Goal: Task Accomplishment & Management: Manage account settings

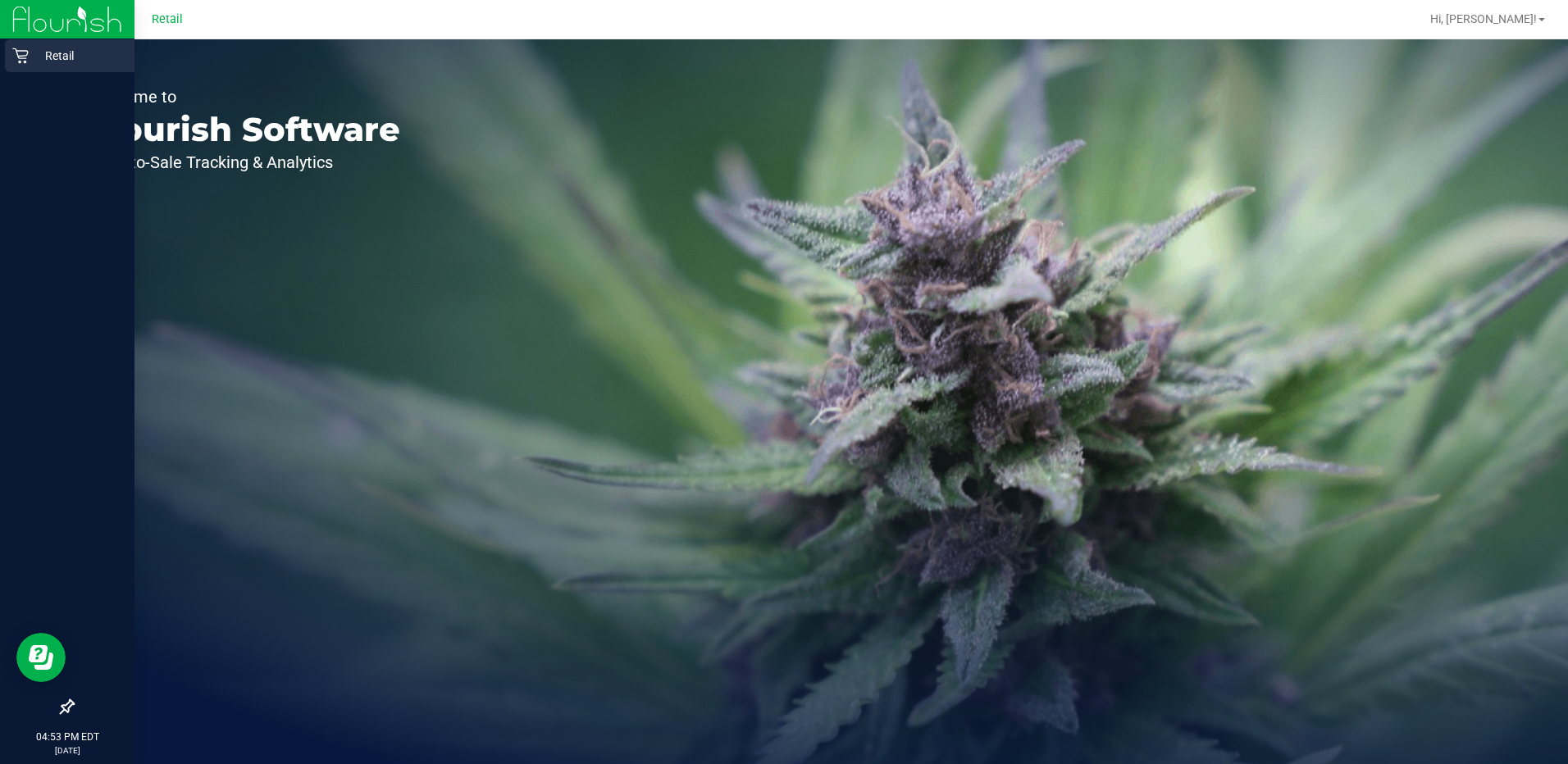
click at [19, 52] on icon at bounding box center [21, 56] width 16 height 16
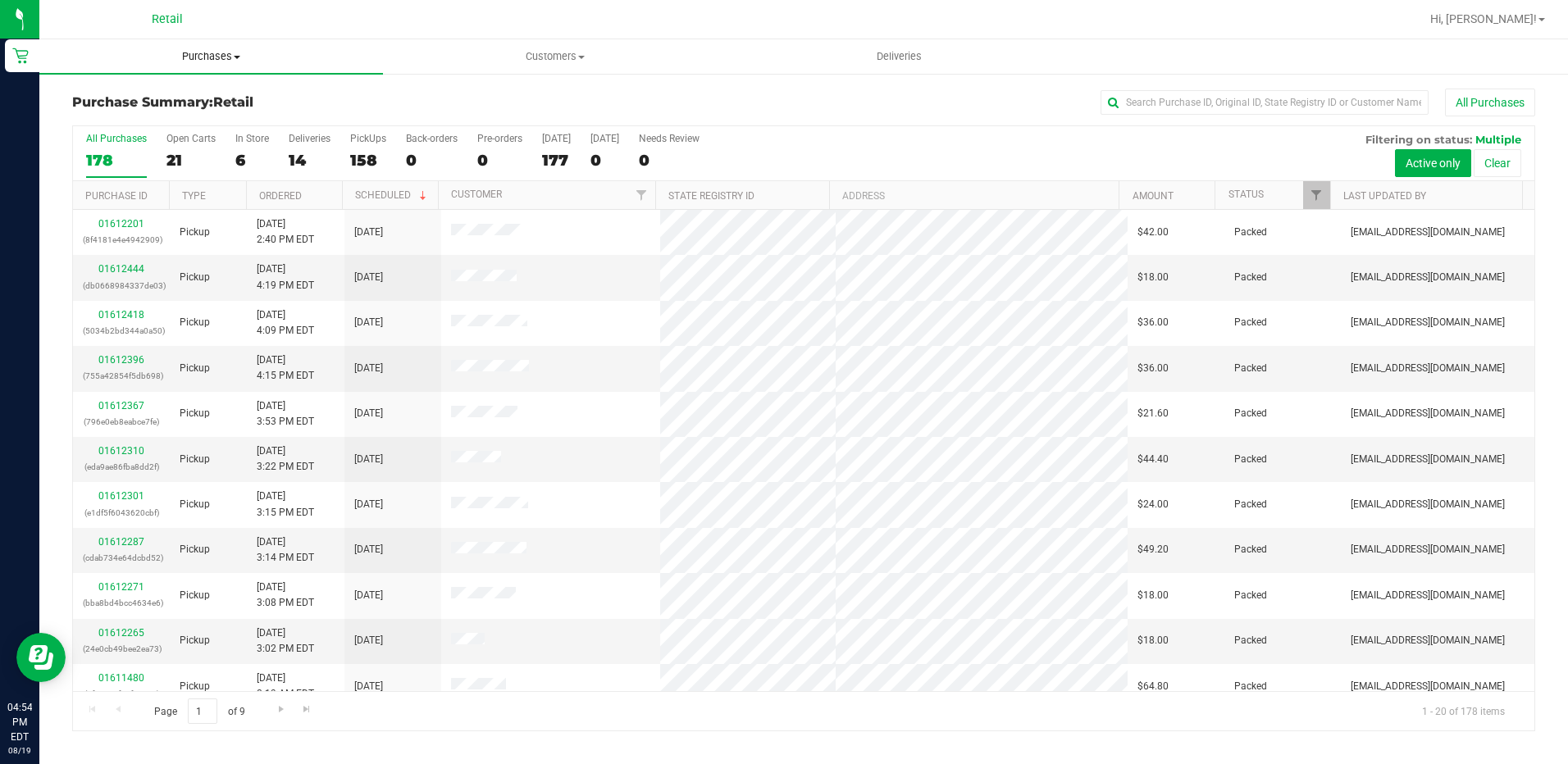
click at [231, 60] on span "Purchases" at bounding box center [211, 57] width 344 height 15
click at [121, 145] on span "All purchases" at bounding box center [98, 138] width 117 height 14
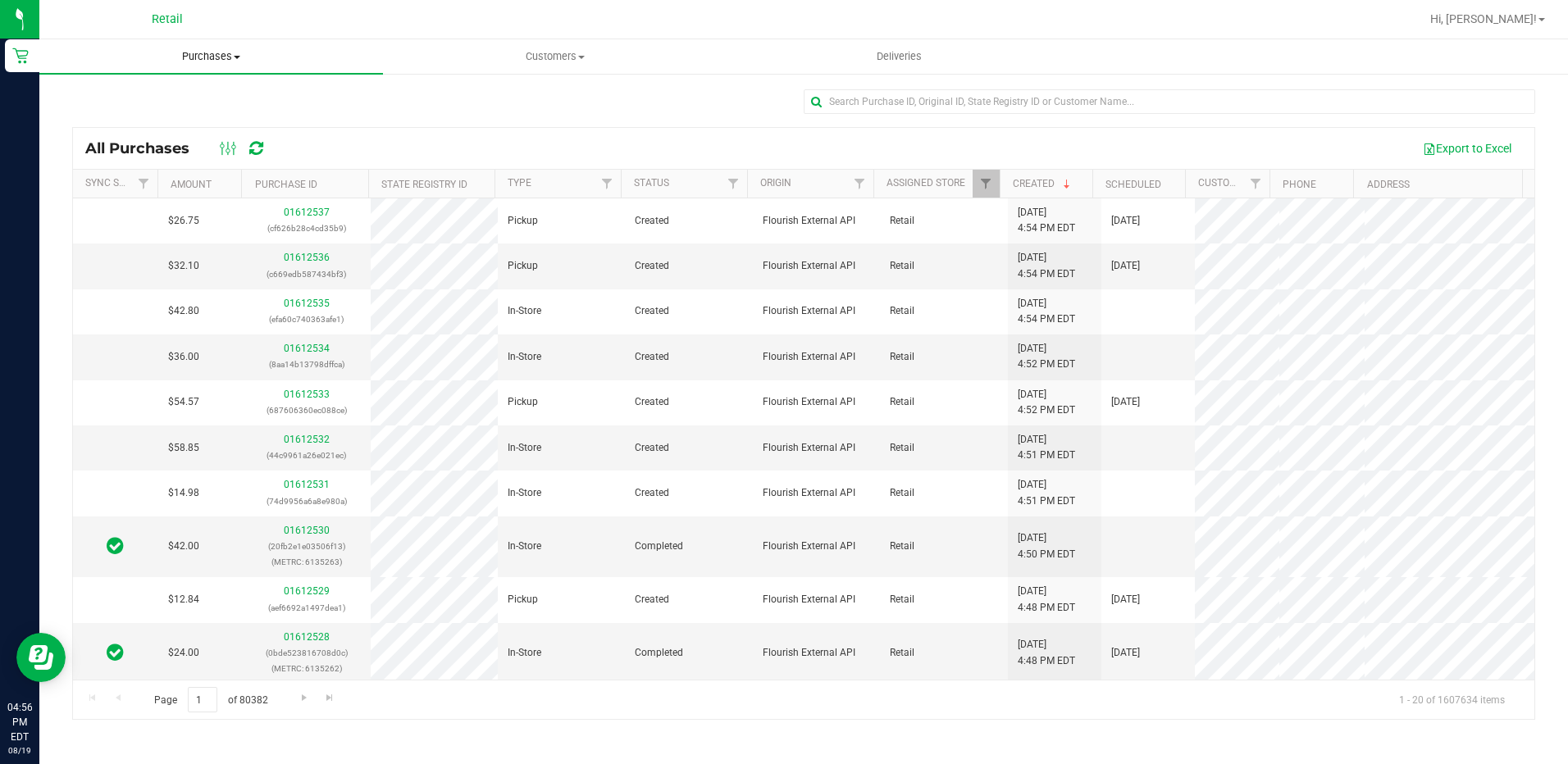
click at [229, 58] on span "Purchases" at bounding box center [211, 57] width 344 height 15
click at [1144, 49] on ul "Purchases Summary of purchases Fulfillment All purchases Customers All customer…" at bounding box center [823, 57] width 1568 height 35
click at [912, 63] on span "Deliveries" at bounding box center [899, 57] width 89 height 15
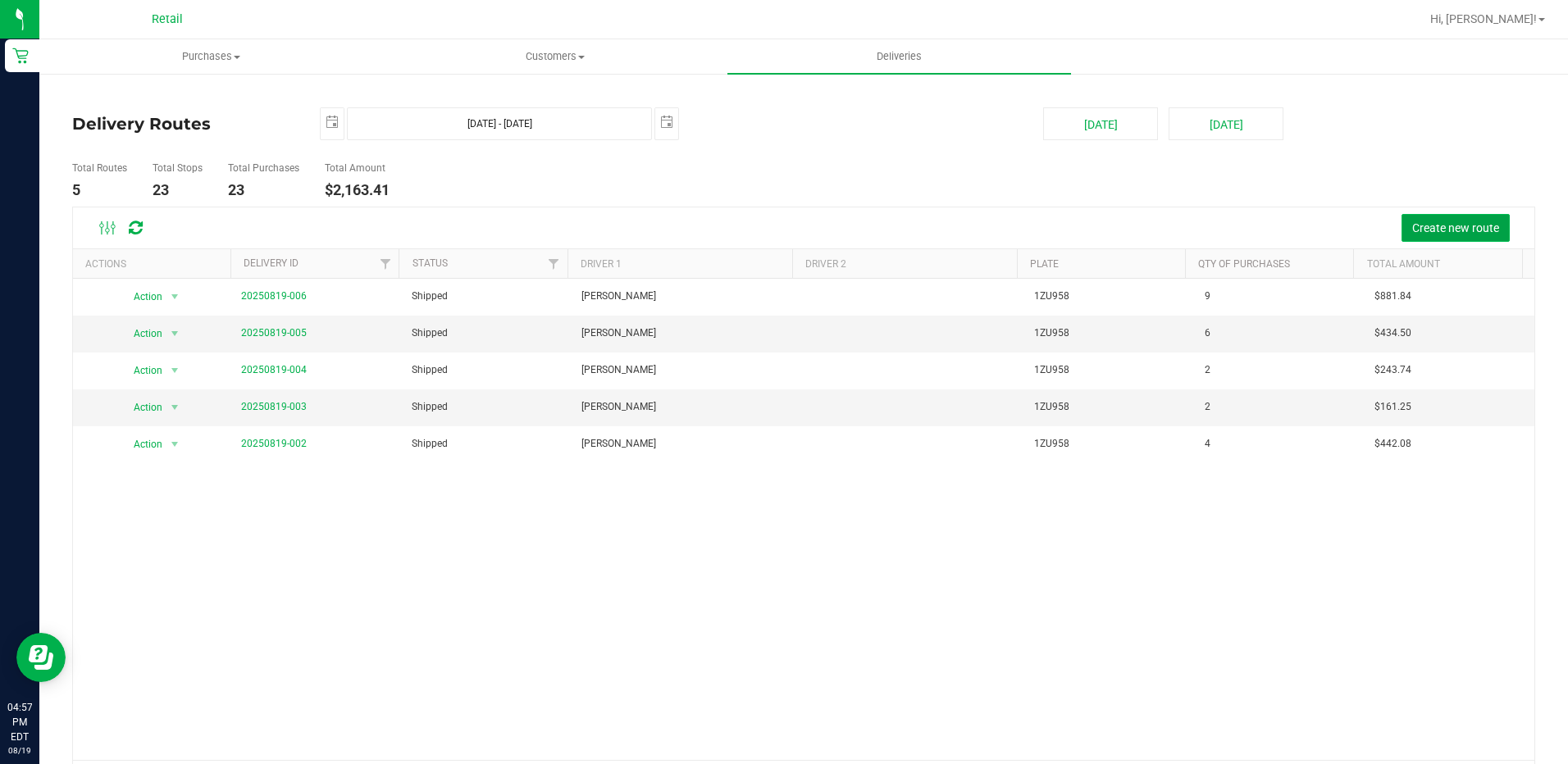
click at [1426, 231] on span "Create new route" at bounding box center [1456, 228] width 87 height 13
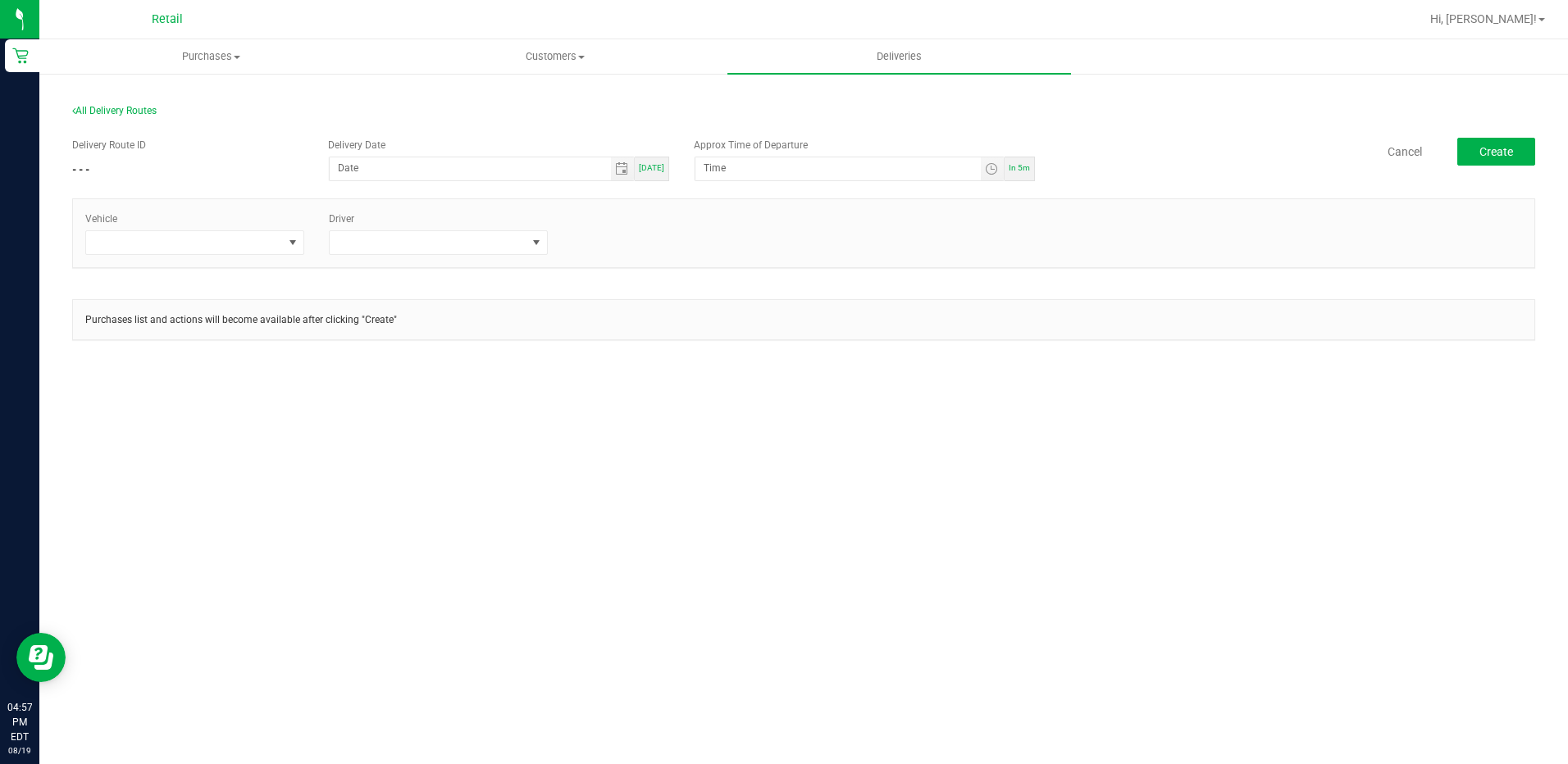
click at [649, 163] on span "[DATE]" at bounding box center [651, 167] width 25 height 9
type input "[DATE]"
click at [993, 176] on span "Toggle time list" at bounding box center [993, 169] width 24 height 23
click at [726, 414] on span "8" at bounding box center [728, 419] width 6 height 11
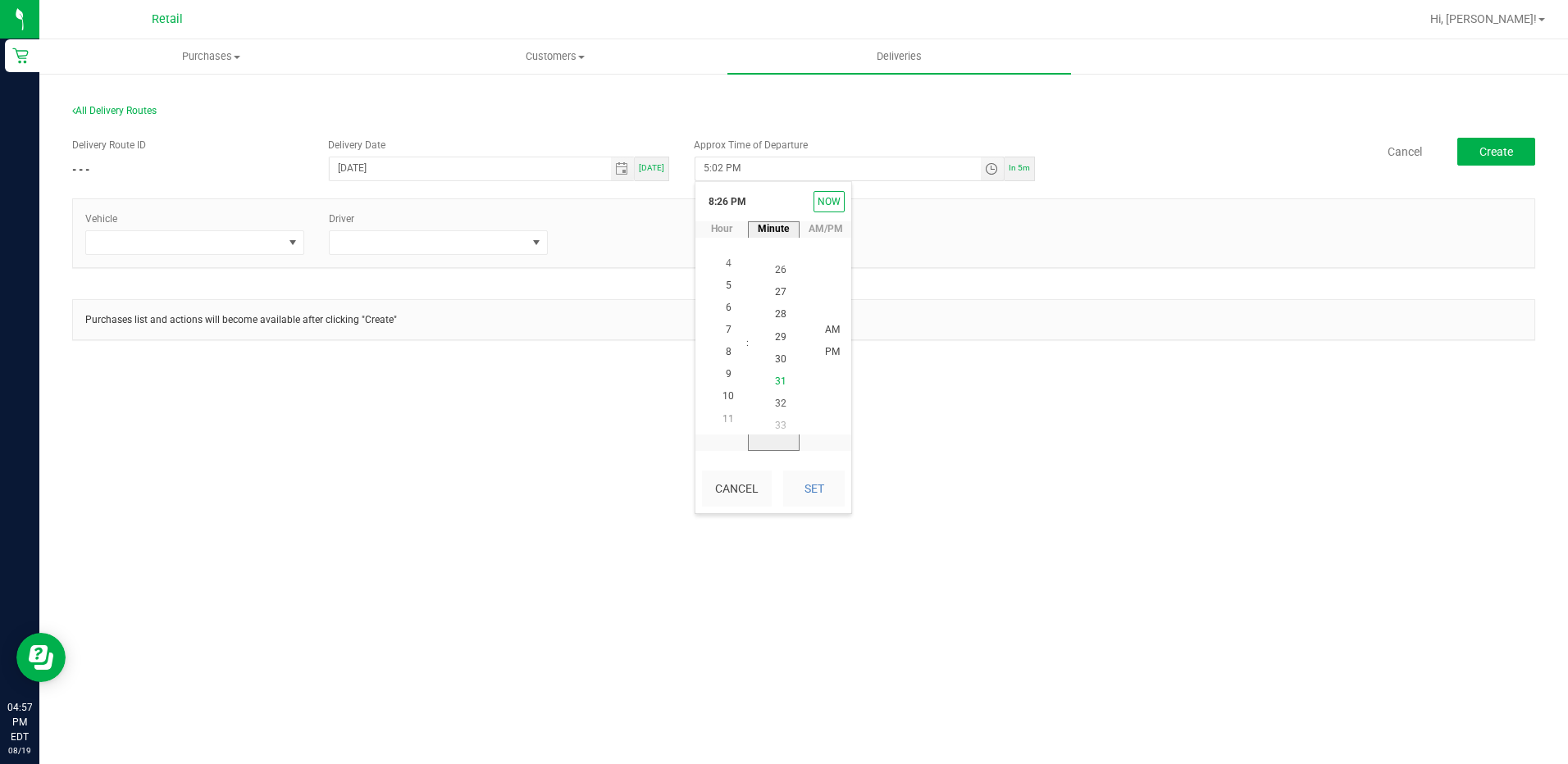
scroll to position [668, 0]
click at [777, 351] on span "30" at bounding box center [781, 352] width 11 height 11
click at [825, 352] on span "PM" at bounding box center [832, 353] width 15 height 11
click at [808, 489] on button "Set" at bounding box center [814, 488] width 62 height 36
type input "8:30 PM"
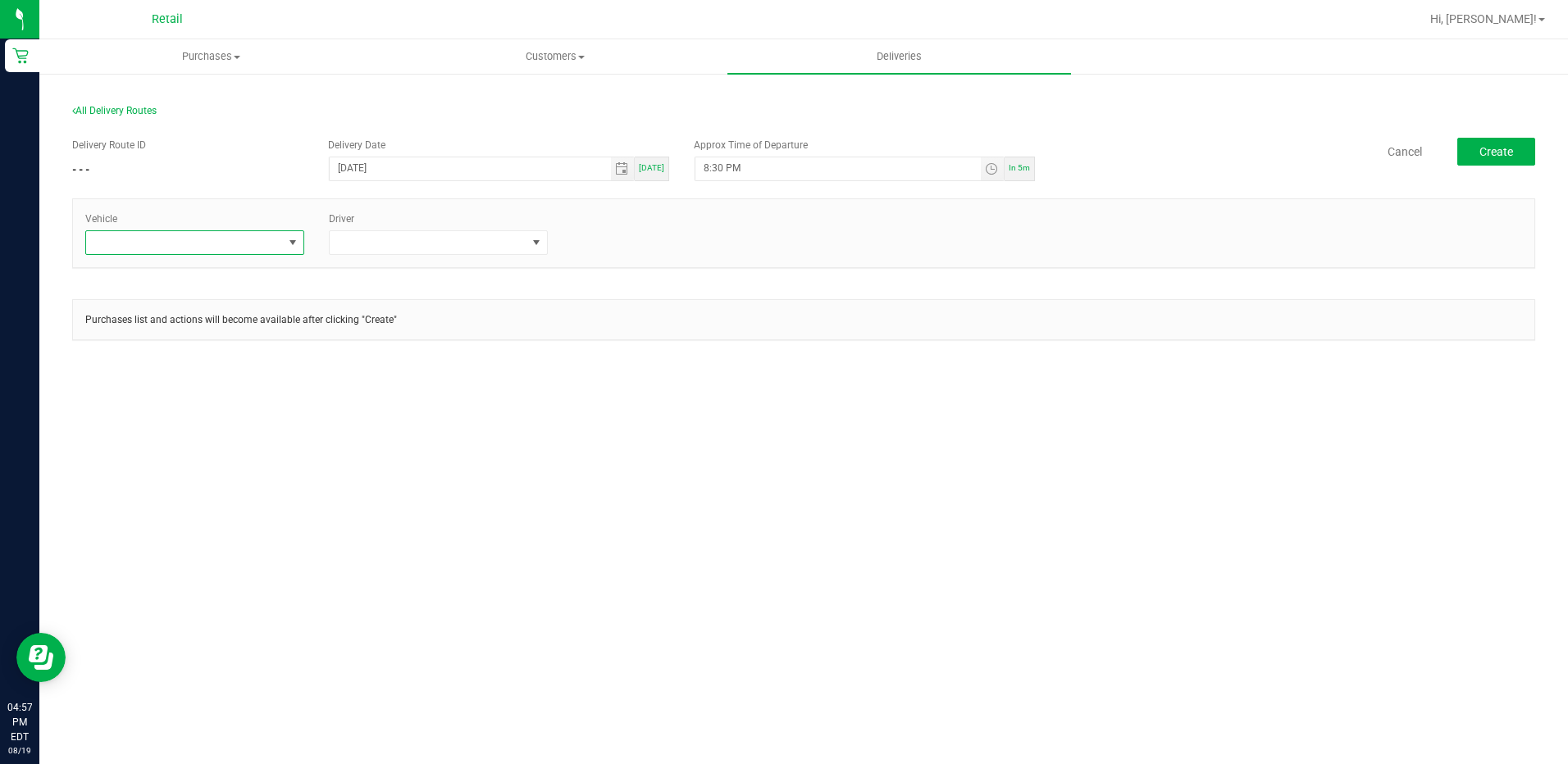
click at [218, 246] on span at bounding box center [185, 243] width 197 height 23
click at [144, 345] on li "Tesla" at bounding box center [195, 341] width 218 height 28
click at [448, 249] on span at bounding box center [429, 243] width 197 height 23
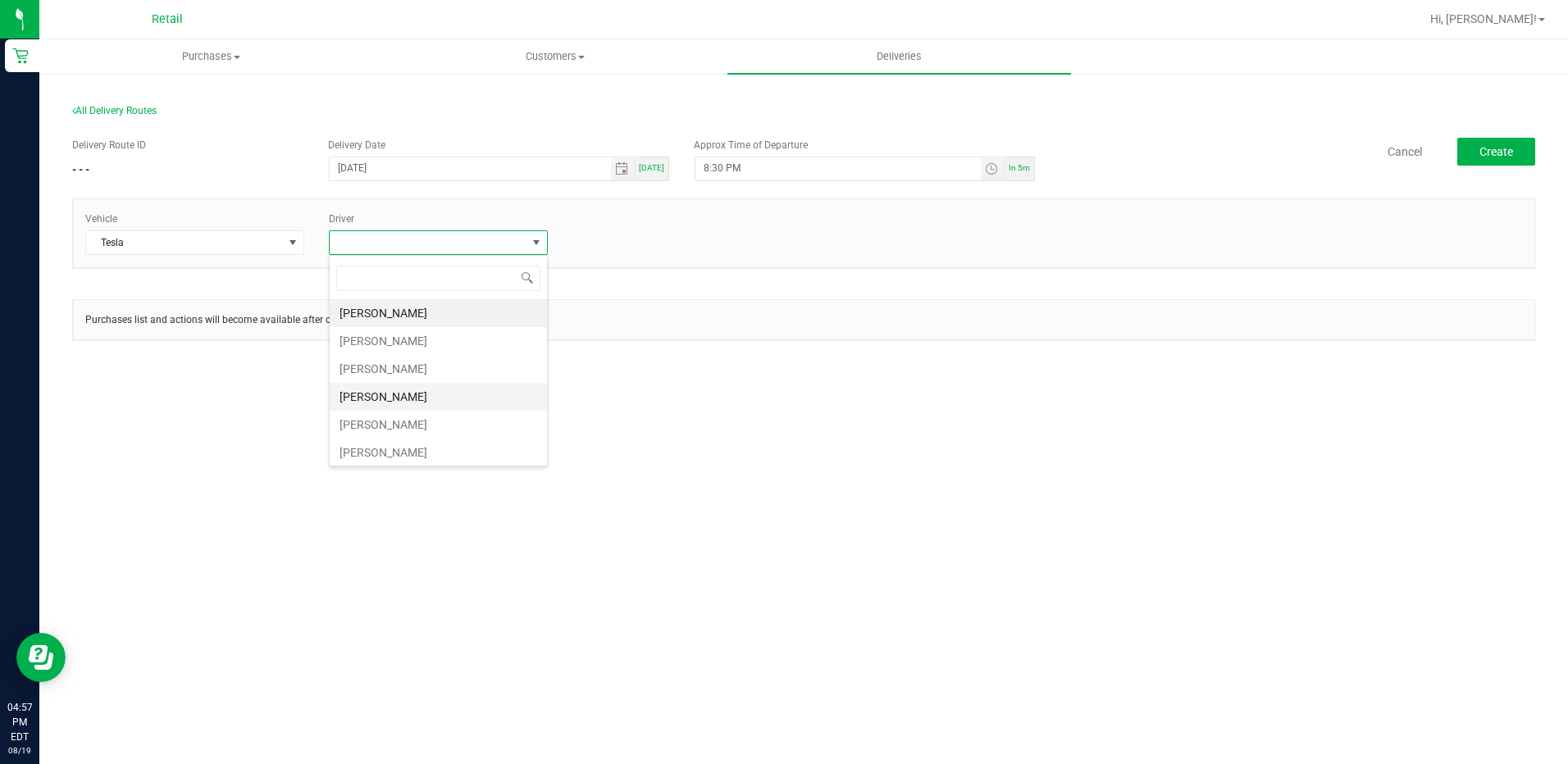
click at [413, 408] on li "[PERSON_NAME]" at bounding box center [438, 396] width 218 height 28
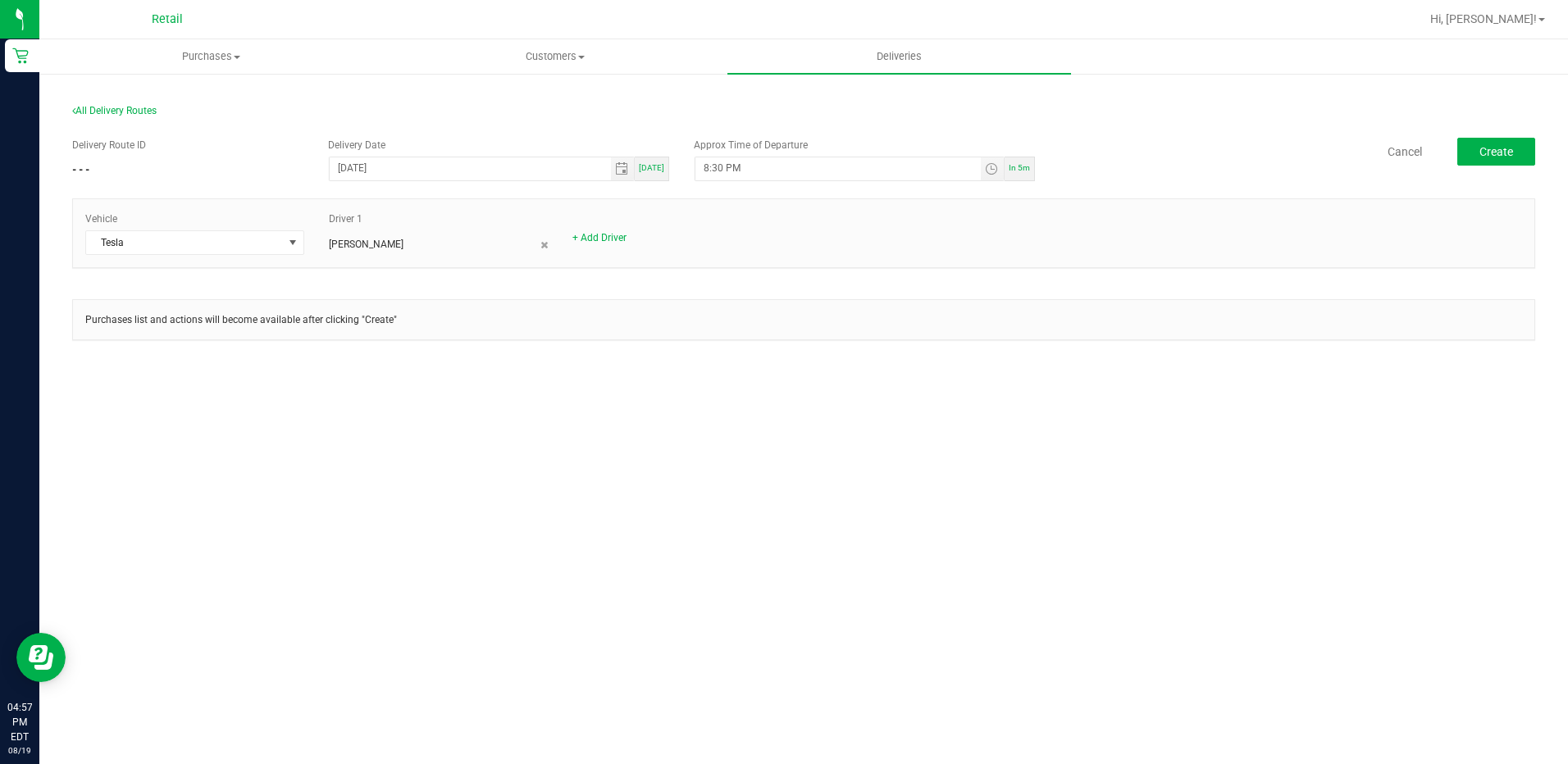
click at [805, 426] on div "Purchases Summary of purchases Fulfillment All purchases Customers All customer…" at bounding box center [804, 401] width 1529 height 725
click at [547, 246] on icon at bounding box center [543, 245] width 7 height 10
click at [361, 238] on link "+ Add Driver" at bounding box center [356, 238] width 54 height 11
click at [439, 241] on span at bounding box center [429, 243] width 197 height 23
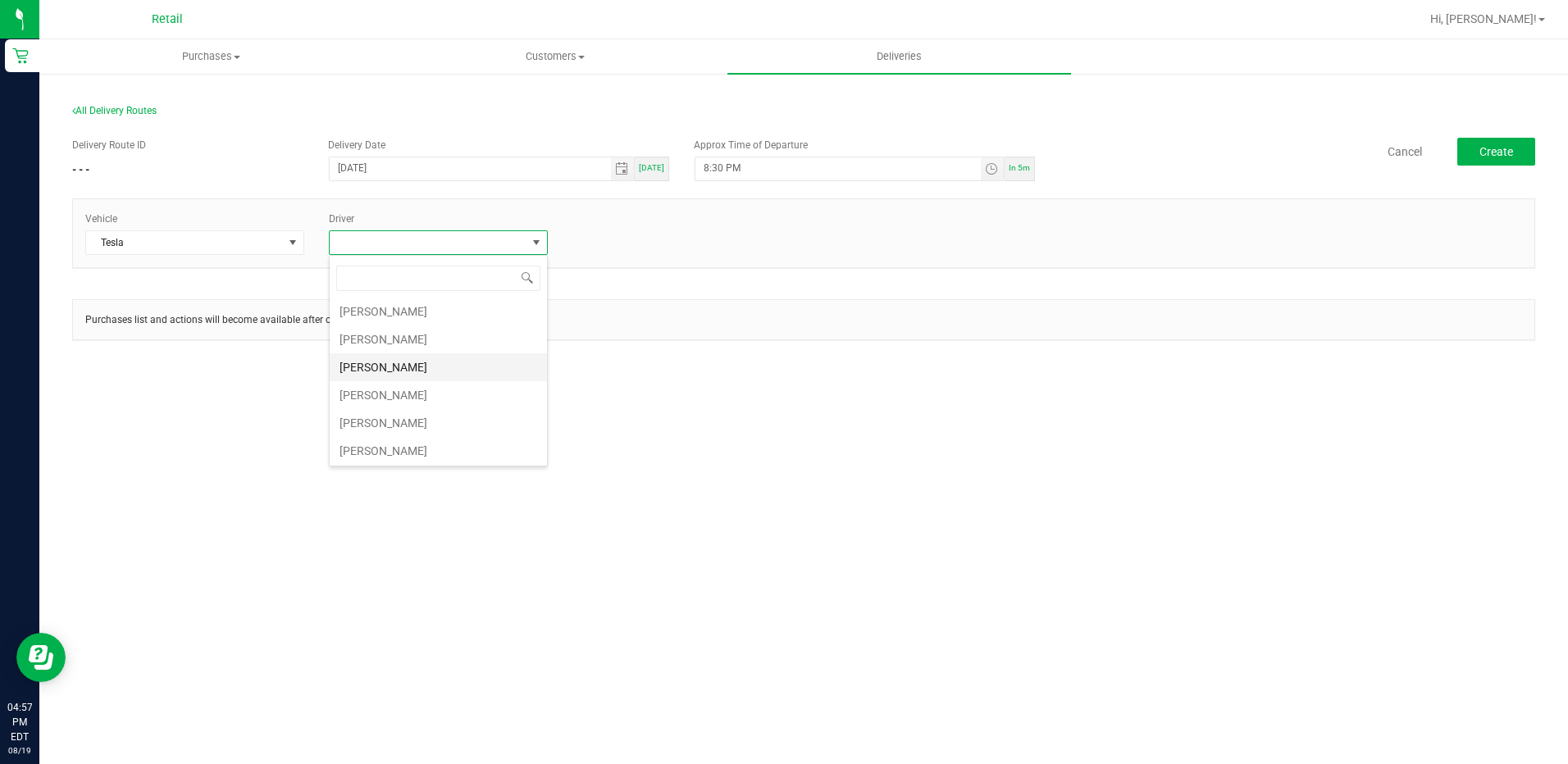
scroll to position [143, 0]
click at [387, 391] on li "[PERSON_NAME]" at bounding box center [438, 393] width 218 height 28
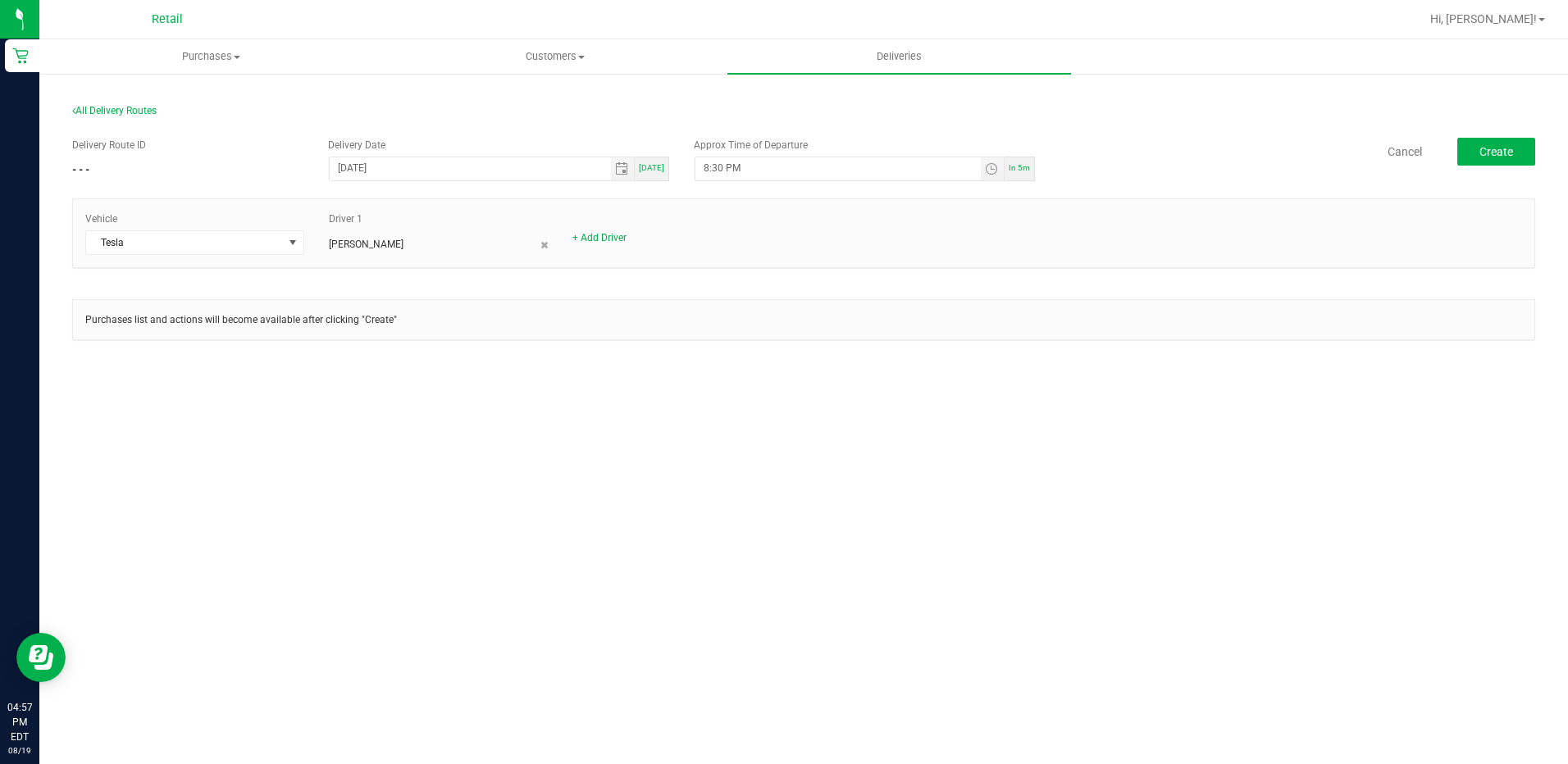
click at [860, 456] on div "Purchases Summary of purchases Fulfillment All purchases Customers All customer…" at bounding box center [804, 401] width 1529 height 725
click at [1467, 150] on button "Create" at bounding box center [1496, 152] width 78 height 28
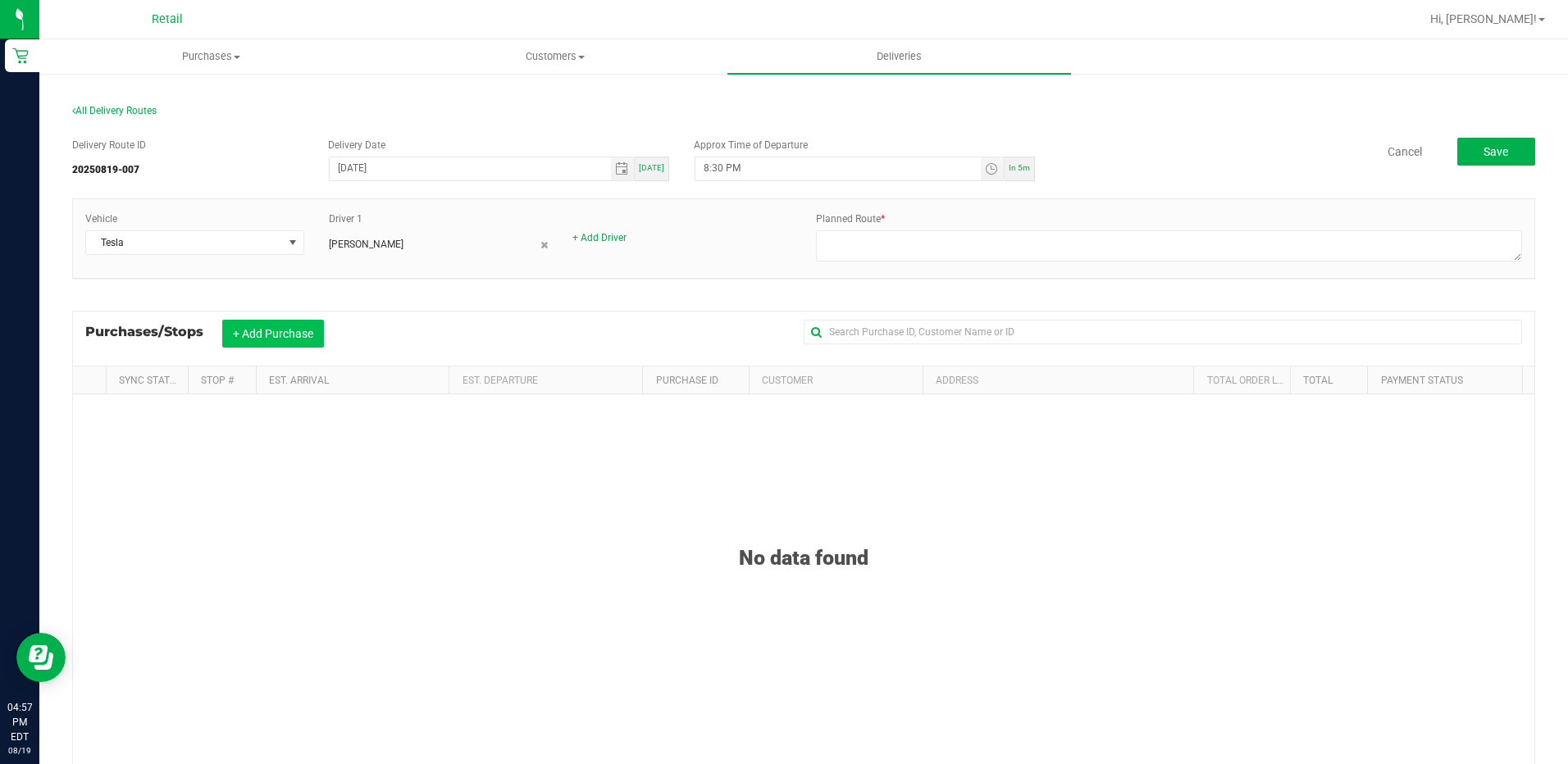
click at [259, 323] on button "+ Add Purchase" at bounding box center [273, 334] width 102 height 28
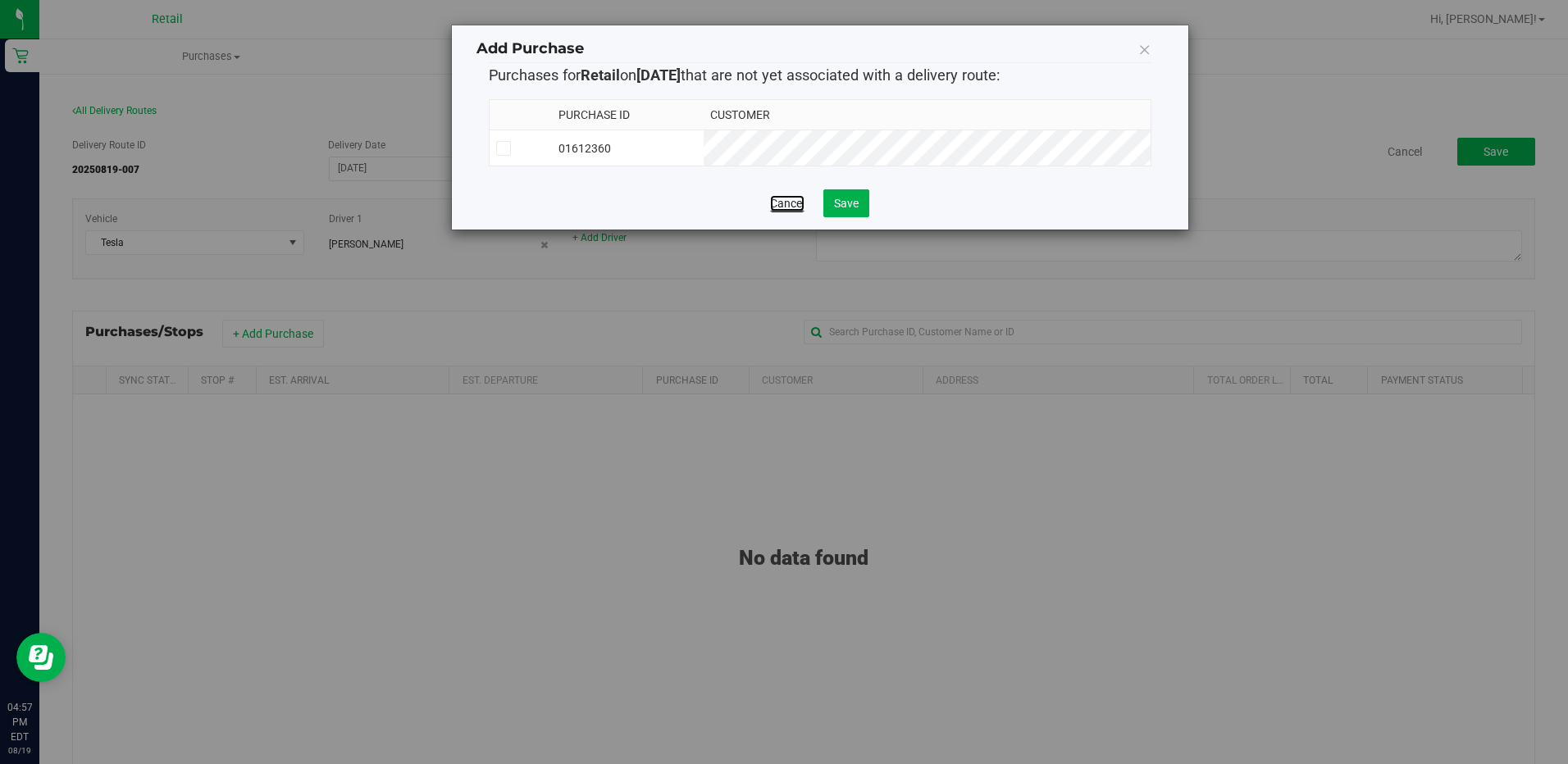
click at [795, 207] on link "Cancel" at bounding box center [787, 204] width 34 height 16
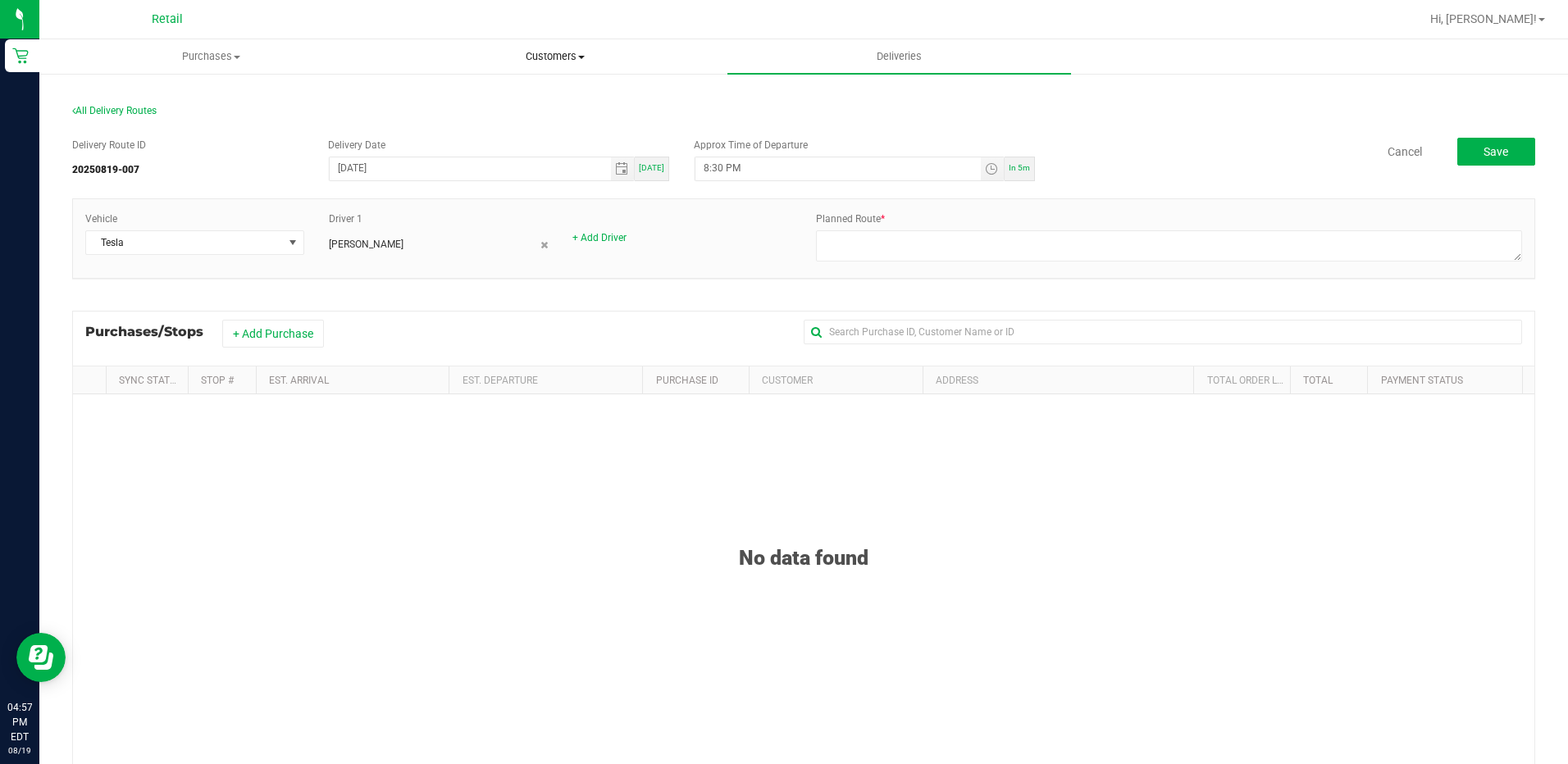
click at [562, 61] on span "Customers" at bounding box center [554, 57] width 342 height 15
click at [484, 85] on ul "All customers Add a new customer All physicians" at bounding box center [554, 119] width 344 height 89
click at [482, 103] on span "All customers" at bounding box center [442, 98] width 118 height 14
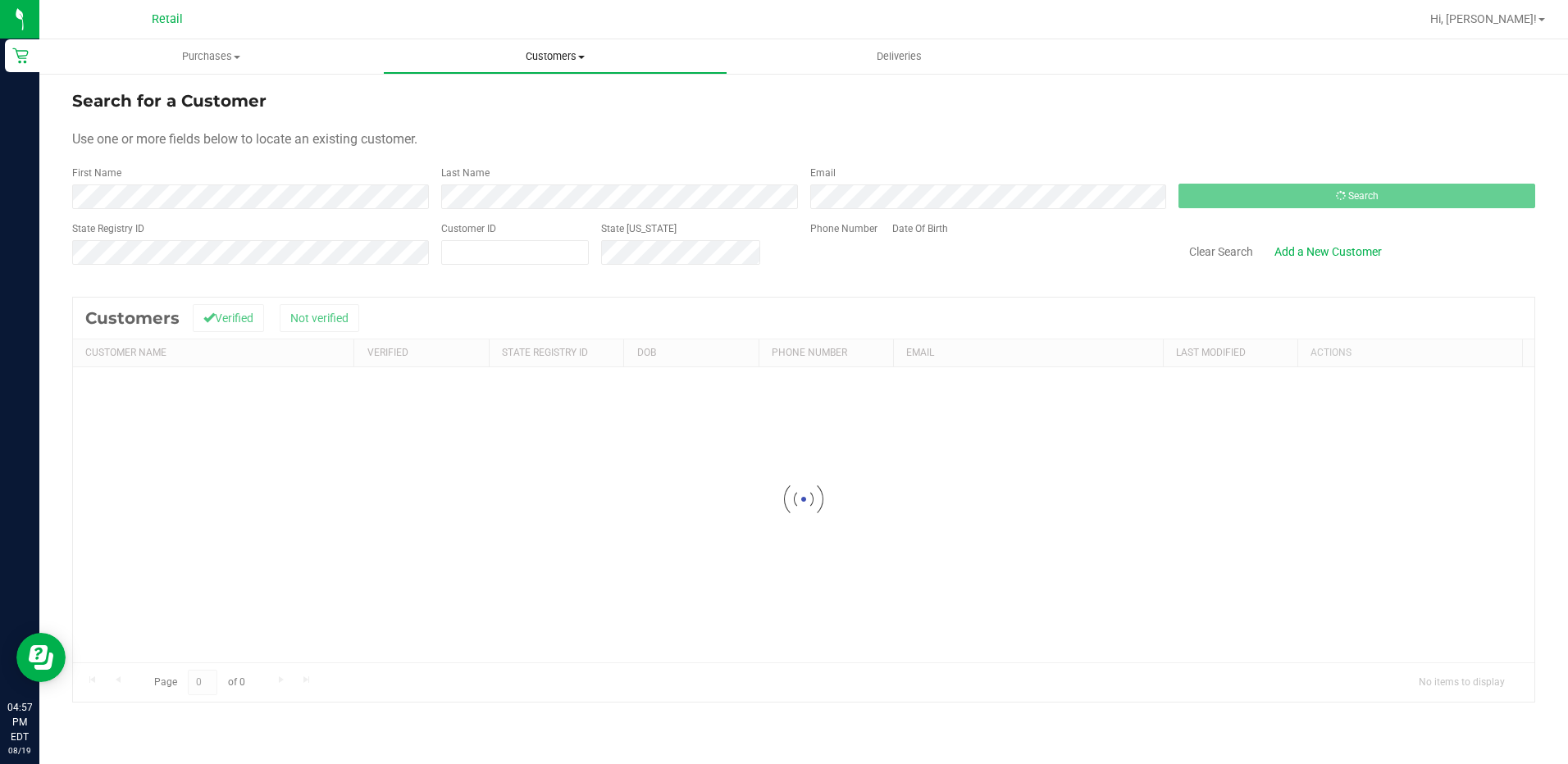
click at [530, 57] on span "Customers" at bounding box center [554, 57] width 342 height 15
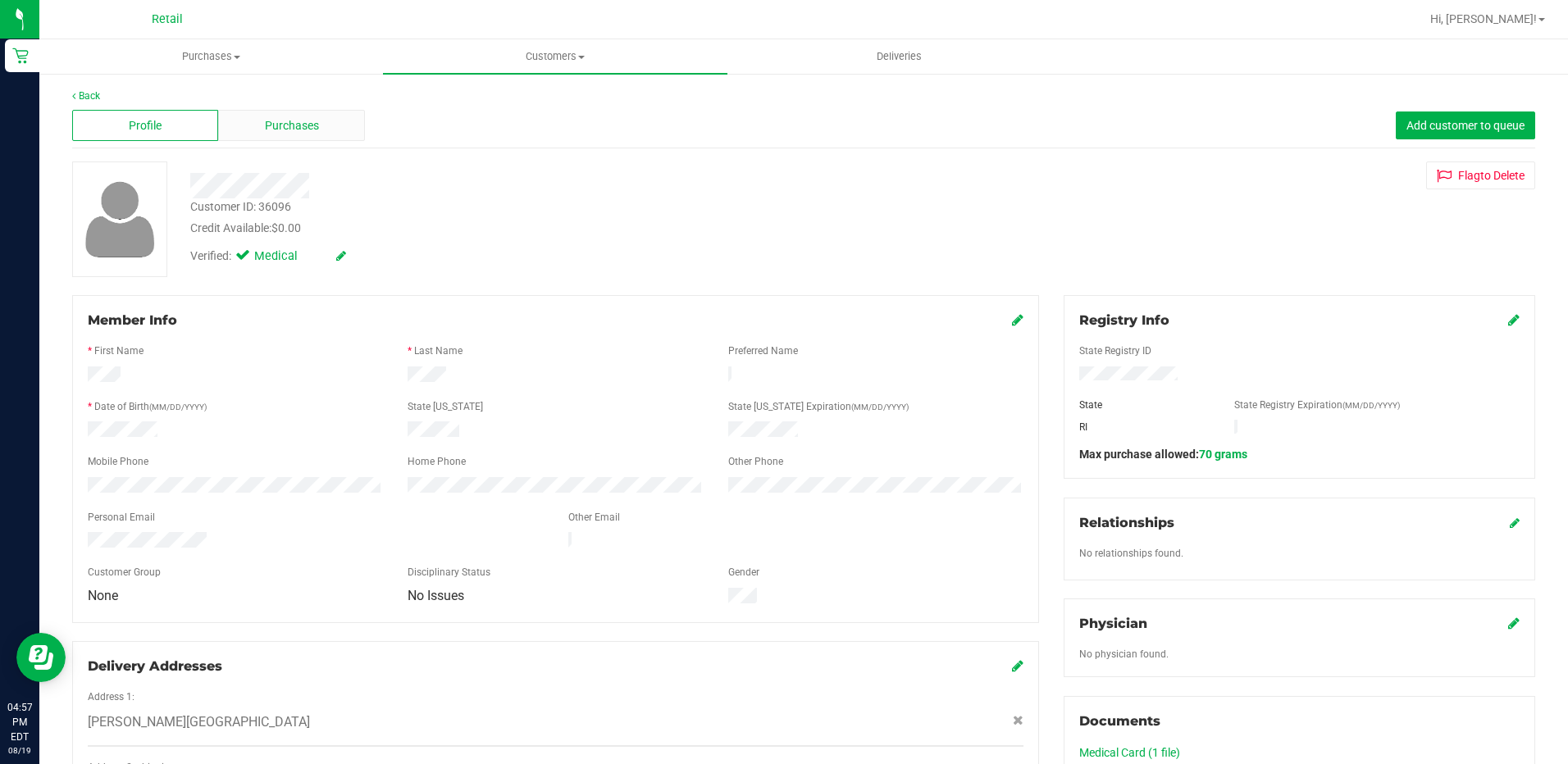
click at [313, 135] on div "Purchases" at bounding box center [291, 126] width 146 height 31
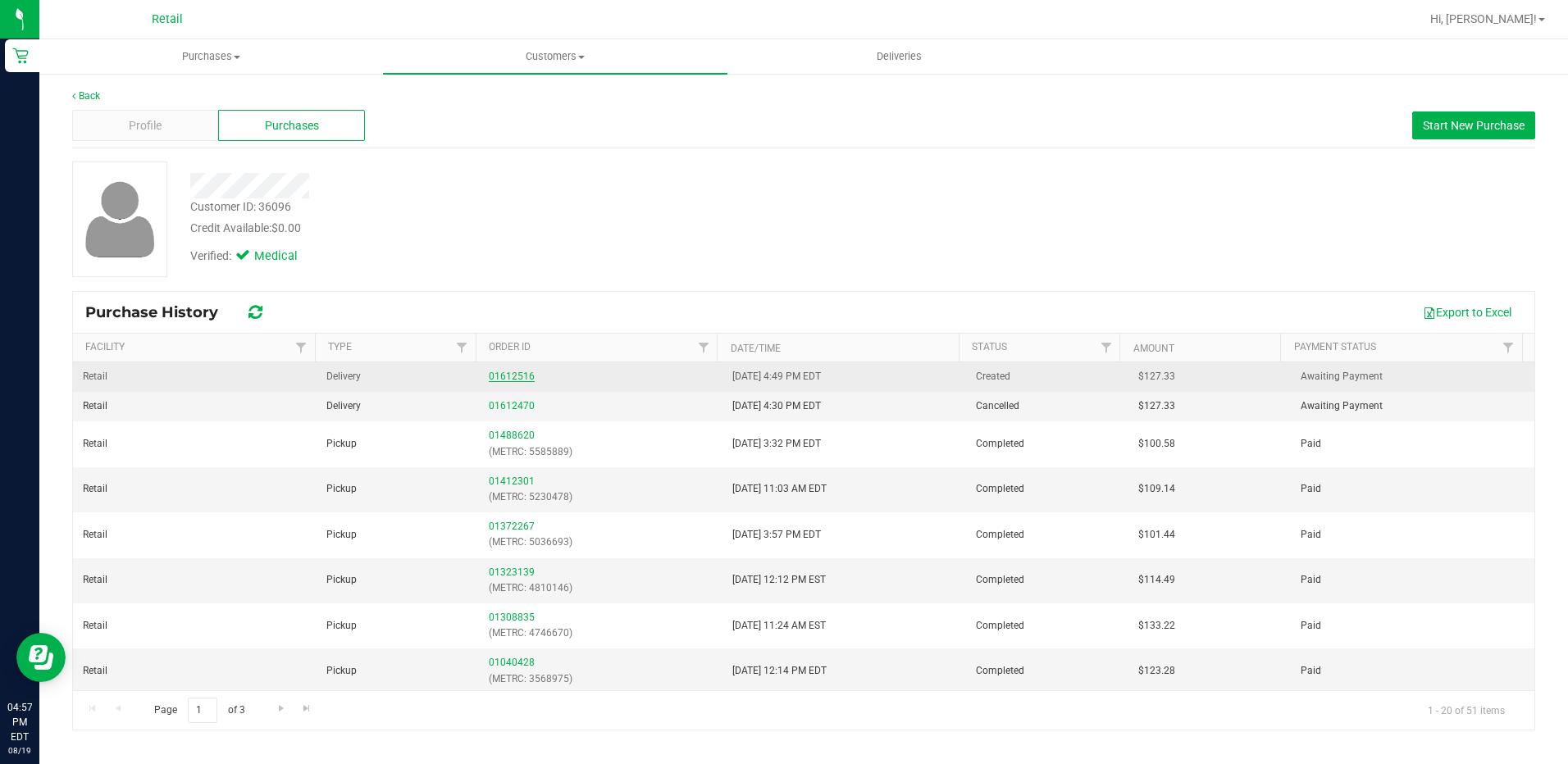
click at [522, 376] on link "01612516" at bounding box center [511, 376] width 46 height 11
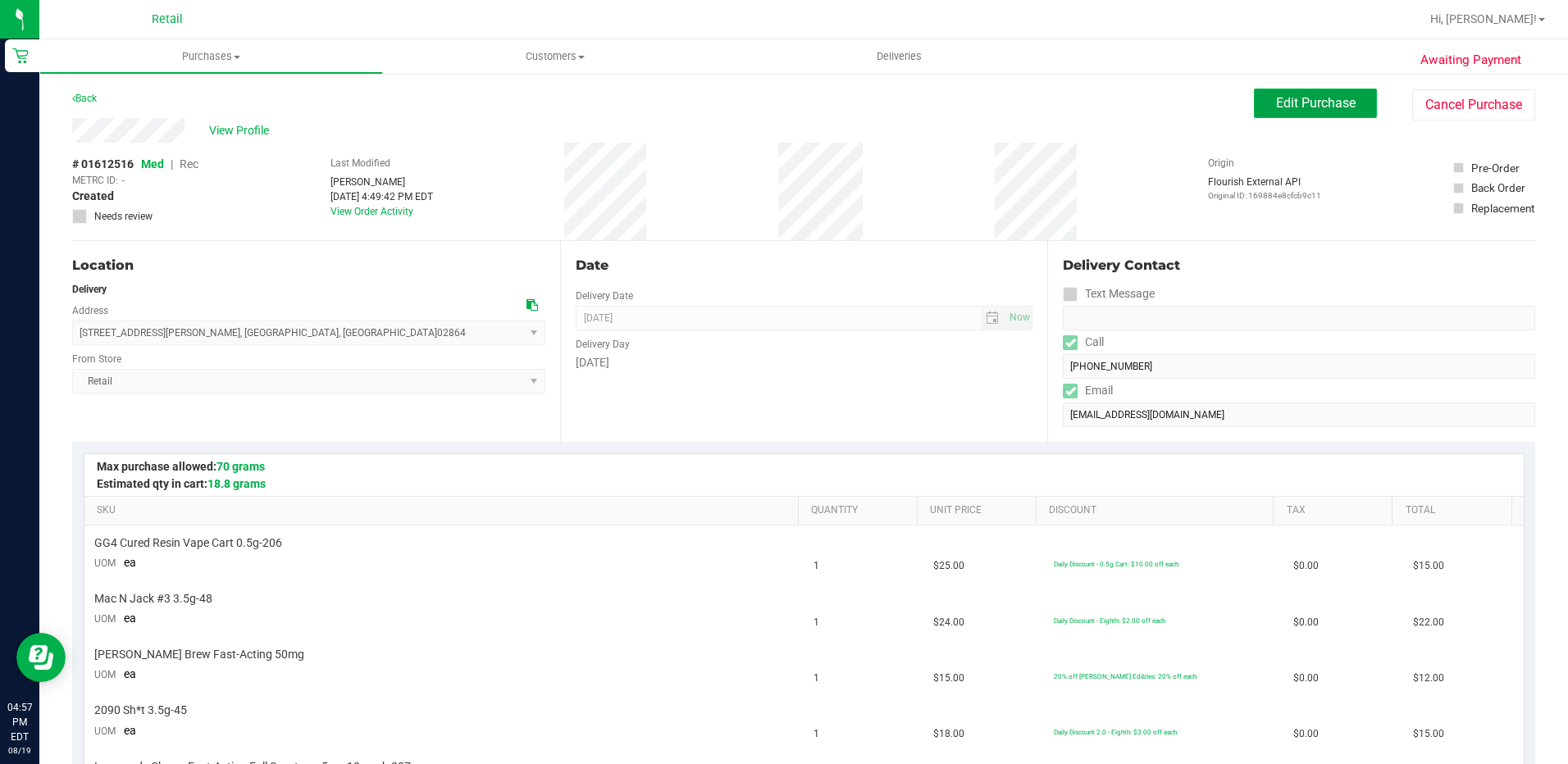
click at [1296, 103] on span "Edit Purchase" at bounding box center [1315, 103] width 80 height 16
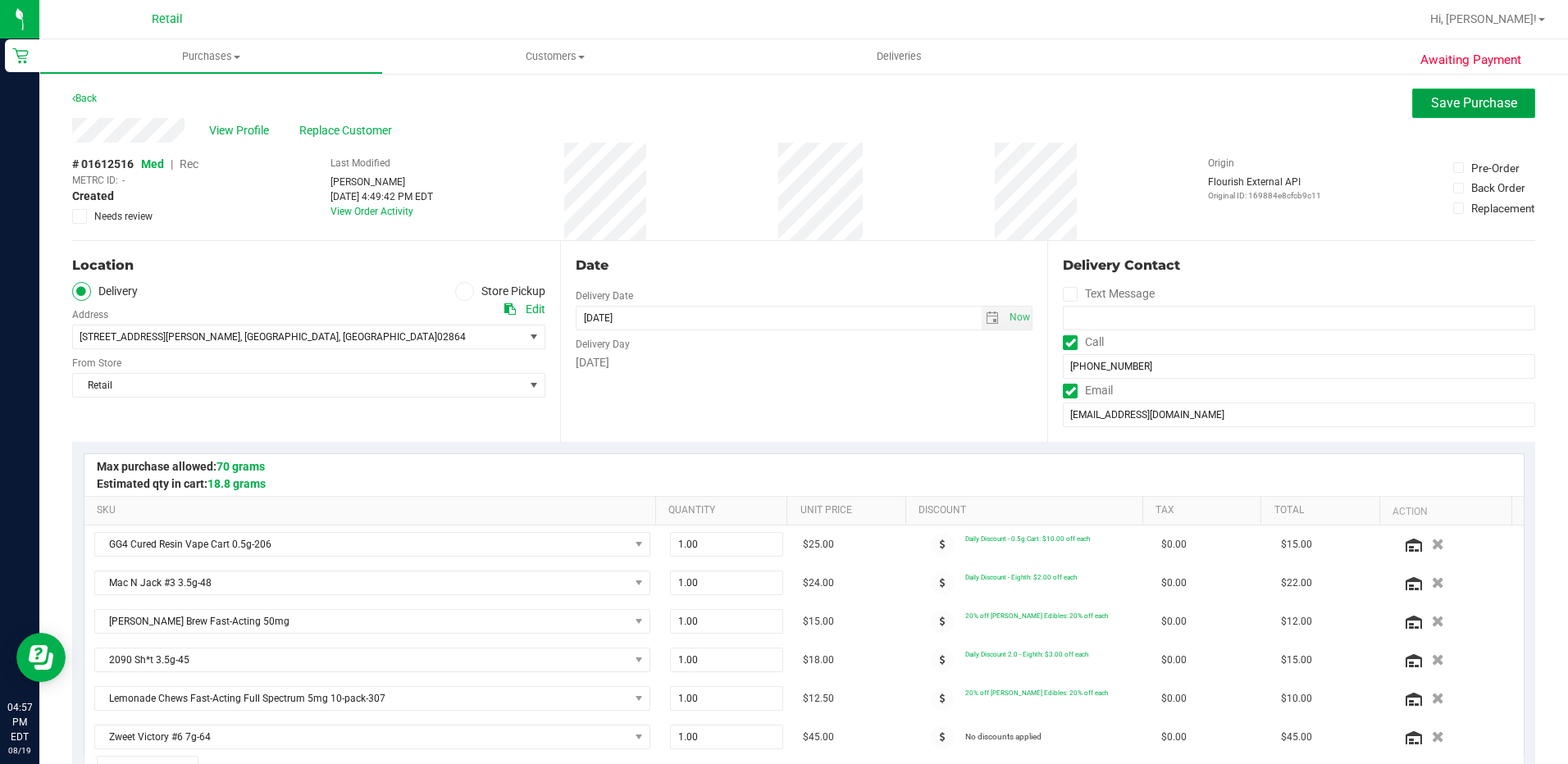
click at [1452, 116] on button "Save Purchase" at bounding box center [1474, 103] width 123 height 30
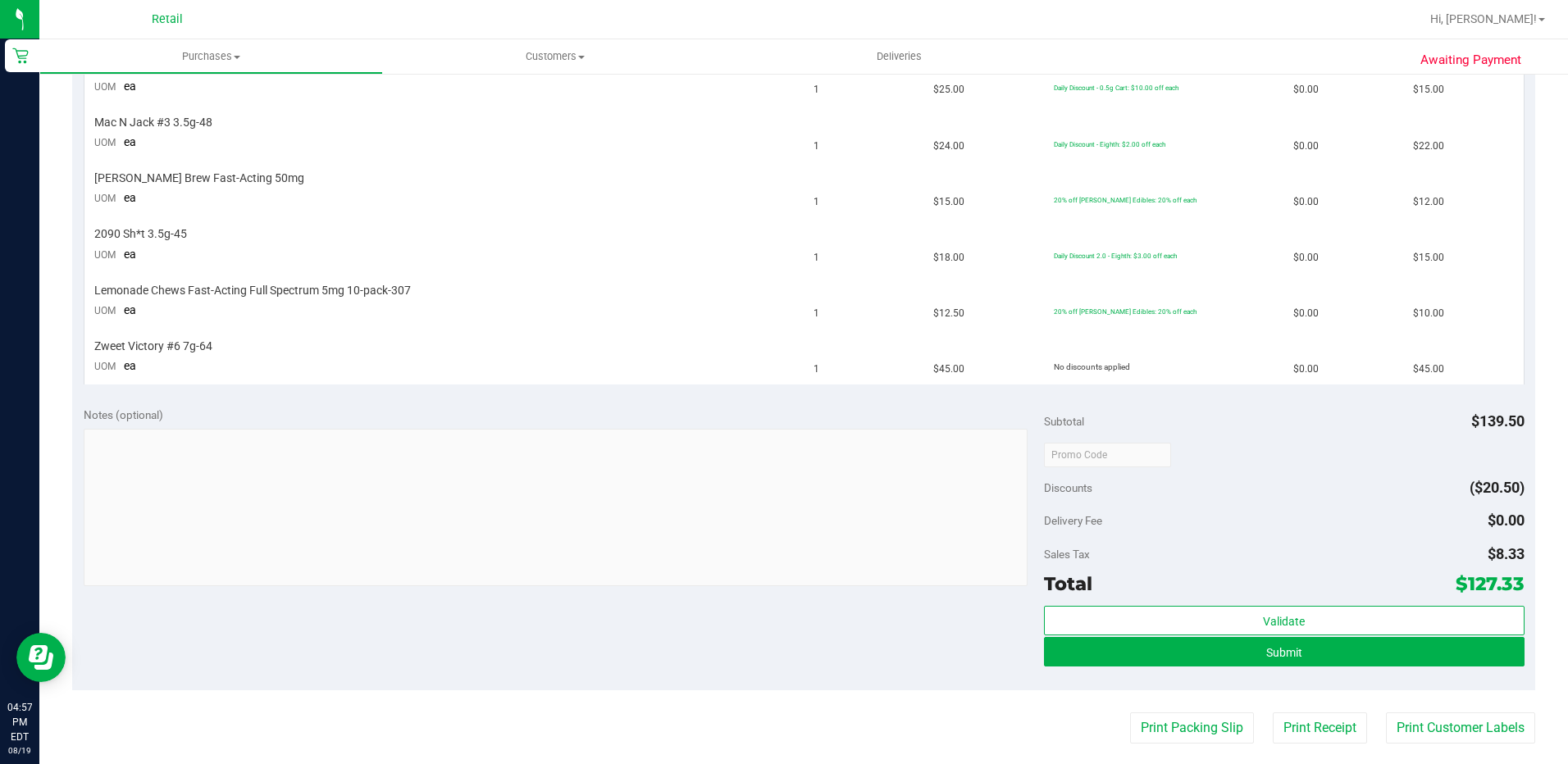
scroll to position [574, 0]
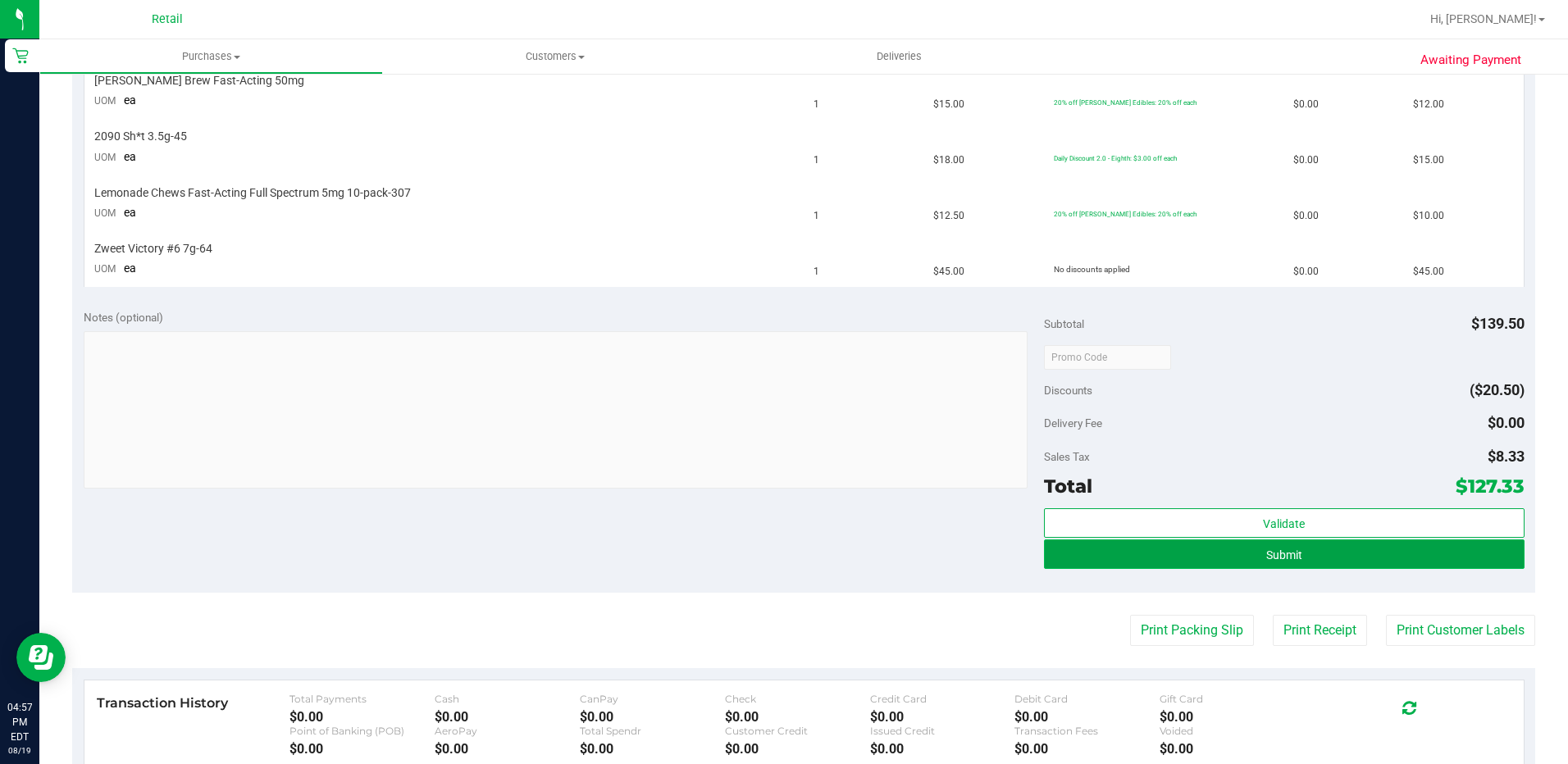
click at [1213, 549] on button "Submit" at bounding box center [1284, 554] width 480 height 30
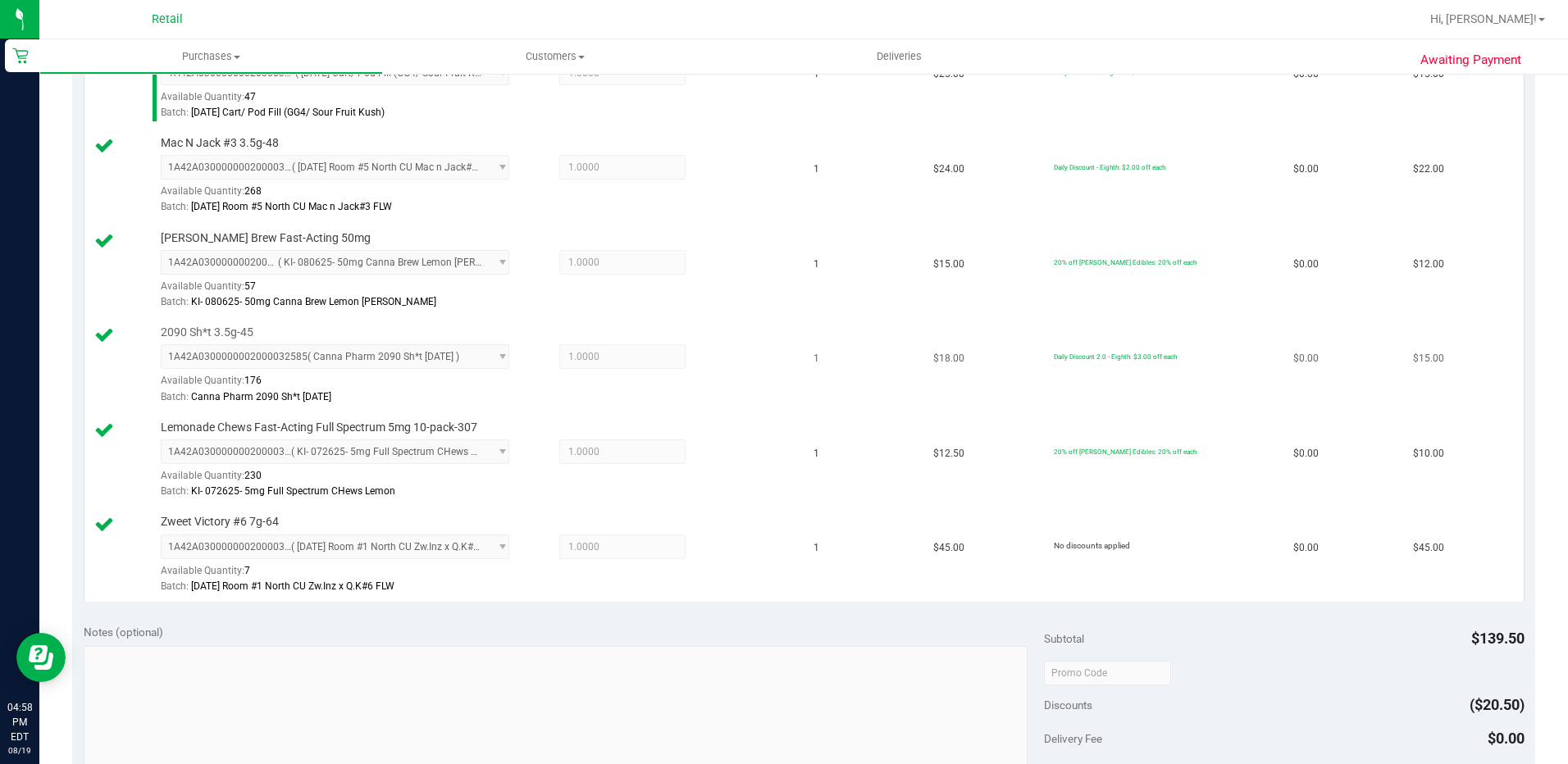
scroll to position [902, 0]
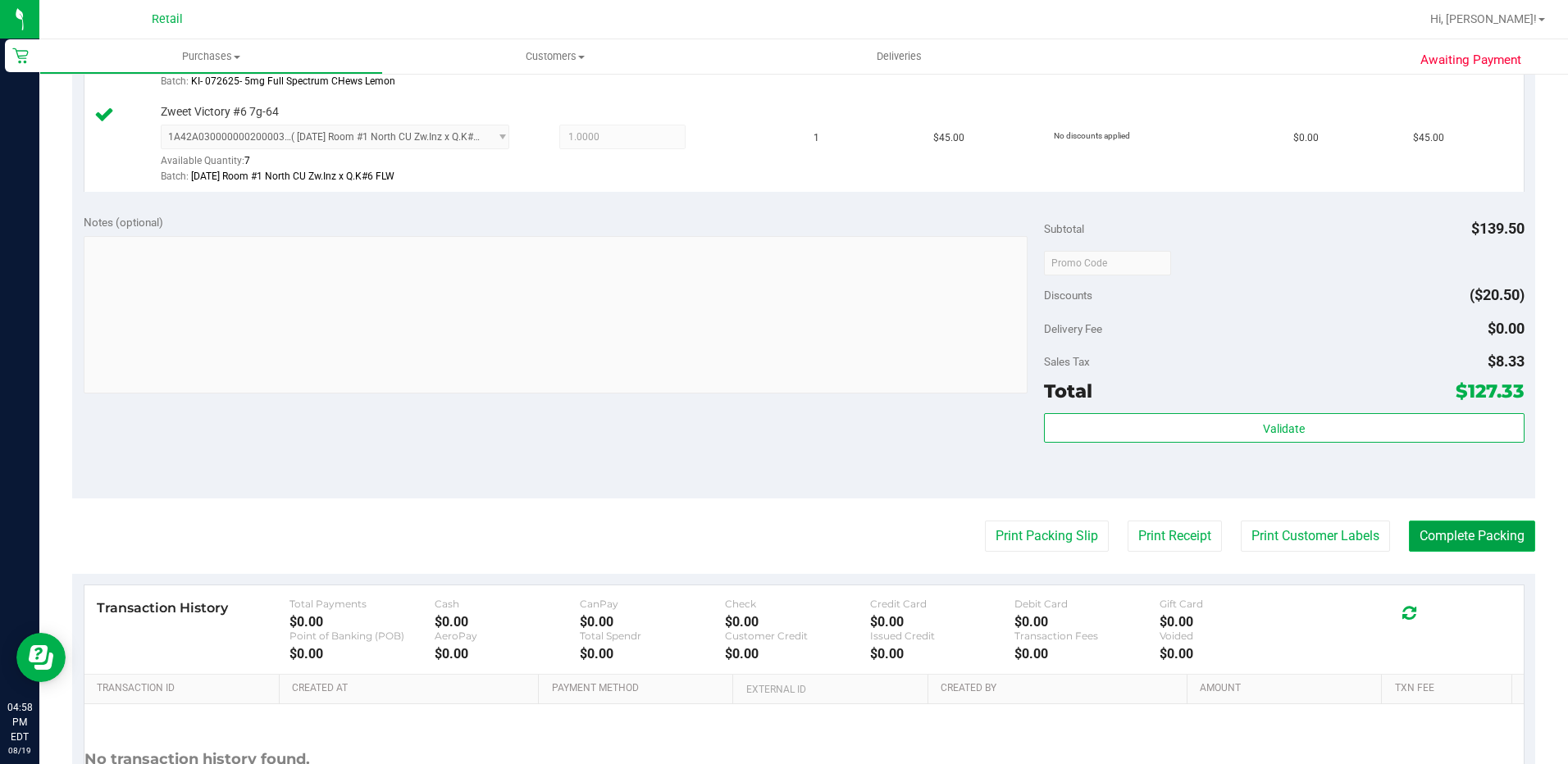
click at [1454, 542] on button "Complete Packing" at bounding box center [1472, 536] width 126 height 31
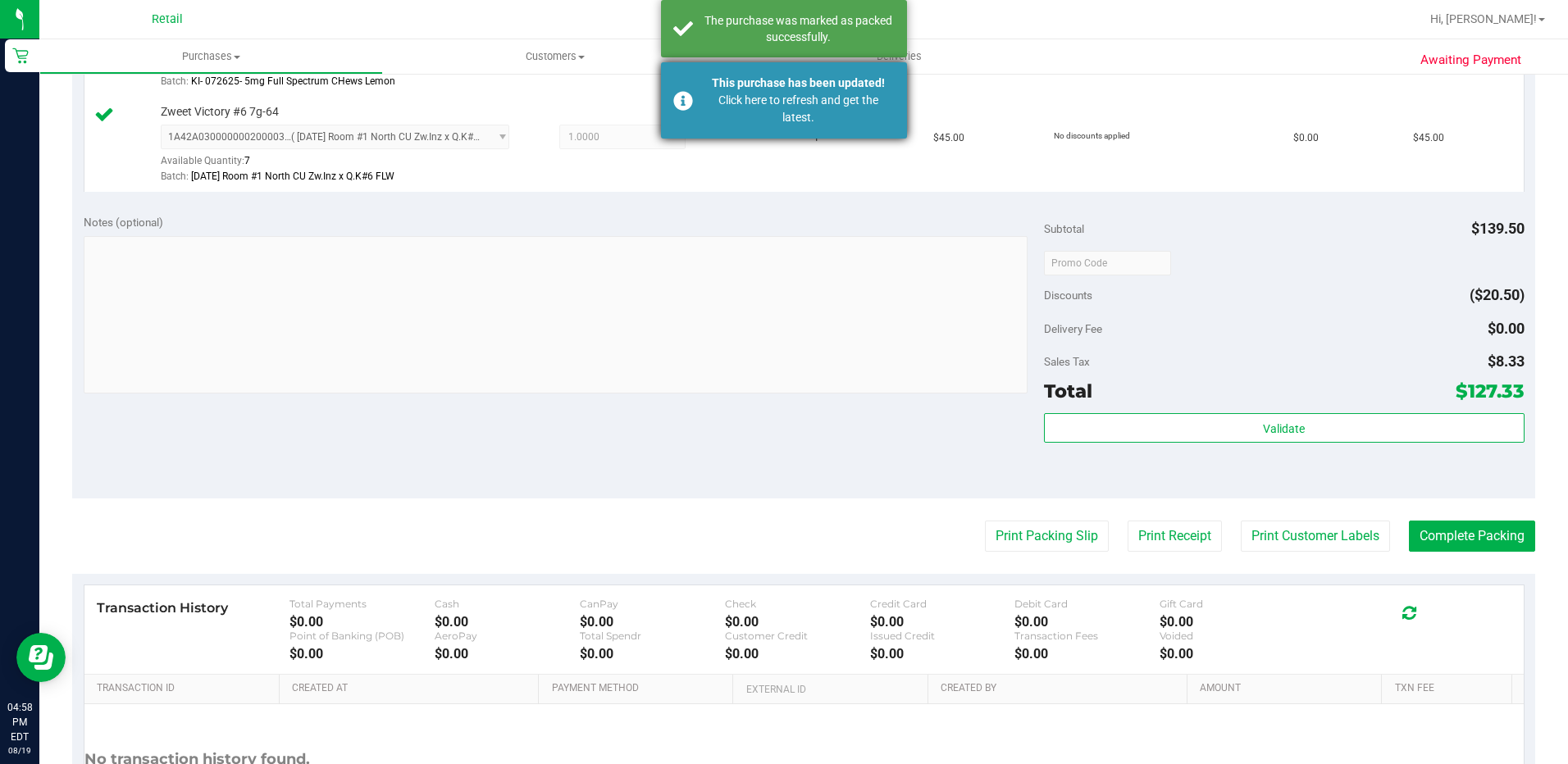
click at [809, 96] on div "Click here to refresh and get the latest." at bounding box center [798, 109] width 193 height 34
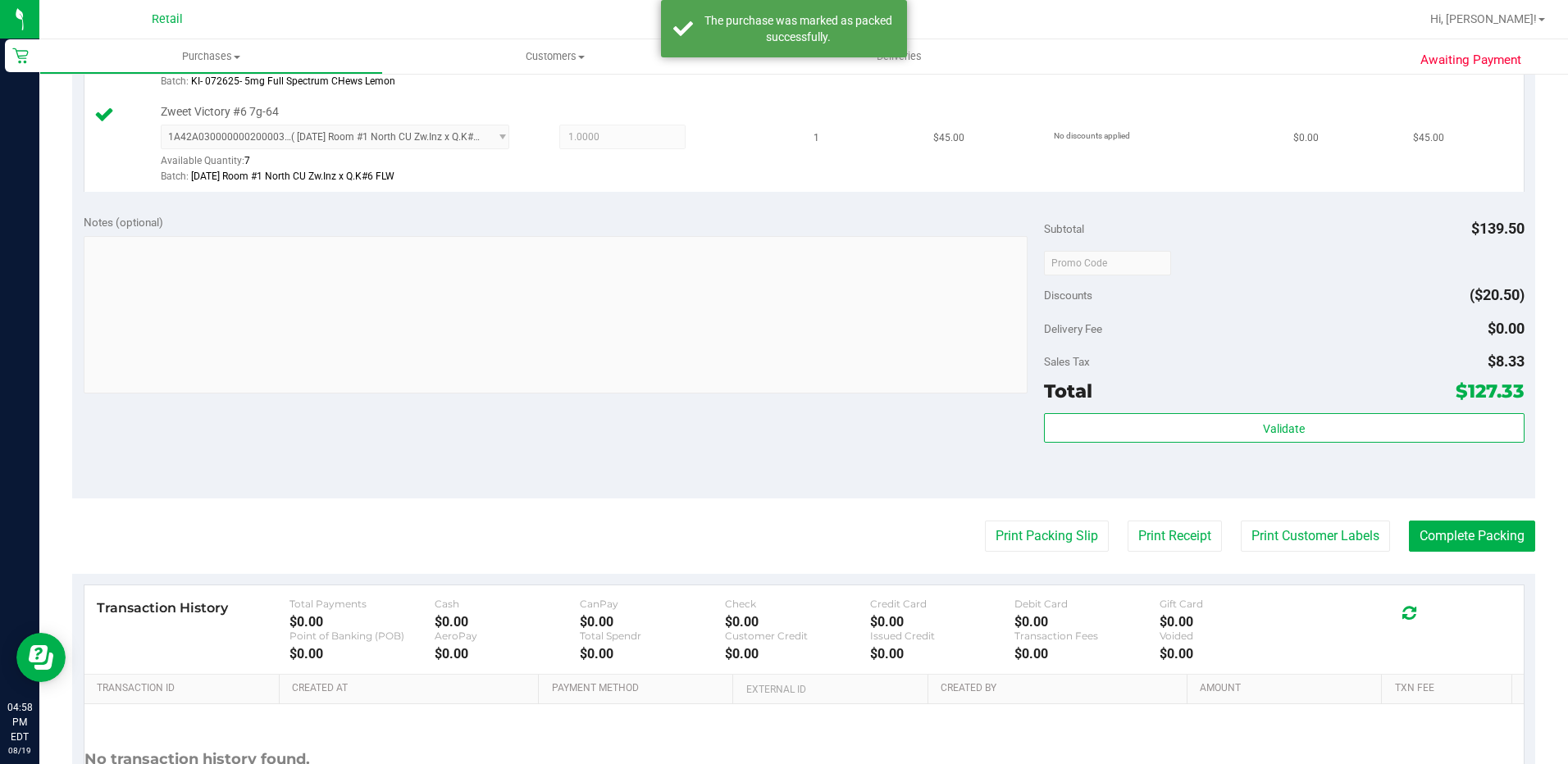
scroll to position [877, 0]
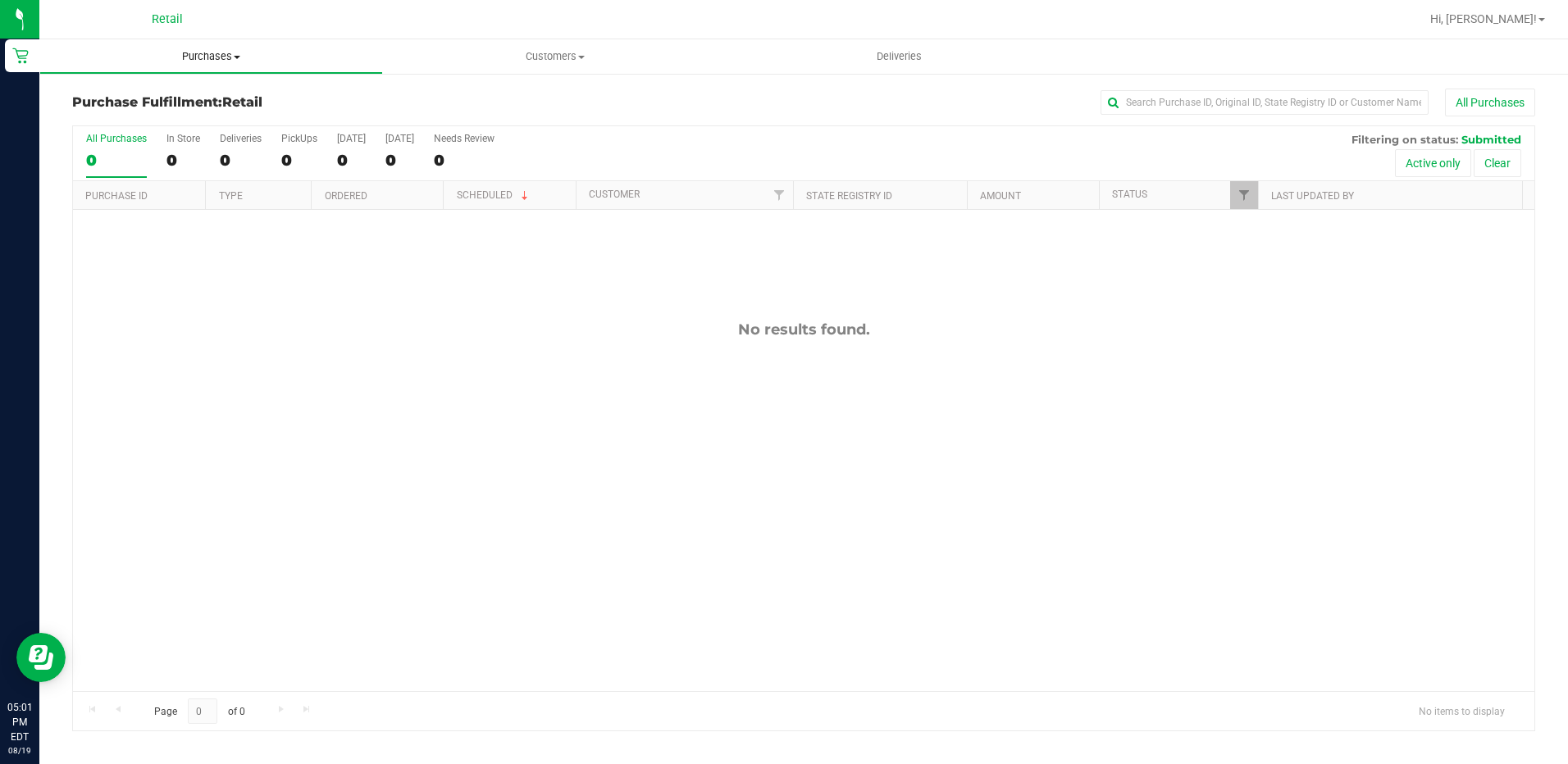
click at [233, 40] on uib-tab-heading "Purchases Summary of purchases Fulfillment All purchases" at bounding box center [211, 57] width 342 height 33
click at [135, 135] on span "All purchases" at bounding box center [98, 138] width 117 height 14
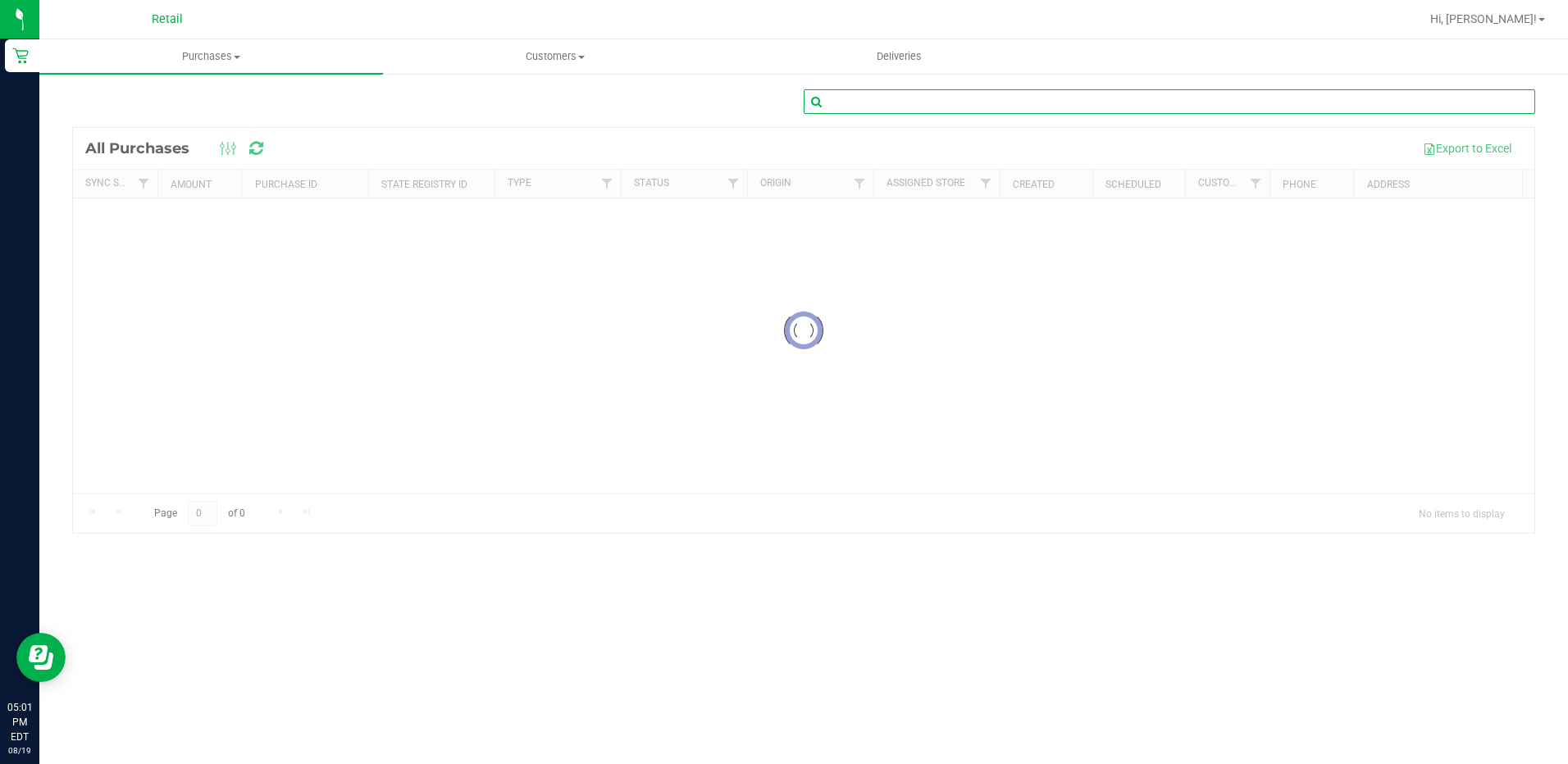
click at [981, 94] on input "text" at bounding box center [1169, 102] width 731 height 25
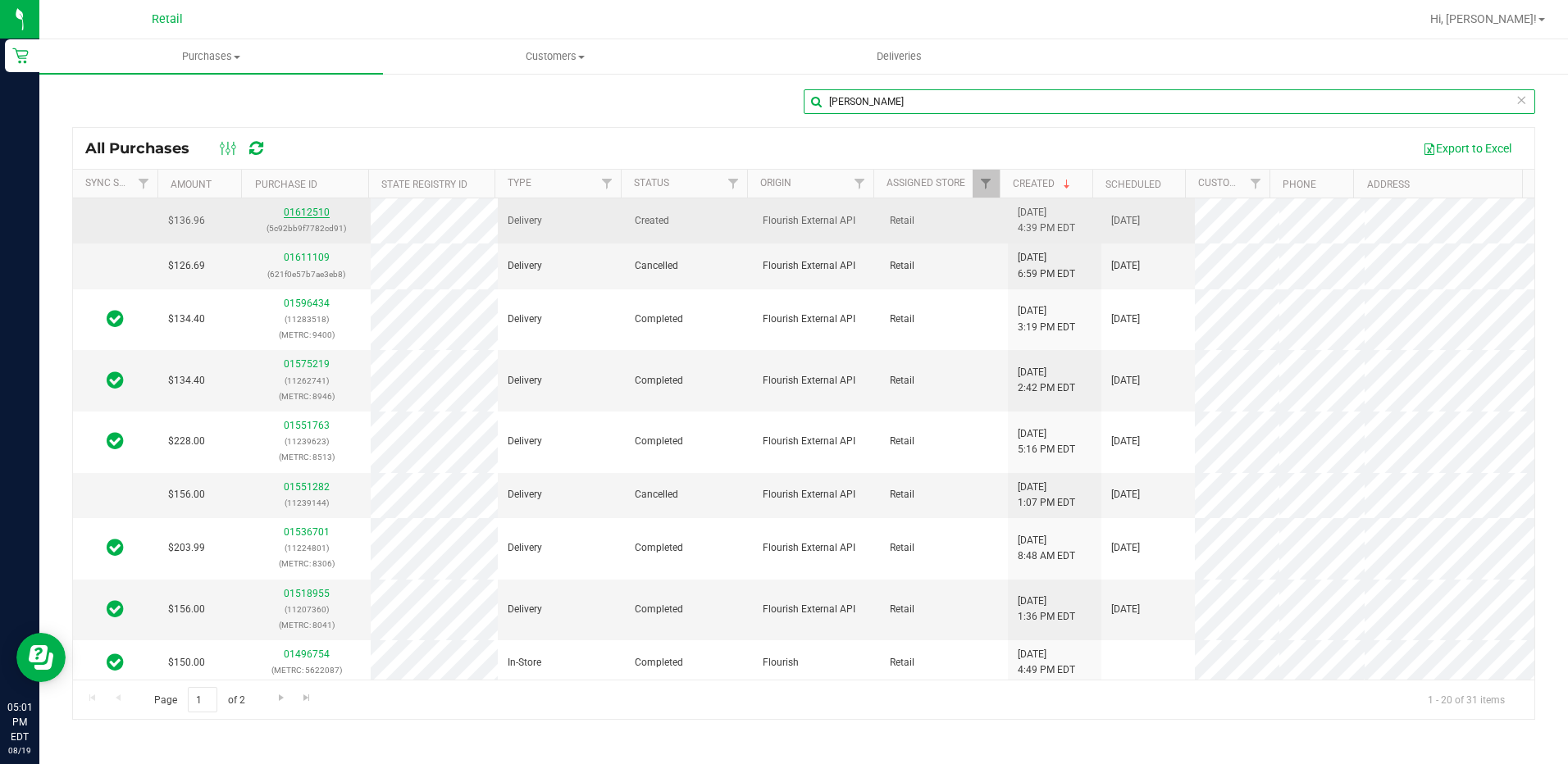
type input "[PERSON_NAME]"
click at [315, 212] on link "01612510" at bounding box center [307, 213] width 46 height 11
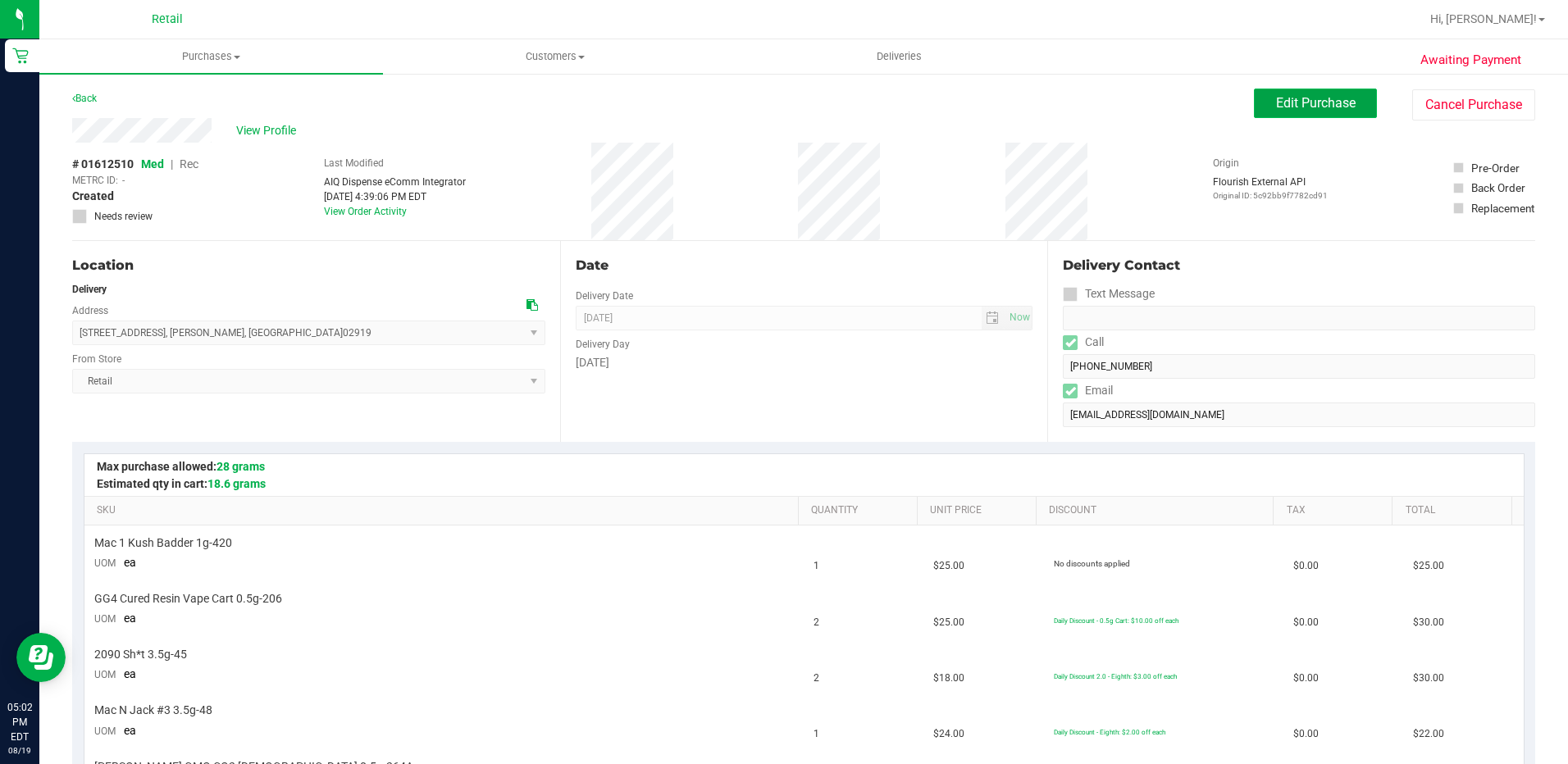
click at [1345, 108] on button "Edit Purchase" at bounding box center [1315, 103] width 123 height 30
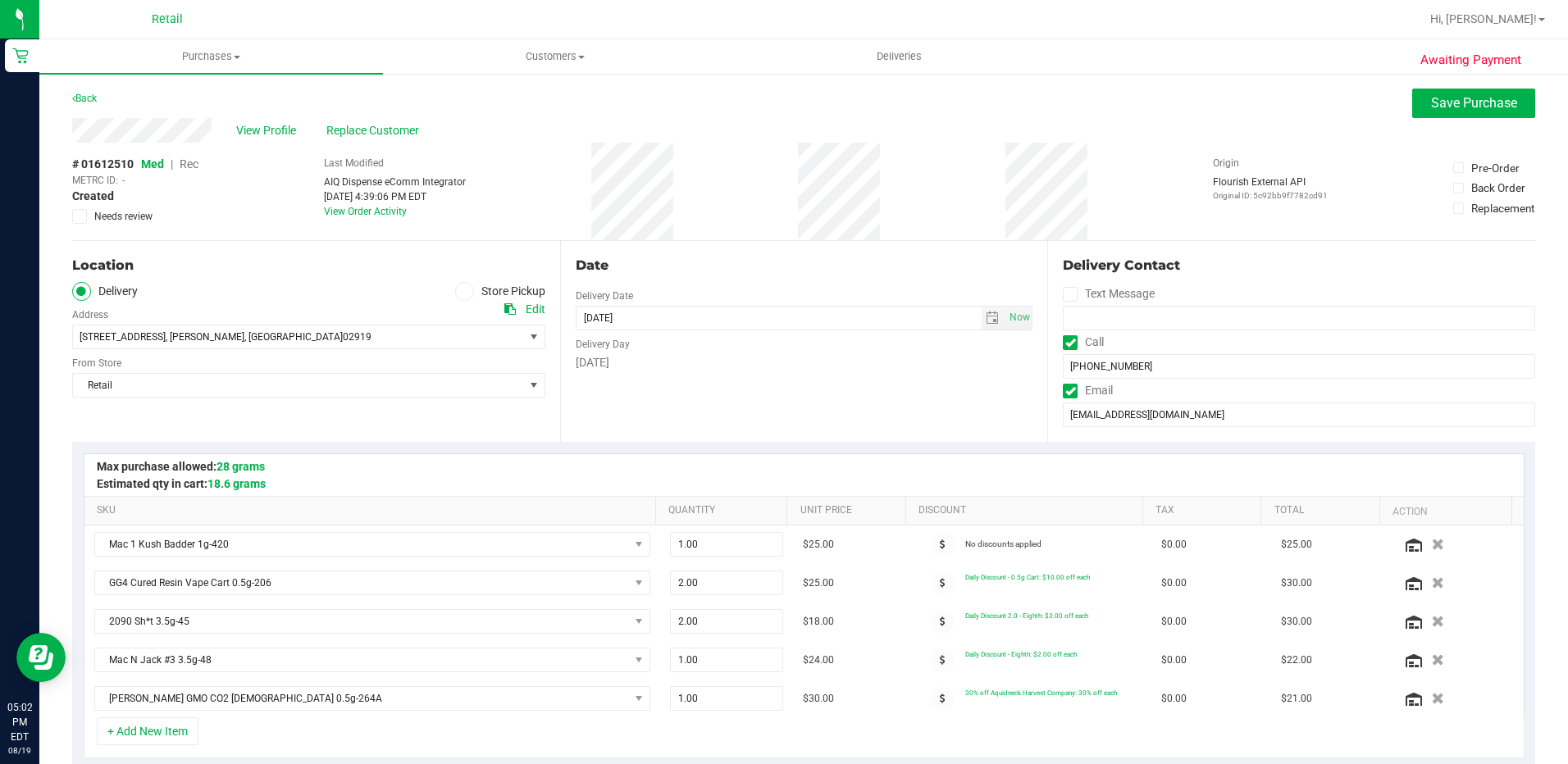
click at [190, 167] on span "Rec" at bounding box center [189, 164] width 19 height 13
click at [1465, 97] on span "Save Purchase" at bounding box center [1474, 103] width 86 height 16
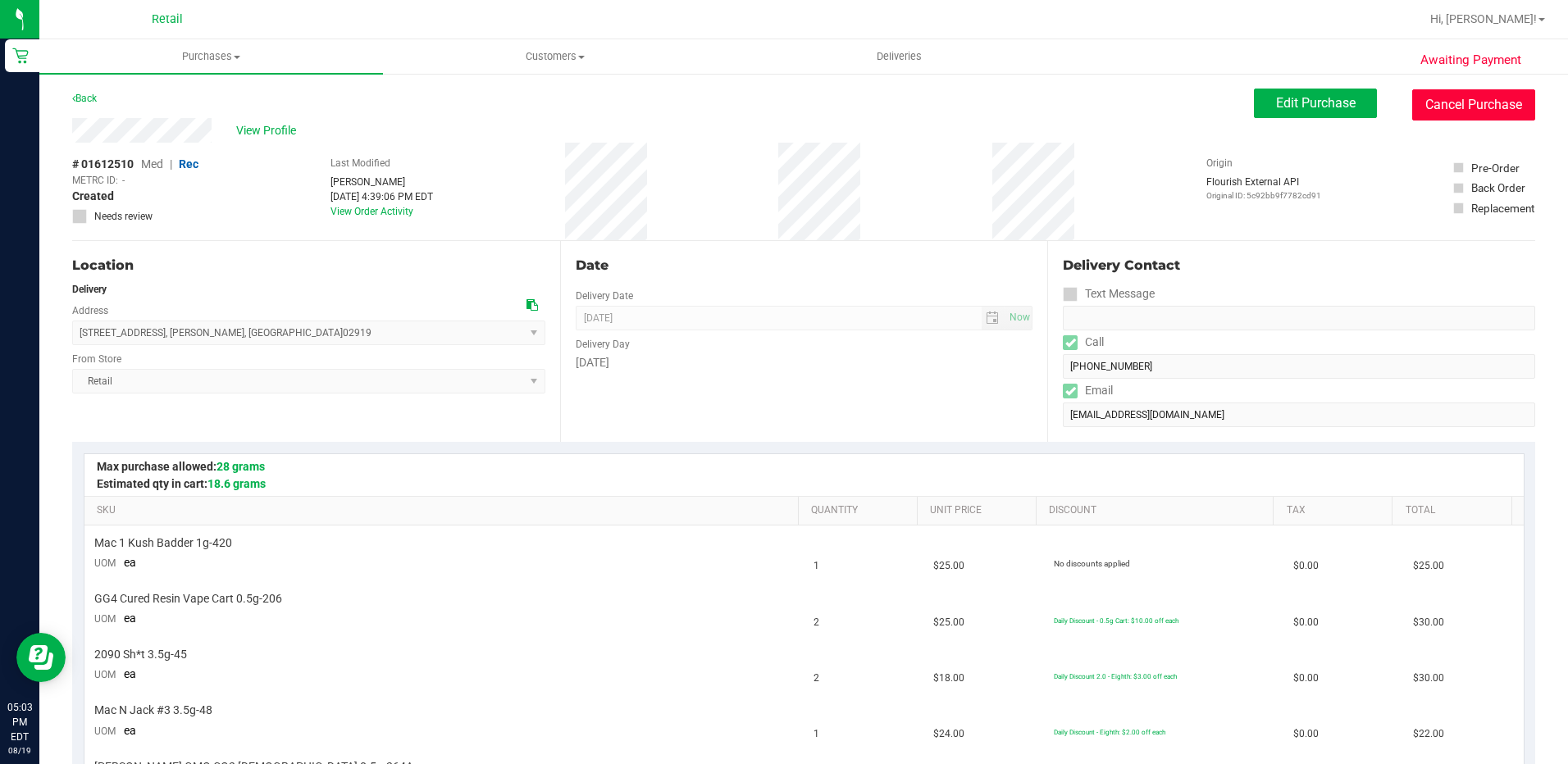
drag, startPoint x: 1442, startPoint y: 93, endPoint x: 845, endPoint y: 75, distance: 597.3
click at [1442, 93] on button "Cancel Purchase" at bounding box center [1474, 105] width 123 height 31
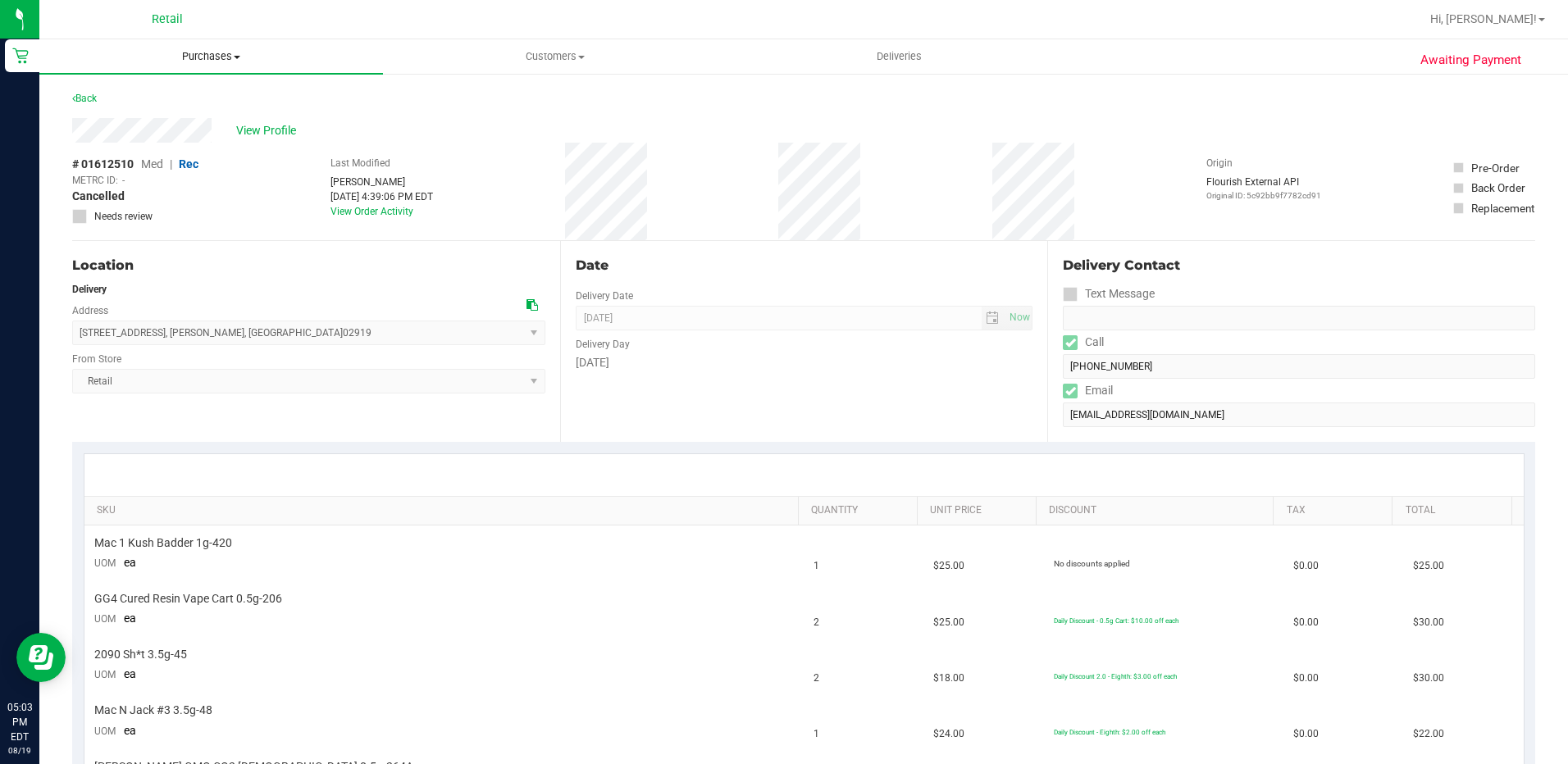
click at [229, 62] on span "Purchases" at bounding box center [211, 57] width 344 height 15
click at [103, 137] on span "All purchases" at bounding box center [98, 138] width 117 height 14
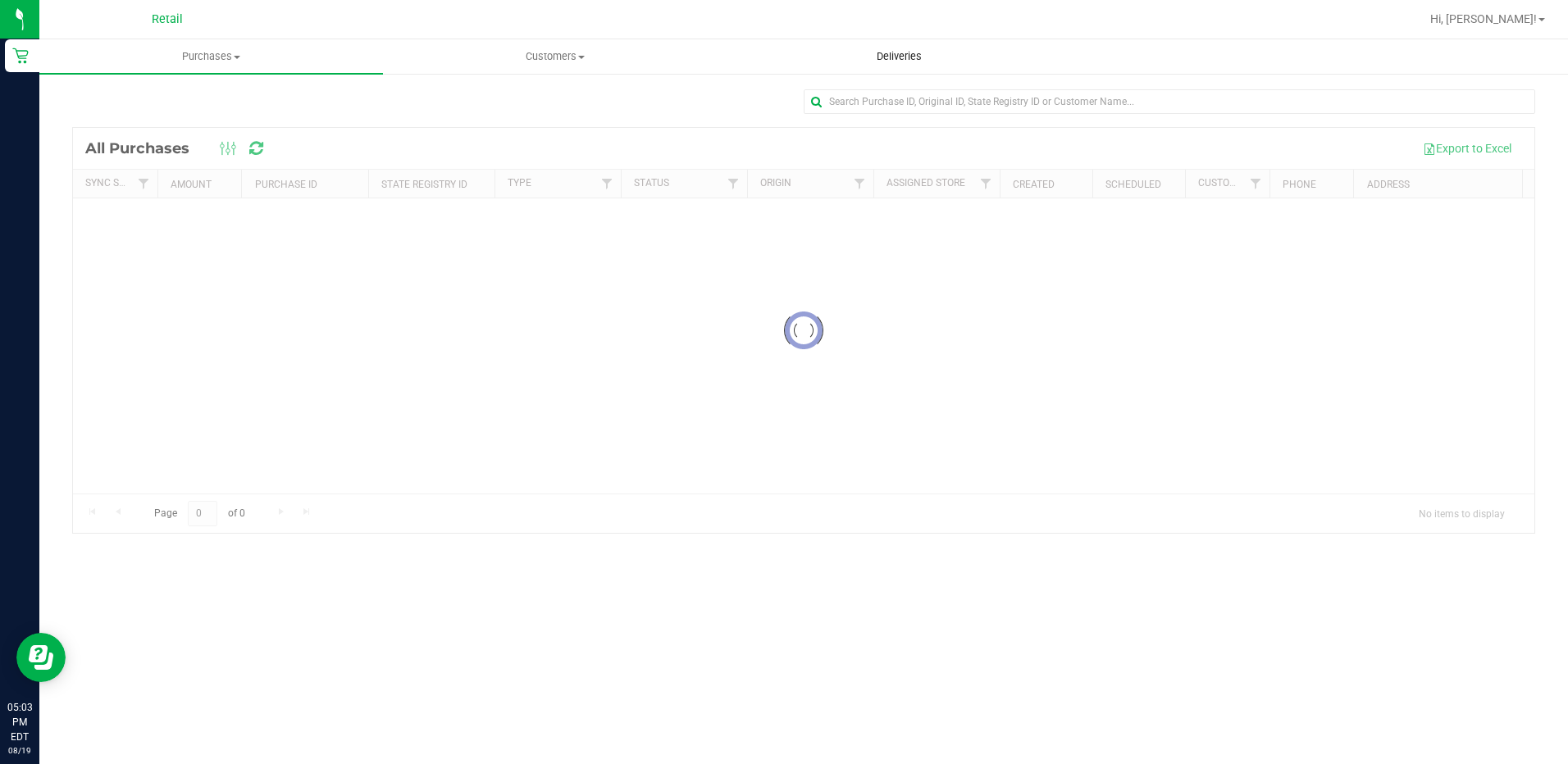
click at [876, 64] on uib-tab-heading "Deliveries" at bounding box center [899, 57] width 342 height 33
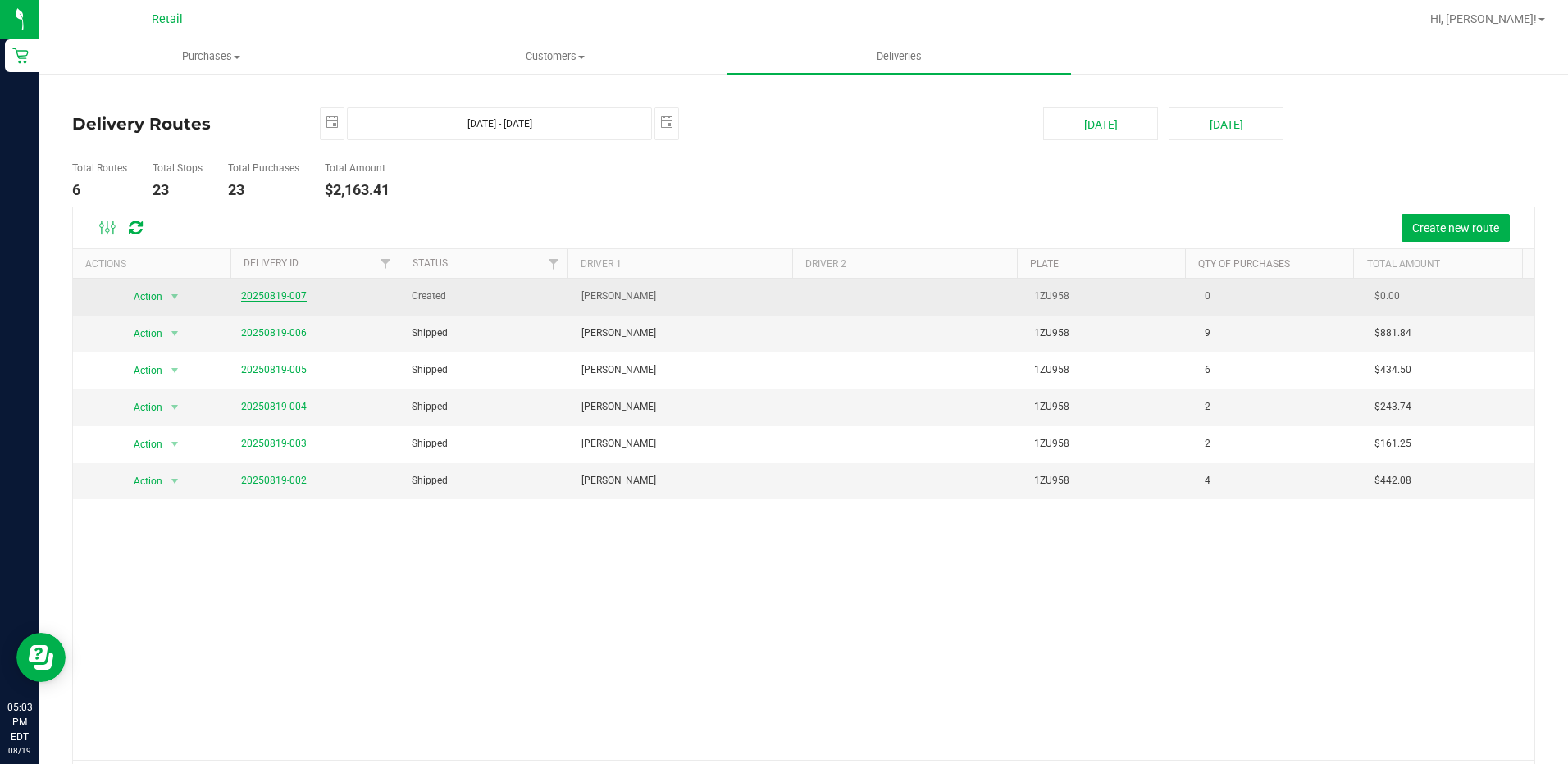
click at [268, 295] on link "20250819-007" at bounding box center [274, 296] width 66 height 11
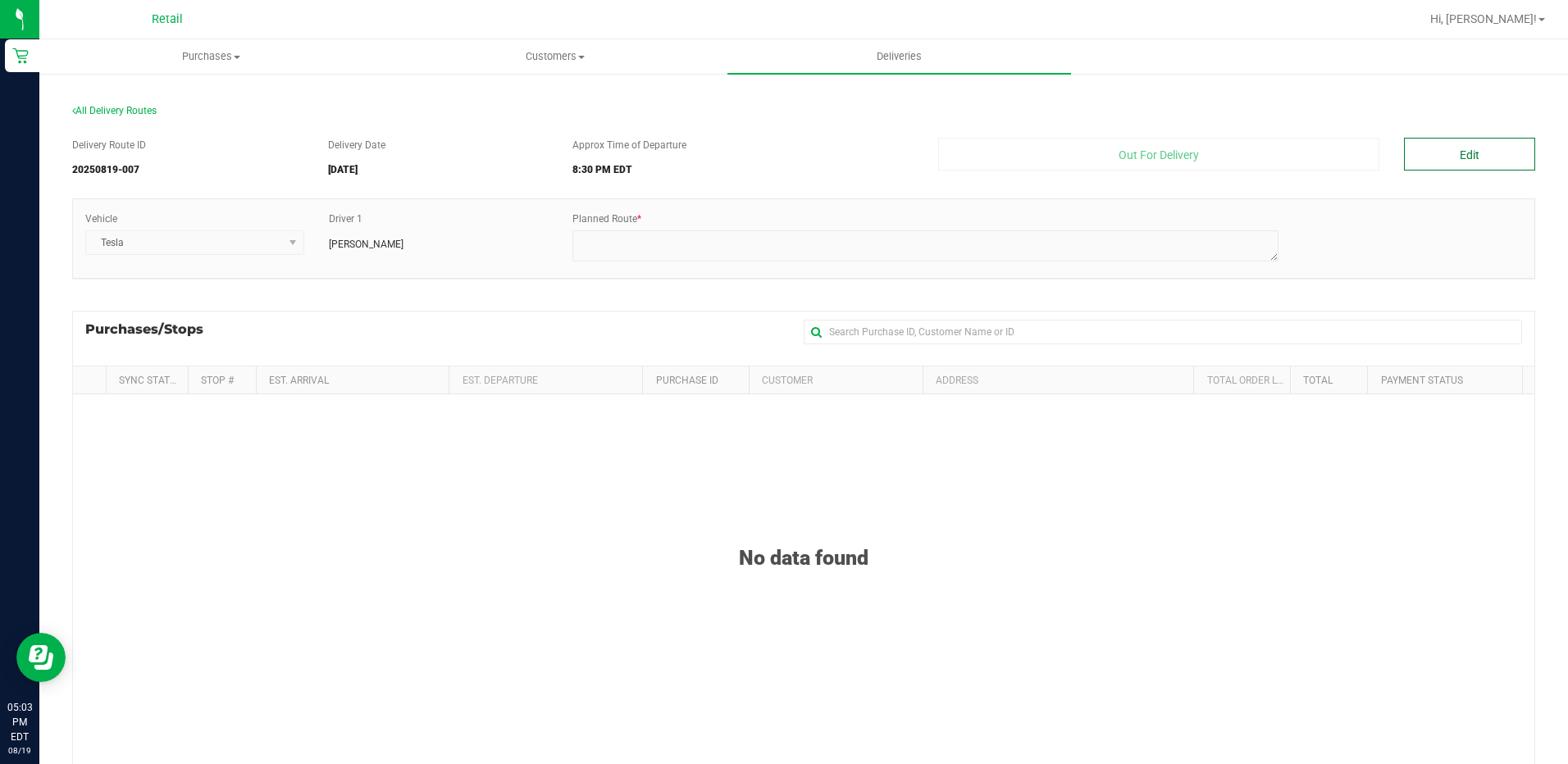
click at [1457, 157] on button "Edit" at bounding box center [1469, 154] width 131 height 33
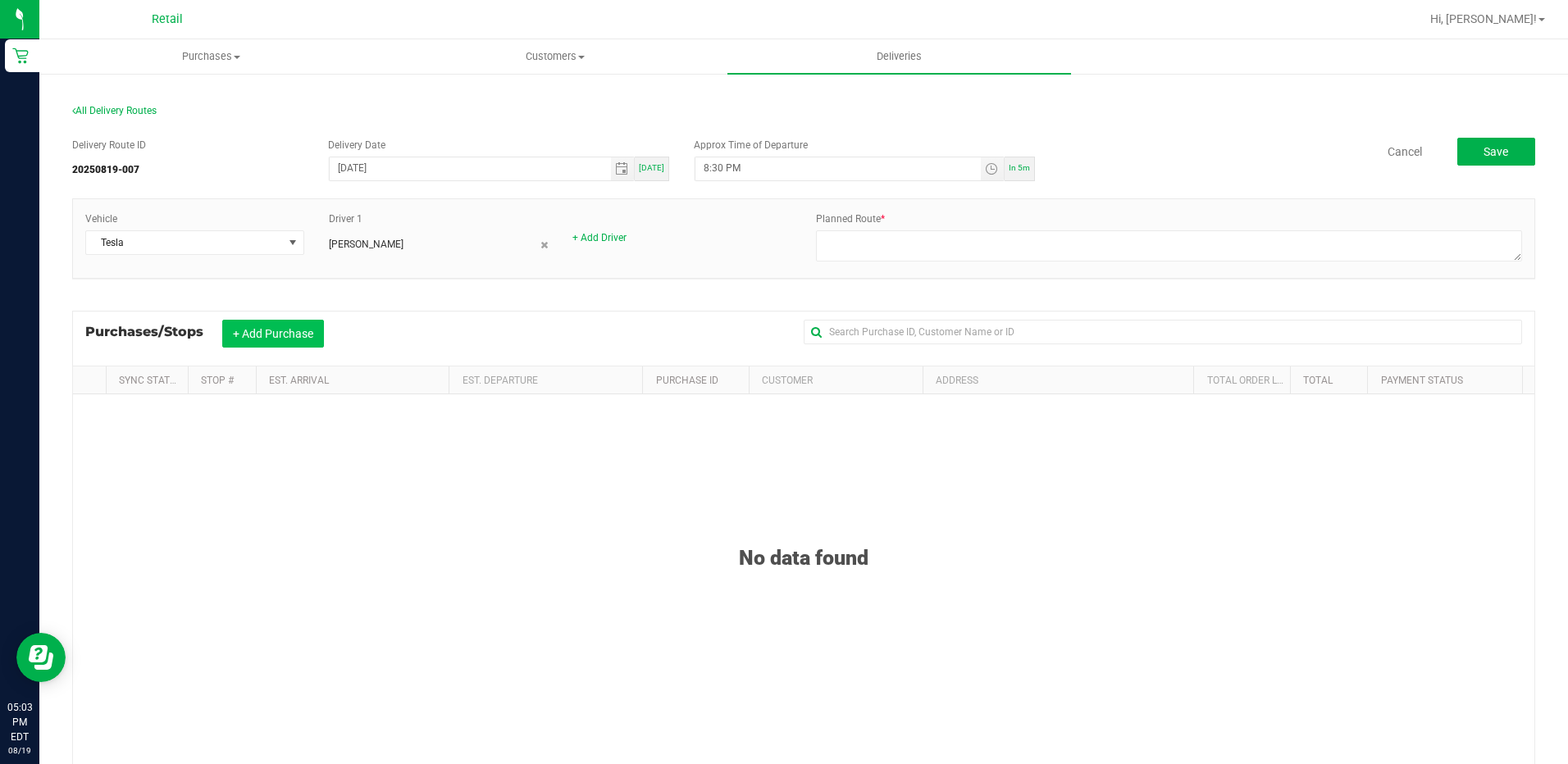
click at [302, 341] on button "+ Add Purchase" at bounding box center [273, 334] width 102 height 28
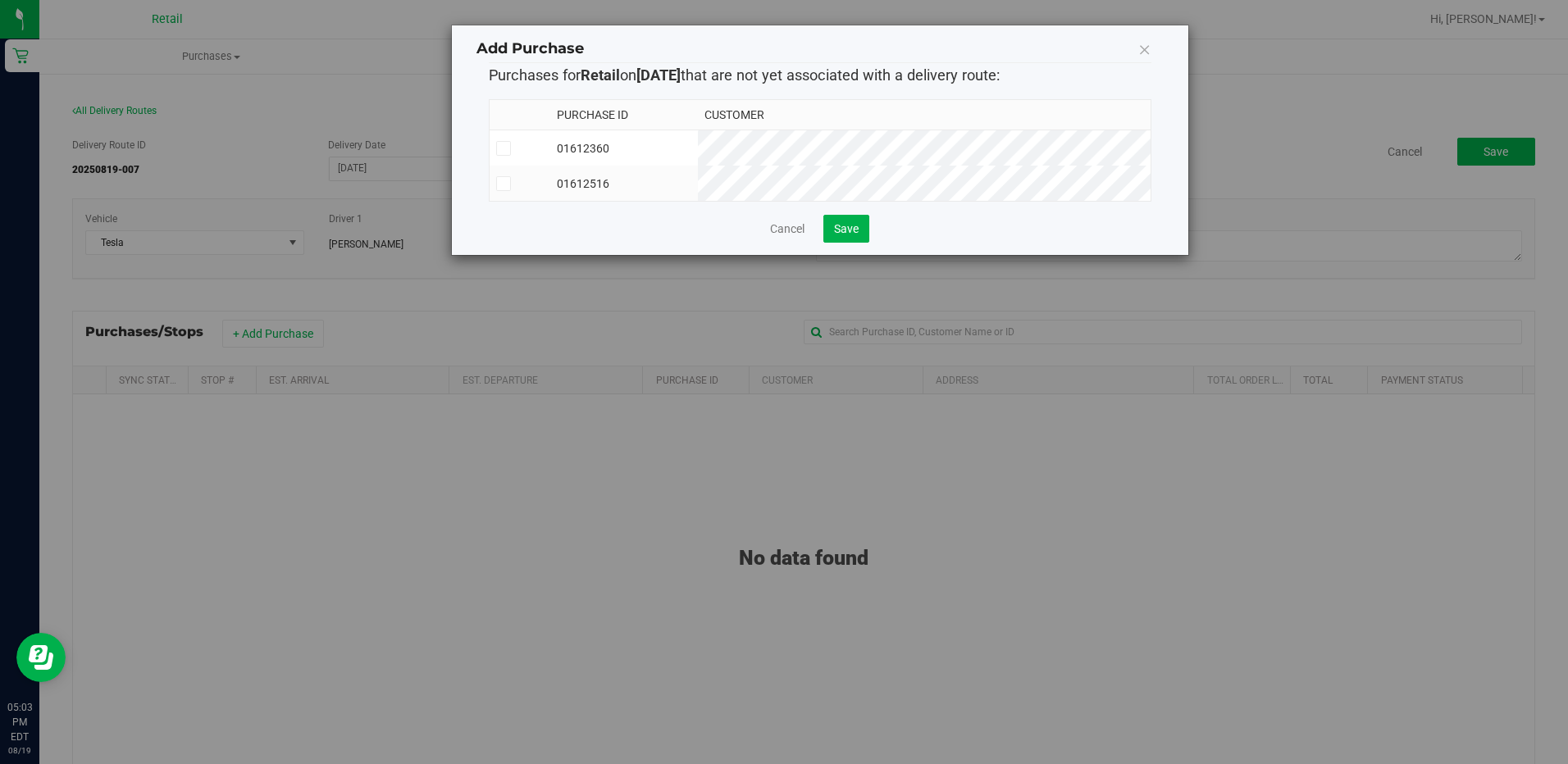
click at [698, 156] on td "01612360" at bounding box center [624, 149] width 148 height 36
click at [691, 194] on td "01612516" at bounding box center [624, 183] width 148 height 35
click at [842, 235] on span "Save" at bounding box center [846, 229] width 25 height 13
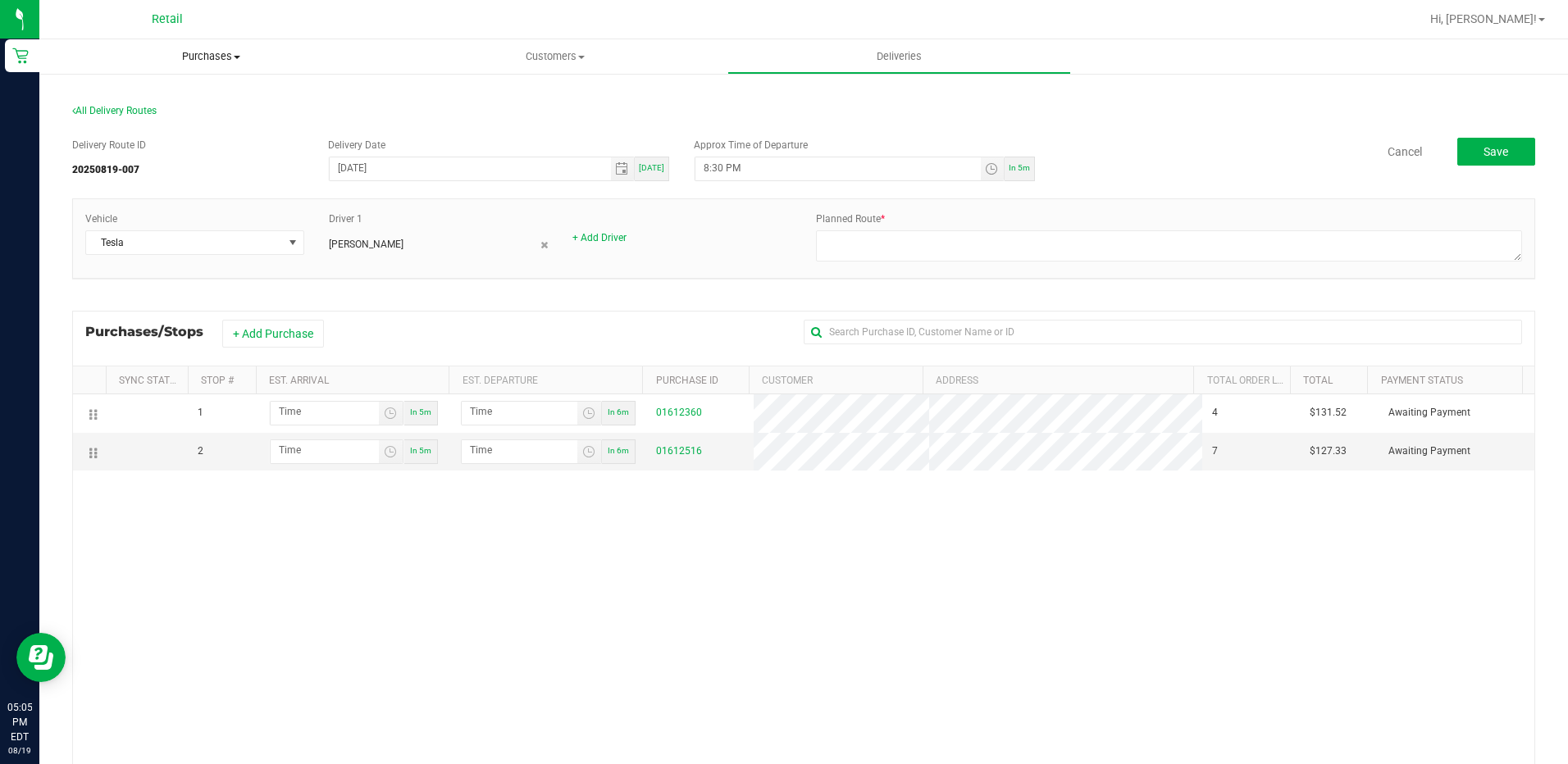
click at [204, 51] on span "Purchases" at bounding box center [211, 57] width 344 height 15
click at [119, 139] on span "All purchases" at bounding box center [98, 138] width 117 height 14
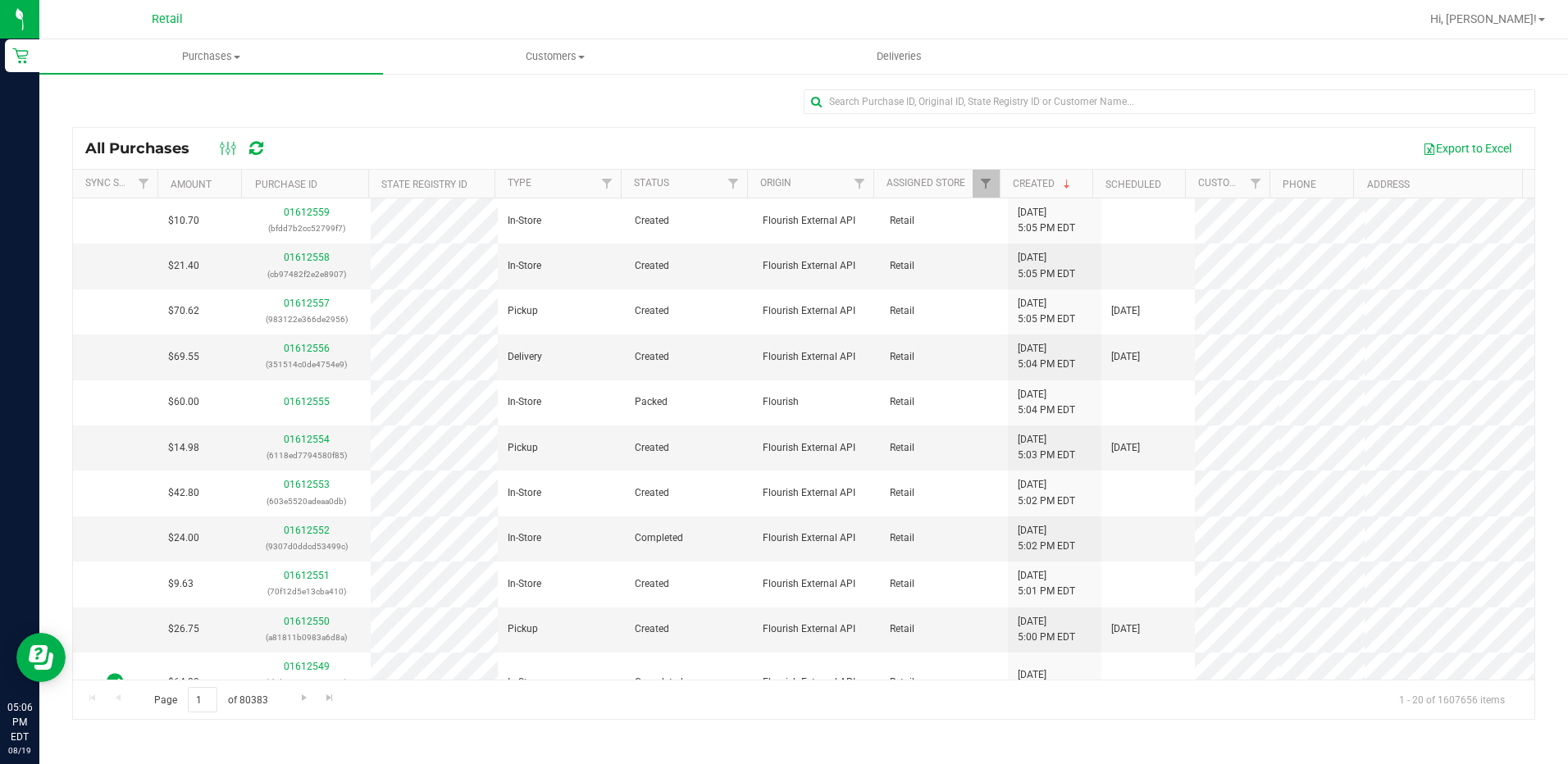
click at [909, 118] on div at bounding box center [1169, 108] width 731 height 38
click at [901, 110] on input "text" at bounding box center [1169, 102] width 731 height 25
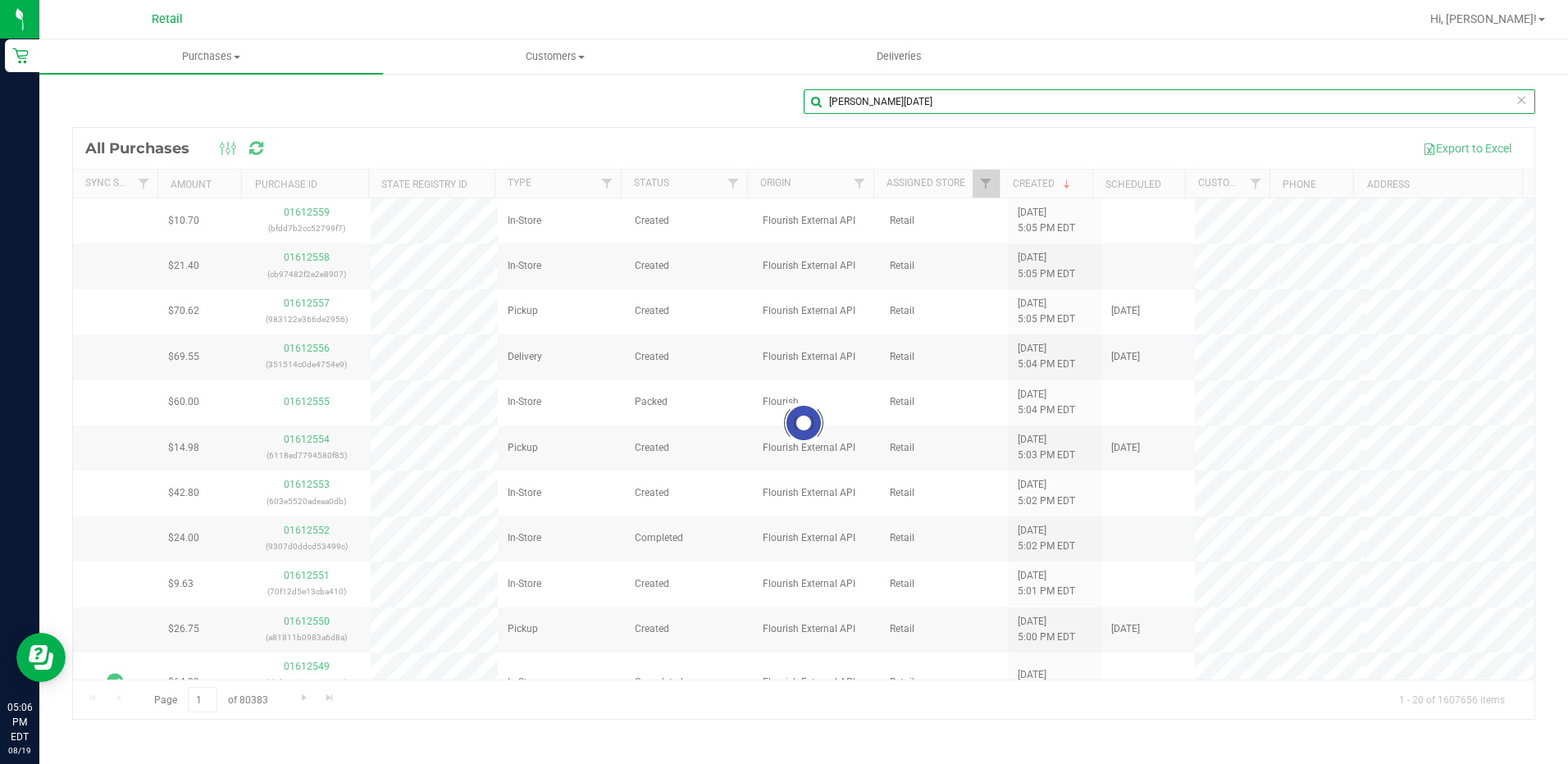
type input "[PERSON_NAME][DATE]"
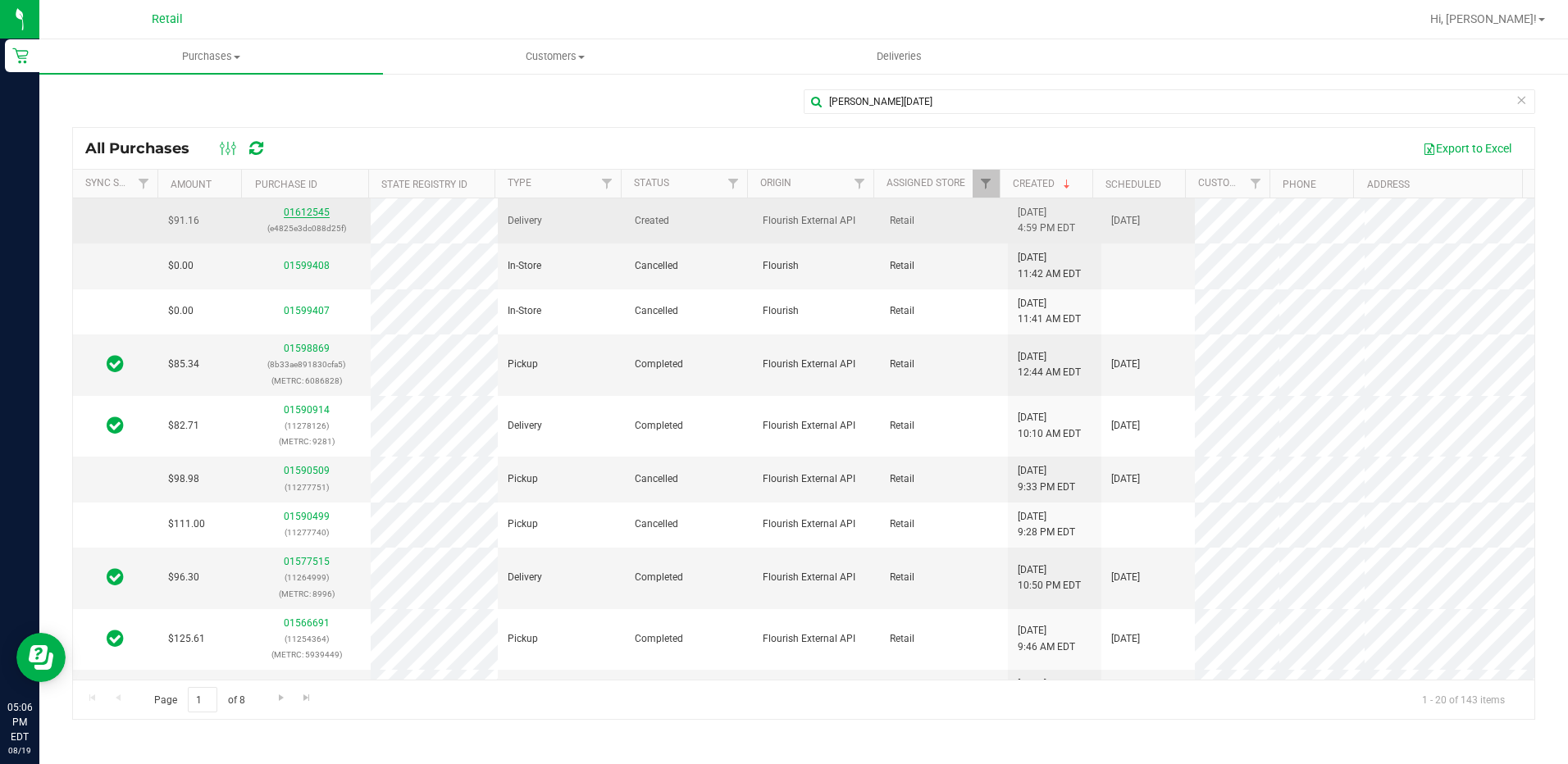
click at [300, 216] on link "01612545" at bounding box center [307, 213] width 46 height 11
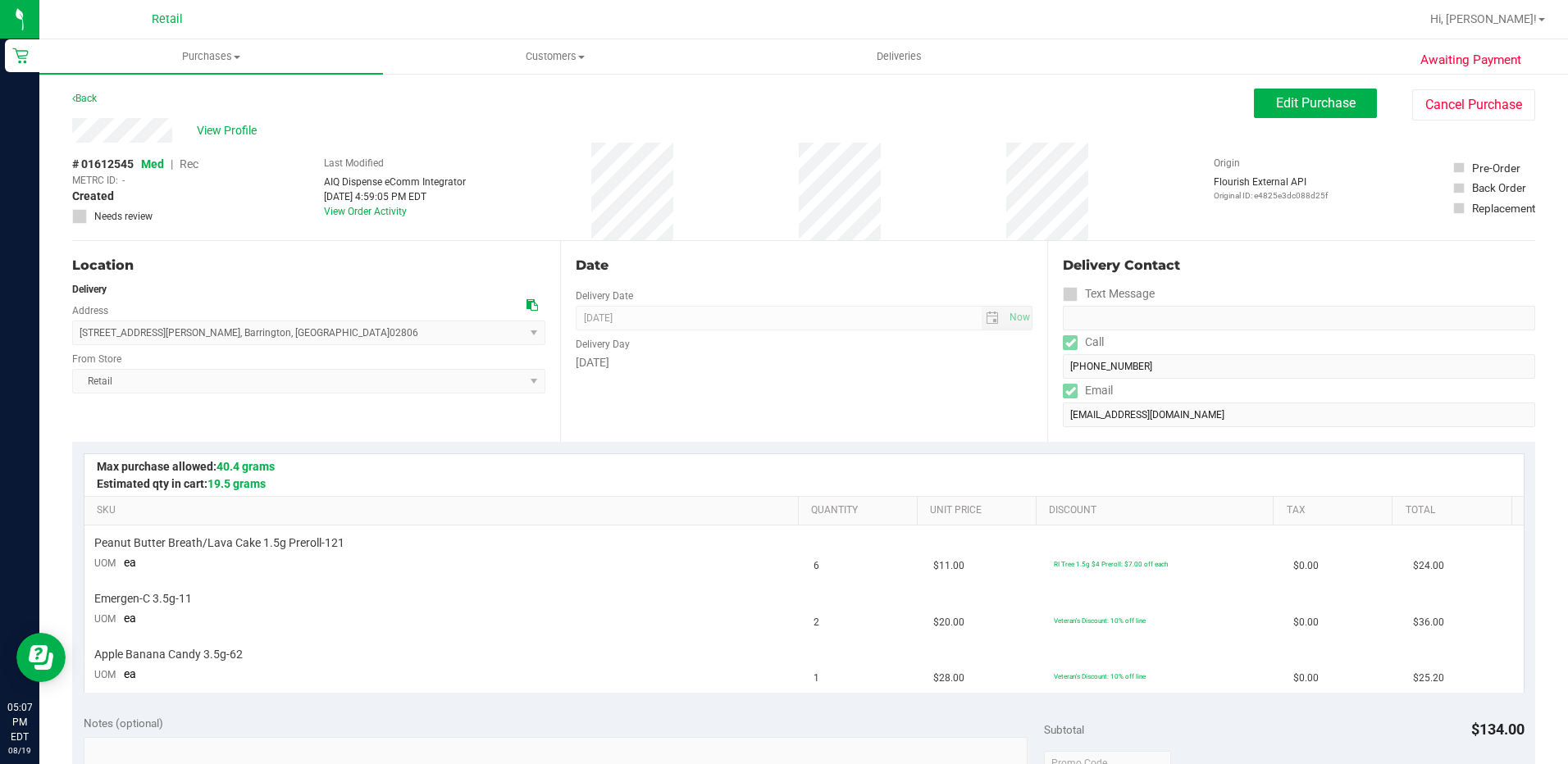
click at [993, 185] on div "# 01612545 Med | Rec METRC ID: - Created Needs review Last Modified AIQ Dispens…" at bounding box center [804, 191] width 1463 height 98
click at [1313, 108] on span "Edit Purchase" at bounding box center [1315, 103] width 80 height 16
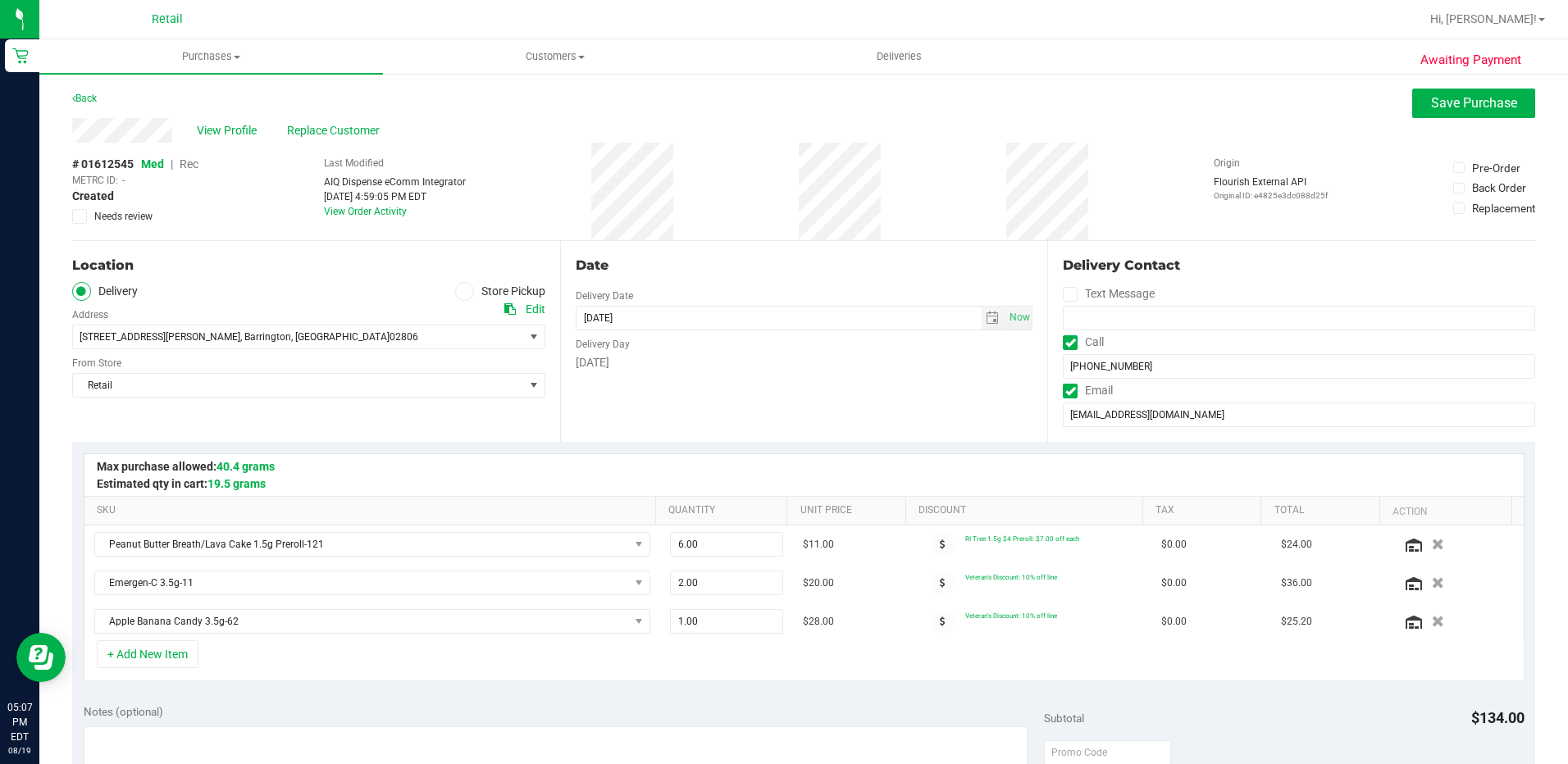
click at [192, 161] on span "Rec" at bounding box center [189, 164] width 19 height 13
click at [1475, 116] on button "Save Purchase" at bounding box center [1474, 103] width 123 height 30
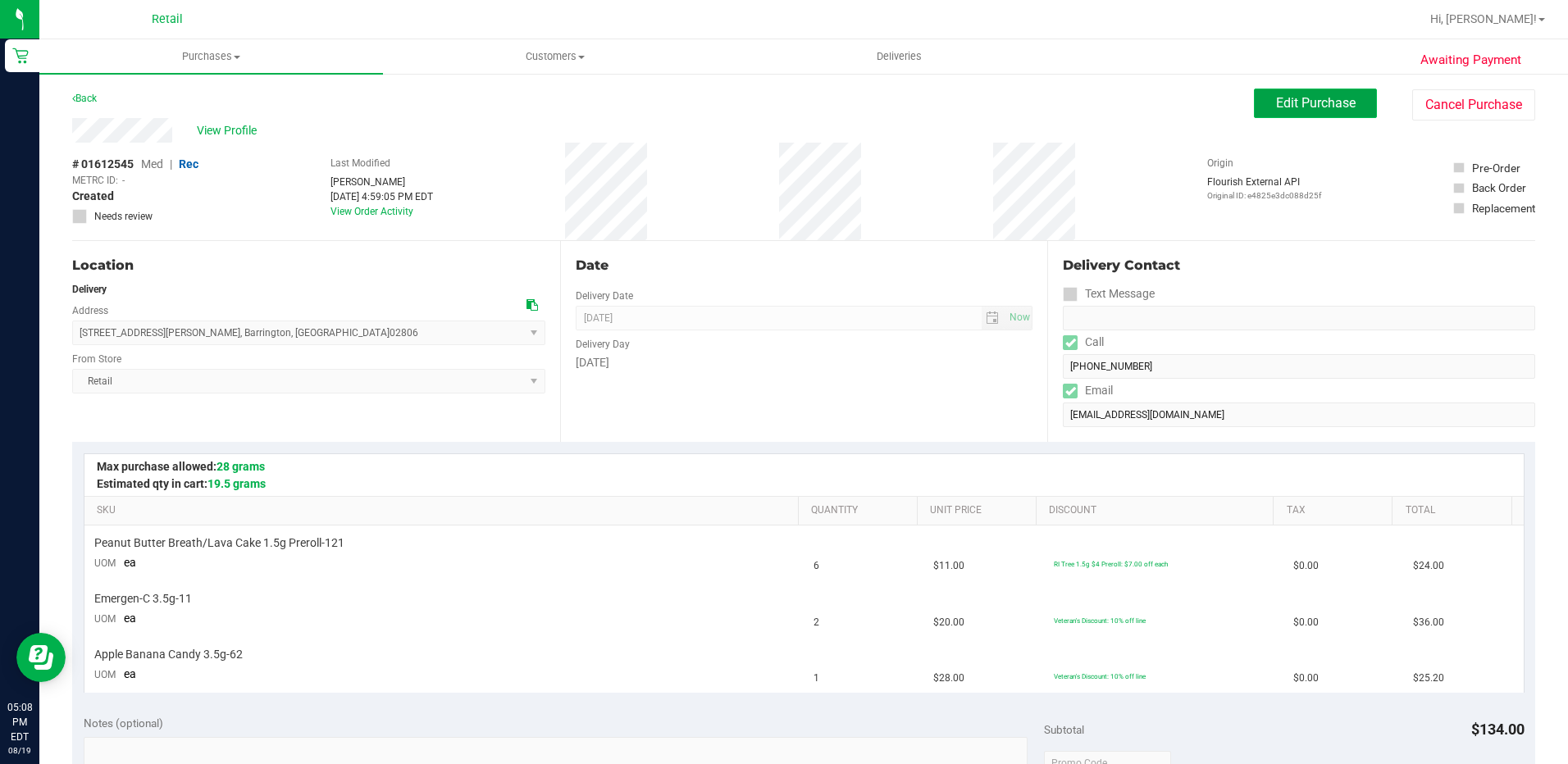
click at [1276, 110] on span "Edit Purchase" at bounding box center [1315, 103] width 80 height 16
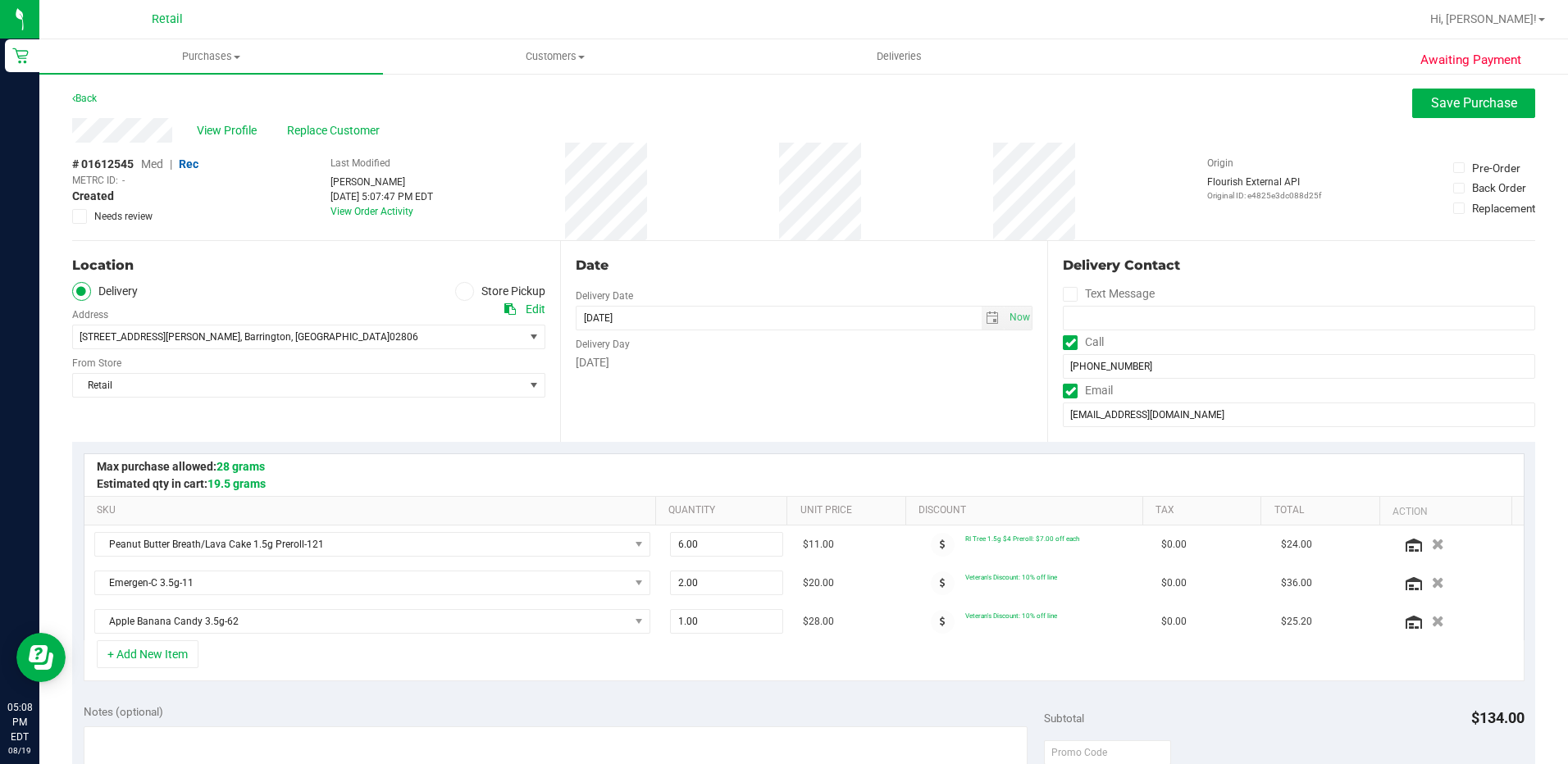
click at [159, 168] on span "Med" at bounding box center [152, 164] width 22 height 13
click at [186, 167] on span "Rec" at bounding box center [189, 164] width 19 height 13
click at [1478, 99] on span "Save Purchase" at bounding box center [1474, 103] width 86 height 16
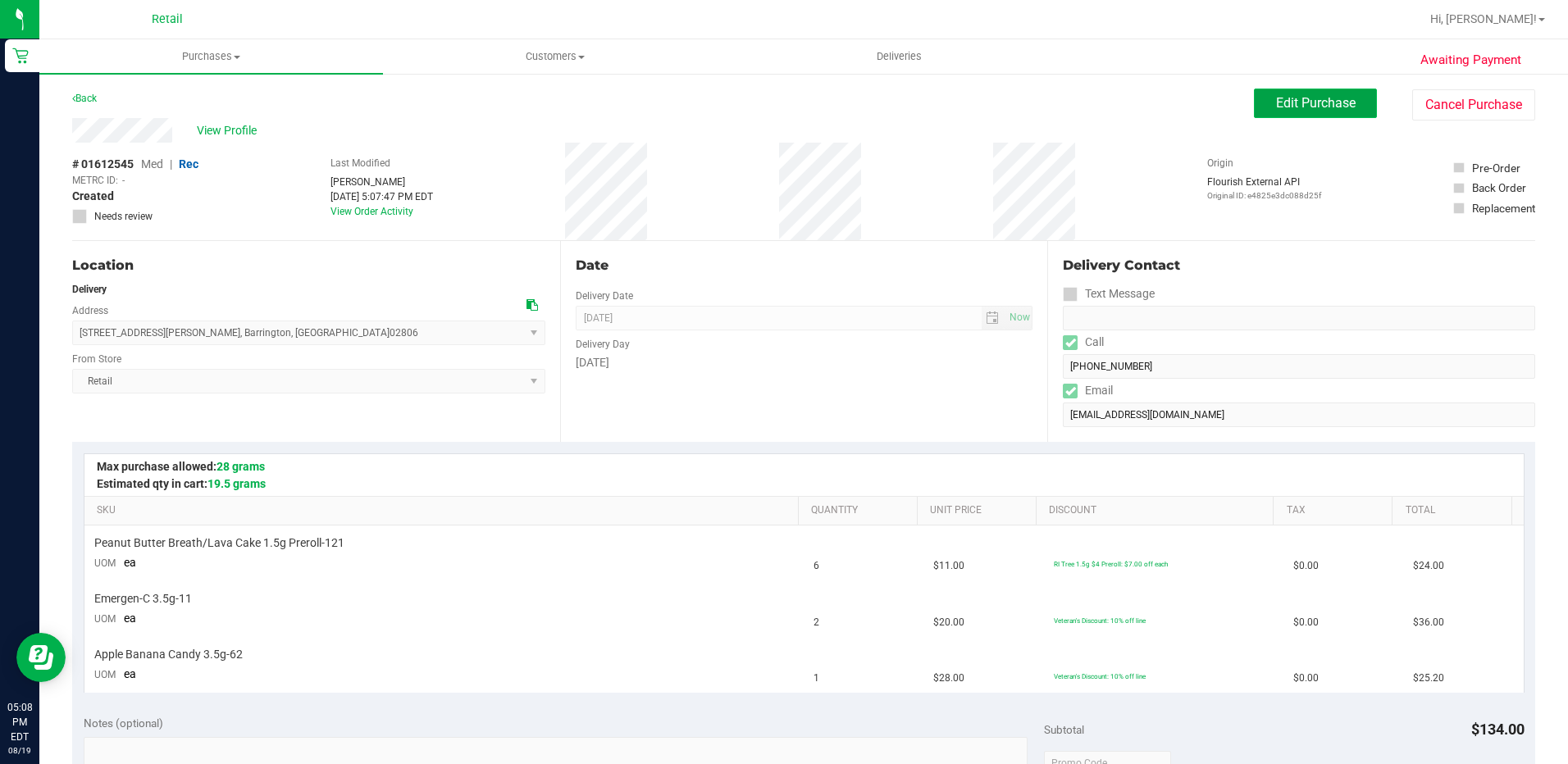
click at [1311, 103] on span "Edit Purchase" at bounding box center [1315, 103] width 80 height 16
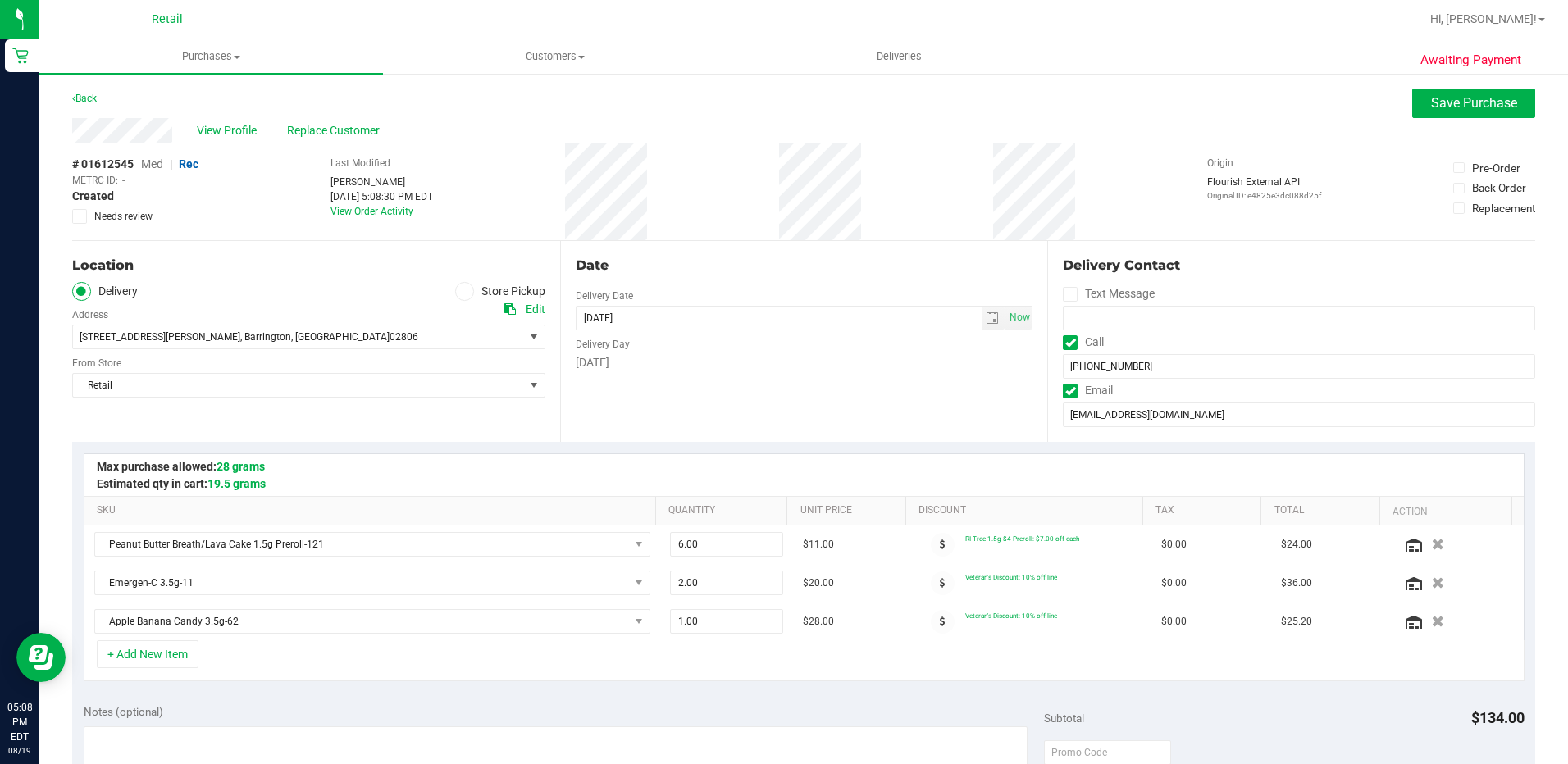
click at [477, 294] on label "Store Pickup" at bounding box center [500, 291] width 90 height 19
click at [0, 0] on input "Store Pickup" at bounding box center [0, 0] width 0 height 0
click at [1458, 111] on button "Save Purchase" at bounding box center [1474, 103] width 123 height 30
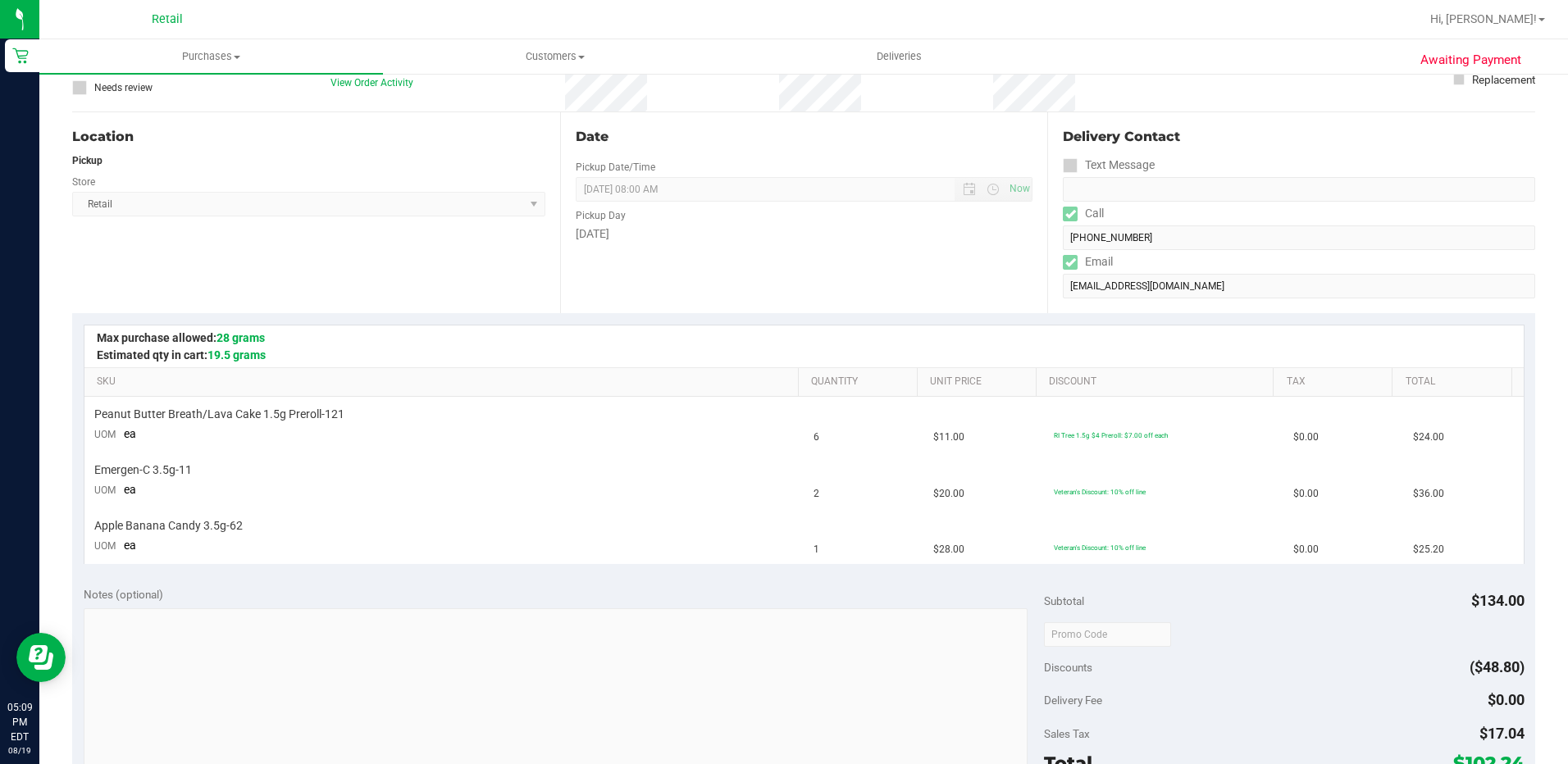
scroll to position [246, 0]
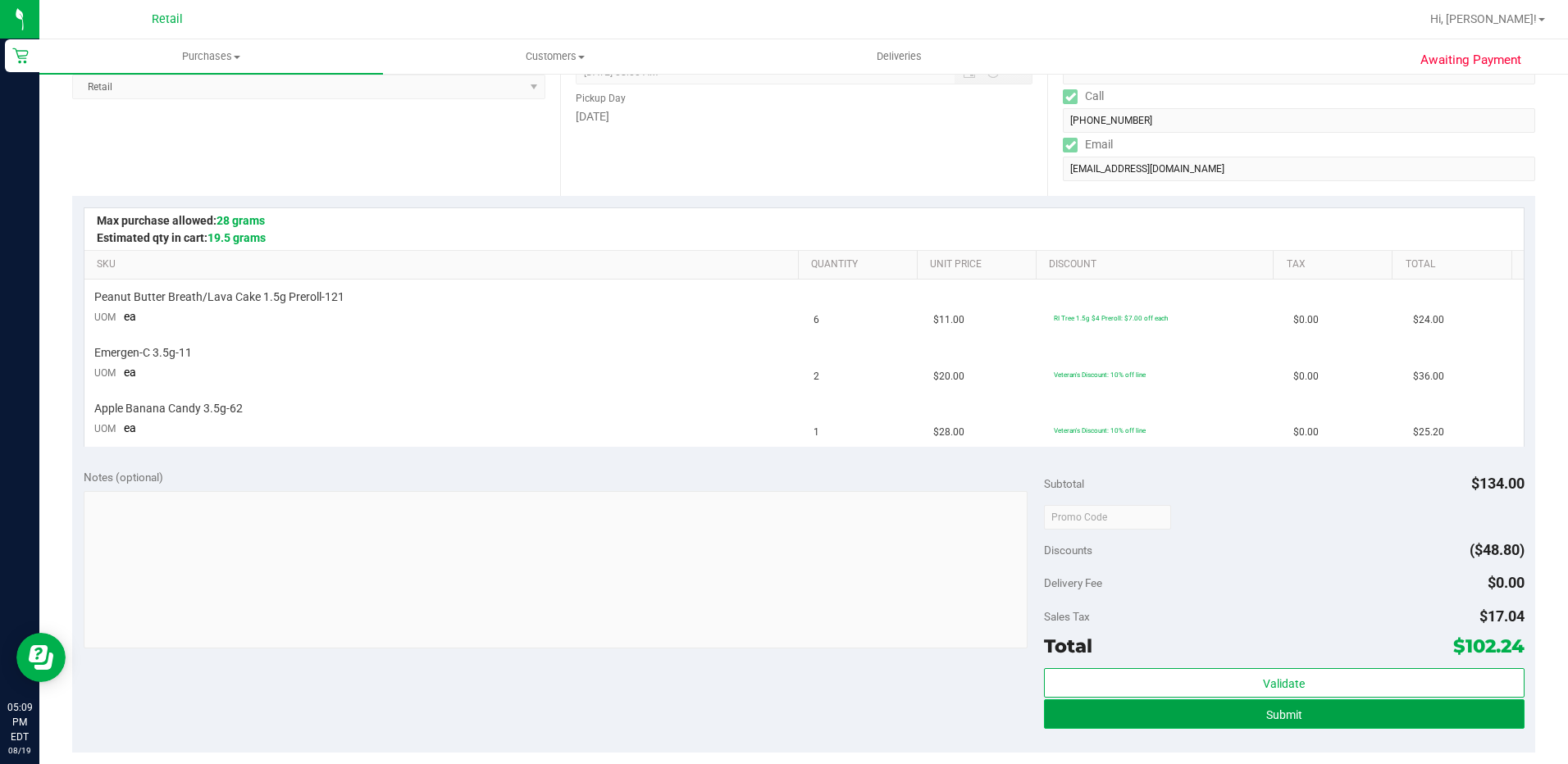
click at [1328, 714] on button "Submit" at bounding box center [1284, 714] width 480 height 30
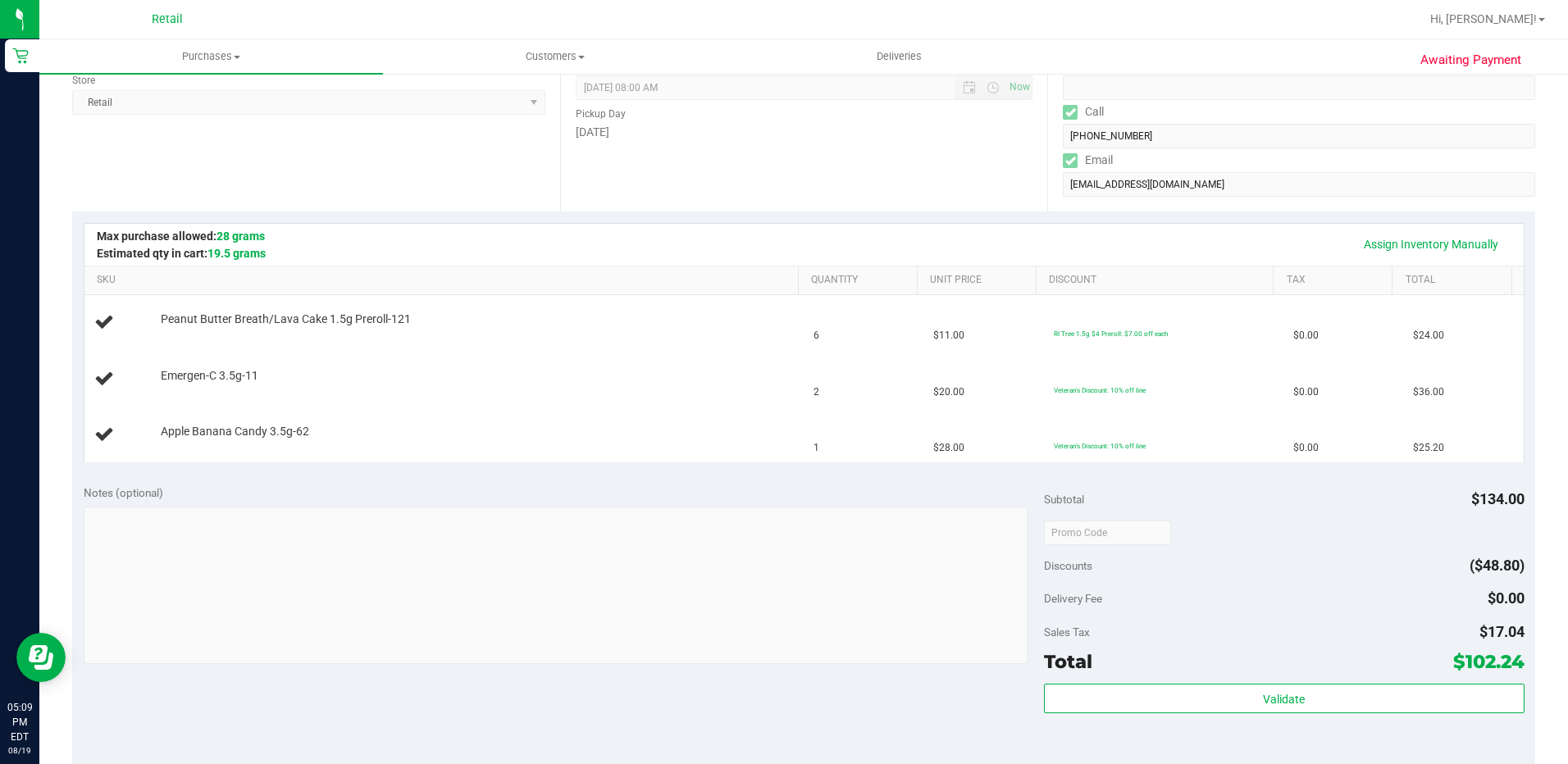
scroll to position [328, 0]
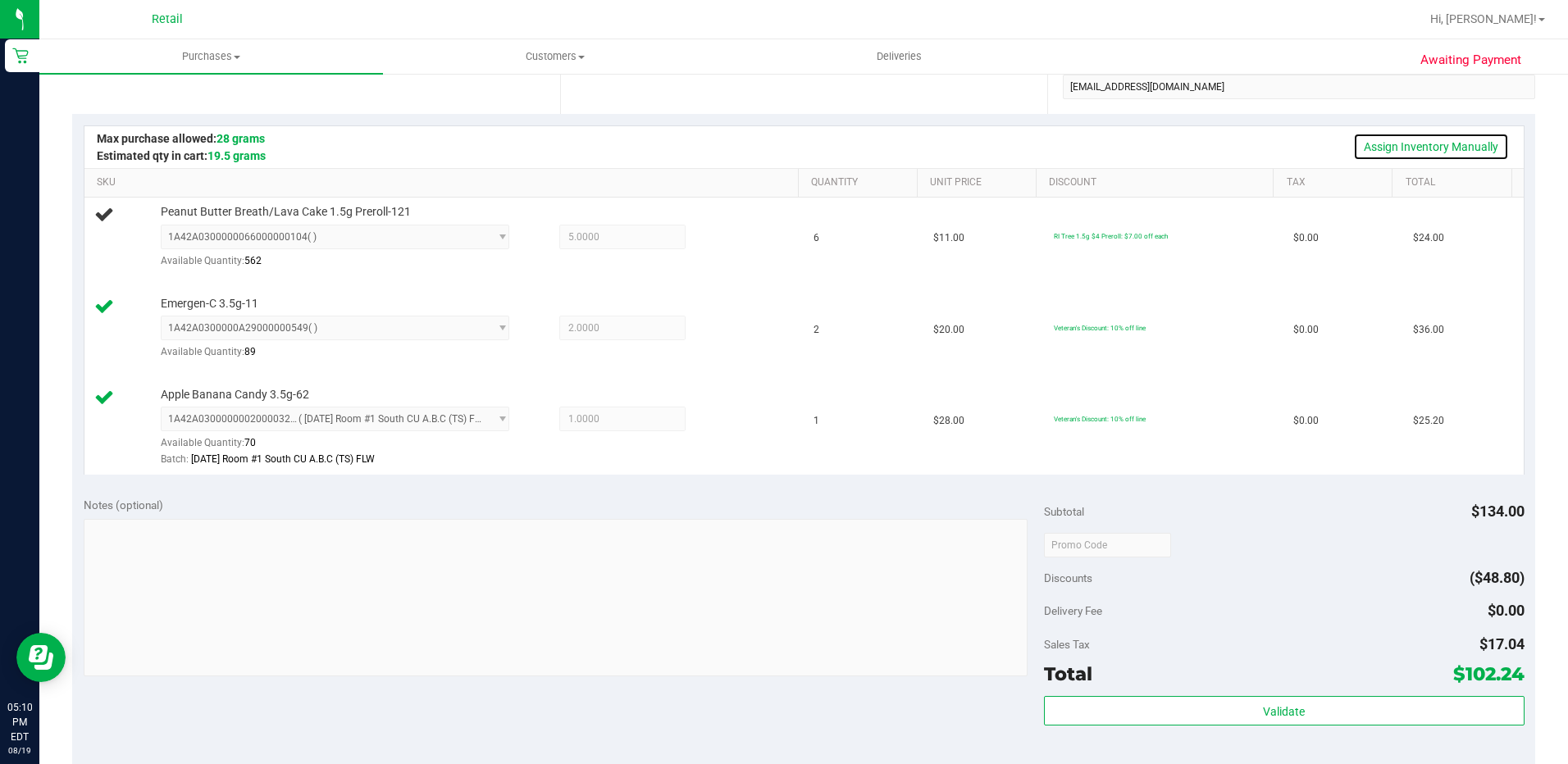
click at [1371, 145] on link "Assign Inventory Manually" at bounding box center [1431, 147] width 156 height 28
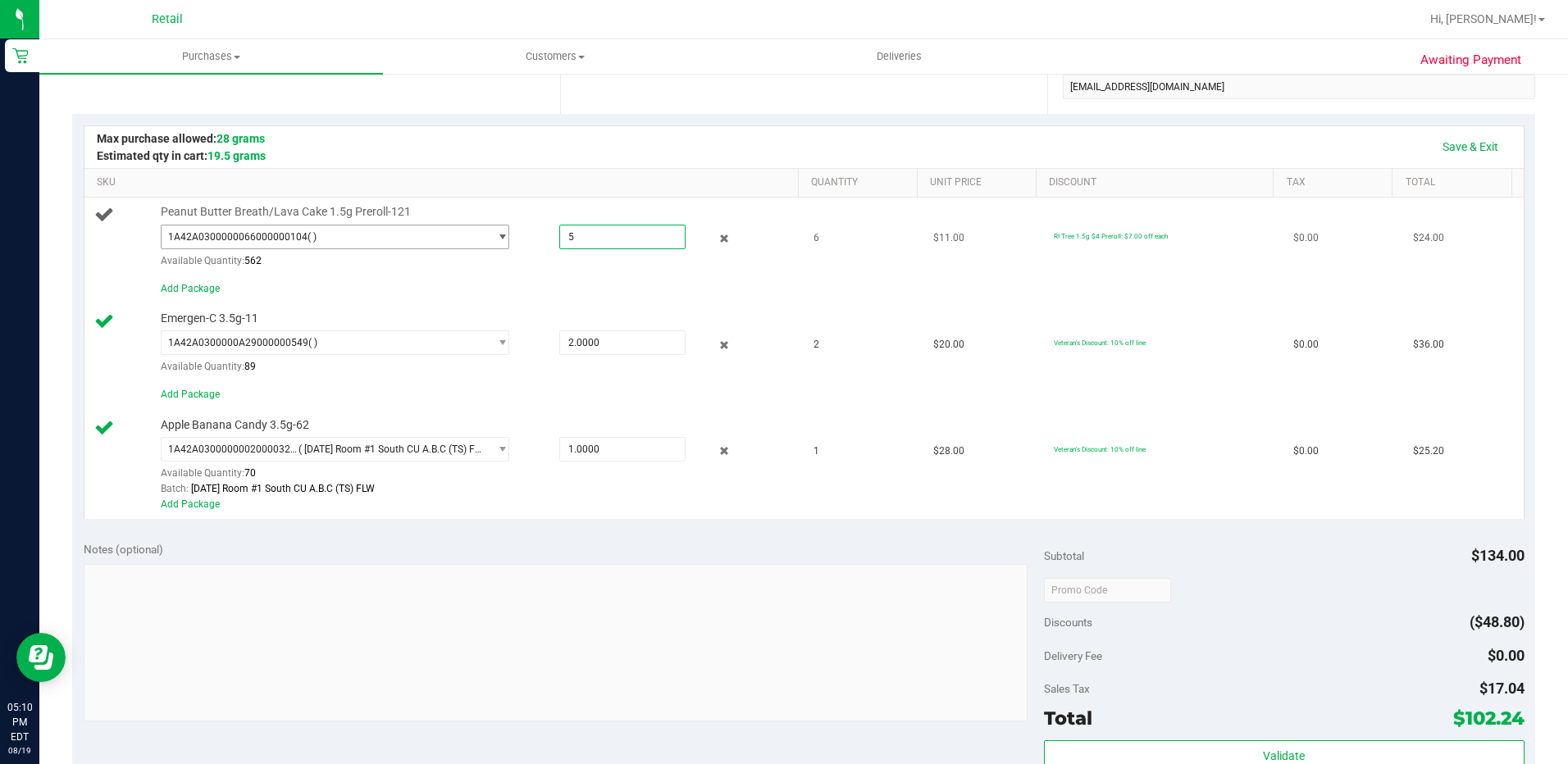
drag, startPoint x: 606, startPoint y: 240, endPoint x: 491, endPoint y: 240, distance: 115.0
click at [491, 225] on div "1A42A0300000066000000104 ( ) 1A42A0300000066000000104 Available Quantity: 562 5…" at bounding box center [475, 225] width 630 height 0
type input "6"
type input "6.0000"
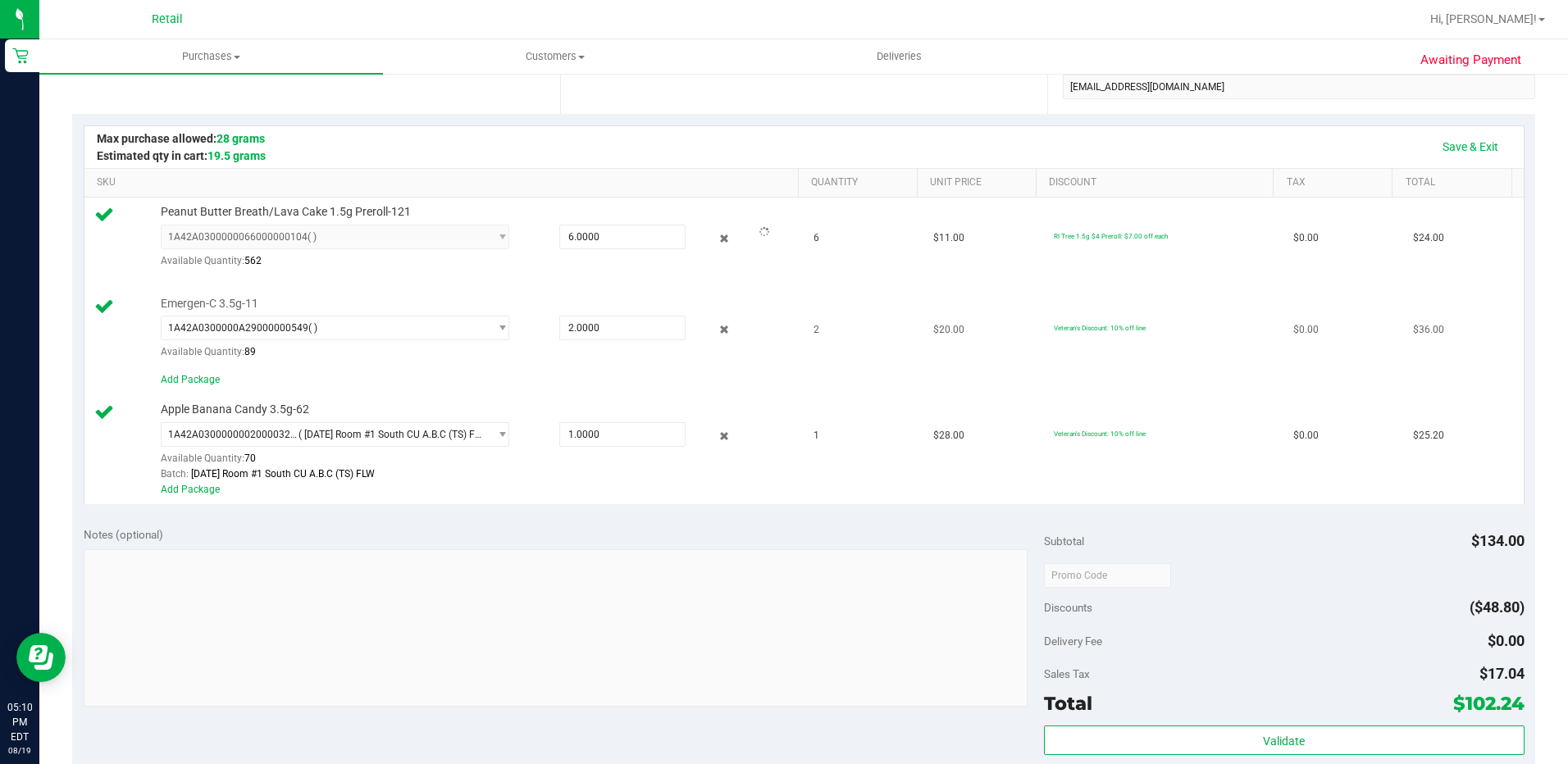
click at [934, 308] on td "$20.00" at bounding box center [983, 343] width 120 height 107
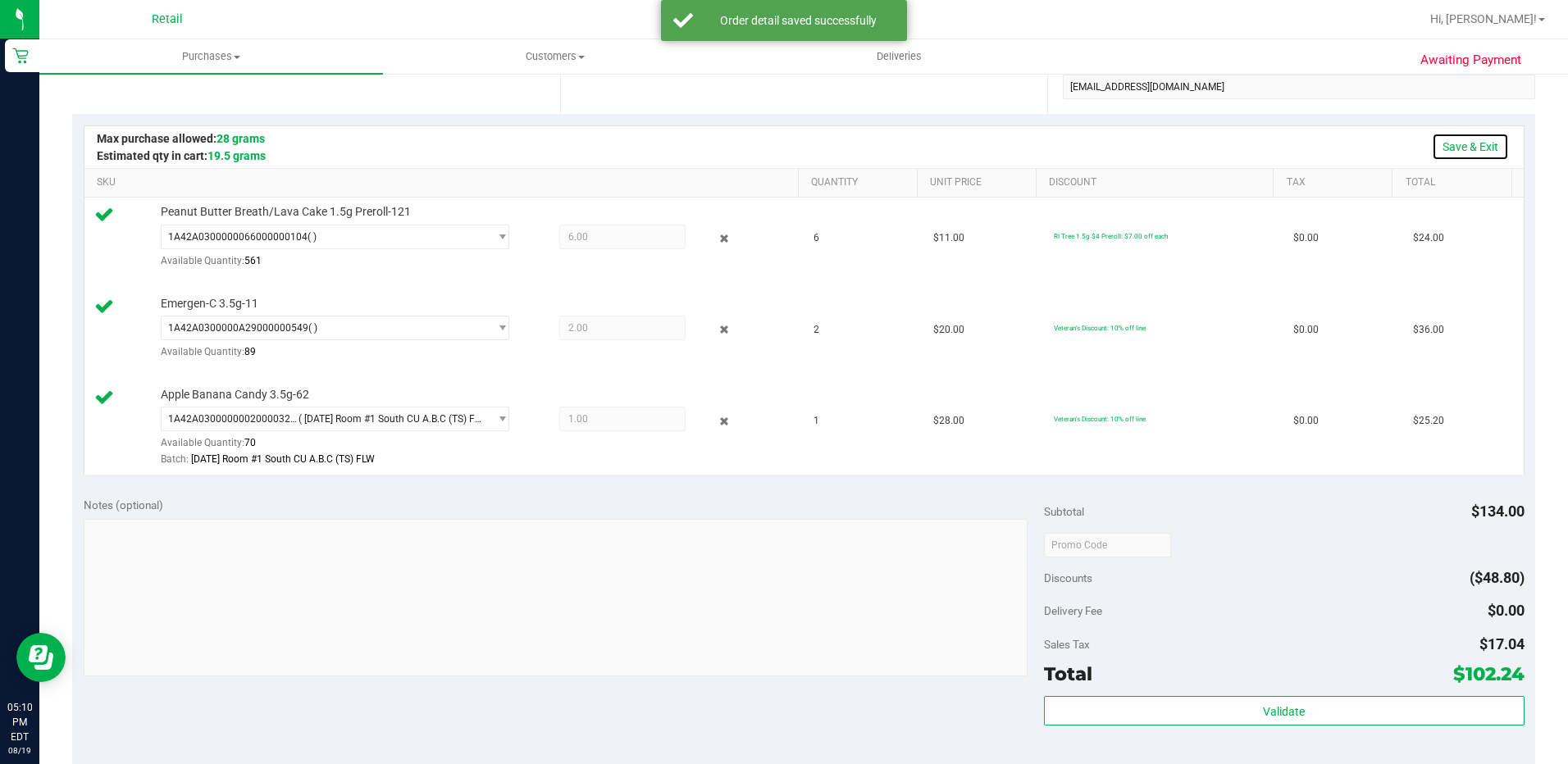
click at [1444, 143] on link "Save & Exit" at bounding box center [1470, 147] width 77 height 28
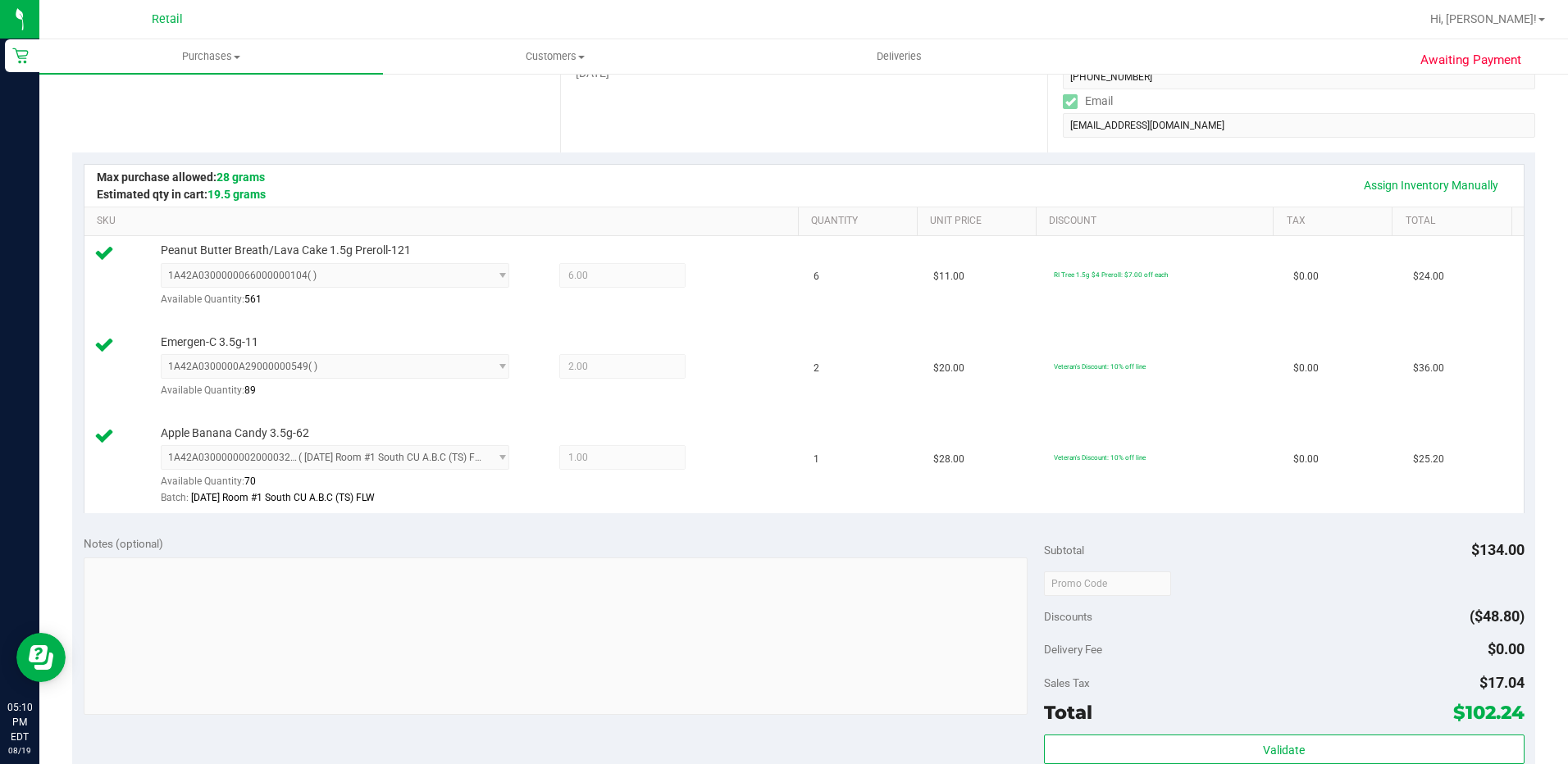
scroll to position [492, 0]
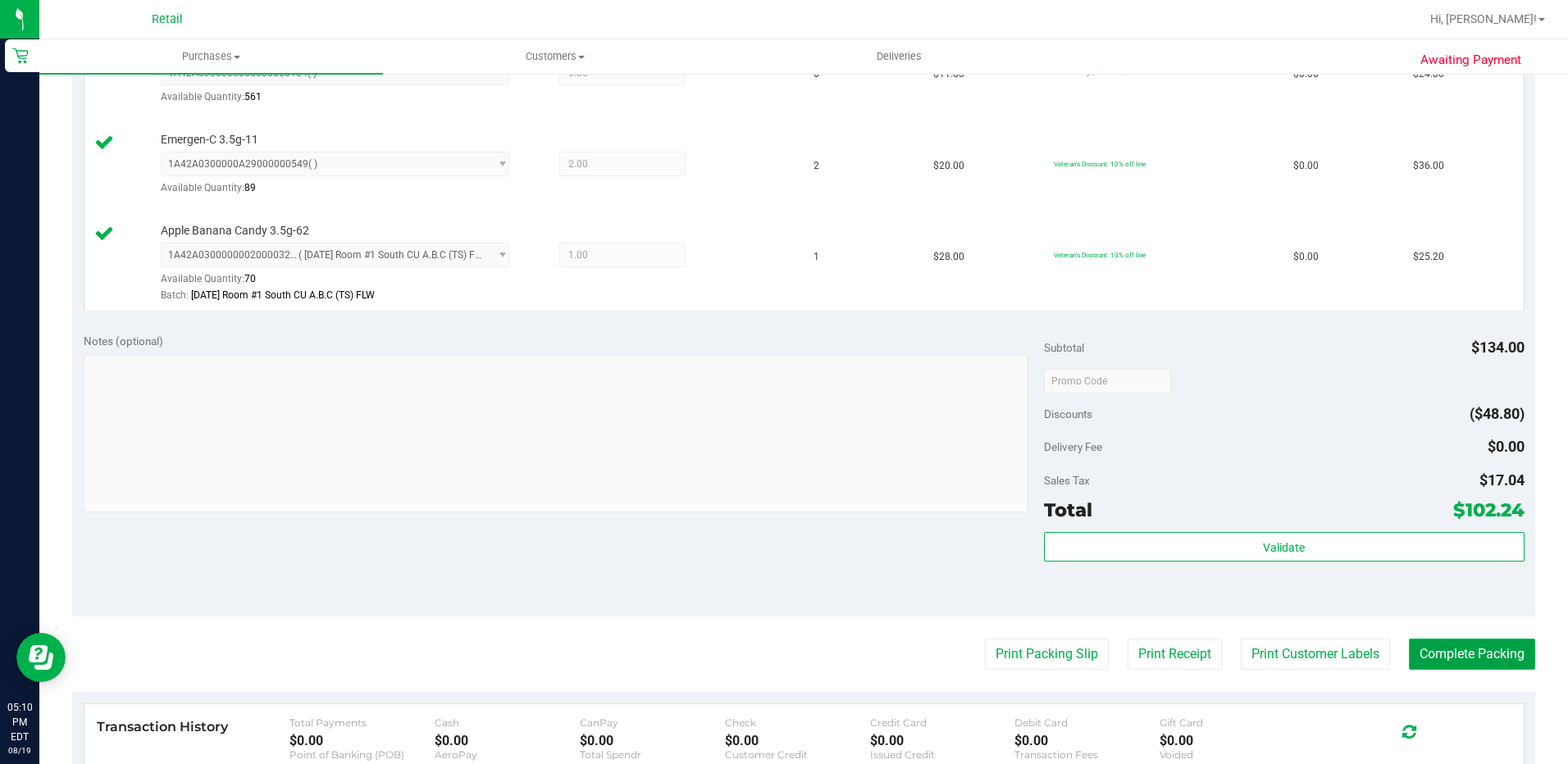
click at [1434, 661] on button "Complete Packing" at bounding box center [1472, 654] width 126 height 31
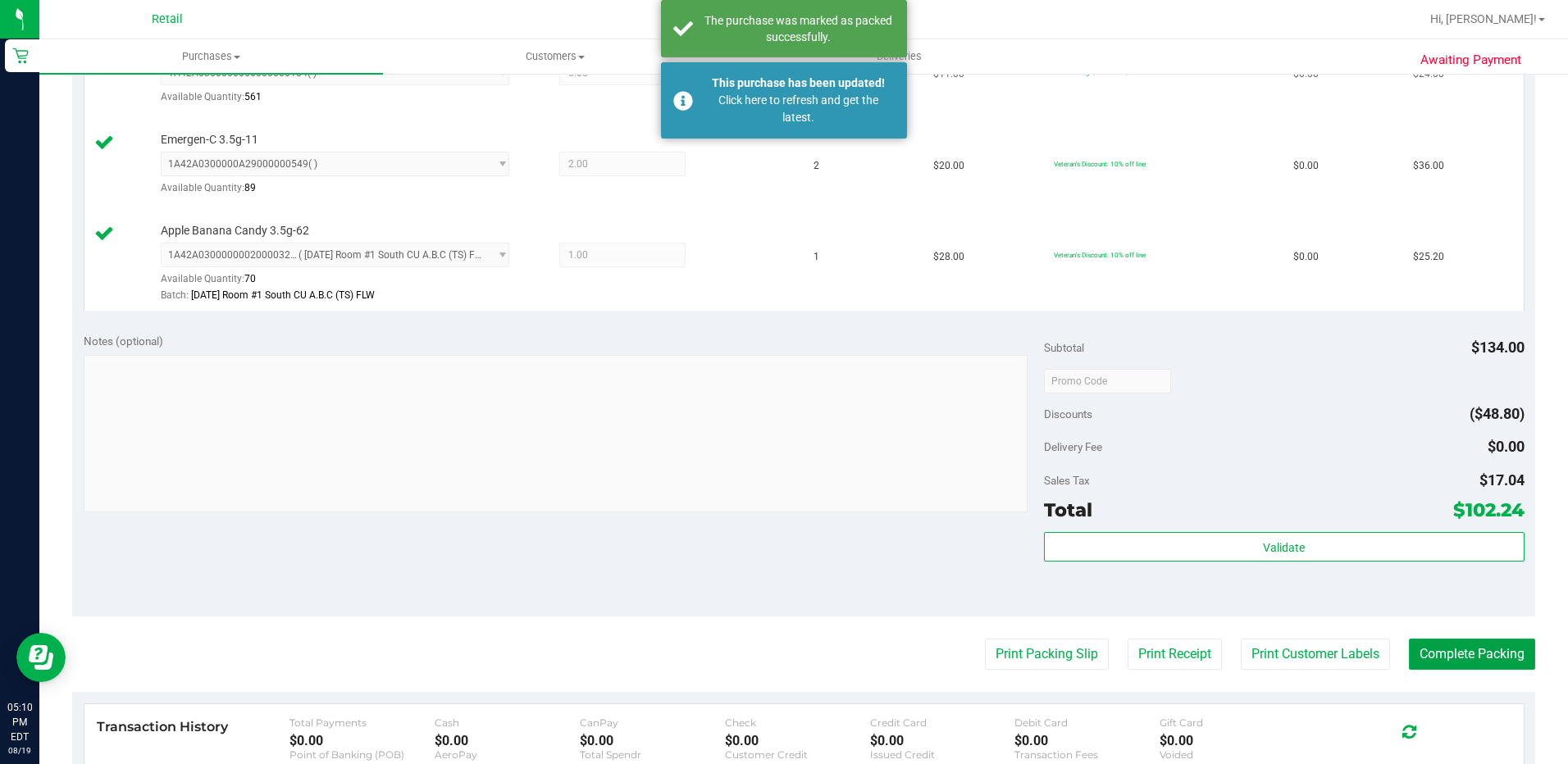
scroll to position [0, 0]
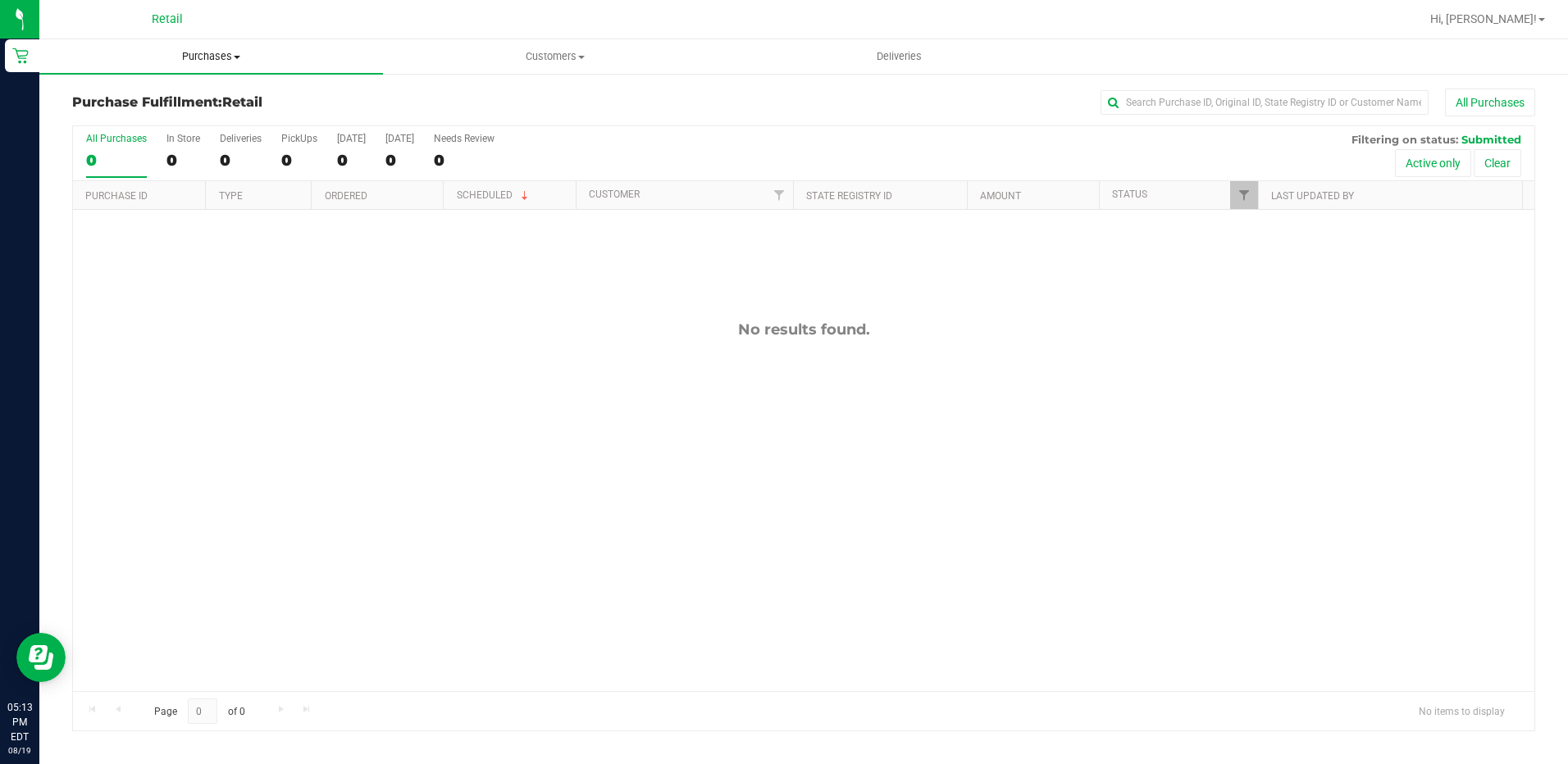
click at [235, 58] on span at bounding box center [237, 57] width 7 height 3
click at [126, 138] on span "All purchases" at bounding box center [98, 138] width 117 height 14
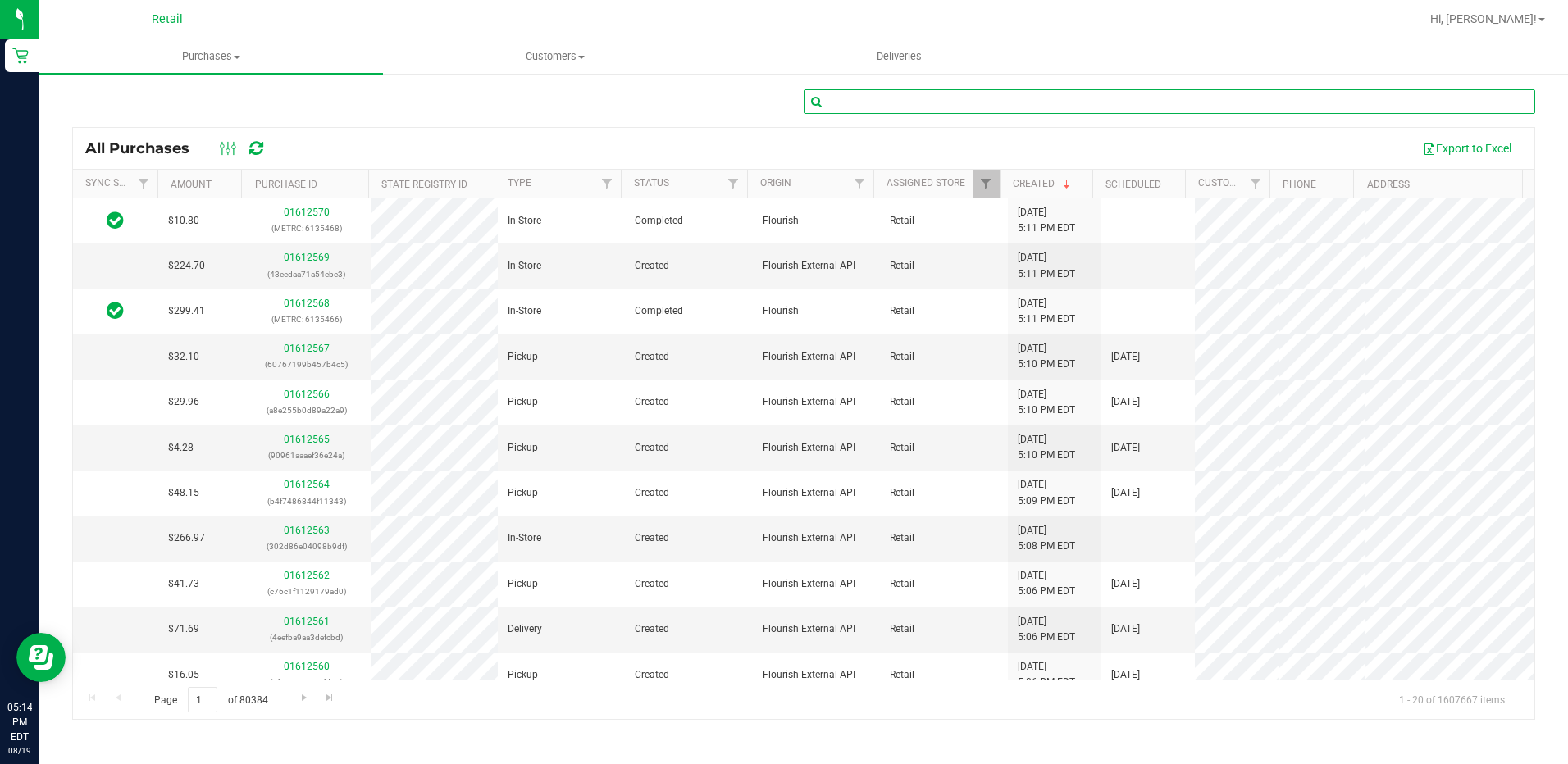
click at [853, 103] on input "text" at bounding box center [1169, 102] width 731 height 25
click at [903, 57] on span "Deliveries" at bounding box center [899, 57] width 89 height 15
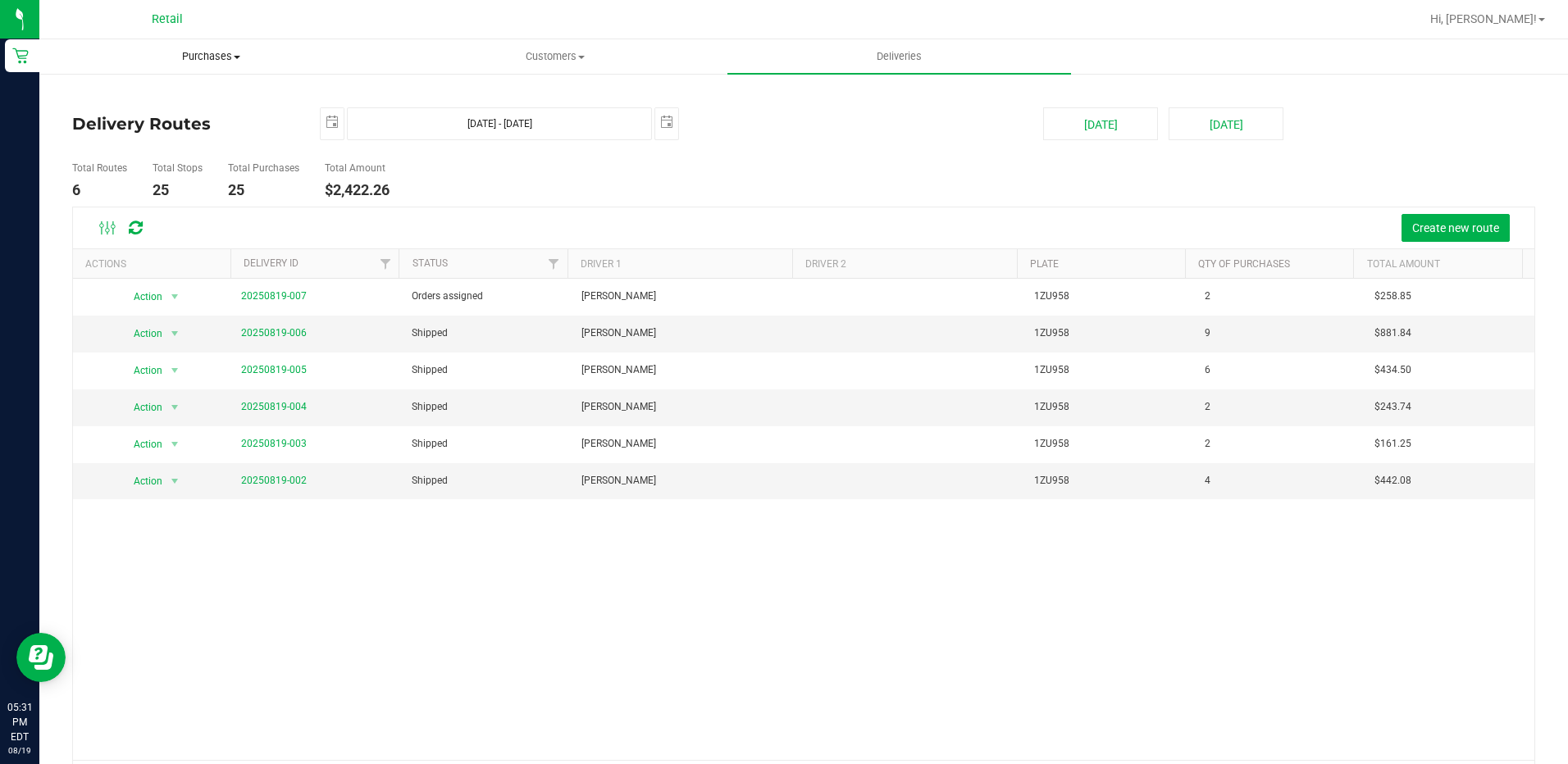
click at [209, 50] on span "Purchases" at bounding box center [211, 57] width 342 height 15
click at [127, 132] on span "All purchases" at bounding box center [98, 138] width 117 height 14
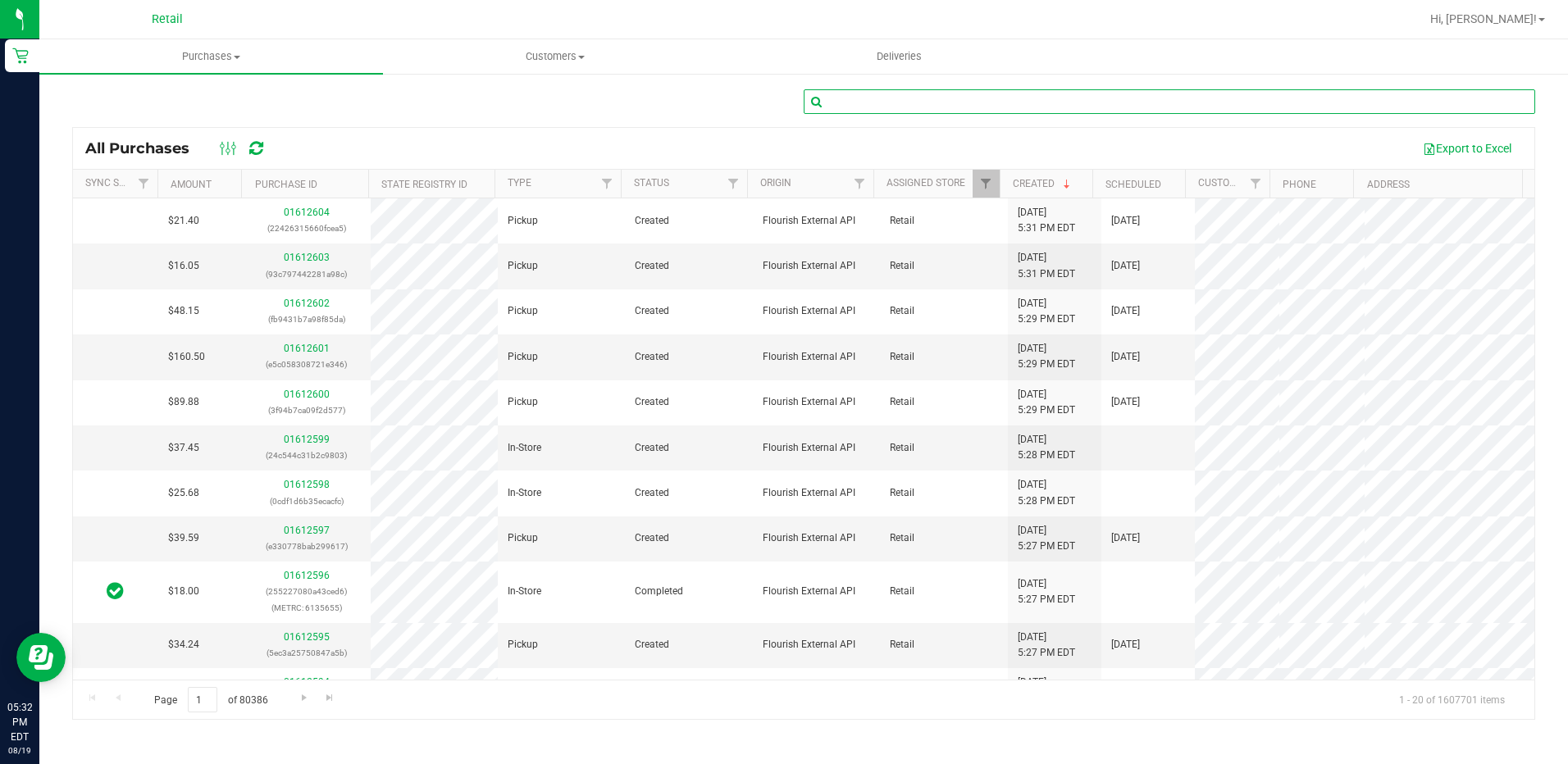
click at [897, 108] on input "text" at bounding box center [1169, 102] width 731 height 25
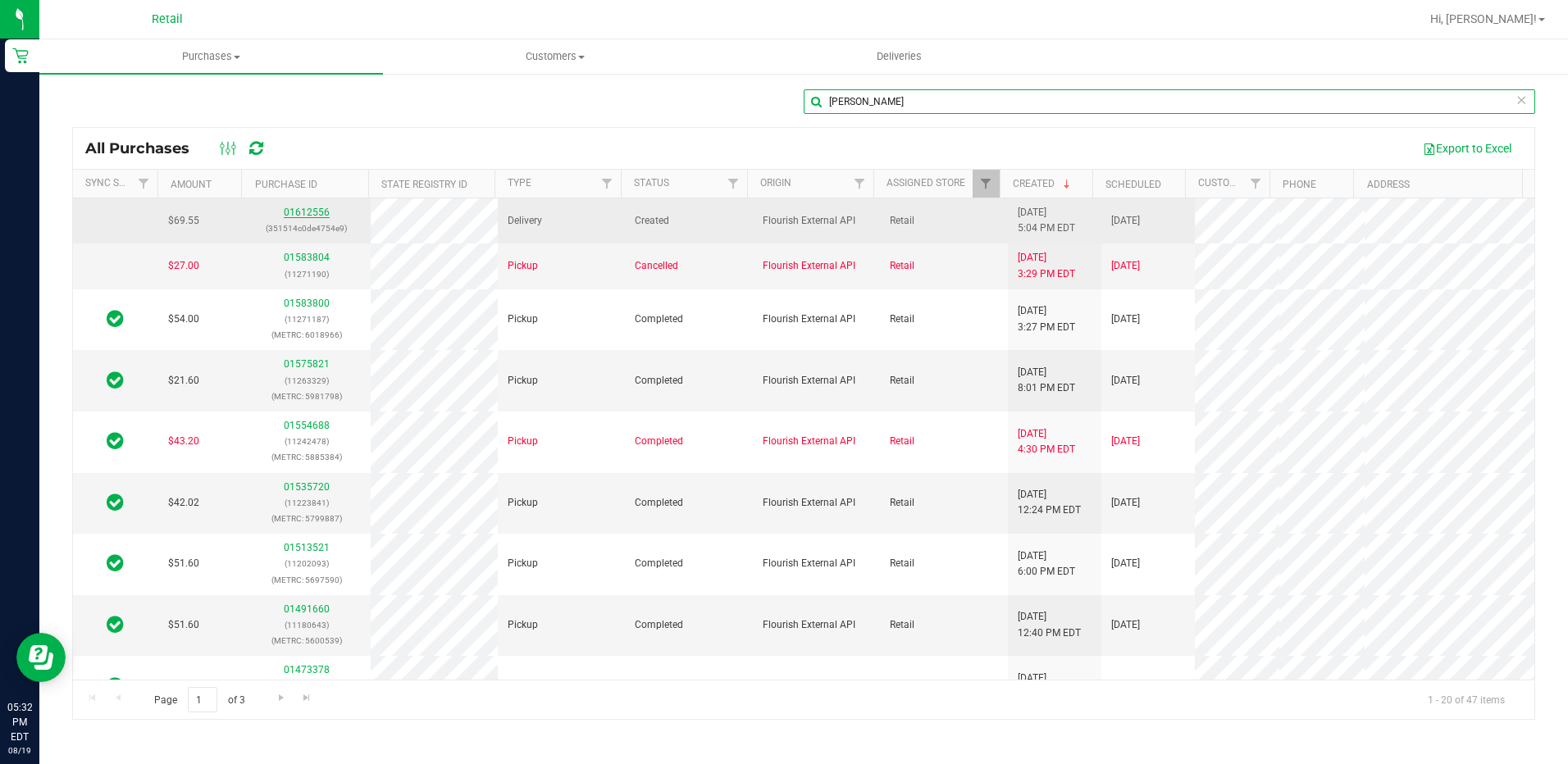
type input "[PERSON_NAME]"
click at [305, 211] on link "01612556" at bounding box center [307, 213] width 46 height 11
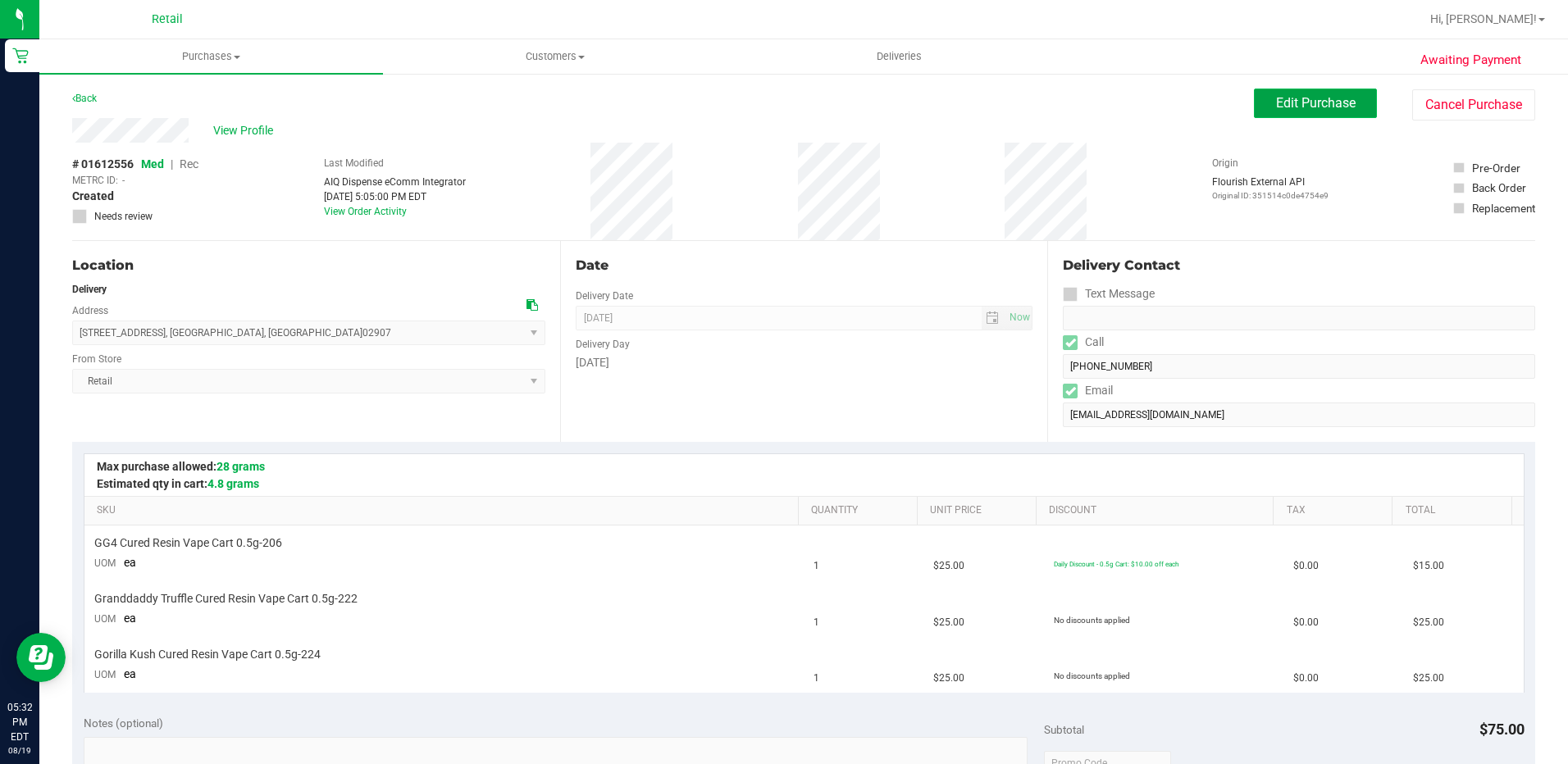
click at [1309, 103] on span "Edit Purchase" at bounding box center [1315, 103] width 80 height 16
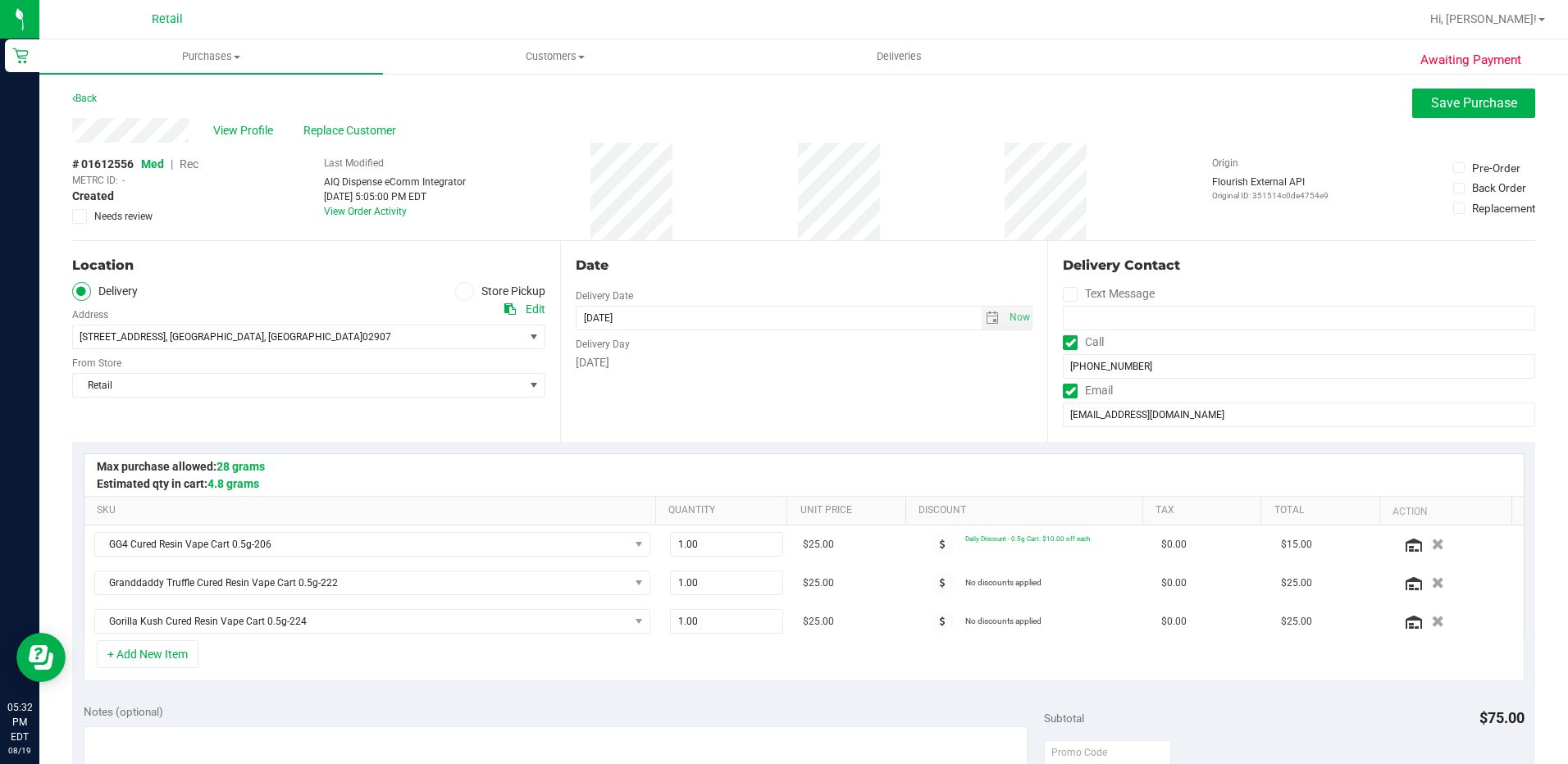
click at [193, 166] on span "Rec" at bounding box center [189, 164] width 19 height 13
click at [1431, 105] on span "Save Purchase" at bounding box center [1474, 103] width 86 height 16
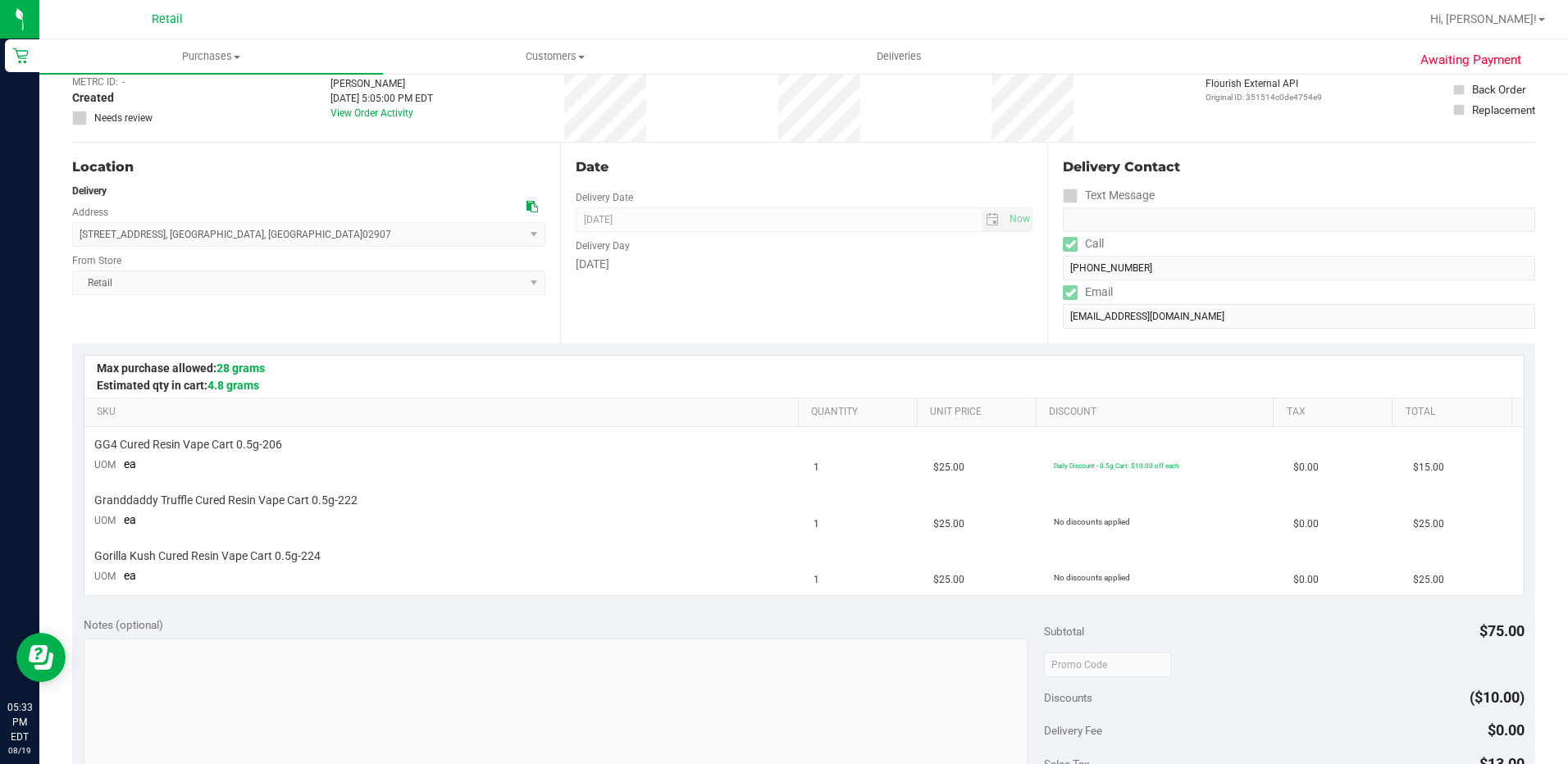
scroll to position [328, 0]
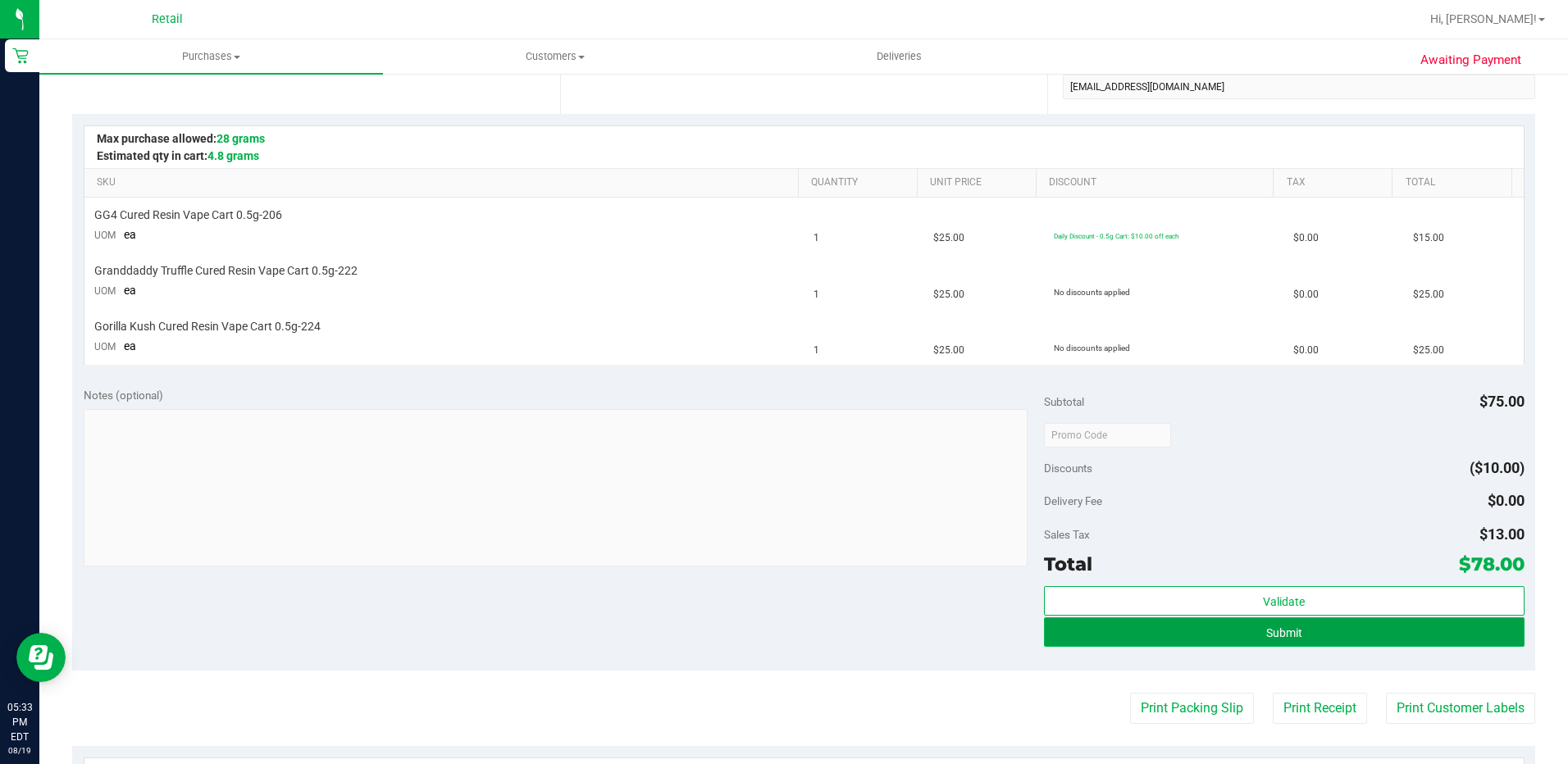
click at [1347, 632] on button "Submit" at bounding box center [1284, 632] width 480 height 30
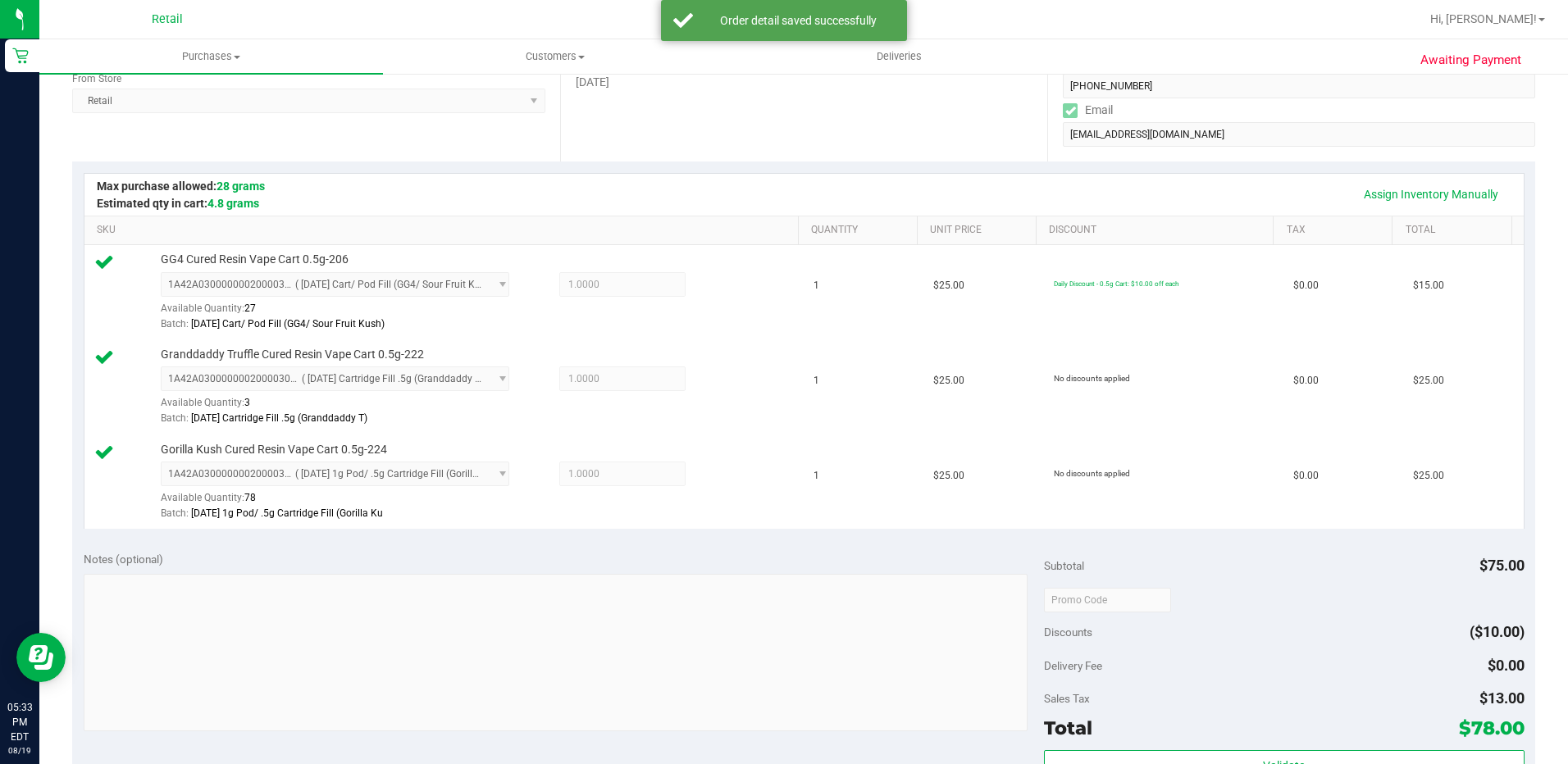
scroll to position [492, 0]
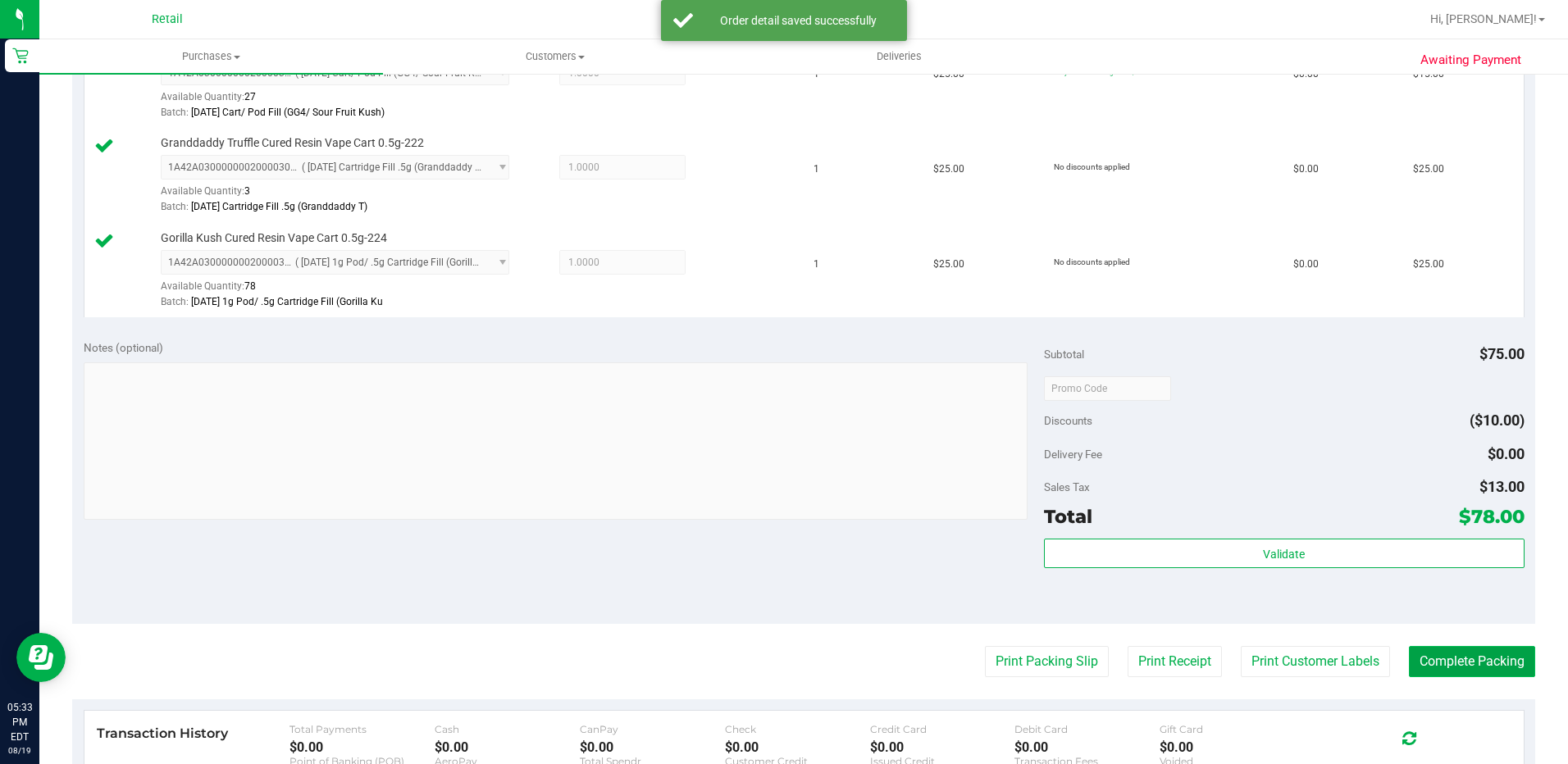
click at [1432, 668] on button "Complete Packing" at bounding box center [1472, 661] width 126 height 31
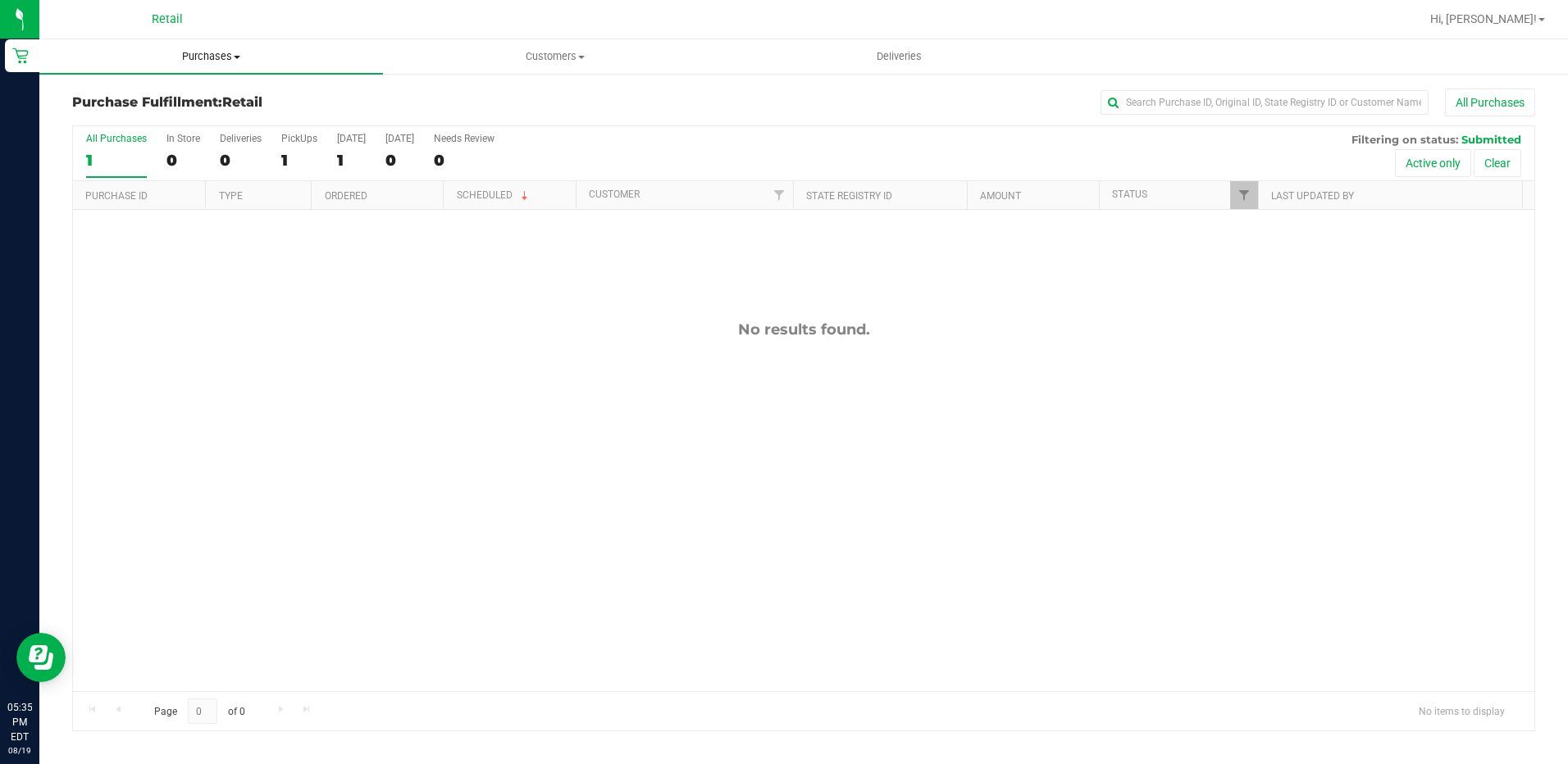
click at [234, 54] on span "Purchases" at bounding box center [211, 57] width 344 height 15
click at [146, 141] on span "All purchases" at bounding box center [98, 138] width 117 height 14
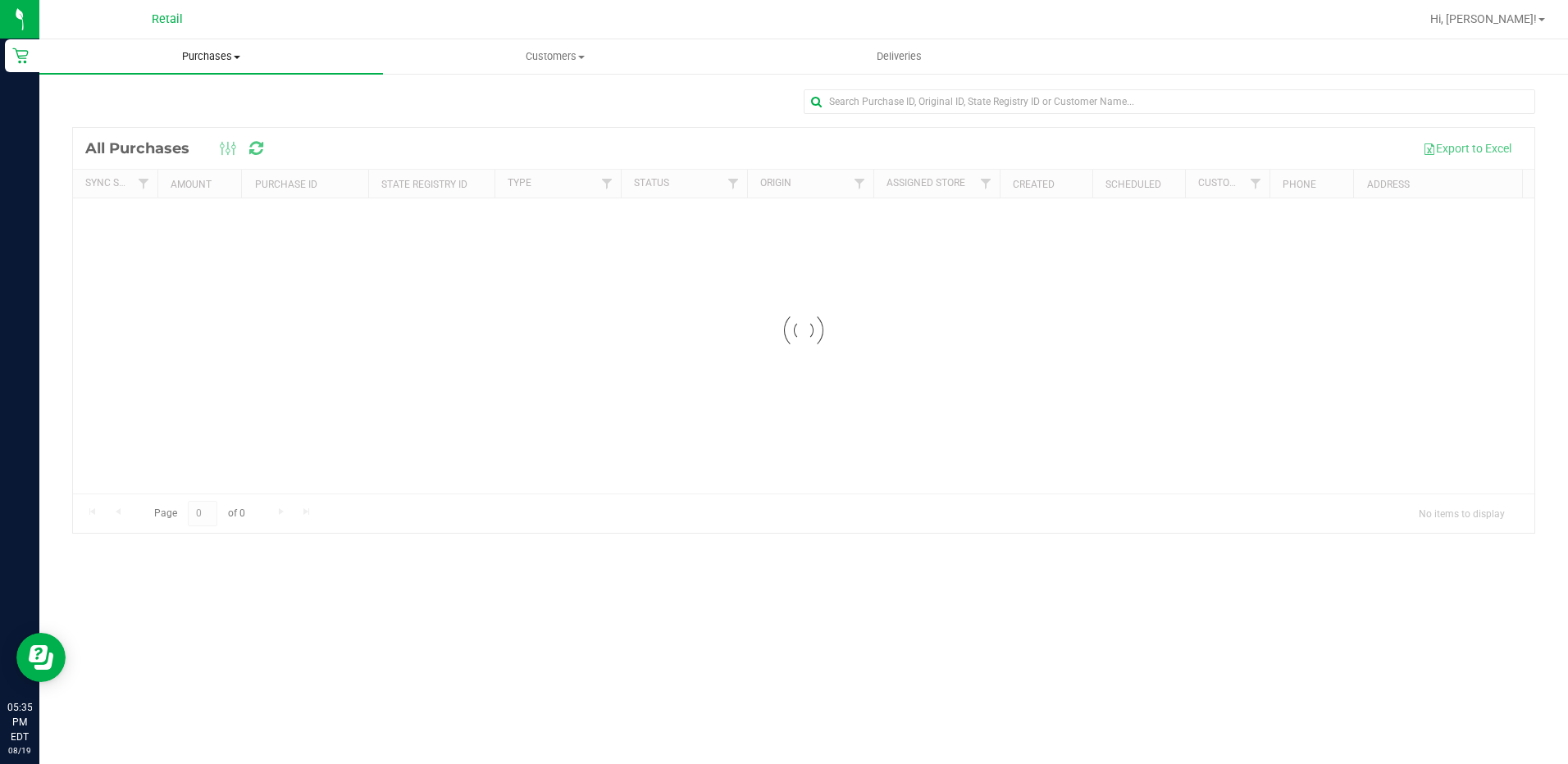
click at [183, 57] on span "Purchases" at bounding box center [211, 57] width 344 height 15
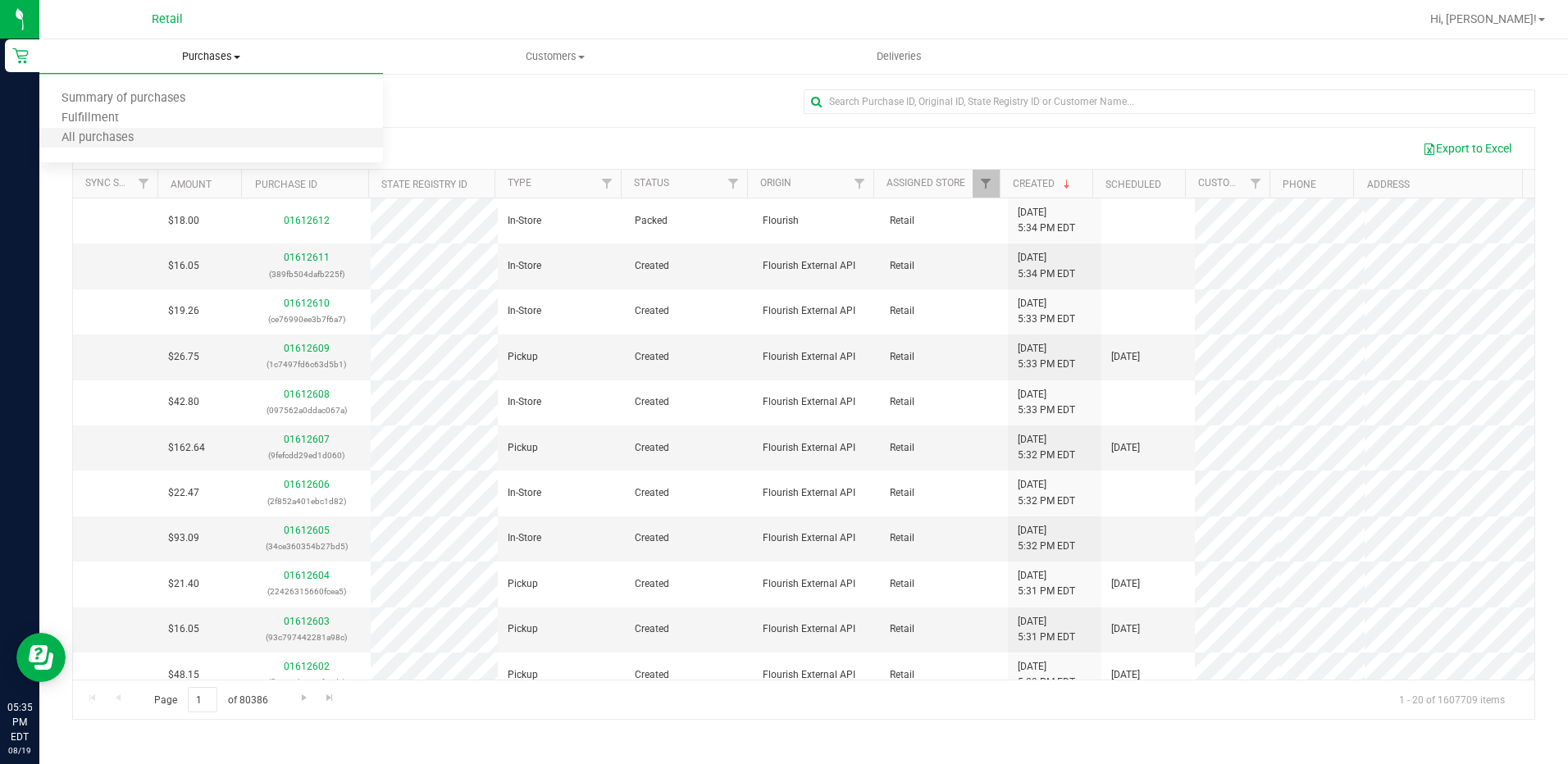
click at [161, 140] on li "All purchases" at bounding box center [211, 139] width 344 height 20
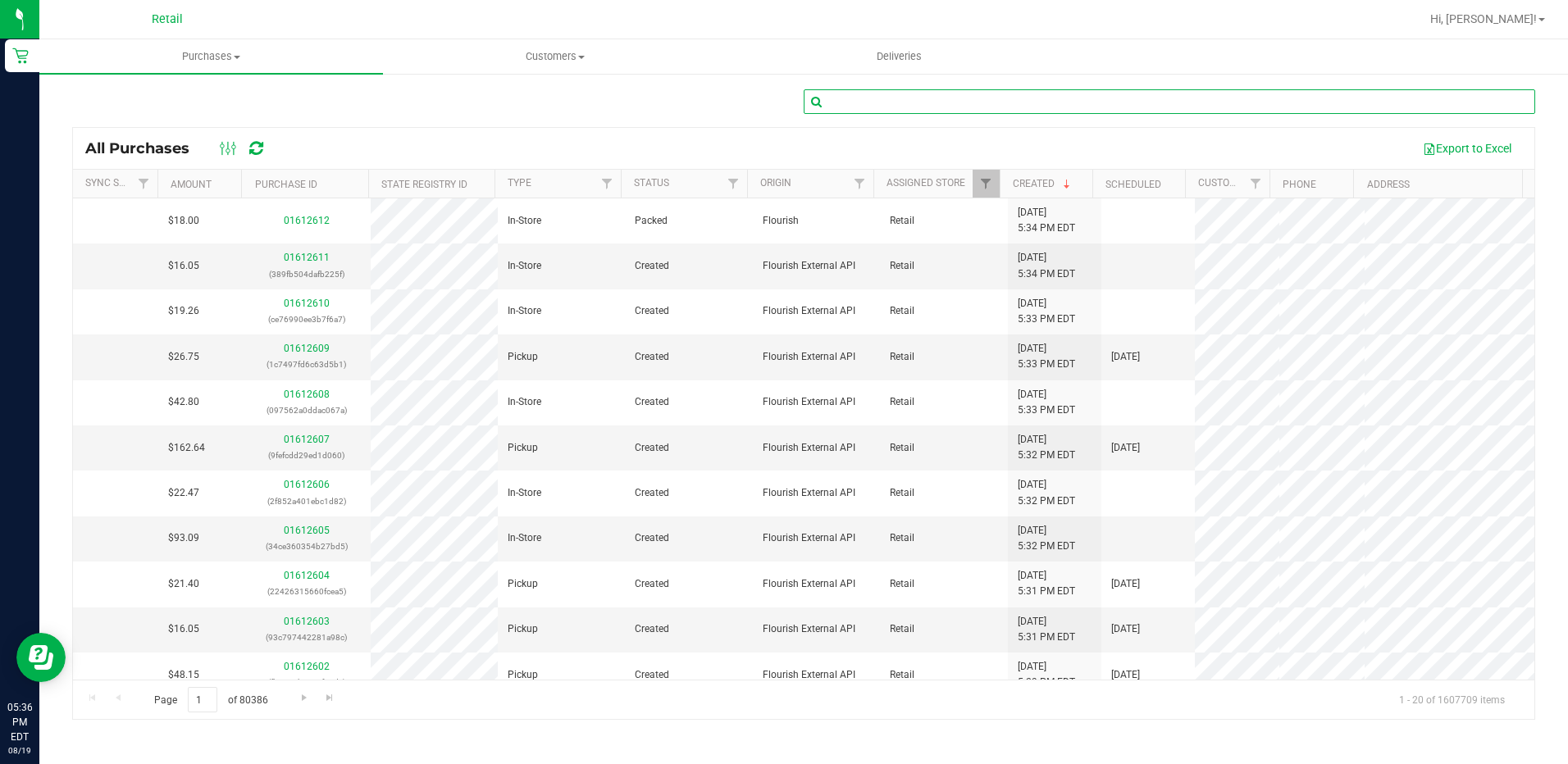
click at [957, 107] on input "text" at bounding box center [1169, 102] width 731 height 25
type input "[PERSON_NAME]"
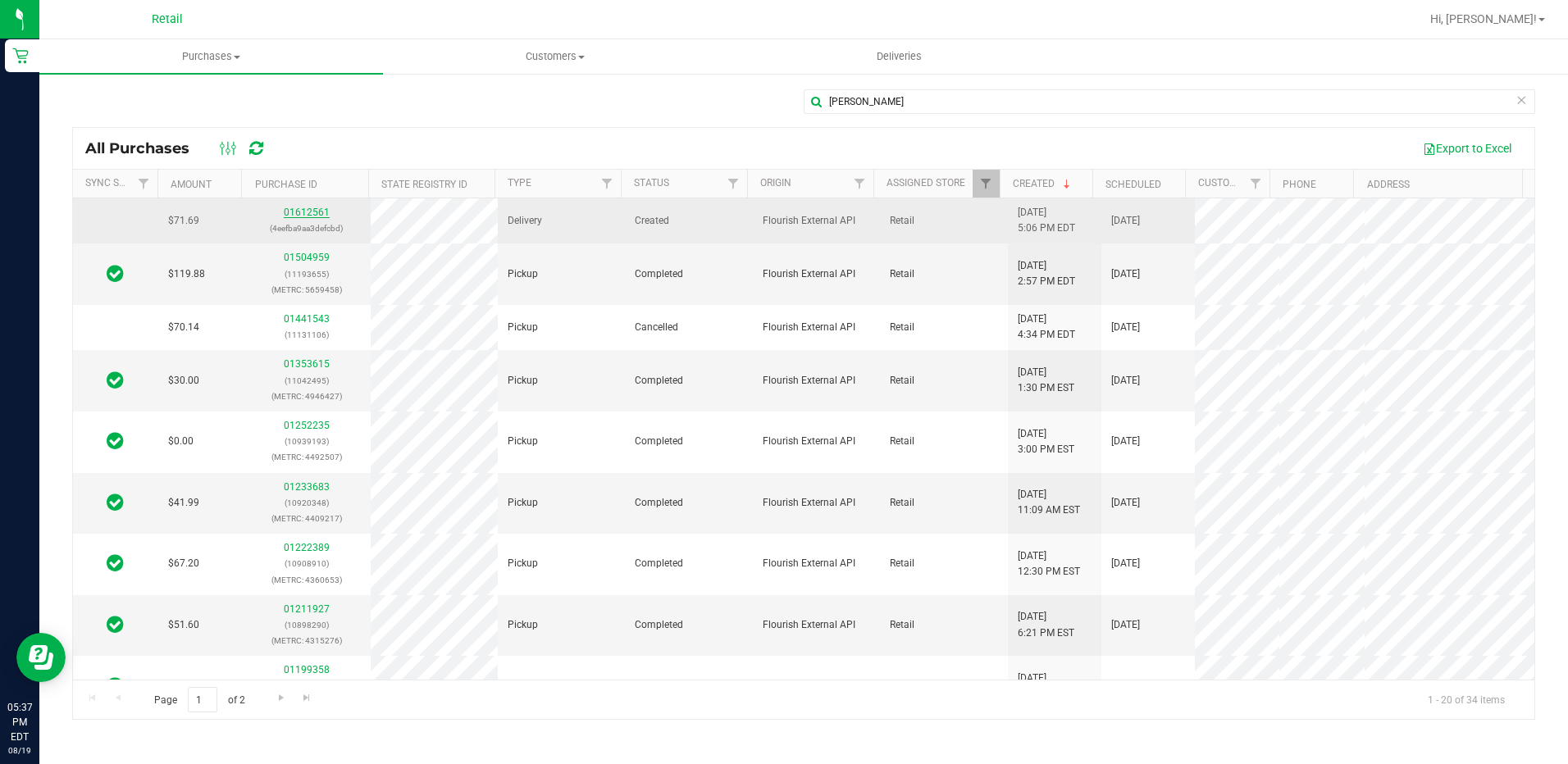
click at [294, 214] on link "01612561" at bounding box center [307, 213] width 46 height 11
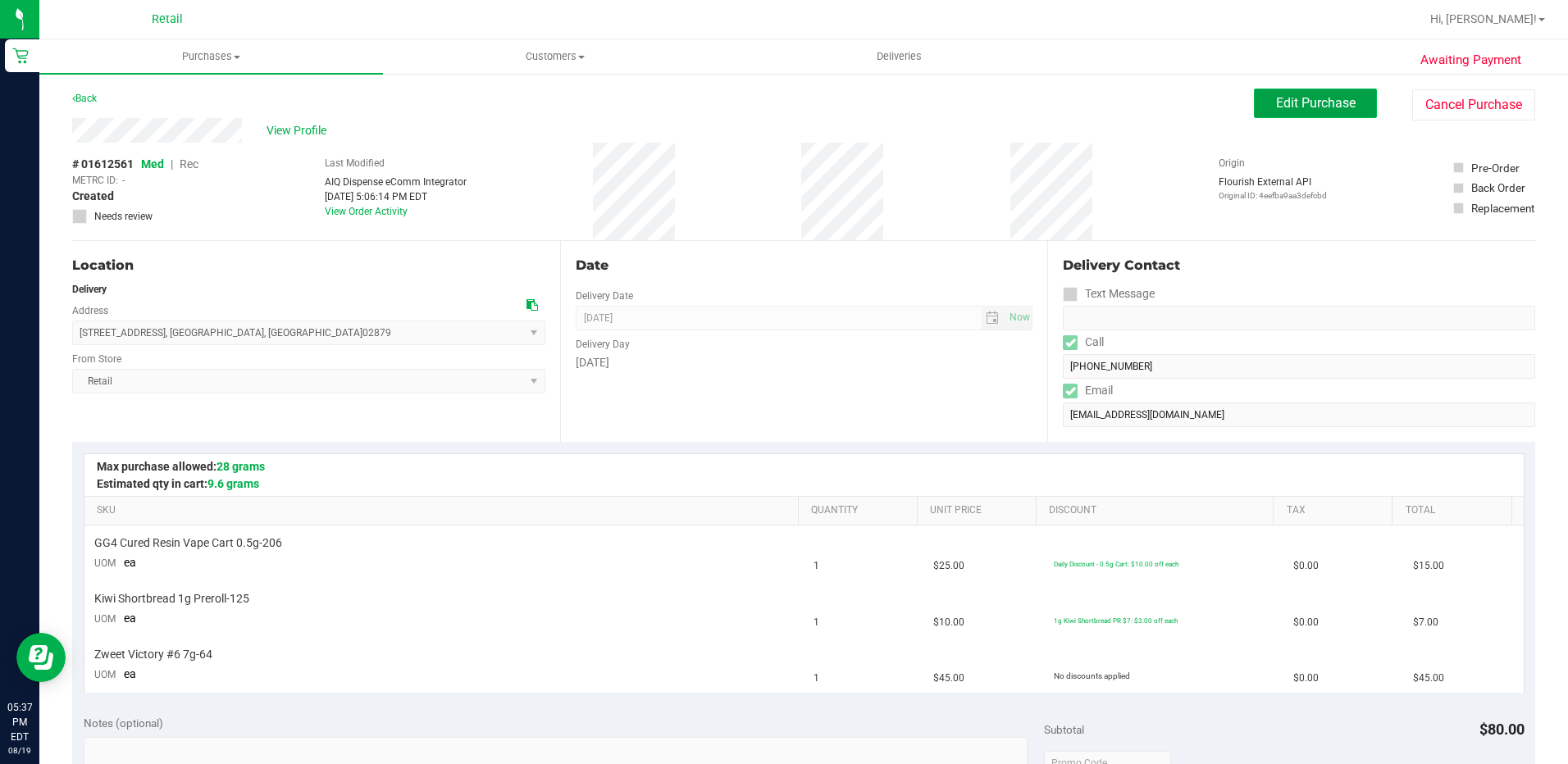
click at [1295, 112] on button "Edit Purchase" at bounding box center [1315, 103] width 123 height 30
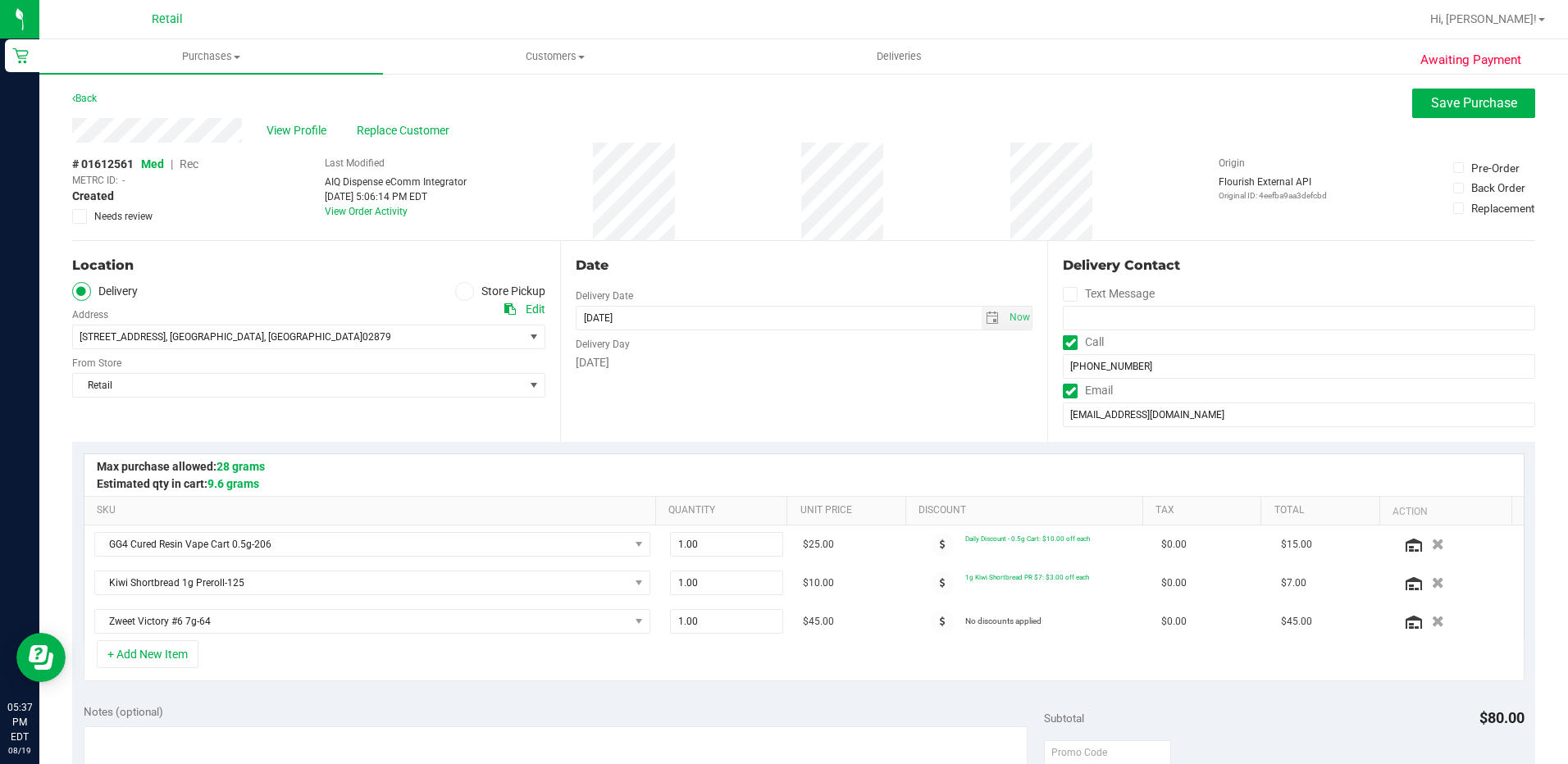
click at [194, 162] on span "Rec" at bounding box center [189, 164] width 19 height 13
click at [908, 271] on div "Date" at bounding box center [804, 266] width 457 height 20
click at [1435, 103] on span "Save Purchase" at bounding box center [1474, 103] width 86 height 16
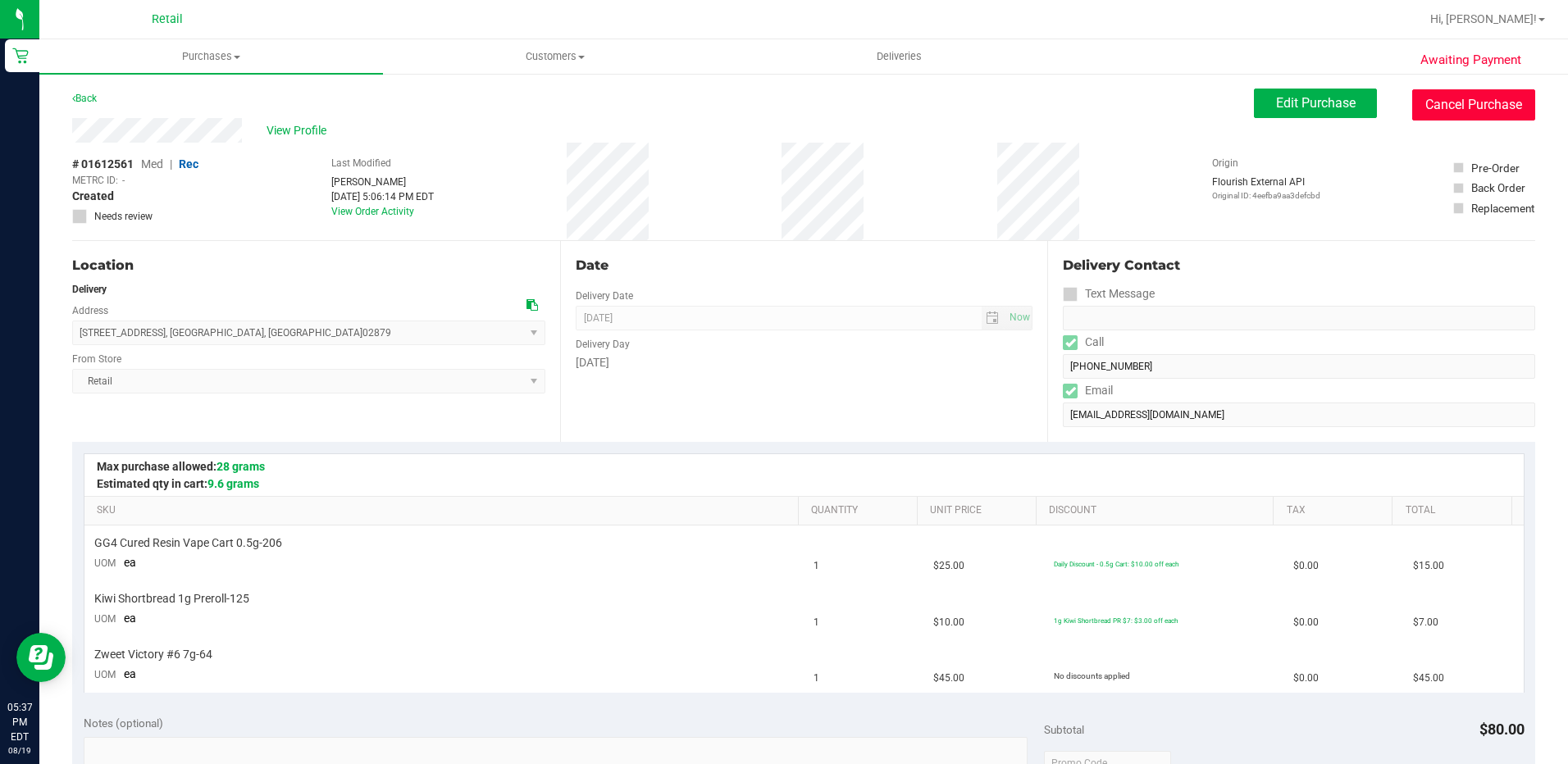
click at [1437, 93] on button "Cancel Purchase" at bounding box center [1474, 105] width 123 height 31
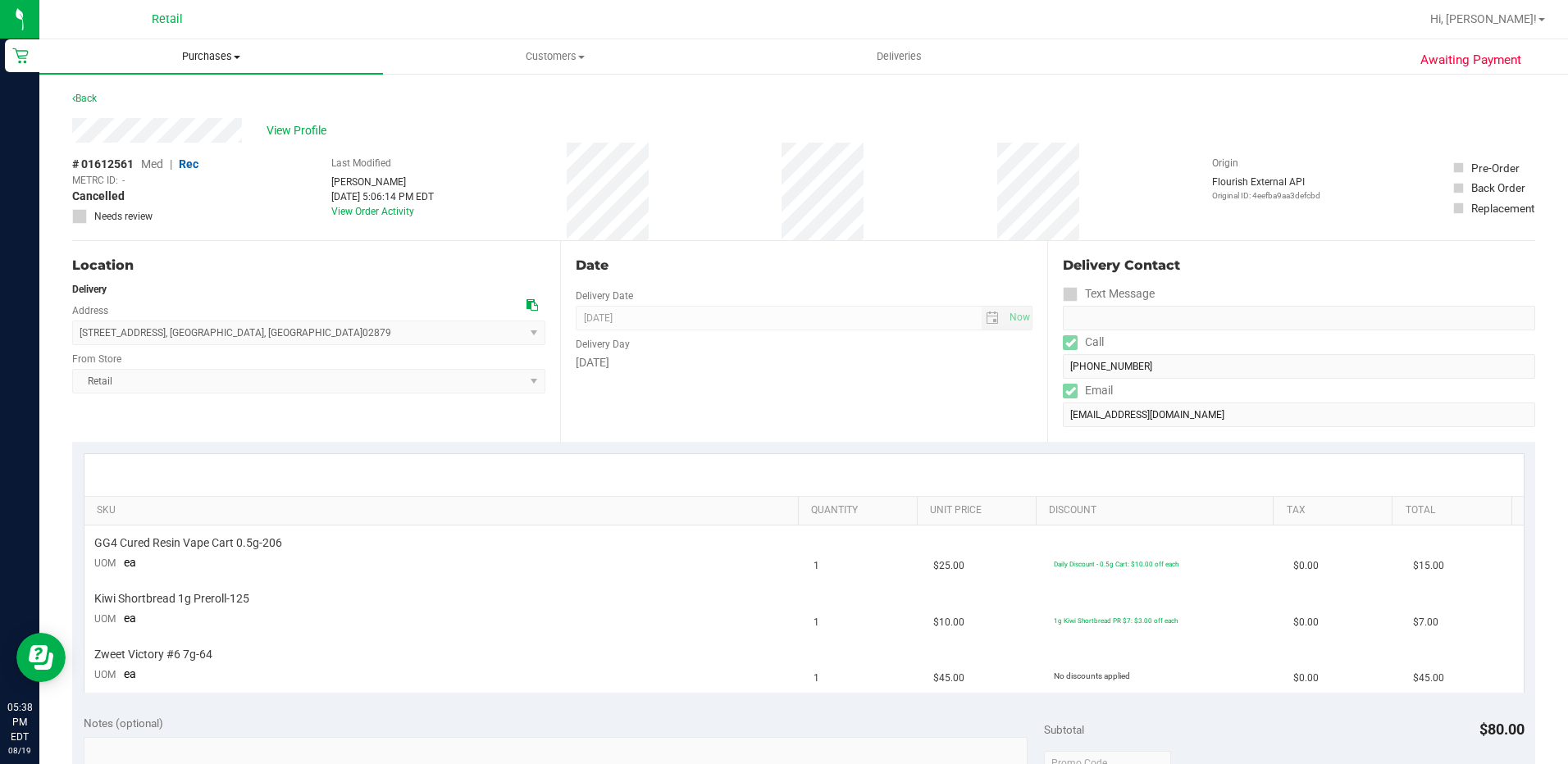
click at [221, 57] on span "Purchases" at bounding box center [211, 57] width 344 height 15
click at [105, 145] on span "All purchases" at bounding box center [98, 138] width 117 height 14
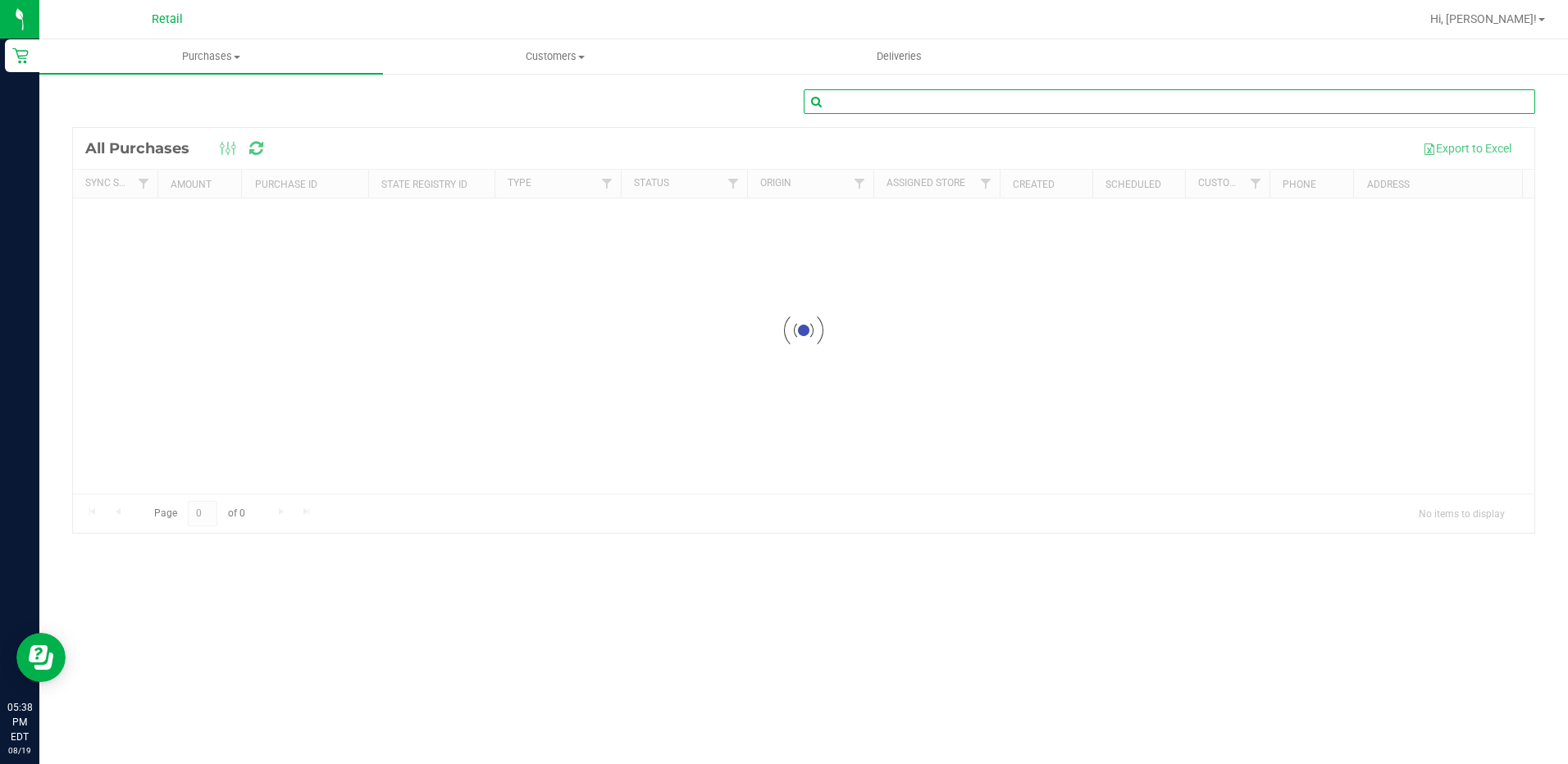
click at [888, 108] on input "text" at bounding box center [1169, 102] width 731 height 25
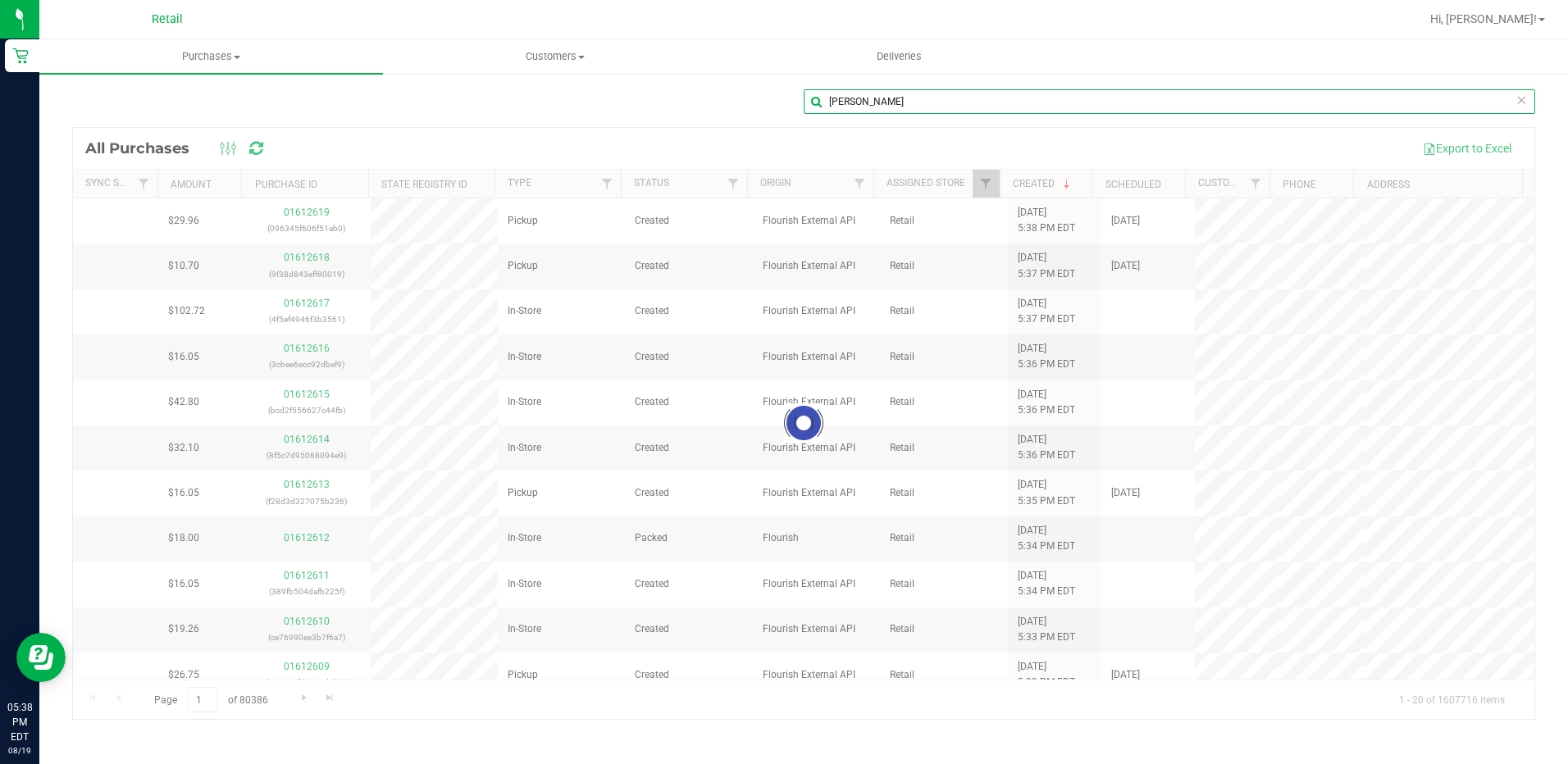
type input "[PERSON_NAME]"
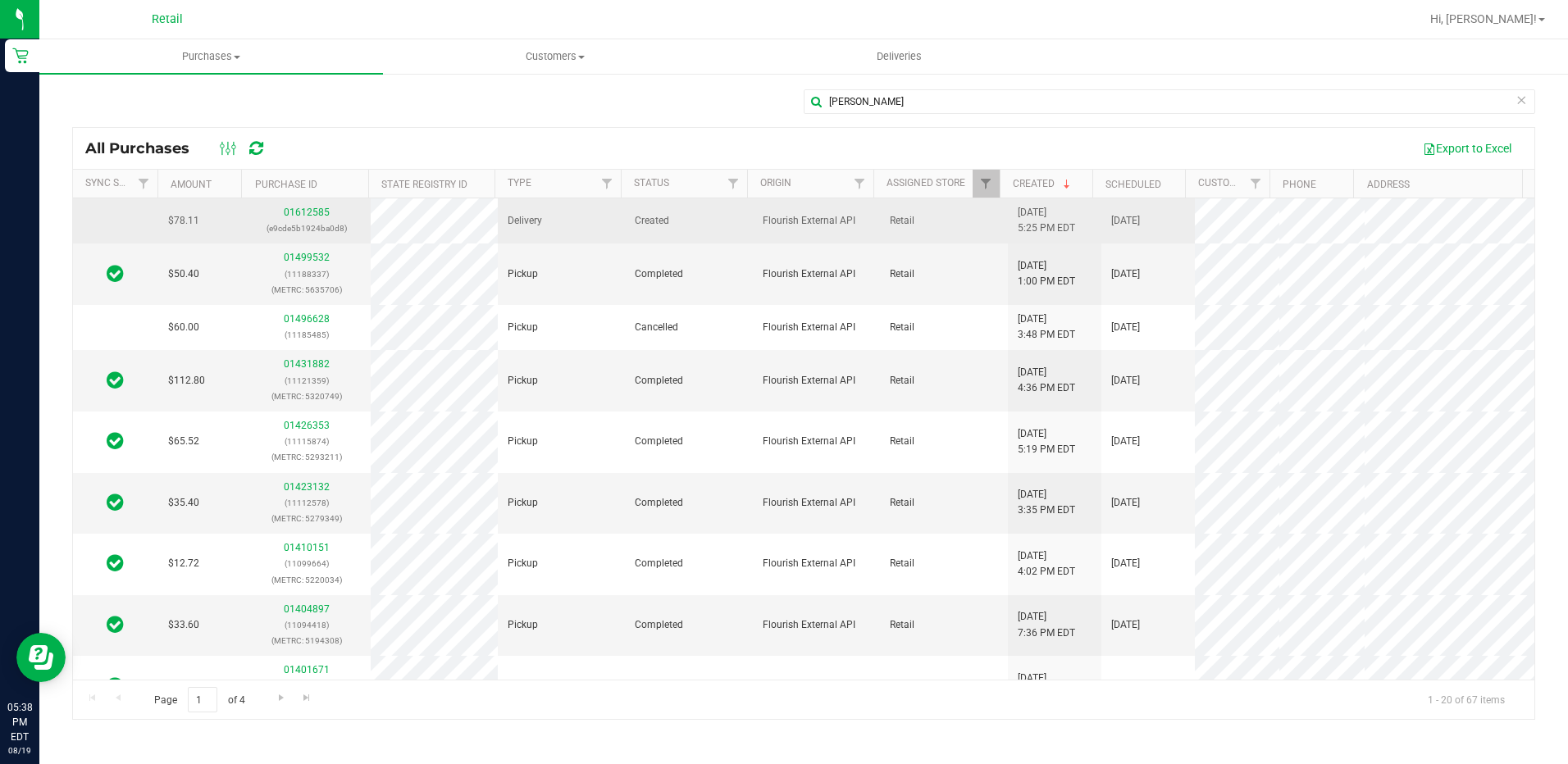
click at [305, 218] on div "01612585 (e9cde5b1924ba0d8)" at bounding box center [306, 221] width 108 height 31
click at [306, 216] on link "01612585" at bounding box center [307, 213] width 46 height 11
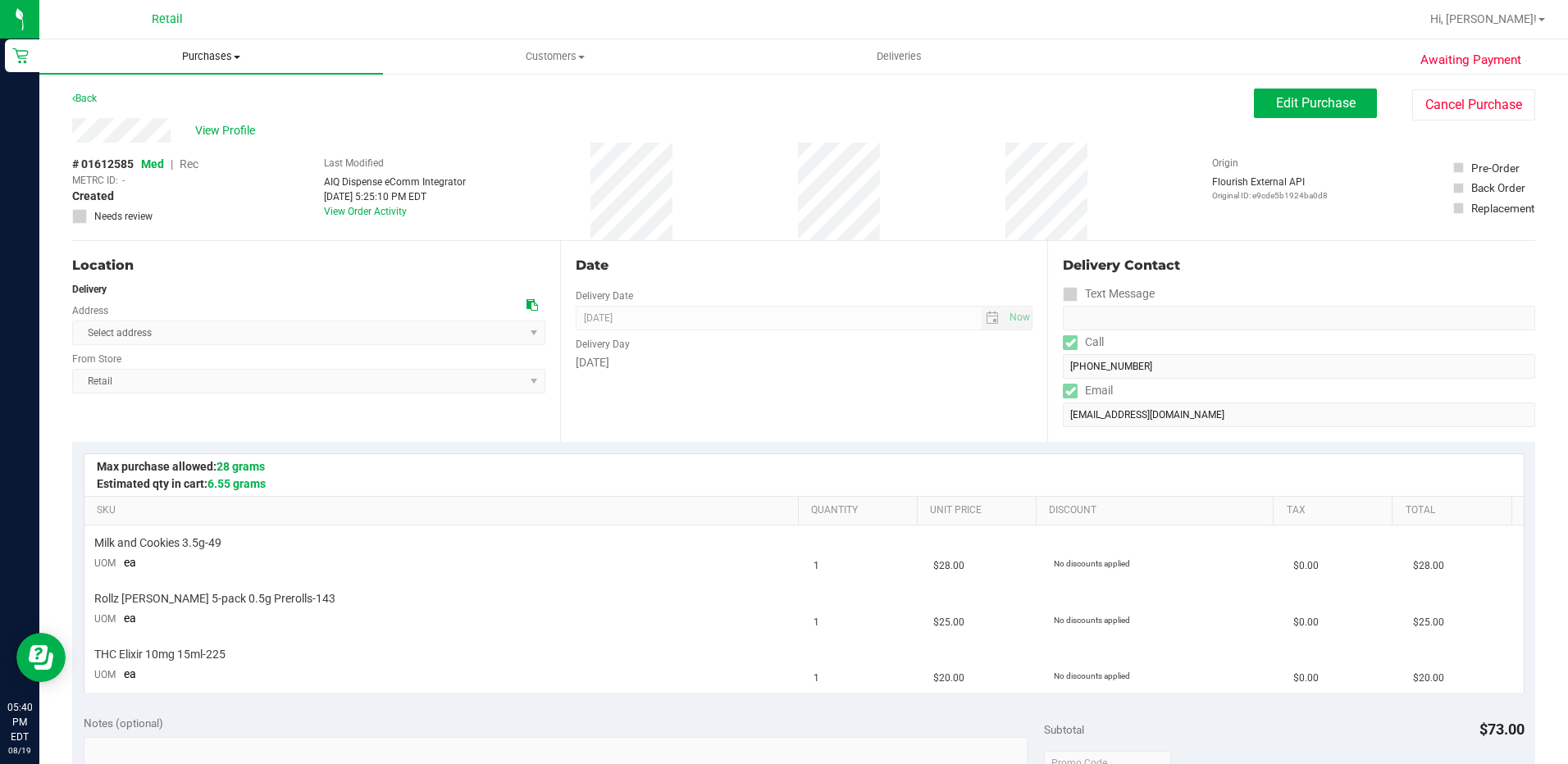
click at [227, 56] on span "Purchases" at bounding box center [211, 57] width 344 height 15
click at [149, 131] on span "All purchases" at bounding box center [98, 138] width 117 height 14
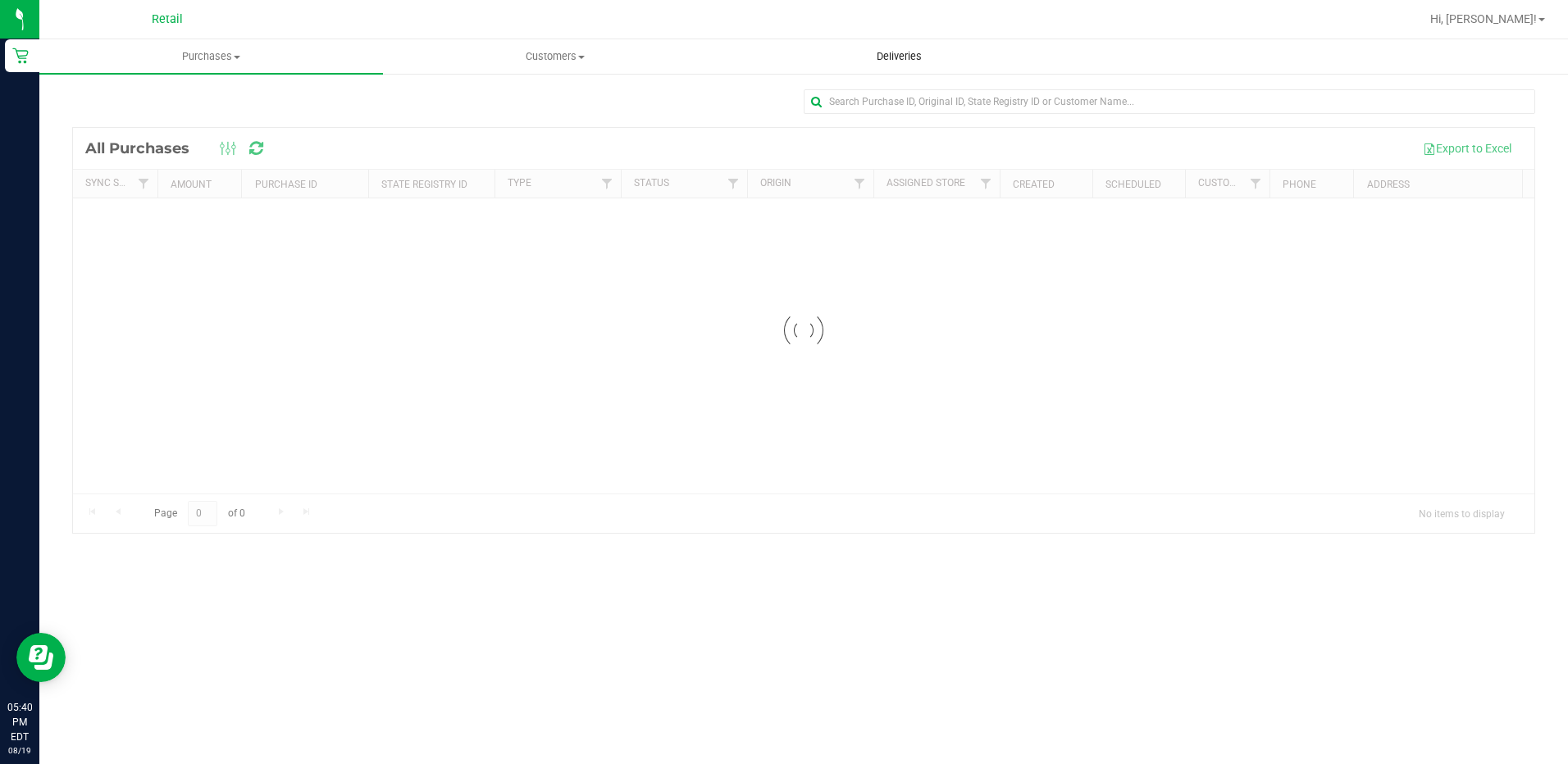
click at [914, 52] on span "Deliveries" at bounding box center [899, 57] width 89 height 15
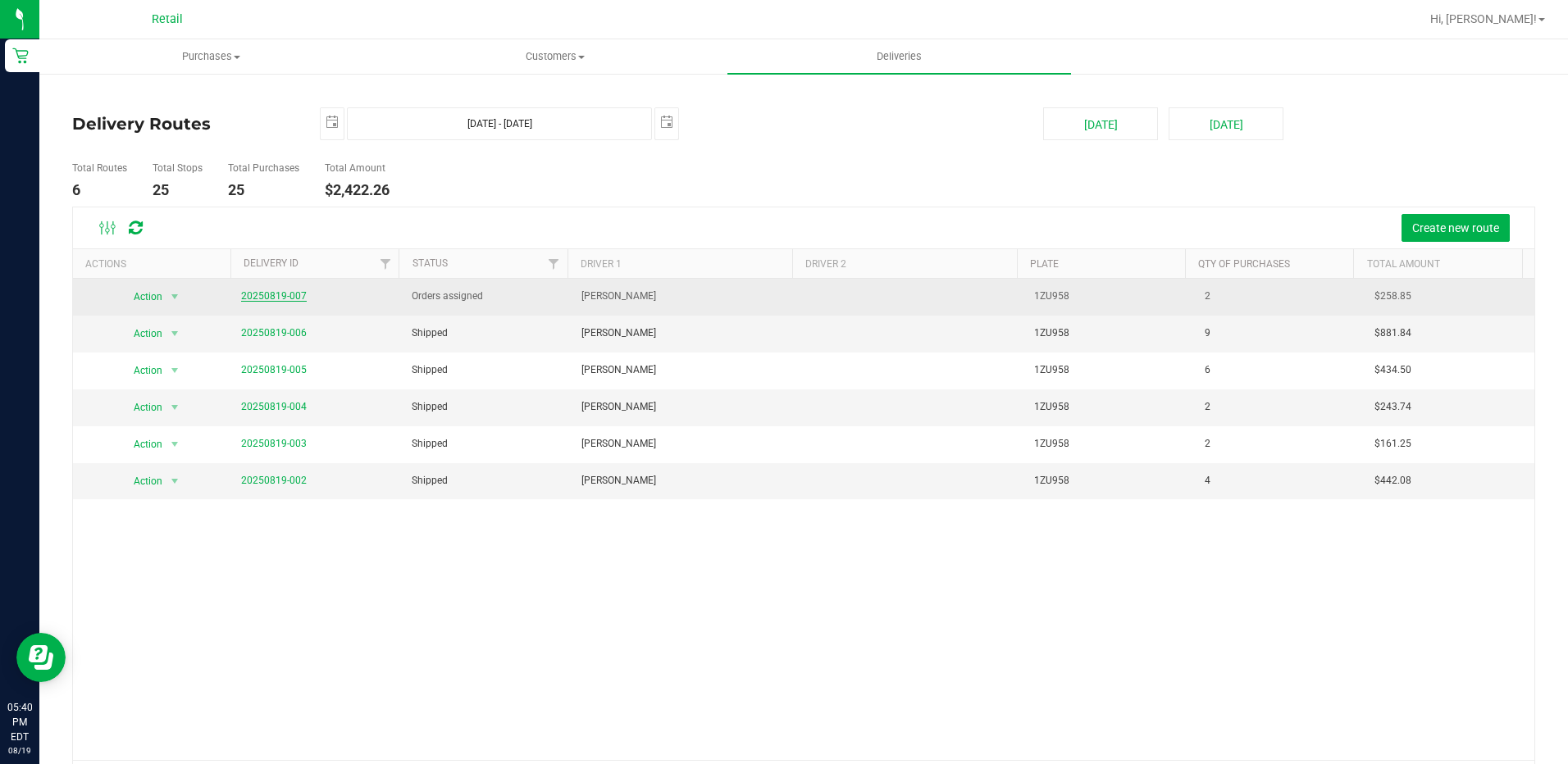
click at [287, 295] on link "20250819-007" at bounding box center [274, 296] width 66 height 11
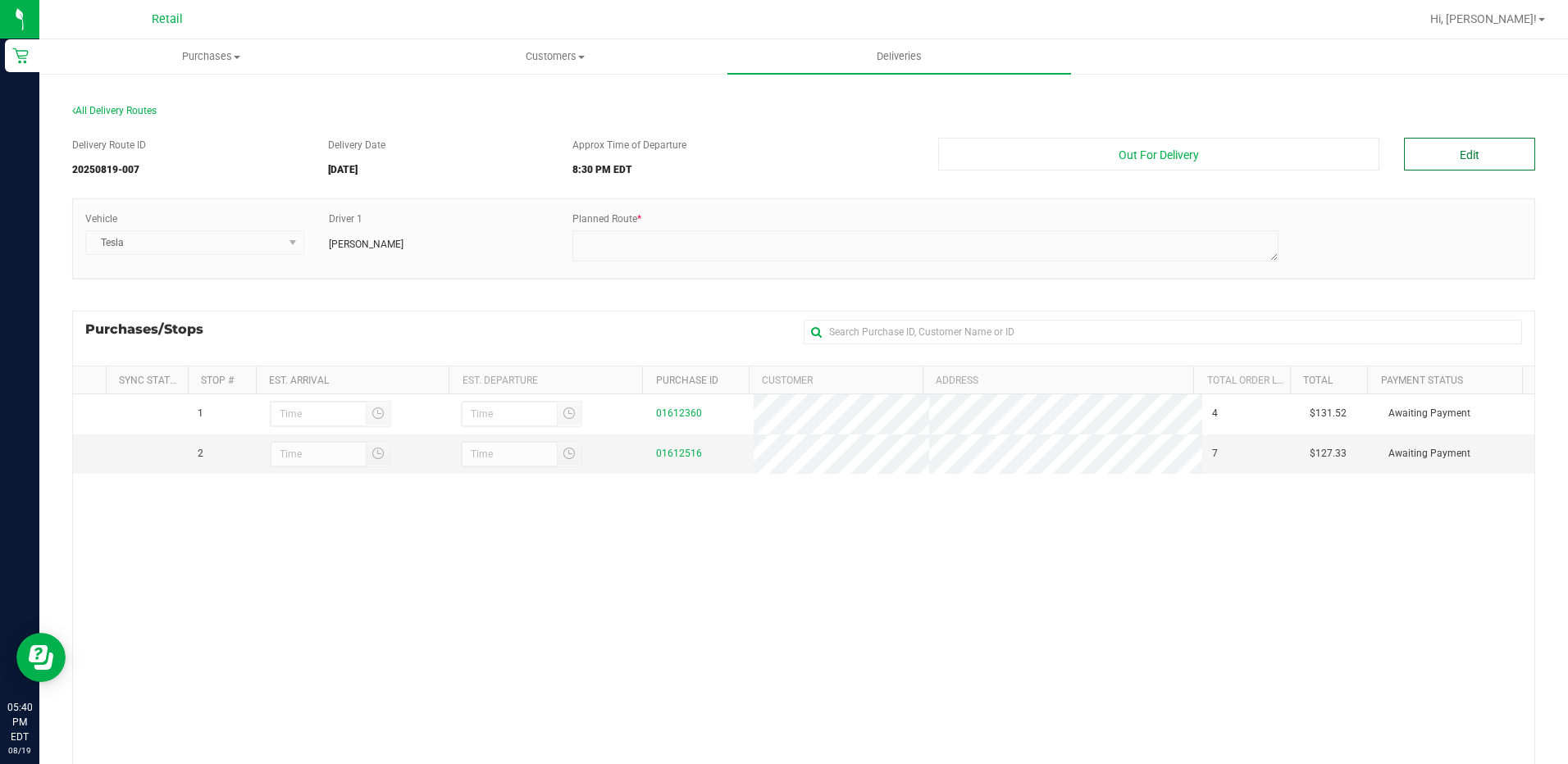
click at [1423, 167] on button "Edit" at bounding box center [1469, 154] width 131 height 33
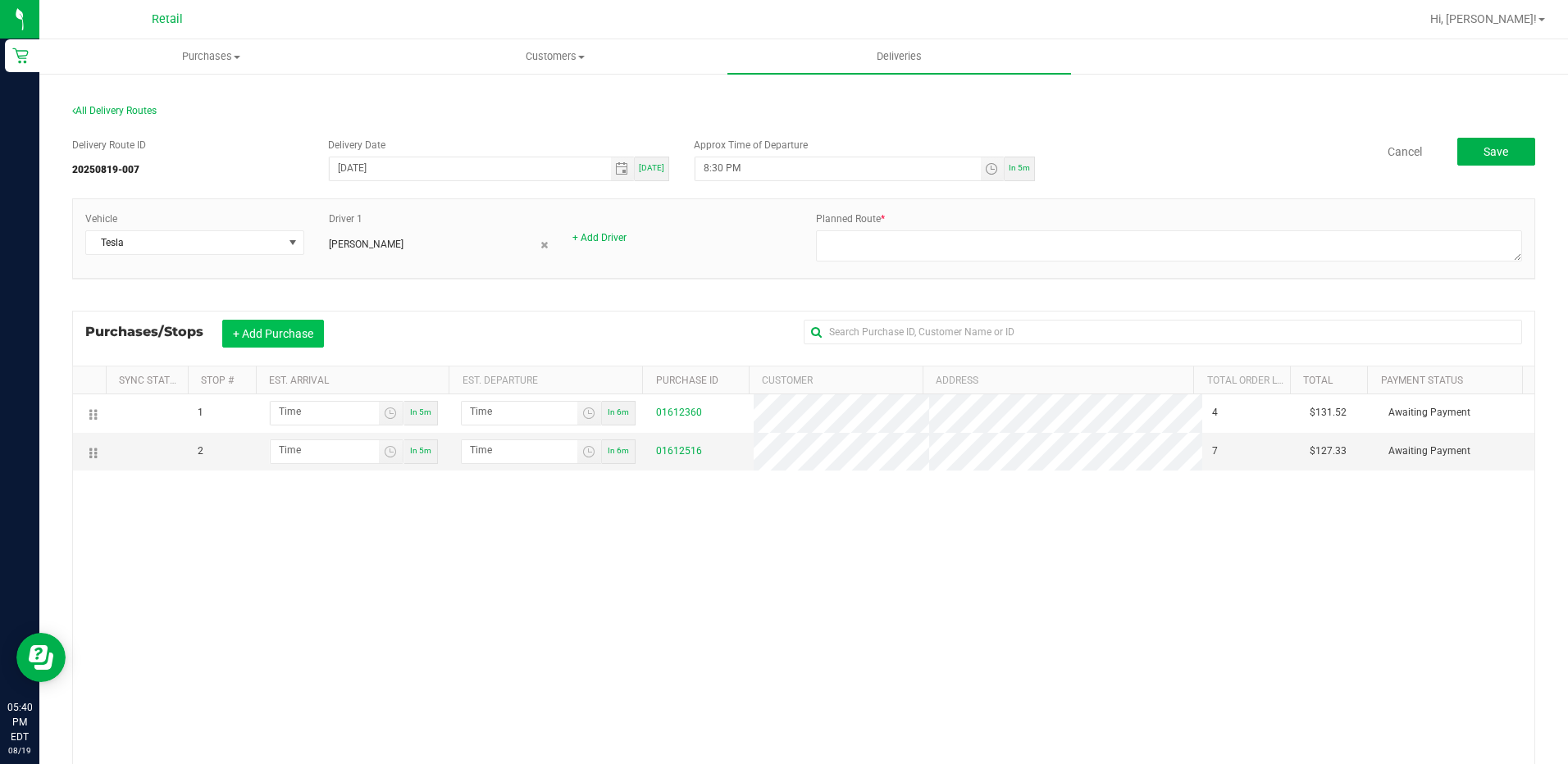
click at [291, 330] on button "+ Add Purchase" at bounding box center [273, 334] width 102 height 28
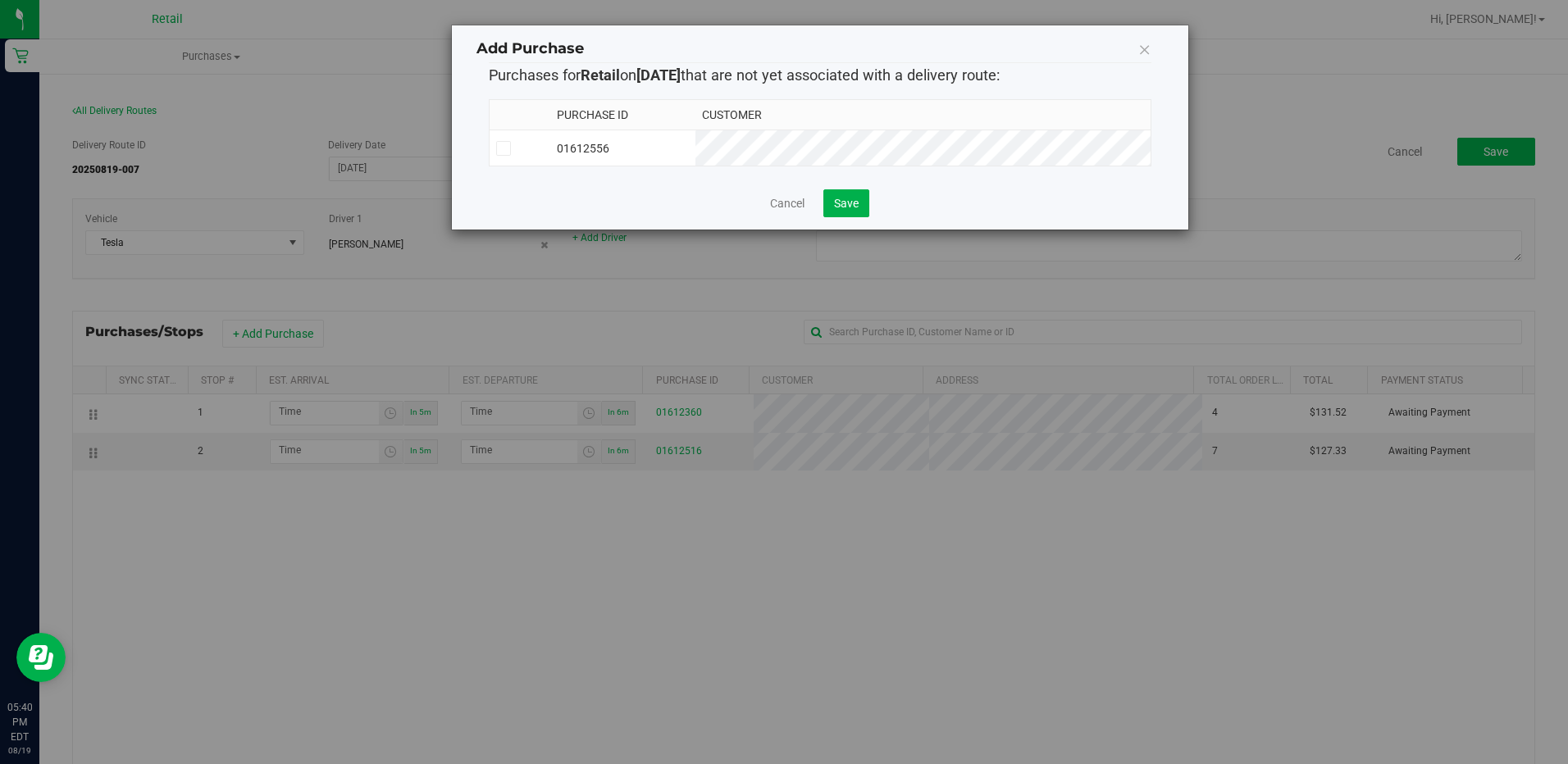
click at [695, 140] on td "01612556" at bounding box center [622, 149] width 145 height 36
click at [839, 198] on button "Save" at bounding box center [846, 204] width 46 height 28
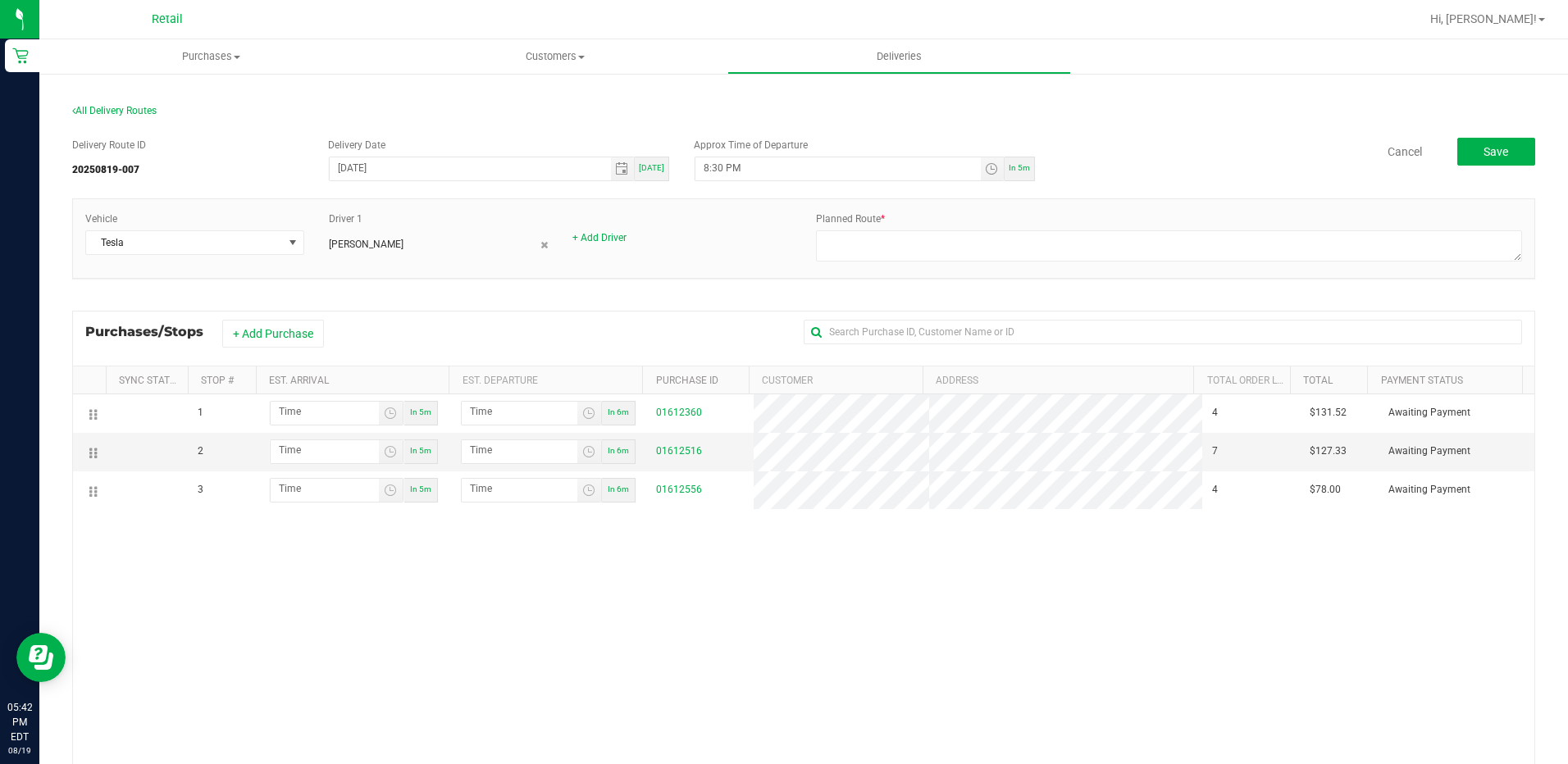
click at [746, 643] on div "1 In 5m In 6m 01612360 4 $131.52 Awaiting Payment 2 In 5m In 6m 01612516 7 $127…" at bounding box center [804, 634] width 1461 height 481
click at [226, 49] on span "Purchases" at bounding box center [211, 57] width 344 height 15
click at [90, 140] on span "All purchases" at bounding box center [98, 138] width 117 height 14
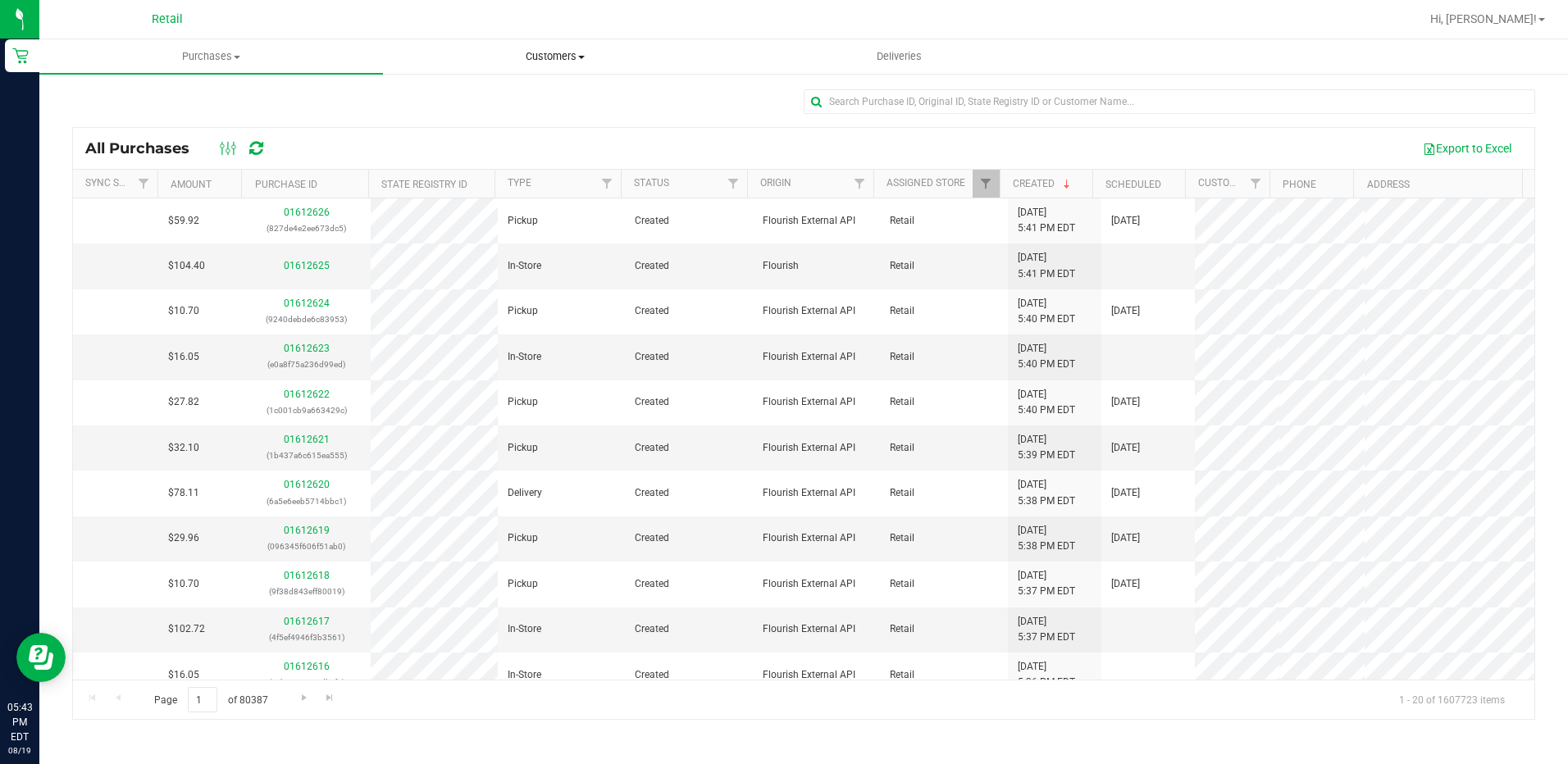
click at [509, 62] on span "Customers" at bounding box center [554, 57] width 342 height 15
click at [456, 103] on span "All customers" at bounding box center [442, 98] width 118 height 14
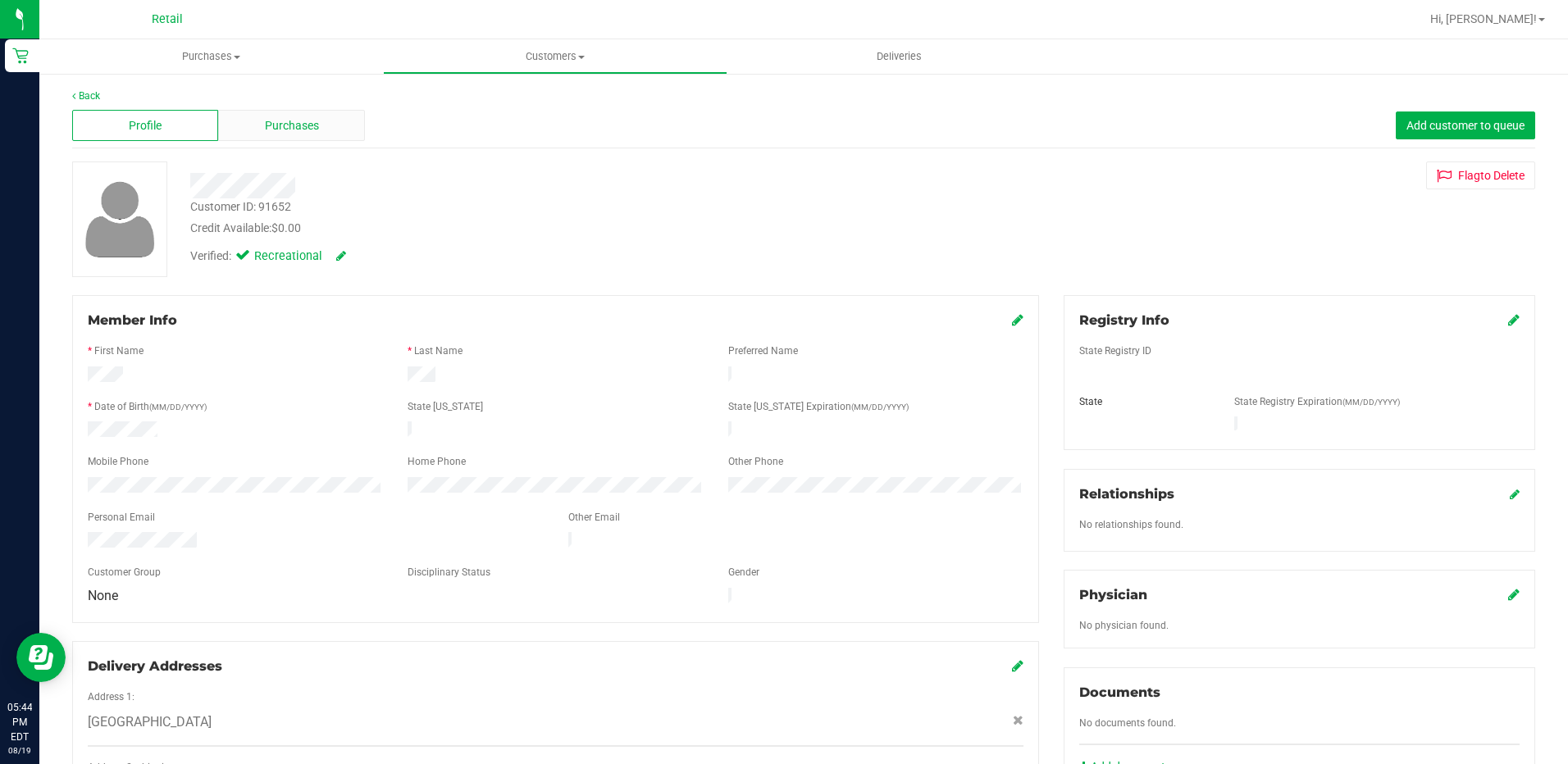
click at [268, 115] on div "Purchases" at bounding box center [291, 126] width 146 height 31
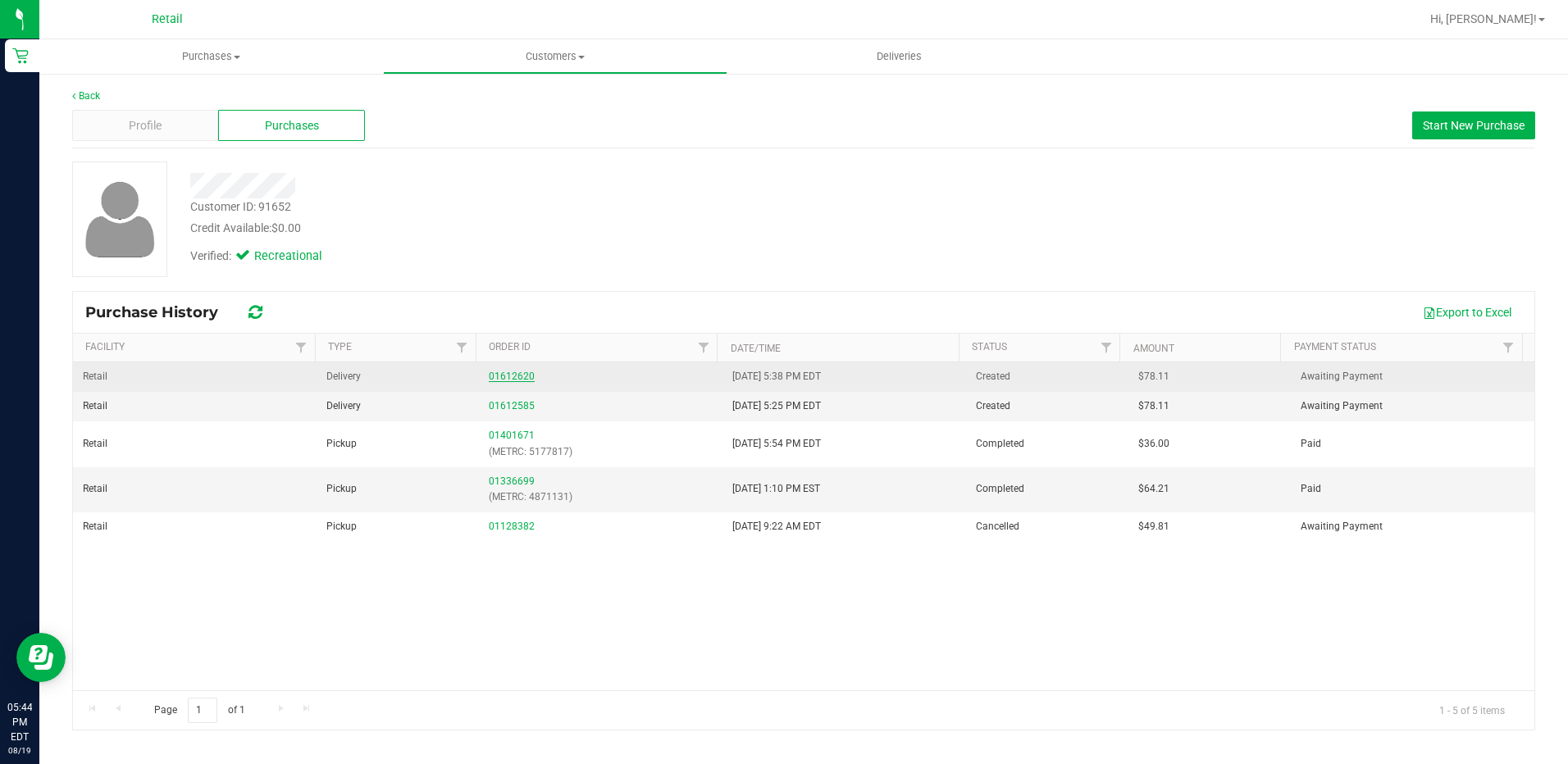
click at [515, 377] on link "01612620" at bounding box center [511, 376] width 46 height 11
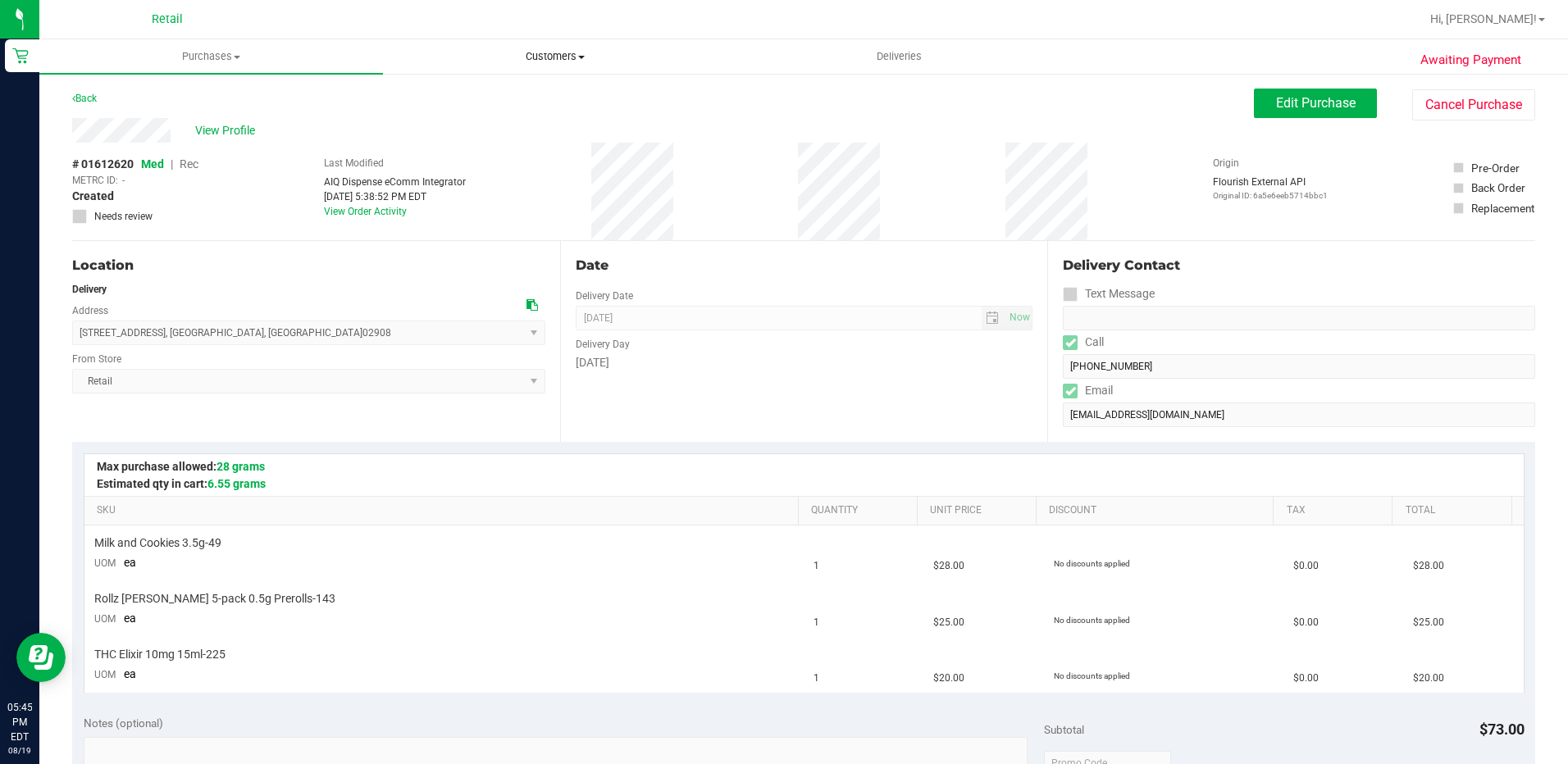
click at [554, 64] on uib-tab-heading "Customers All customers Add a new customer All physicians" at bounding box center [554, 57] width 342 height 33
click at [464, 98] on span "All customers" at bounding box center [442, 98] width 118 height 14
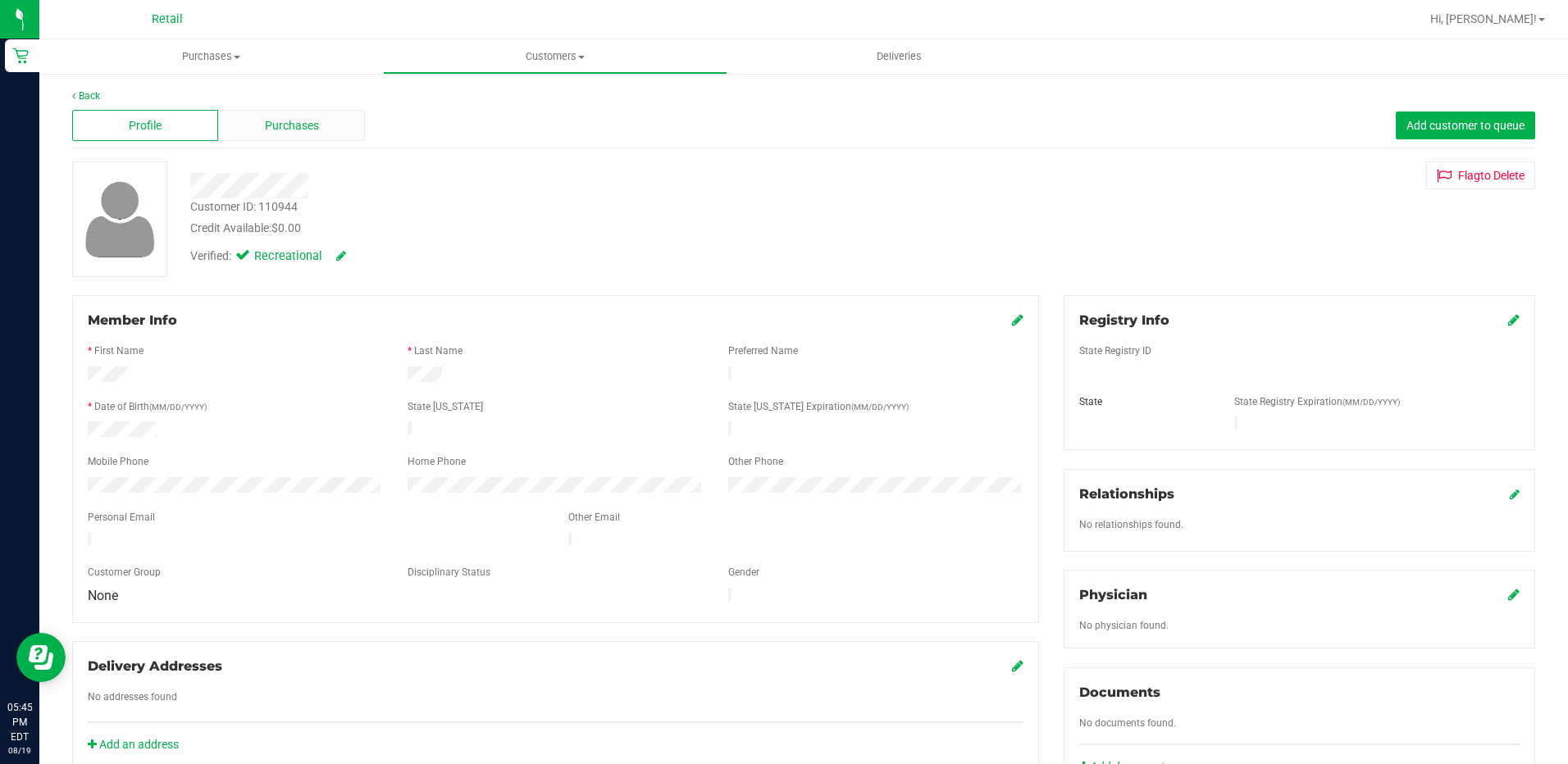
click at [305, 133] on span "Purchases" at bounding box center [292, 126] width 54 height 17
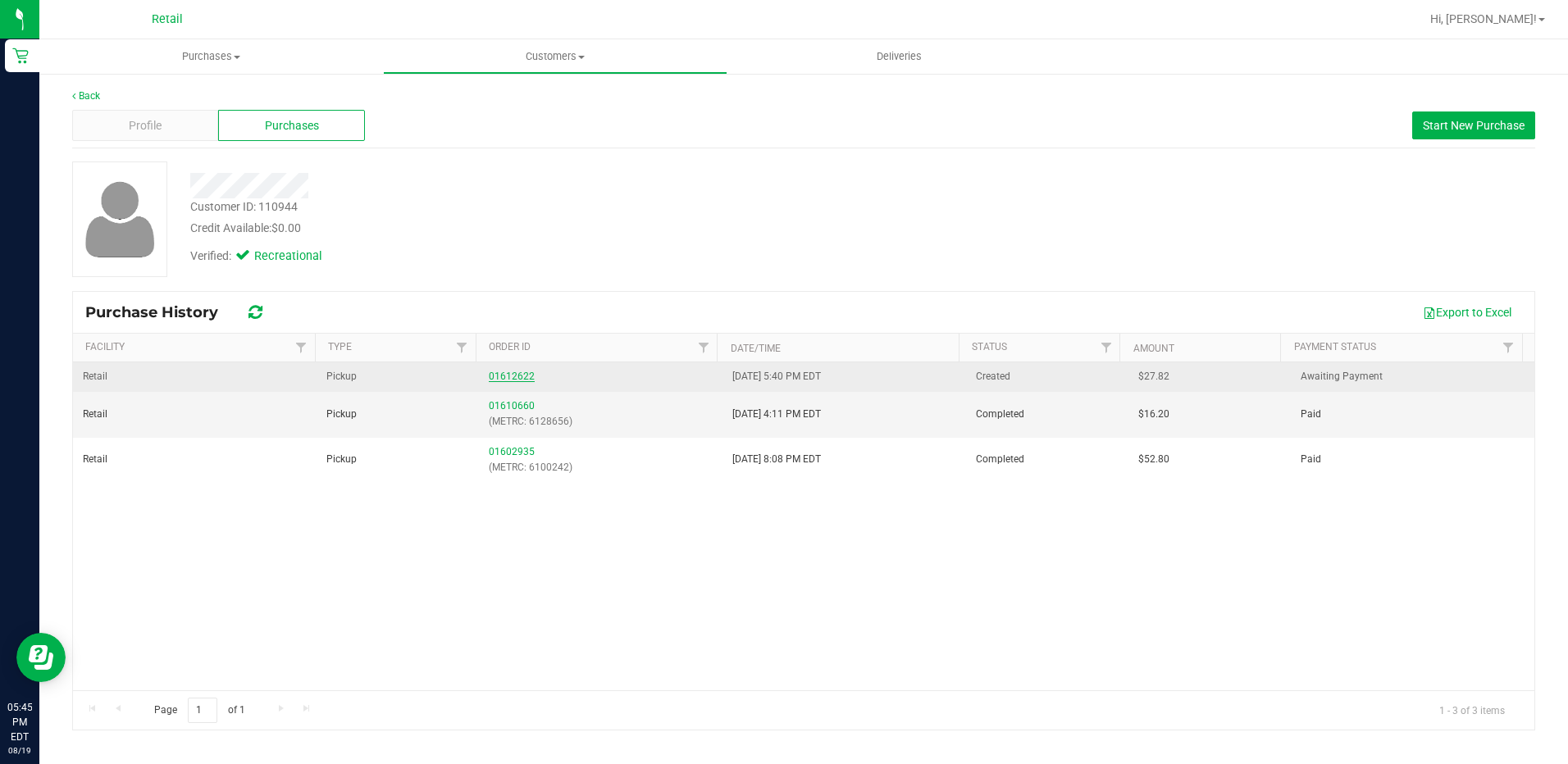
click at [515, 377] on link "01612622" at bounding box center [511, 376] width 46 height 11
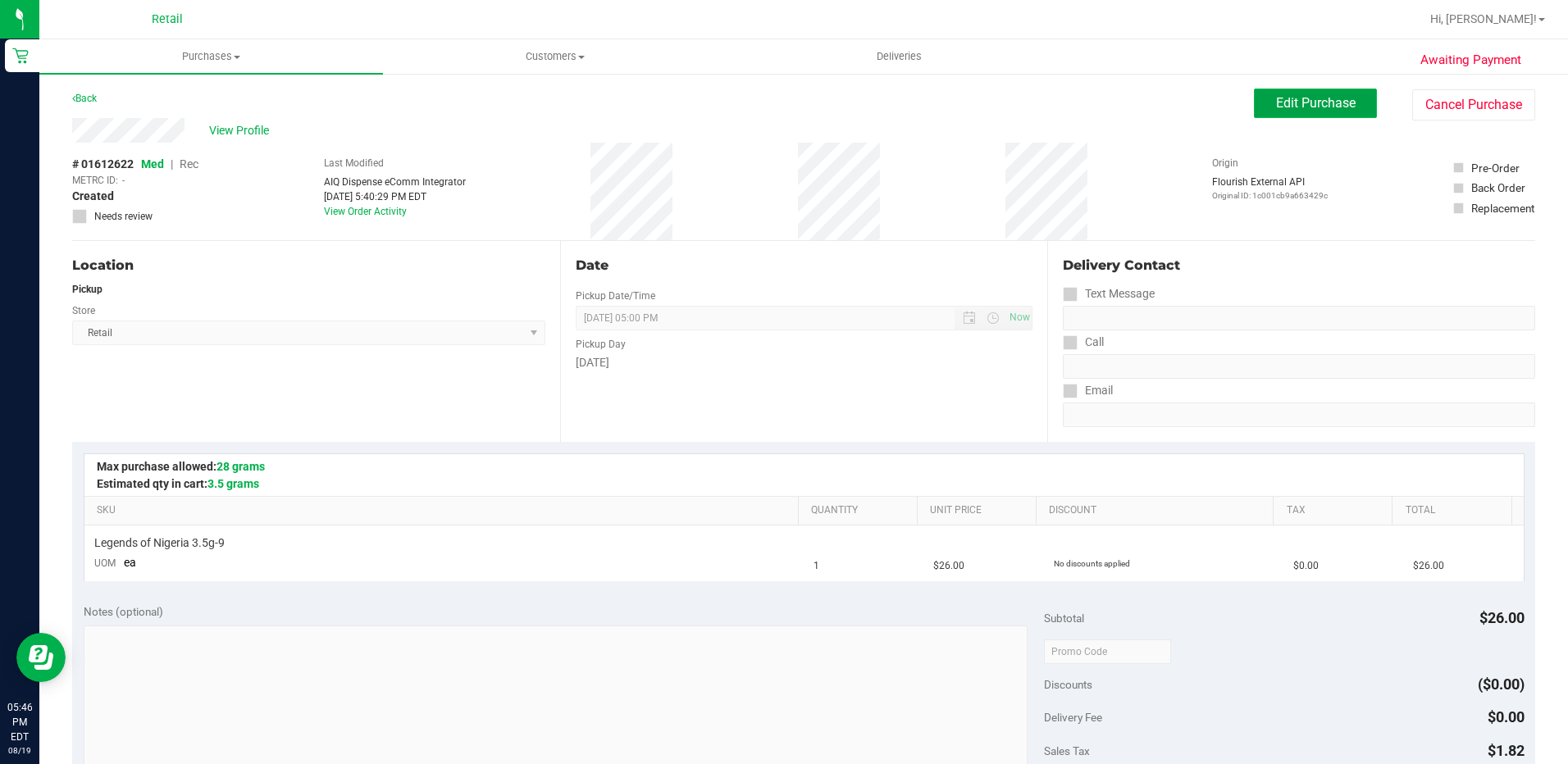
click at [1276, 105] on span "Edit Purchase" at bounding box center [1315, 103] width 80 height 16
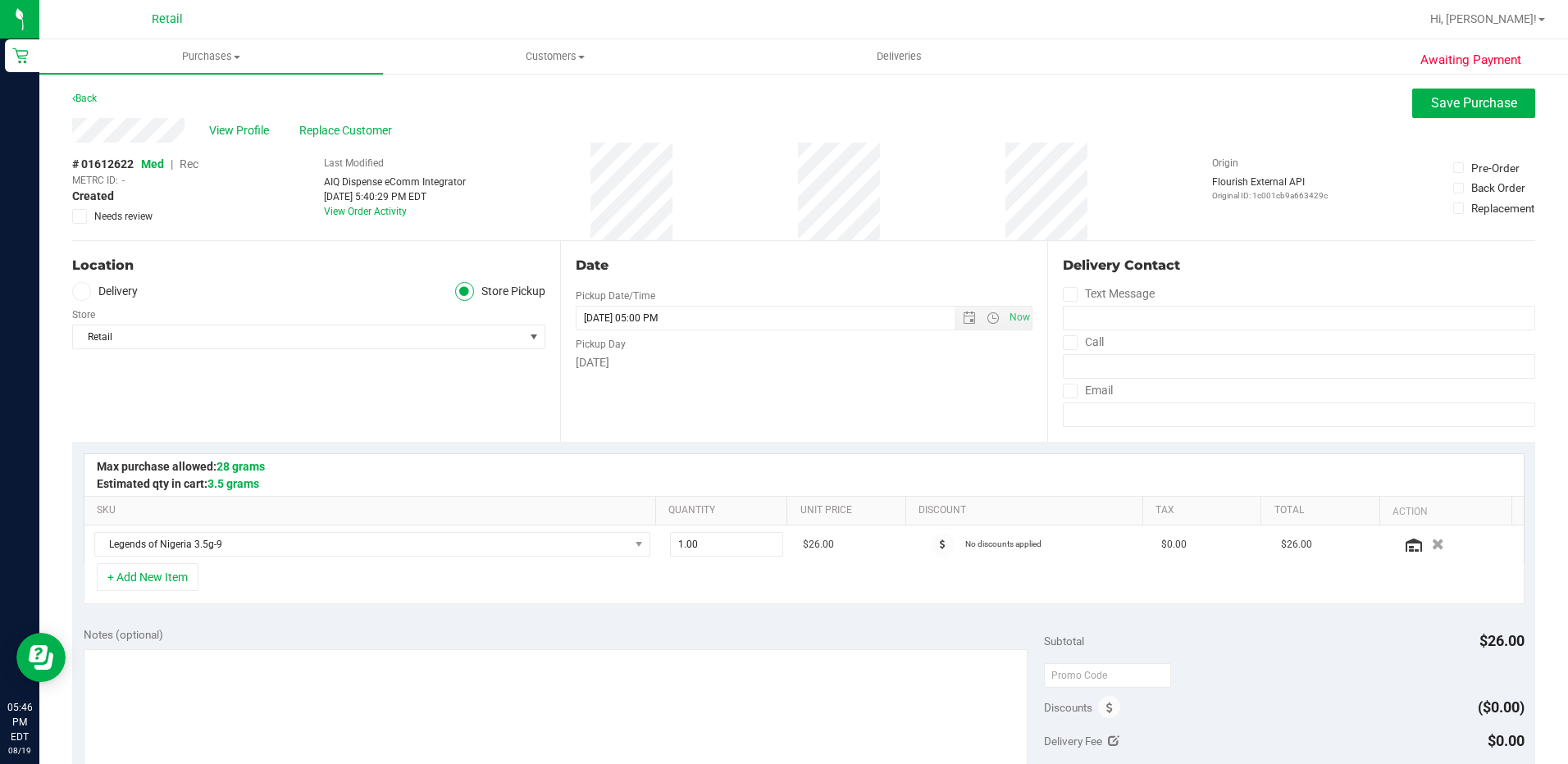
click at [184, 163] on span "Rec" at bounding box center [189, 164] width 19 height 13
click at [1491, 106] on span "Save Purchase" at bounding box center [1474, 103] width 86 height 16
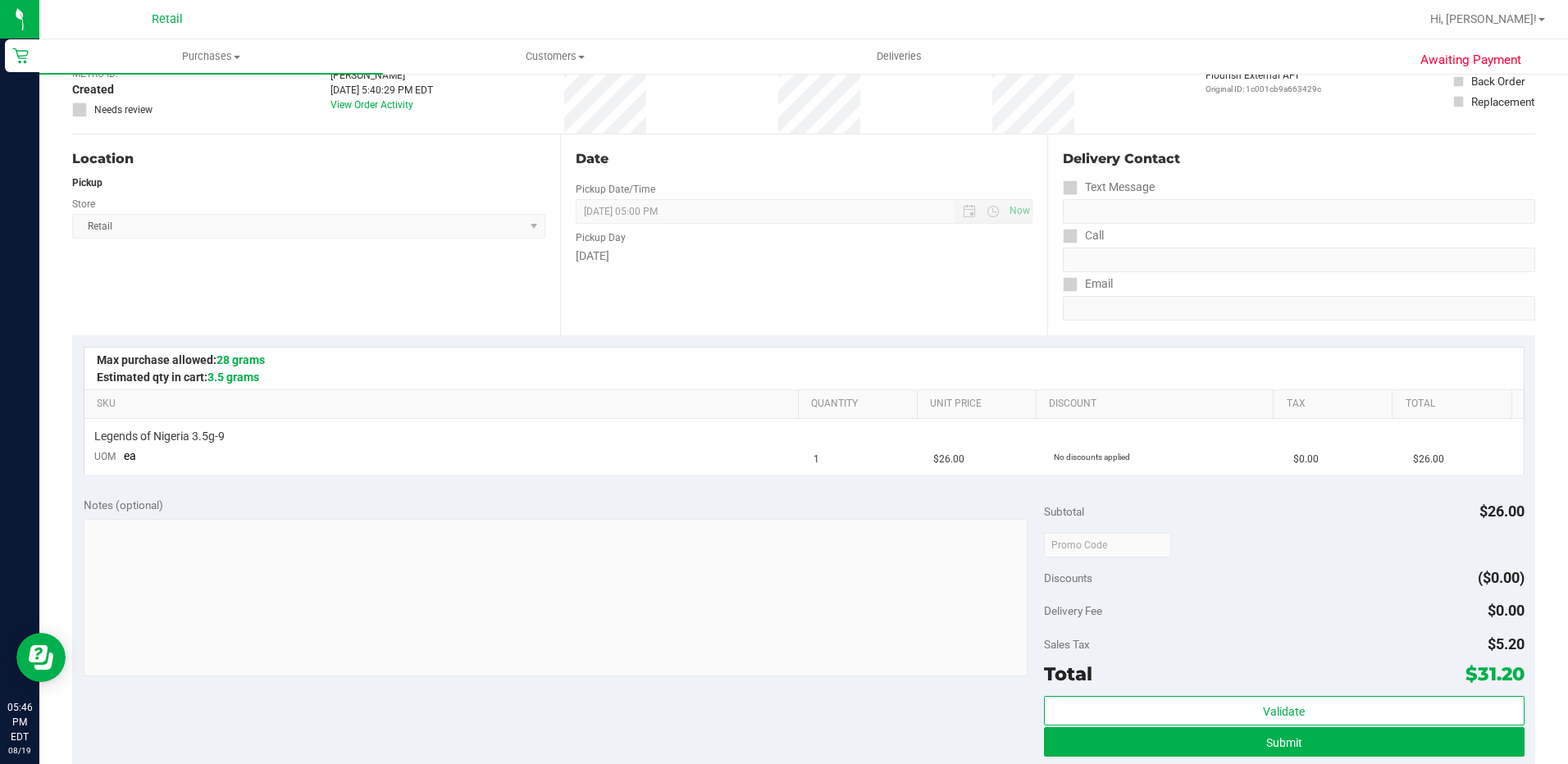
scroll to position [246, 0]
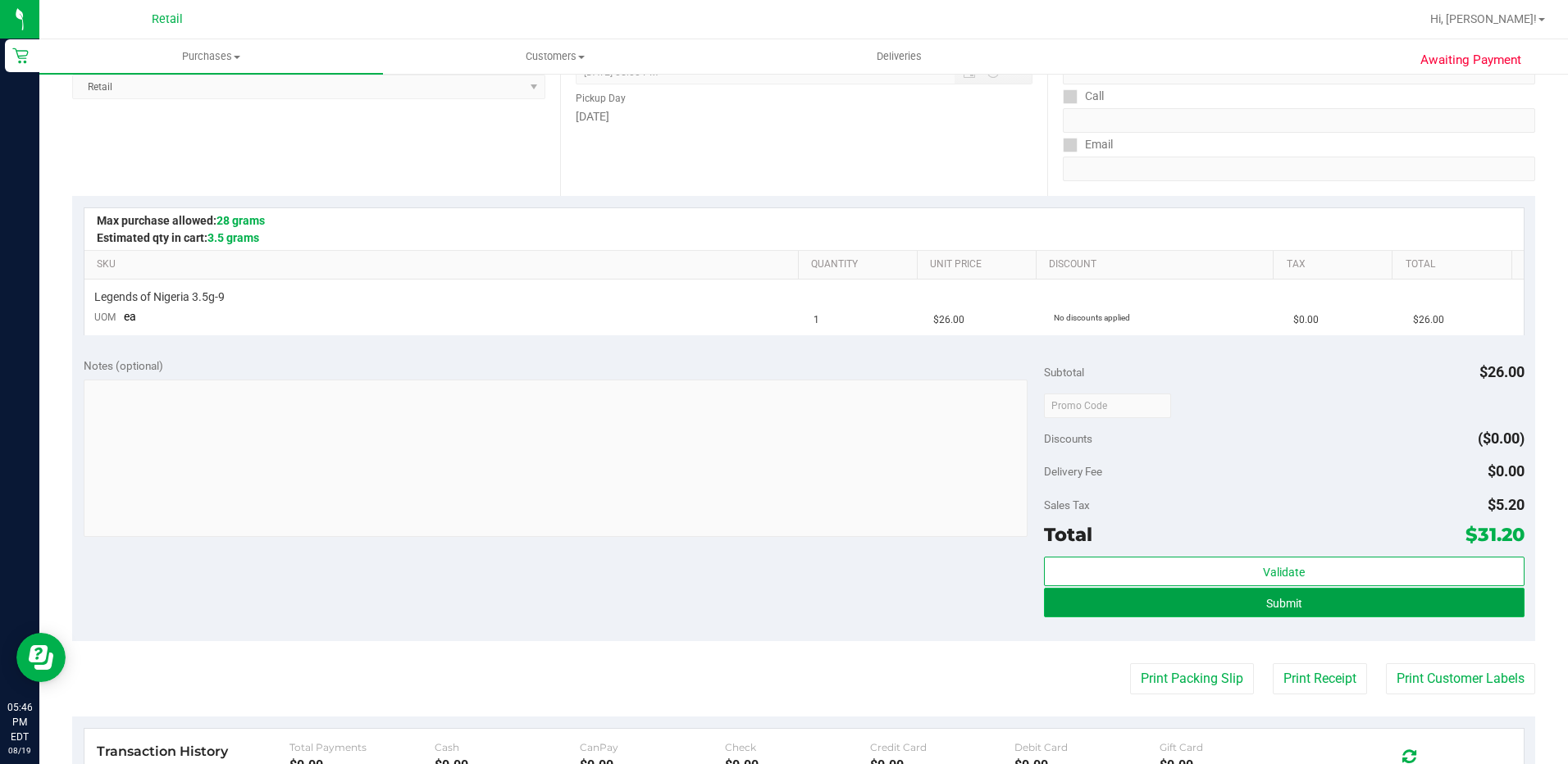
click at [1286, 598] on span "Submit" at bounding box center [1284, 603] width 36 height 13
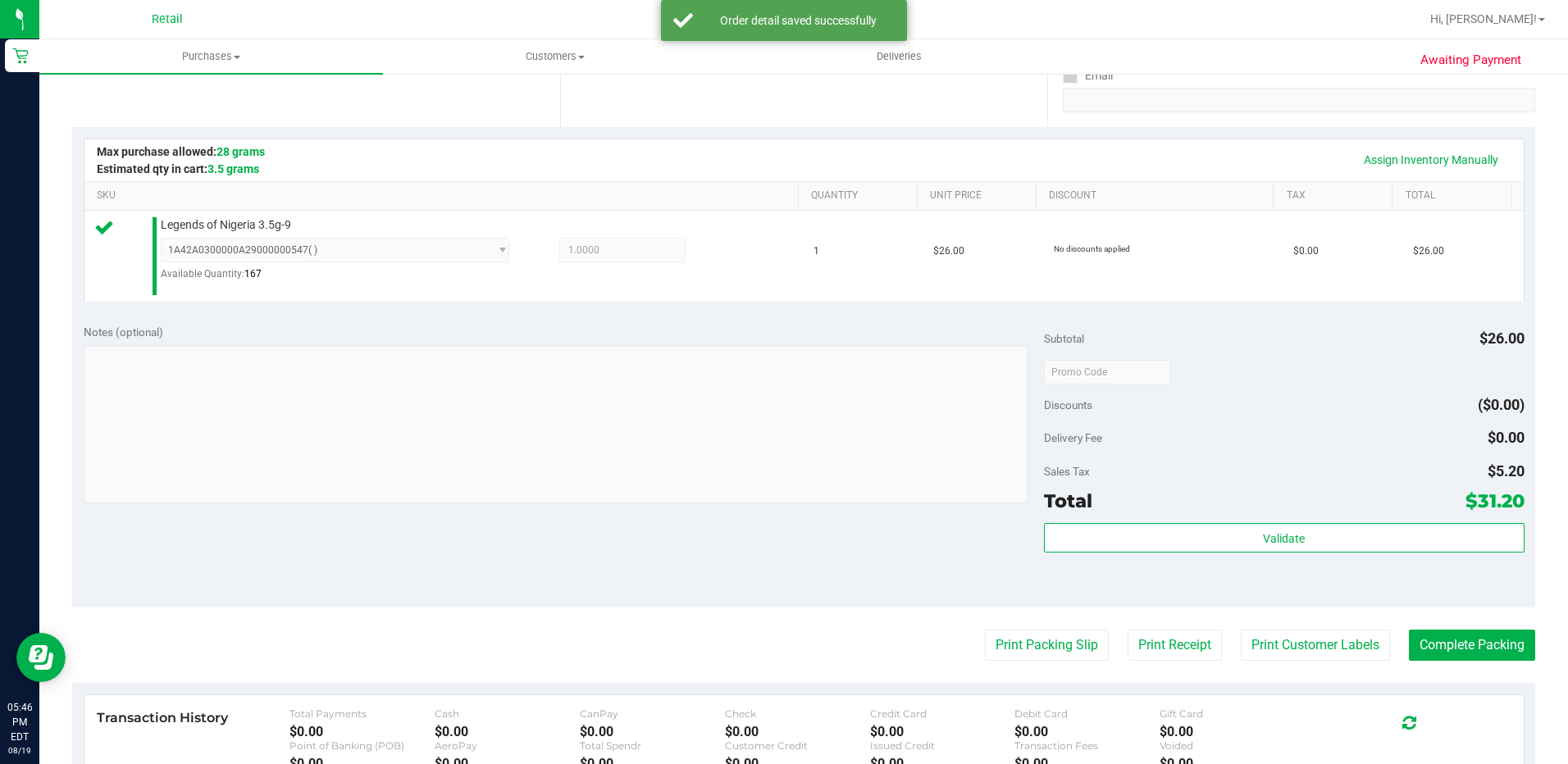
scroll to position [328, 0]
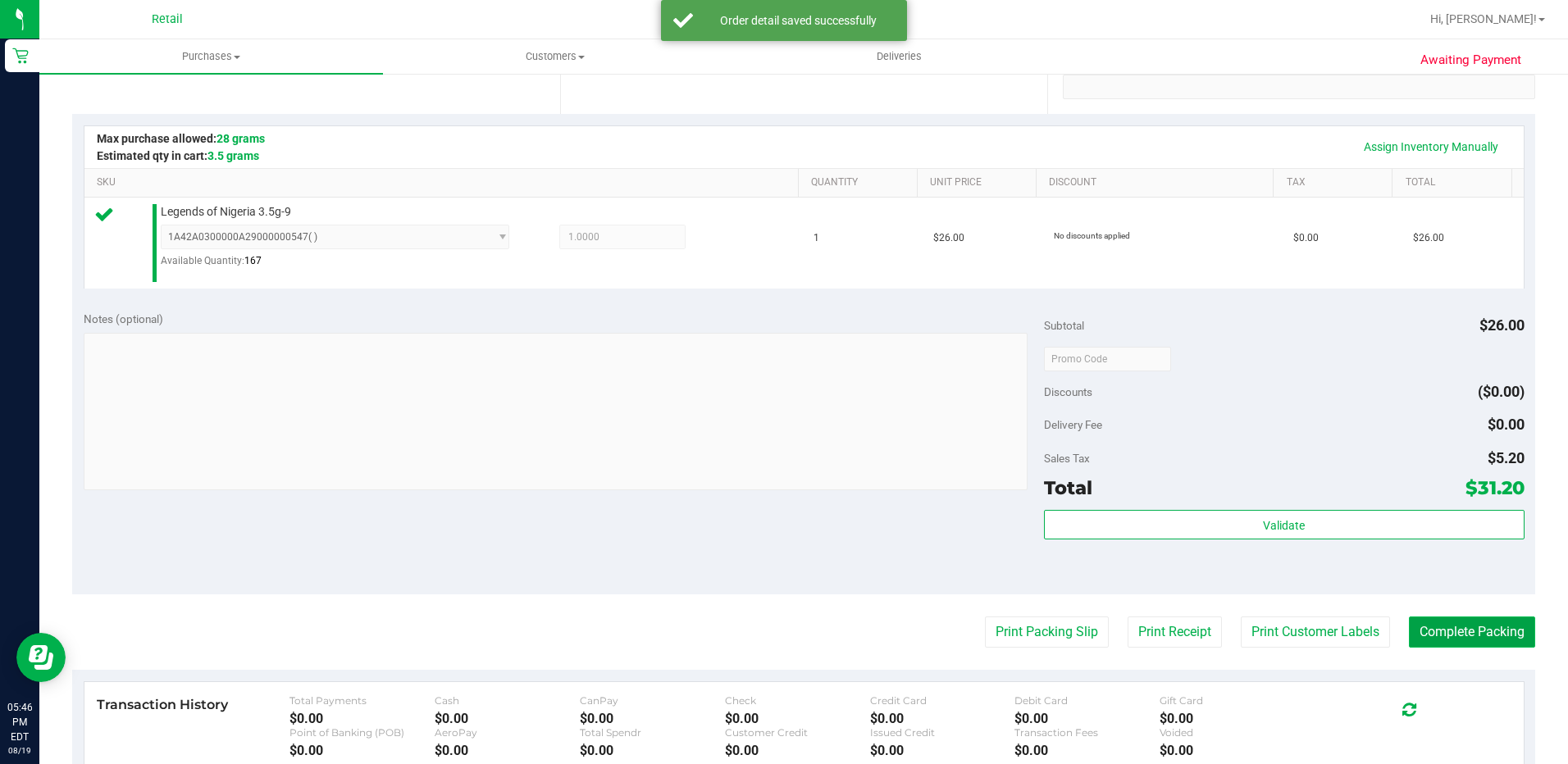
click at [1463, 633] on button "Complete Packing" at bounding box center [1472, 632] width 126 height 31
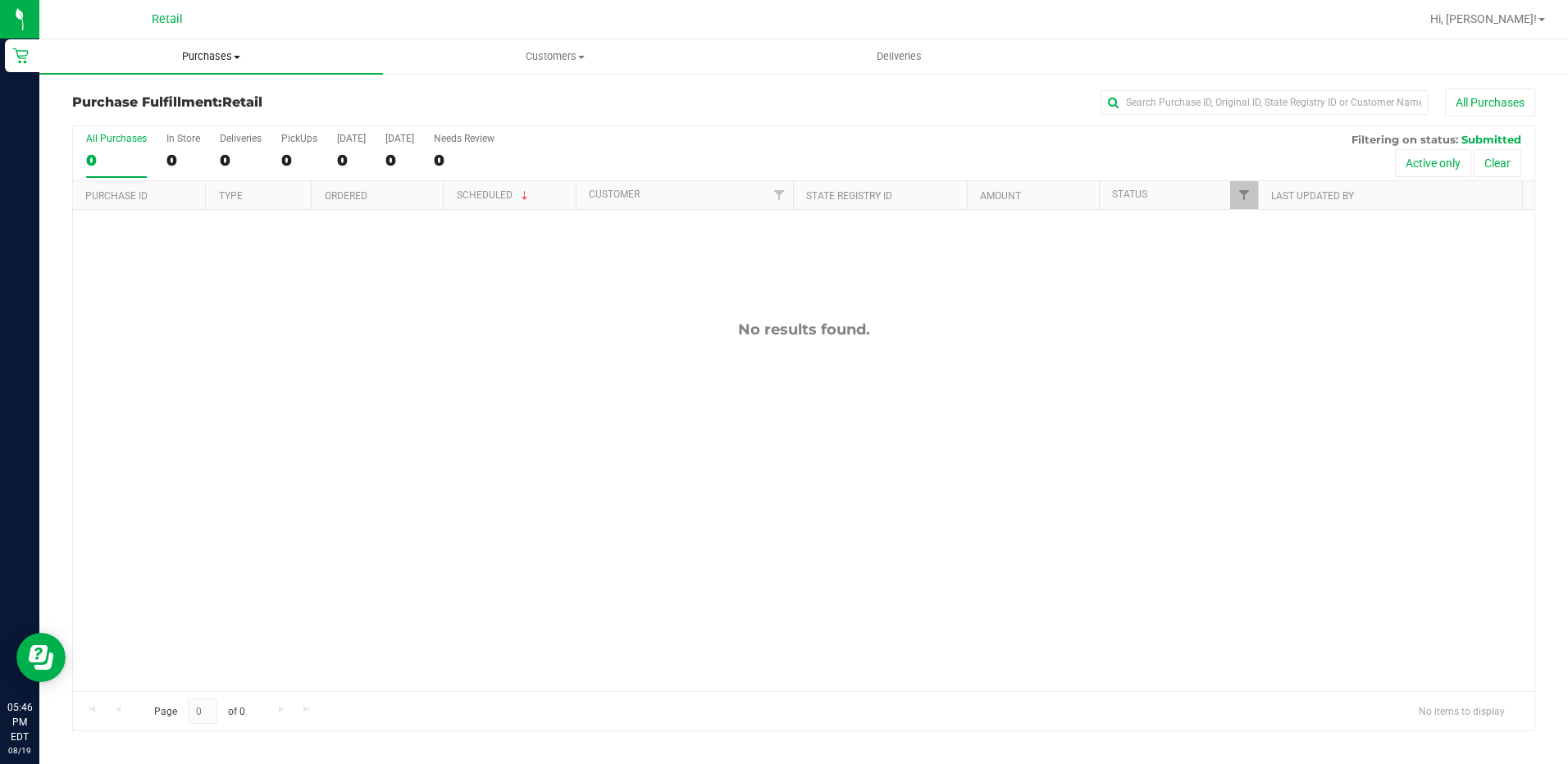
click at [203, 55] on span "Purchases" at bounding box center [211, 57] width 344 height 15
click at [144, 142] on span "All purchases" at bounding box center [98, 138] width 117 height 14
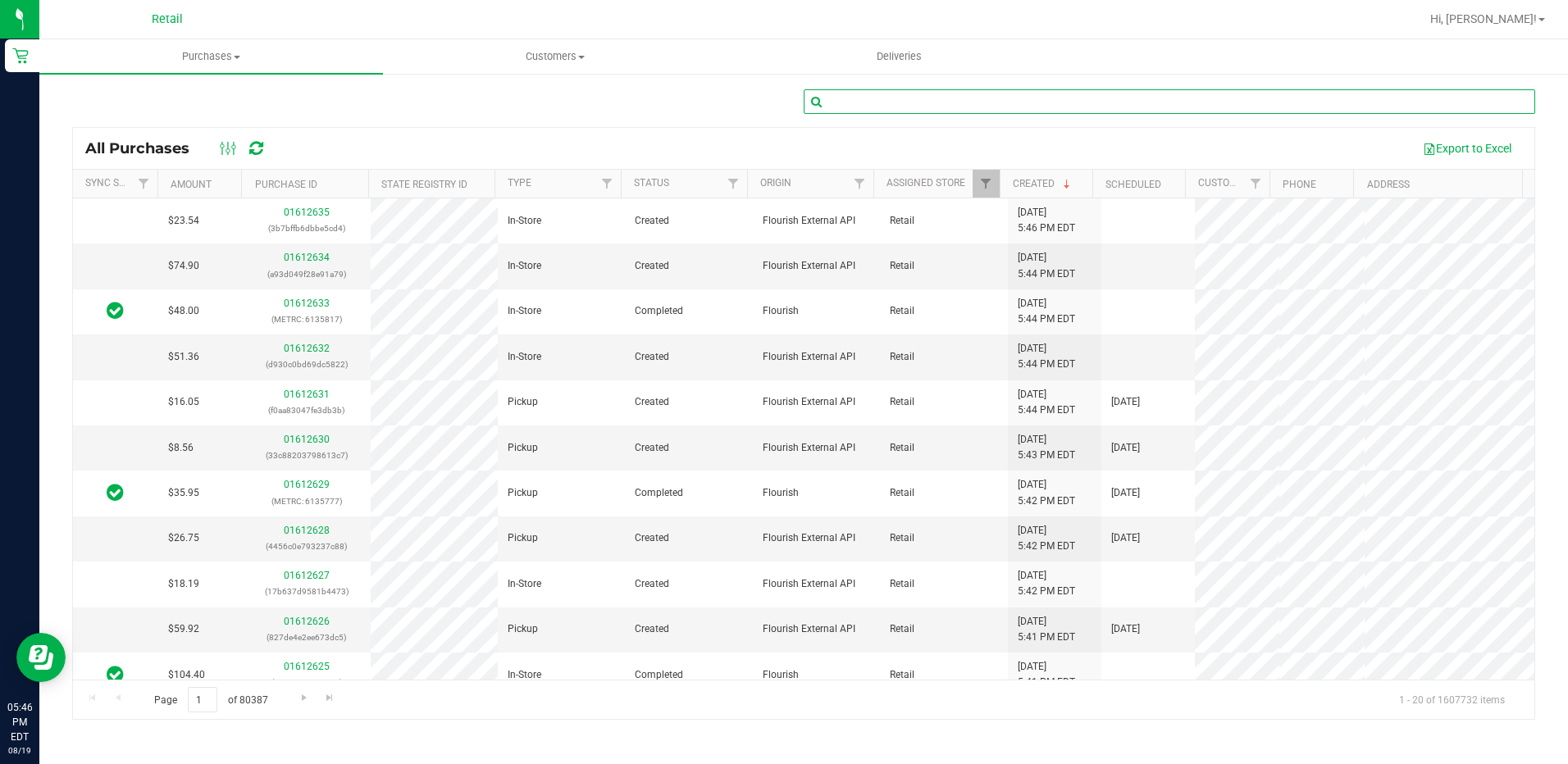
click at [955, 109] on input "text" at bounding box center [1169, 102] width 731 height 25
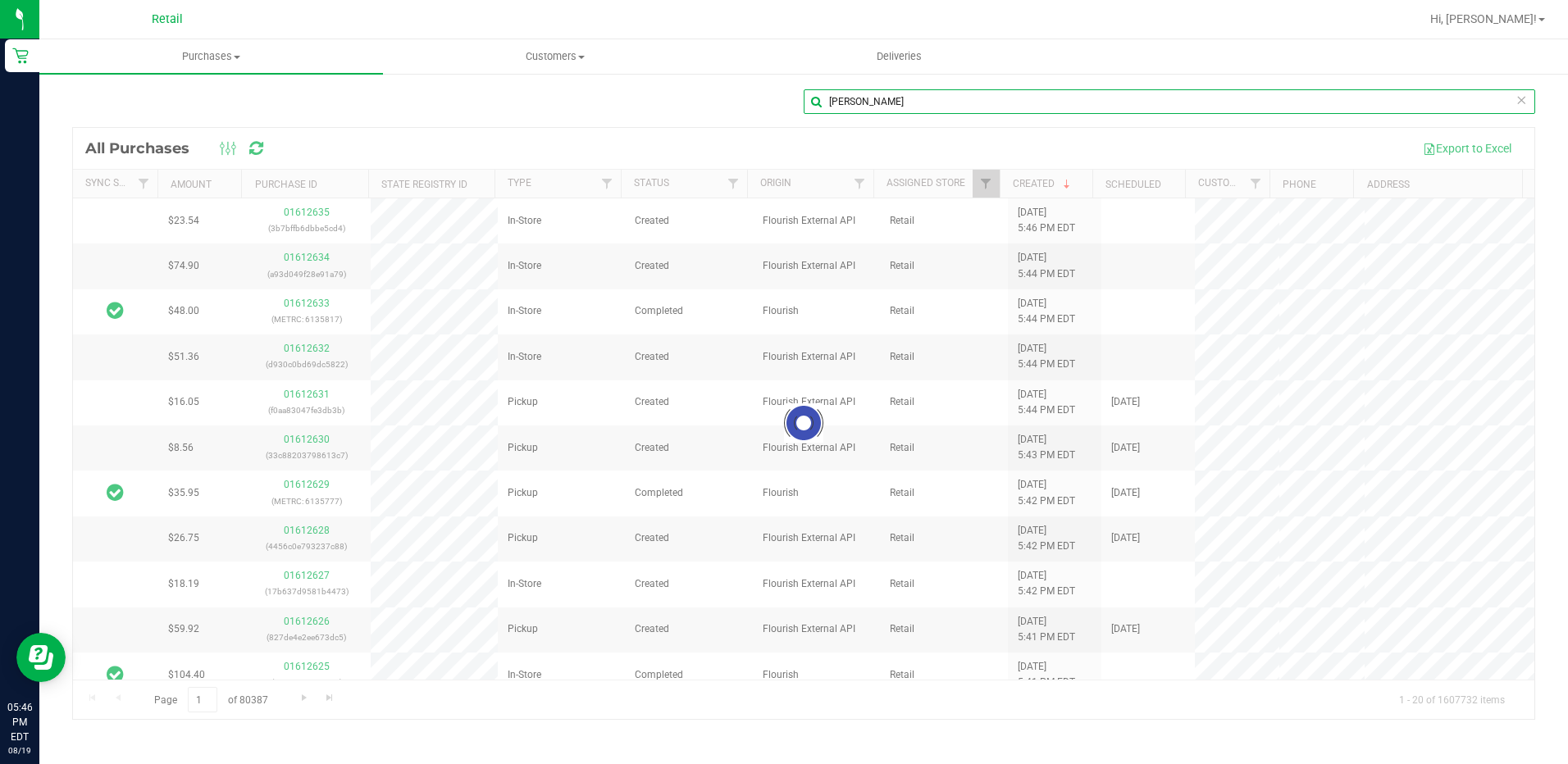
type input "[PERSON_NAME]"
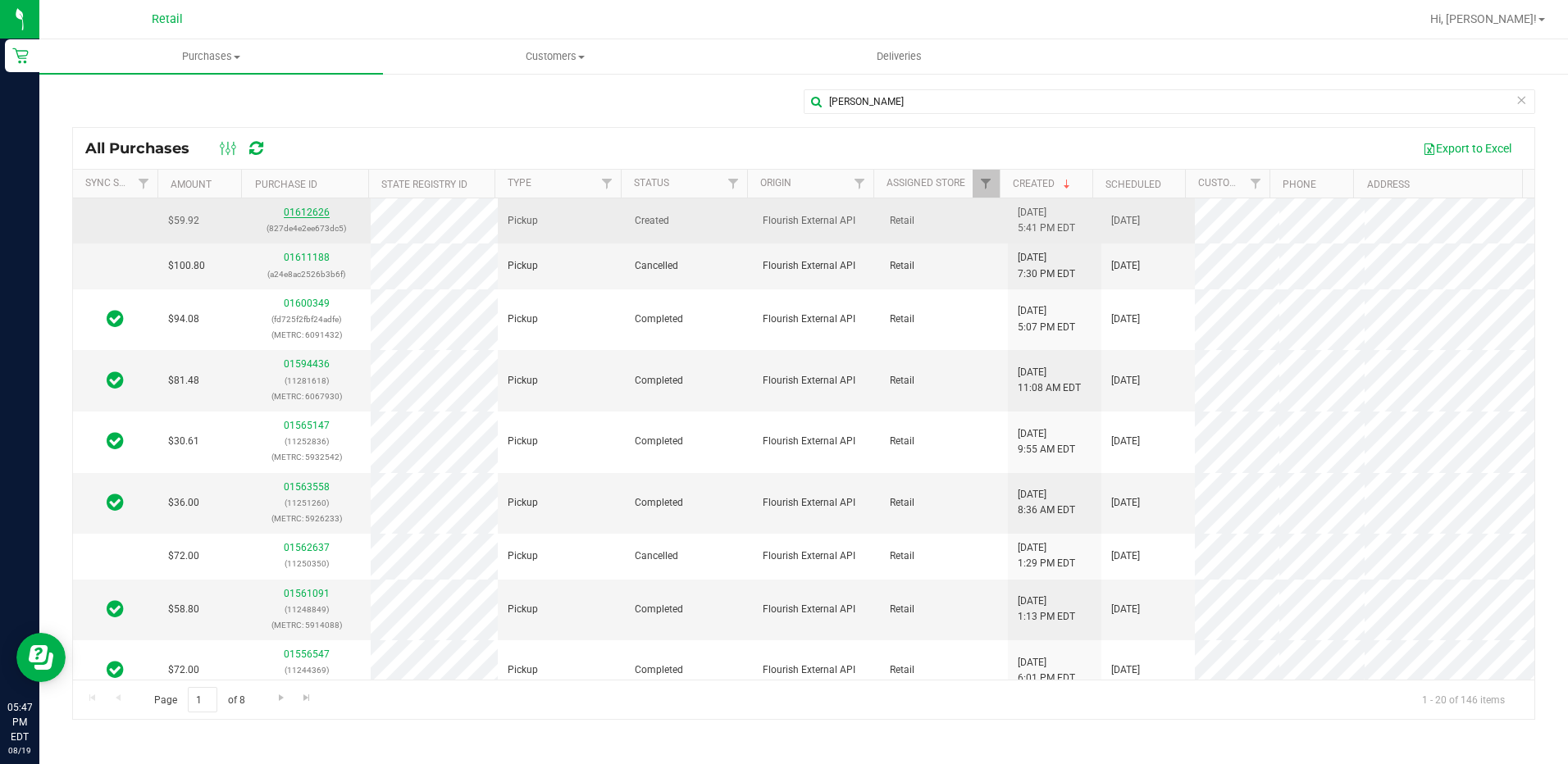
click at [291, 208] on link "01612626" at bounding box center [307, 213] width 46 height 11
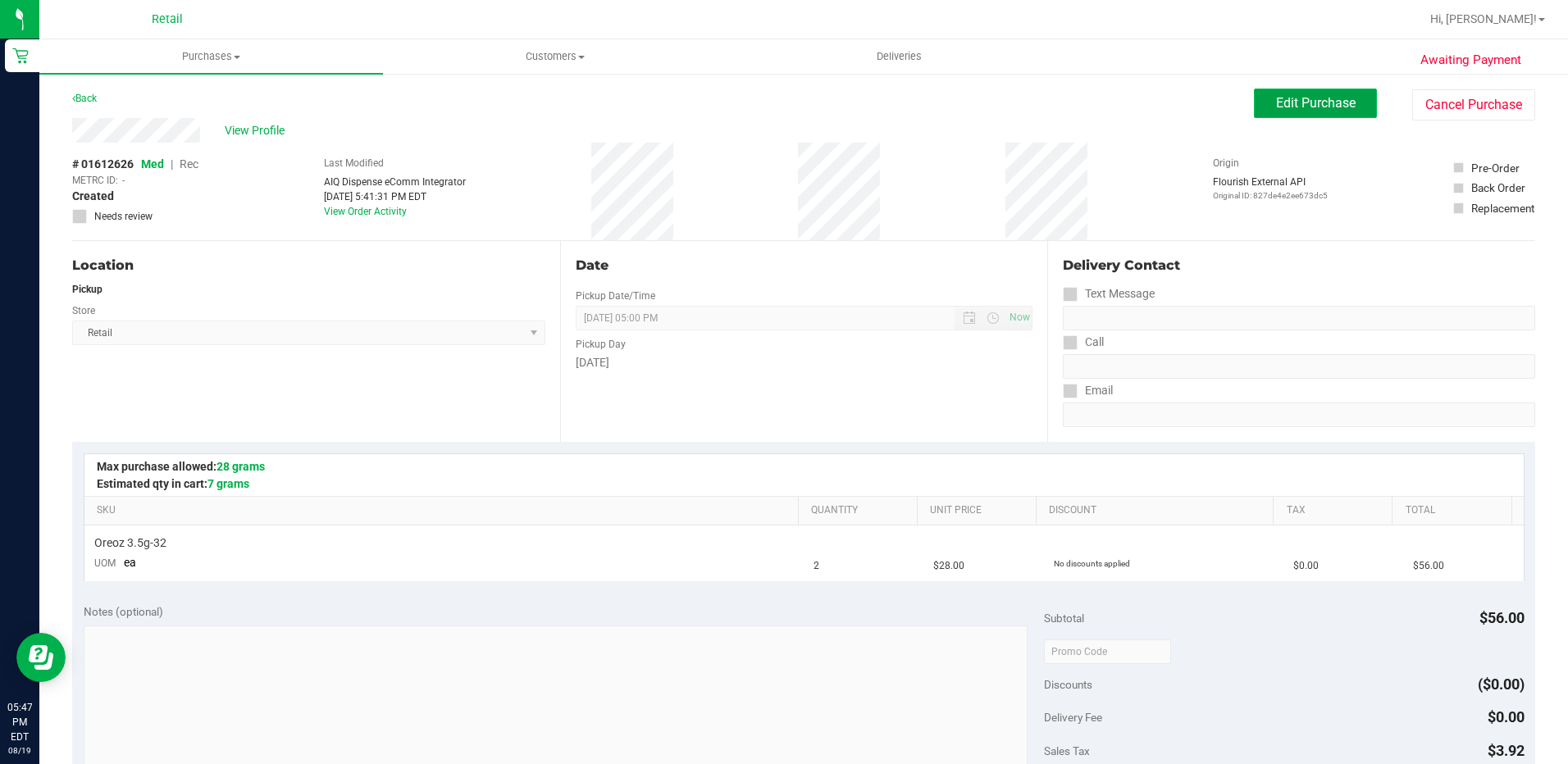
click at [1279, 94] on button "Edit Purchase" at bounding box center [1315, 103] width 123 height 30
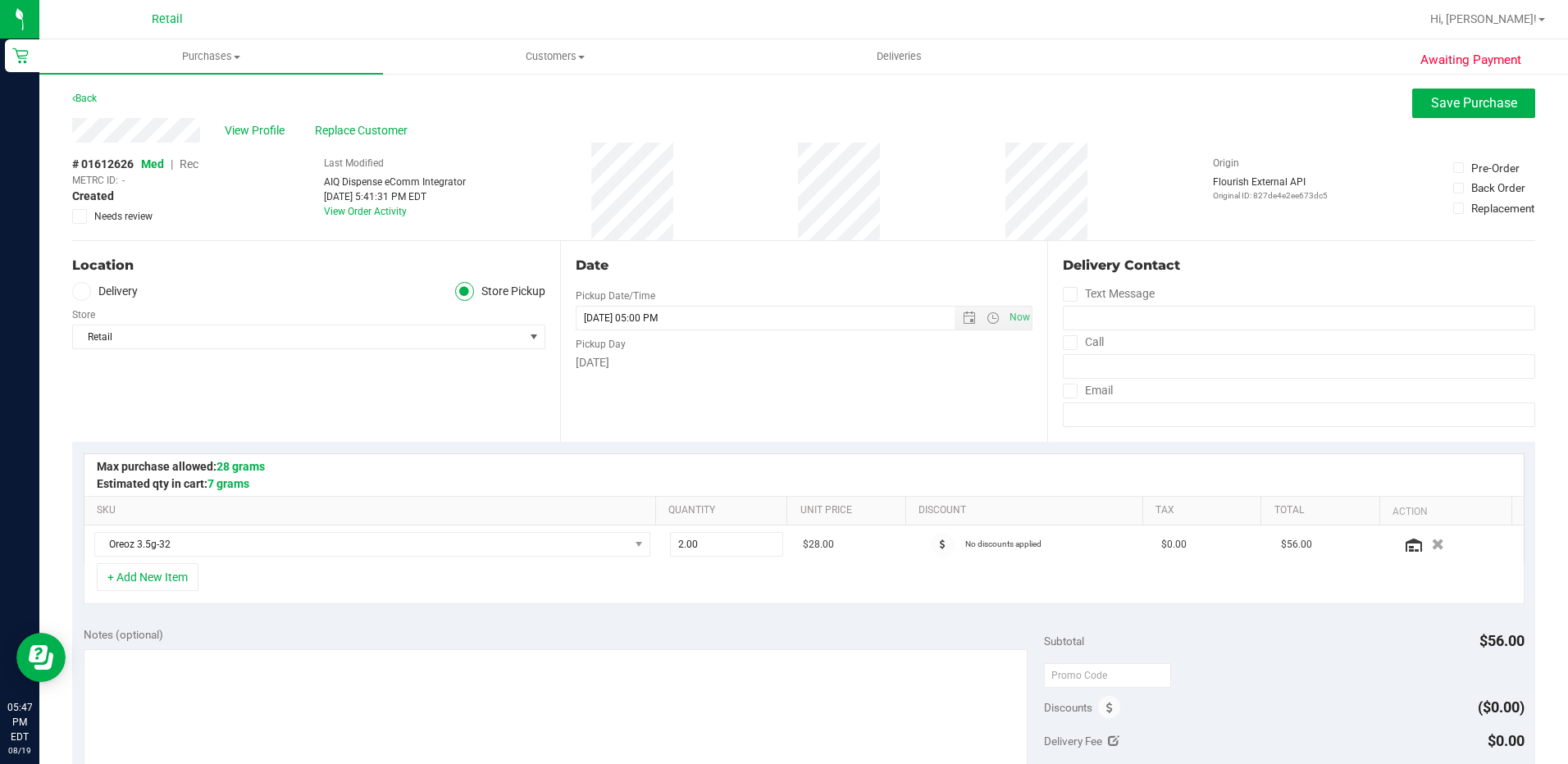
click at [190, 163] on span "Rec" at bounding box center [189, 164] width 19 height 13
click at [1412, 107] on button "Save Purchase" at bounding box center [1474, 103] width 123 height 30
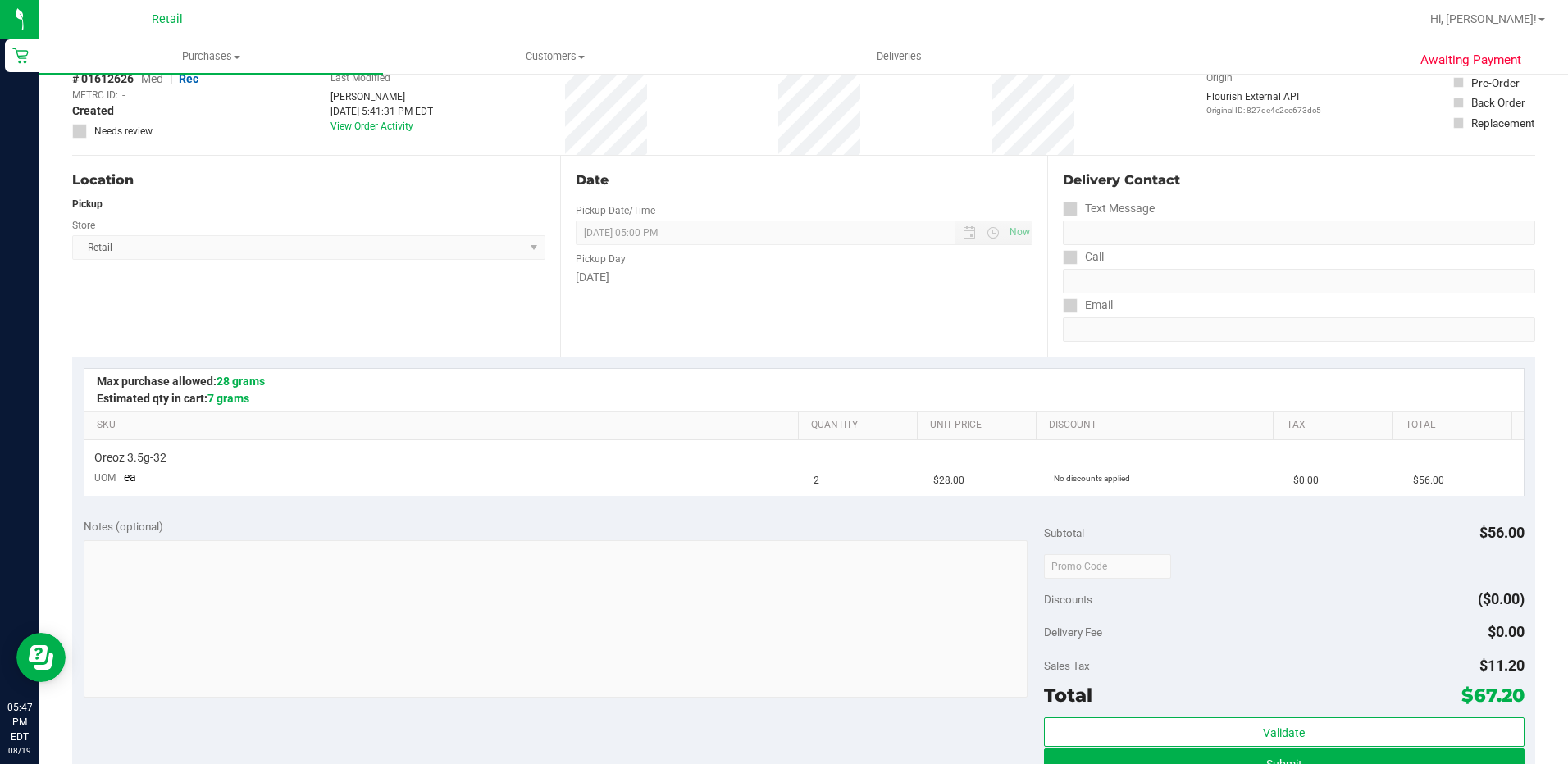
scroll to position [164, 0]
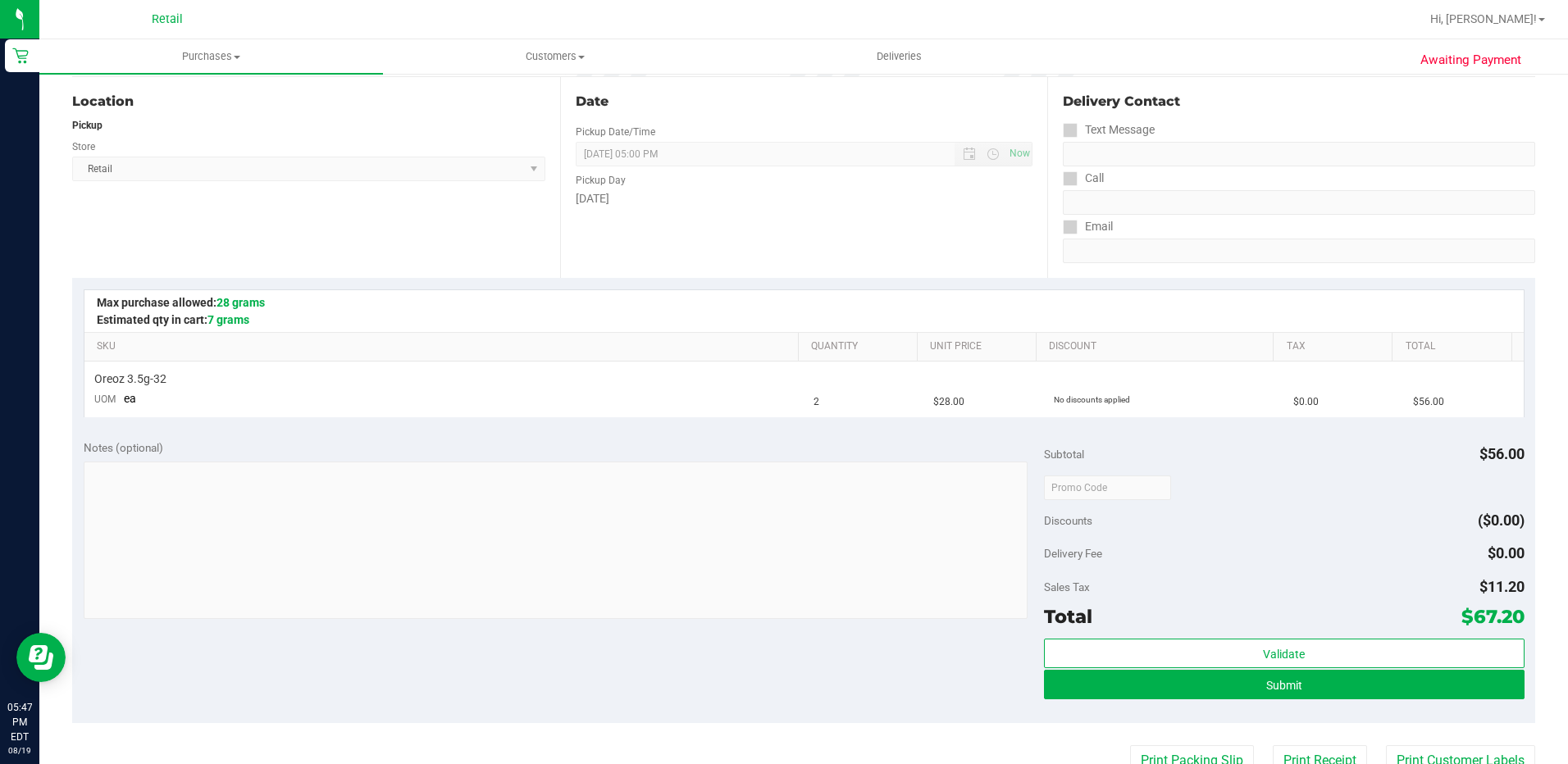
click at [1259, 707] on div "Validate Submit" at bounding box center [1284, 675] width 480 height 74
click at [1265, 693] on button "Submit" at bounding box center [1284, 684] width 480 height 30
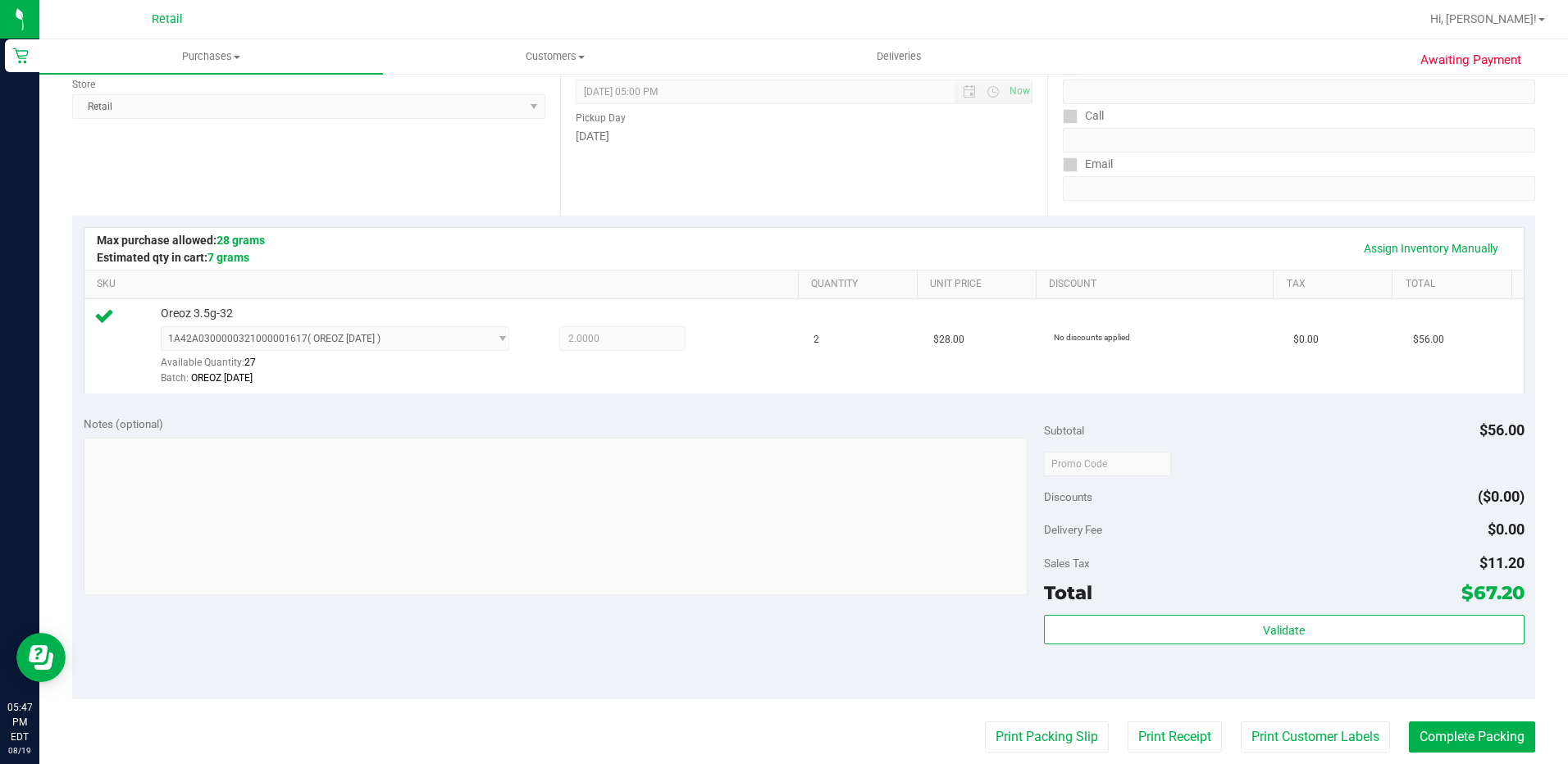
scroll to position [492, 0]
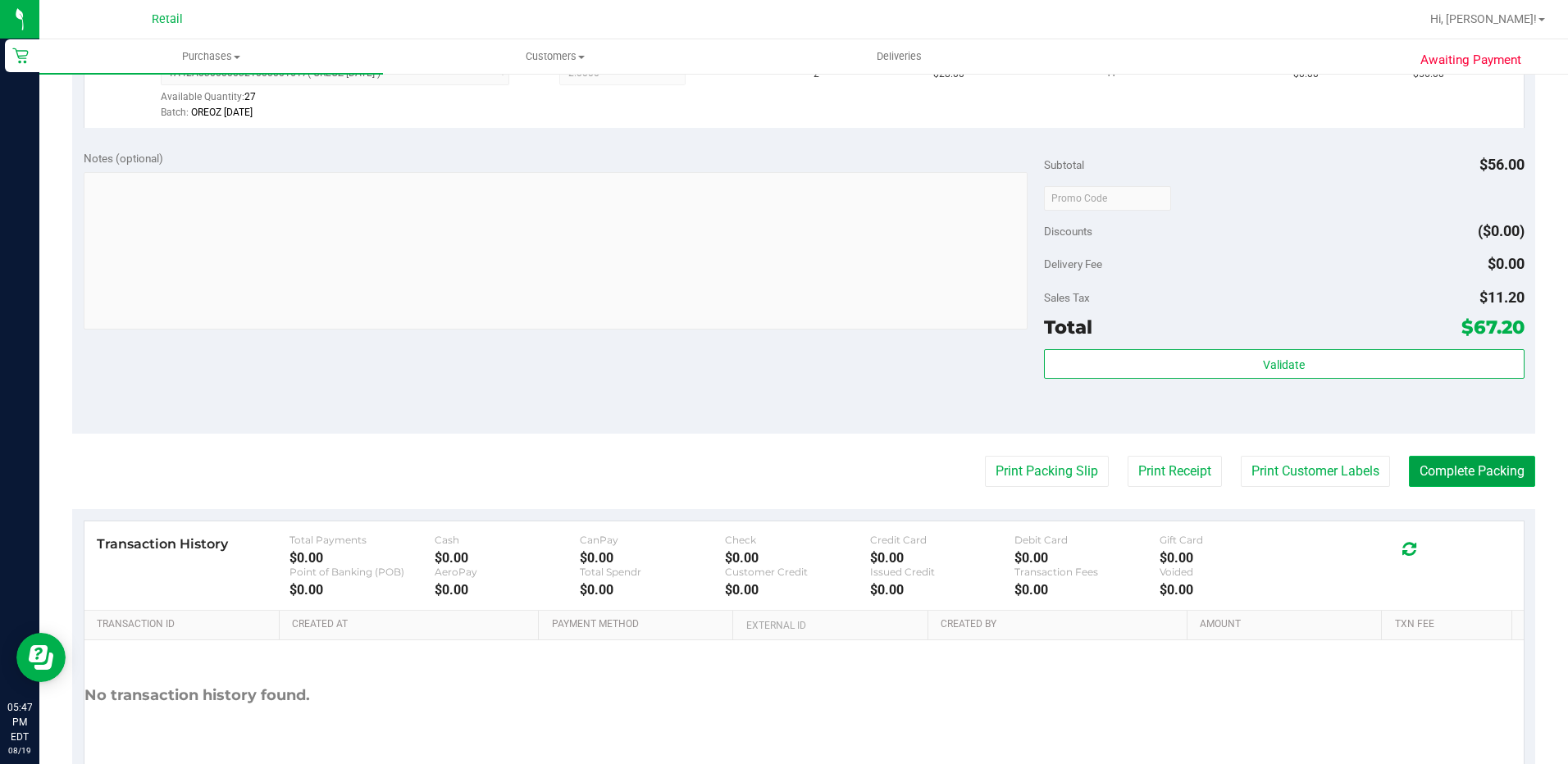
click at [1430, 468] on button "Complete Packing" at bounding box center [1472, 471] width 126 height 31
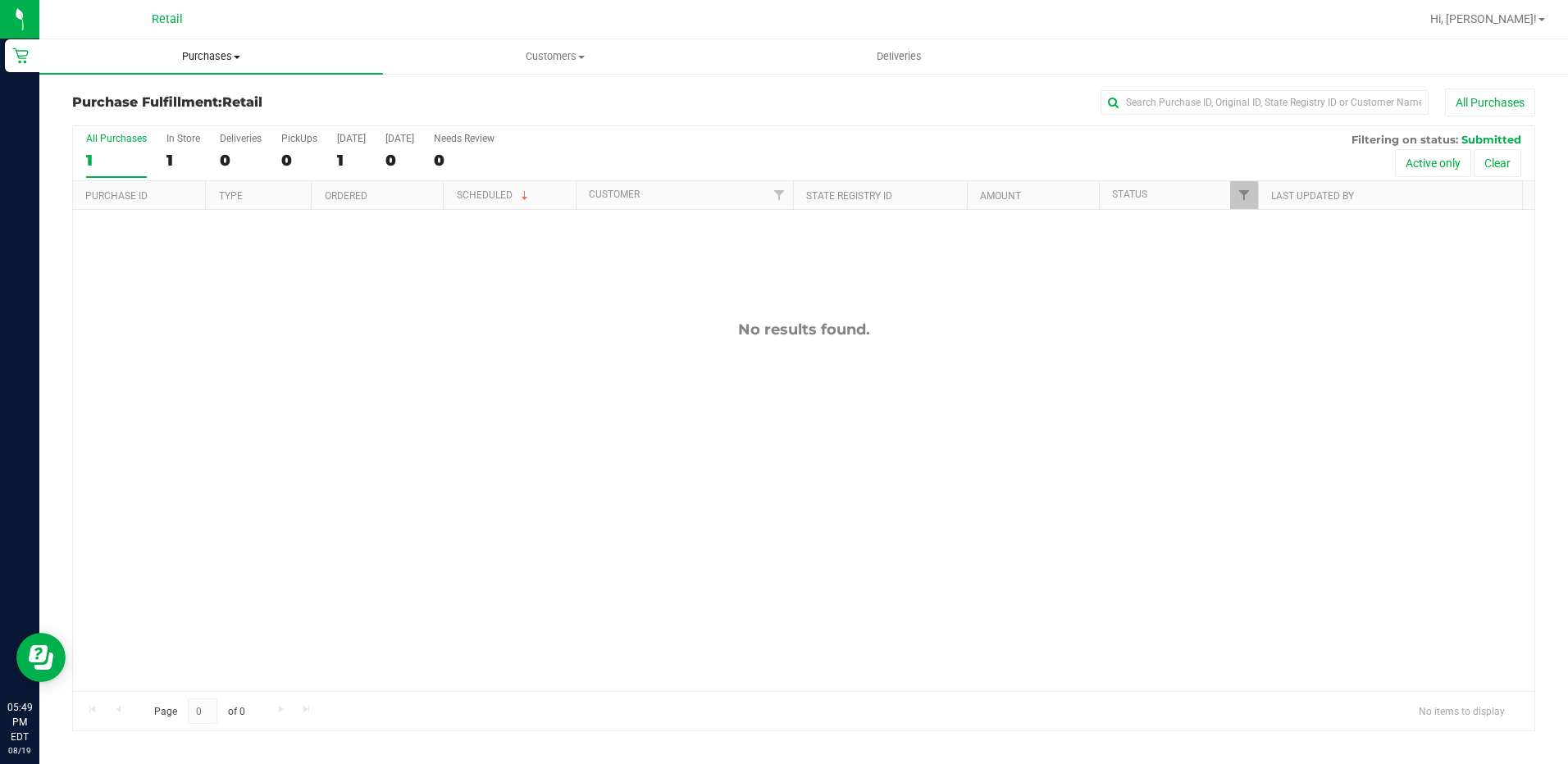
click at [194, 65] on uib-tab-heading "Purchases Summary of purchases Fulfillment All purchases" at bounding box center [211, 57] width 344 height 34
click at [108, 140] on span "All purchases" at bounding box center [98, 138] width 117 height 14
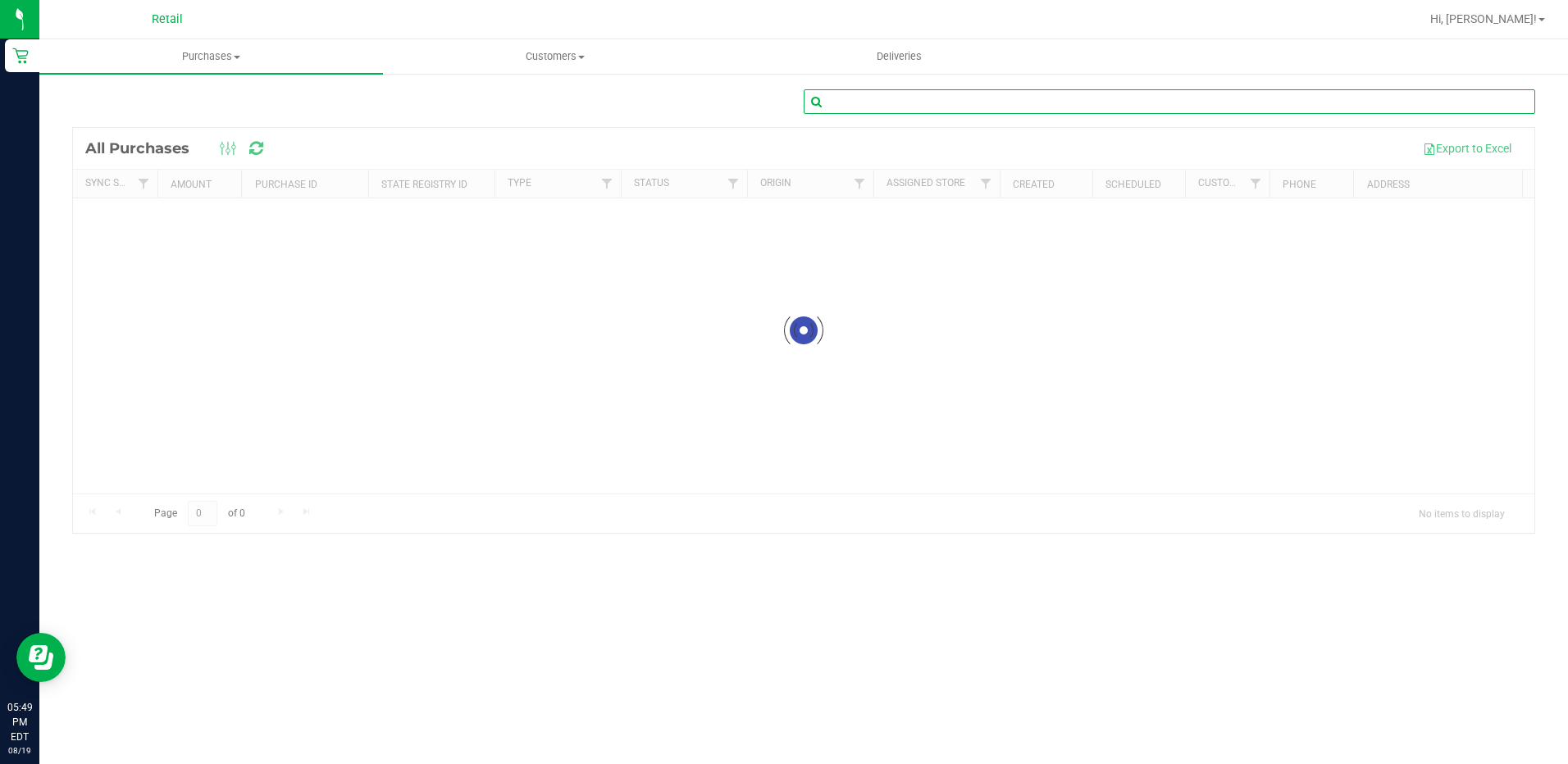
click at [888, 92] on input "text" at bounding box center [1169, 102] width 731 height 25
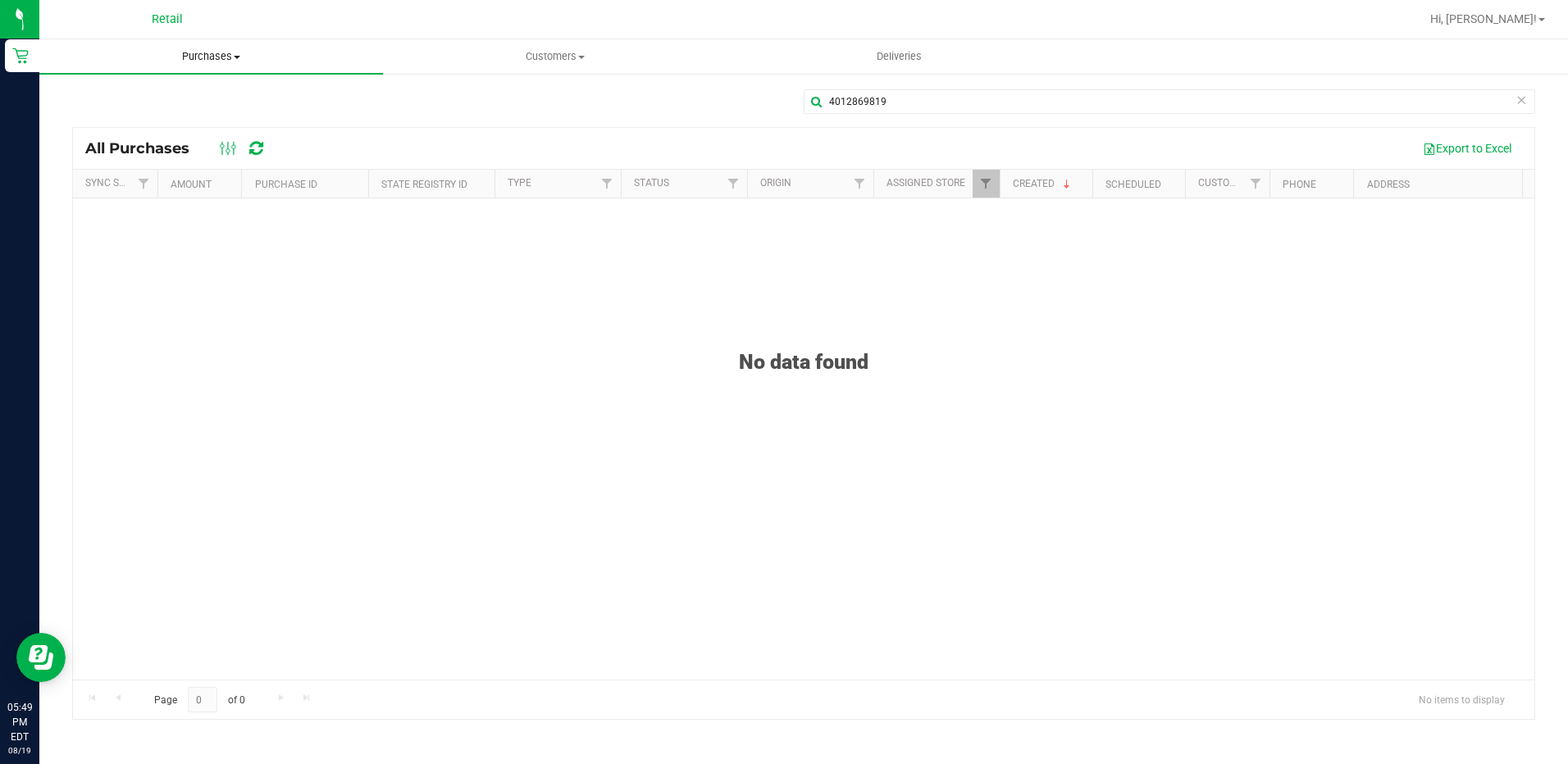
click at [216, 54] on span "Purchases" at bounding box center [211, 57] width 344 height 15
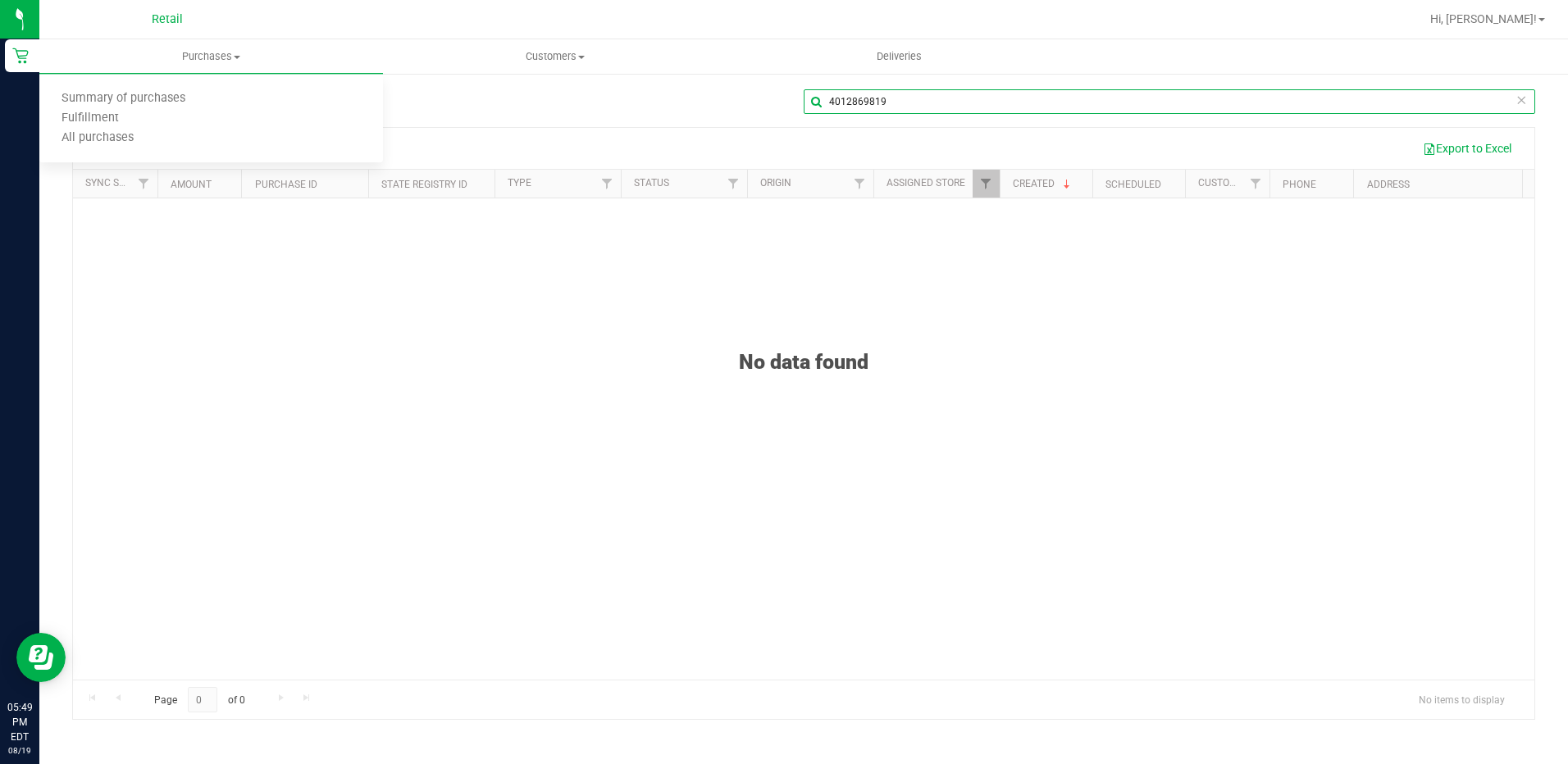
click at [998, 89] on input "4012869819" at bounding box center [1169, 102] width 731 height 25
drag, startPoint x: 982, startPoint y: 94, endPoint x: 713, endPoint y: 99, distance: 269.0
click at [713, 99] on div "4012869819" at bounding box center [804, 108] width 1463 height 38
type input "[PERSON_NAME]"
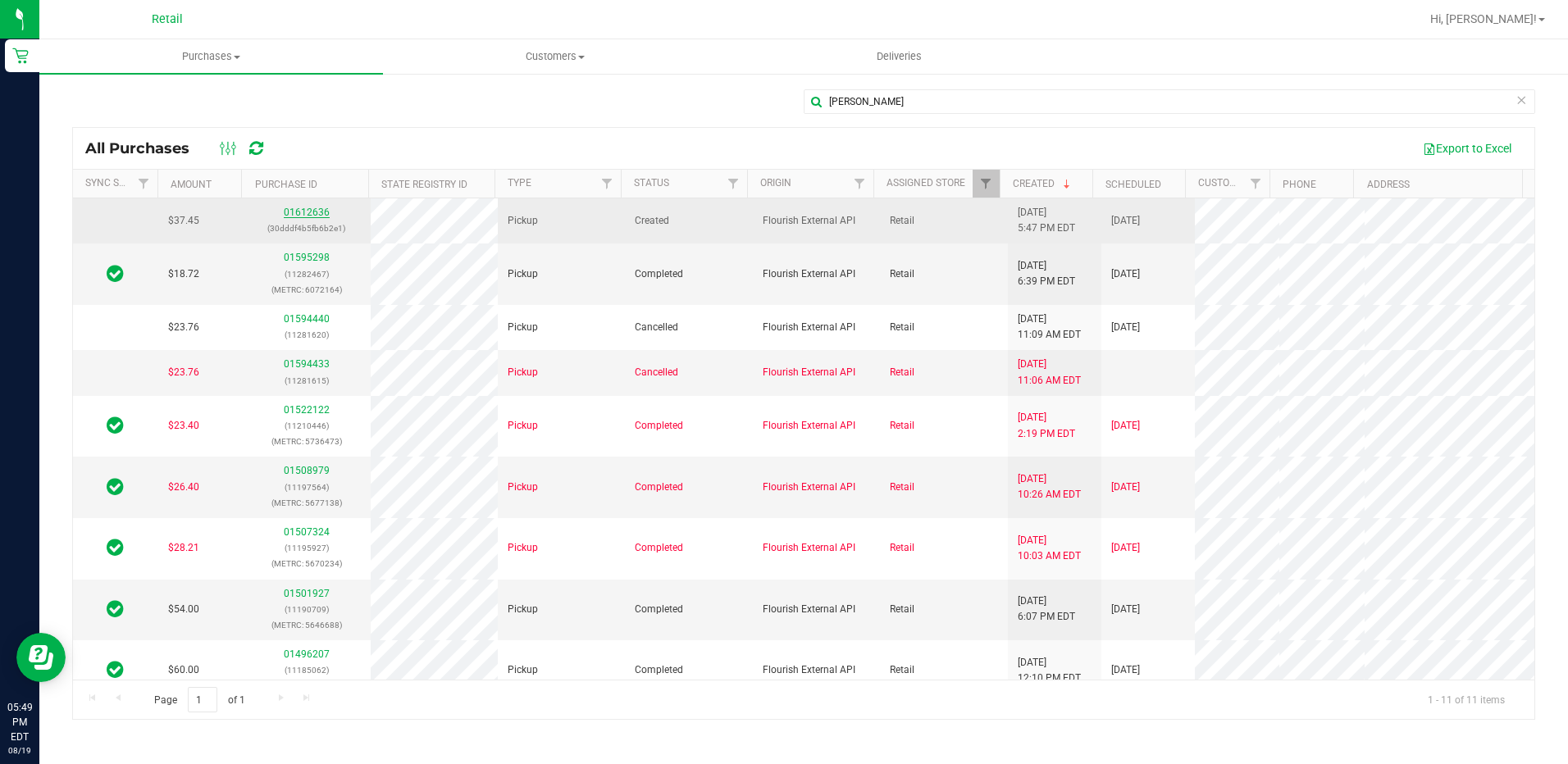
click at [303, 216] on link "01612636" at bounding box center [307, 213] width 46 height 11
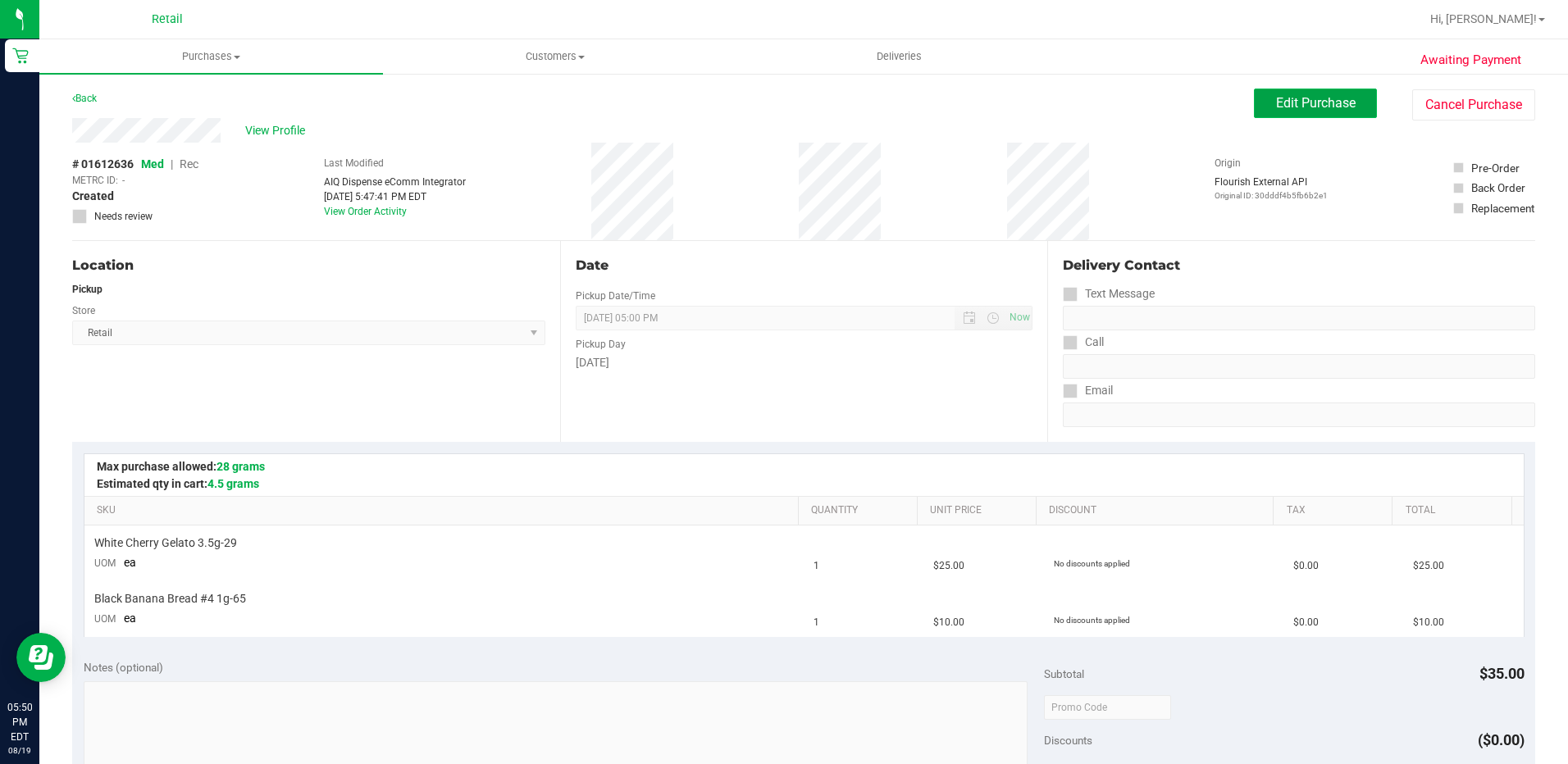
click at [1324, 100] on span "Edit Purchase" at bounding box center [1315, 103] width 80 height 16
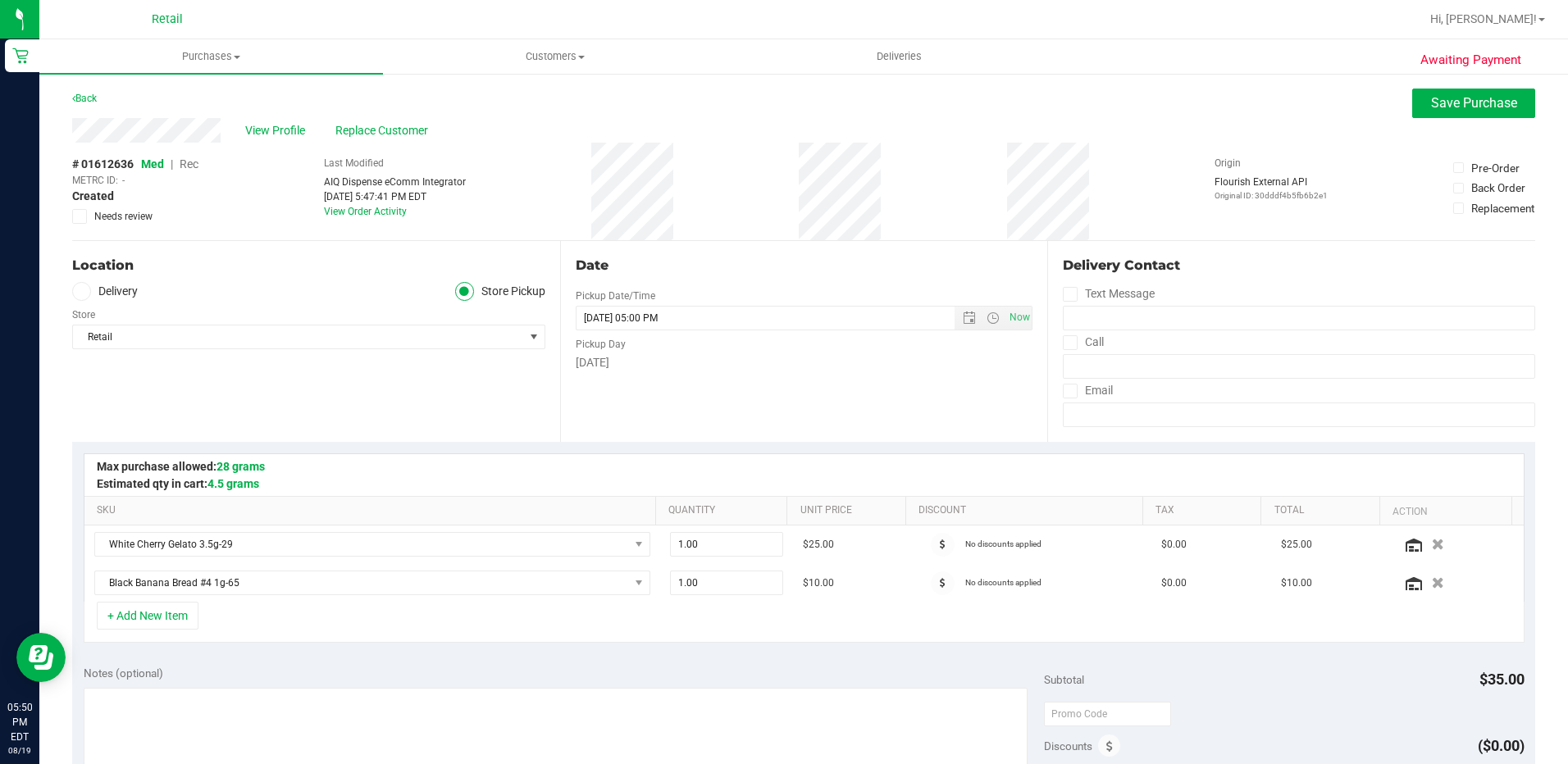
click at [191, 163] on span "Rec" at bounding box center [189, 164] width 19 height 13
click at [1465, 108] on span "Save Purchase" at bounding box center [1474, 103] width 86 height 16
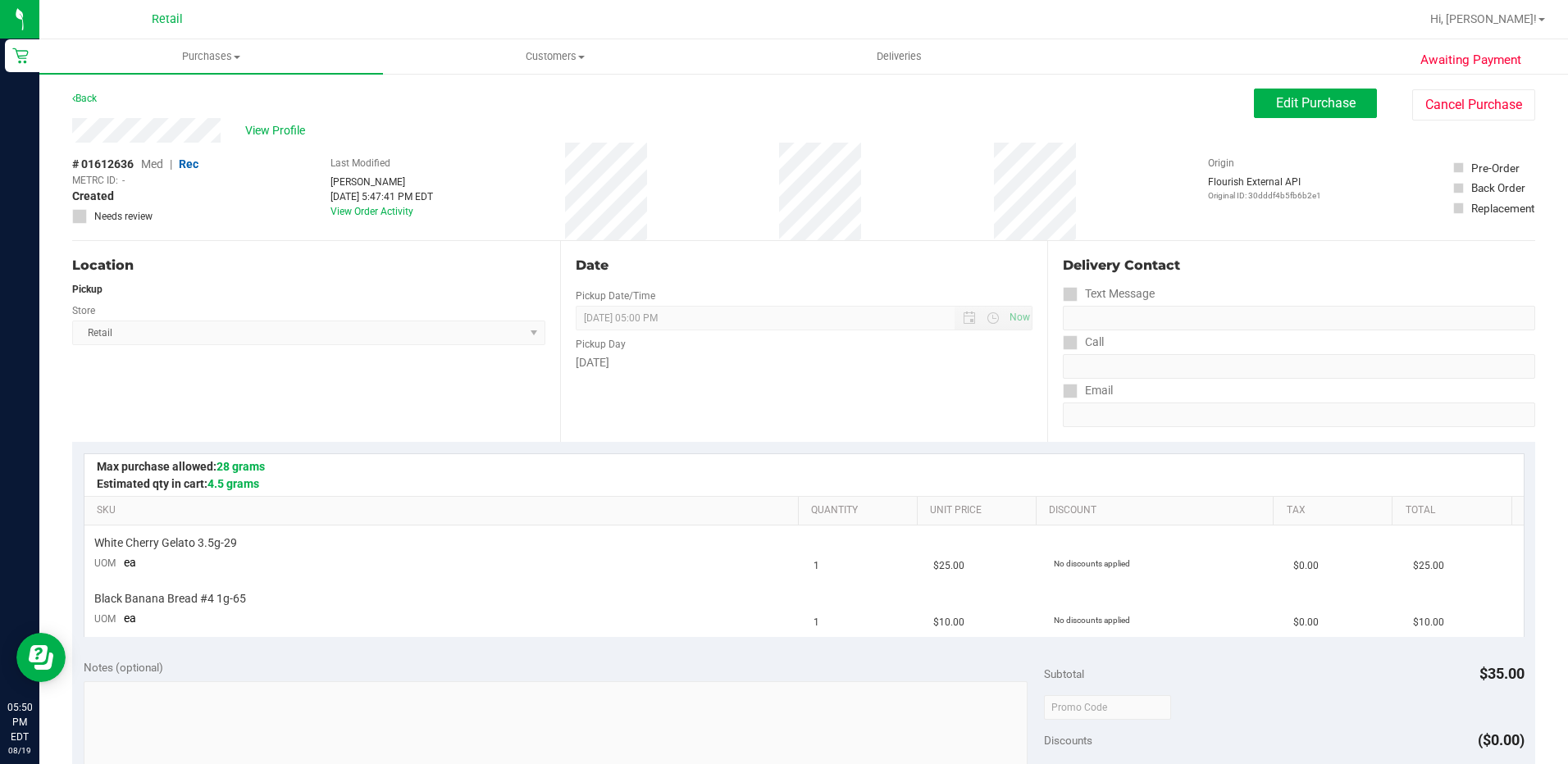
scroll to position [328, 0]
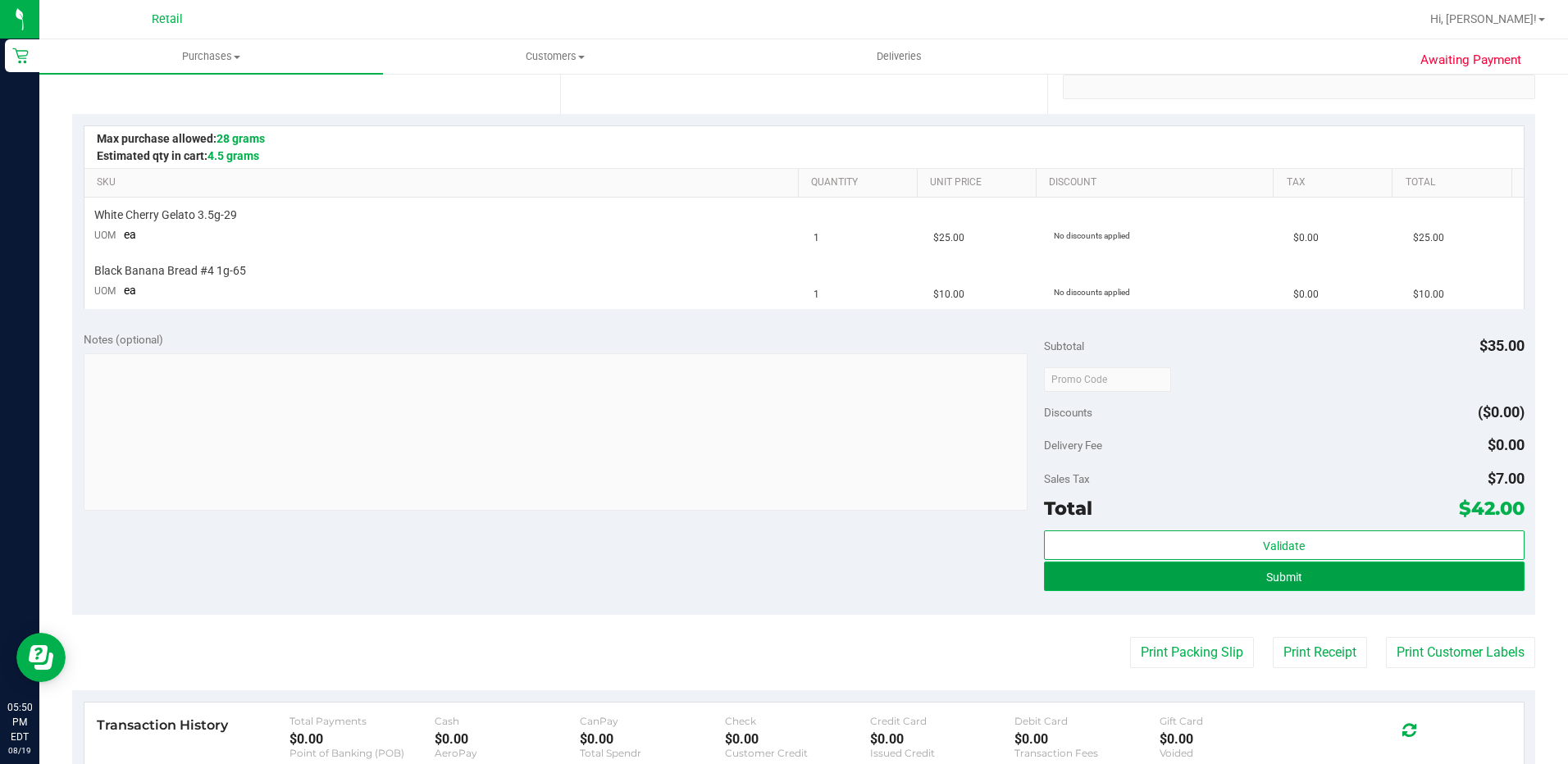
click at [1219, 586] on button "Submit" at bounding box center [1284, 576] width 480 height 30
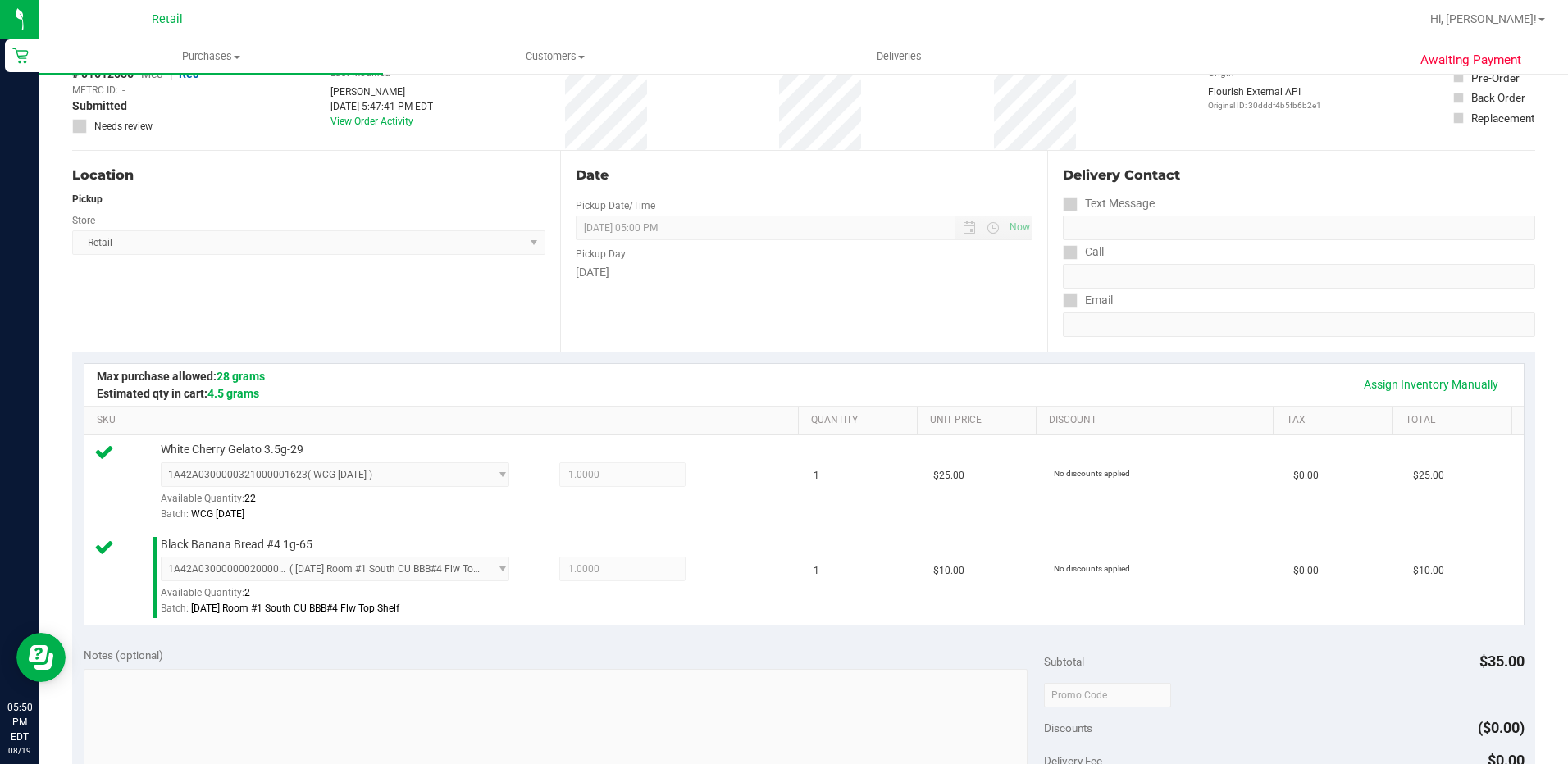
scroll to position [409, 0]
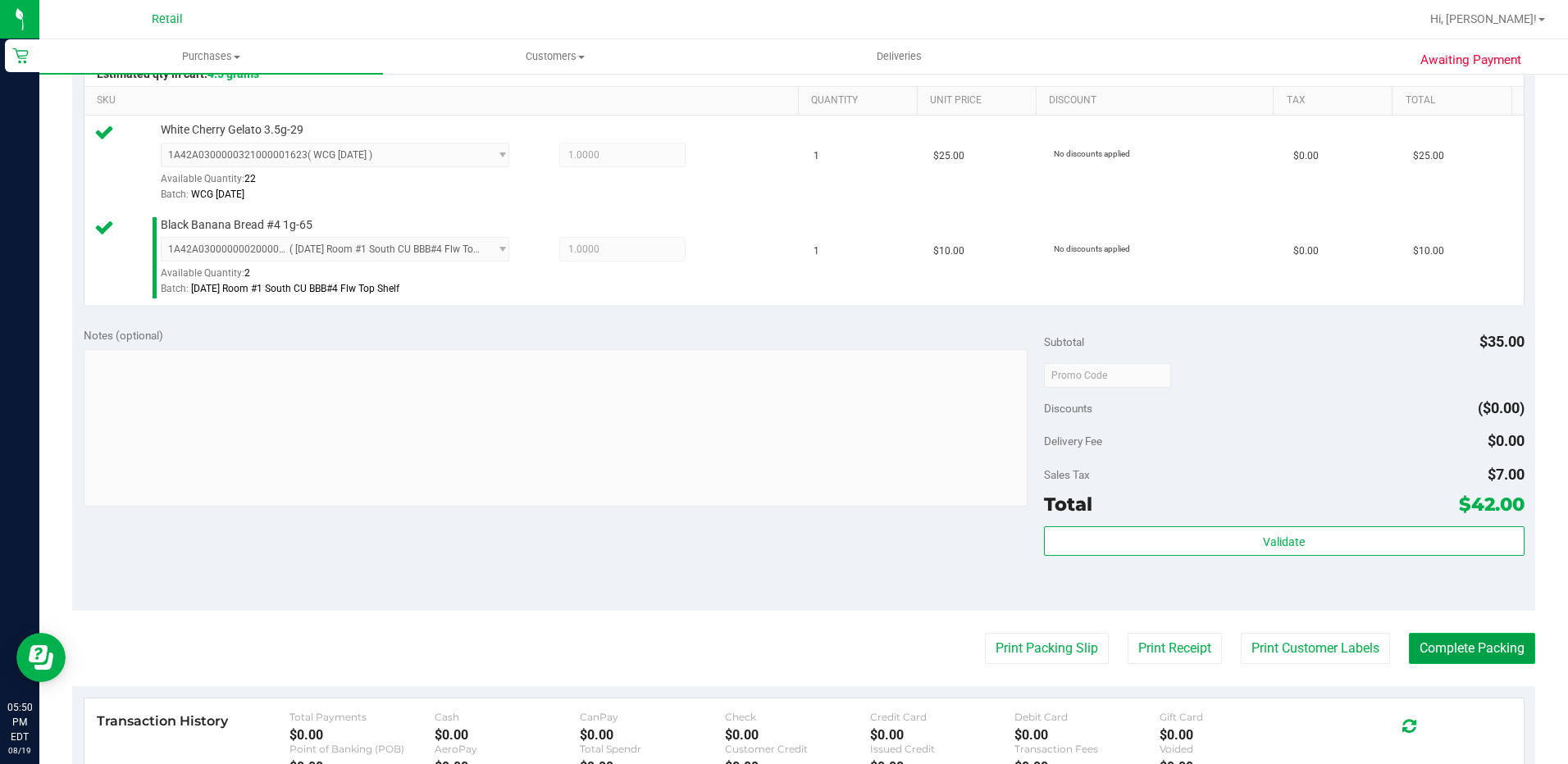
click at [1461, 656] on button "Complete Packing" at bounding box center [1472, 648] width 126 height 31
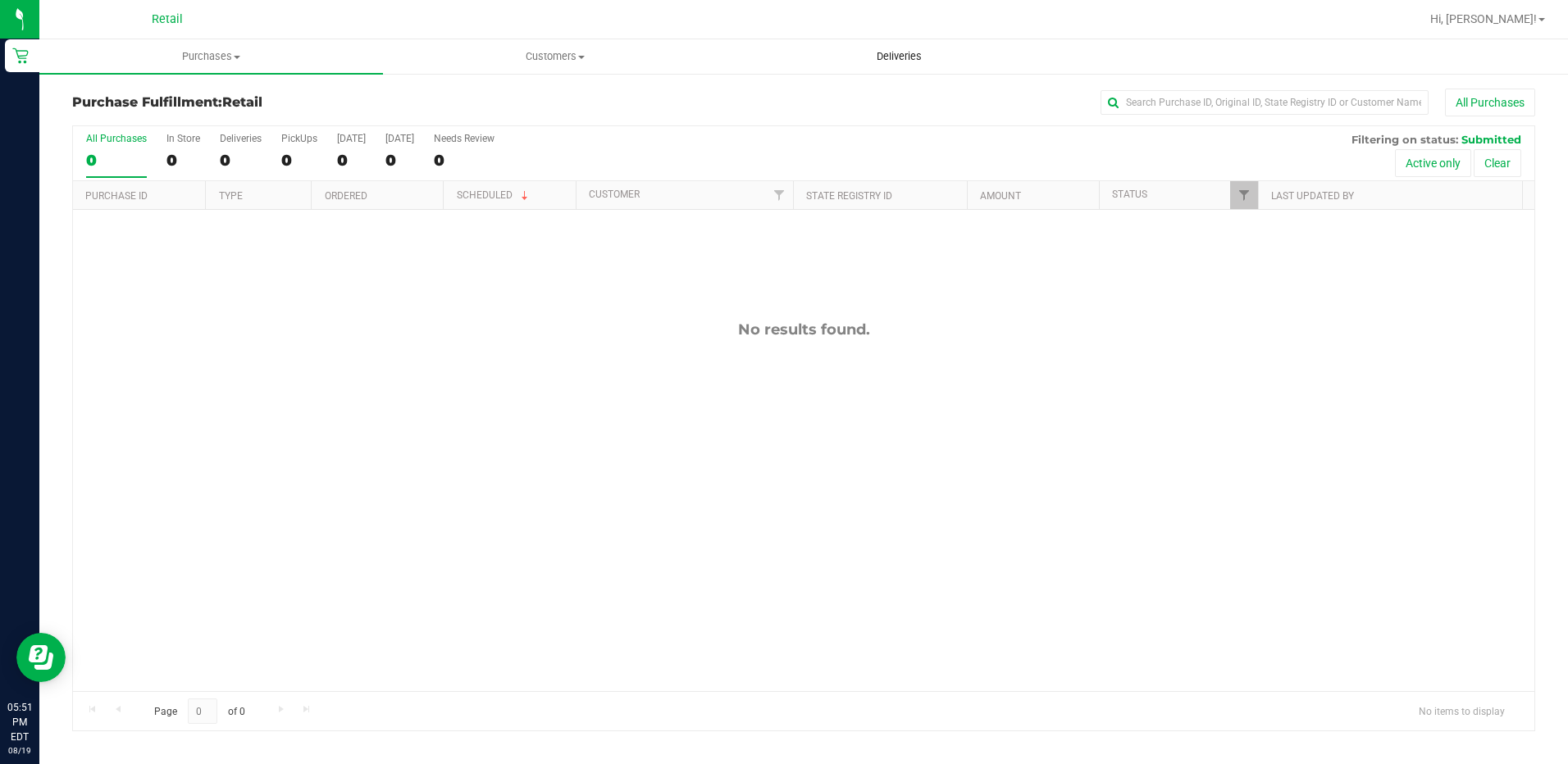
click at [925, 64] on uib-tab-heading "Deliveries" at bounding box center [899, 57] width 342 height 33
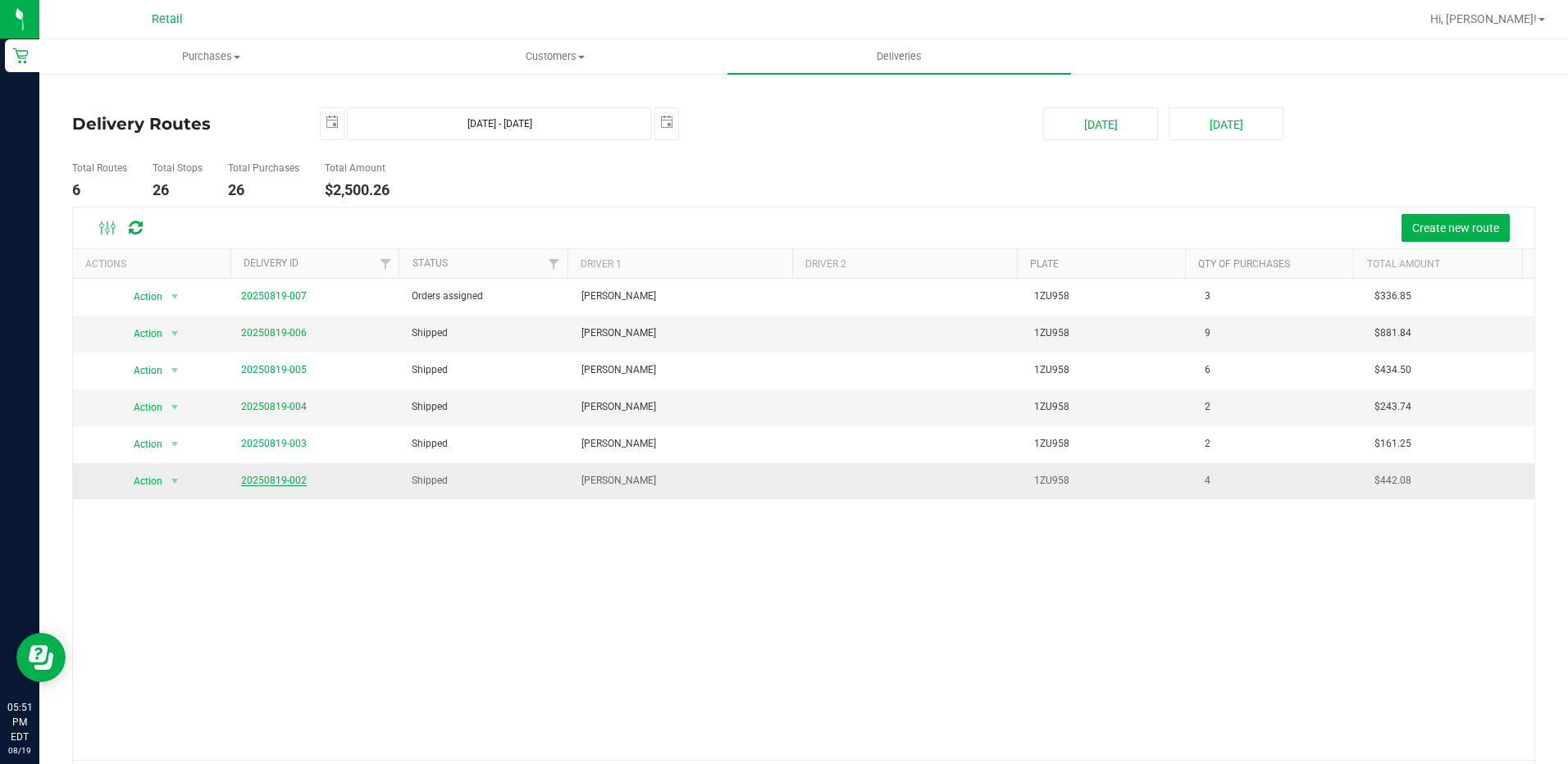
click at [286, 481] on link "20250819-002" at bounding box center [274, 480] width 66 height 11
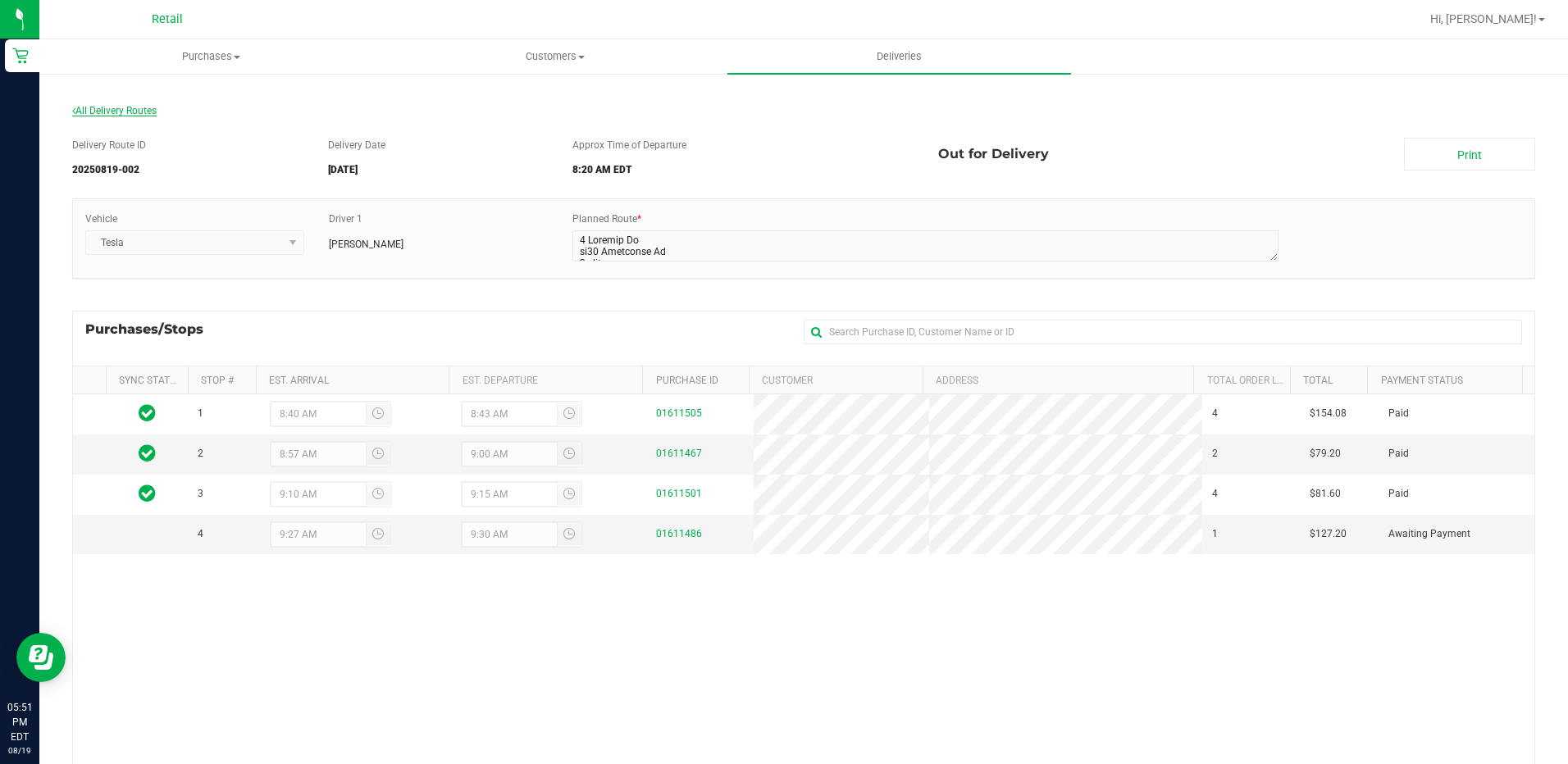
click at [136, 106] on span "All Delivery Routes" at bounding box center [114, 111] width 85 height 11
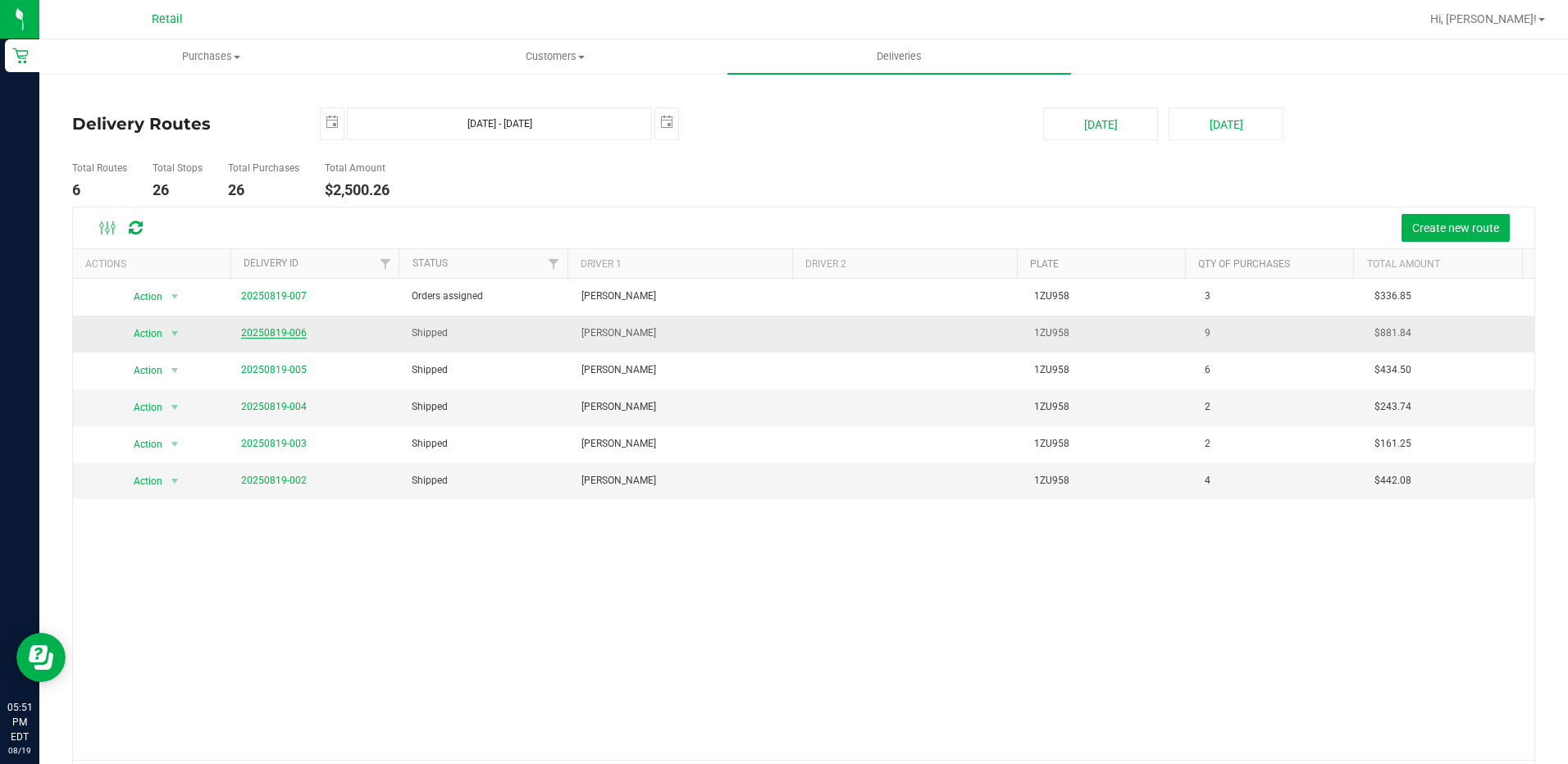
click at [254, 328] on link "20250819-006" at bounding box center [274, 333] width 66 height 11
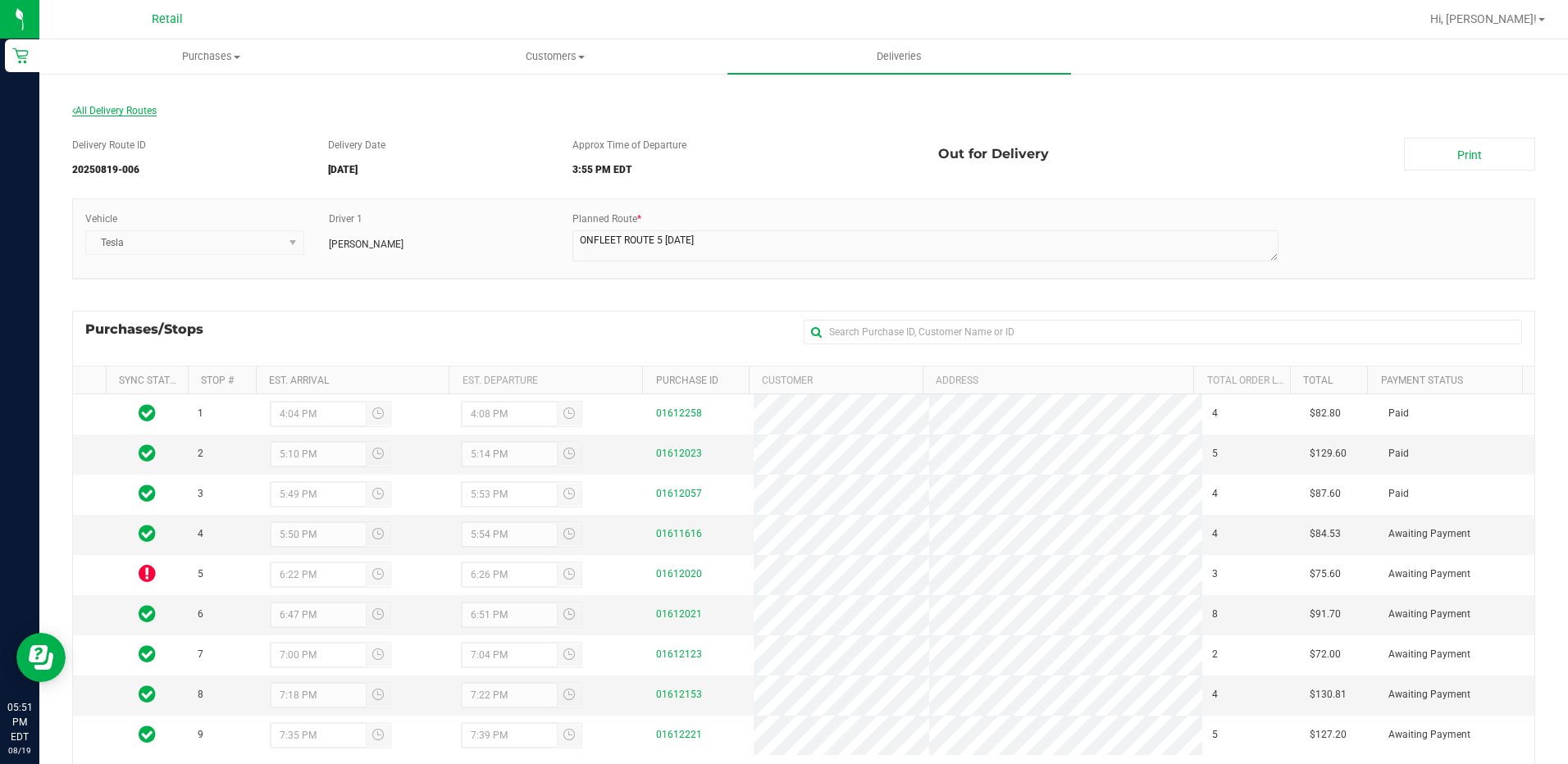
click at [128, 108] on span "All Delivery Routes" at bounding box center [114, 111] width 85 height 11
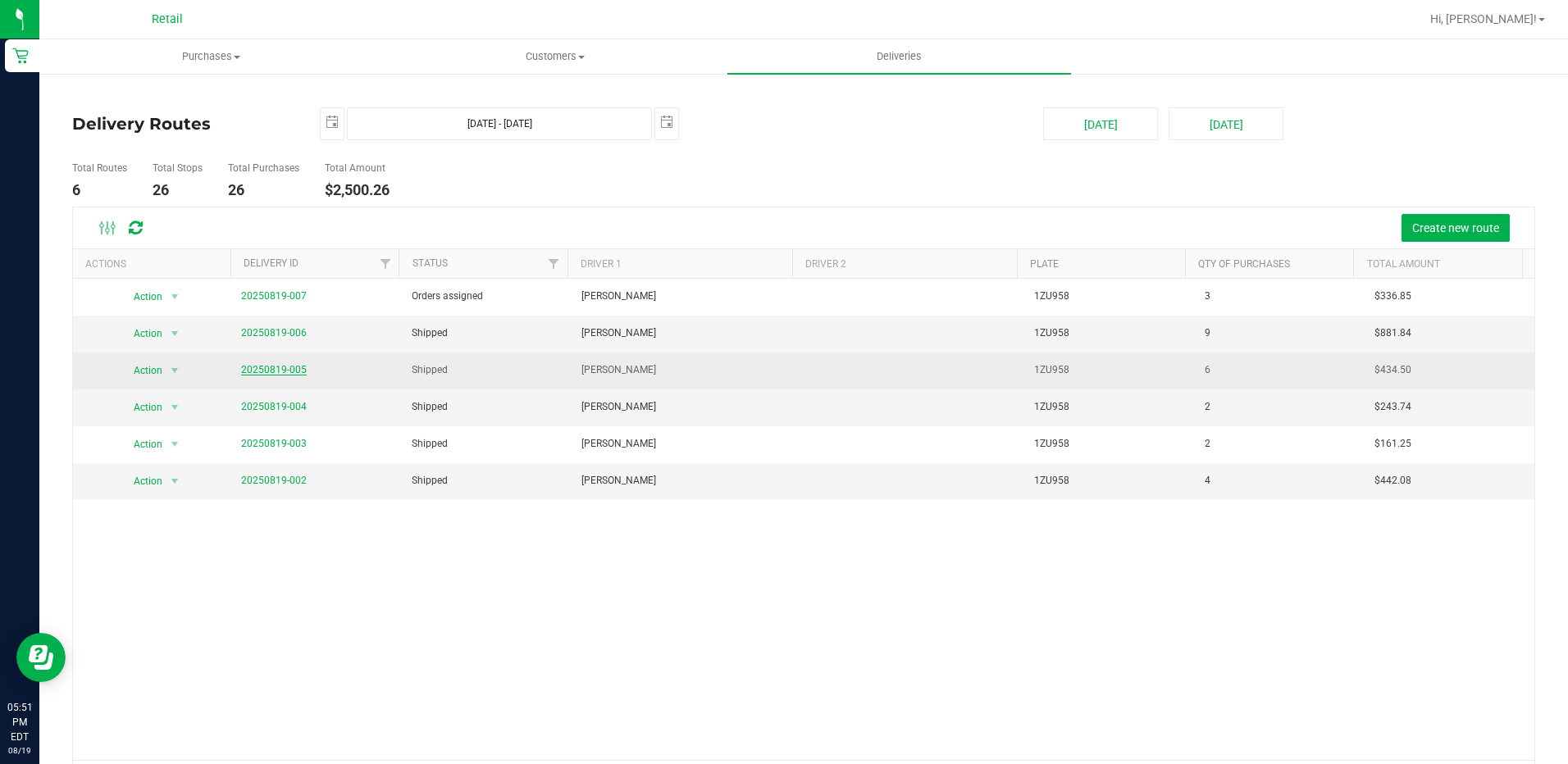
click at [291, 373] on link "20250819-005" at bounding box center [274, 369] width 66 height 11
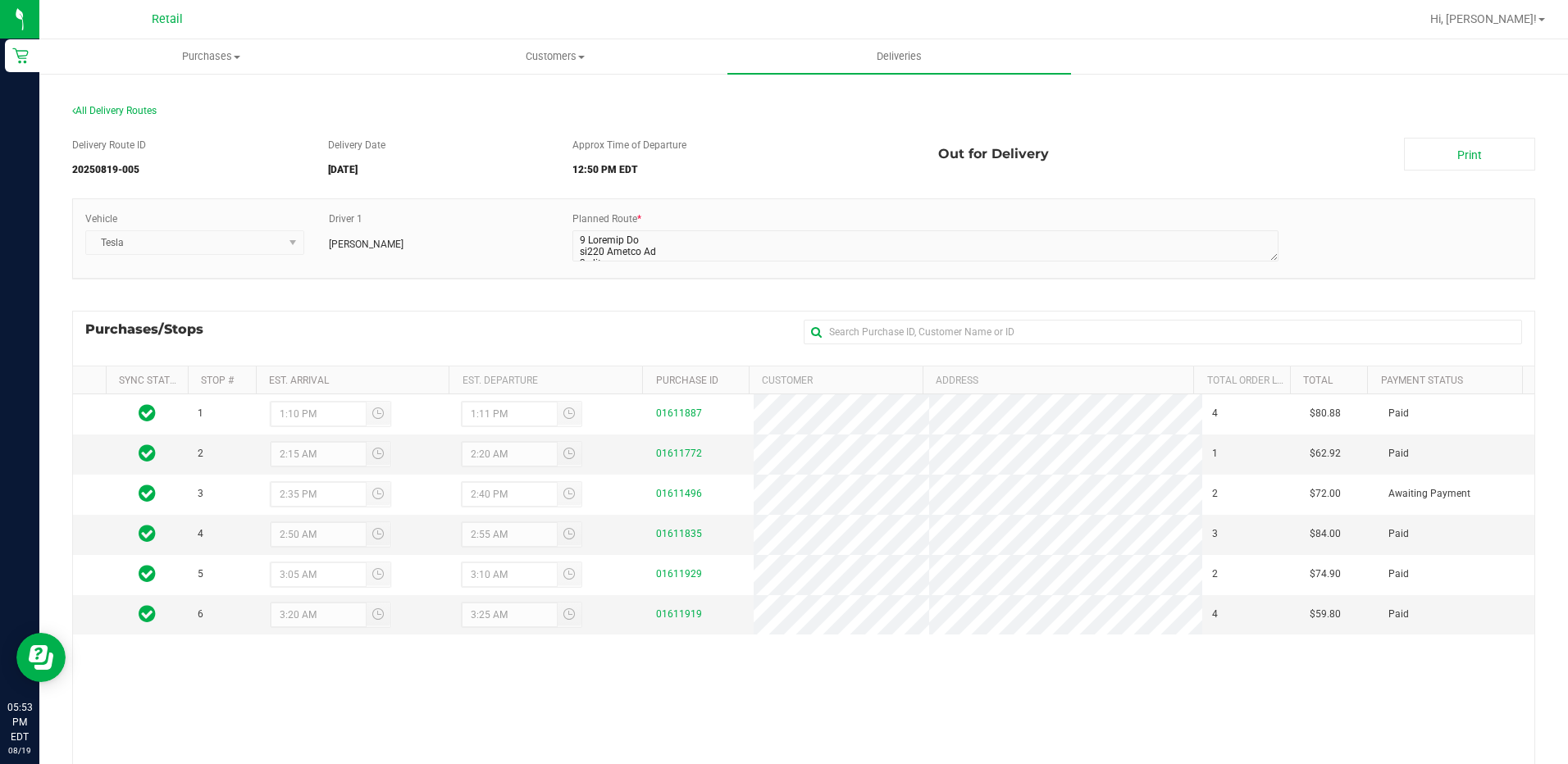
click at [125, 103] on div "All Delivery Routes" at bounding box center [804, 114] width 1463 height 22
click at [126, 109] on span "All Delivery Routes" at bounding box center [114, 111] width 85 height 11
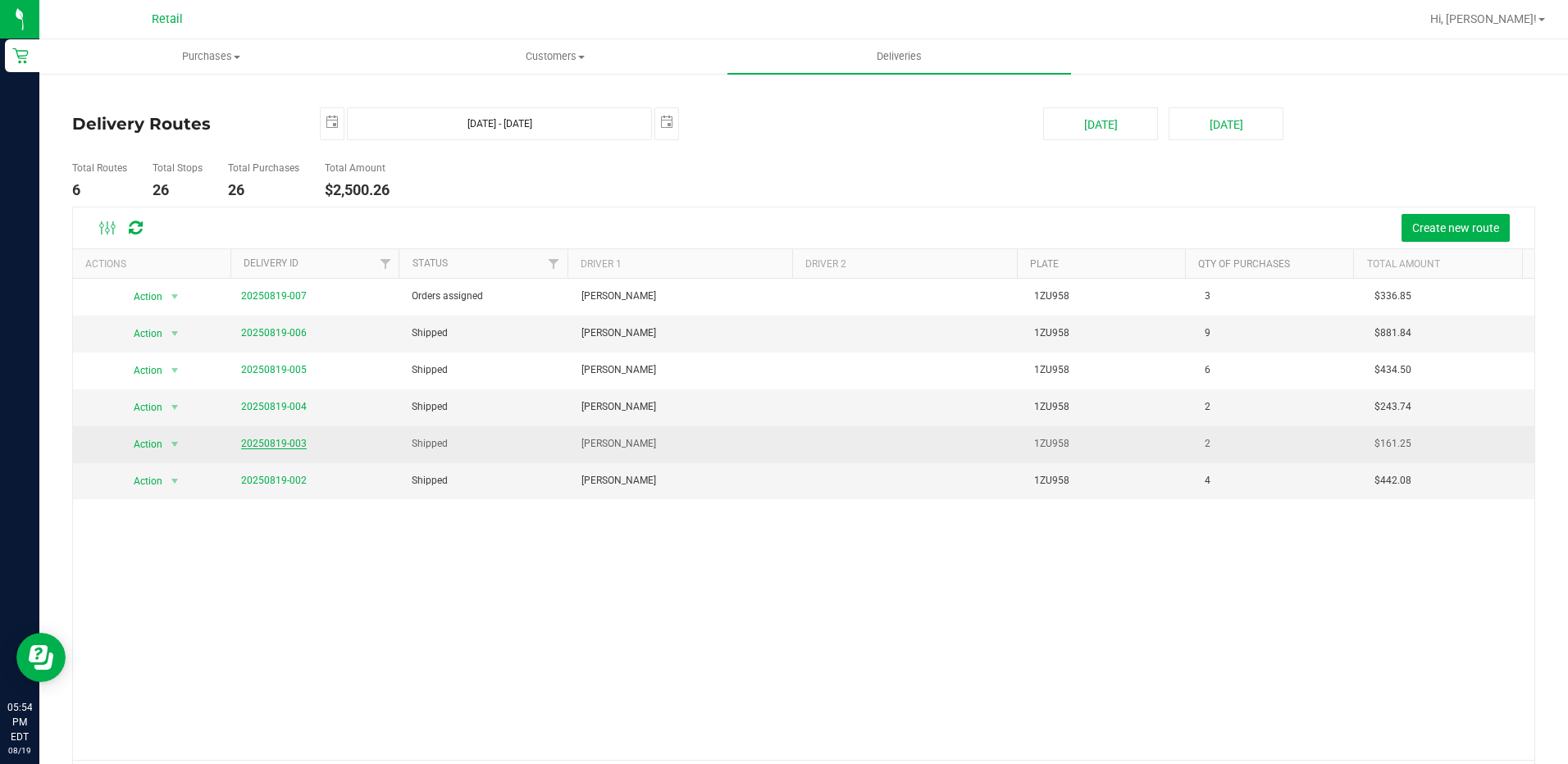
click at [287, 444] on link "20250819-003" at bounding box center [274, 443] width 66 height 11
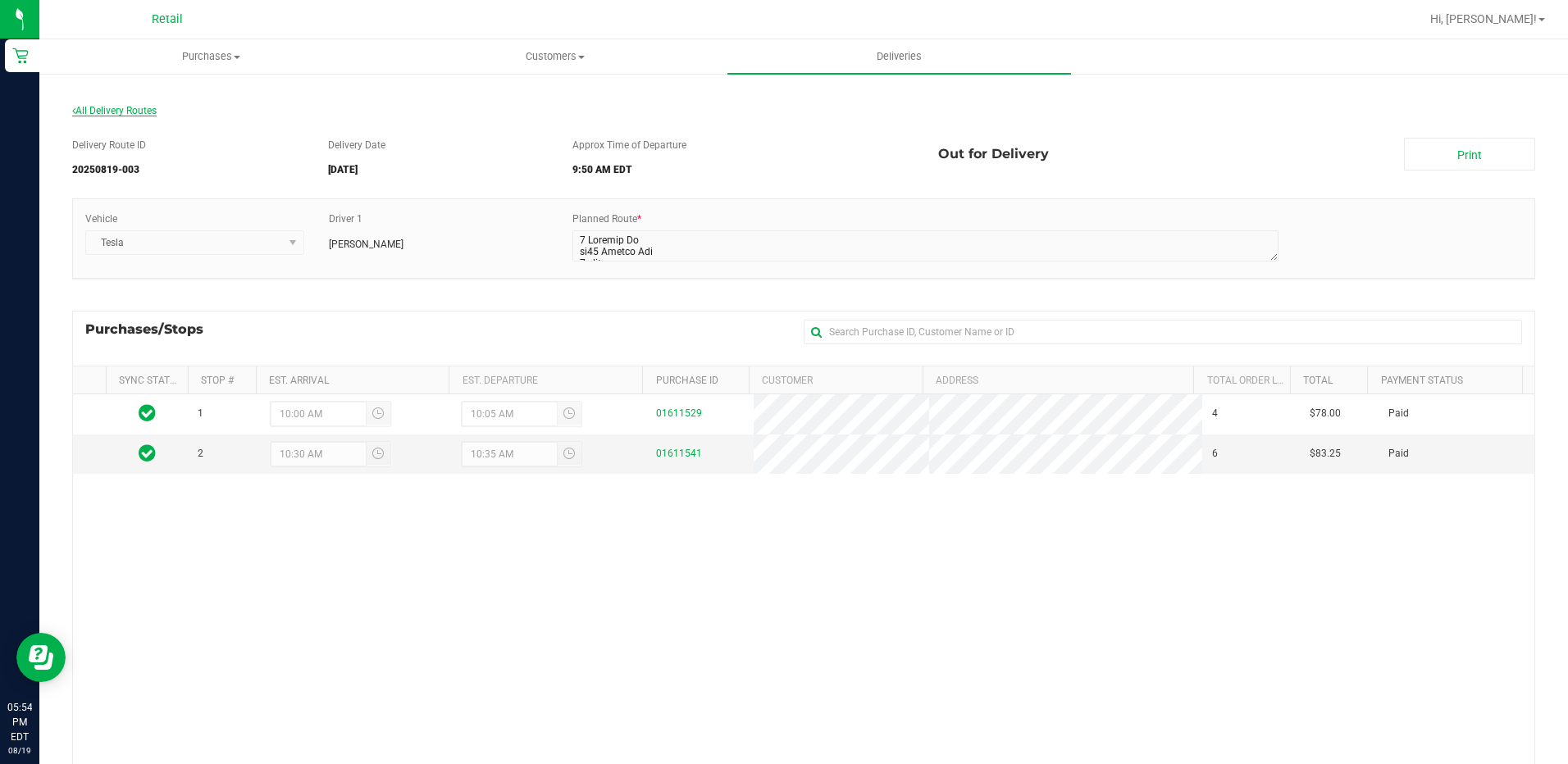
click at [111, 116] on span "All Delivery Routes" at bounding box center [114, 111] width 85 height 11
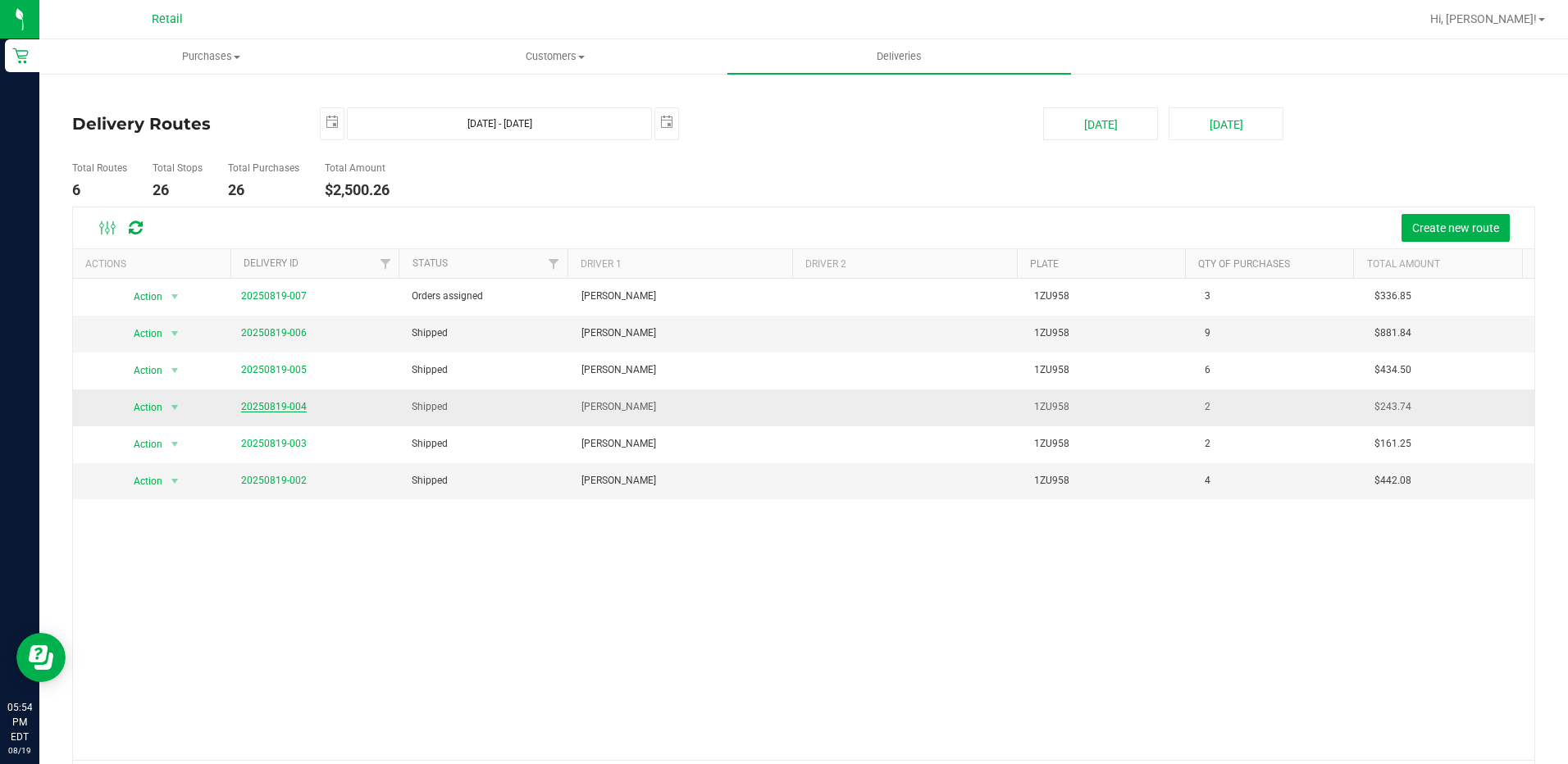
click at [275, 406] on link "20250819-004" at bounding box center [274, 406] width 66 height 11
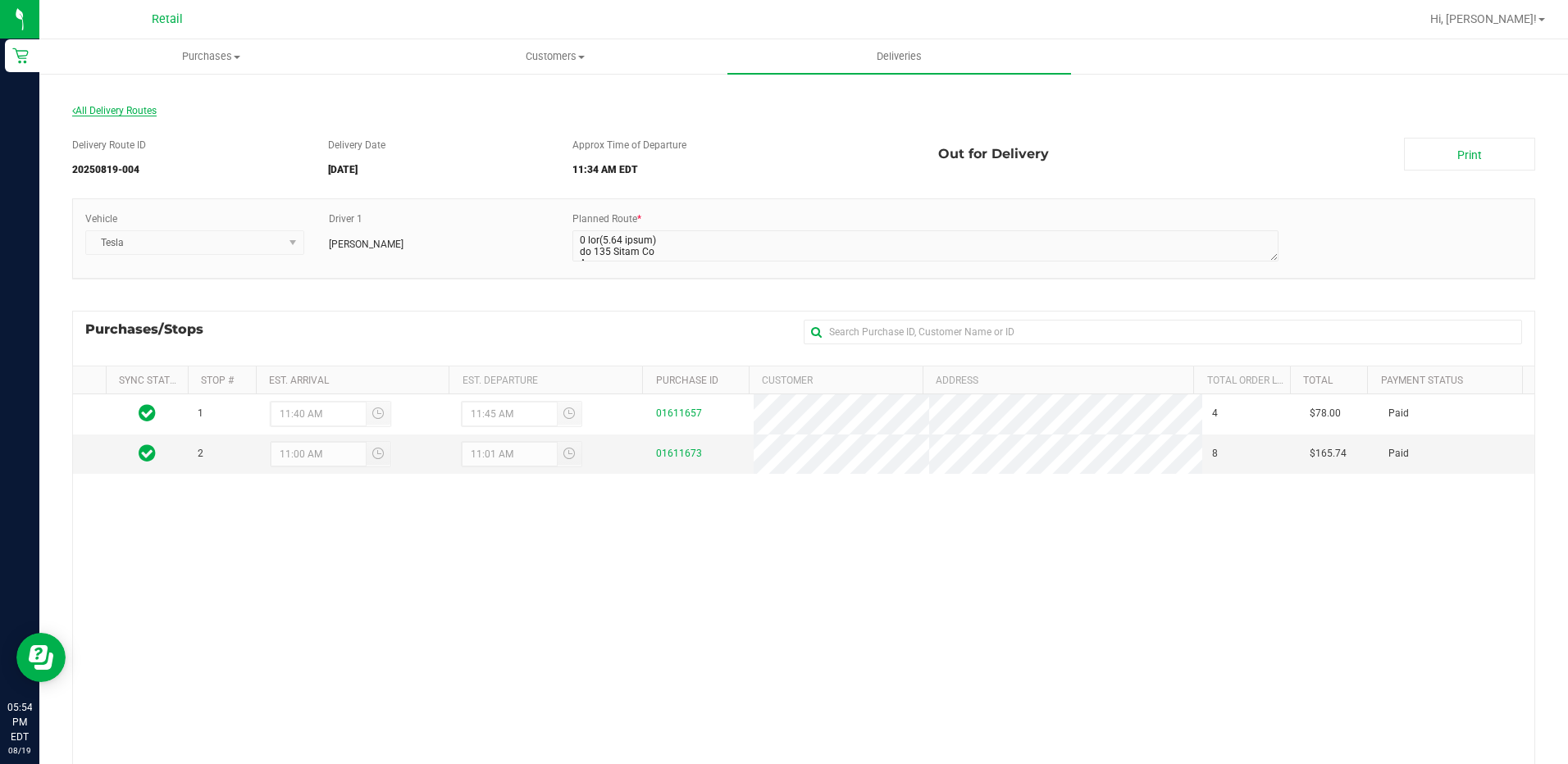
click at [129, 105] on span "All Delivery Routes" at bounding box center [114, 111] width 85 height 11
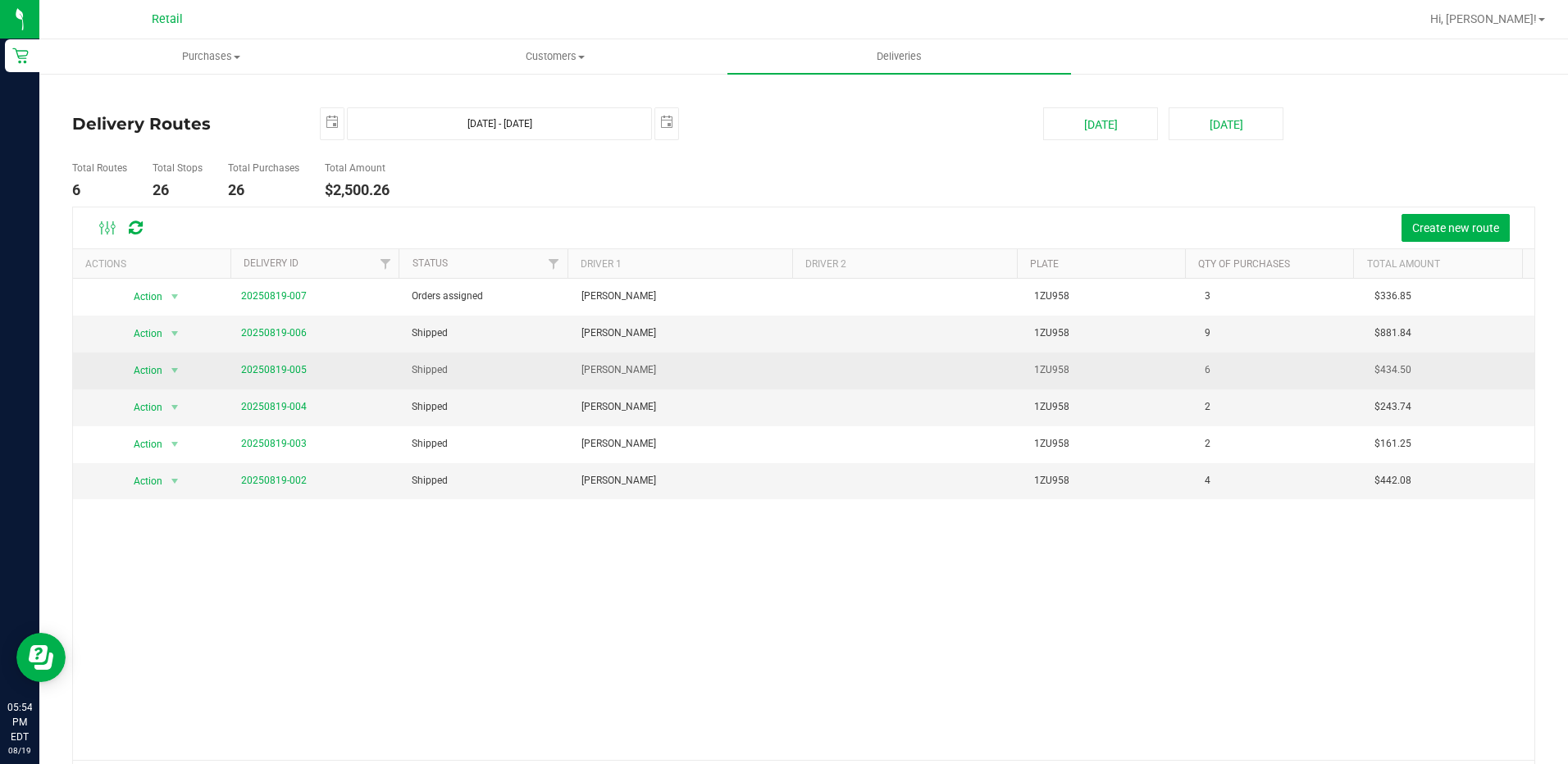
click at [286, 363] on span "20250819-005" at bounding box center [274, 369] width 66 height 16
click at [282, 368] on link "20250819-005" at bounding box center [274, 369] width 66 height 11
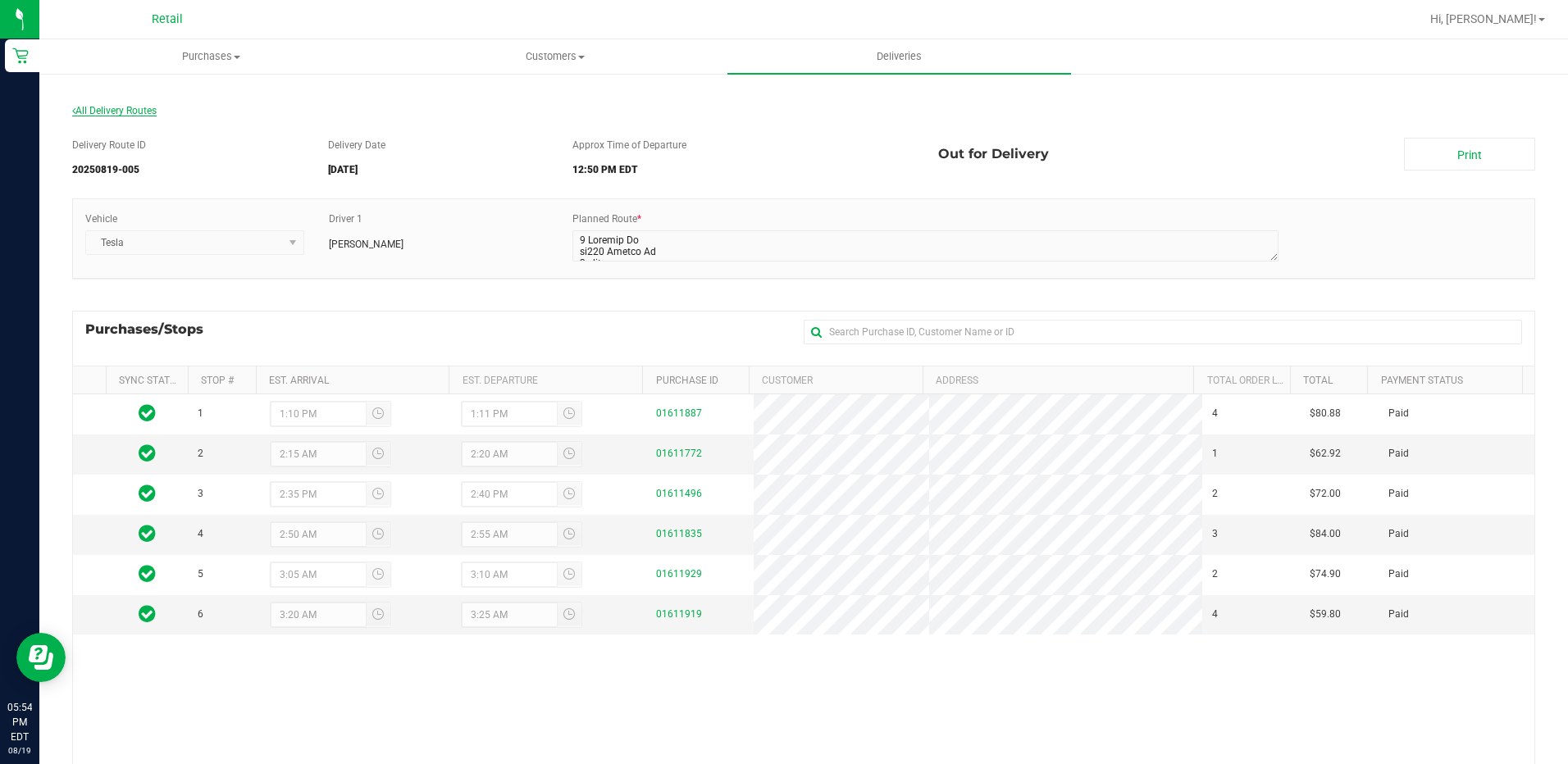
click at [139, 112] on span "All Delivery Routes" at bounding box center [114, 111] width 85 height 11
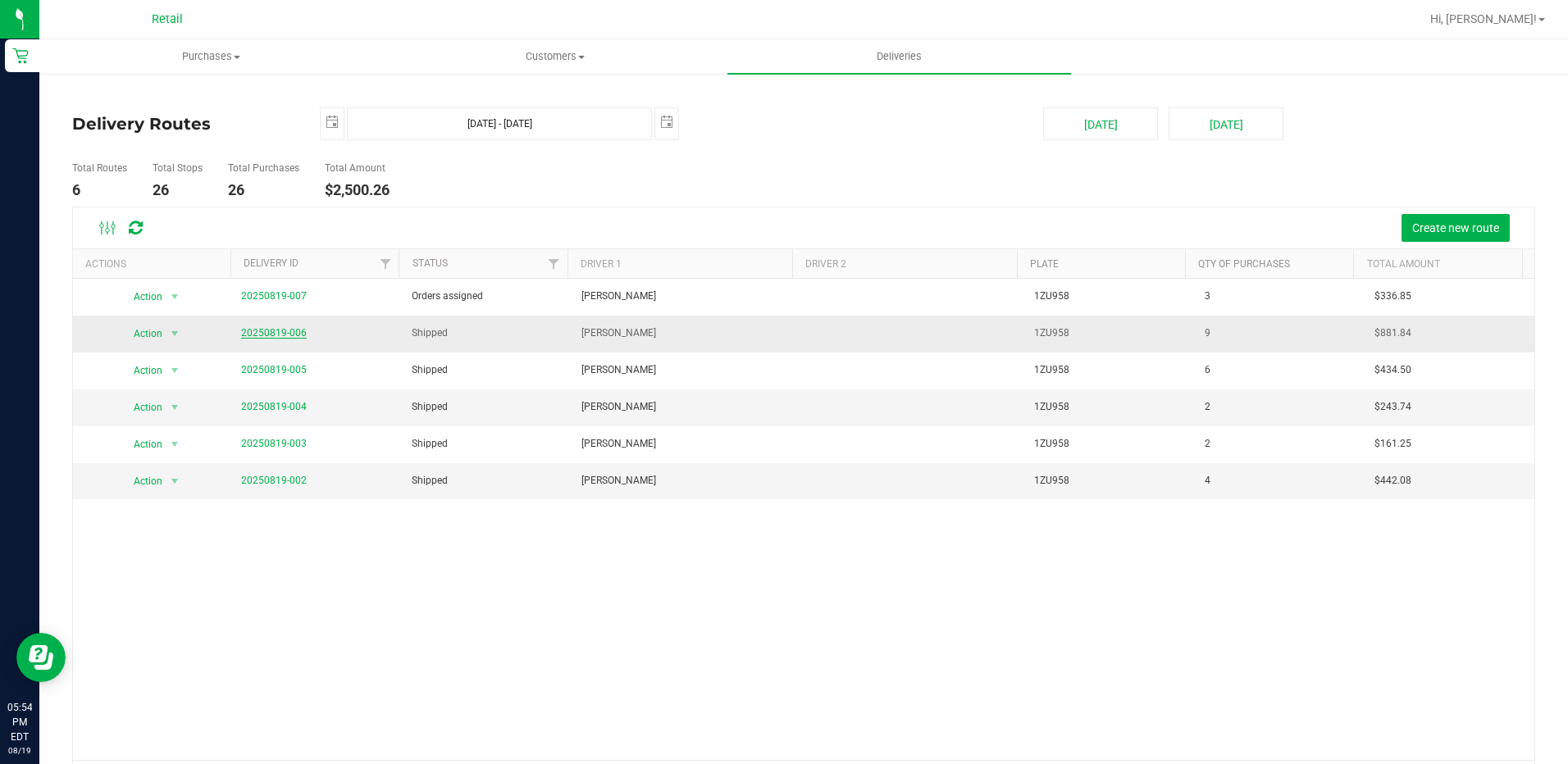
click at [281, 335] on link "20250819-006" at bounding box center [274, 333] width 66 height 11
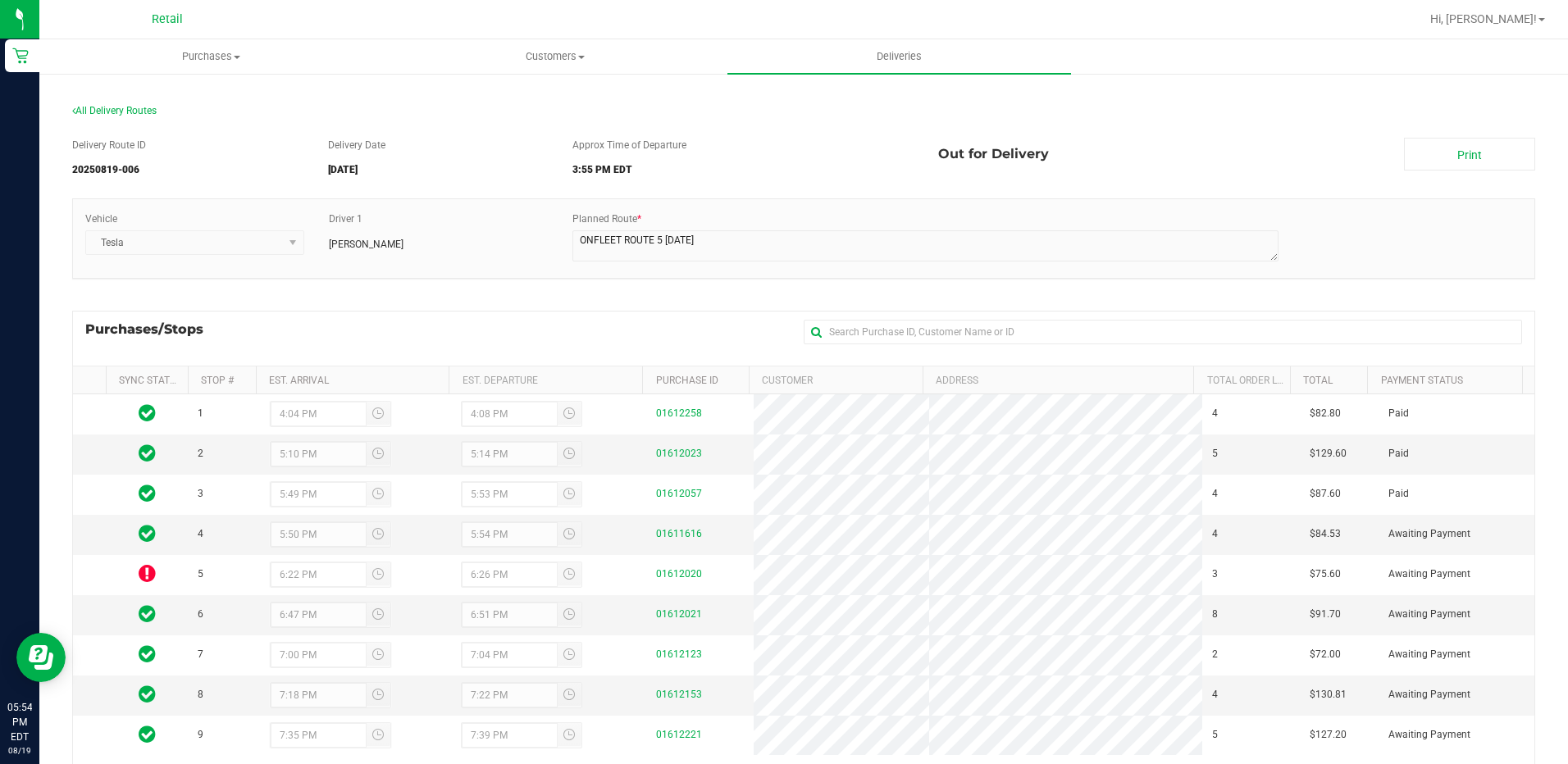
click at [141, 103] on section "All Delivery Routes Delivery Route ID 20250819-006 Delivery Date [DATE] Approx …" at bounding box center [804, 515] width 1463 height 854
click at [139, 108] on span "All Delivery Routes" at bounding box center [114, 111] width 85 height 11
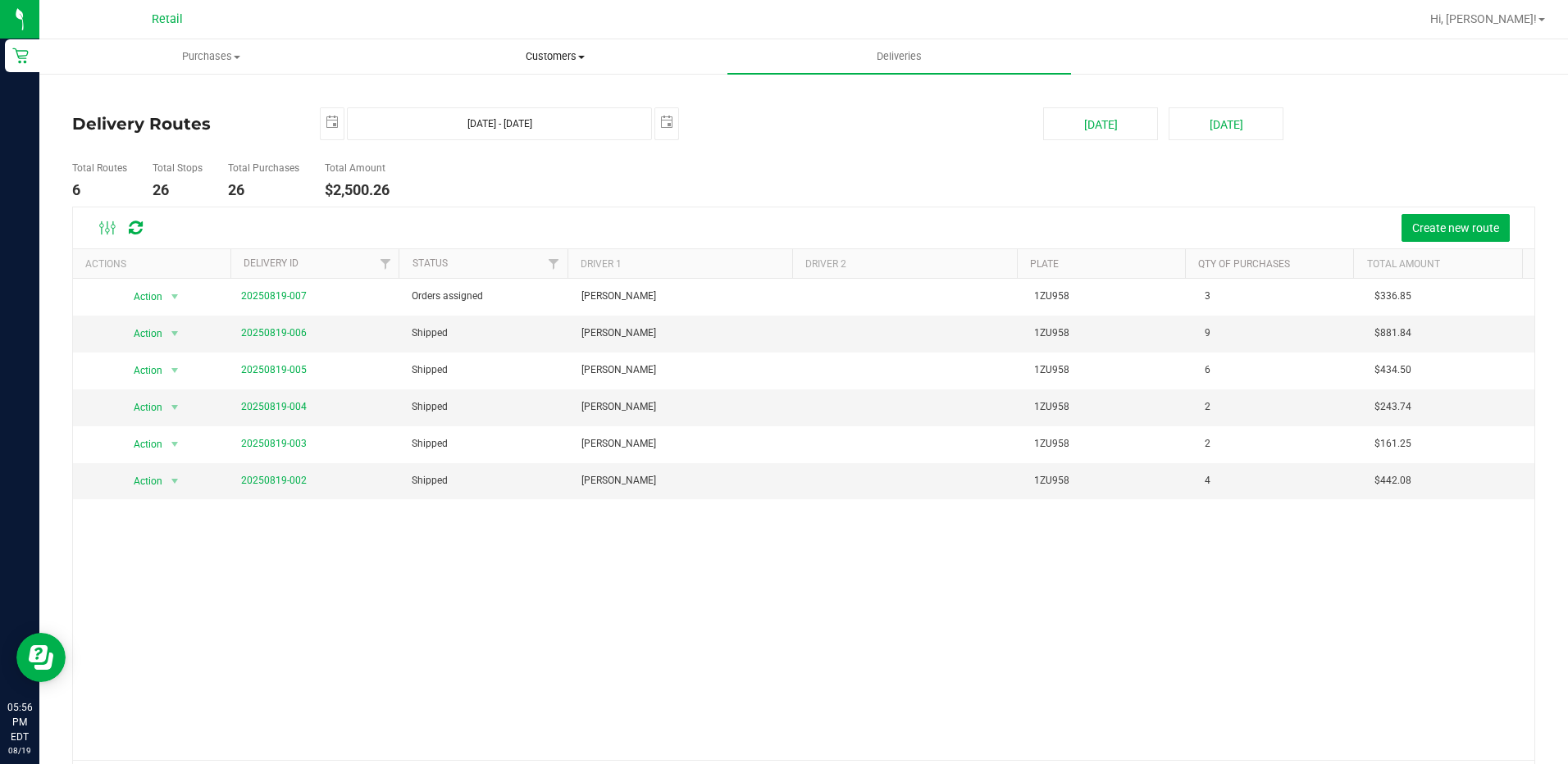
click at [536, 58] on span "Customers" at bounding box center [554, 57] width 342 height 15
click at [459, 104] on span "All customers" at bounding box center [442, 98] width 118 height 14
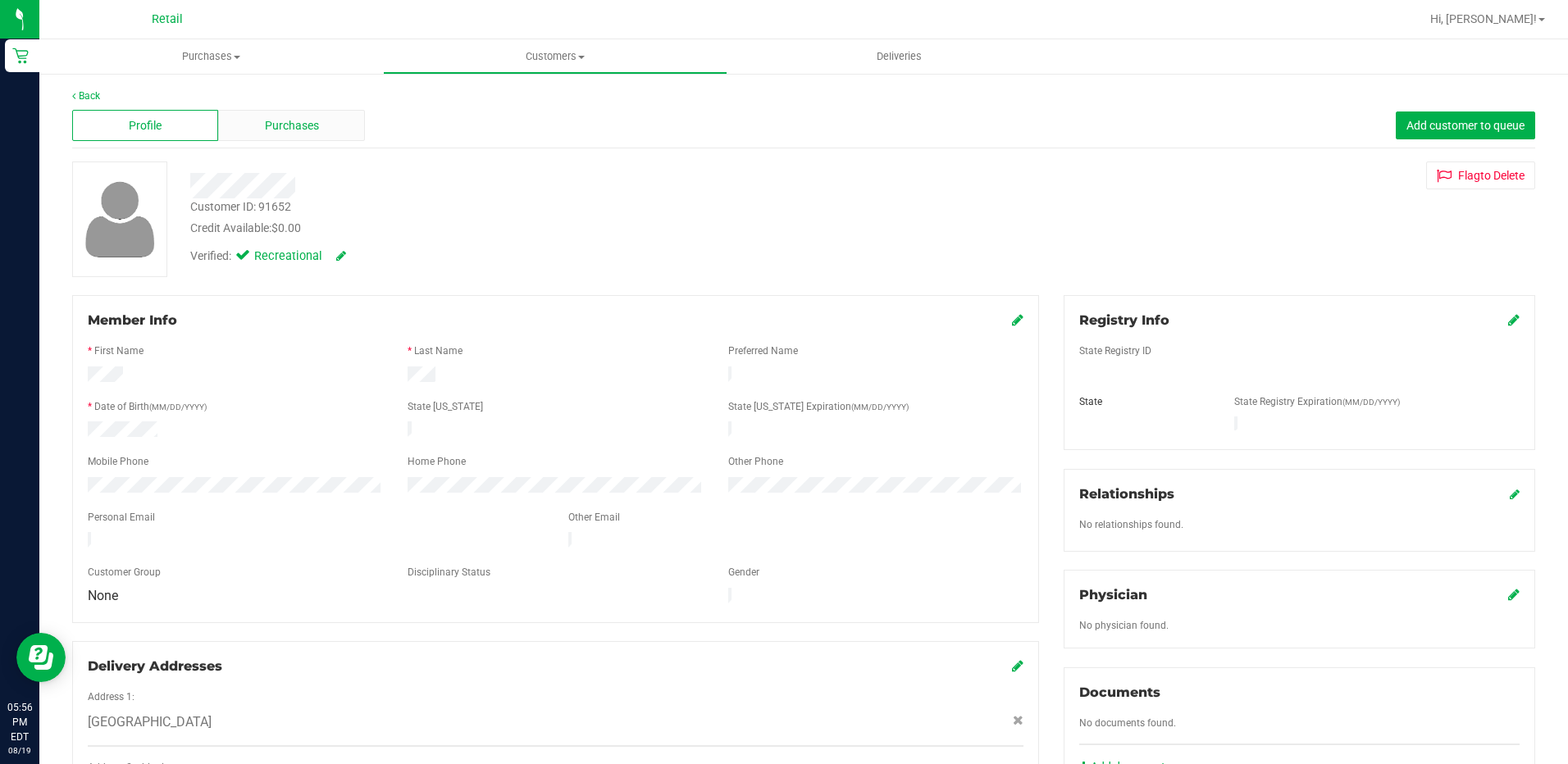
click at [289, 138] on div "Purchases" at bounding box center [291, 126] width 146 height 31
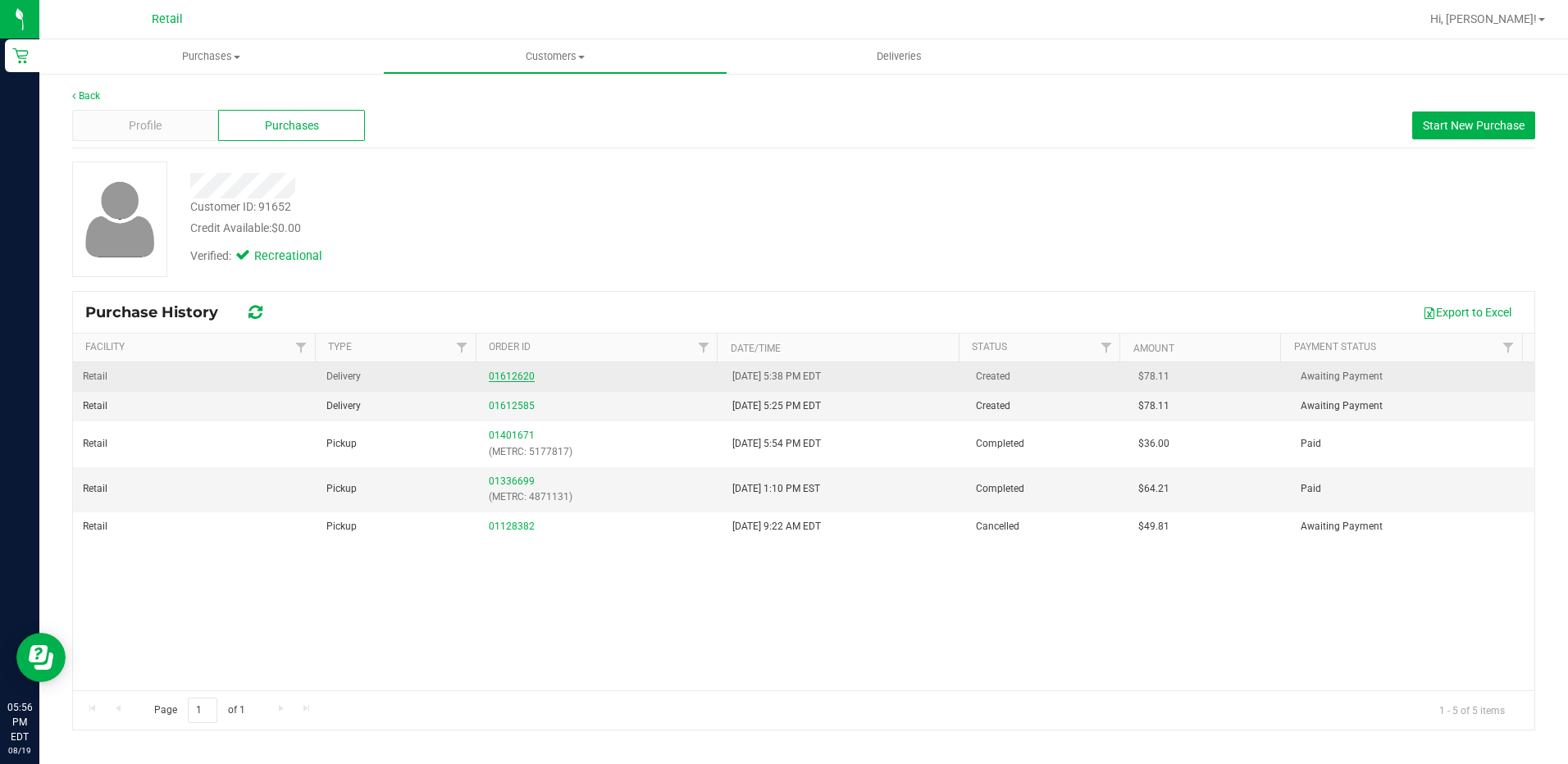
click at [508, 376] on link "01612620" at bounding box center [511, 376] width 46 height 11
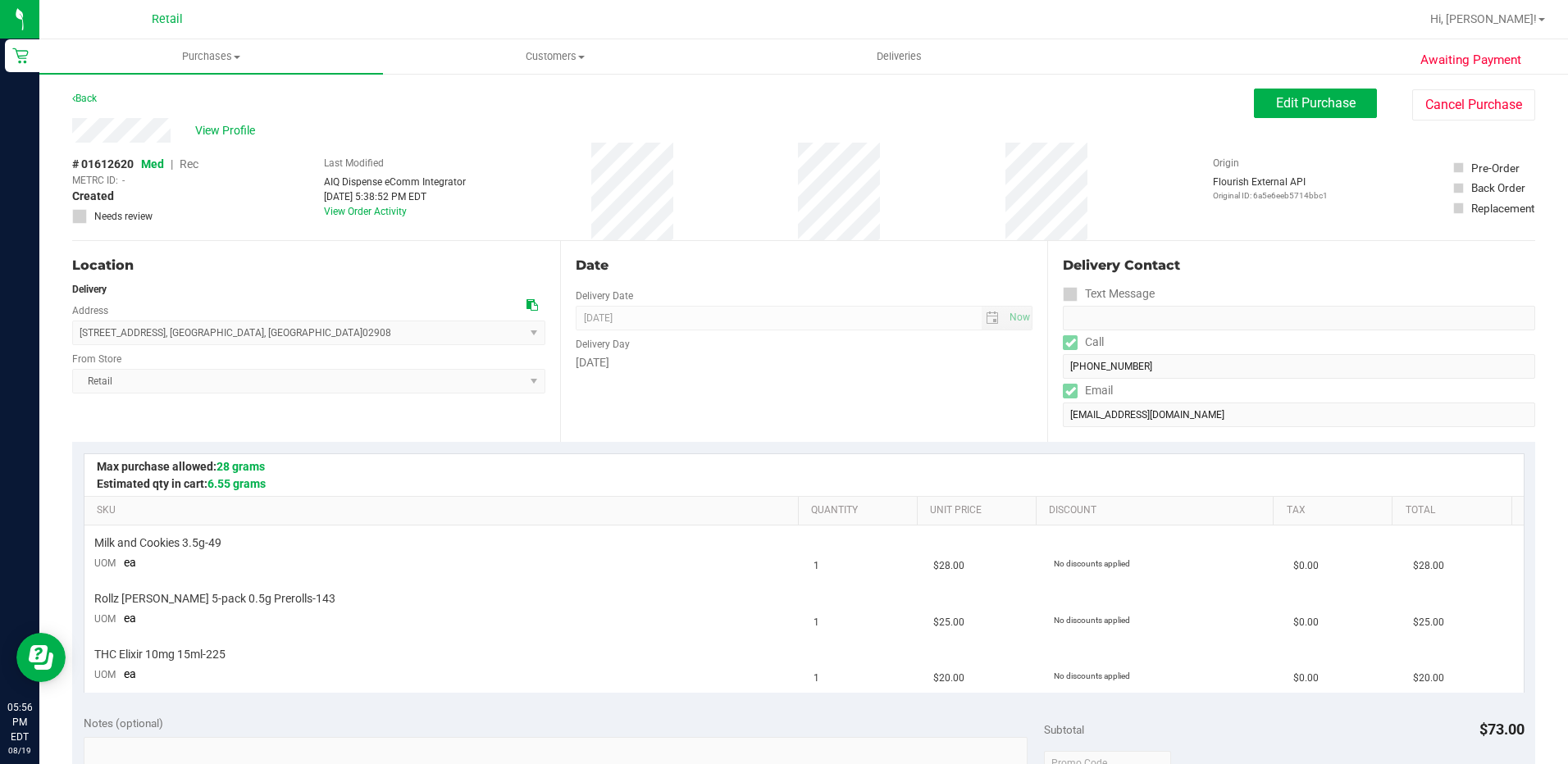
drag, startPoint x: 1414, startPoint y: 109, endPoint x: 1232, endPoint y: 106, distance: 182.0
click at [1184, 103] on div "Back Edit Purchase Cancel Purchase" at bounding box center [804, 103] width 1463 height 30
click at [1450, 107] on button "Cancel Purchase" at bounding box center [1474, 105] width 123 height 31
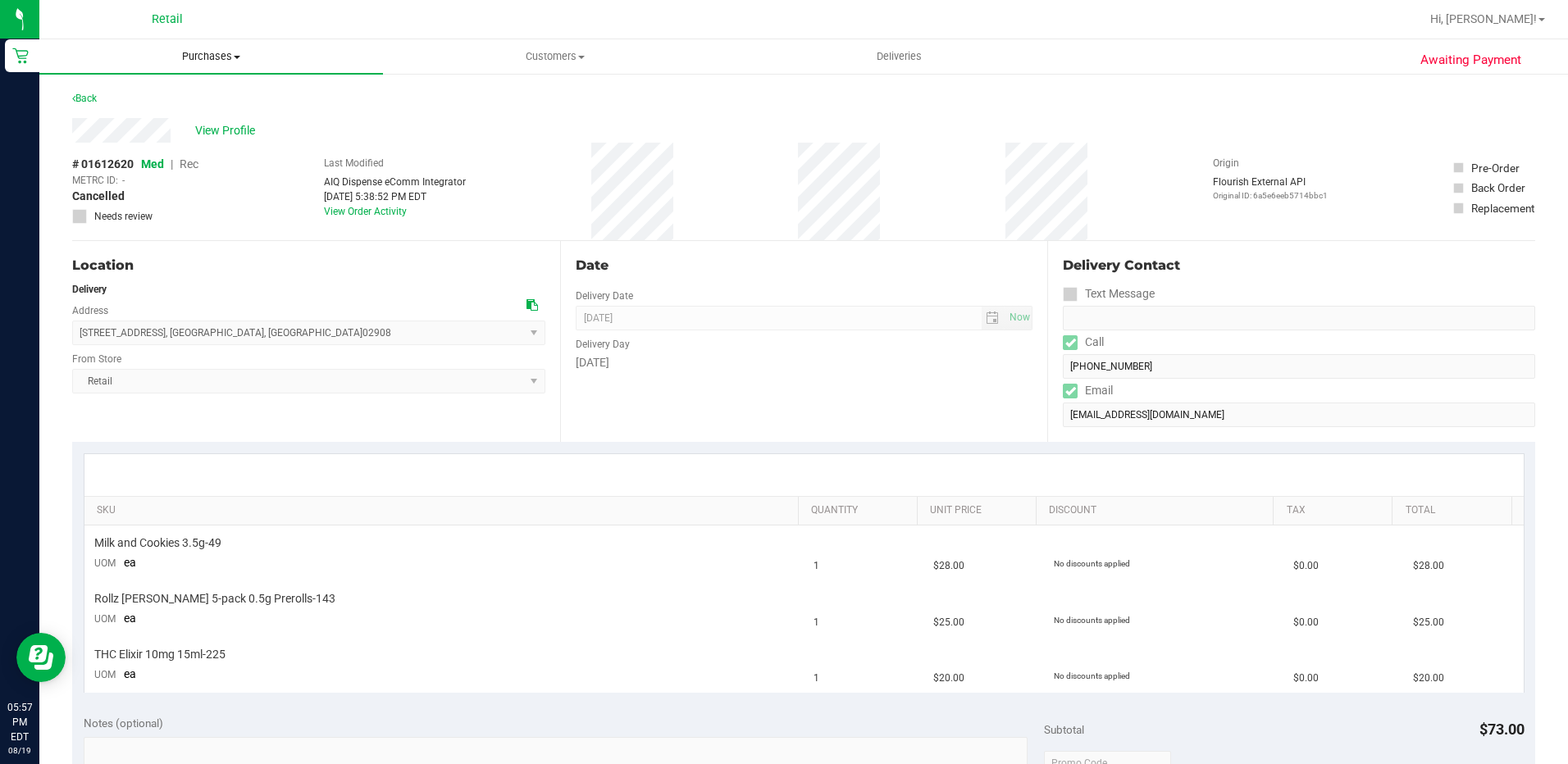
click at [225, 60] on span "Purchases" at bounding box center [211, 57] width 344 height 15
click at [570, 57] on span "Customers" at bounding box center [554, 57] width 342 height 15
click at [223, 131] on span "View Profile" at bounding box center [228, 130] width 66 height 17
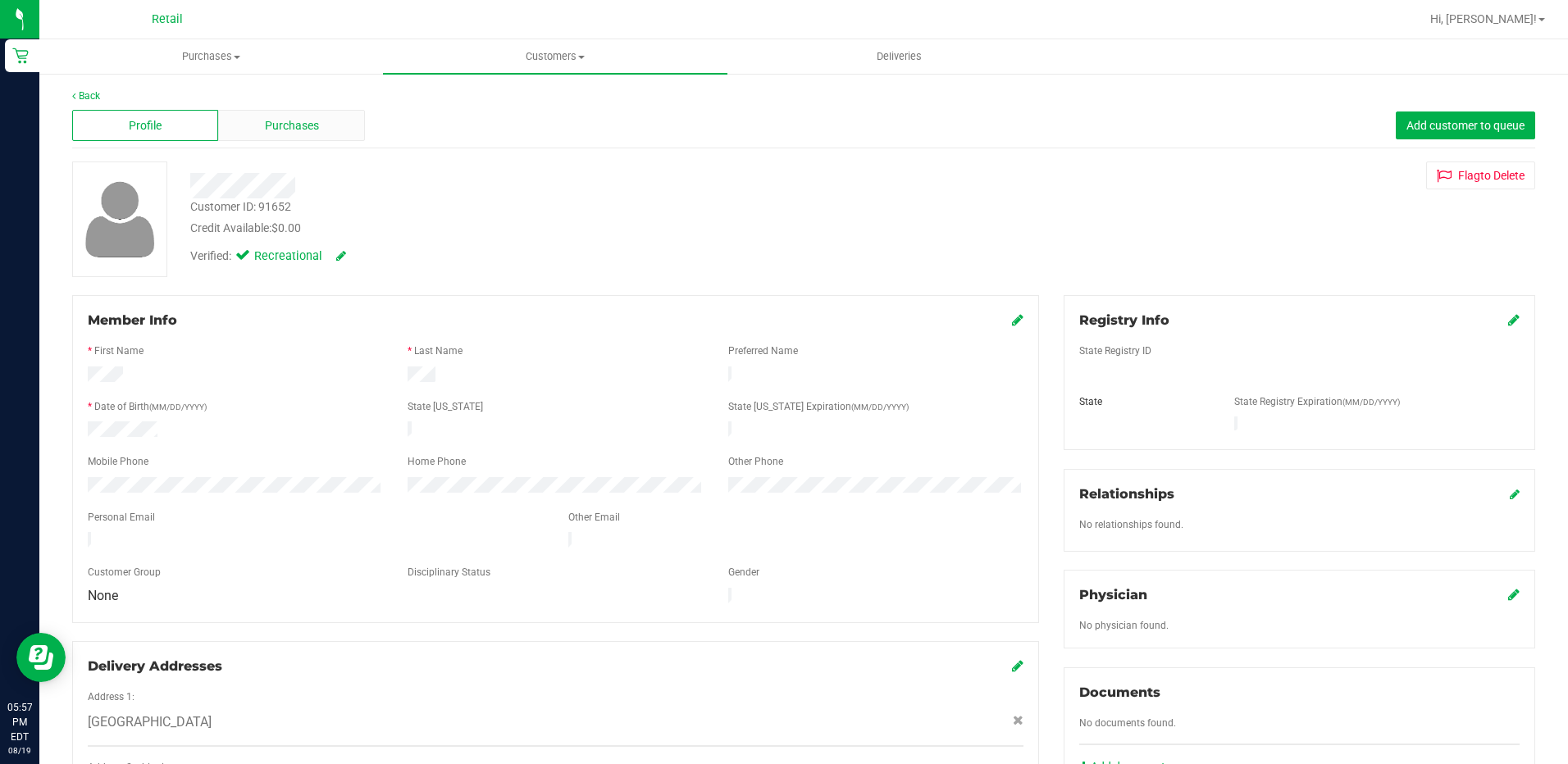
click at [288, 140] on div "Purchases" at bounding box center [291, 126] width 146 height 31
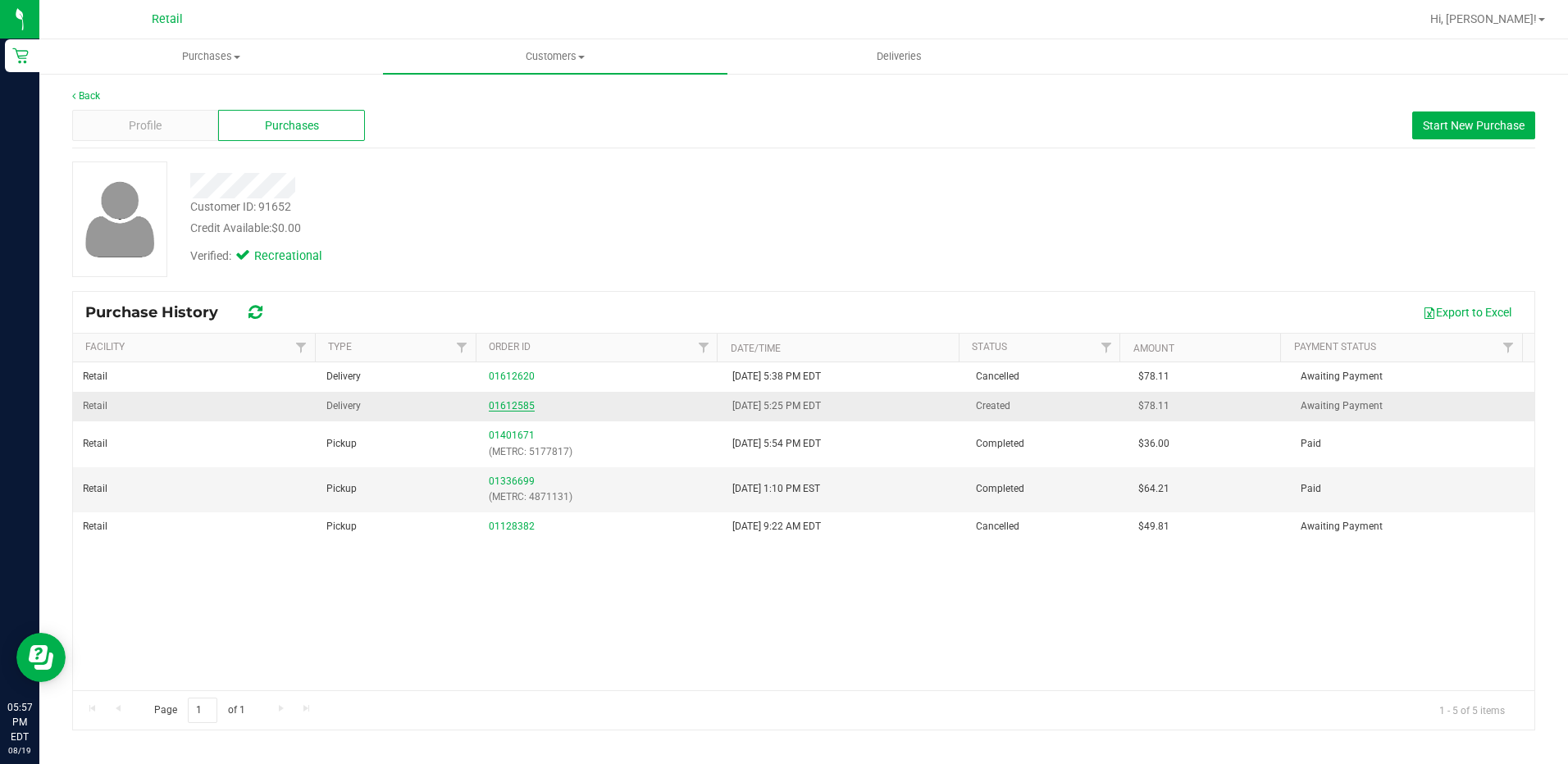
click at [511, 401] on link "01612585" at bounding box center [511, 405] width 46 height 11
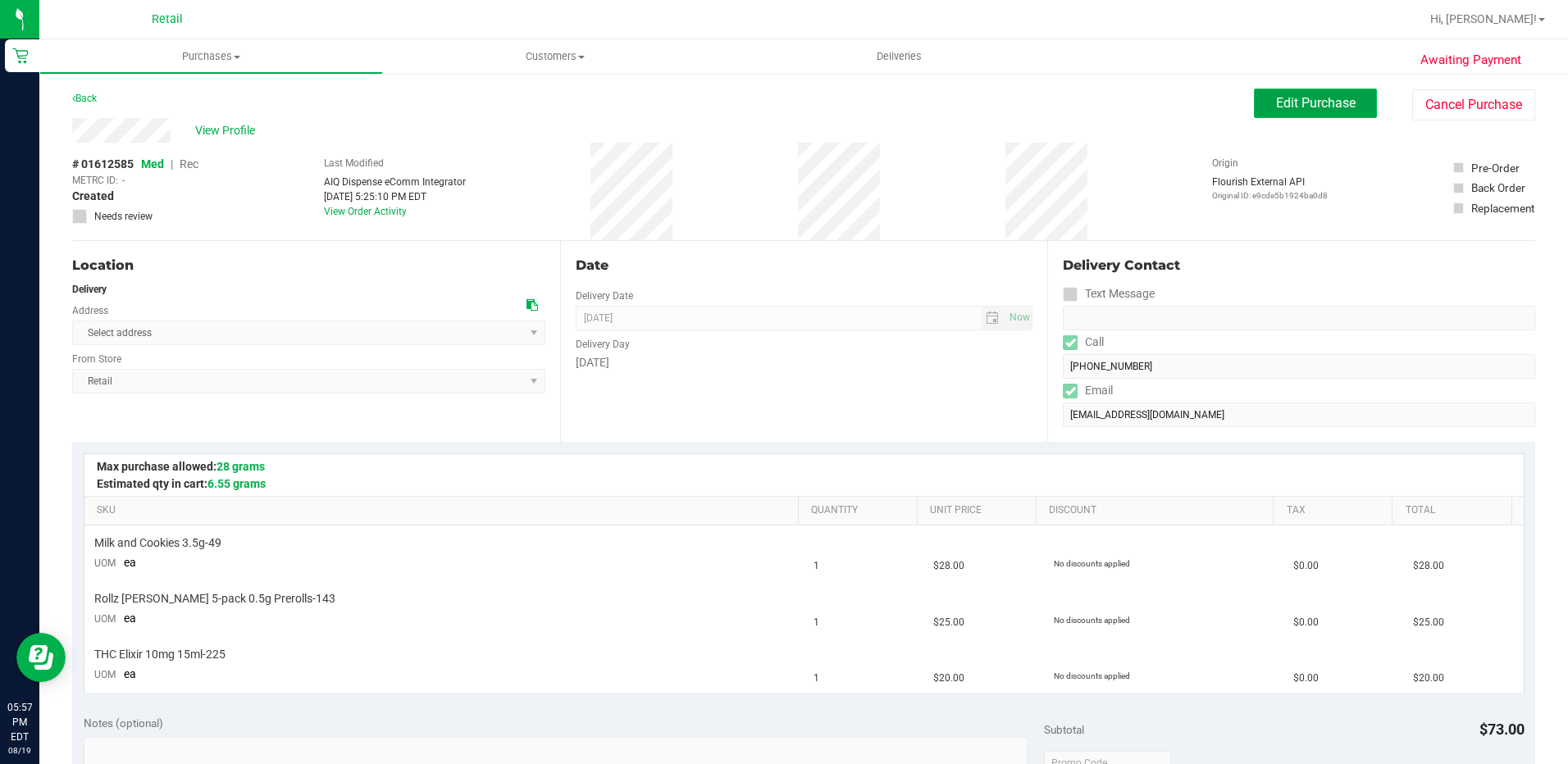
click at [1286, 109] on span "Edit Purchase" at bounding box center [1315, 103] width 80 height 16
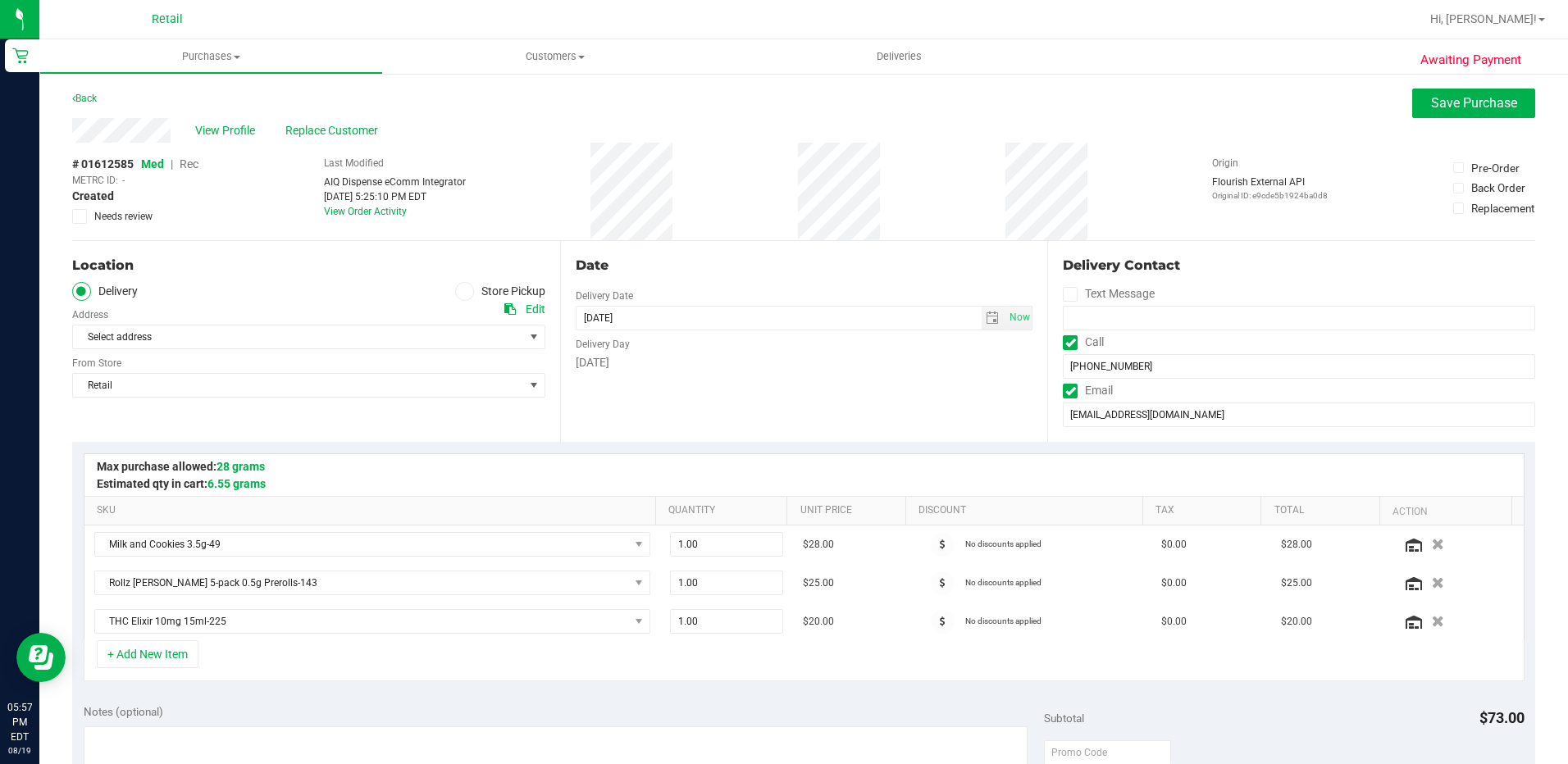
click at [191, 167] on span "Rec" at bounding box center [189, 164] width 19 height 13
click at [1447, 108] on span "Save Purchase" at bounding box center [1474, 103] width 86 height 16
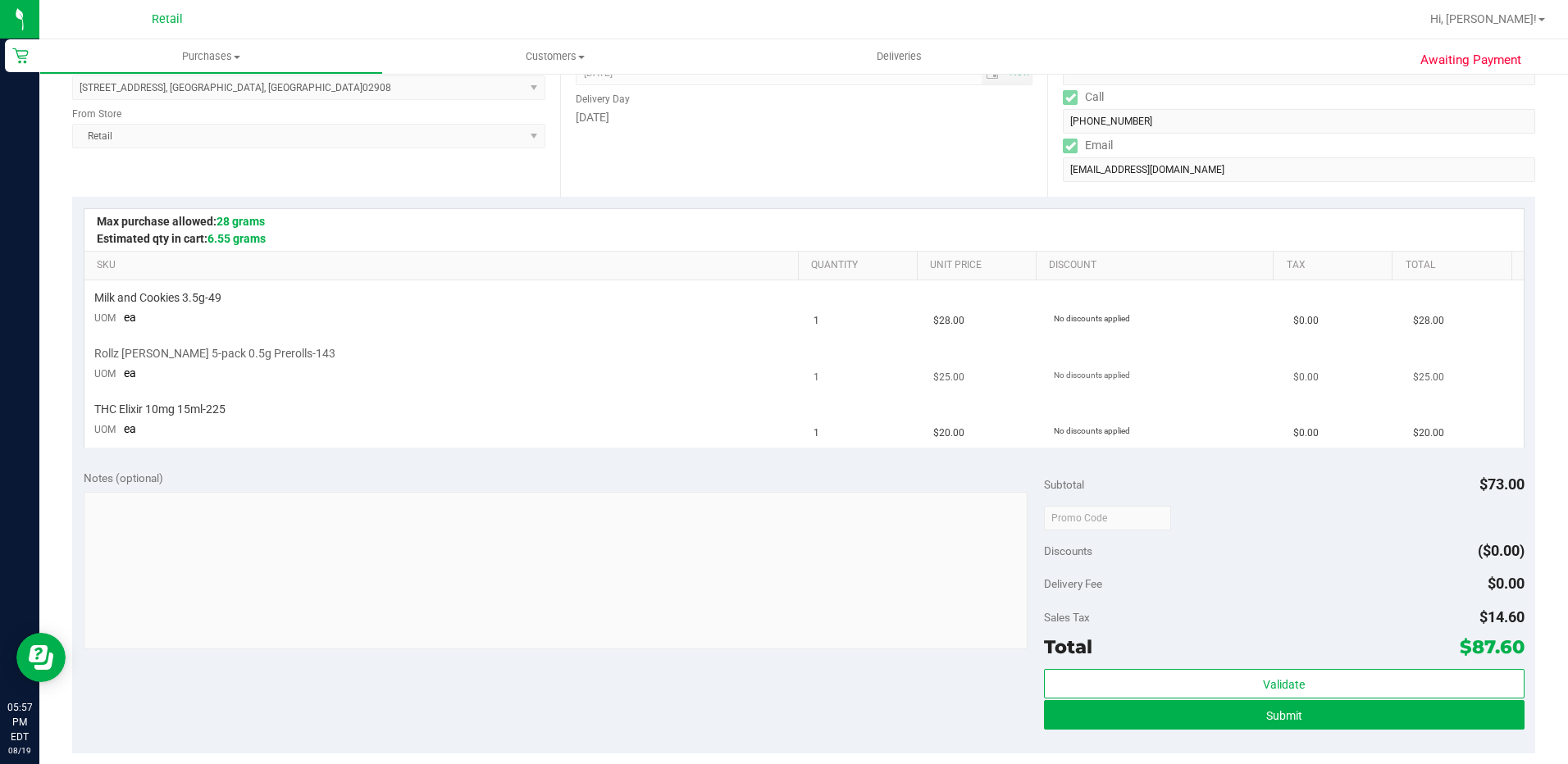
scroll to position [246, 0]
click at [1199, 716] on button "Submit" at bounding box center [1284, 714] width 480 height 30
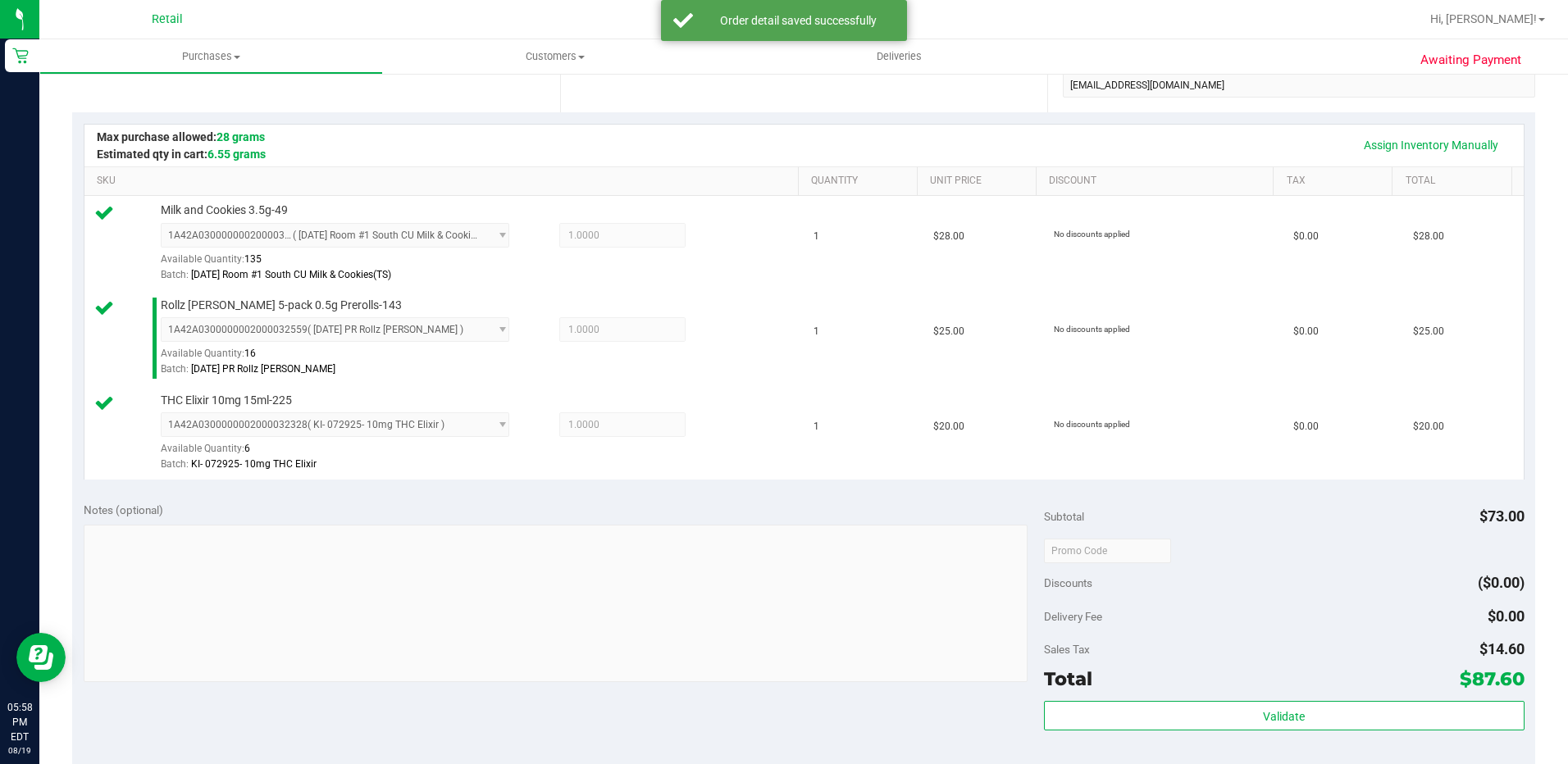
scroll to position [492, 0]
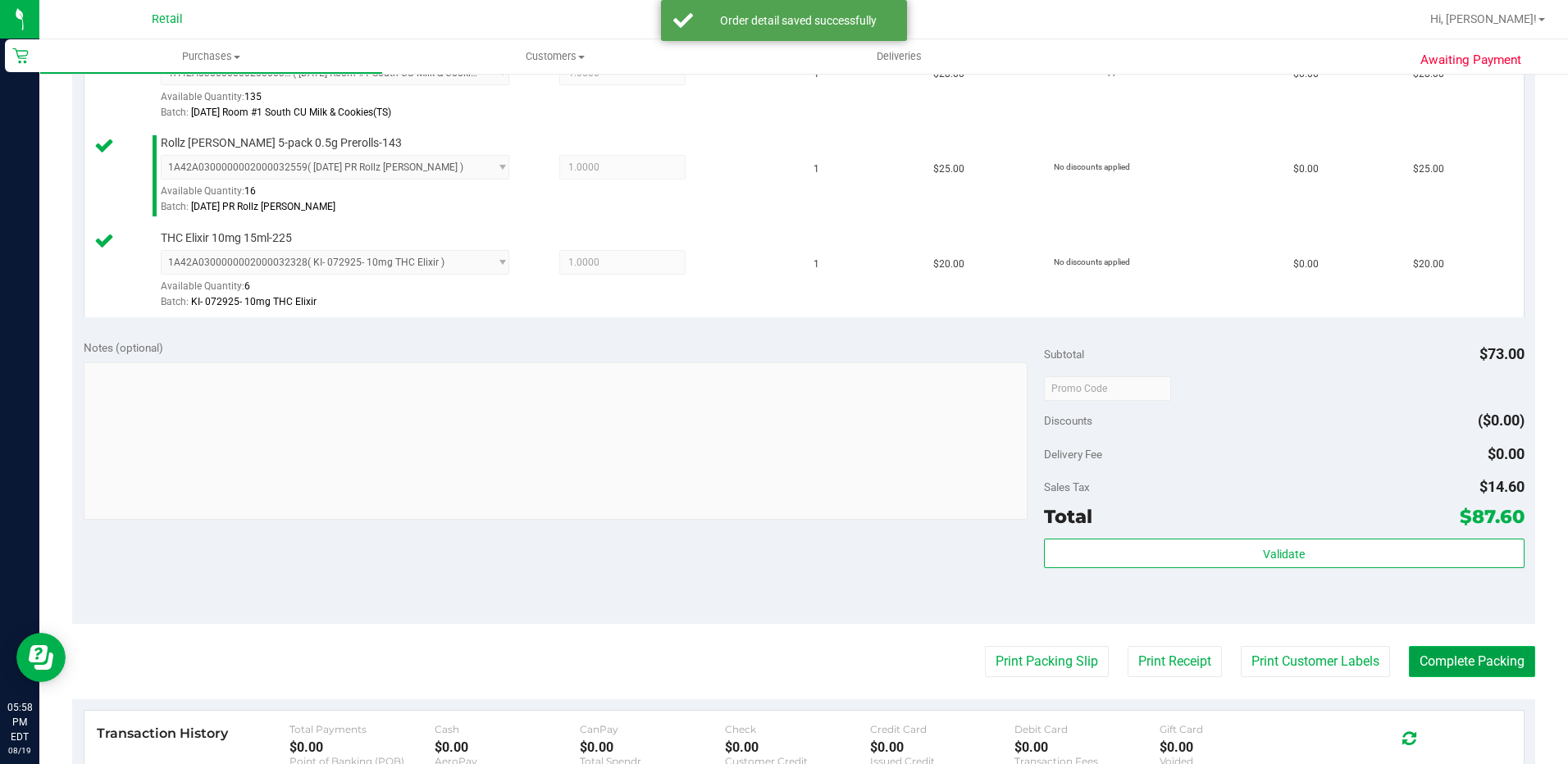
click at [1437, 669] on button "Complete Packing" at bounding box center [1472, 661] width 126 height 31
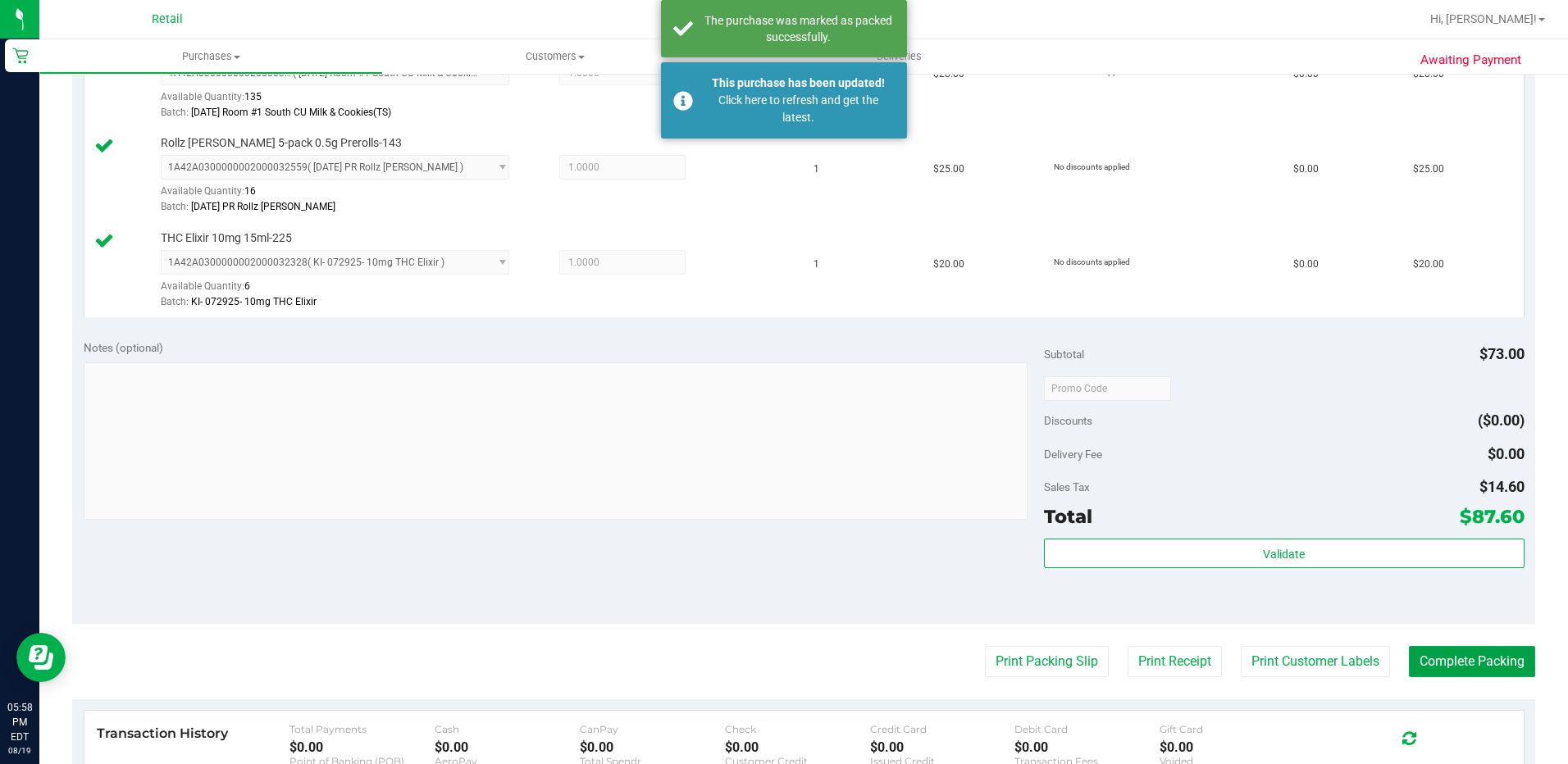
scroll to position [0, 0]
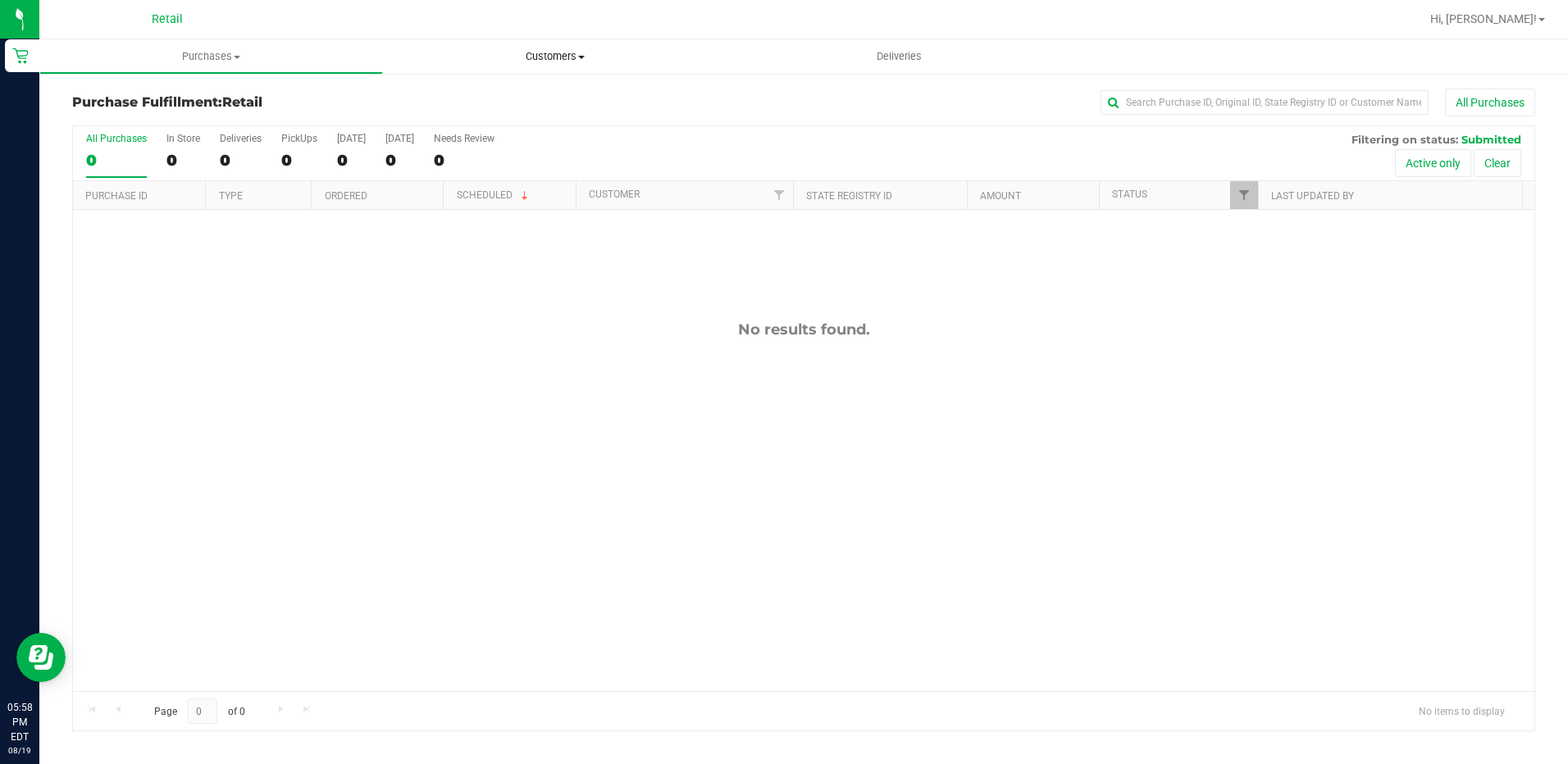
click at [551, 58] on span "Customers" at bounding box center [554, 57] width 344 height 15
click at [497, 134] on span "All physicians" at bounding box center [442, 138] width 118 height 14
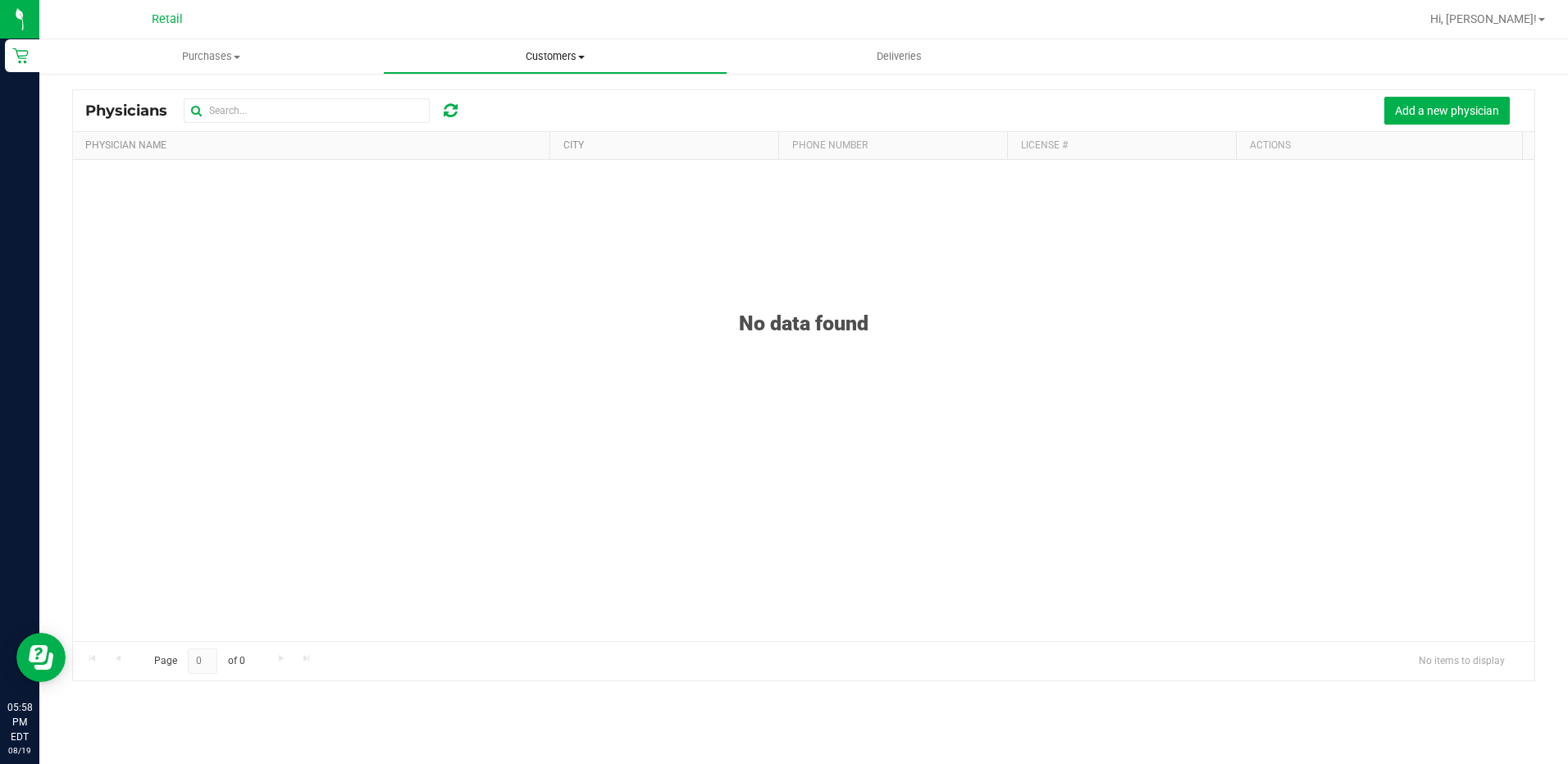
click at [559, 66] on uib-tab-heading "Customers All customers Add a new customer All physicians" at bounding box center [554, 57] width 342 height 33
click at [480, 100] on span "All customers" at bounding box center [442, 98] width 118 height 14
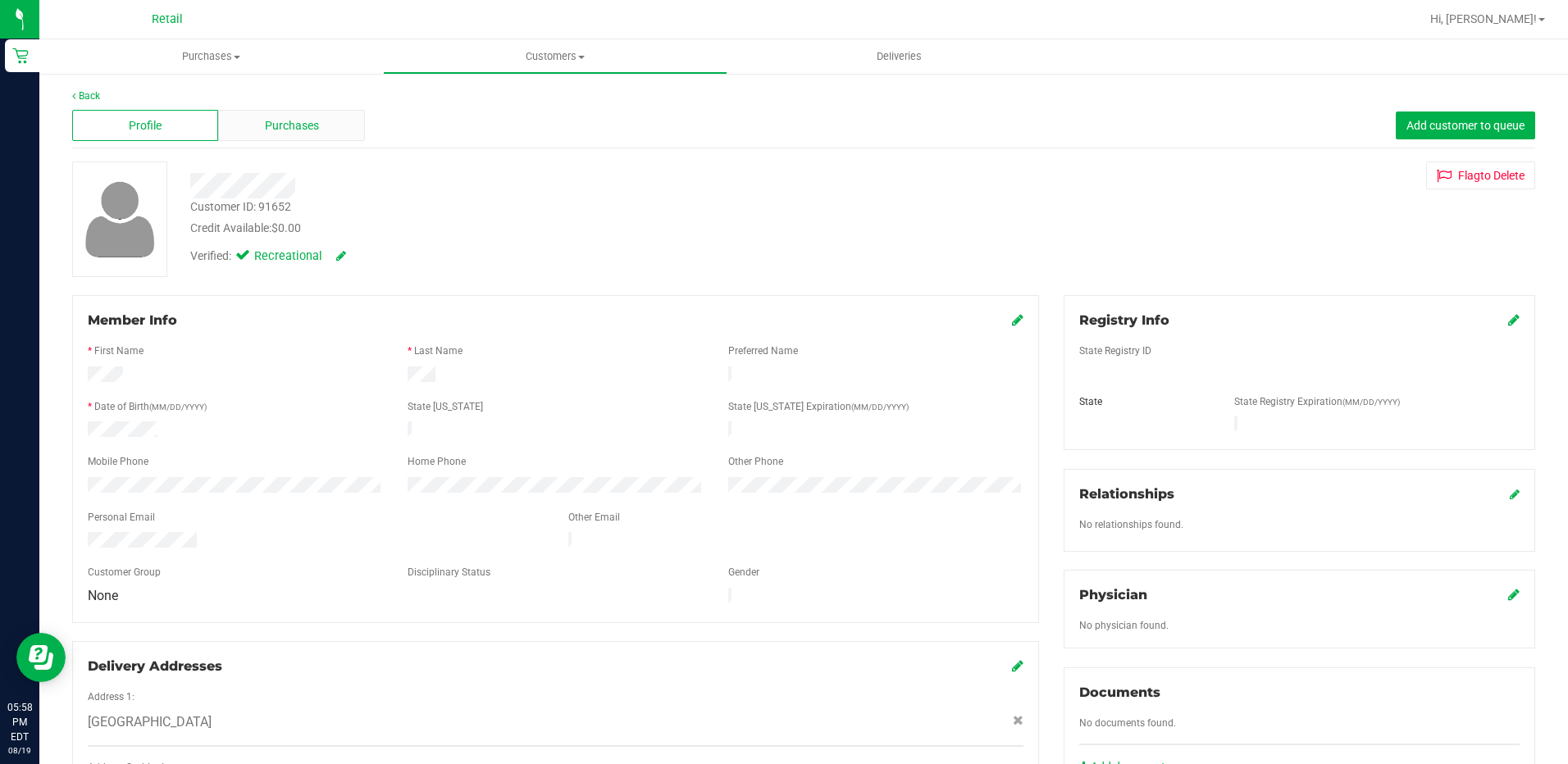
click at [306, 112] on div "Purchases" at bounding box center [291, 126] width 146 height 31
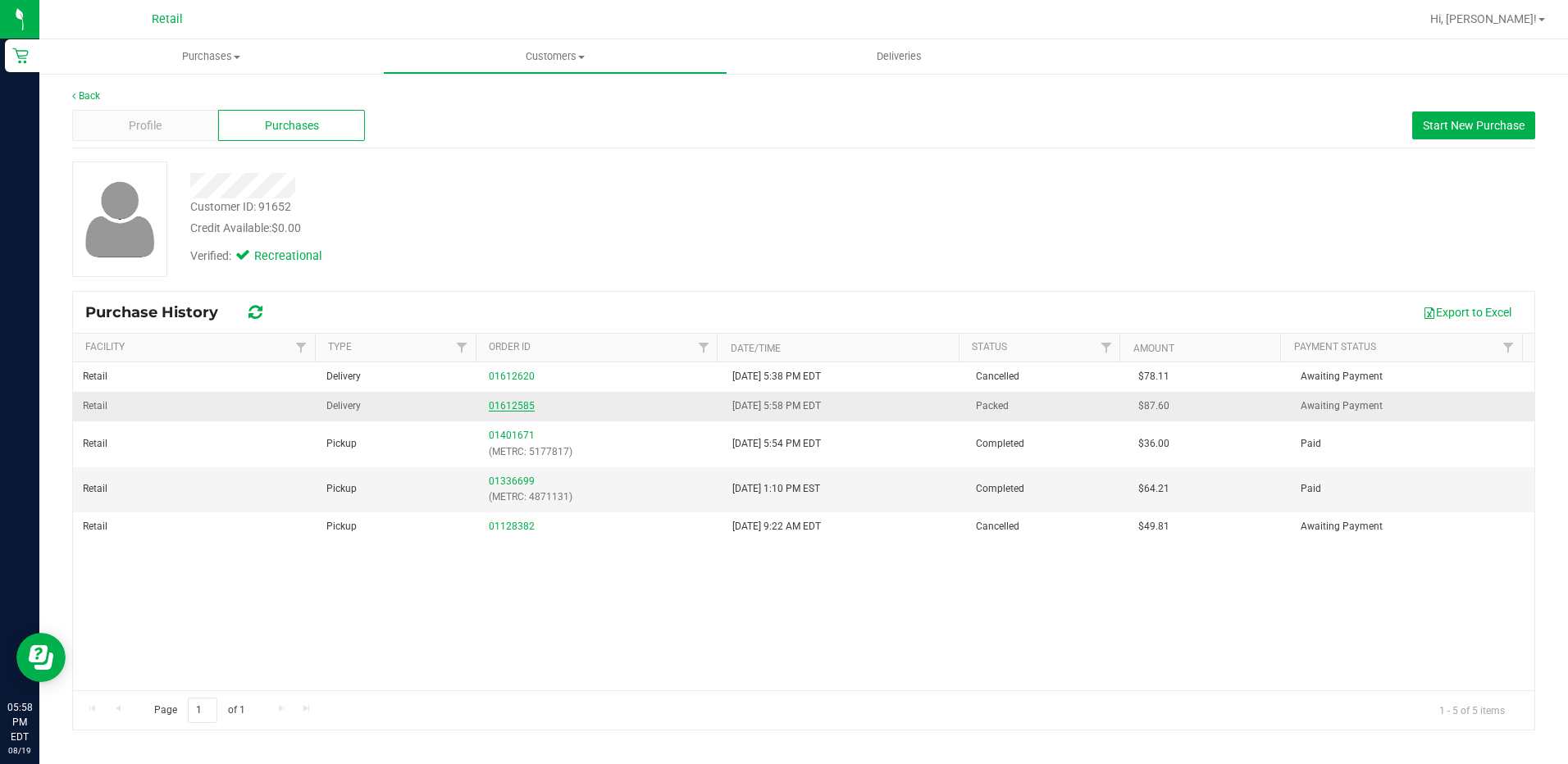
click at [505, 405] on link "01612585" at bounding box center [511, 405] width 46 height 11
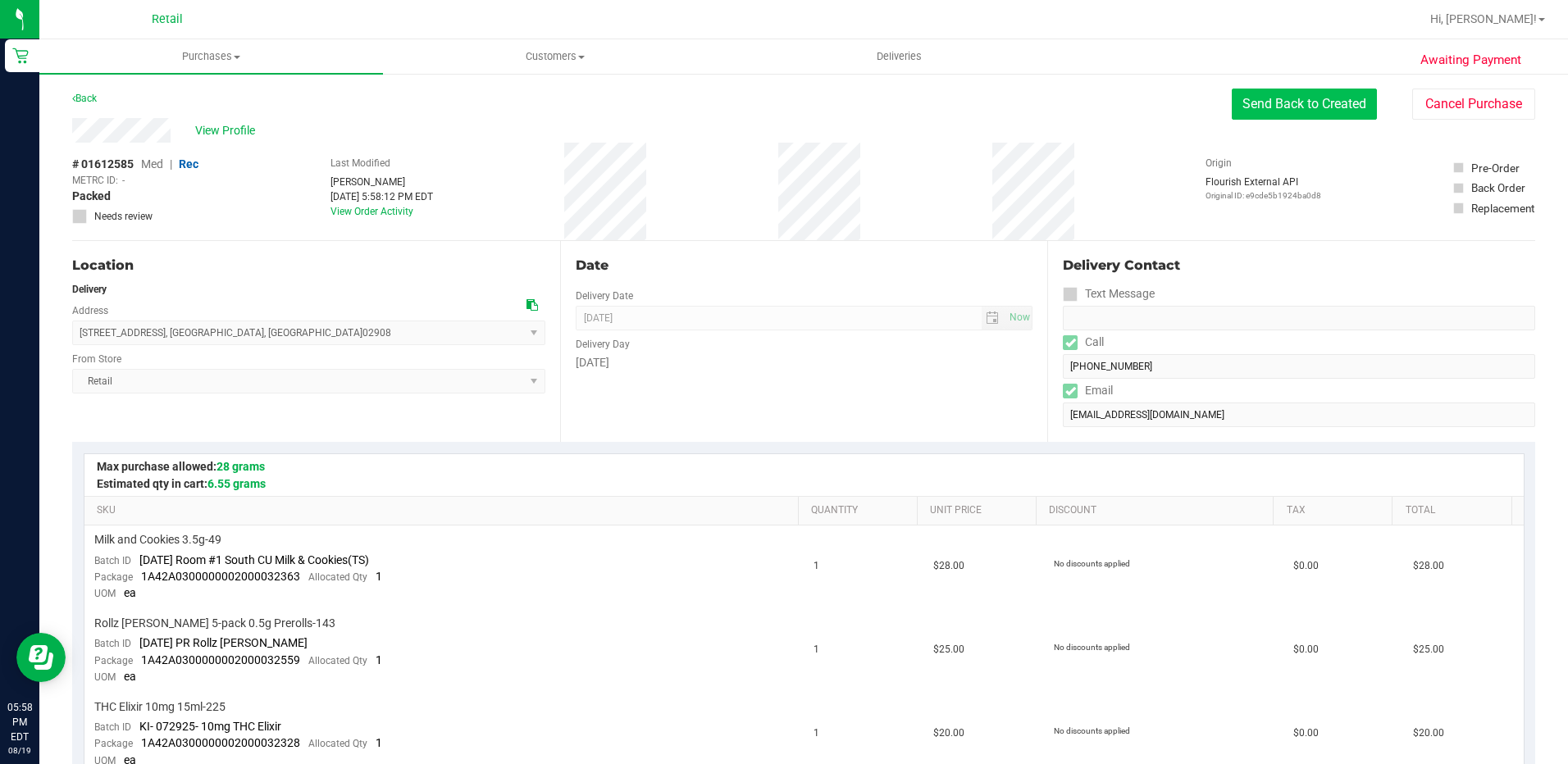
click at [1281, 110] on button "Send Back to Created" at bounding box center [1304, 104] width 145 height 31
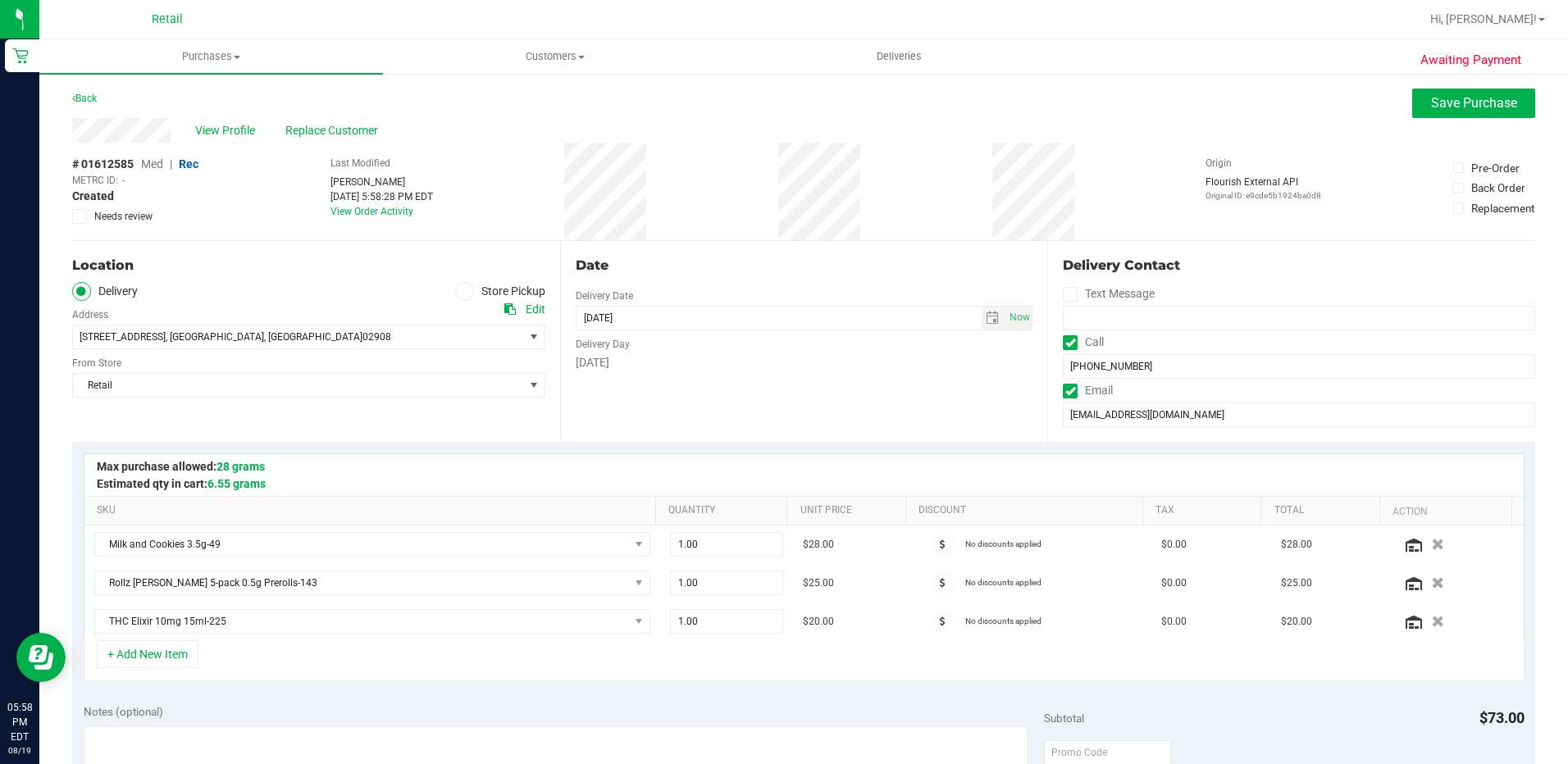
click at [467, 291] on span at bounding box center [464, 291] width 19 height 19
click at [0, 0] on input "Store Pickup" at bounding box center [0, 0] width 0 height 0
click at [1431, 105] on span "Save Purchase" at bounding box center [1474, 103] width 86 height 16
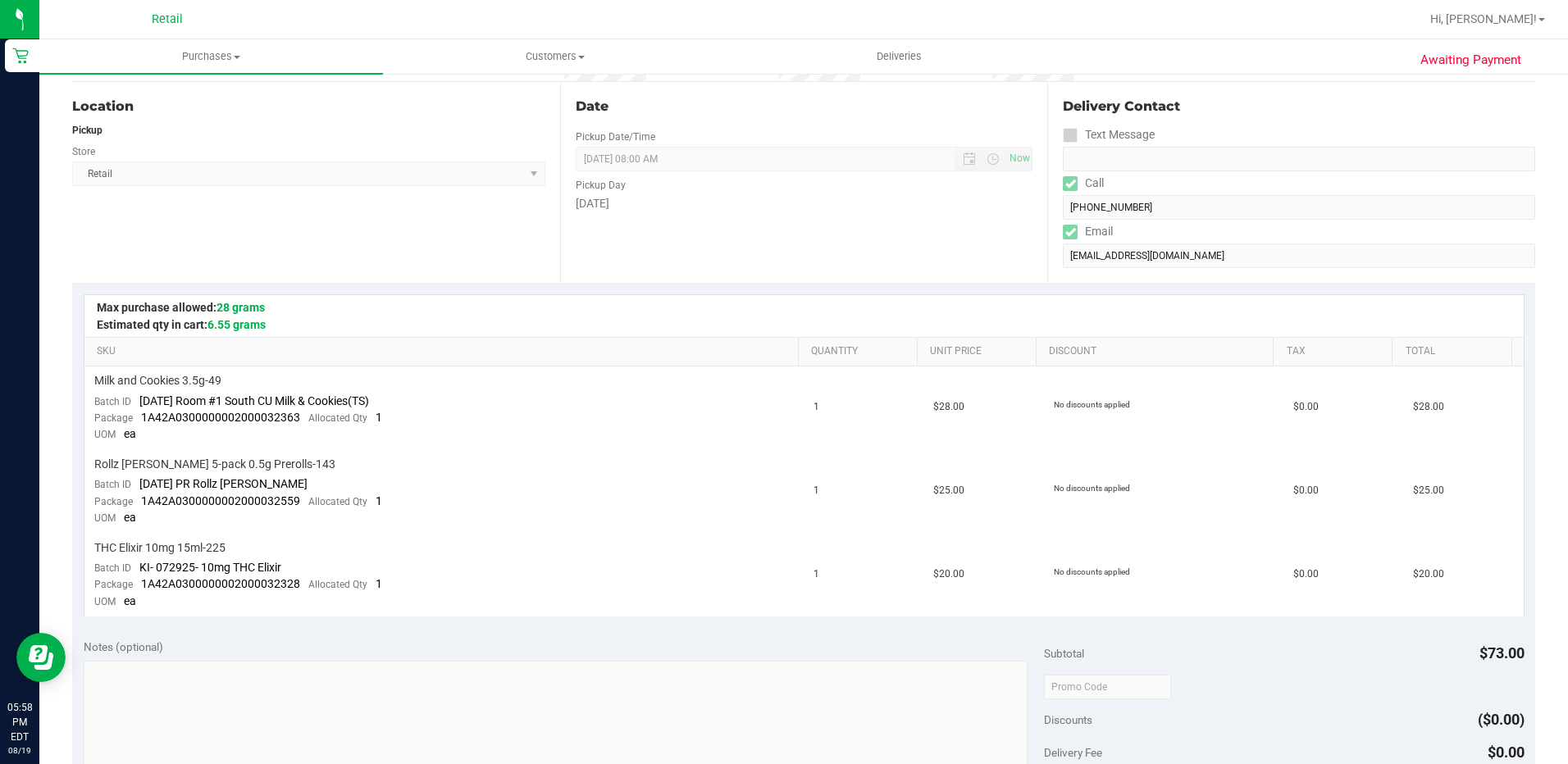
scroll to position [409, 0]
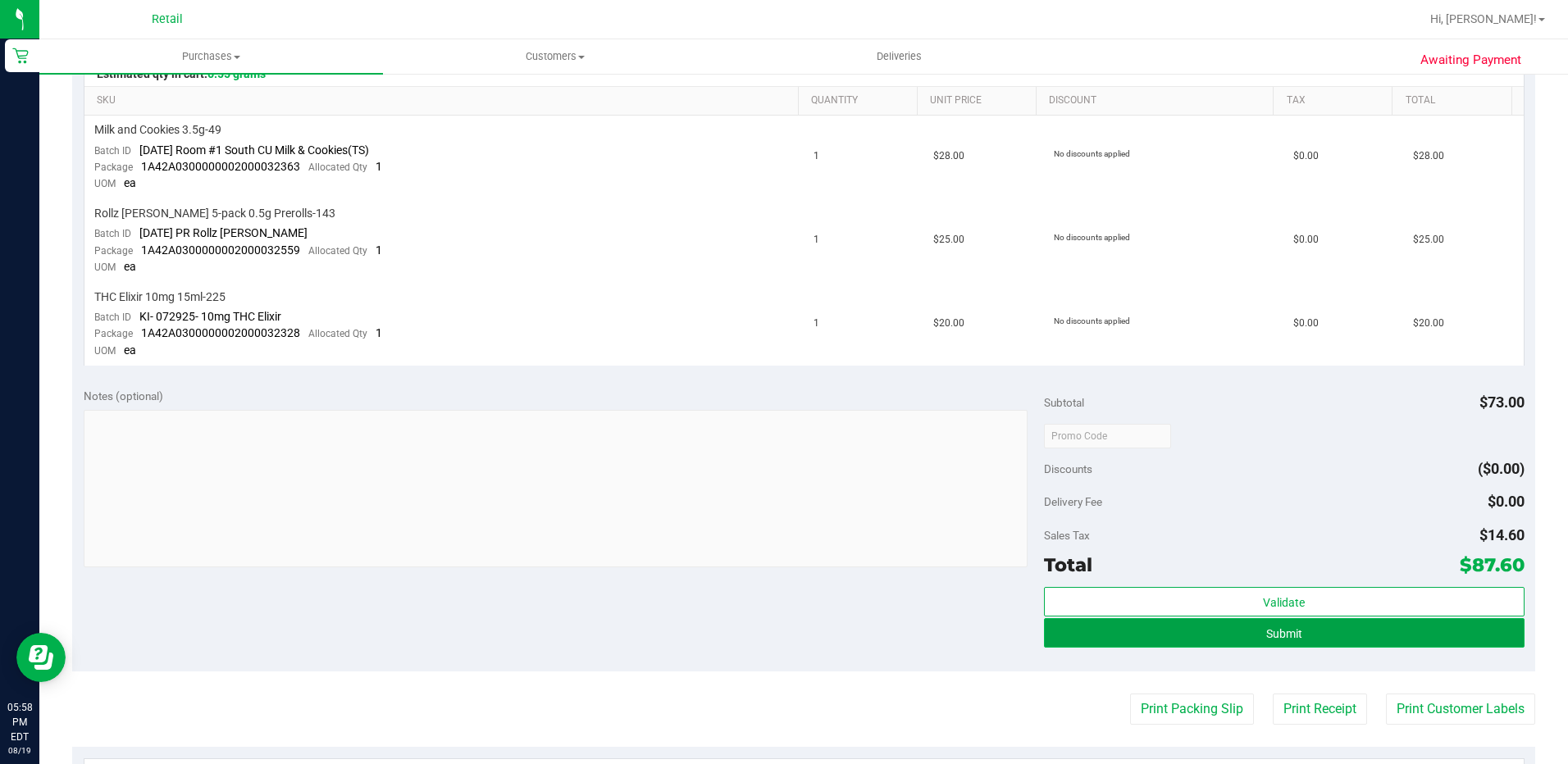
click at [1359, 629] on button "Submit" at bounding box center [1284, 633] width 480 height 30
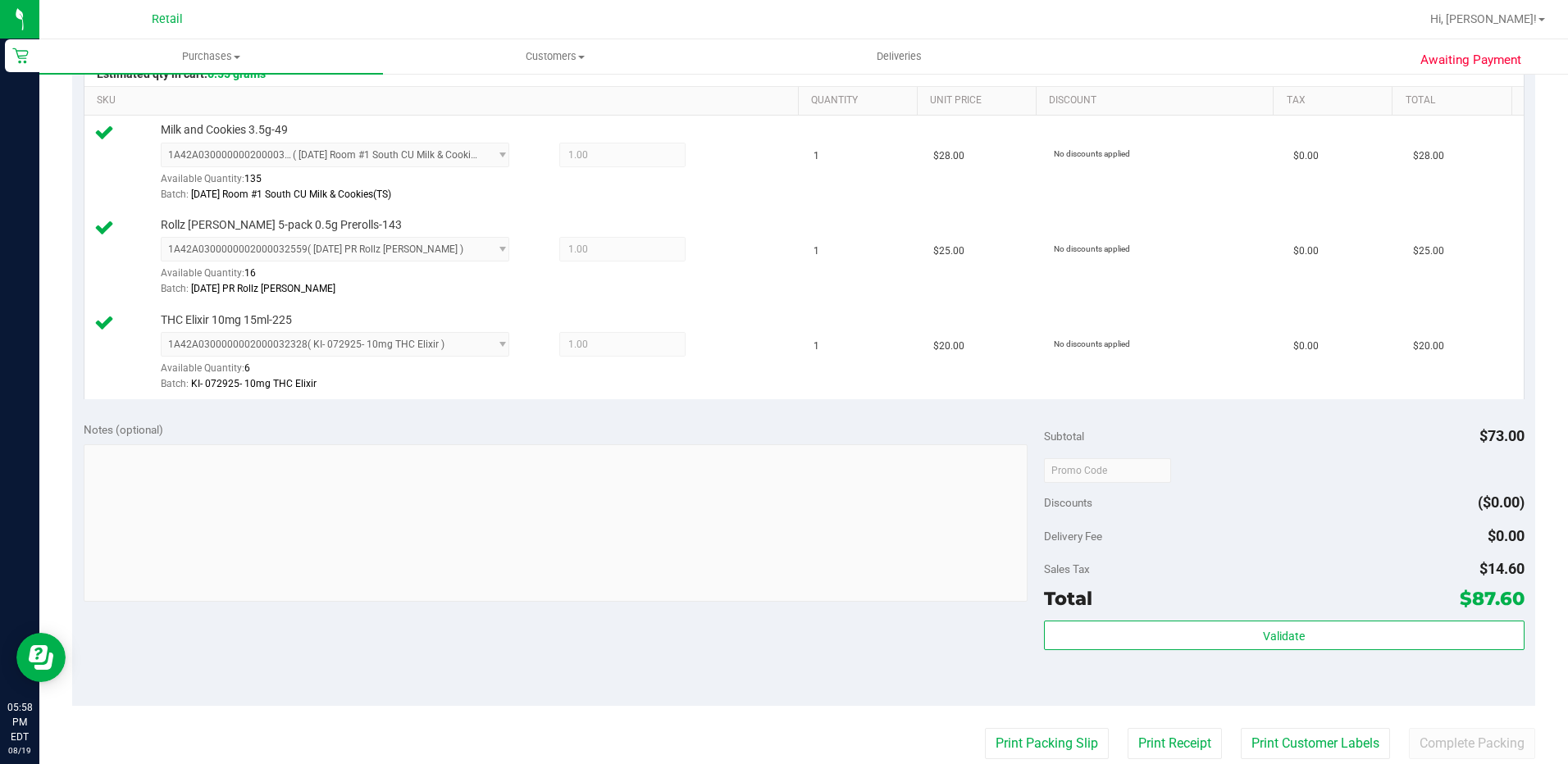
scroll to position [738, 0]
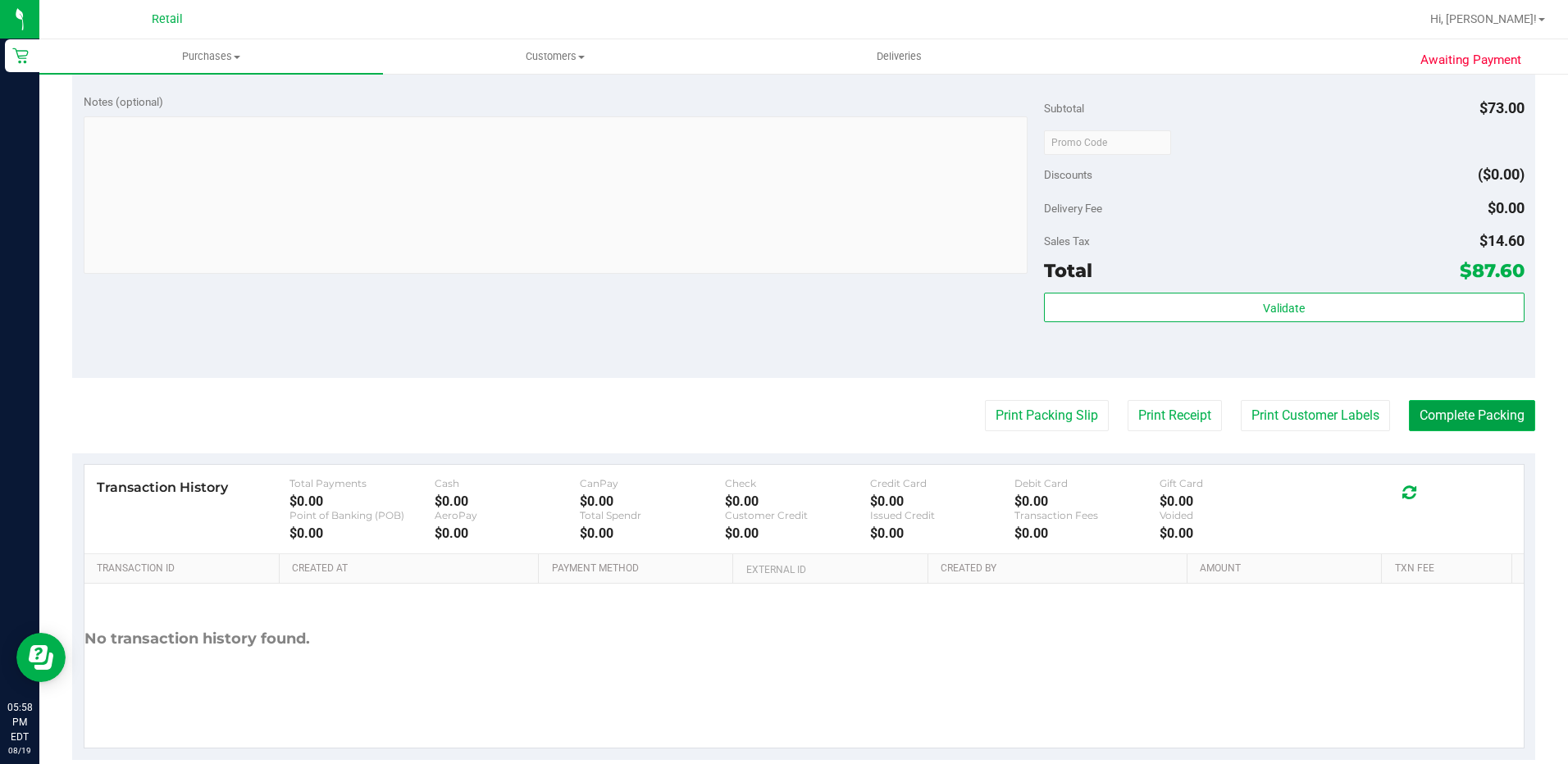
click at [1443, 421] on button "Complete Packing" at bounding box center [1472, 415] width 126 height 31
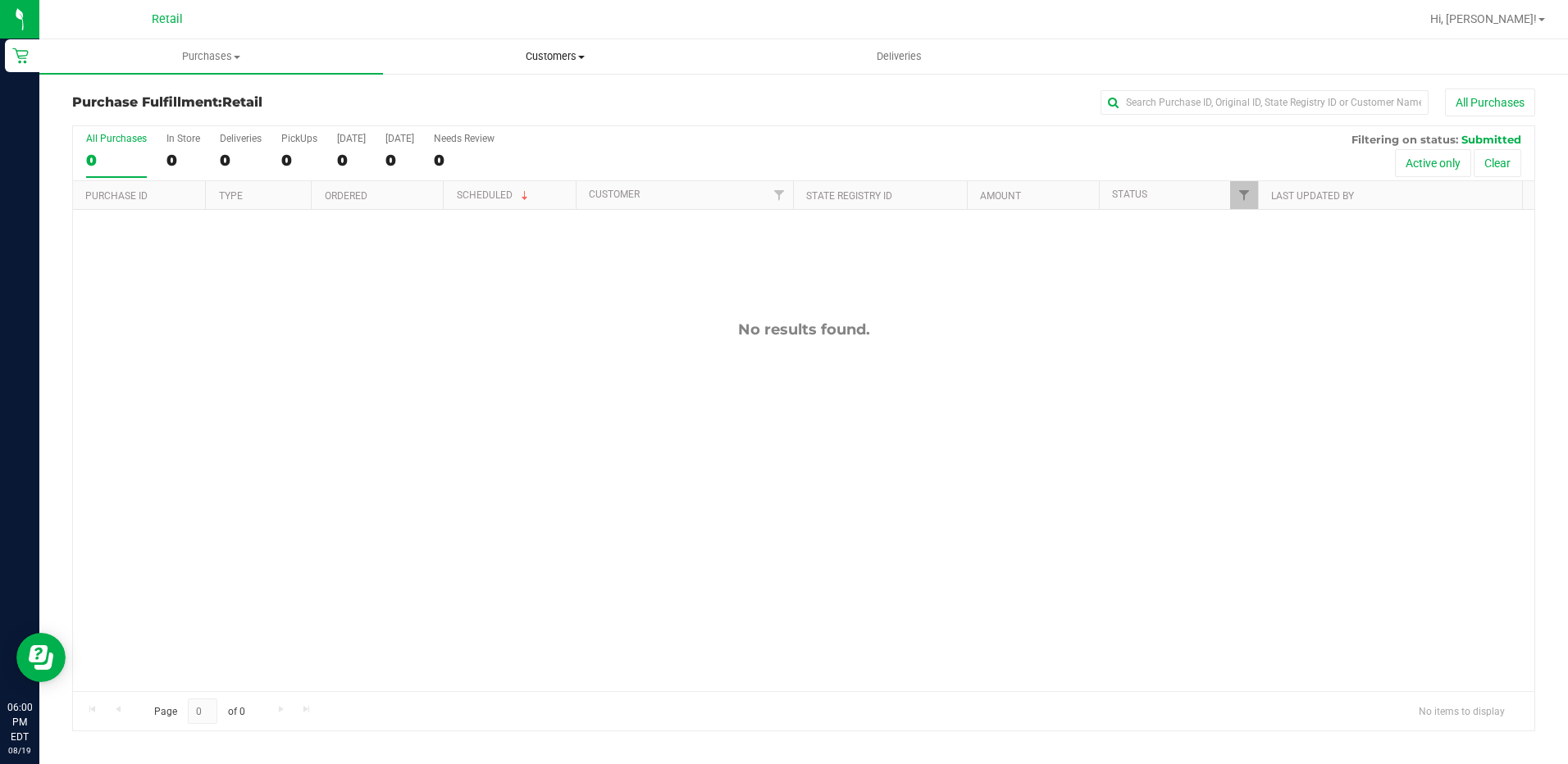
click at [547, 65] on uib-tab-heading "Customers All customers Add a new customer All physicians" at bounding box center [554, 57] width 342 height 33
click at [470, 98] on span "All customers" at bounding box center [442, 98] width 118 height 14
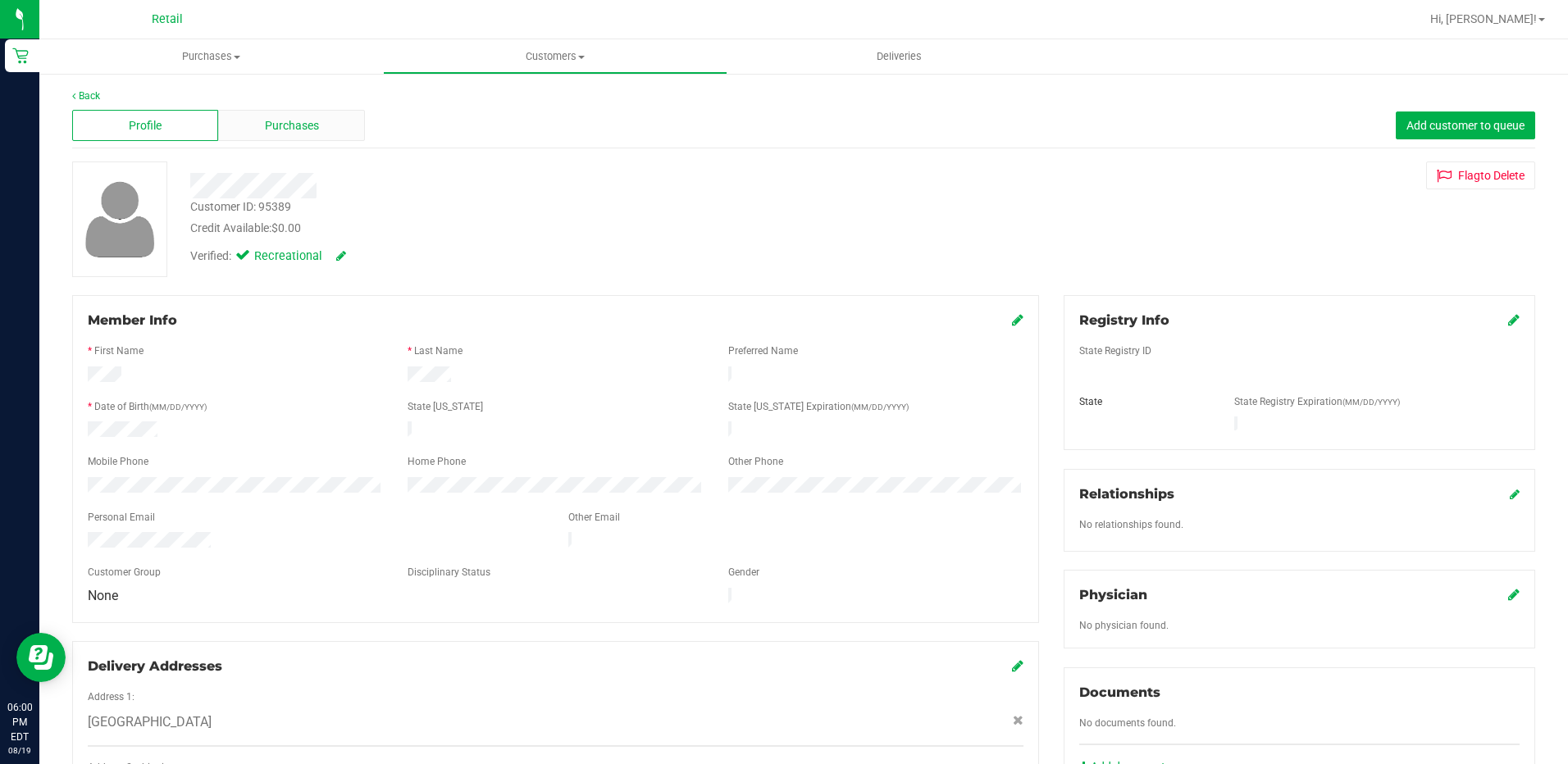
click at [286, 112] on div "Purchases" at bounding box center [291, 126] width 146 height 31
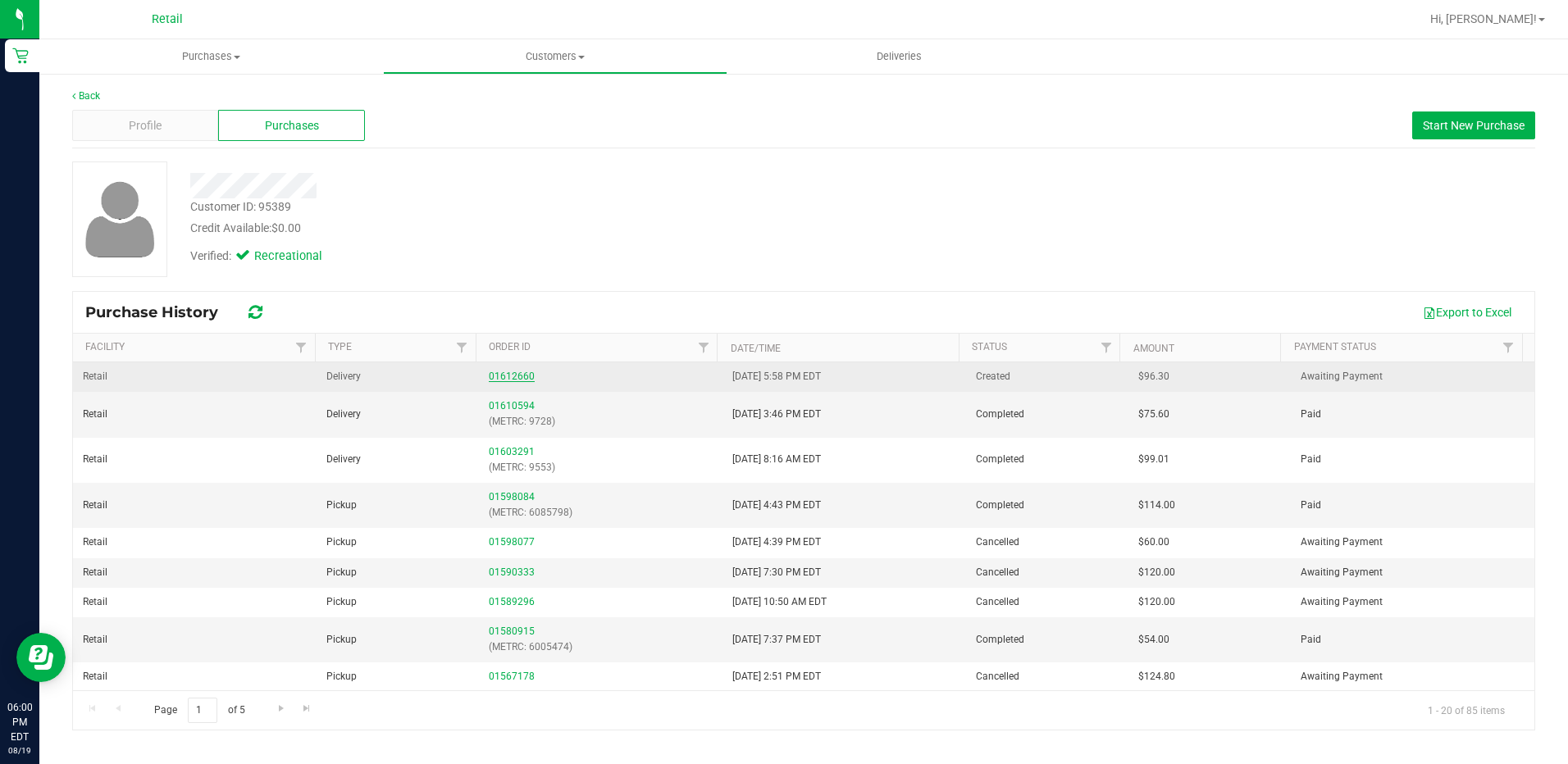
click at [525, 375] on link "01612660" at bounding box center [511, 376] width 46 height 11
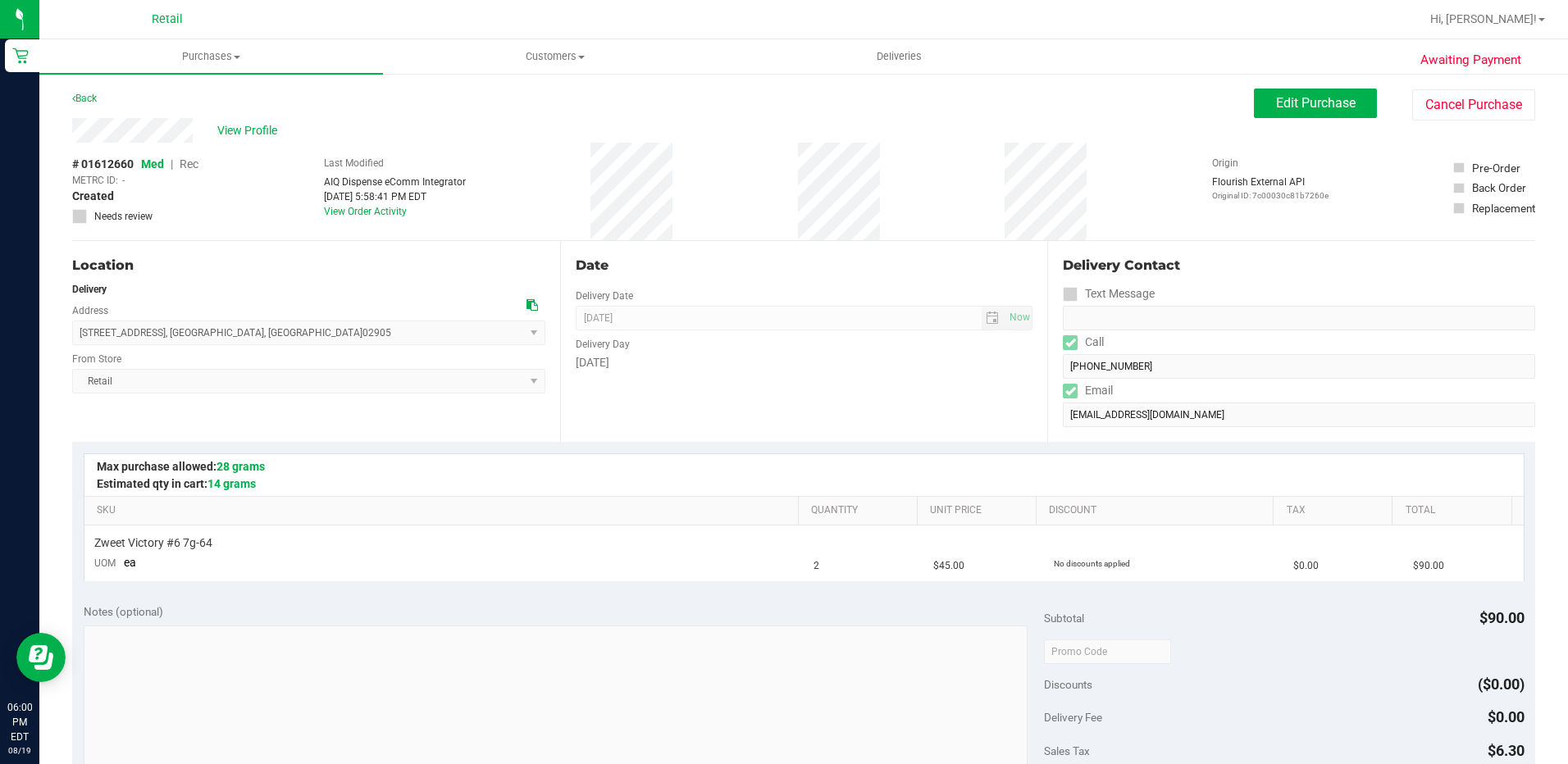
click at [1226, 268] on div "Delivery Contact" at bounding box center [1298, 266] width 472 height 20
click at [205, 61] on span "Purchases" at bounding box center [211, 57] width 344 height 15
click at [121, 139] on span "All purchases" at bounding box center [98, 138] width 117 height 14
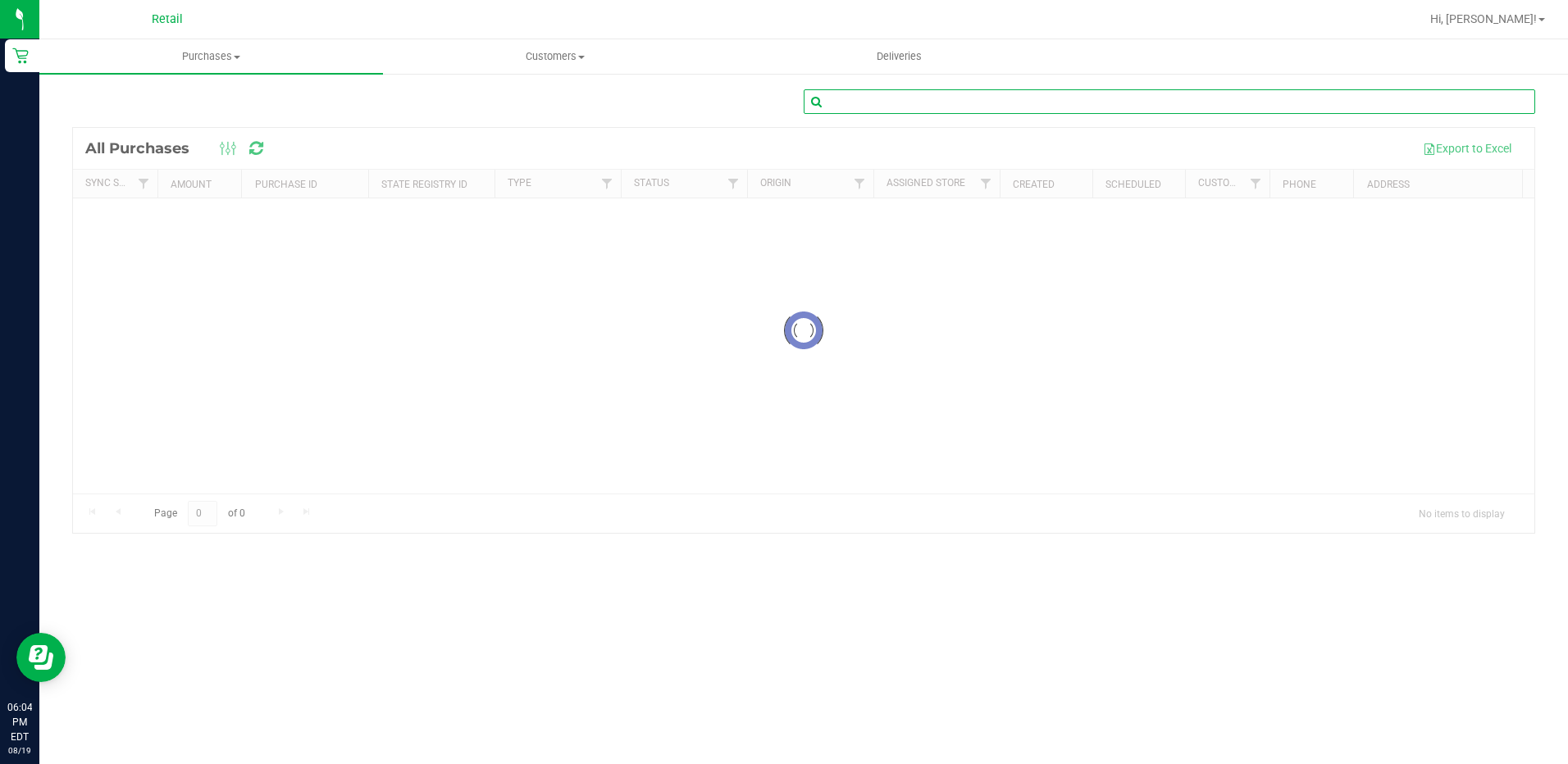
click at [885, 109] on input "text" at bounding box center [1169, 102] width 731 height 25
type input "[PERSON_NAME]"
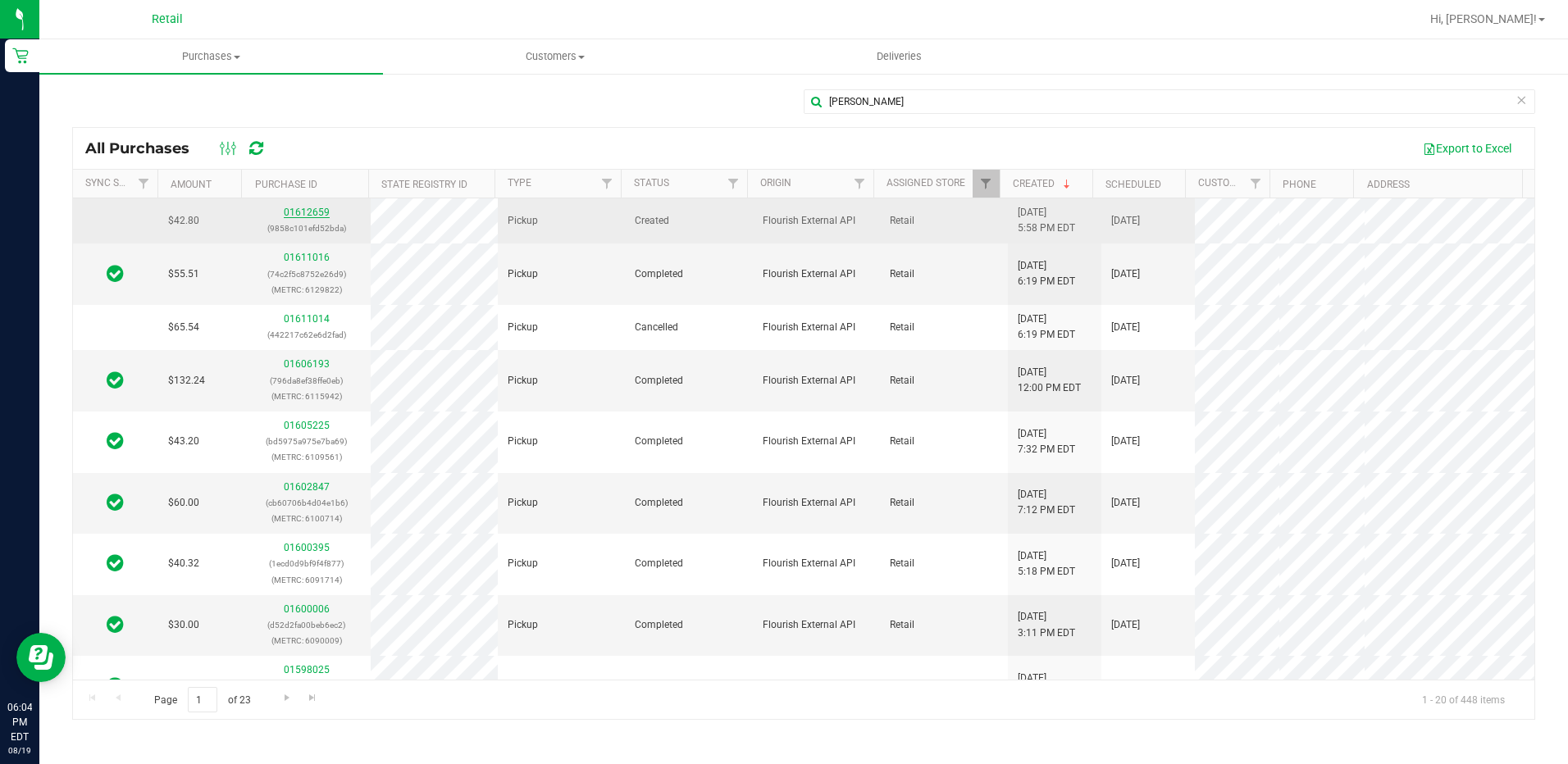
click at [294, 211] on link "01612659" at bounding box center [307, 213] width 46 height 11
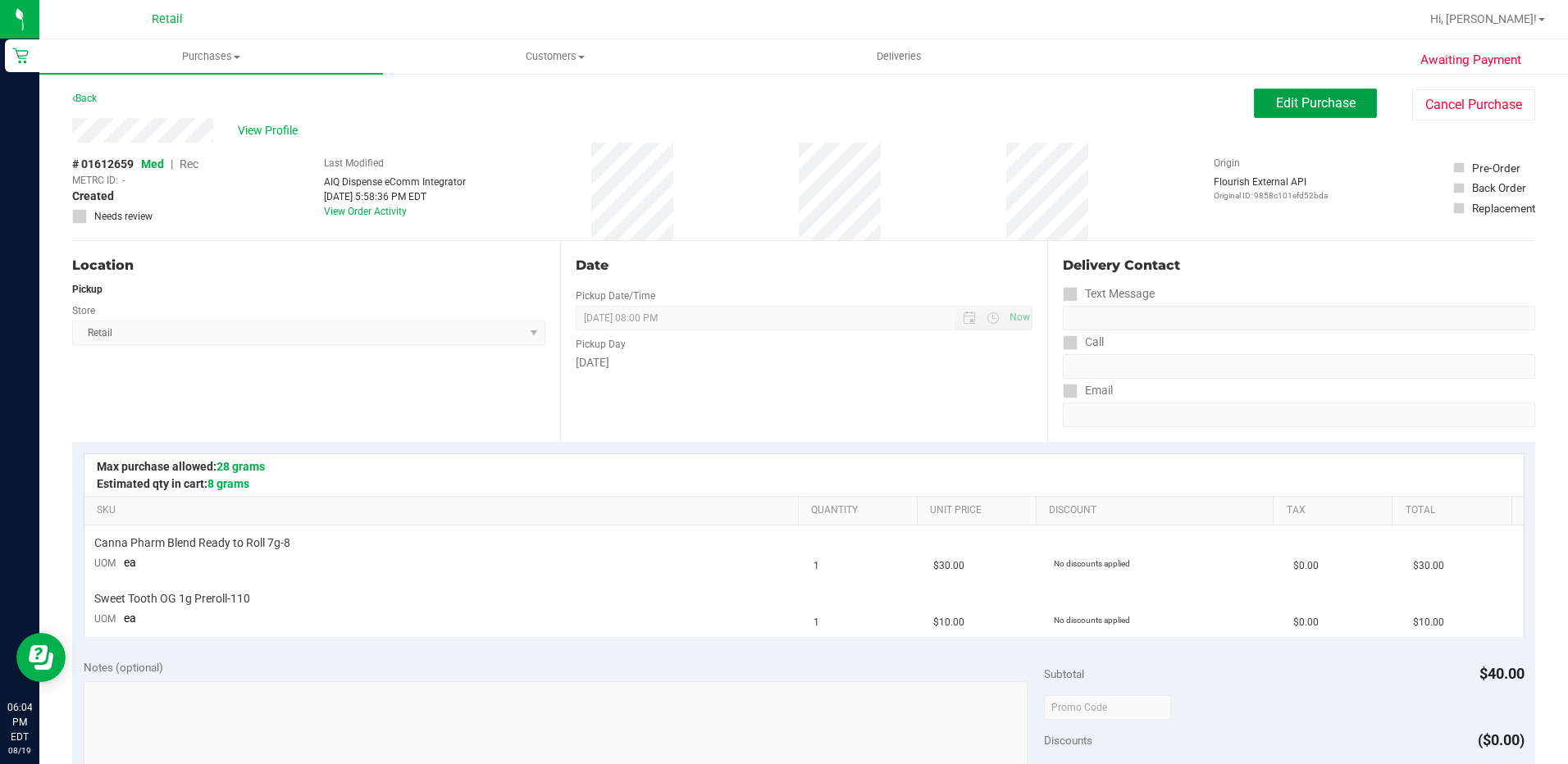
click at [1321, 101] on span "Edit Purchase" at bounding box center [1315, 103] width 80 height 16
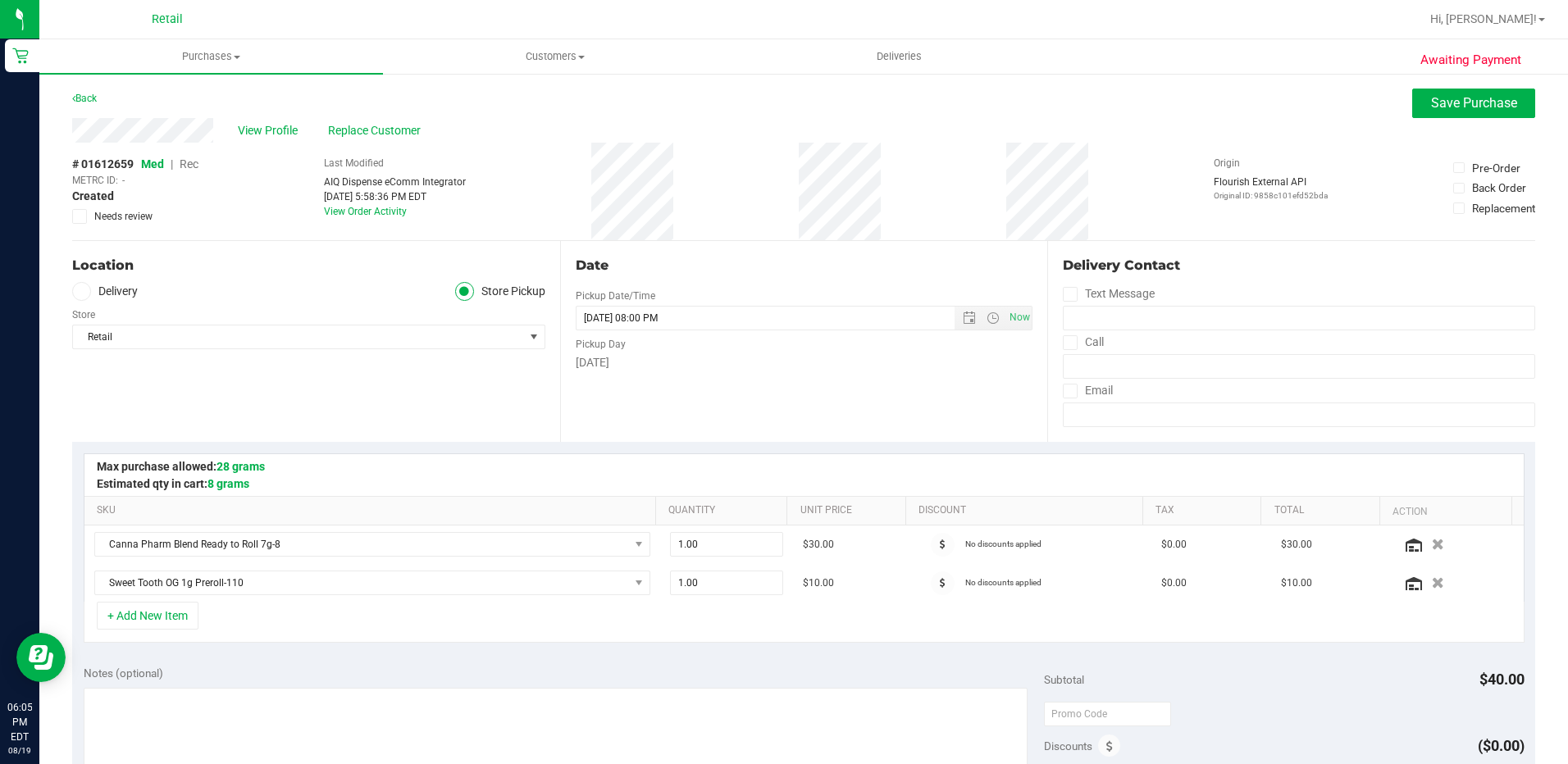
click at [191, 165] on span "Rec" at bounding box center [189, 164] width 19 height 13
click at [1428, 115] on button "Save Purchase" at bounding box center [1474, 103] width 123 height 30
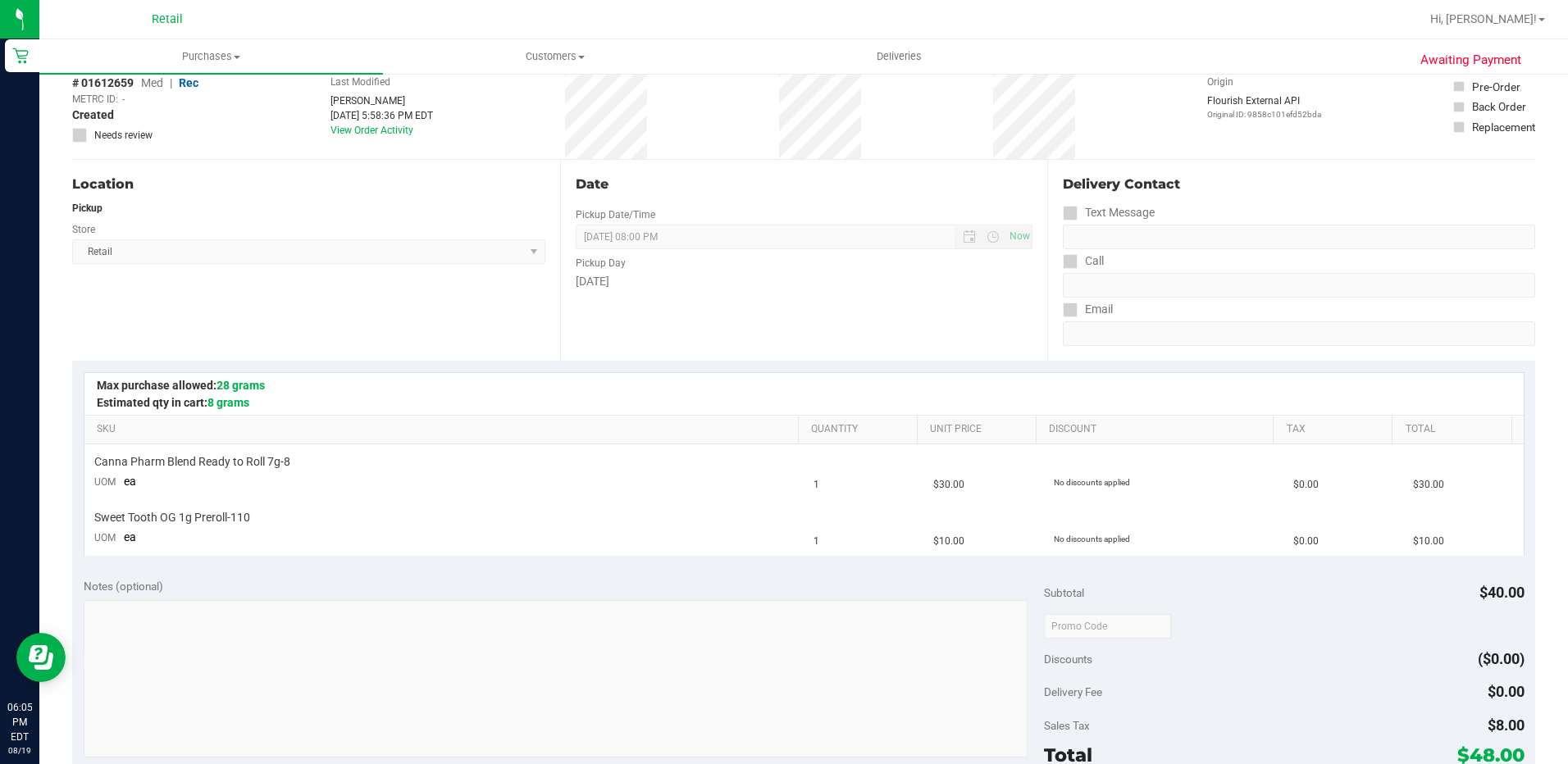
scroll to position [246, 0]
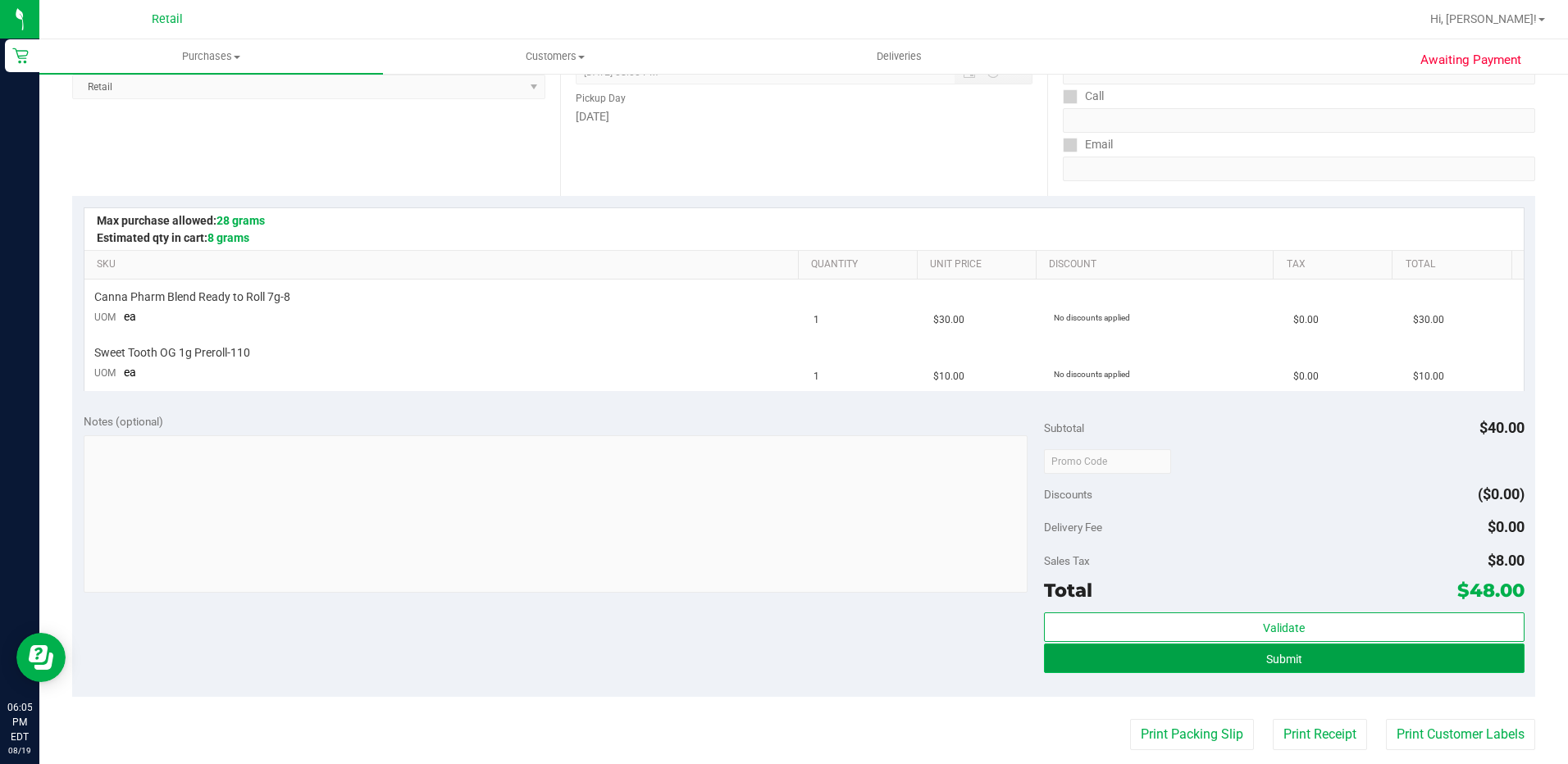
click at [1272, 656] on span "Submit" at bounding box center [1284, 659] width 36 height 13
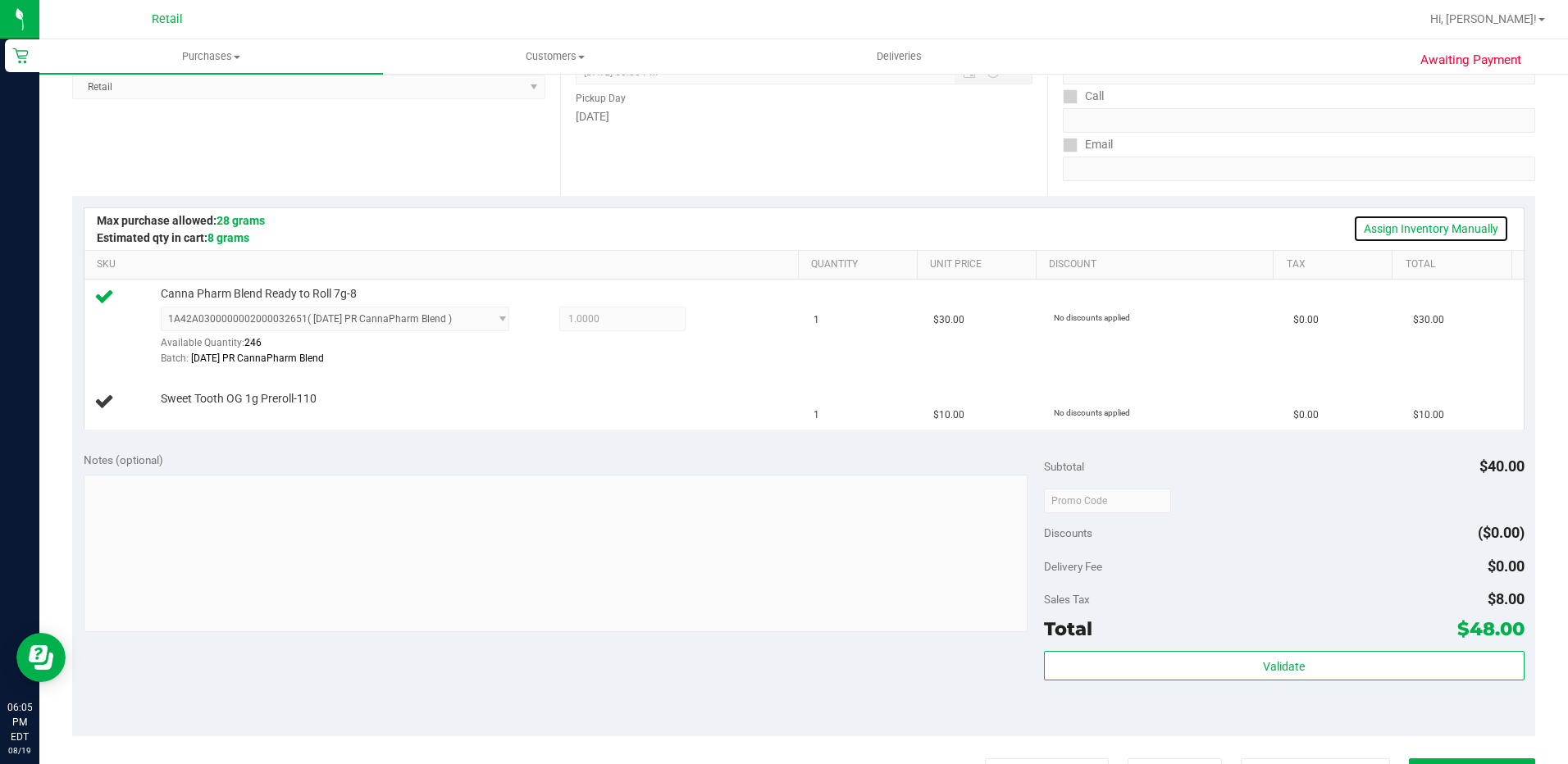
click at [1390, 236] on link "Assign Inventory Manually" at bounding box center [1431, 229] width 156 height 28
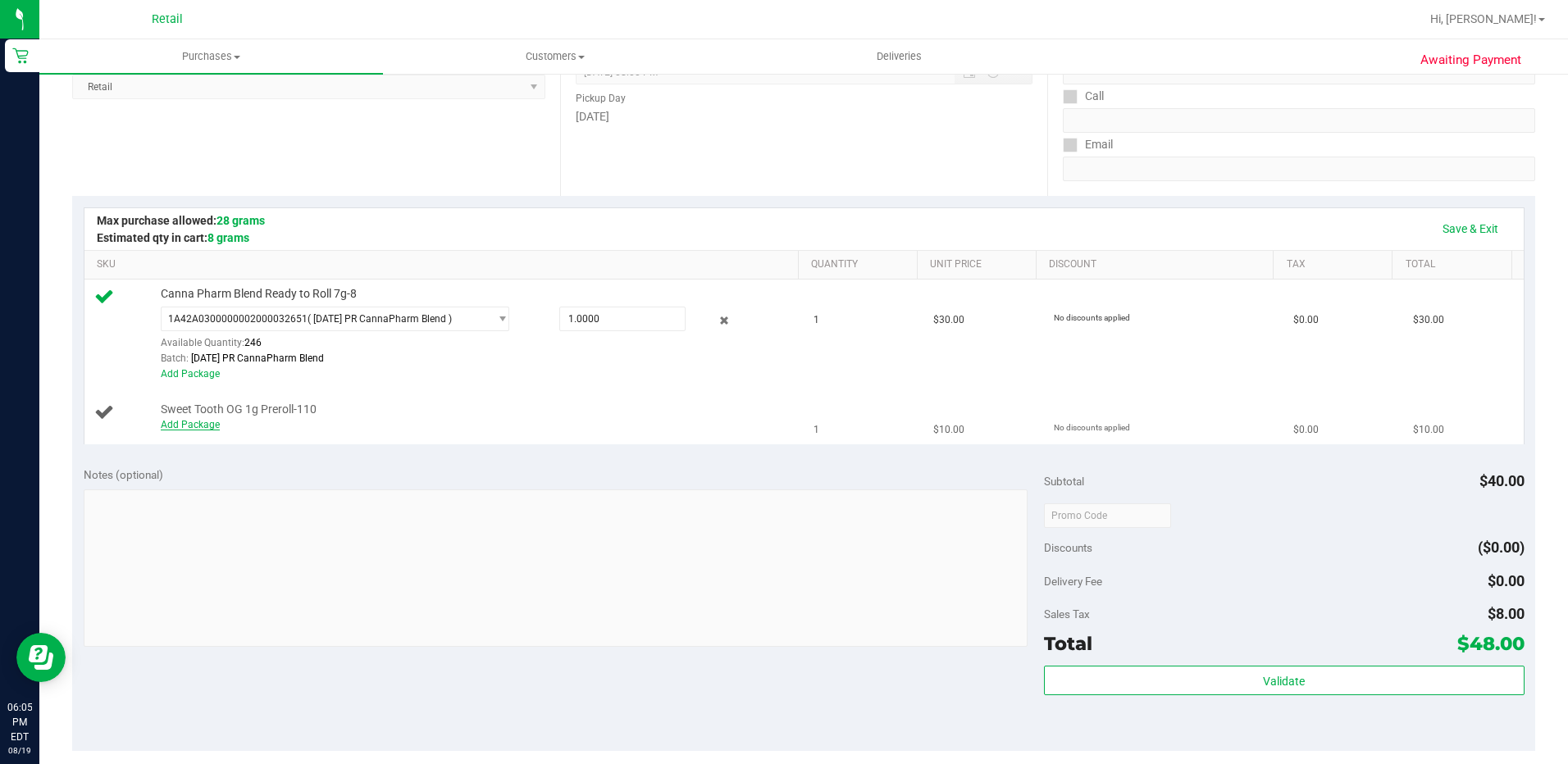
click at [209, 423] on link "Add Package" at bounding box center [190, 424] width 59 height 11
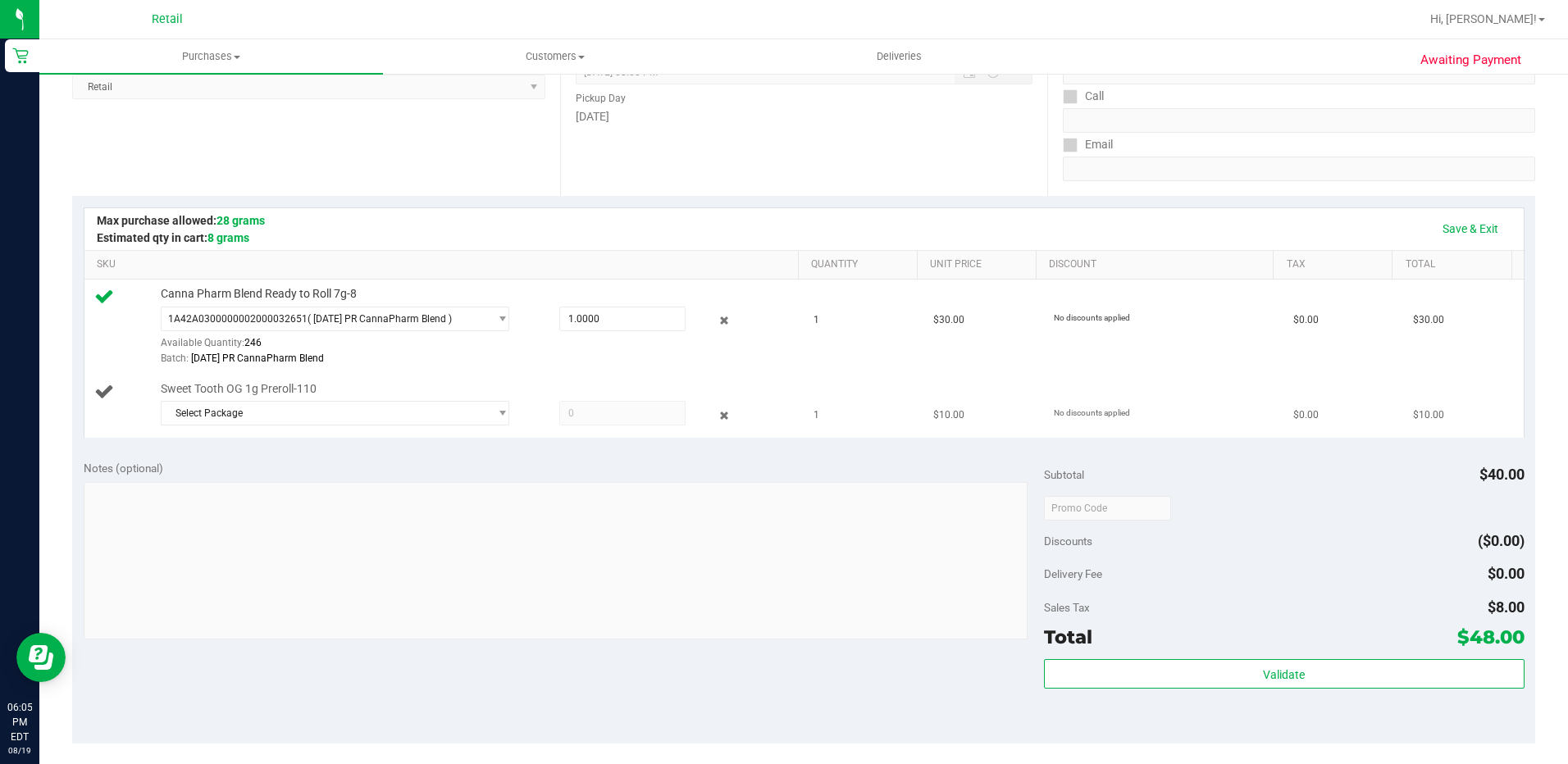
click at [286, 428] on div "Select Package 1A42A0300000002000032650" at bounding box center [475, 415] width 630 height 30
click at [317, 414] on span "Select Package" at bounding box center [325, 413] width 328 height 23
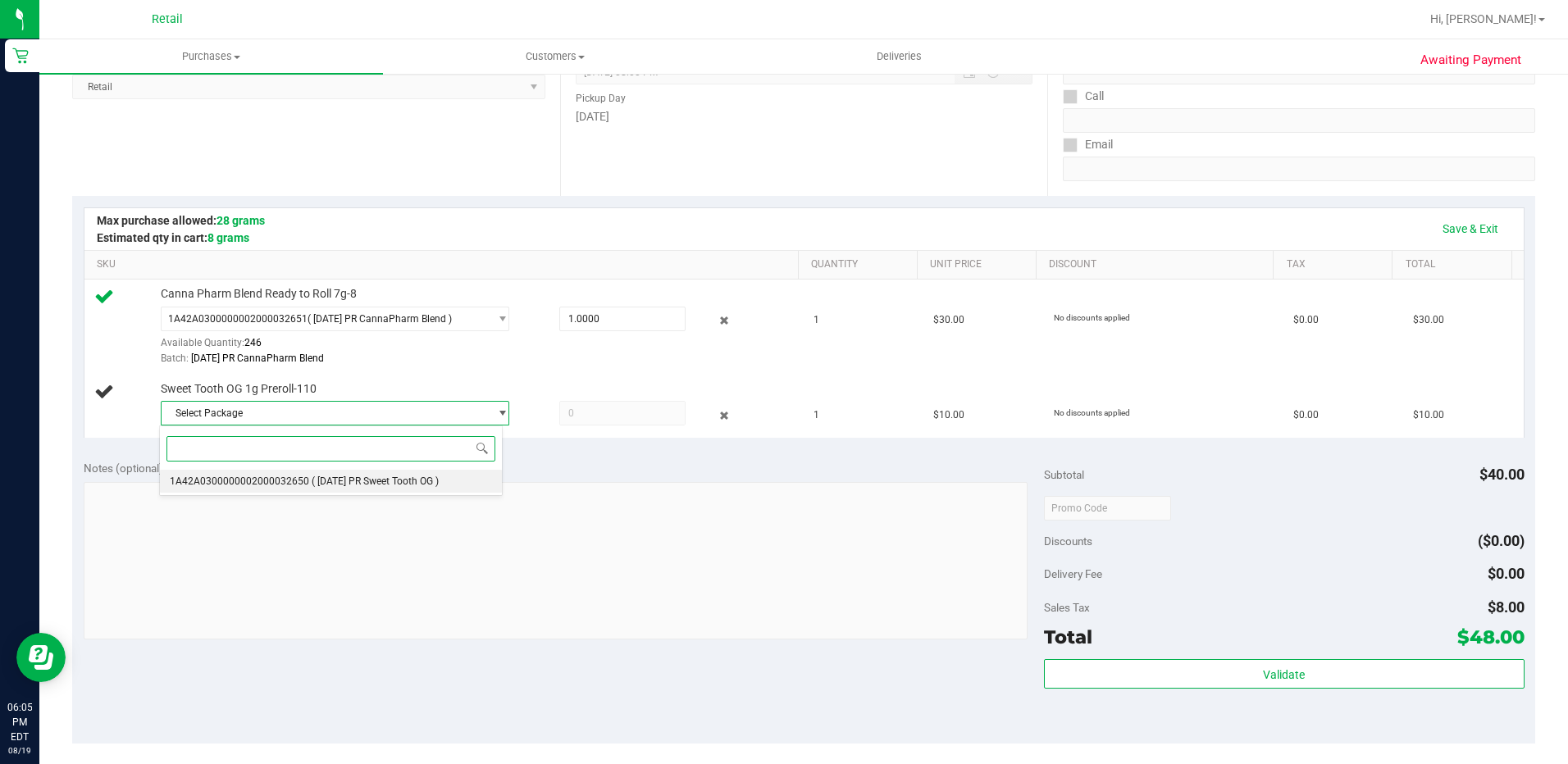
click at [292, 476] on span "1A42A0300000002000032650" at bounding box center [240, 481] width 140 height 11
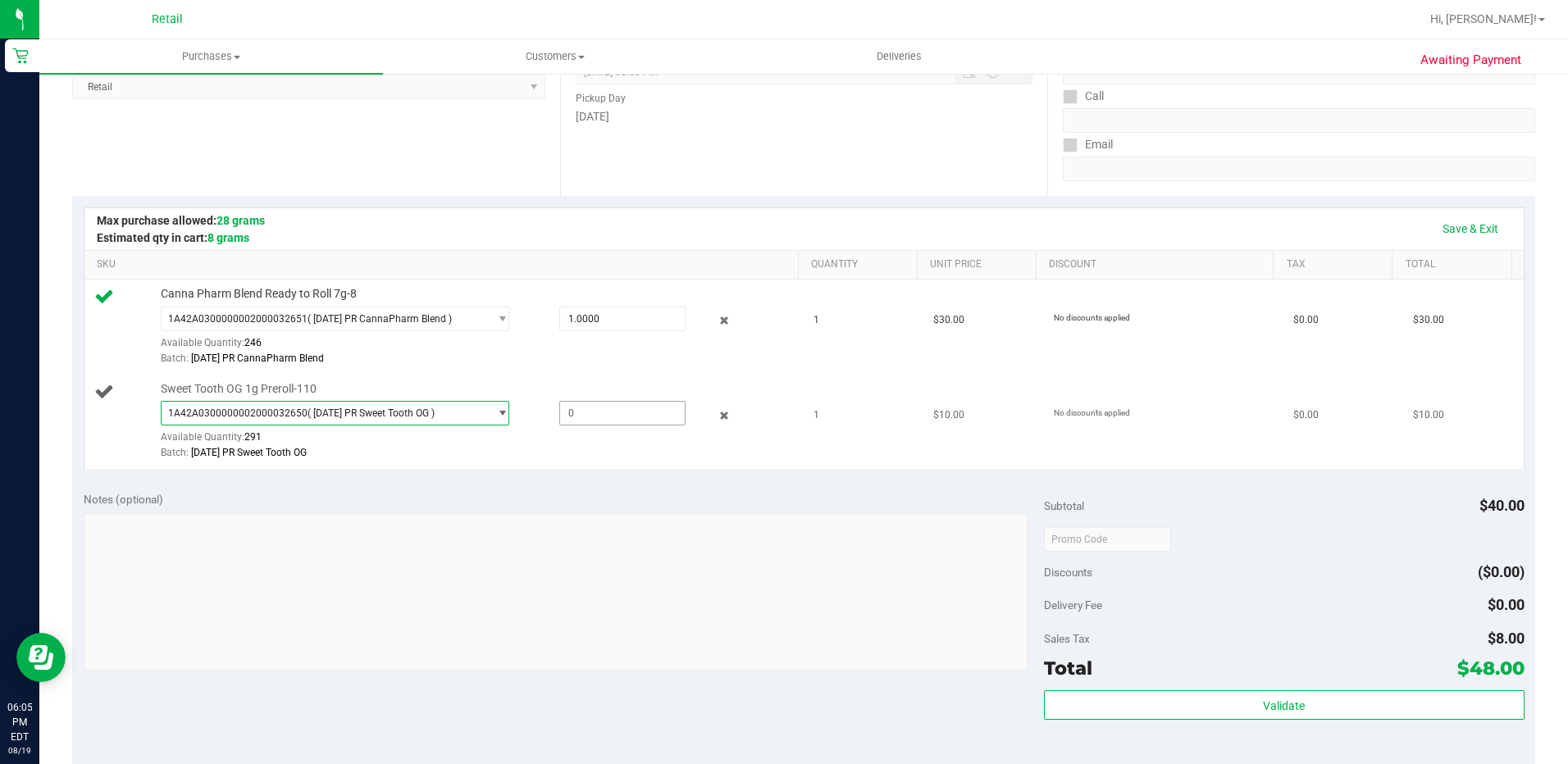
click at [593, 407] on span at bounding box center [622, 413] width 126 height 25
type input "1"
type input "1.0000"
click at [1301, 500] on div "Subtotal $40.00" at bounding box center [1284, 506] width 480 height 30
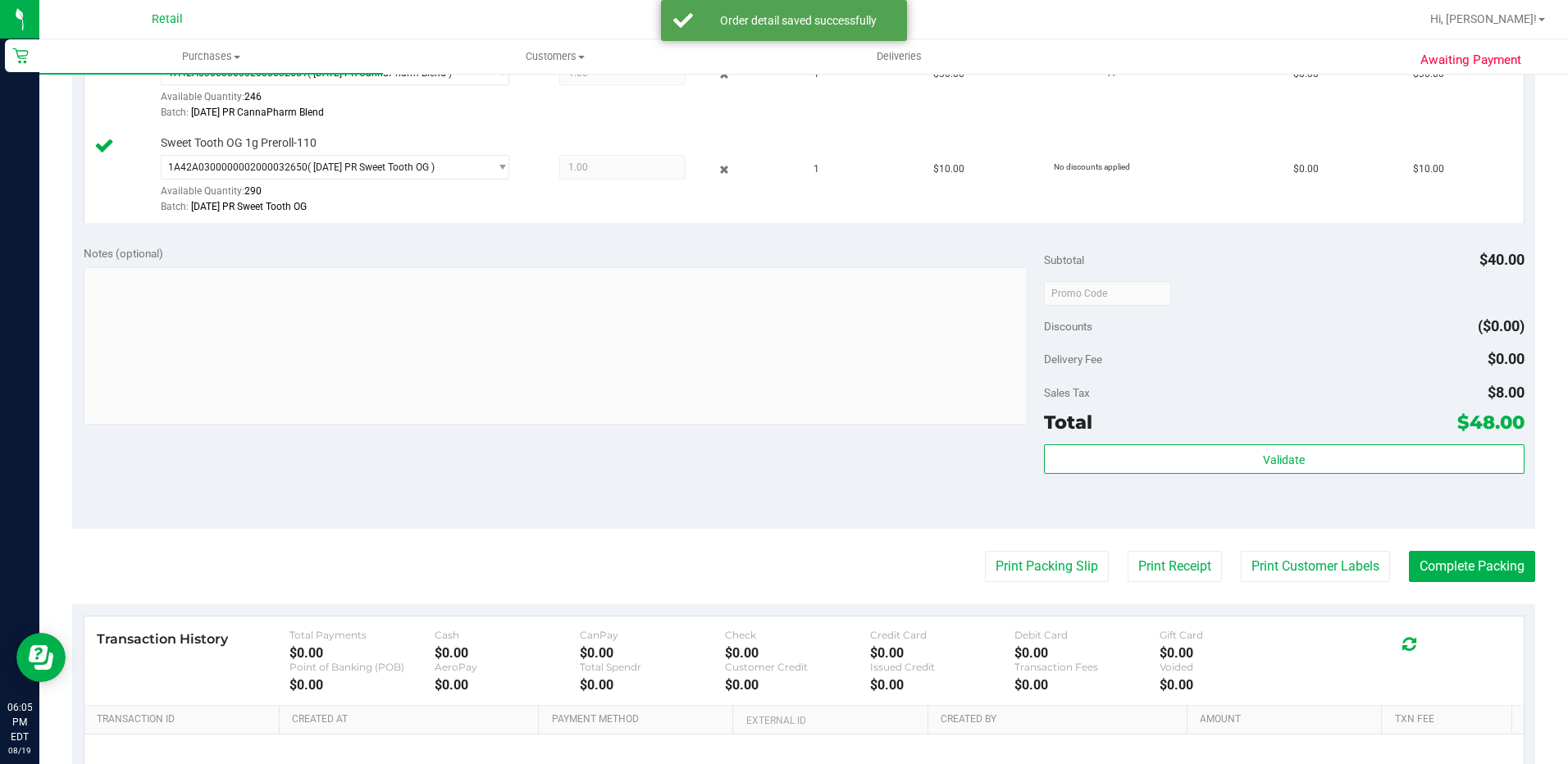
scroll to position [164, 0]
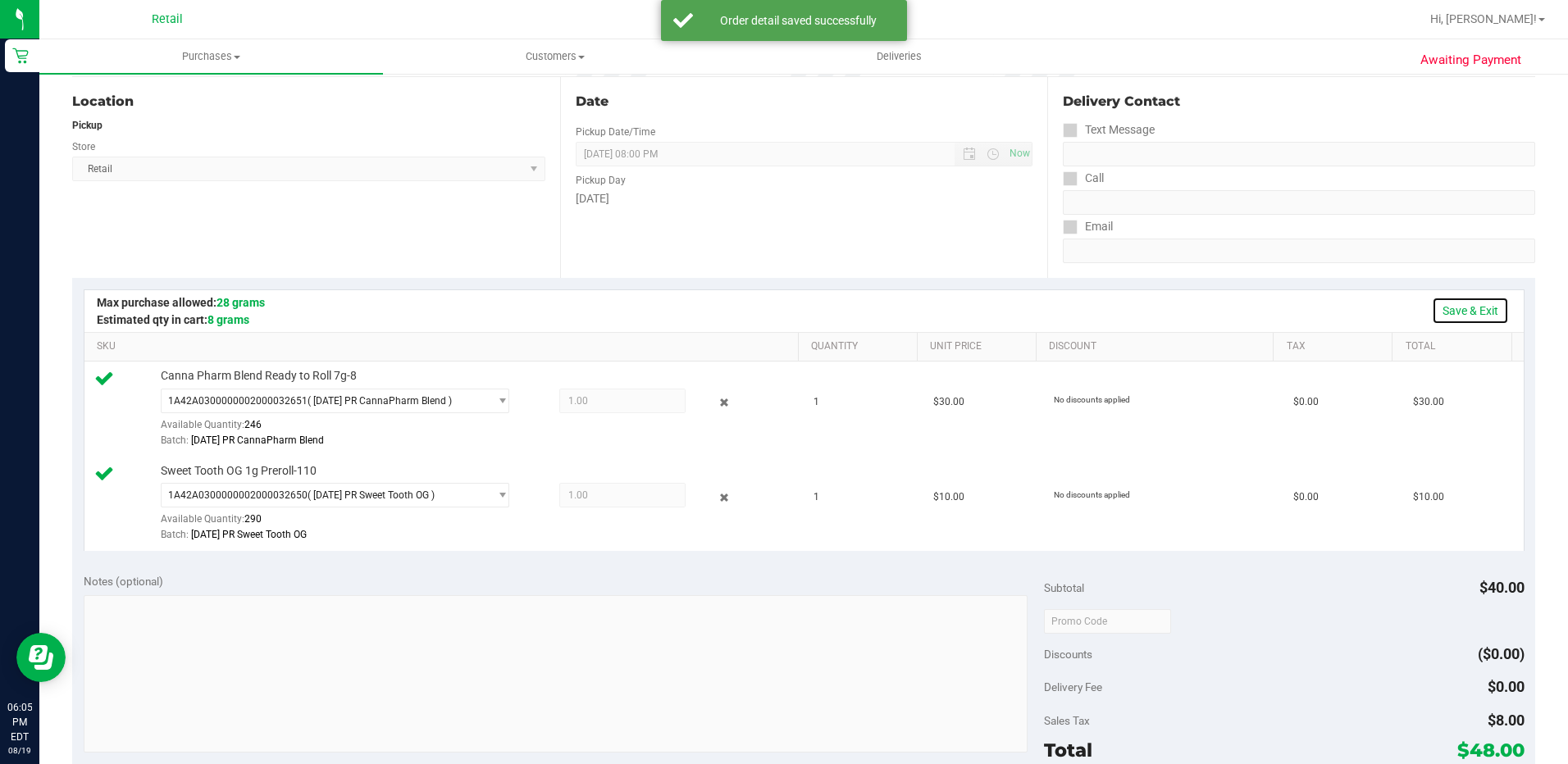
click at [1453, 307] on link "Save & Exit" at bounding box center [1470, 311] width 77 height 28
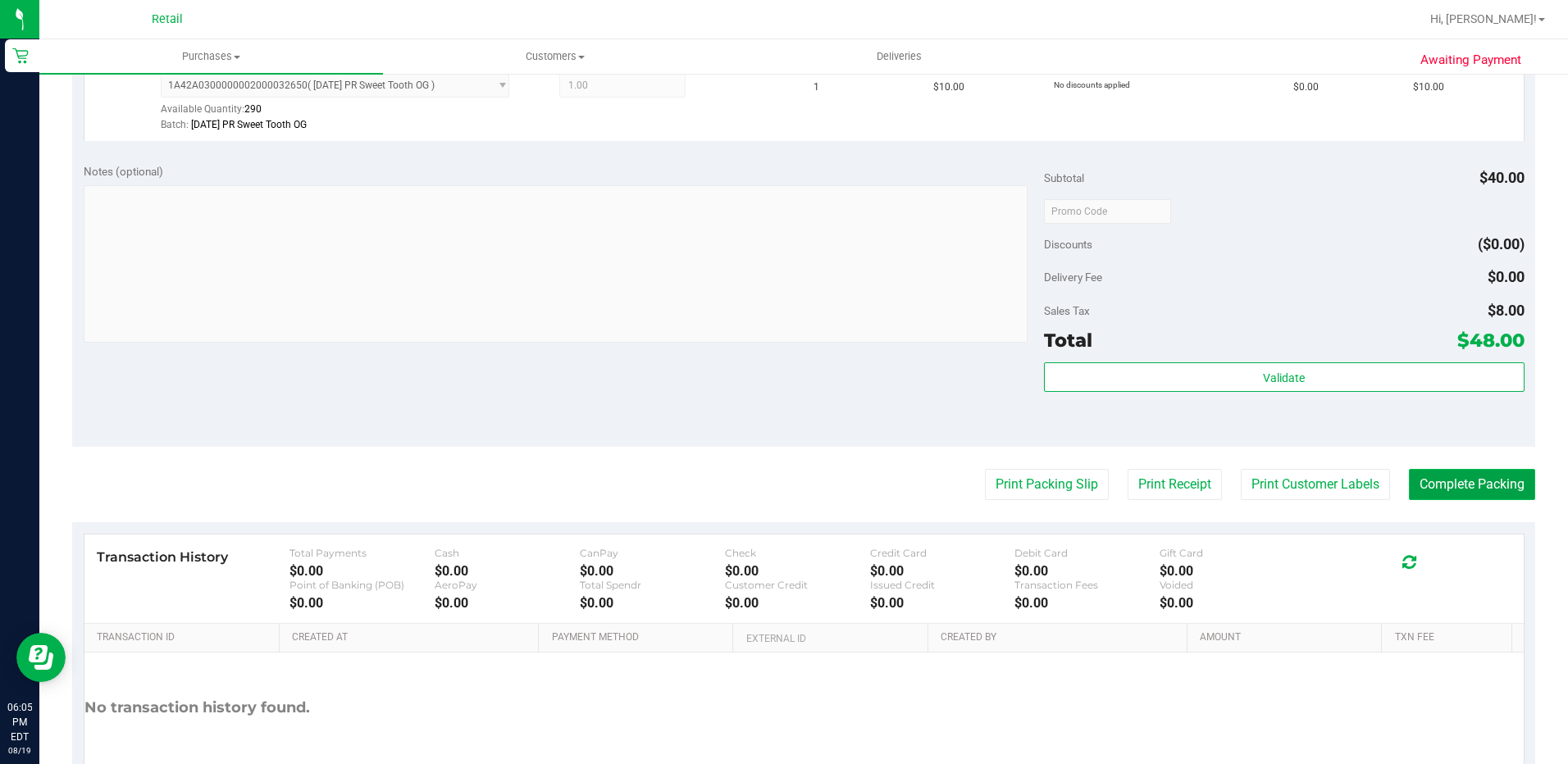
click at [1494, 480] on button "Complete Packing" at bounding box center [1472, 484] width 126 height 31
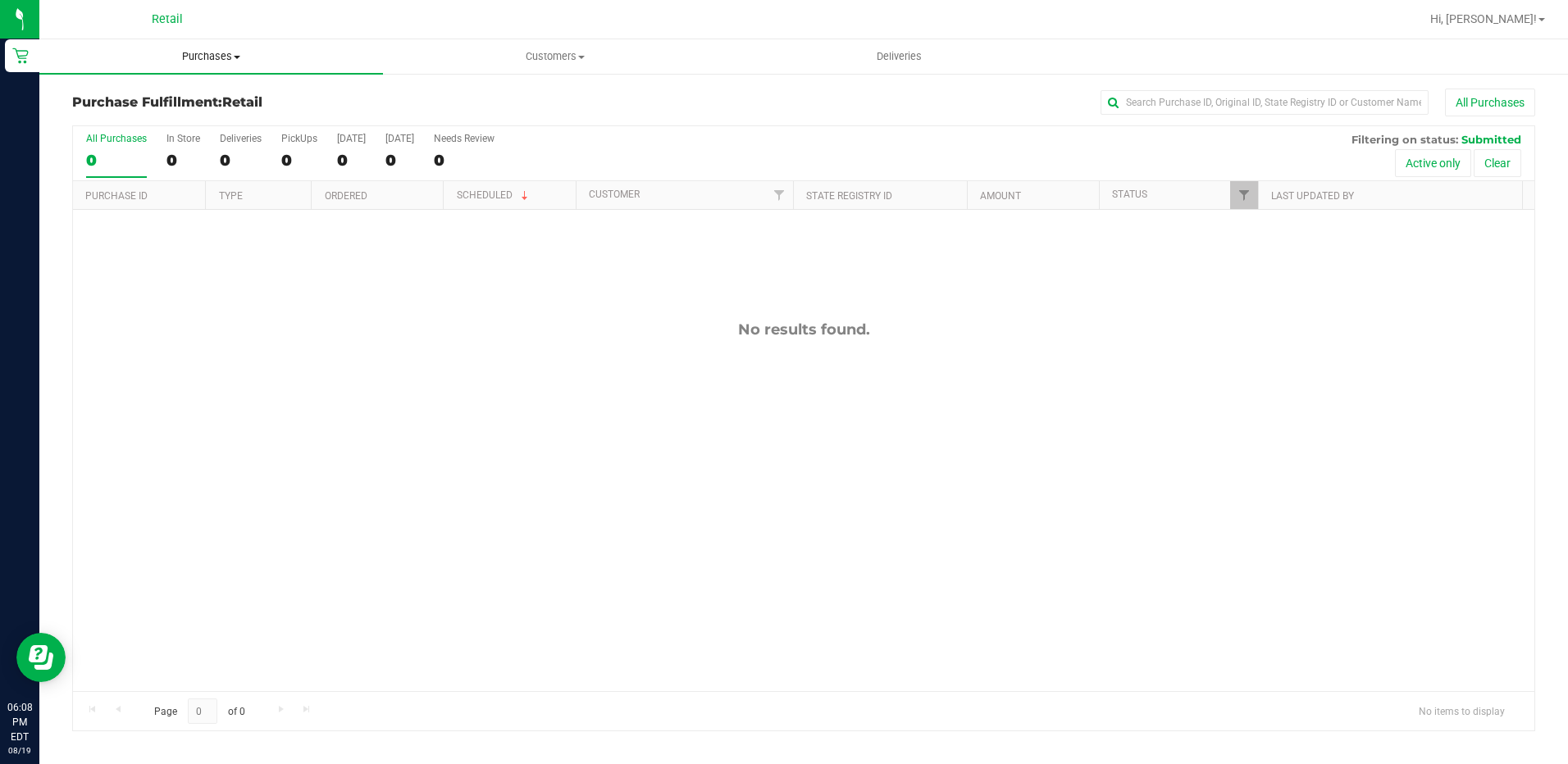
click at [235, 66] on uib-tab-heading "Purchases Summary of purchases Fulfillment All purchases" at bounding box center [211, 57] width 344 height 34
click at [127, 145] on span "All purchases" at bounding box center [98, 138] width 117 height 14
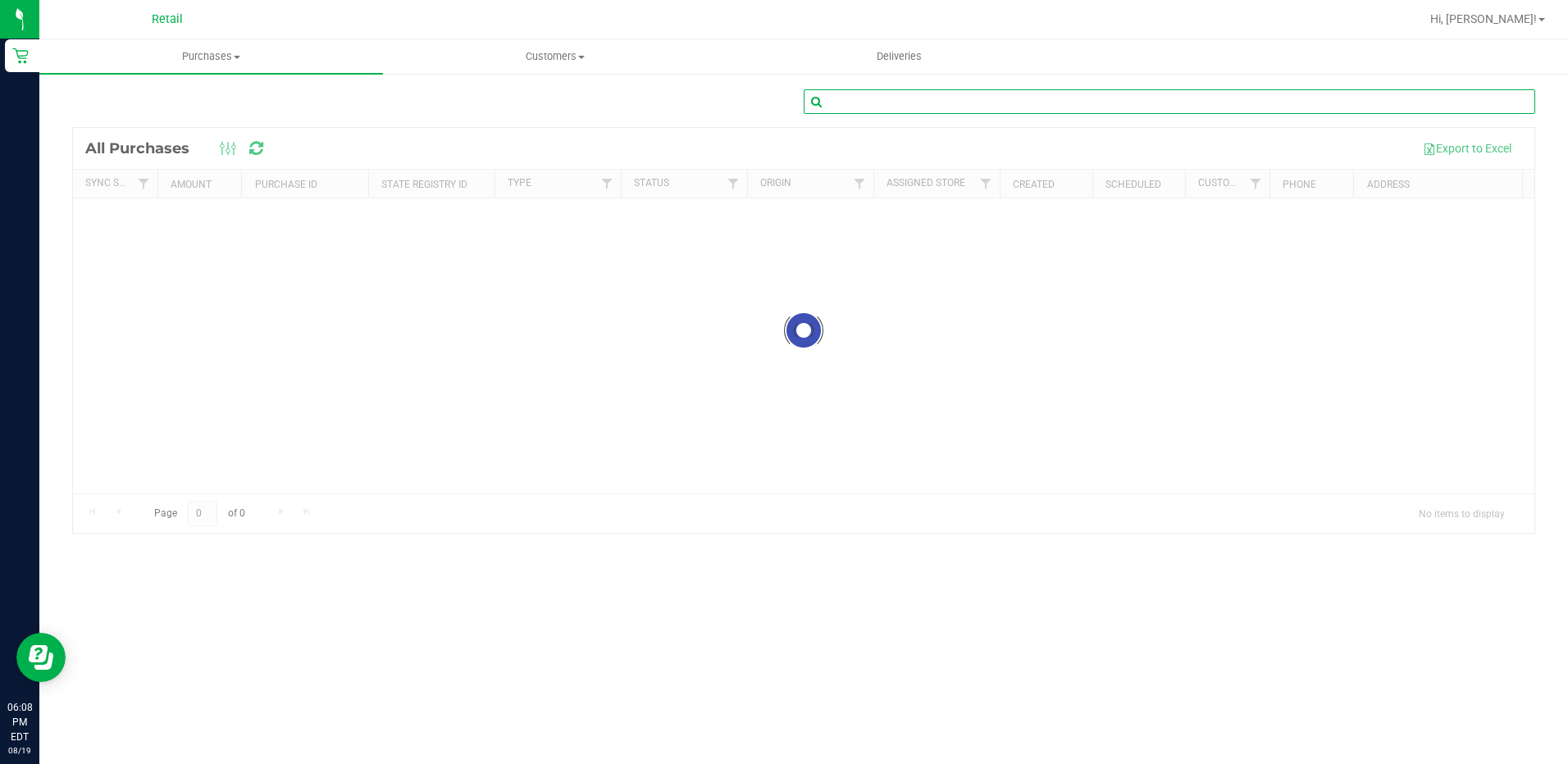
click at [951, 98] on input "text" at bounding box center [1169, 102] width 731 height 25
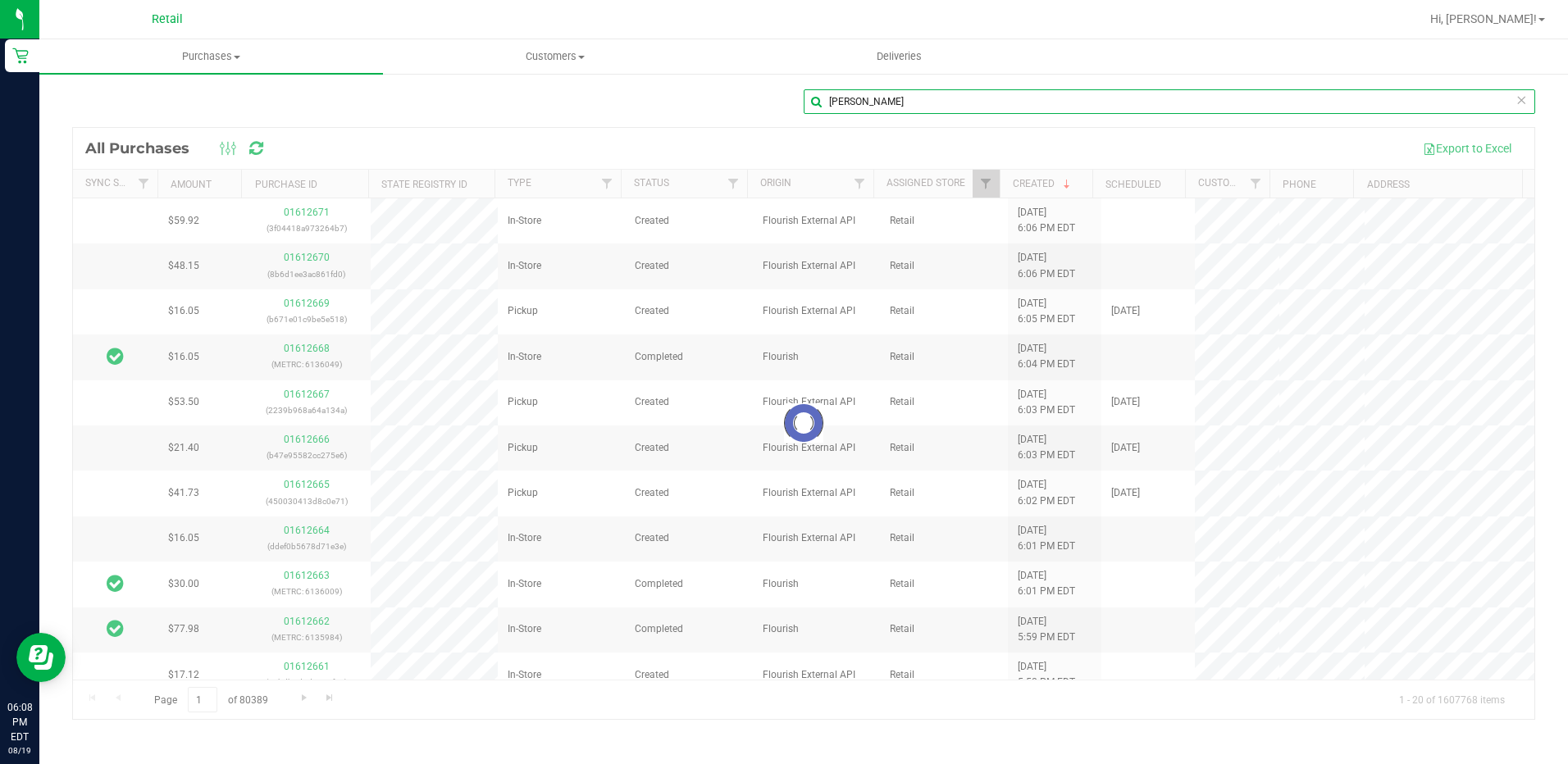
type input "[PERSON_NAME]"
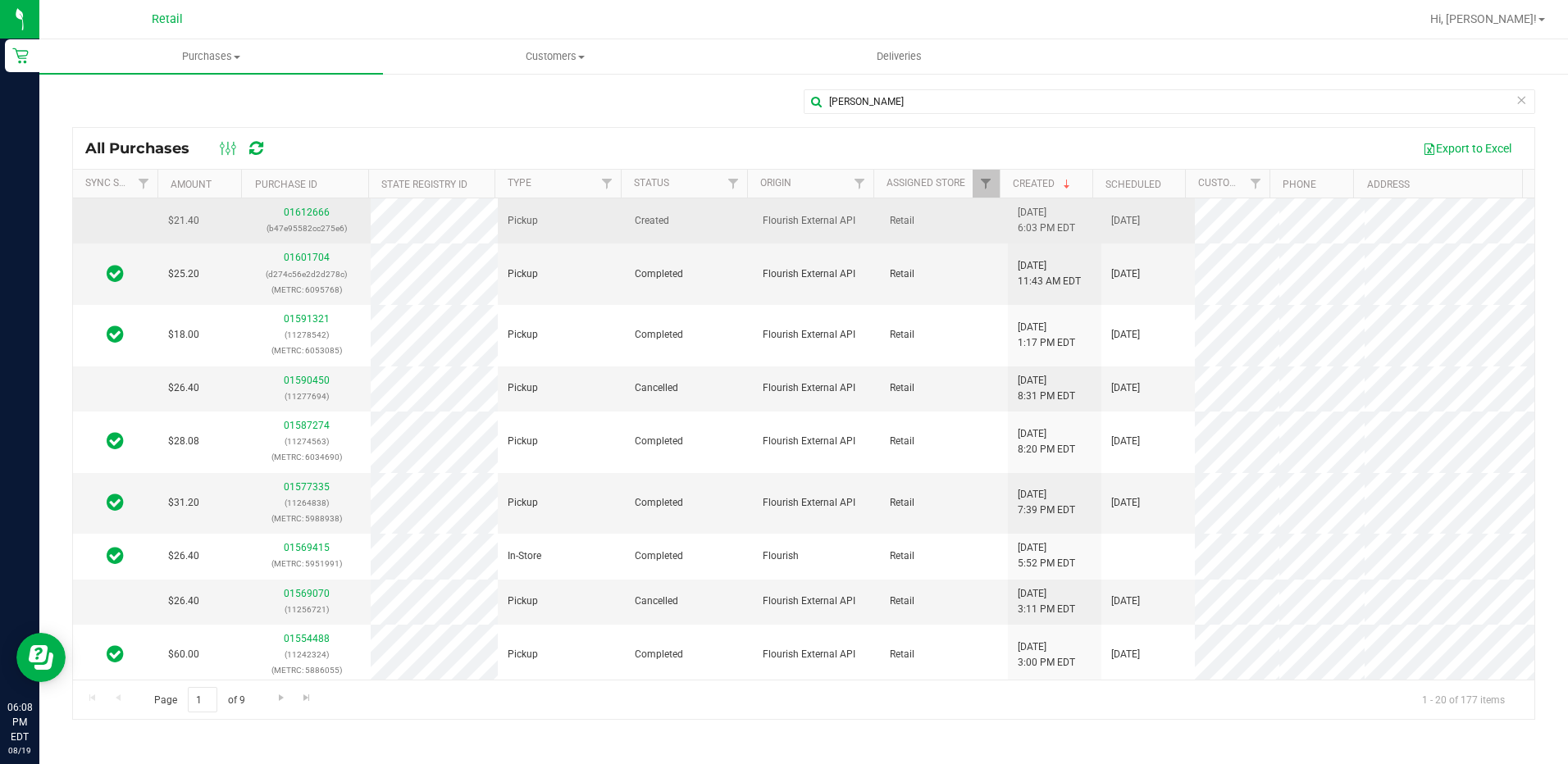
click at [288, 201] on td "01612666 (b47e95582cc275e6)" at bounding box center [306, 221] width 127 height 45
click at [288, 212] on link "01612666" at bounding box center [307, 213] width 46 height 11
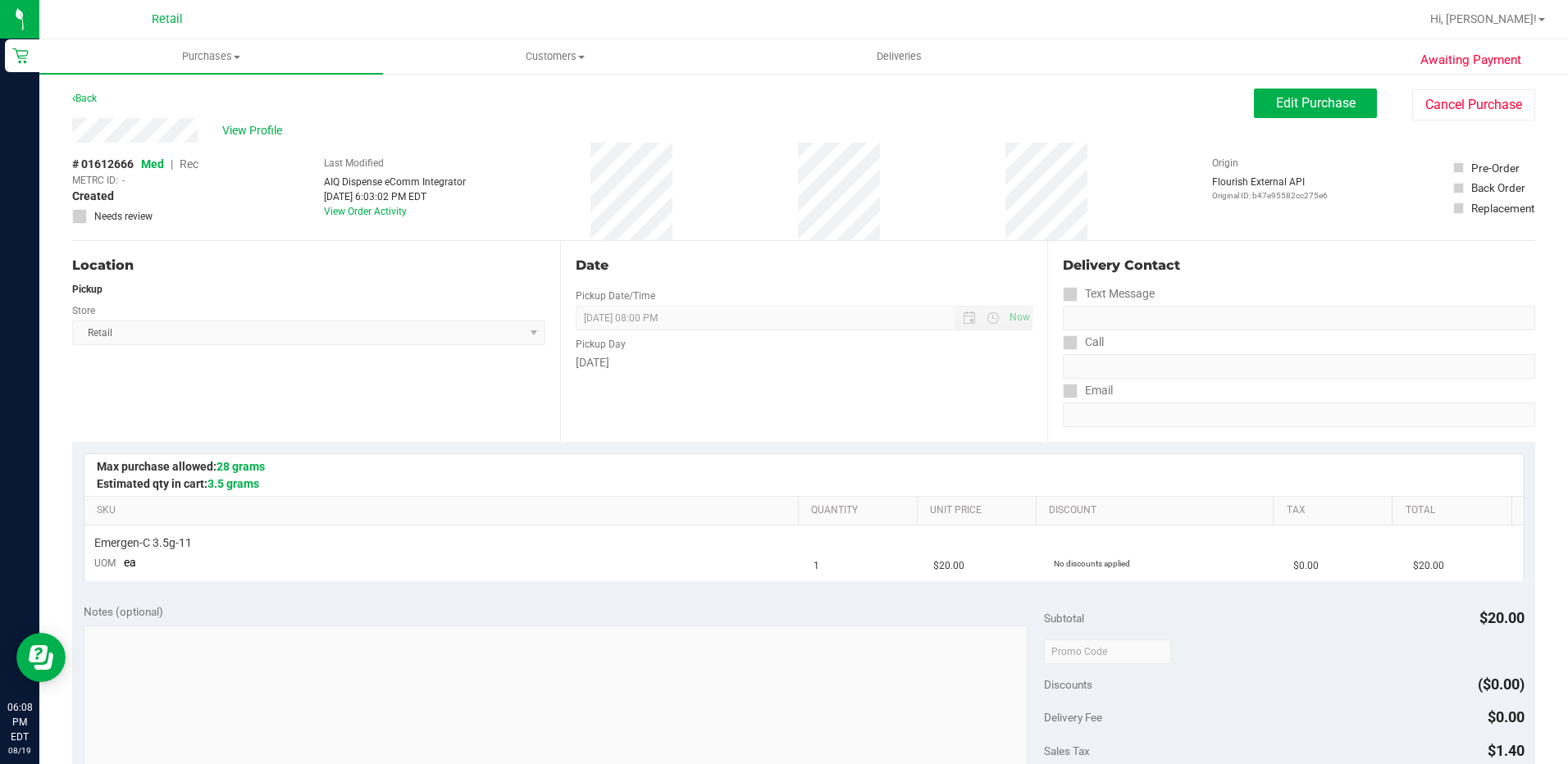
click at [1276, 118] on div "Edit Purchase Cancel Purchase" at bounding box center [1394, 104] width 282 height 32
click at [1269, 113] on button "Edit Purchase" at bounding box center [1315, 103] width 123 height 30
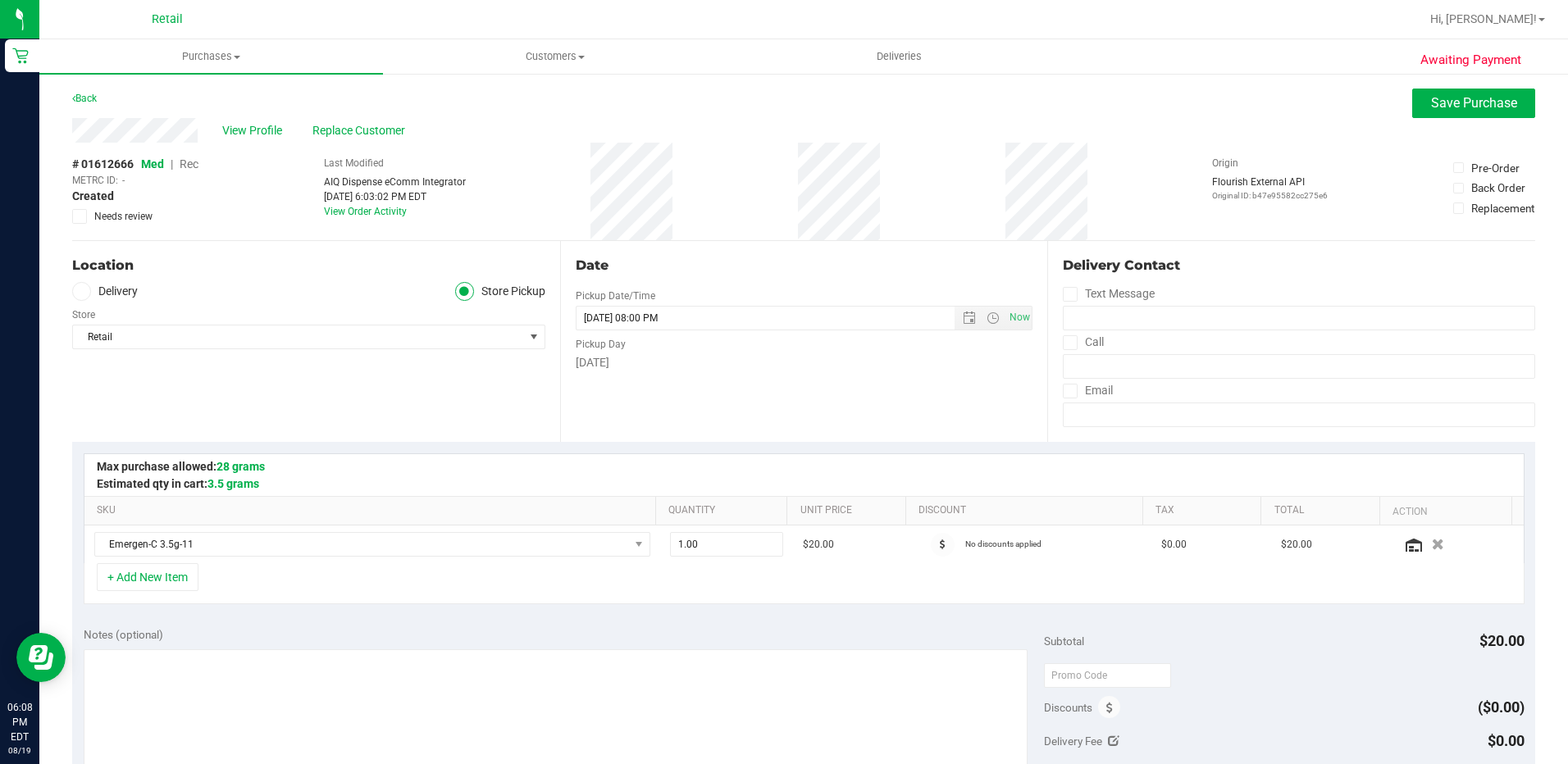
click at [188, 162] on span "Rec" at bounding box center [189, 164] width 19 height 13
click at [1476, 114] on button "Save Purchase" at bounding box center [1474, 103] width 123 height 30
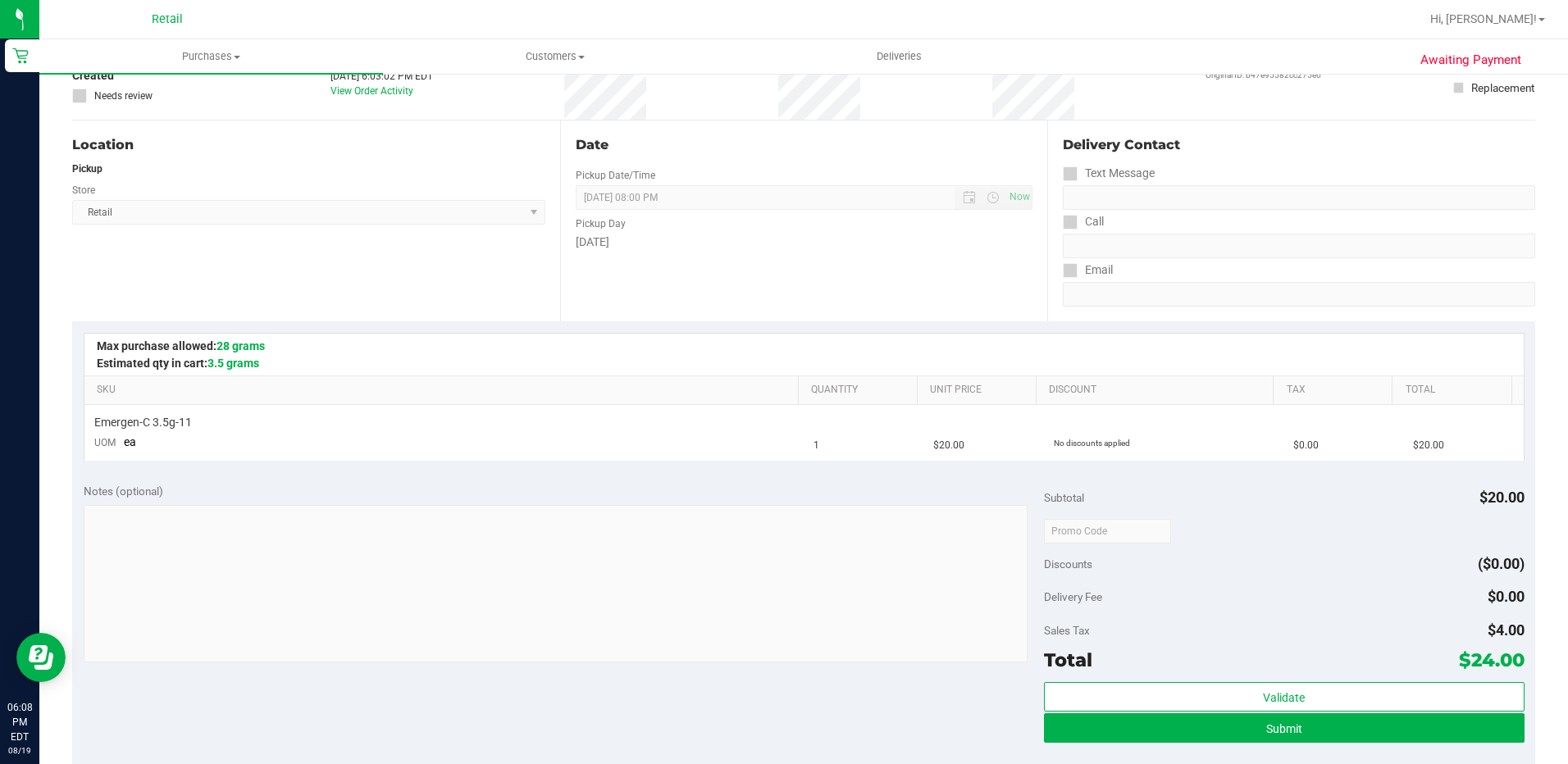
scroll to position [246, 0]
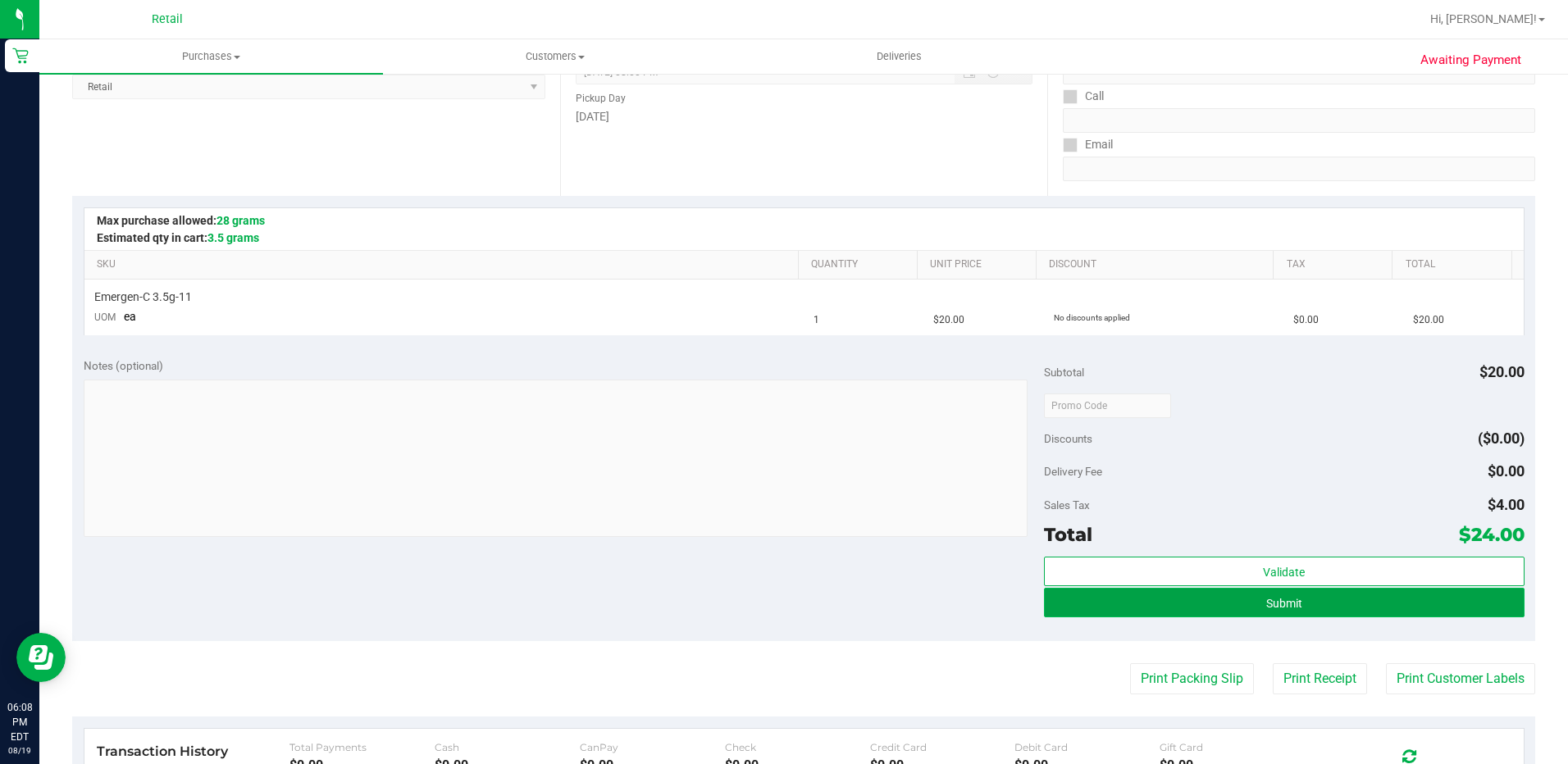
click at [1305, 606] on button "Submit" at bounding box center [1284, 602] width 480 height 30
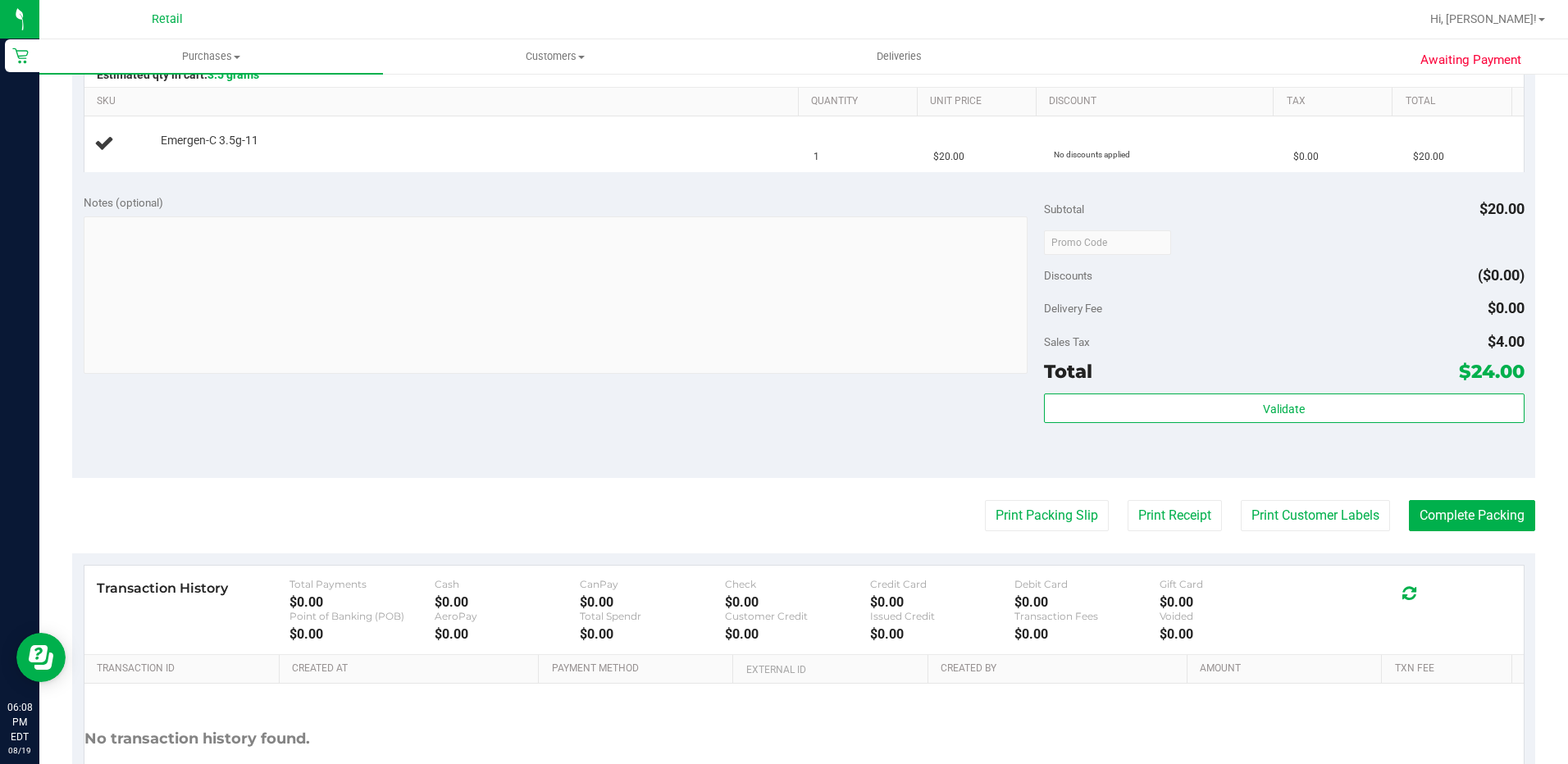
scroll to position [409, 0]
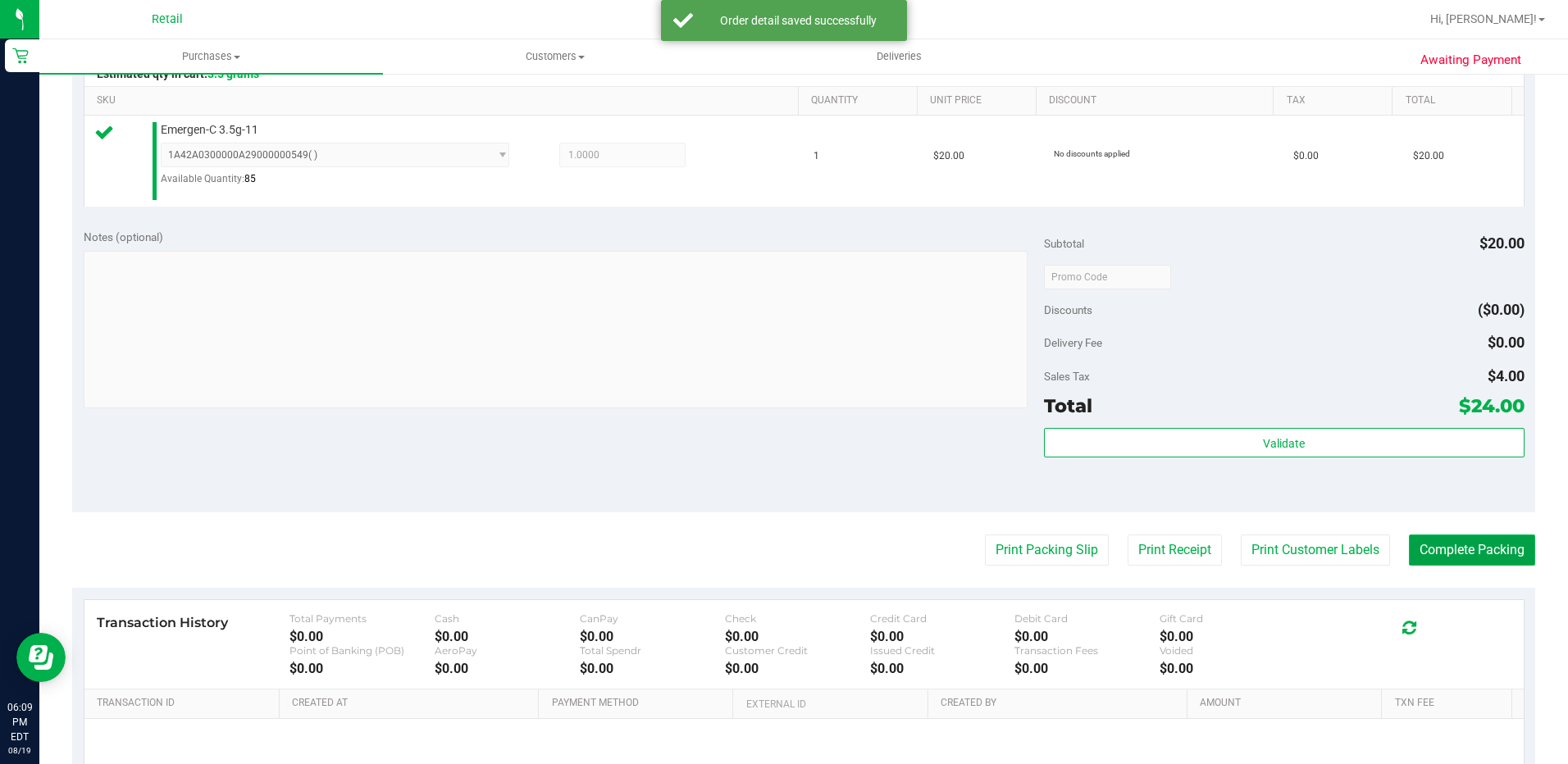
click at [1449, 548] on button "Complete Packing" at bounding box center [1472, 550] width 126 height 31
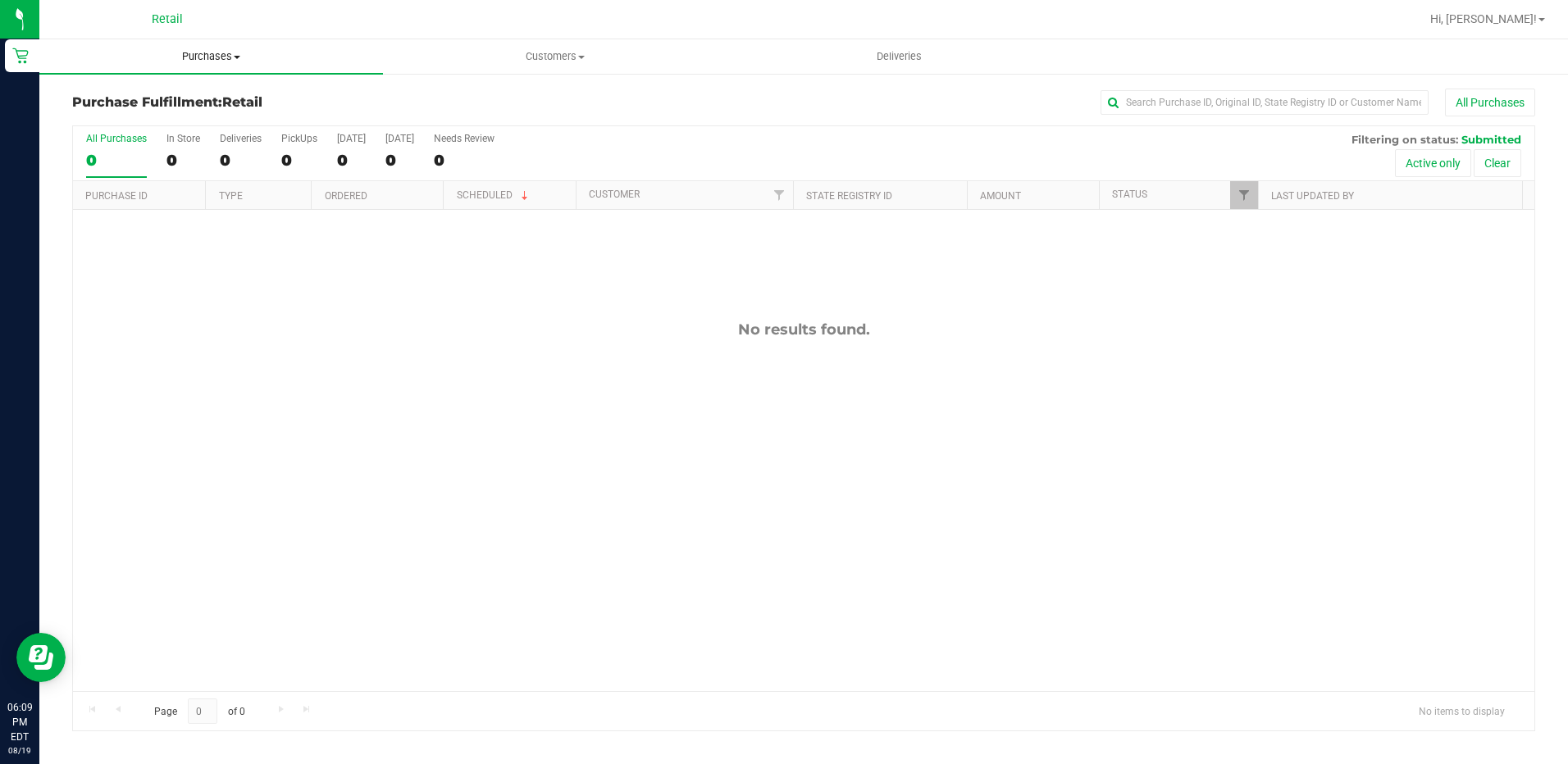
click at [181, 52] on span "Purchases" at bounding box center [211, 57] width 344 height 15
click at [143, 141] on span "All purchases" at bounding box center [98, 138] width 117 height 14
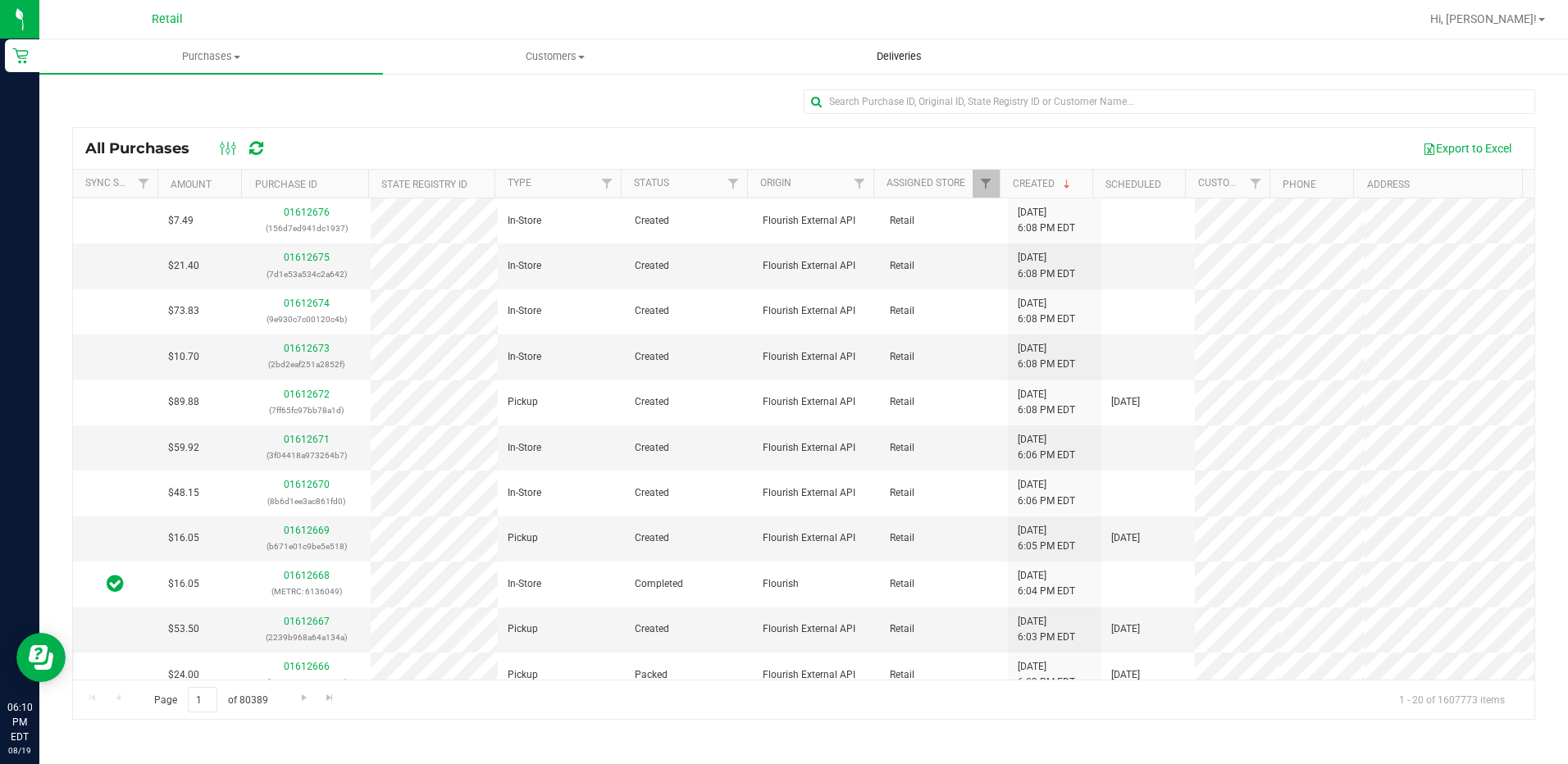
click at [910, 53] on span "Deliveries" at bounding box center [899, 57] width 89 height 15
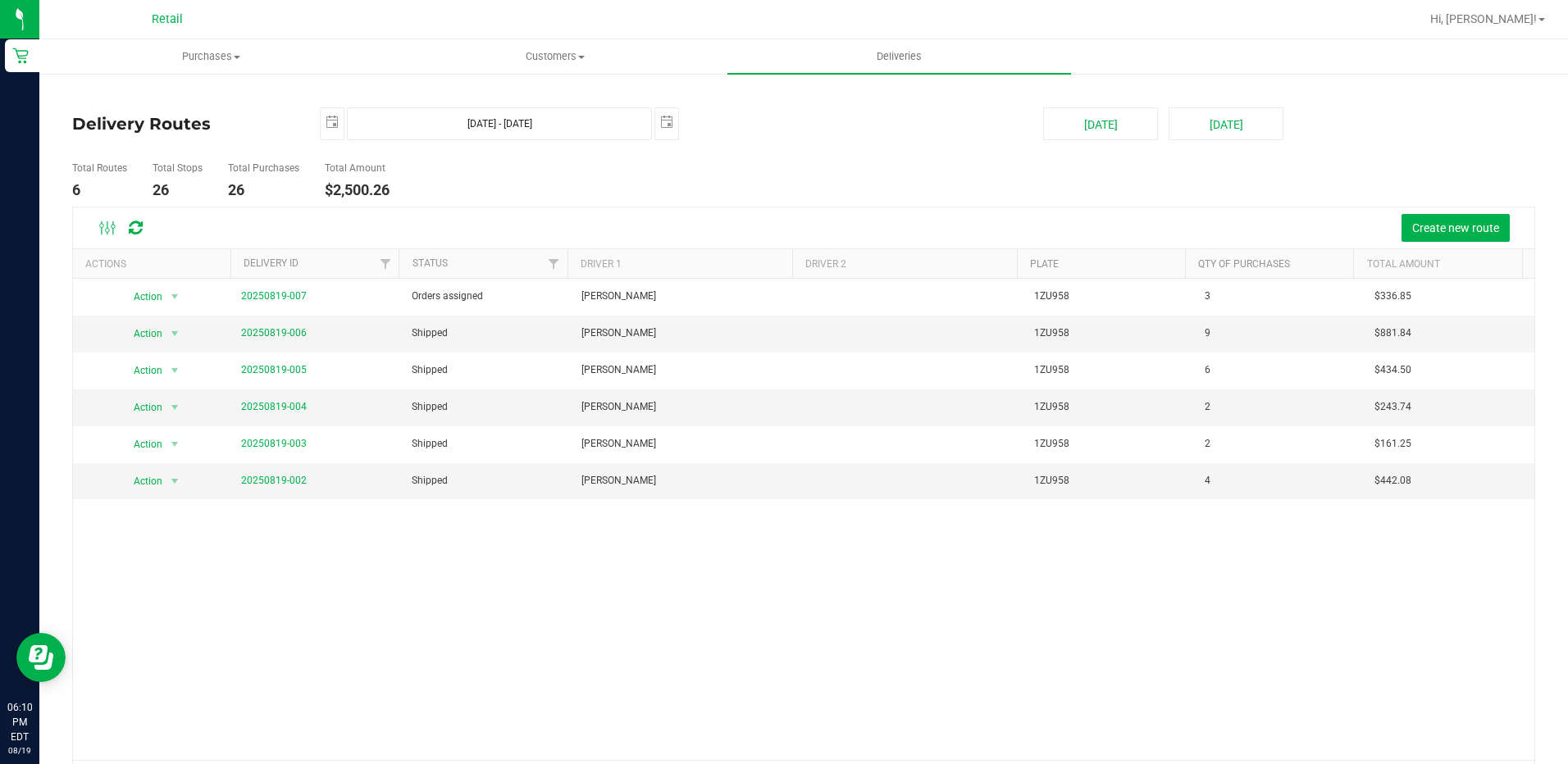
click at [650, 606] on div "Action Action Cancel Delivery Edit Delivery View Delivery 20250819-007 Orders a…" at bounding box center [804, 519] width 1461 height 481
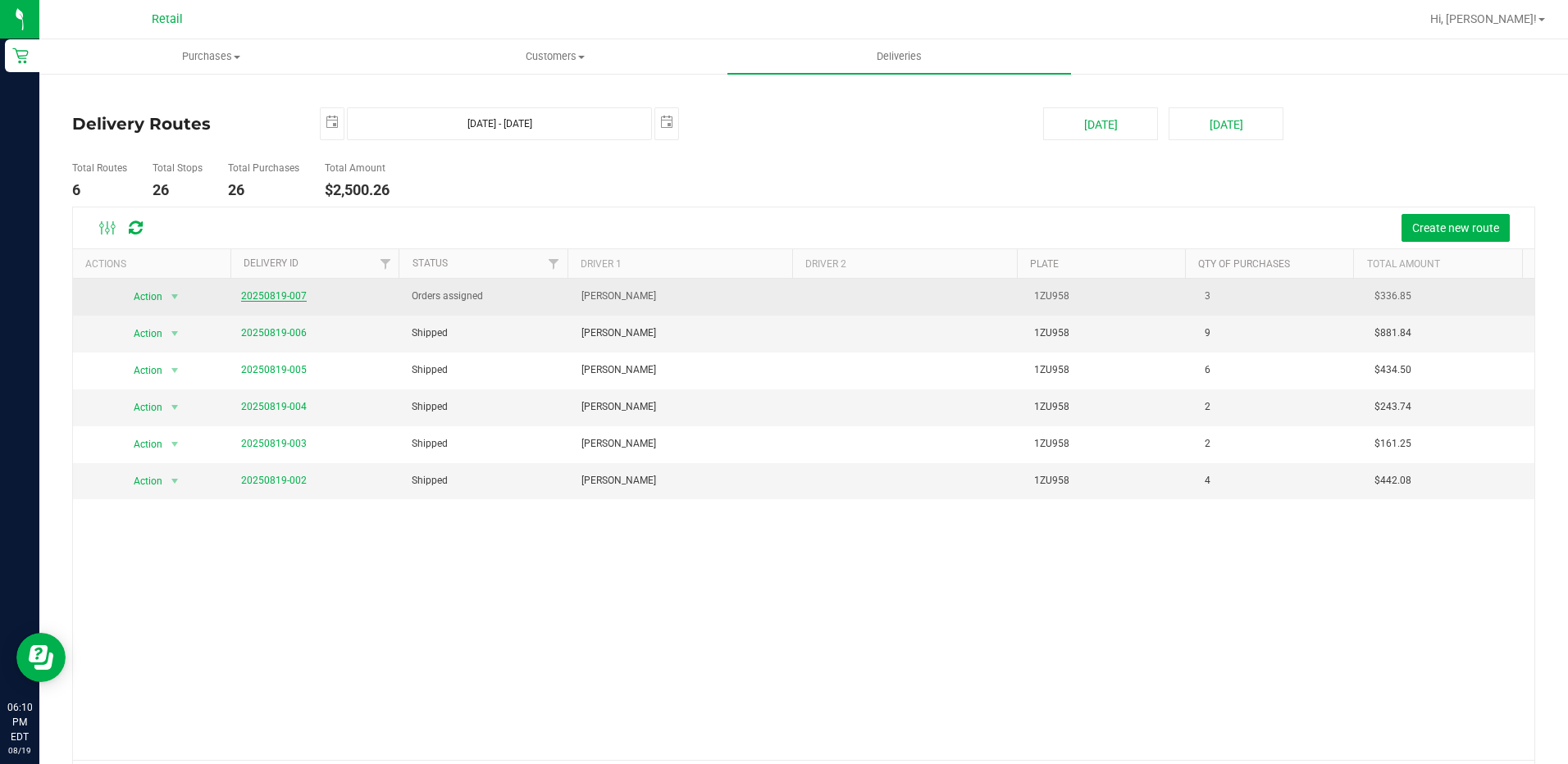
click at [252, 292] on link "20250819-007" at bounding box center [274, 296] width 66 height 11
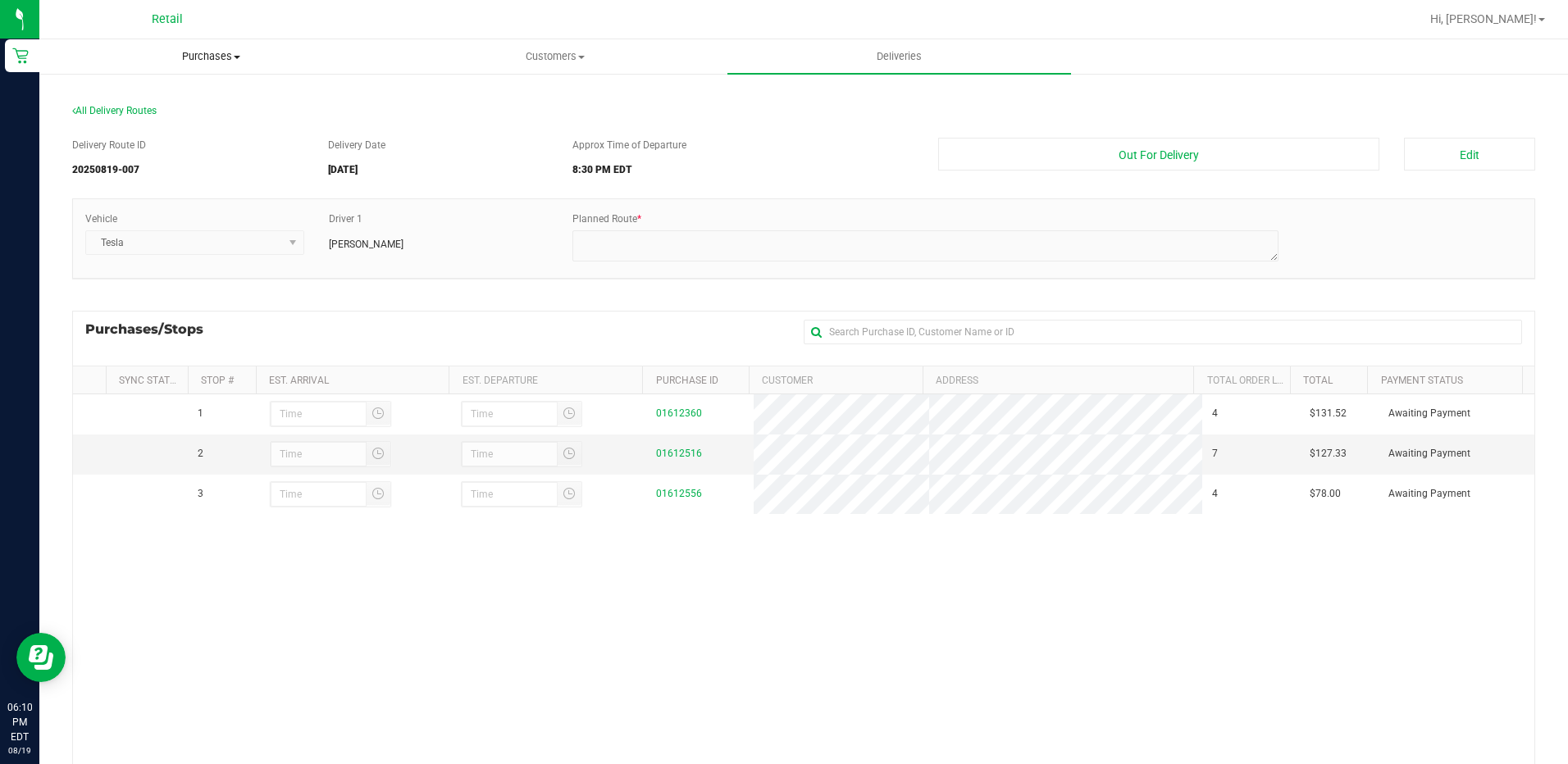
click at [169, 47] on uib-tab-heading "Purchases Summary of purchases Fulfillment All purchases" at bounding box center [211, 57] width 342 height 33
click at [107, 144] on span "All purchases" at bounding box center [98, 138] width 117 height 14
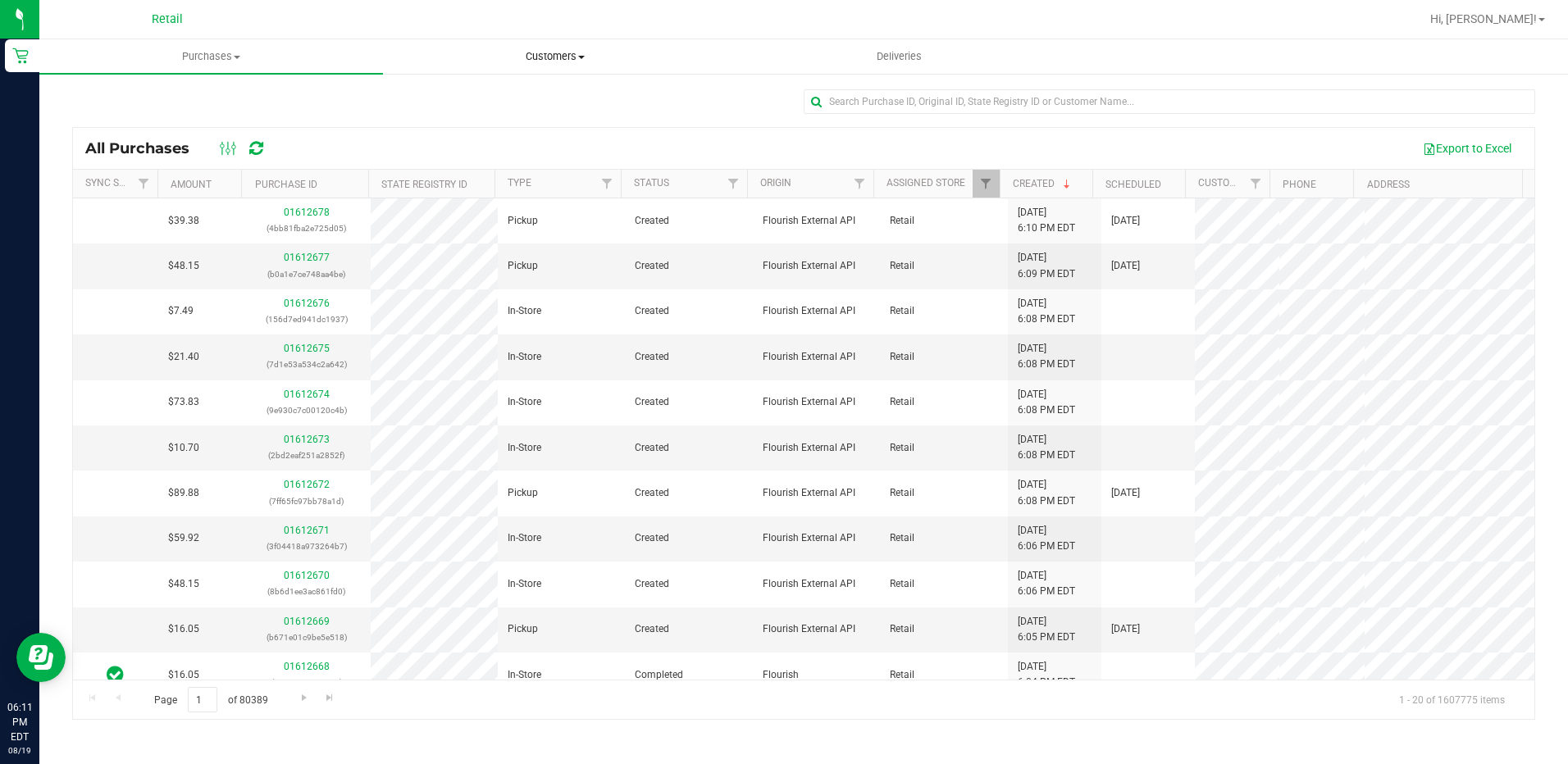
click at [569, 57] on span "Customers" at bounding box center [554, 57] width 342 height 15
click at [466, 100] on span "All customers" at bounding box center [442, 98] width 118 height 14
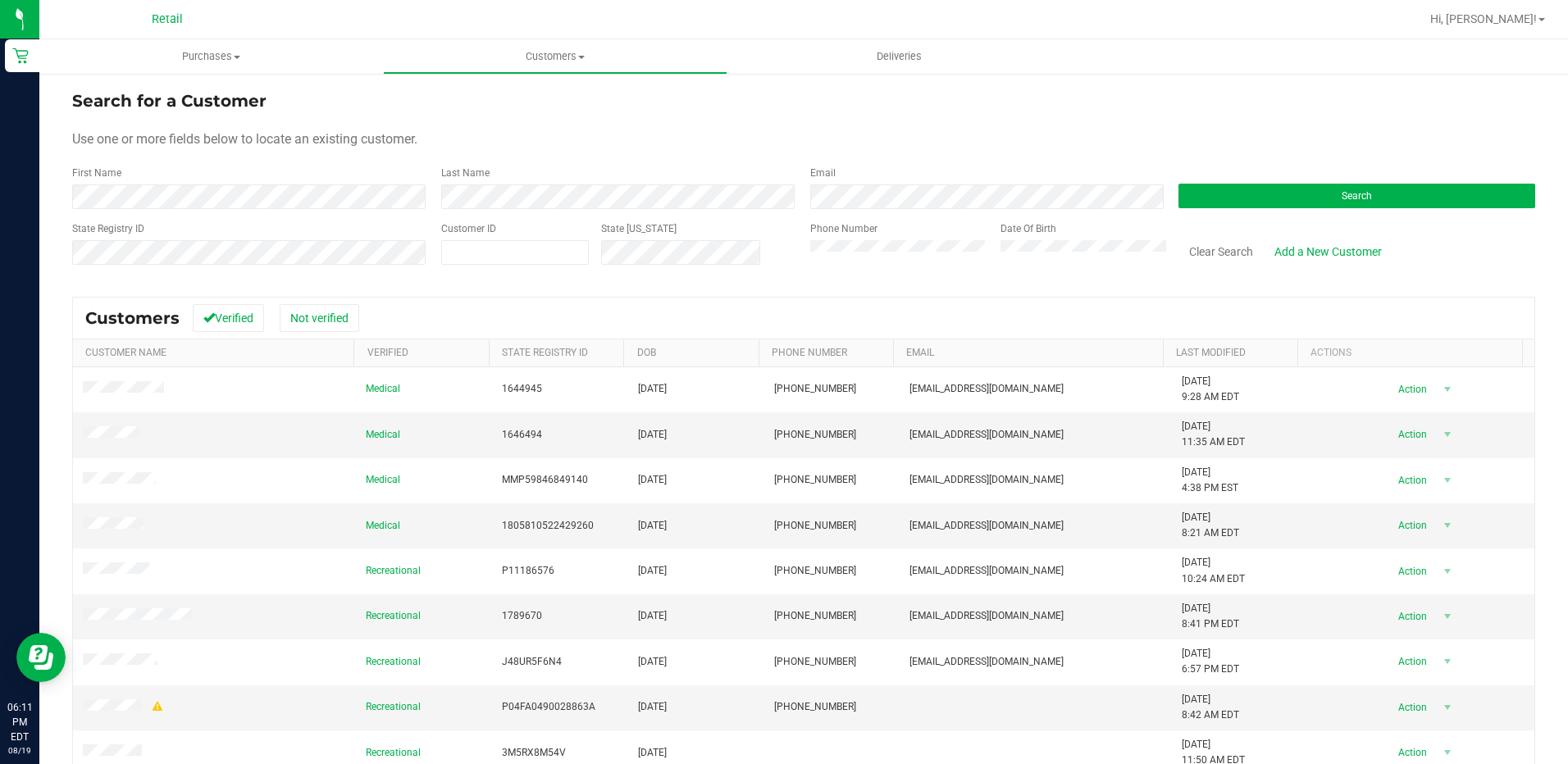
click at [293, 183] on div "First Name" at bounding box center [250, 187] width 356 height 43
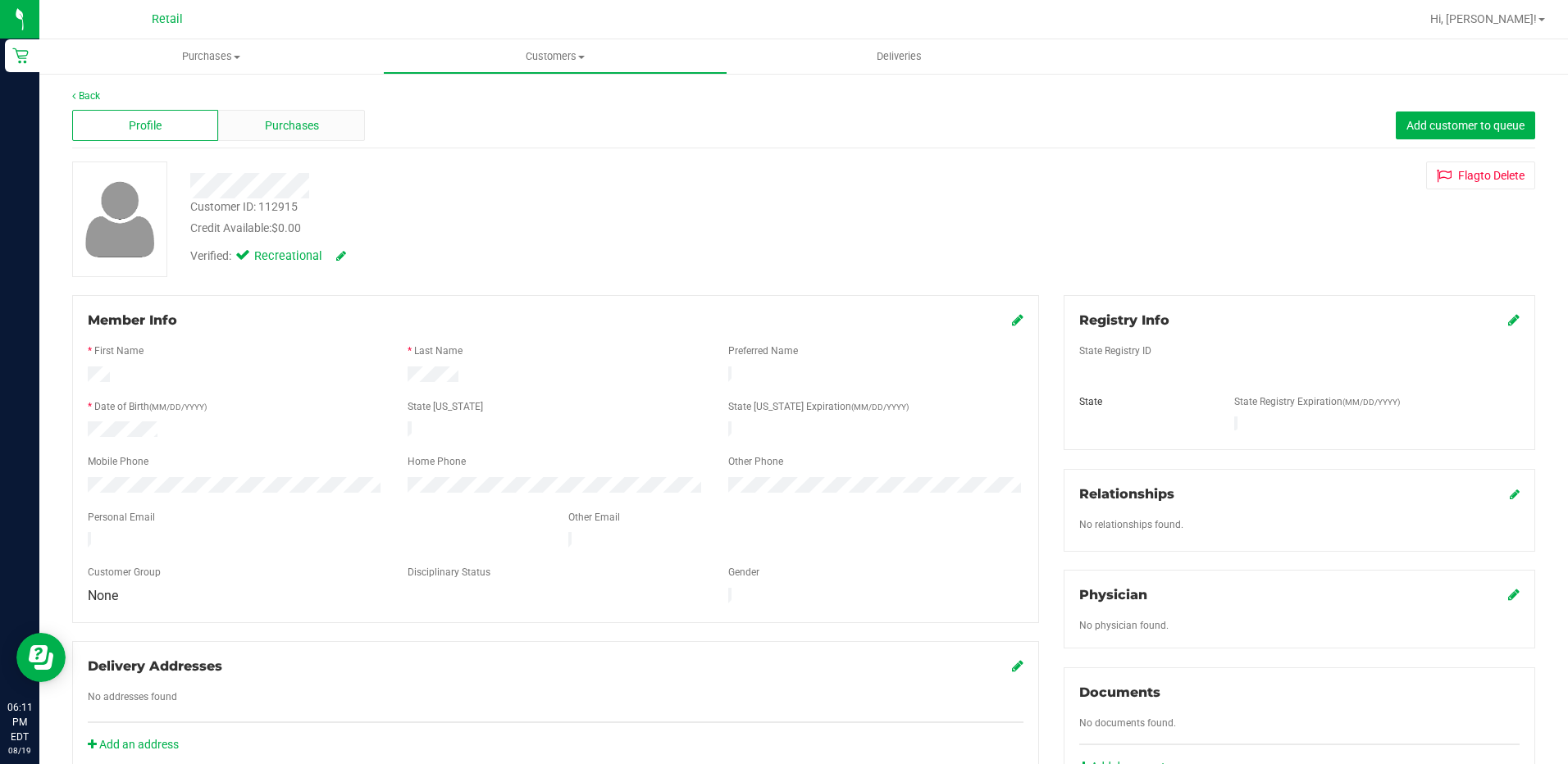
click at [332, 135] on div "Purchases" at bounding box center [291, 126] width 146 height 31
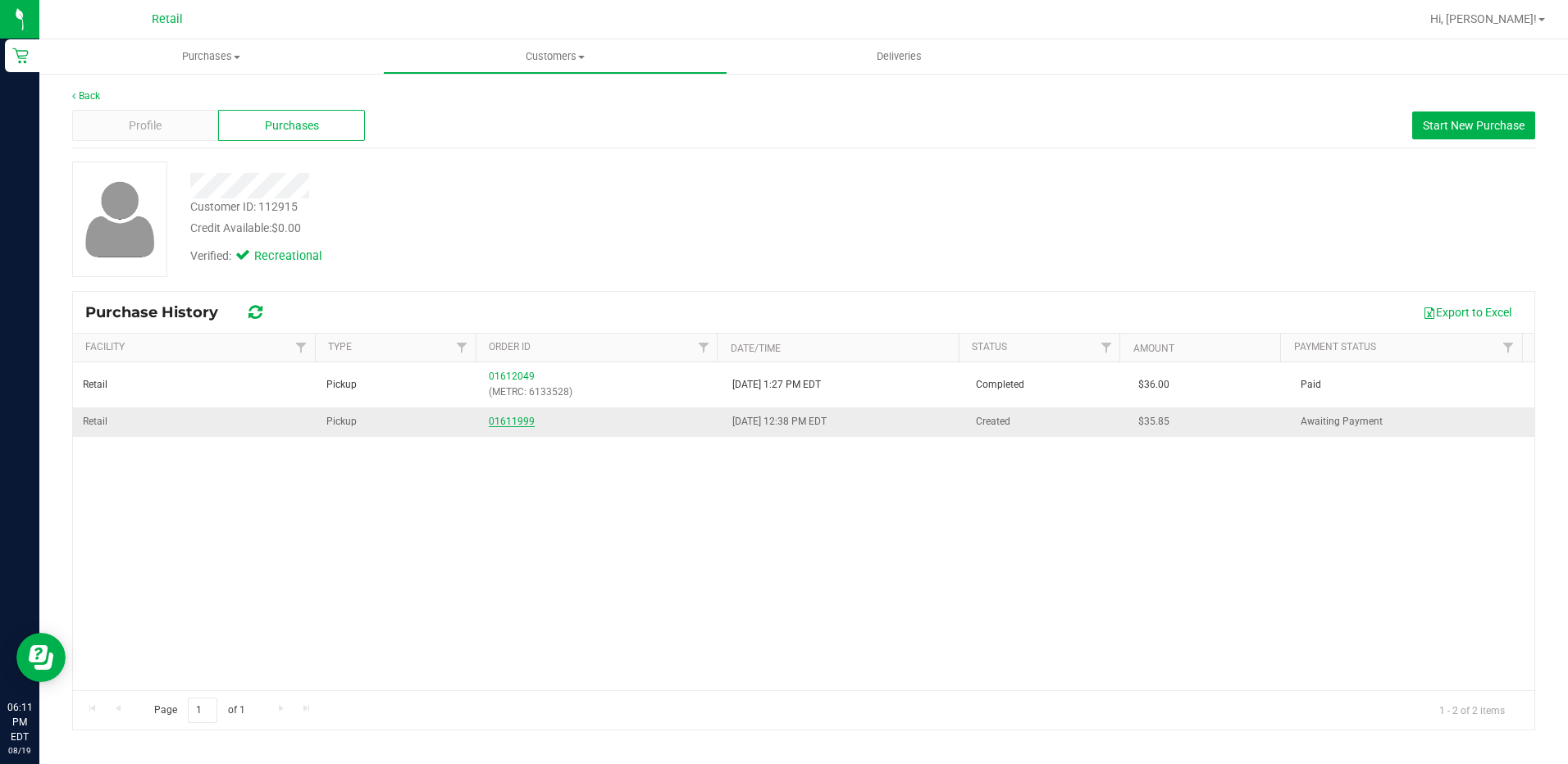
click at [494, 422] on link "01611999" at bounding box center [511, 421] width 46 height 11
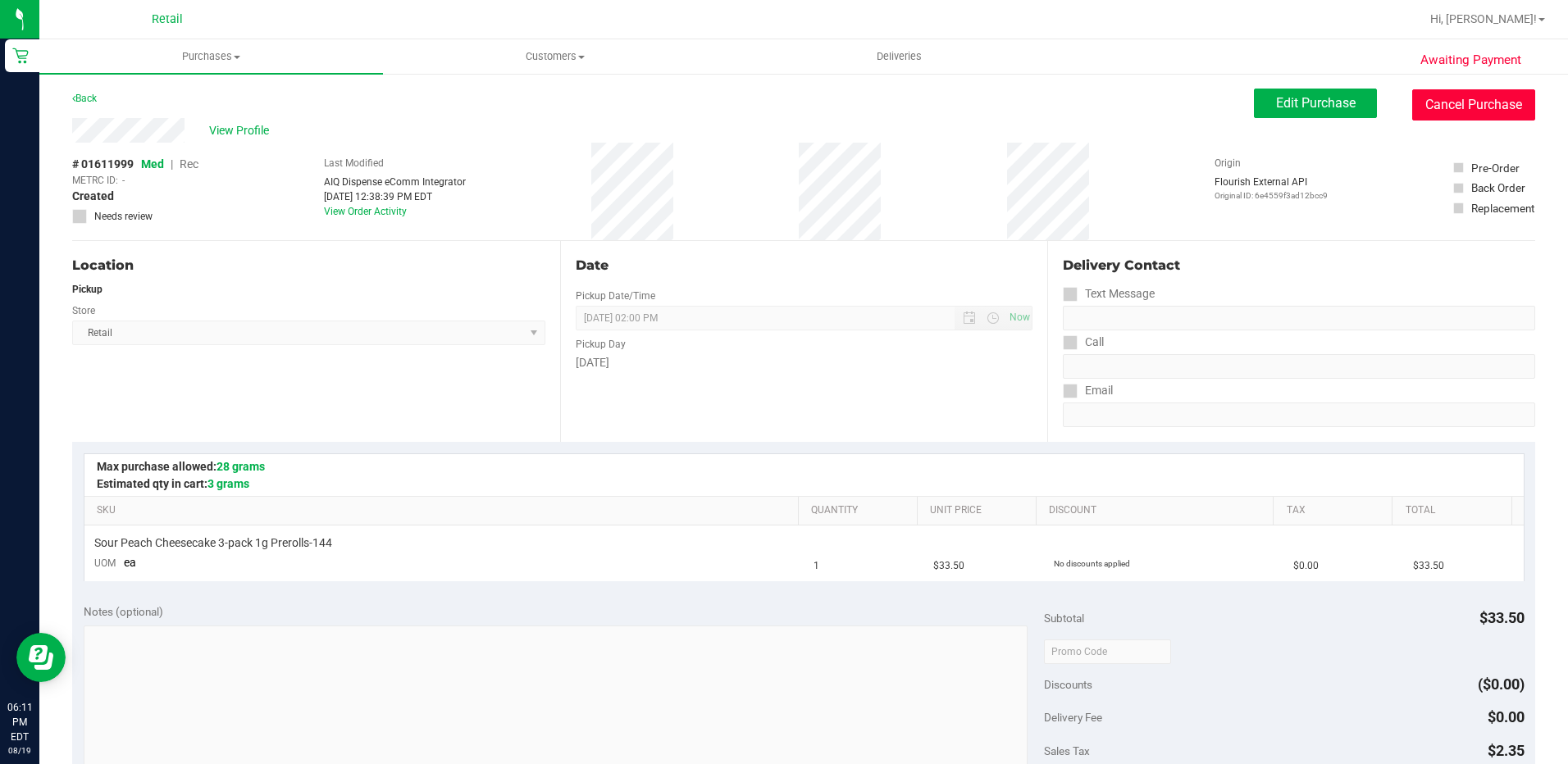
click at [1467, 118] on button "Cancel Purchase" at bounding box center [1474, 105] width 123 height 31
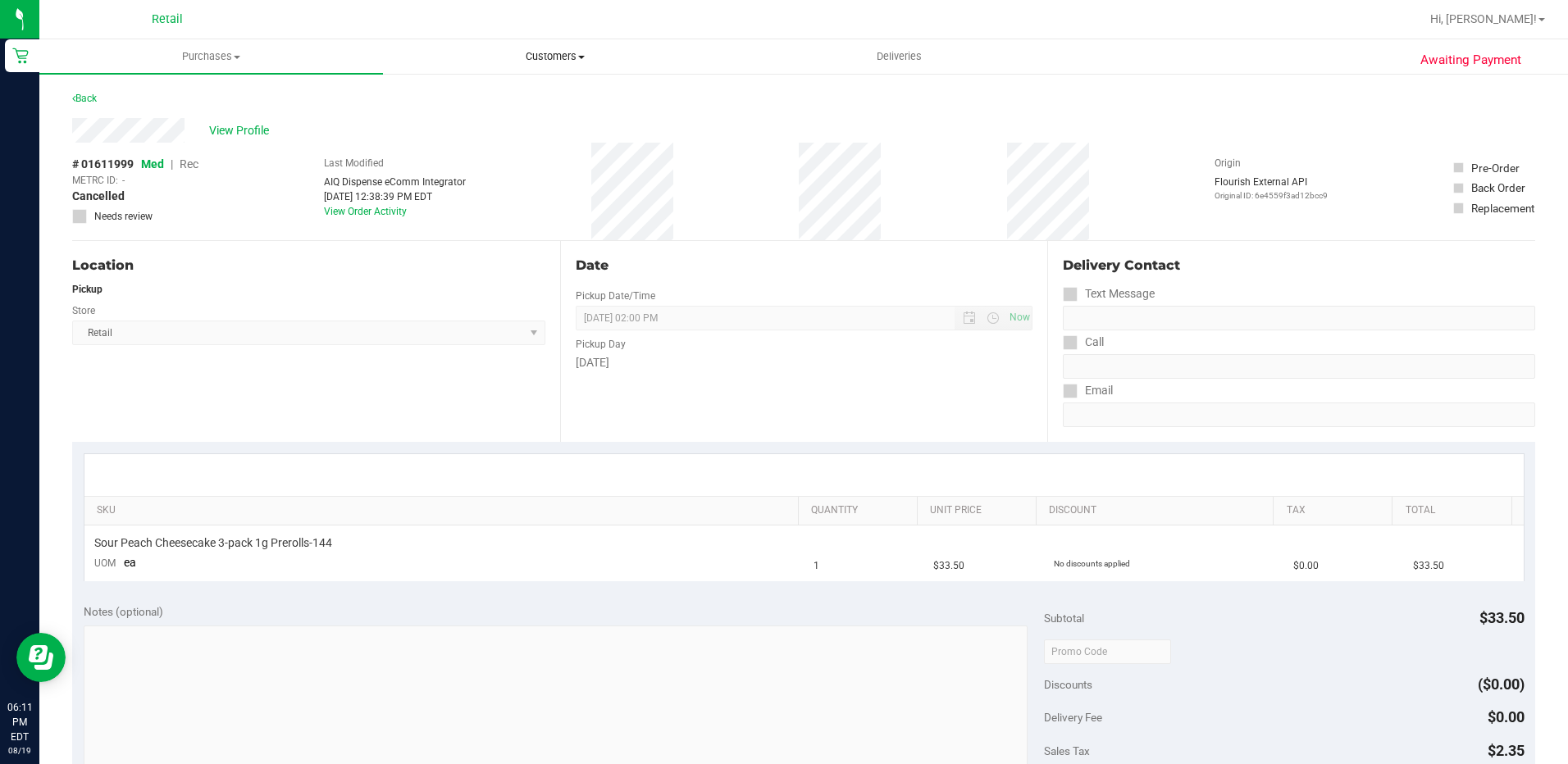
click at [559, 45] on uib-tab-heading "Customers All customers Add a new customer All physicians" at bounding box center [554, 57] width 342 height 33
click at [466, 106] on span "All customers" at bounding box center [442, 98] width 118 height 14
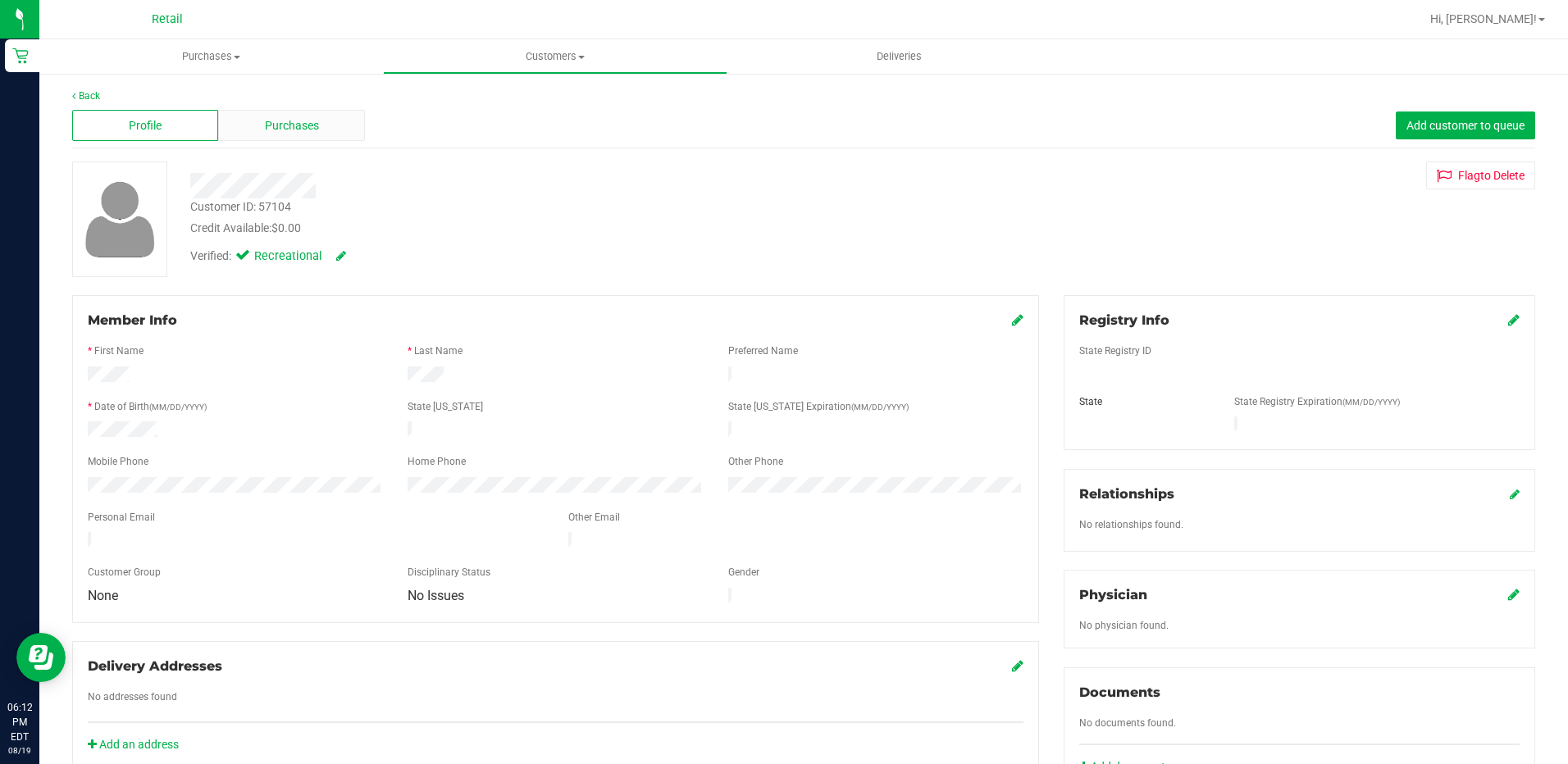
click at [254, 121] on div "Purchases" at bounding box center [291, 126] width 146 height 31
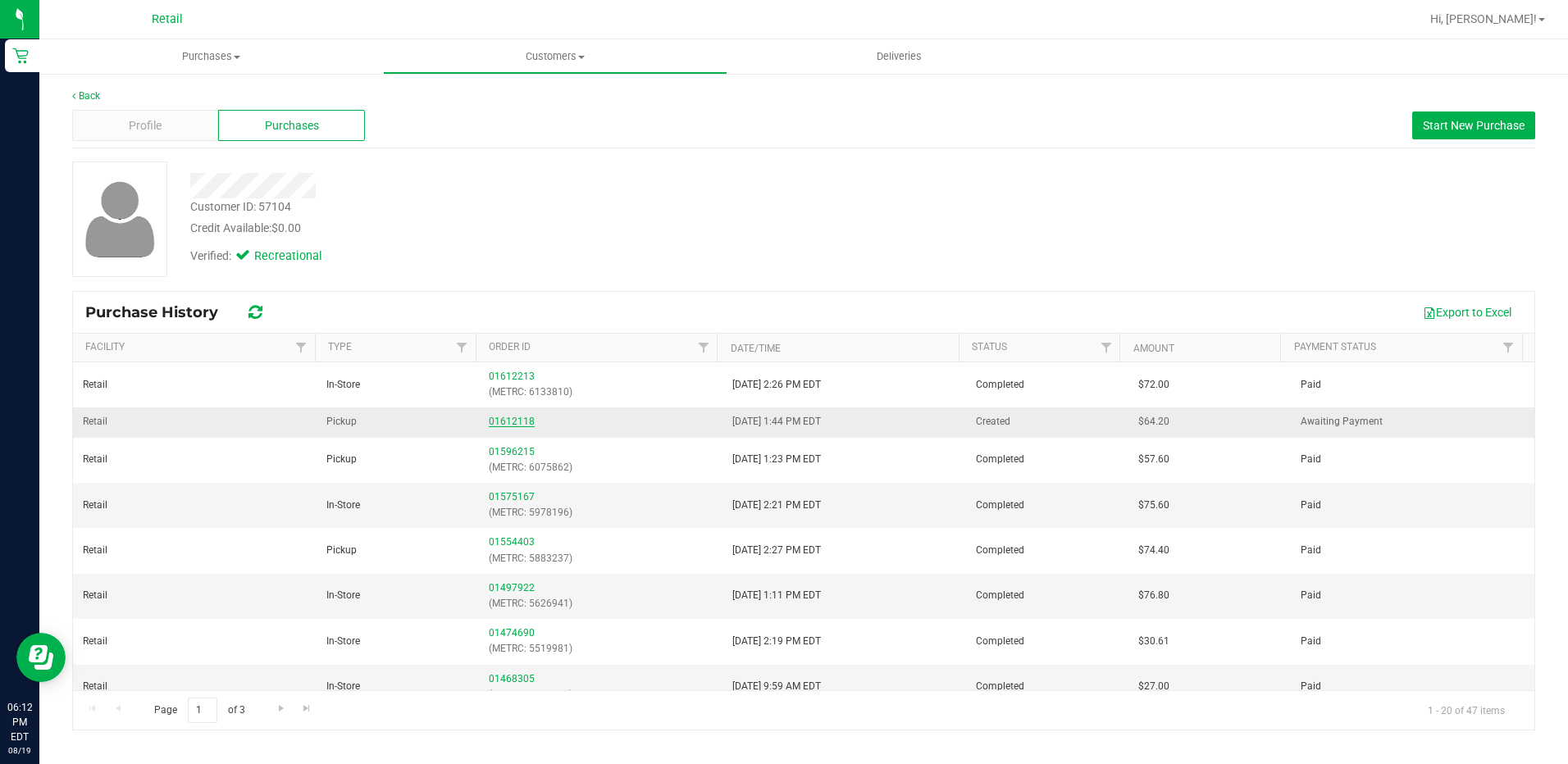
click at [497, 416] on link "01612118" at bounding box center [511, 421] width 46 height 11
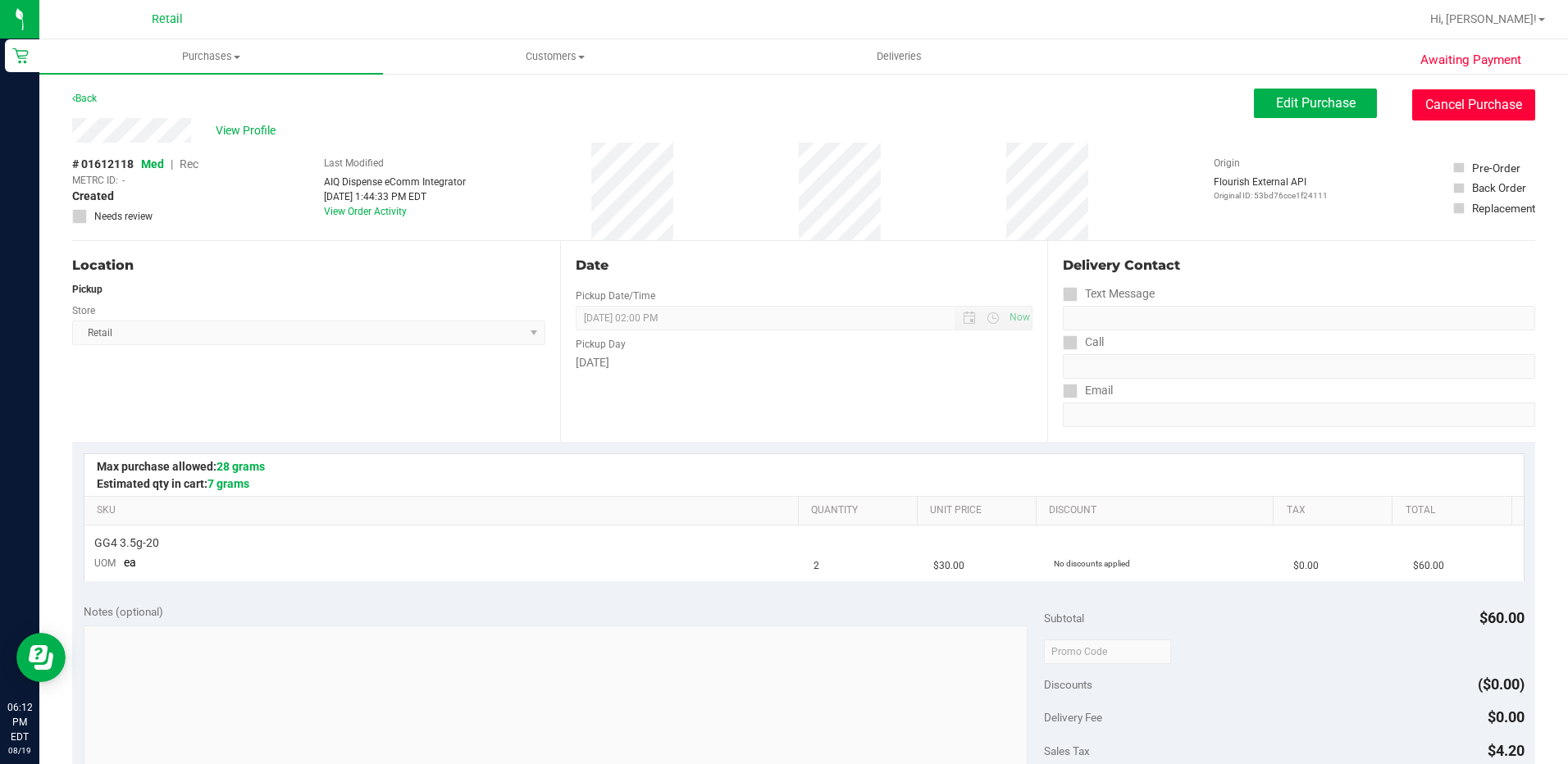
click at [1452, 114] on button "Cancel Purchase" at bounding box center [1474, 105] width 123 height 31
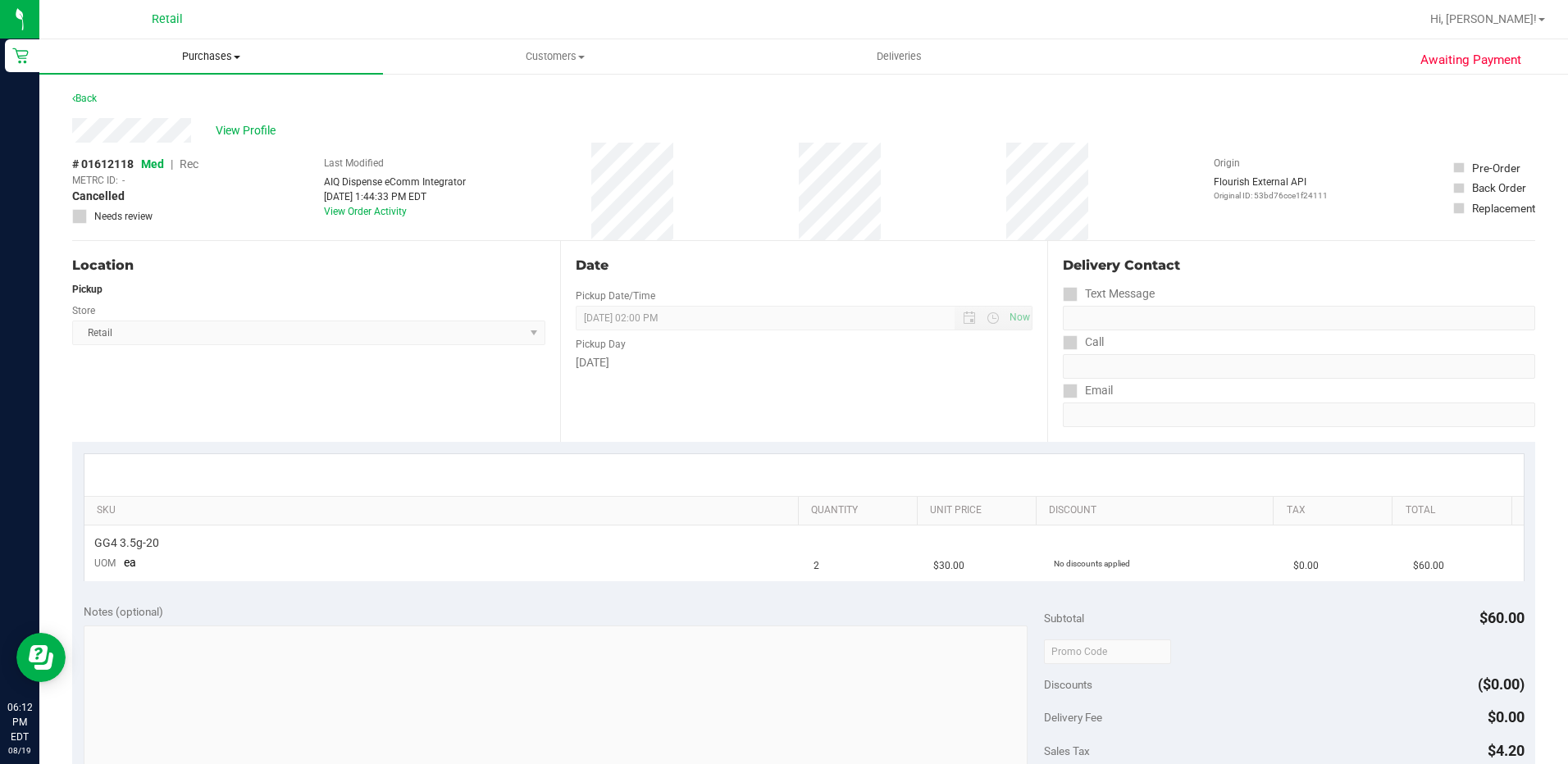
click at [226, 60] on span "Purchases" at bounding box center [211, 57] width 344 height 15
click at [113, 144] on span "All purchases" at bounding box center [98, 138] width 117 height 14
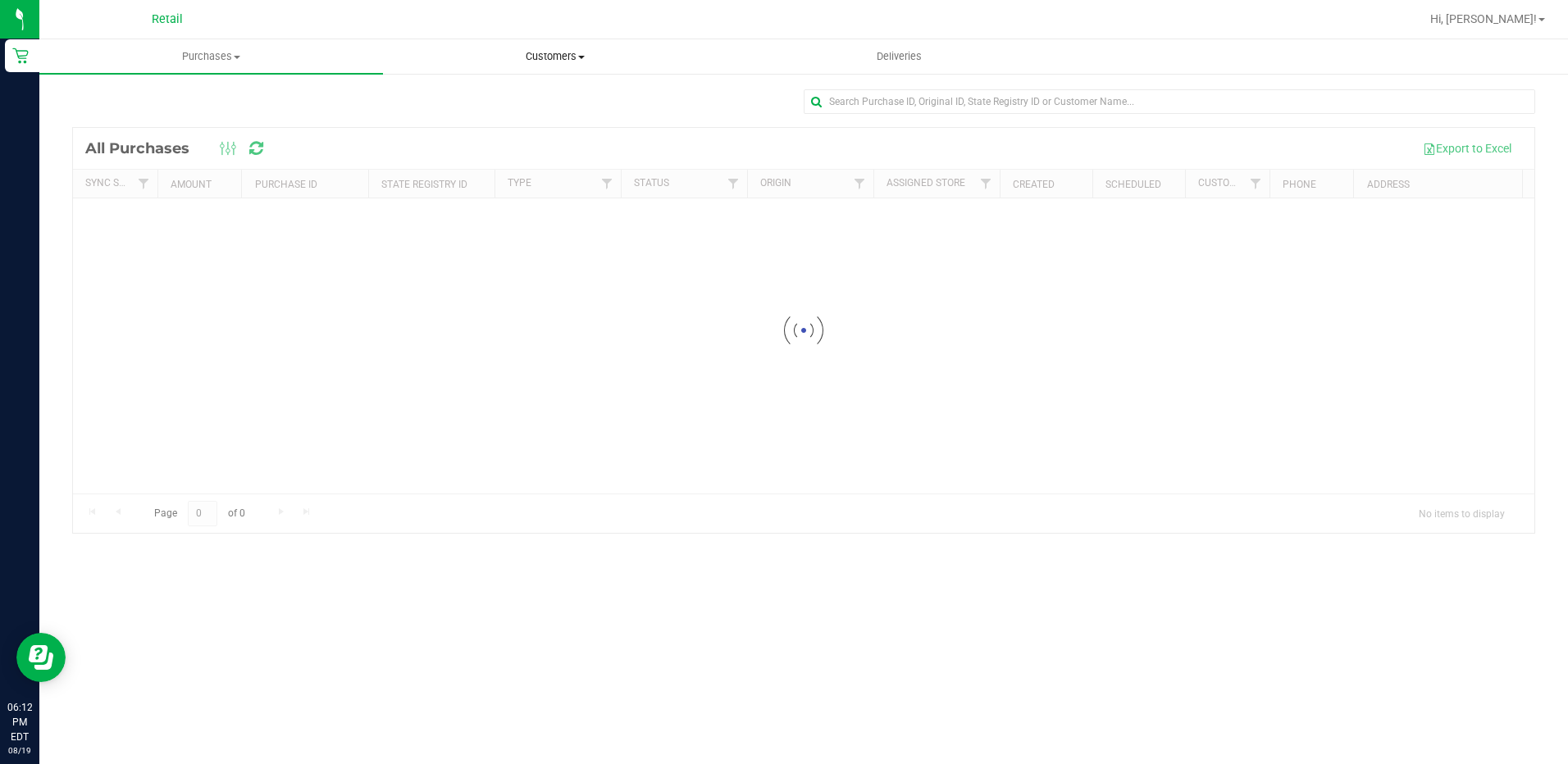
click at [549, 59] on span "Customers" at bounding box center [554, 57] width 342 height 15
click at [452, 106] on span "All customers" at bounding box center [442, 98] width 118 height 14
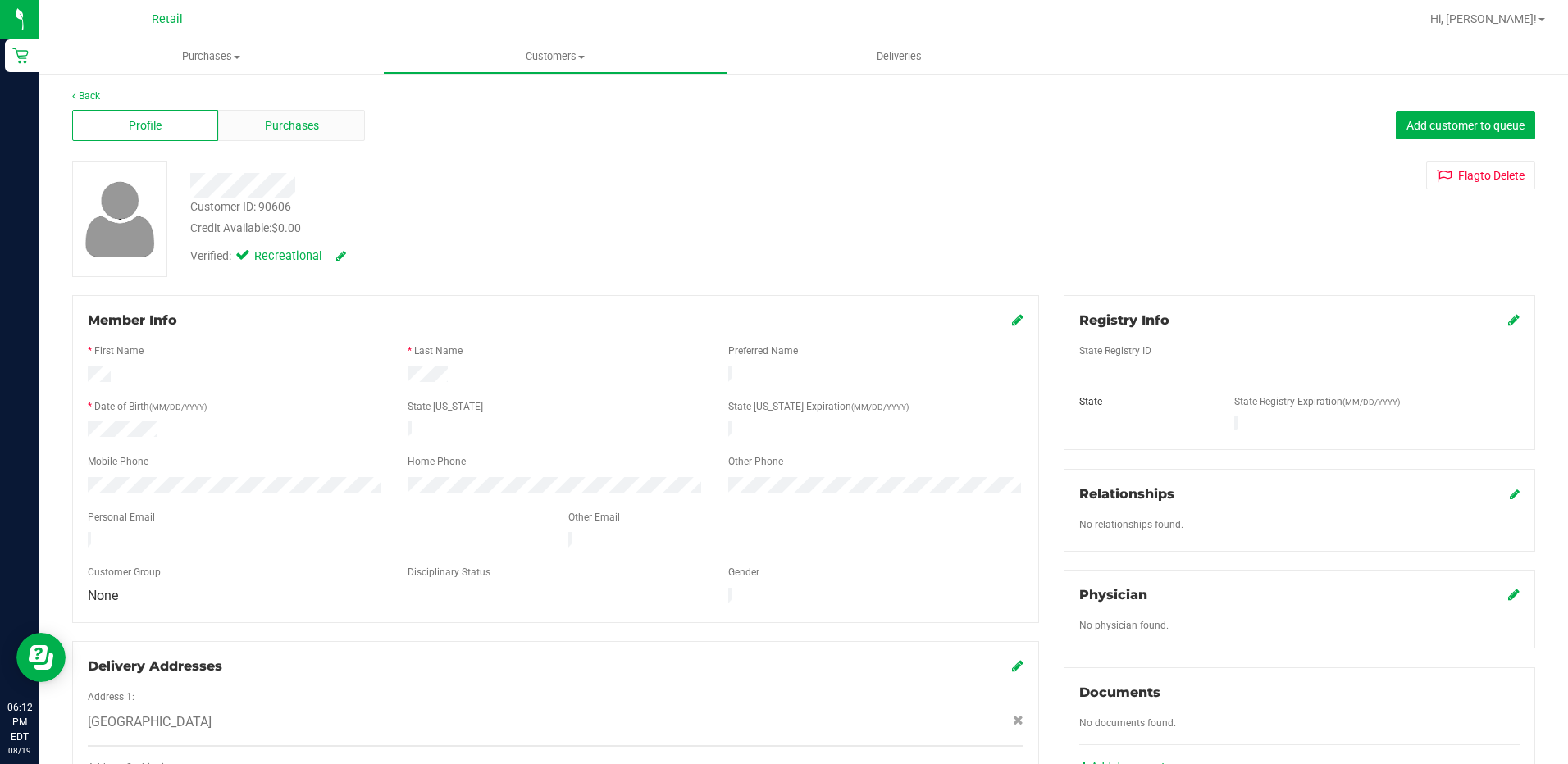
click at [254, 123] on div "Purchases" at bounding box center [291, 126] width 146 height 31
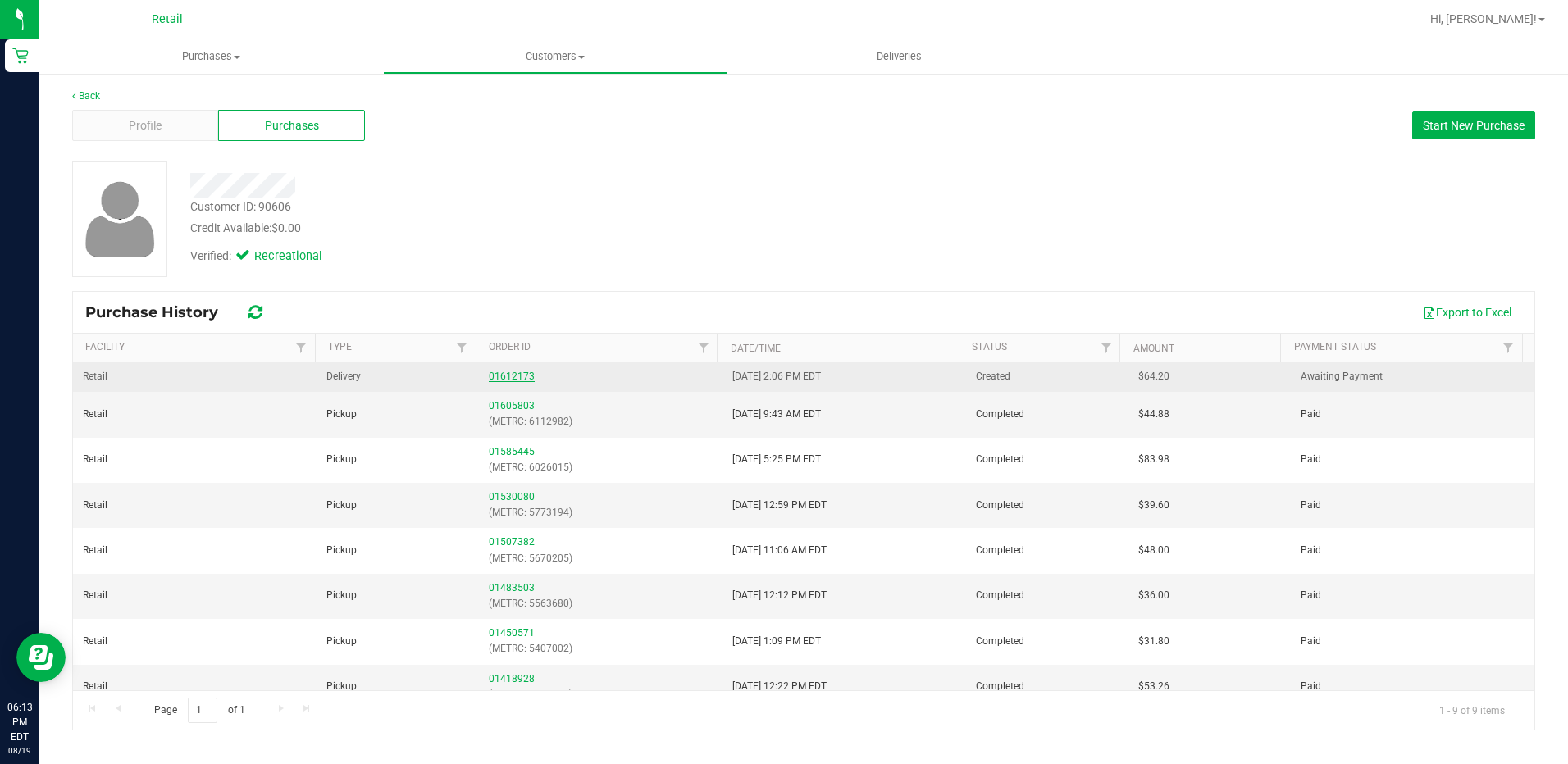
click at [494, 373] on link "01612173" at bounding box center [511, 376] width 46 height 11
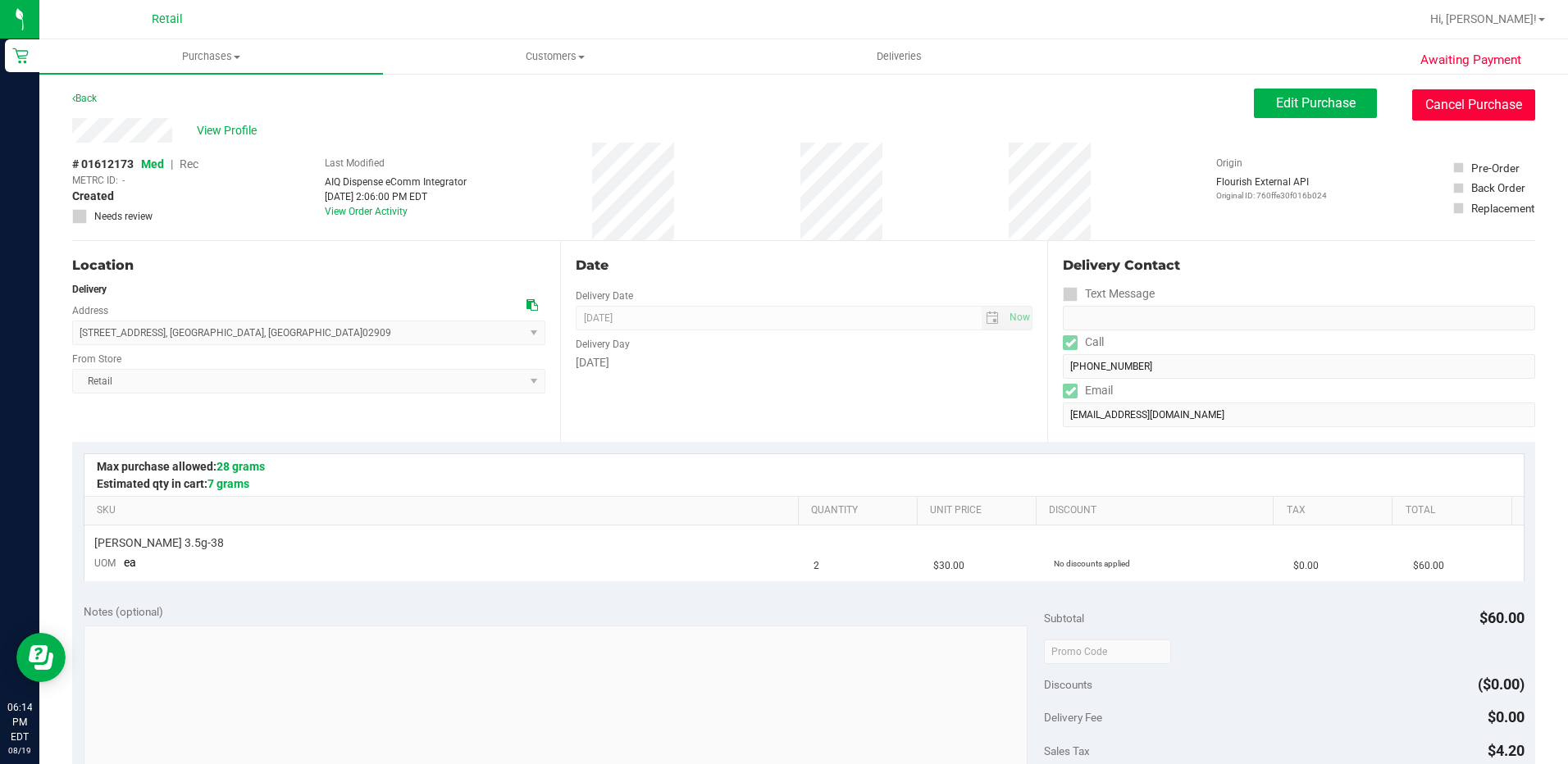
click at [1427, 101] on button "Cancel Purchase" at bounding box center [1474, 105] width 123 height 31
click at [1121, 220] on div "# 01612173 Med | Rec METRC ID: - Created Needs review Last Modified AIQ Dispens…" at bounding box center [804, 191] width 1463 height 98
click at [1332, 100] on span "Edit Purchase" at bounding box center [1315, 103] width 80 height 16
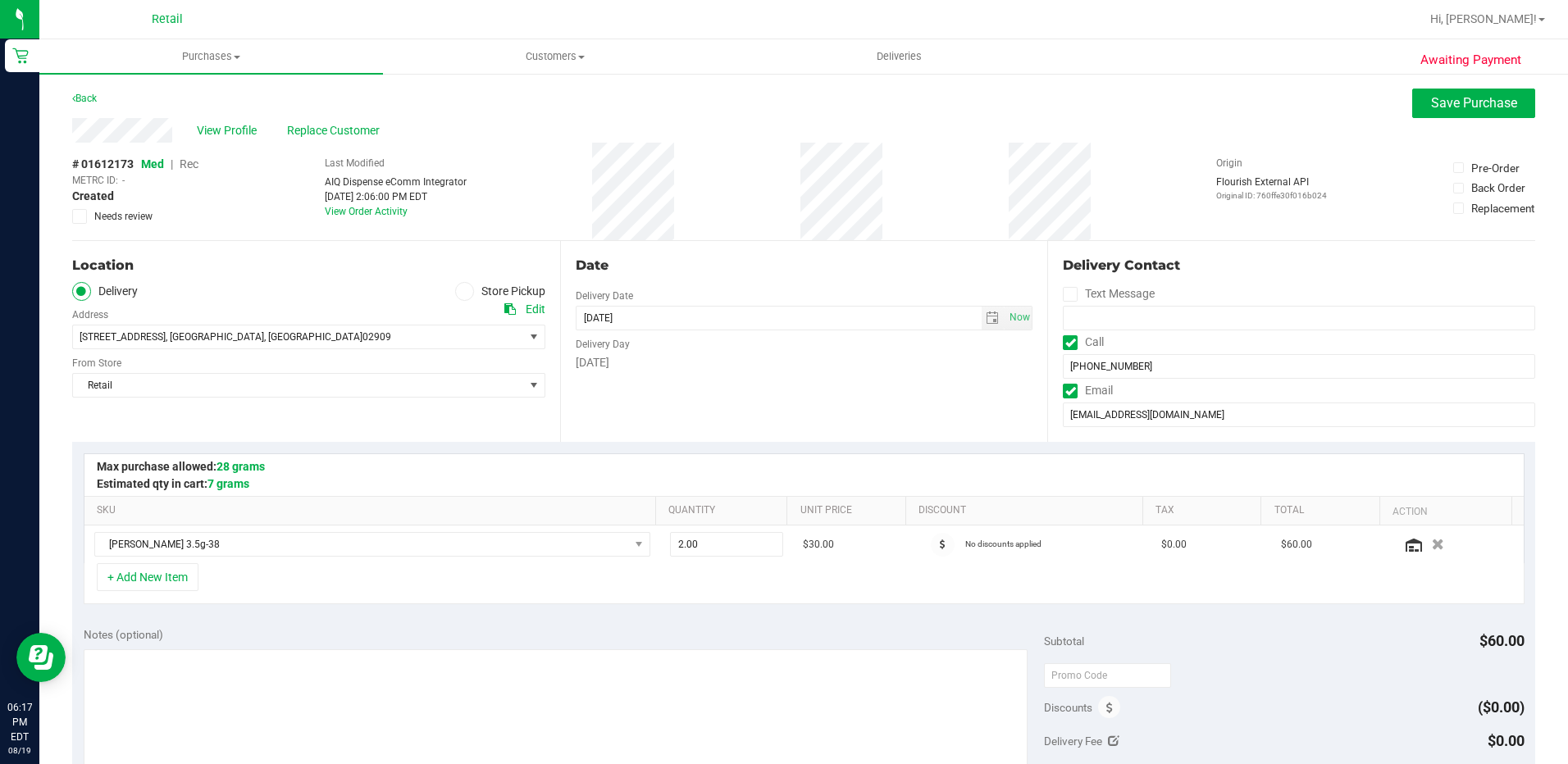
click at [195, 166] on span "Rec" at bounding box center [189, 164] width 19 height 13
click at [464, 291] on icon at bounding box center [464, 291] width 10 height 0
click at [0, 0] on input "Store Pickup" at bounding box center [0, 0] width 0 height 0
click at [1467, 99] on span "Save Purchase" at bounding box center [1474, 103] width 86 height 16
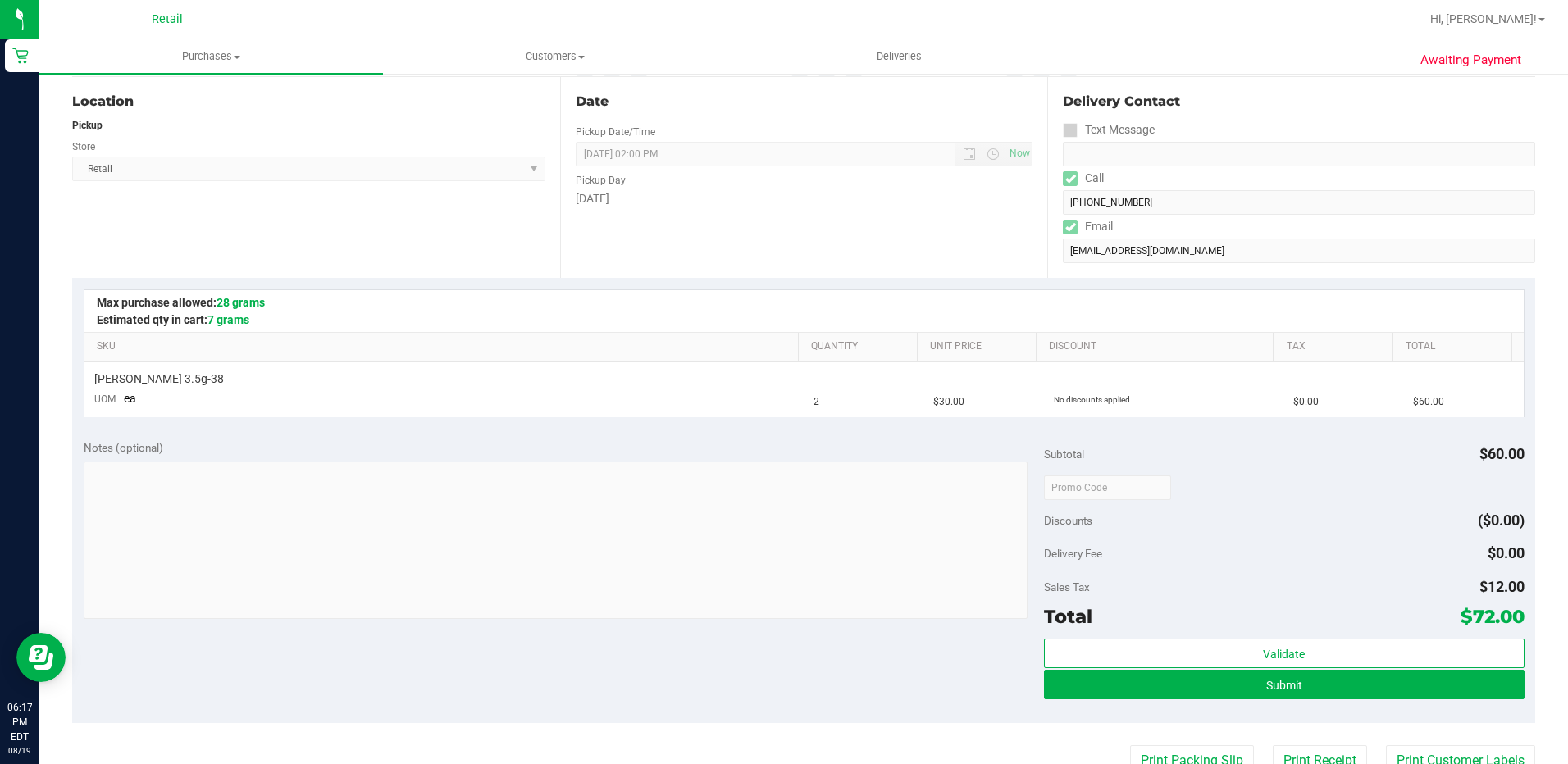
scroll to position [246, 0]
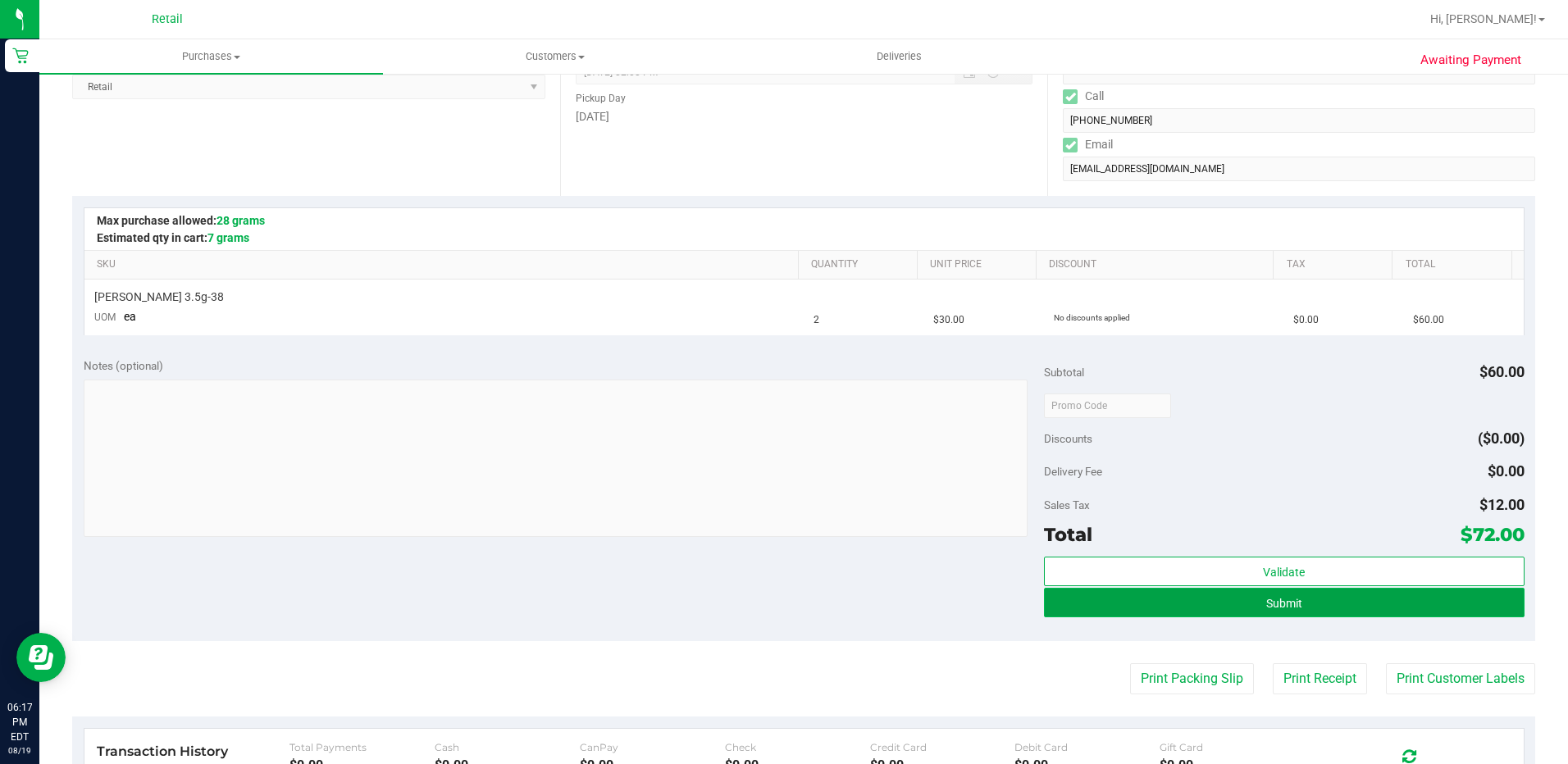
click at [1224, 610] on button "Submit" at bounding box center [1284, 602] width 480 height 30
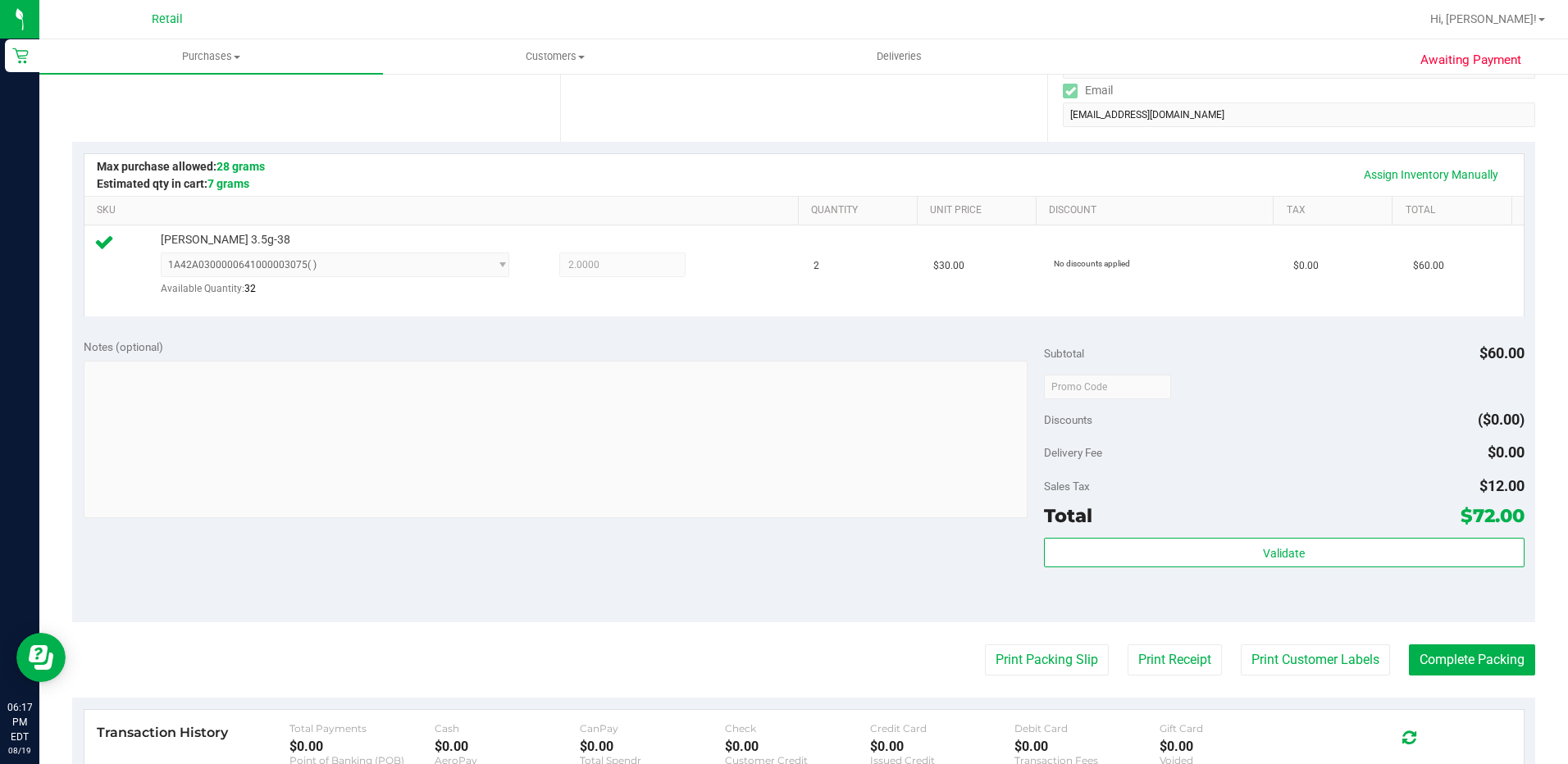
scroll to position [573, 0]
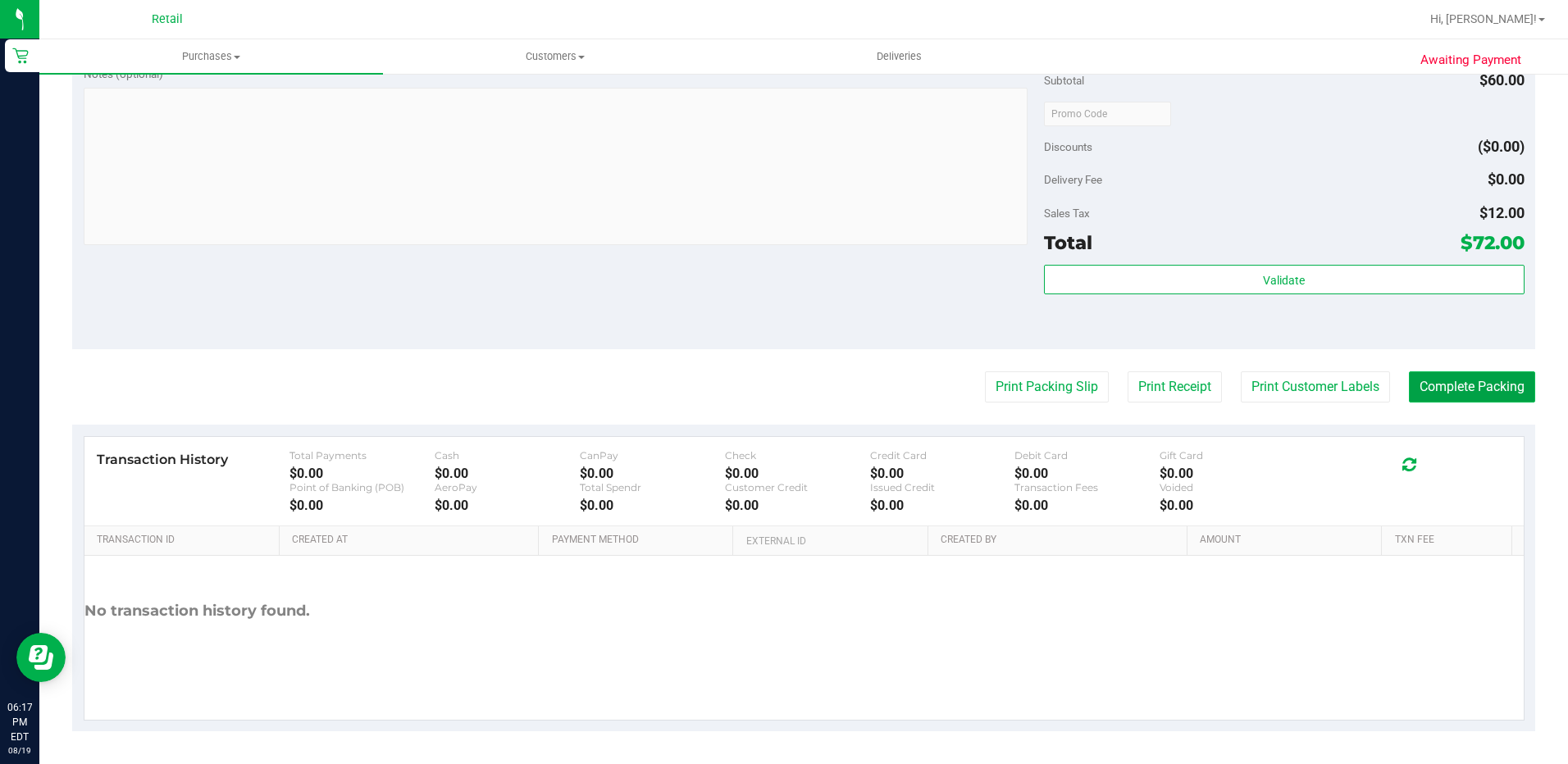
click at [1435, 377] on button "Complete Packing" at bounding box center [1472, 387] width 126 height 31
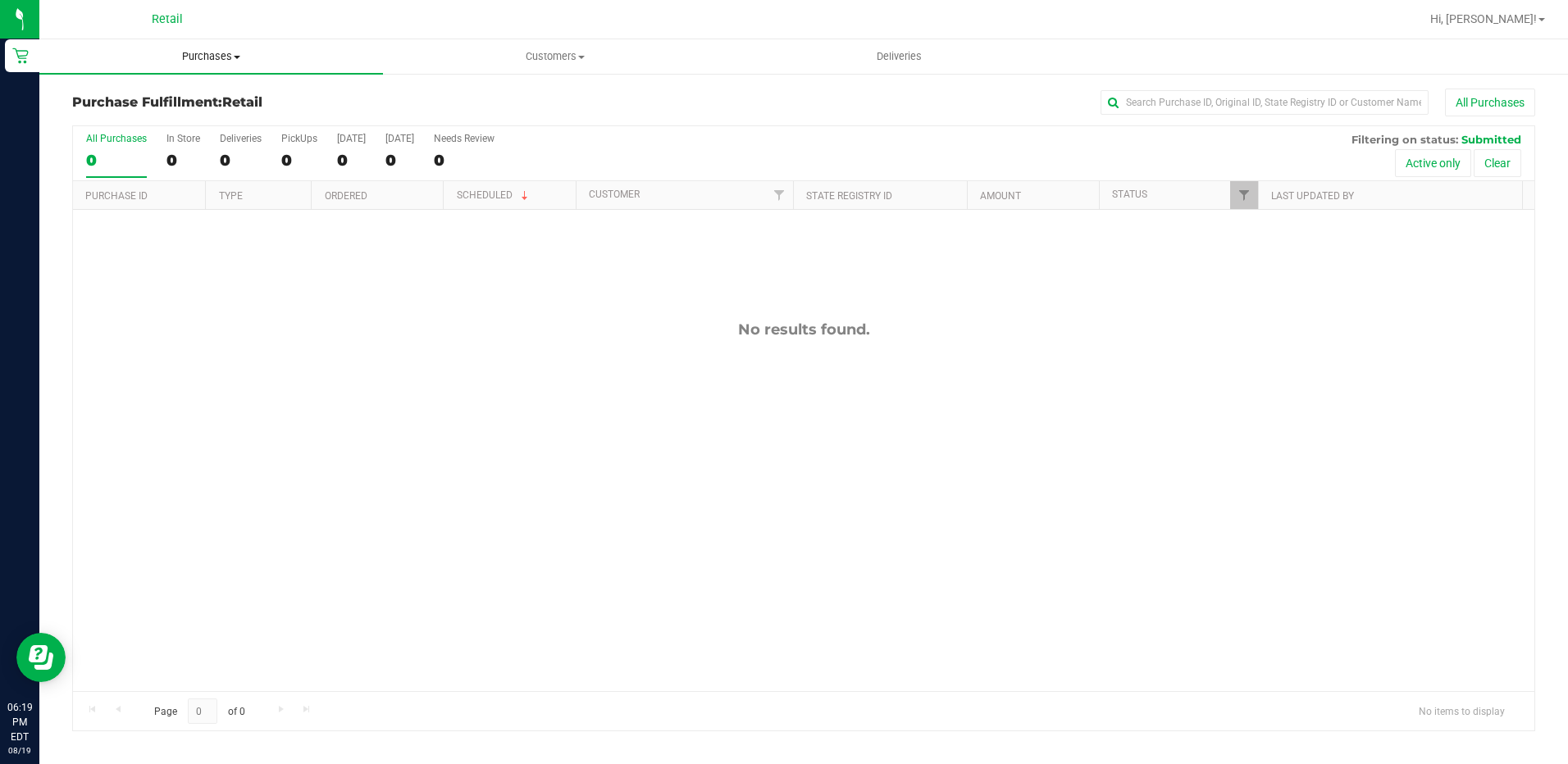
click at [213, 57] on span "Purchases" at bounding box center [211, 57] width 344 height 15
click at [144, 143] on span "All purchases" at bounding box center [98, 138] width 117 height 14
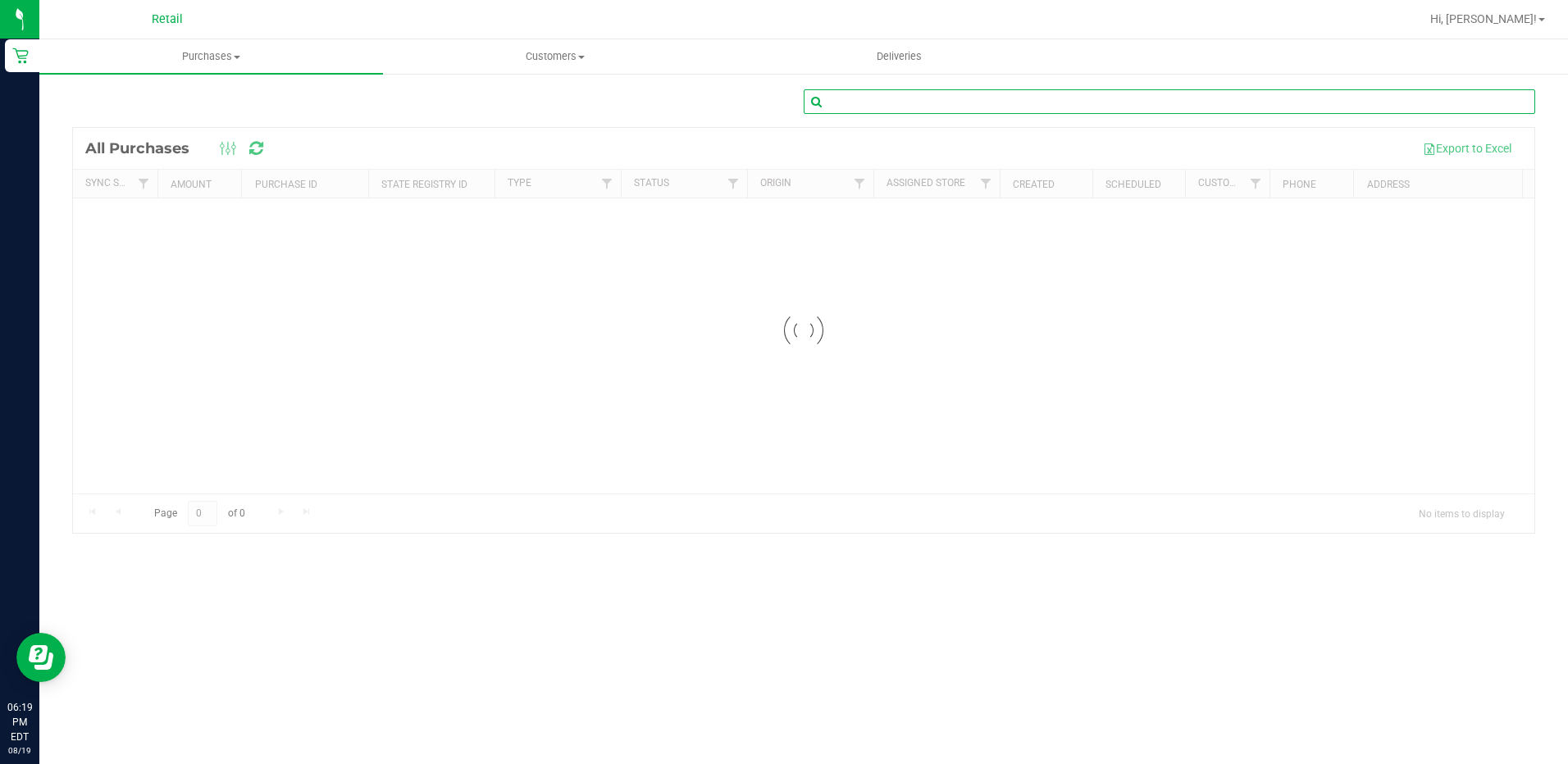
click at [919, 99] on input "text" at bounding box center [1169, 102] width 731 height 25
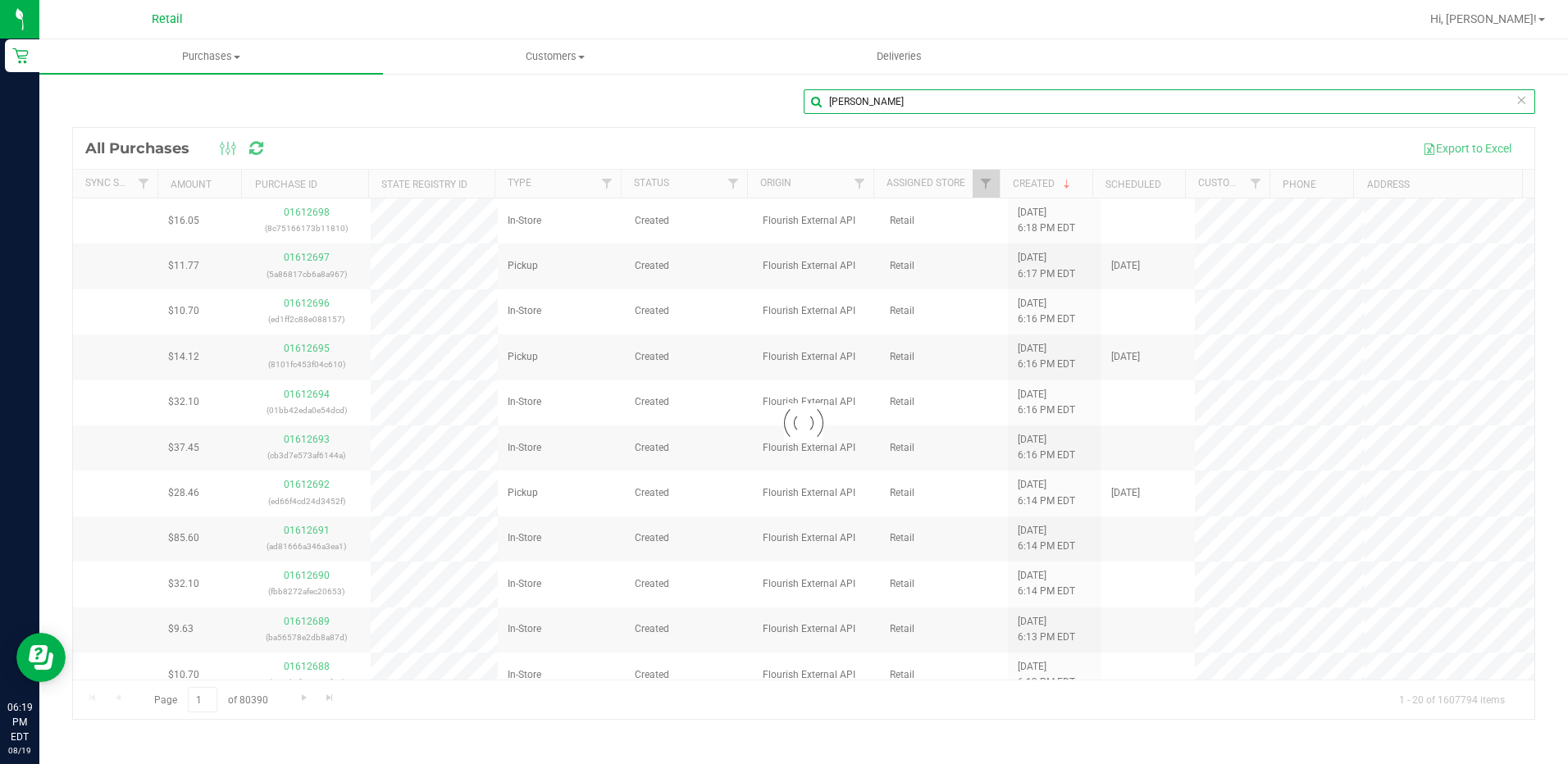
type input "[PERSON_NAME]"
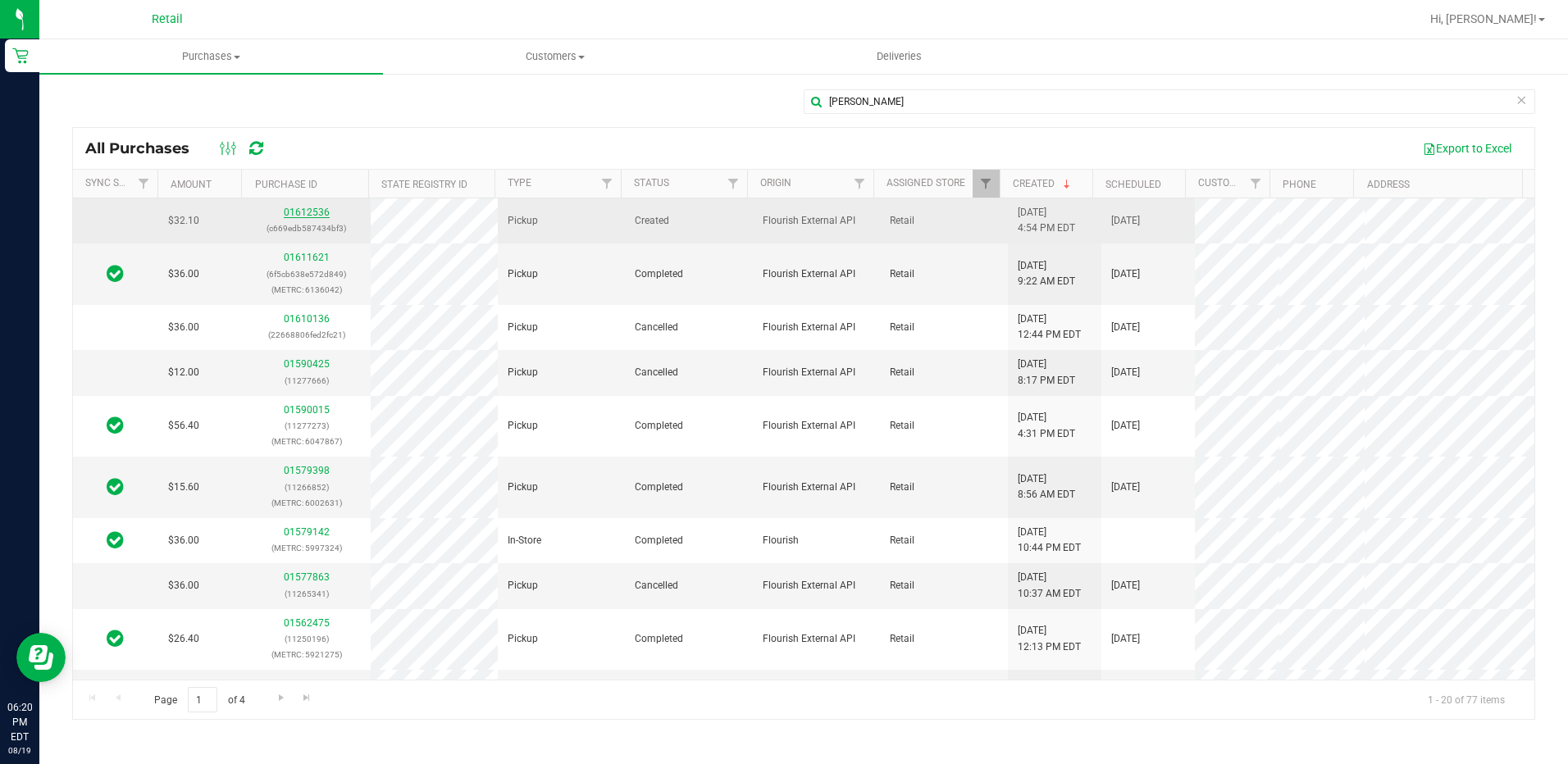
click at [308, 211] on link "01612536" at bounding box center [307, 213] width 46 height 11
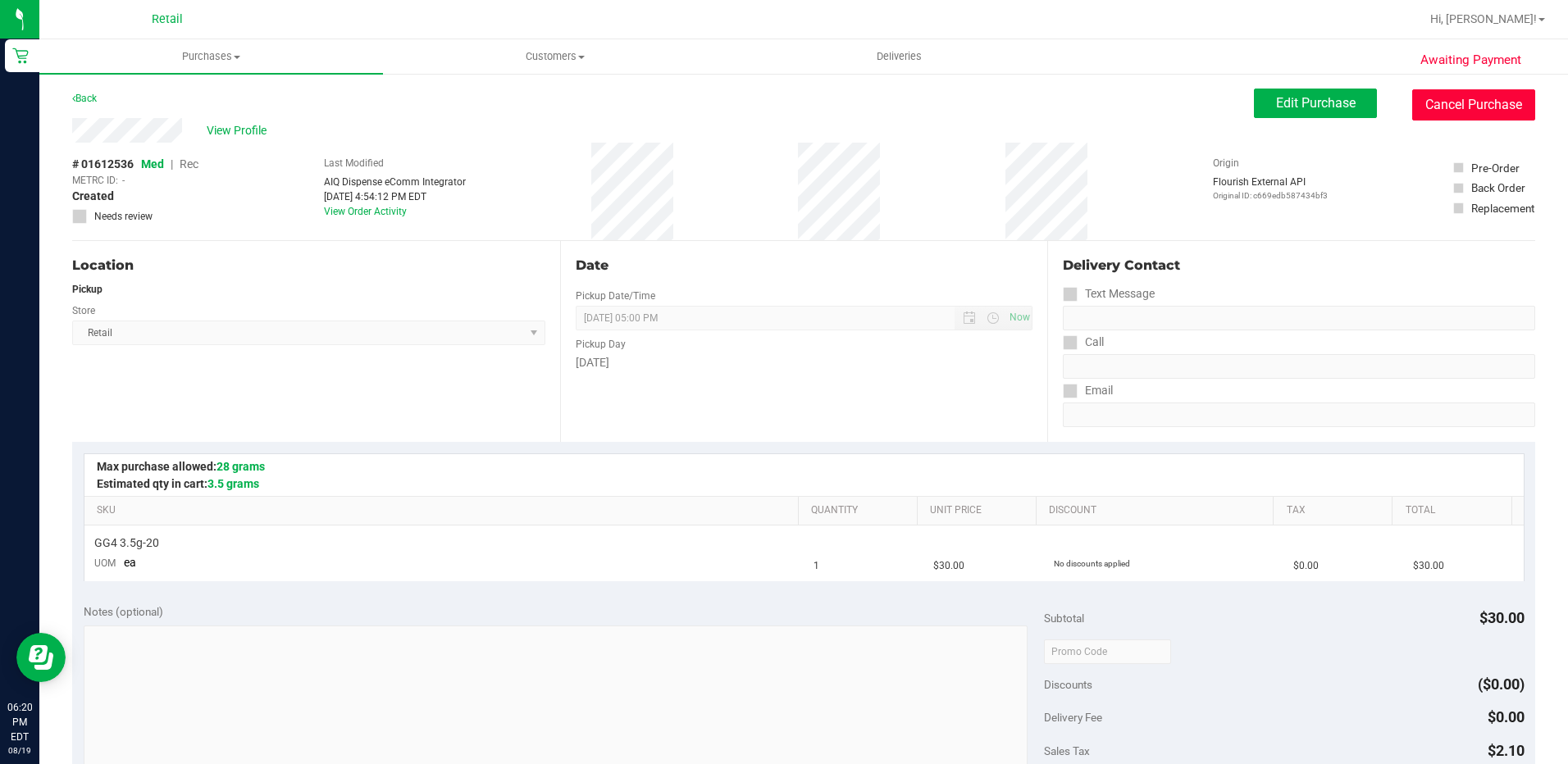
click at [1456, 117] on button "Cancel Purchase" at bounding box center [1474, 105] width 123 height 31
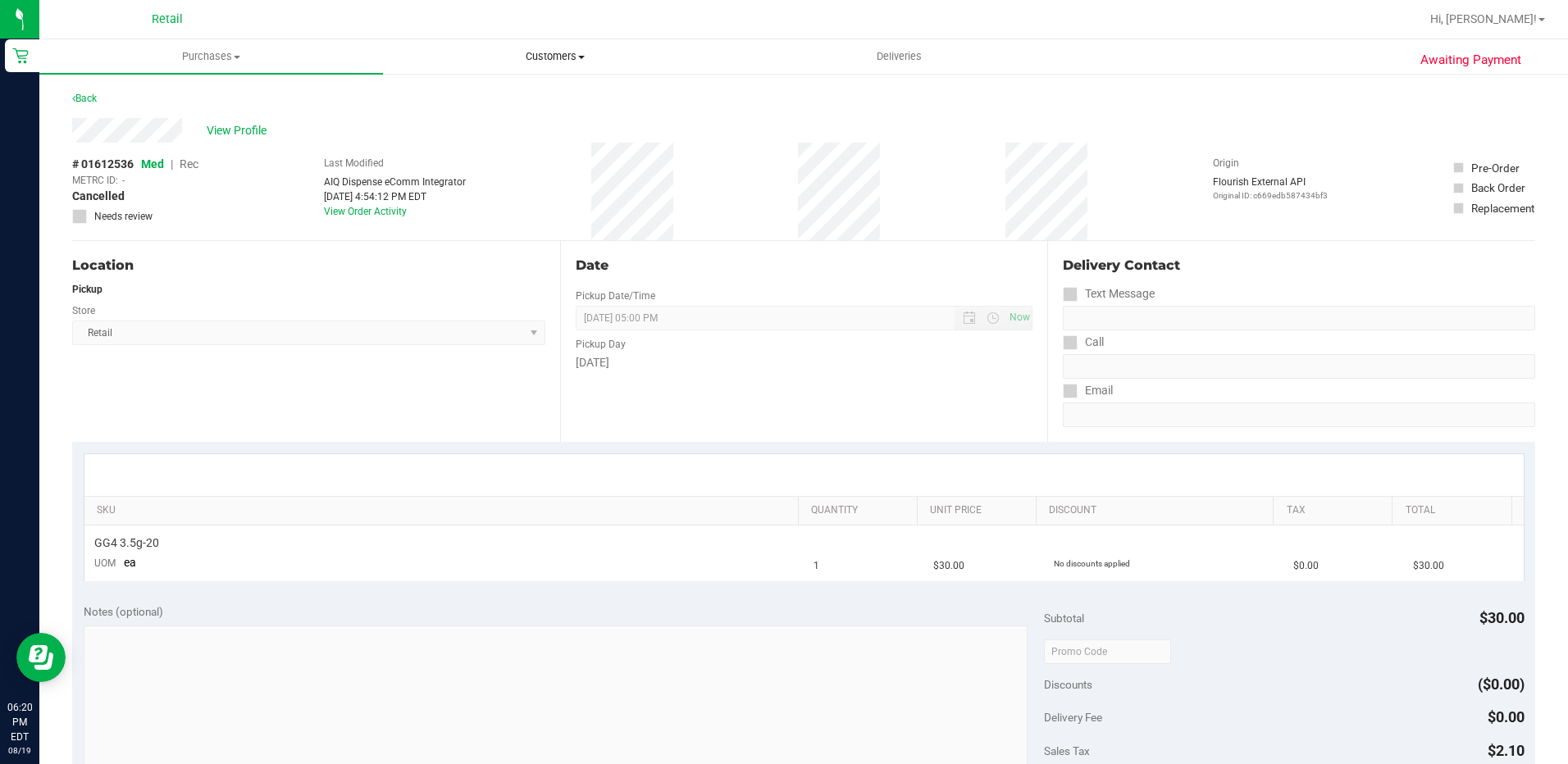
click at [540, 53] on span "Customers" at bounding box center [554, 57] width 342 height 15
click at [432, 102] on span "All customers" at bounding box center [442, 98] width 118 height 14
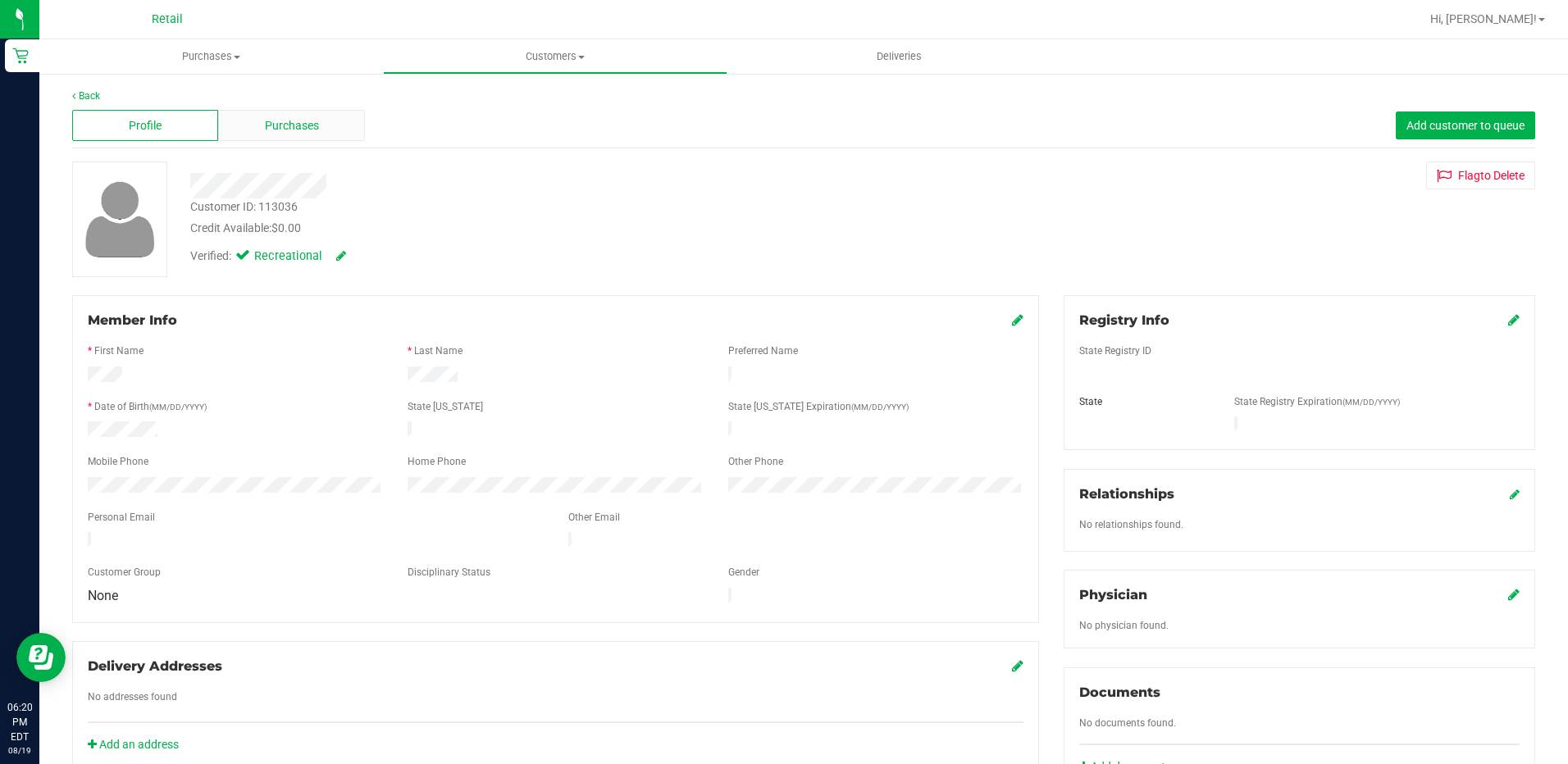
click at [289, 126] on span "Purchases" at bounding box center [292, 126] width 54 height 17
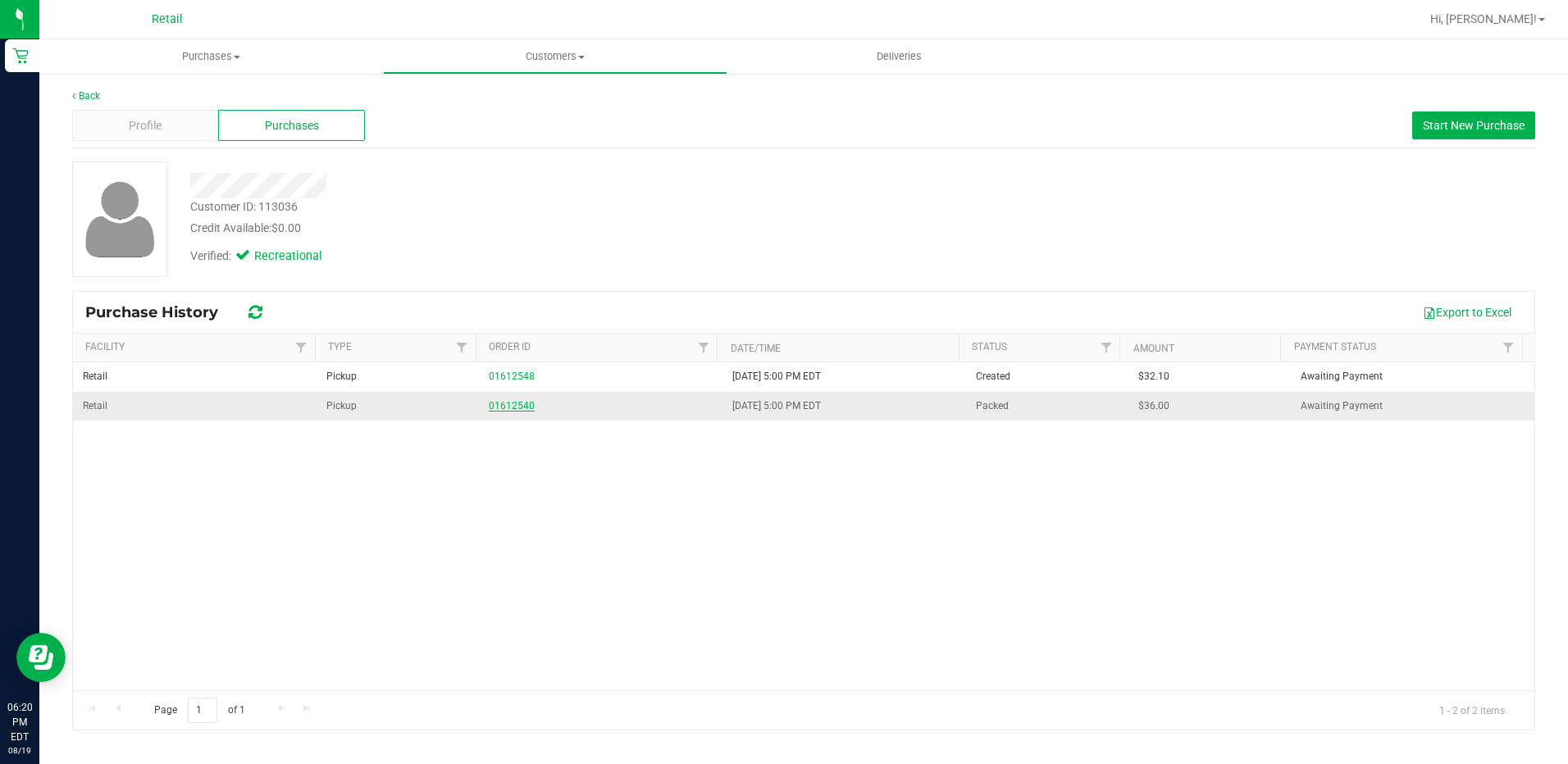
click at [506, 405] on link "01612540" at bounding box center [511, 405] width 46 height 11
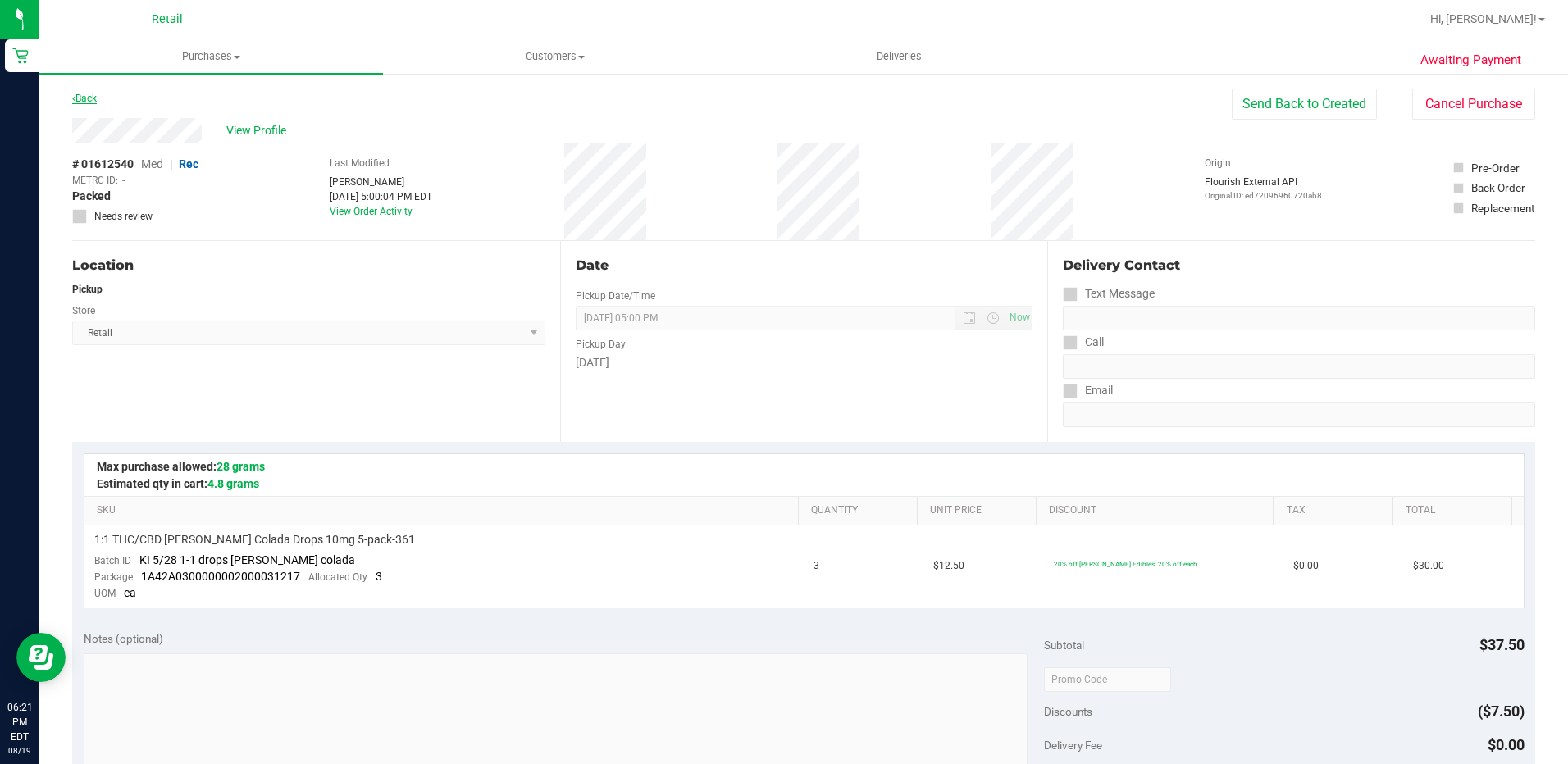
click at [93, 96] on link "Back" at bounding box center [85, 98] width 25 height 11
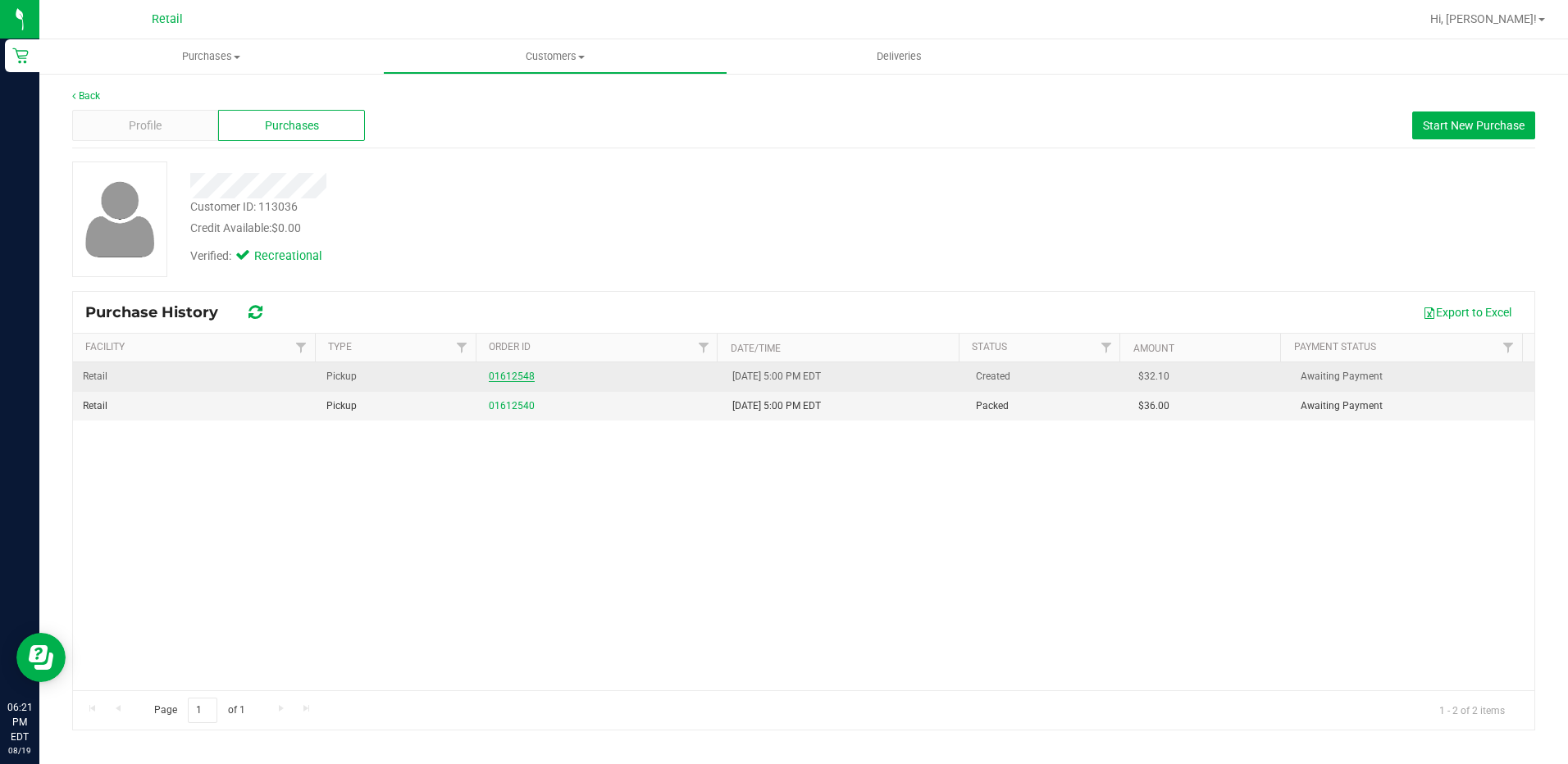
click at [517, 373] on link "01612548" at bounding box center [511, 376] width 46 height 11
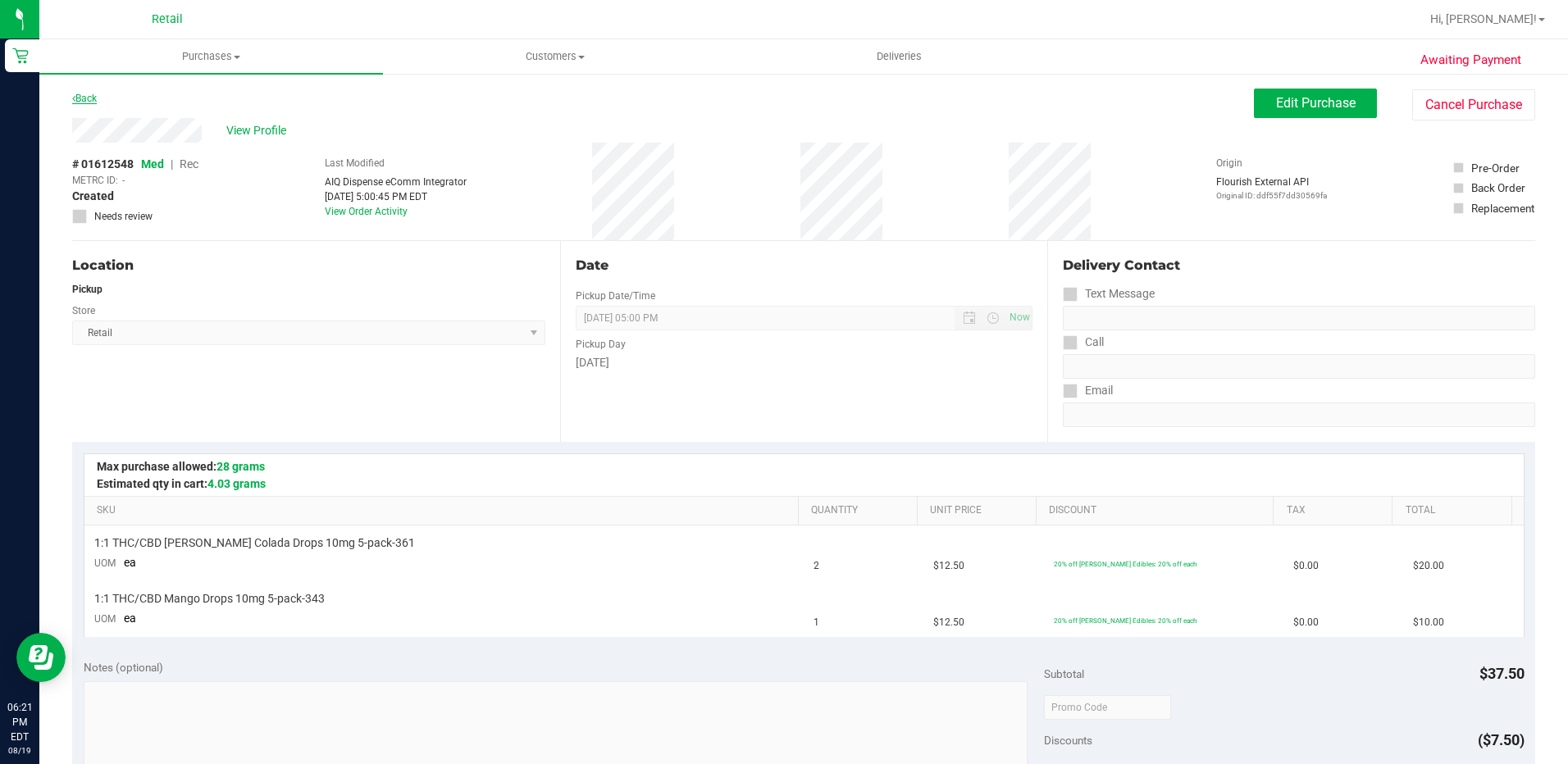
click at [92, 96] on link "Back" at bounding box center [85, 98] width 25 height 11
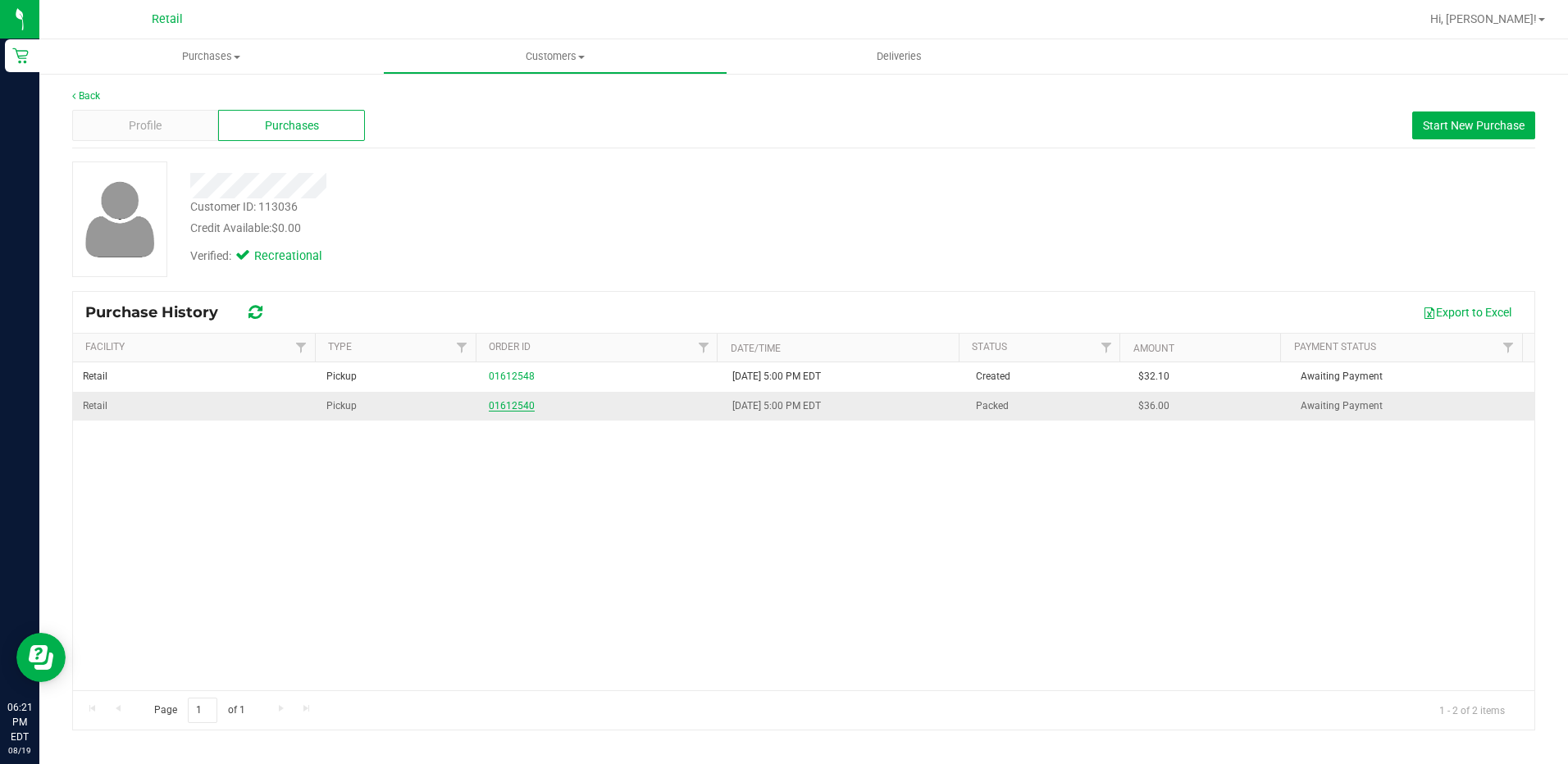
click at [514, 400] on link "01612540" at bounding box center [511, 405] width 46 height 11
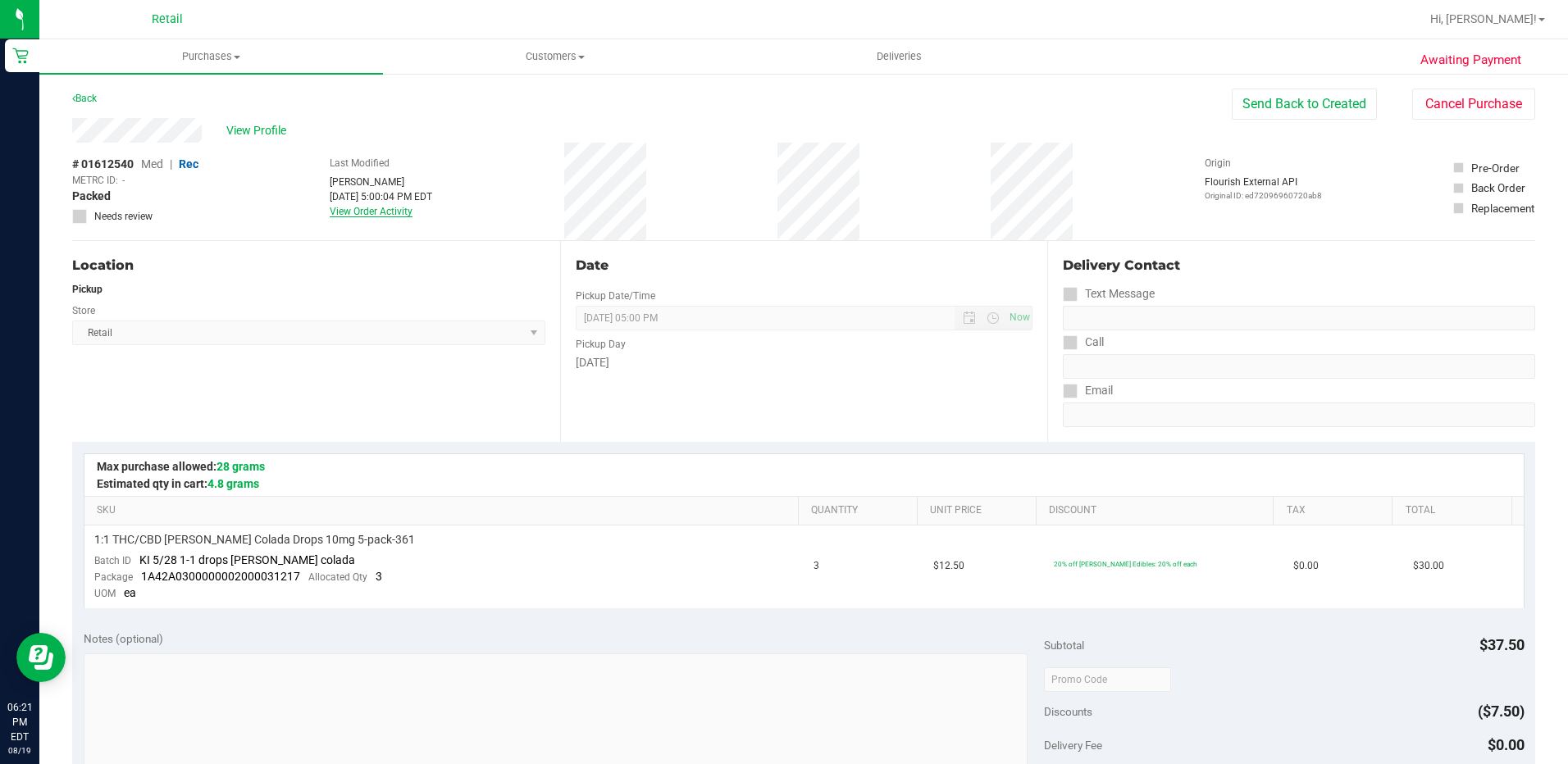
click at [375, 212] on link "View Order Activity" at bounding box center [371, 212] width 83 height 11
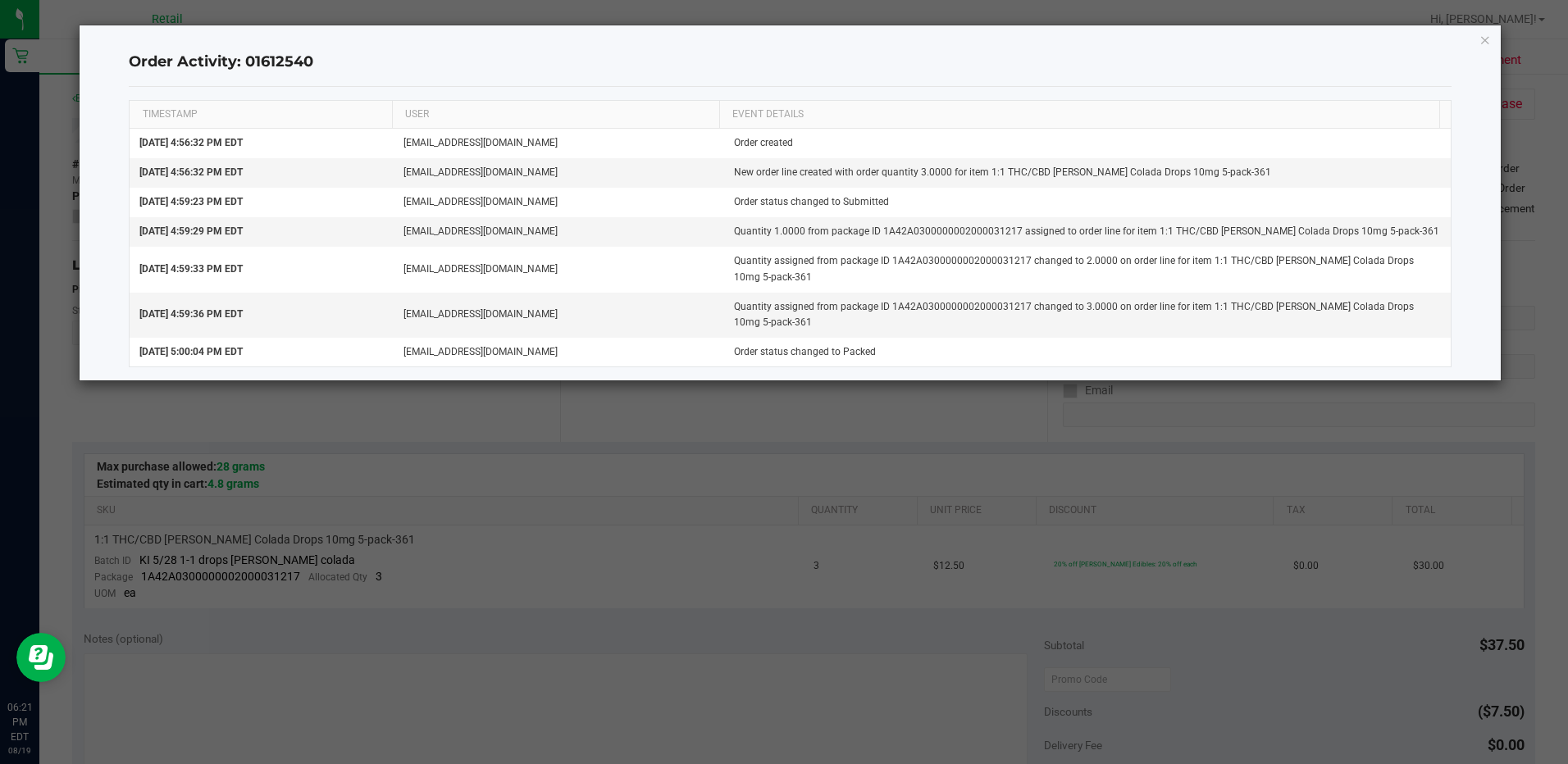
click at [858, 388] on ngb-modal-window "Order Activity: 01612540 TIMESTAMP USER EVENT DETAILS [DATE] 4:56:32 PM EDT [EM…" at bounding box center [790, 382] width 1580 height 764
click at [1488, 36] on icon "button" at bounding box center [1485, 39] width 11 height 20
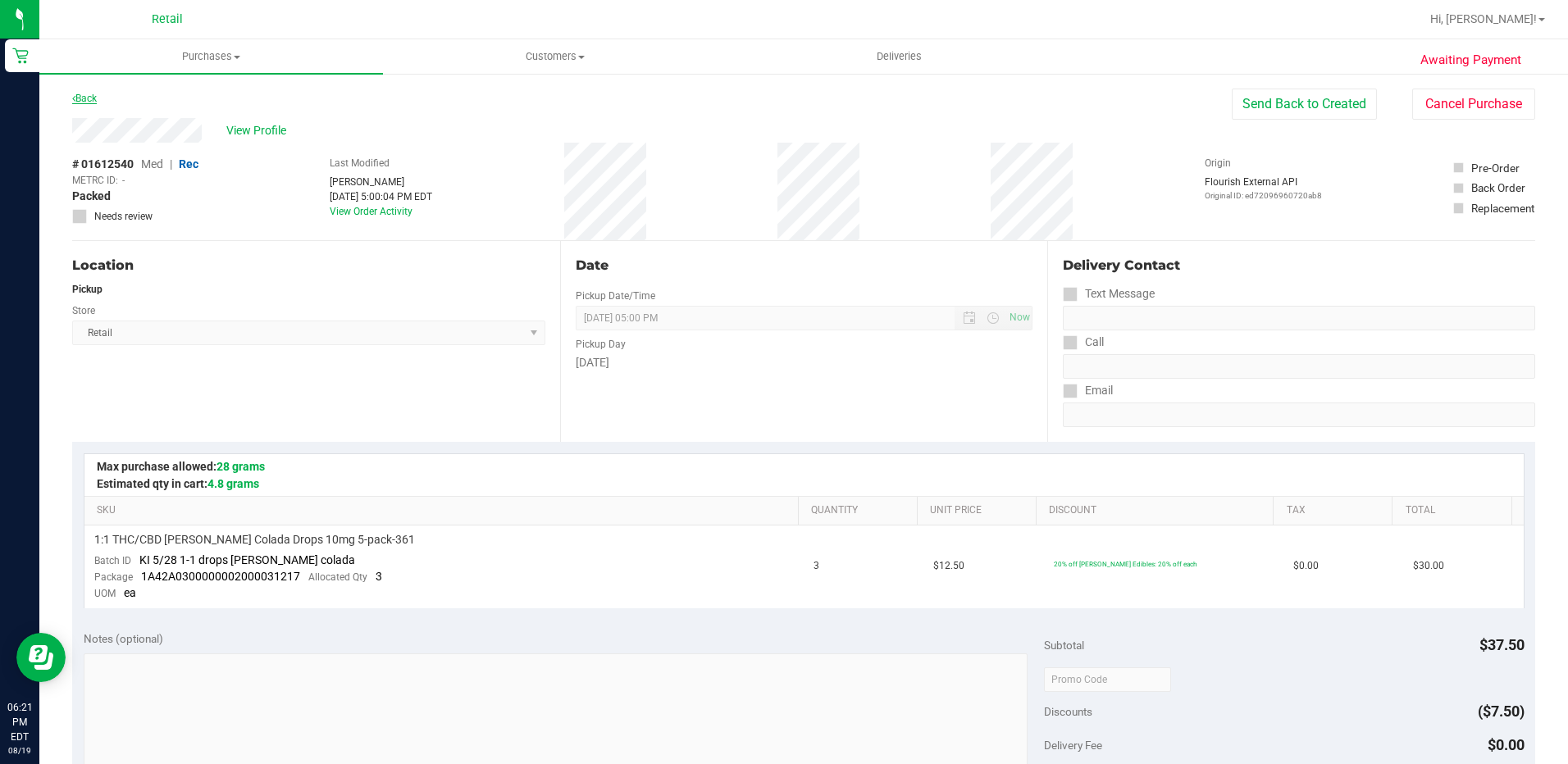
click at [95, 94] on link "Back" at bounding box center [85, 98] width 25 height 11
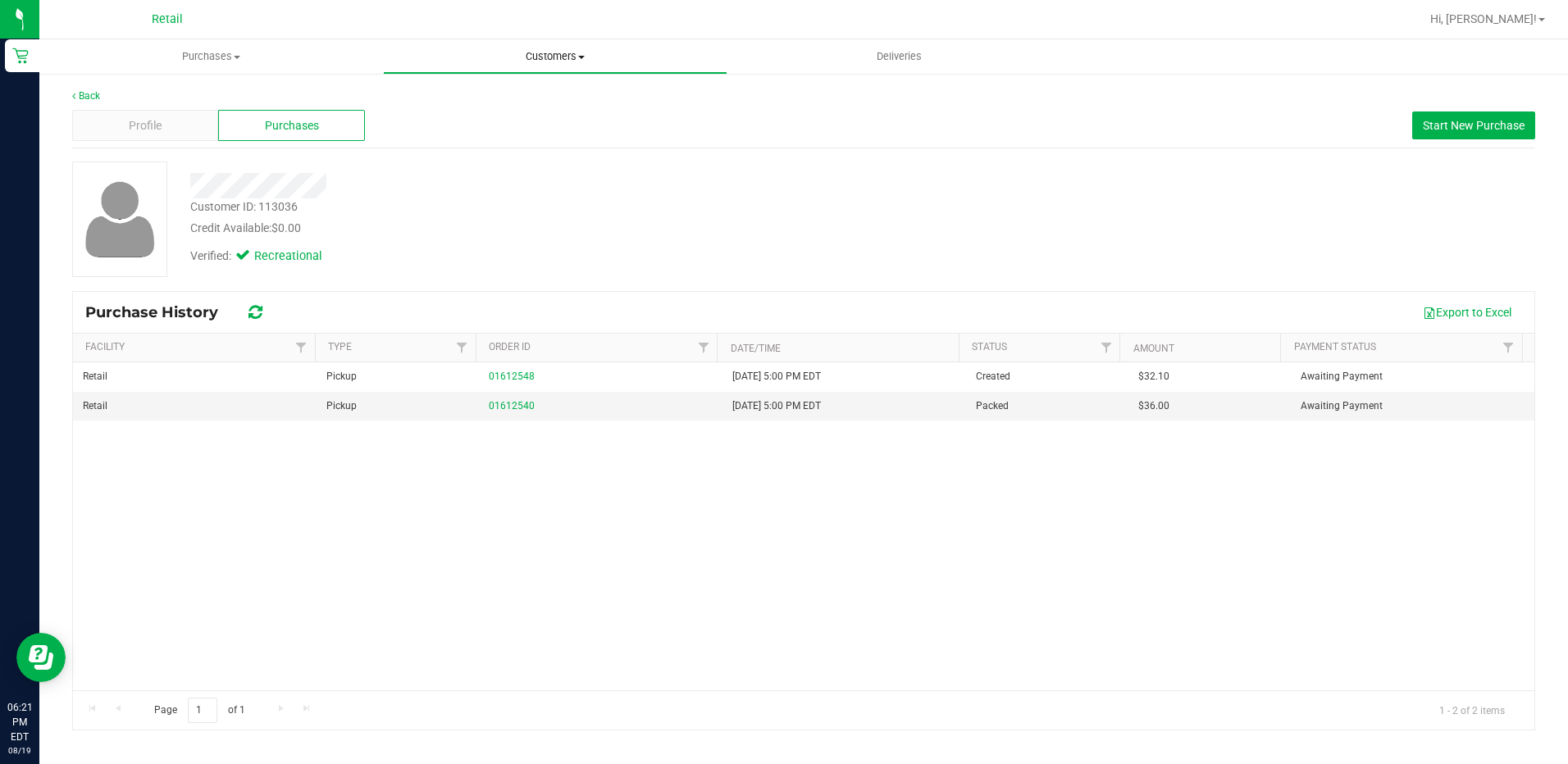
click at [583, 56] on span at bounding box center [581, 57] width 7 height 3
click at [480, 104] on span "All customers" at bounding box center [442, 98] width 118 height 14
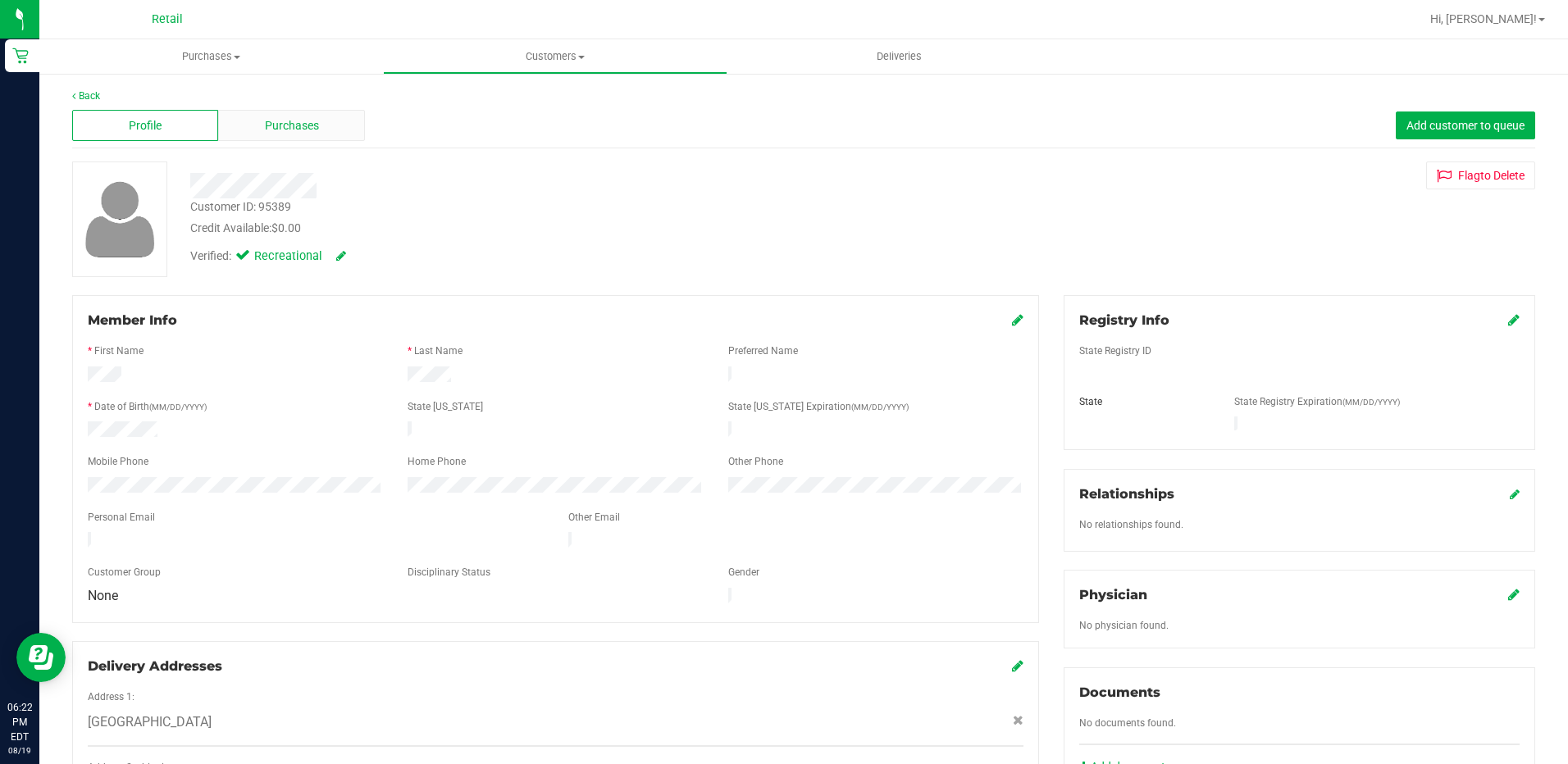
click at [313, 112] on div "Purchases" at bounding box center [291, 126] width 146 height 31
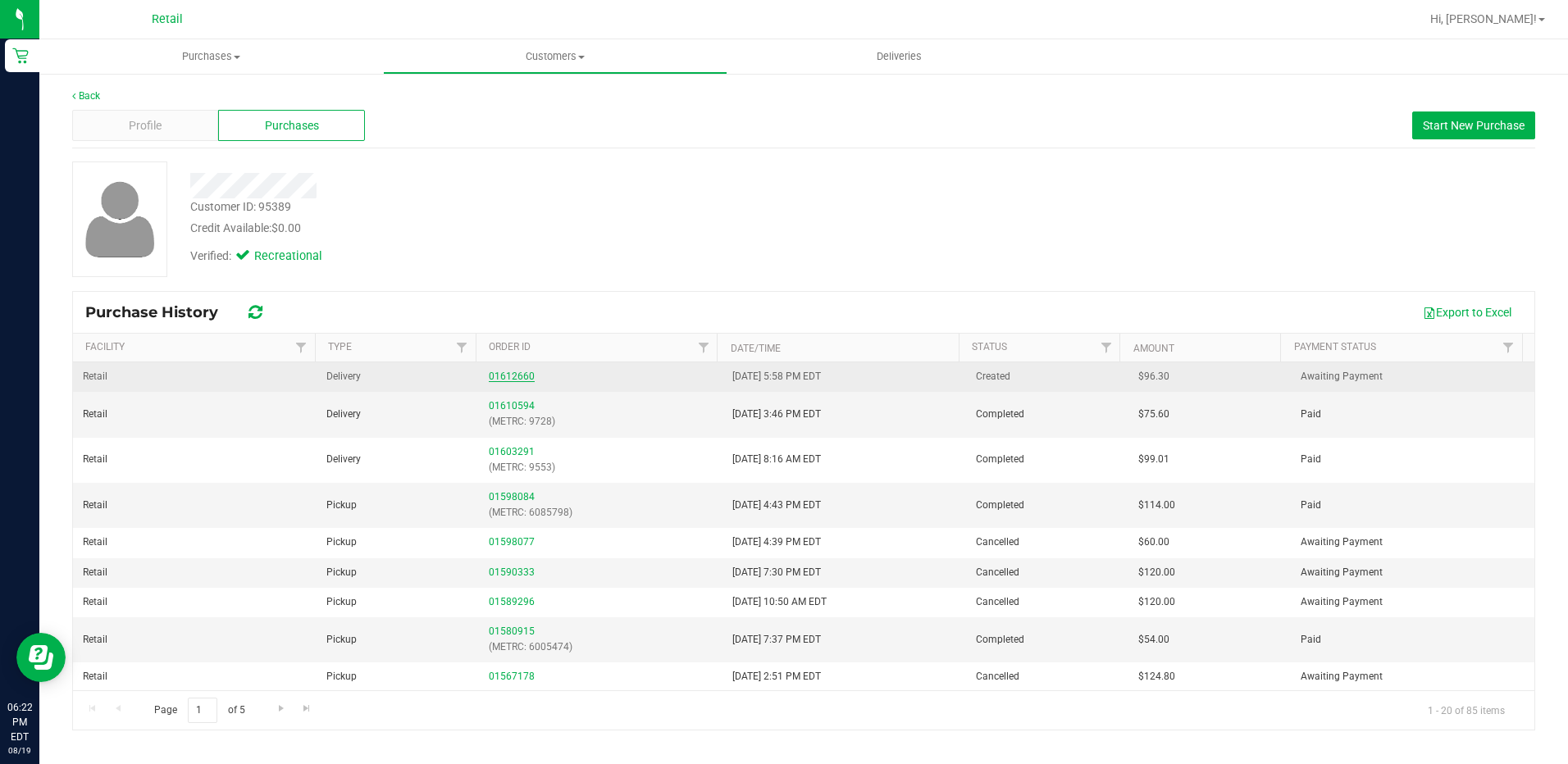
click at [504, 376] on link "01612660" at bounding box center [511, 376] width 46 height 11
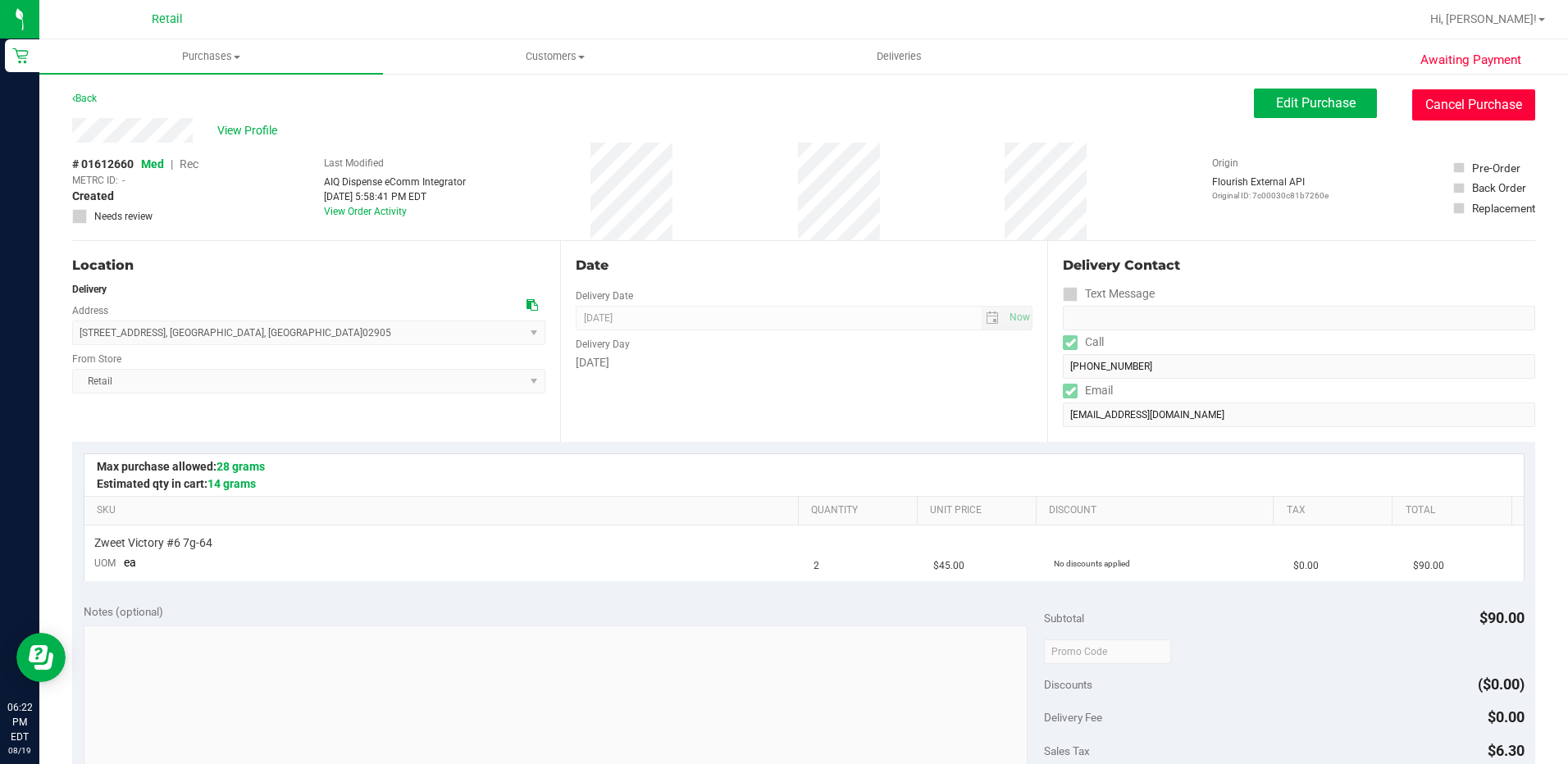
click at [1469, 118] on button "Cancel Purchase" at bounding box center [1474, 105] width 123 height 31
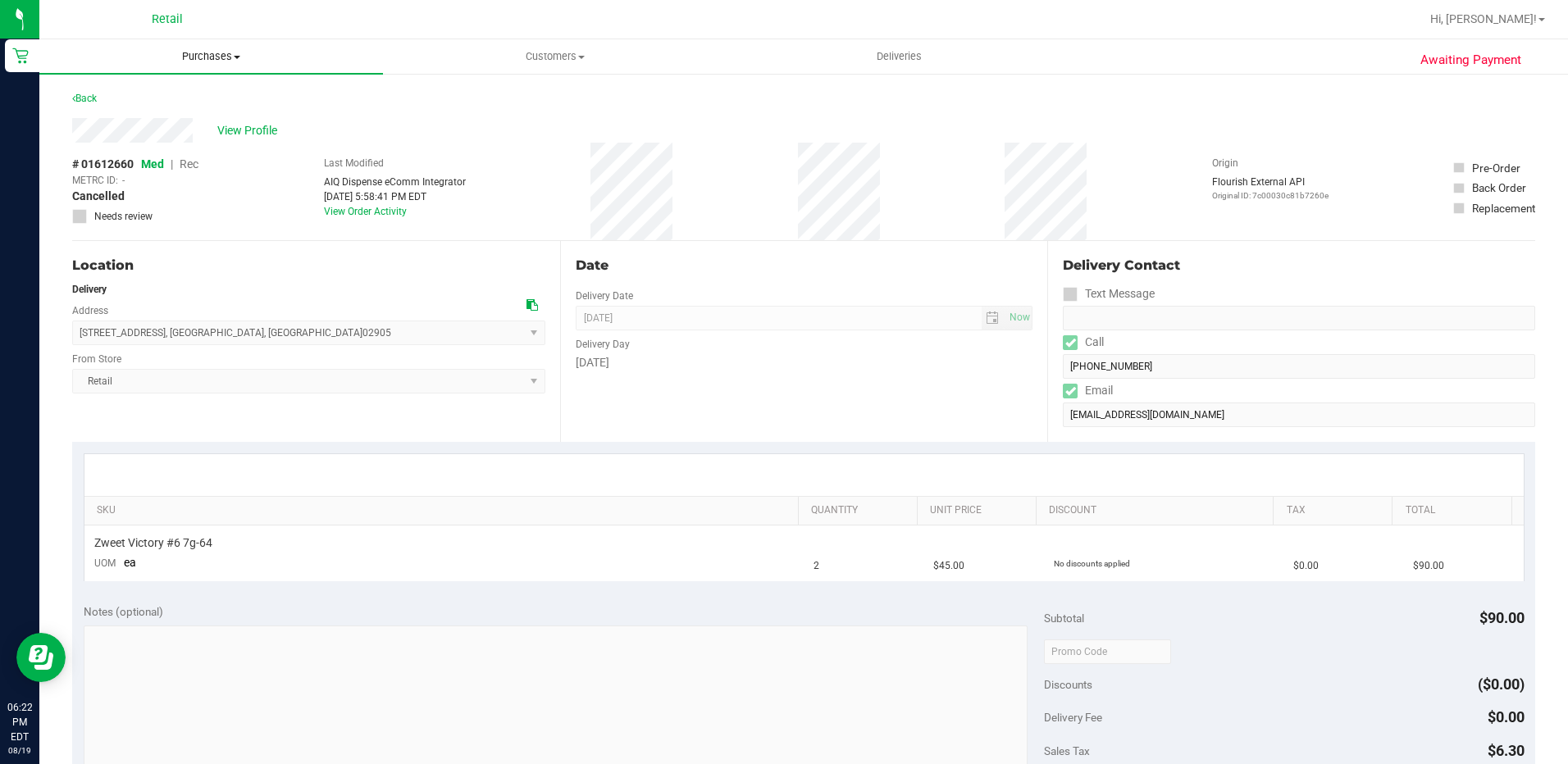
click at [218, 57] on span "Purchases" at bounding box center [211, 57] width 344 height 15
click at [111, 137] on span "All purchases" at bounding box center [98, 138] width 117 height 14
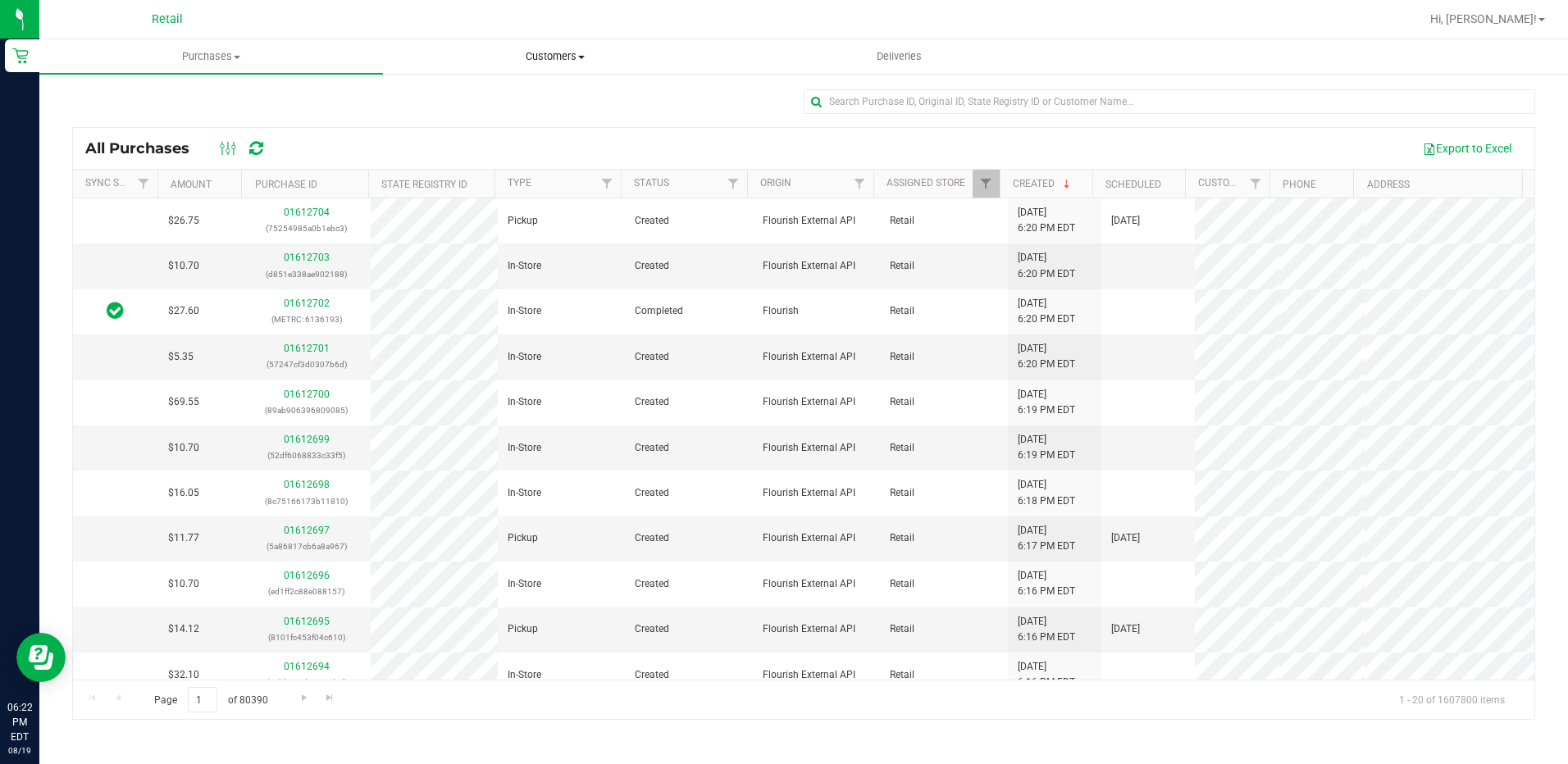
click at [536, 62] on span "Customers" at bounding box center [554, 57] width 342 height 15
click at [466, 98] on span "All customers" at bounding box center [442, 98] width 118 height 14
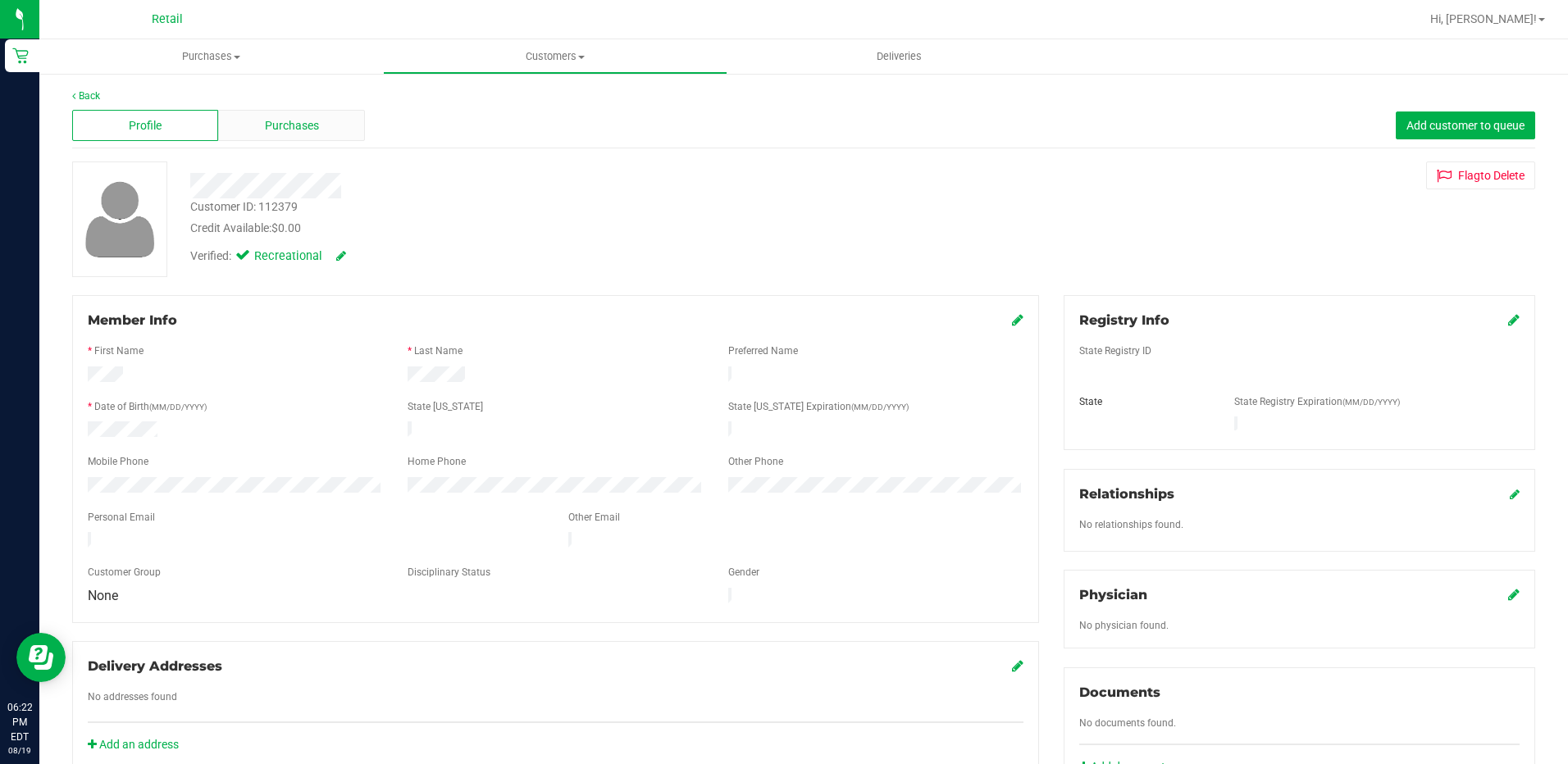
click at [273, 124] on span "Purchases" at bounding box center [292, 126] width 54 height 17
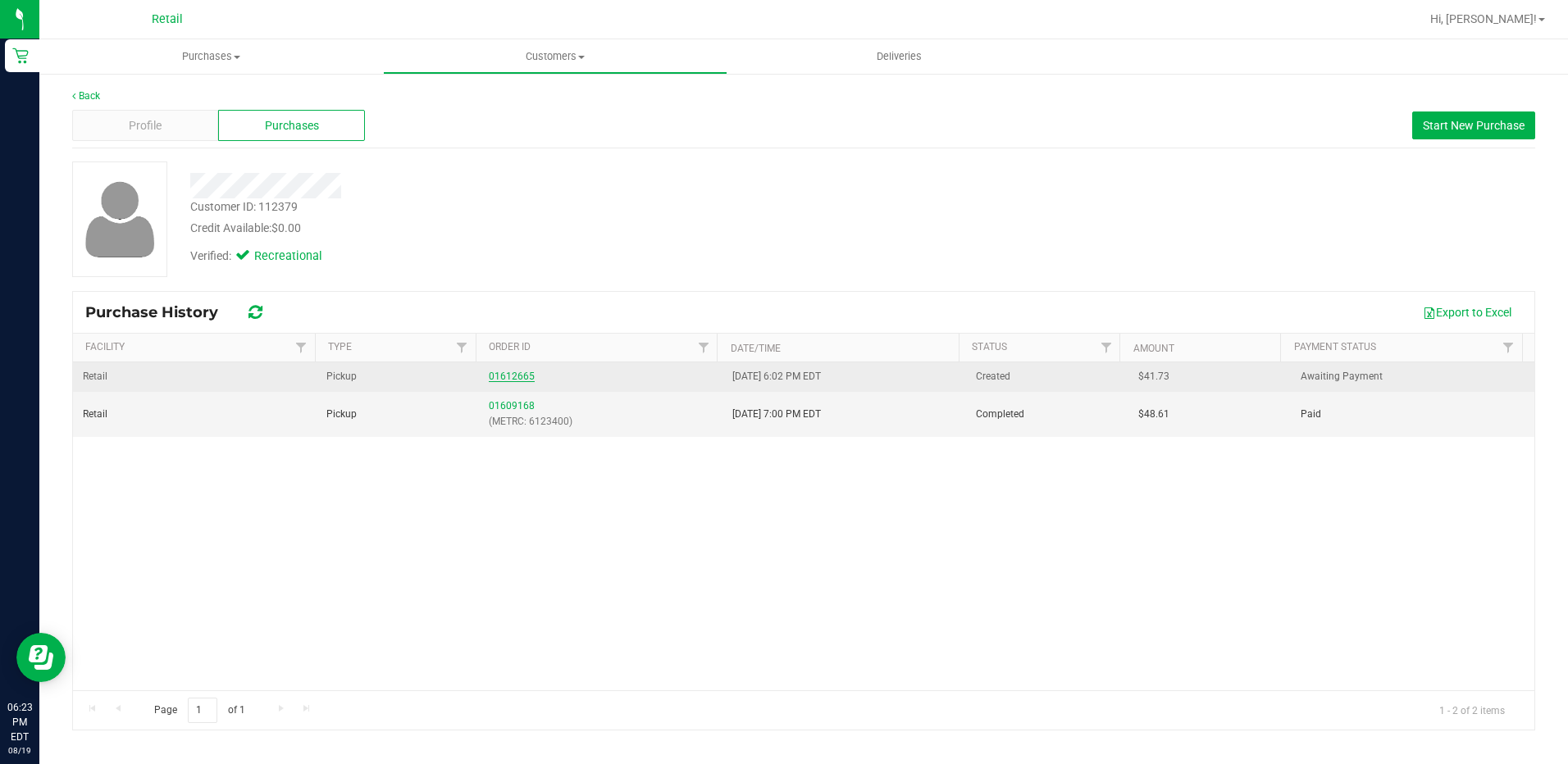
click at [510, 378] on link "01612665" at bounding box center [511, 376] width 46 height 11
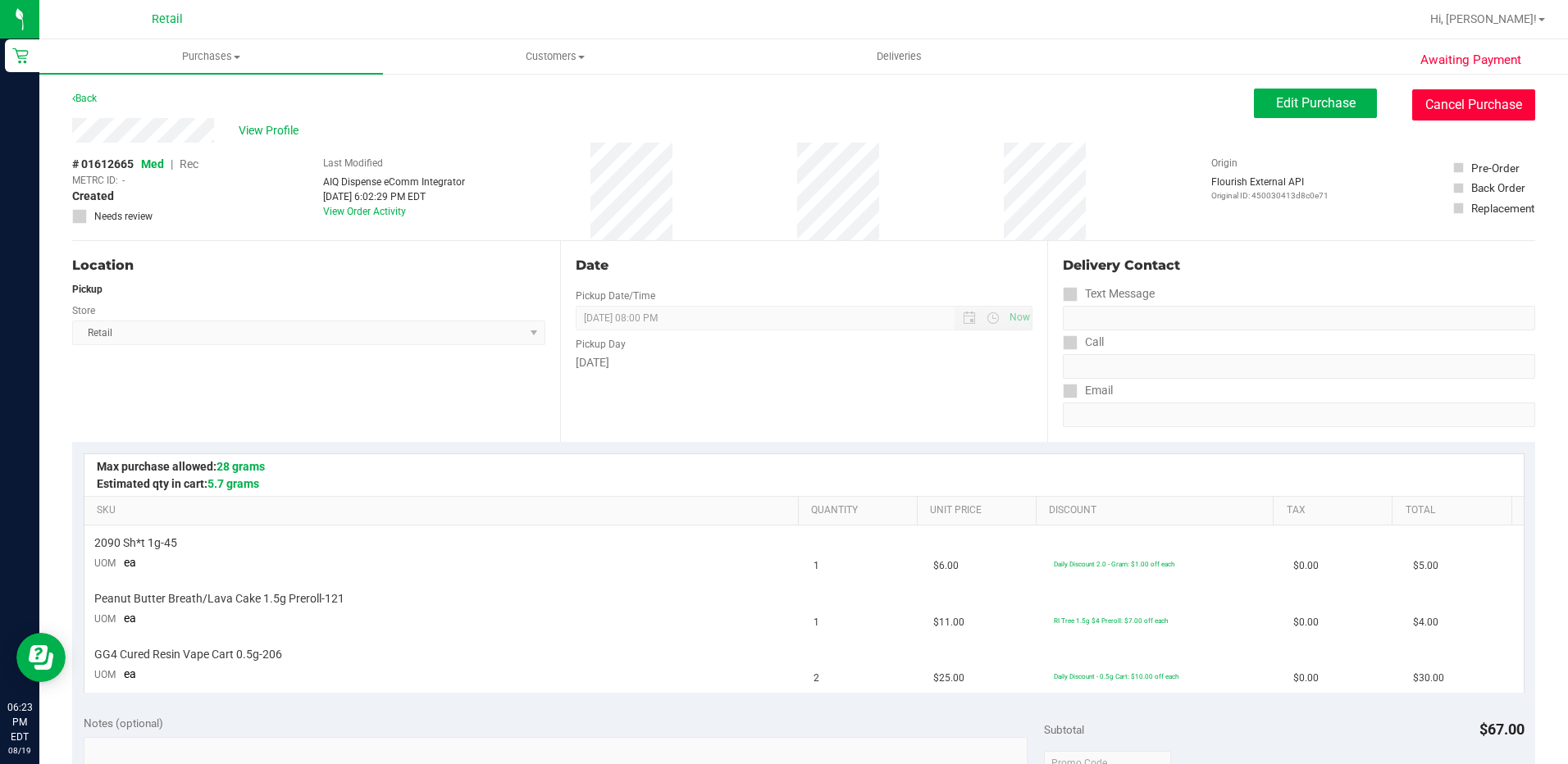
click at [1430, 111] on button "Cancel Purchase" at bounding box center [1474, 105] width 123 height 31
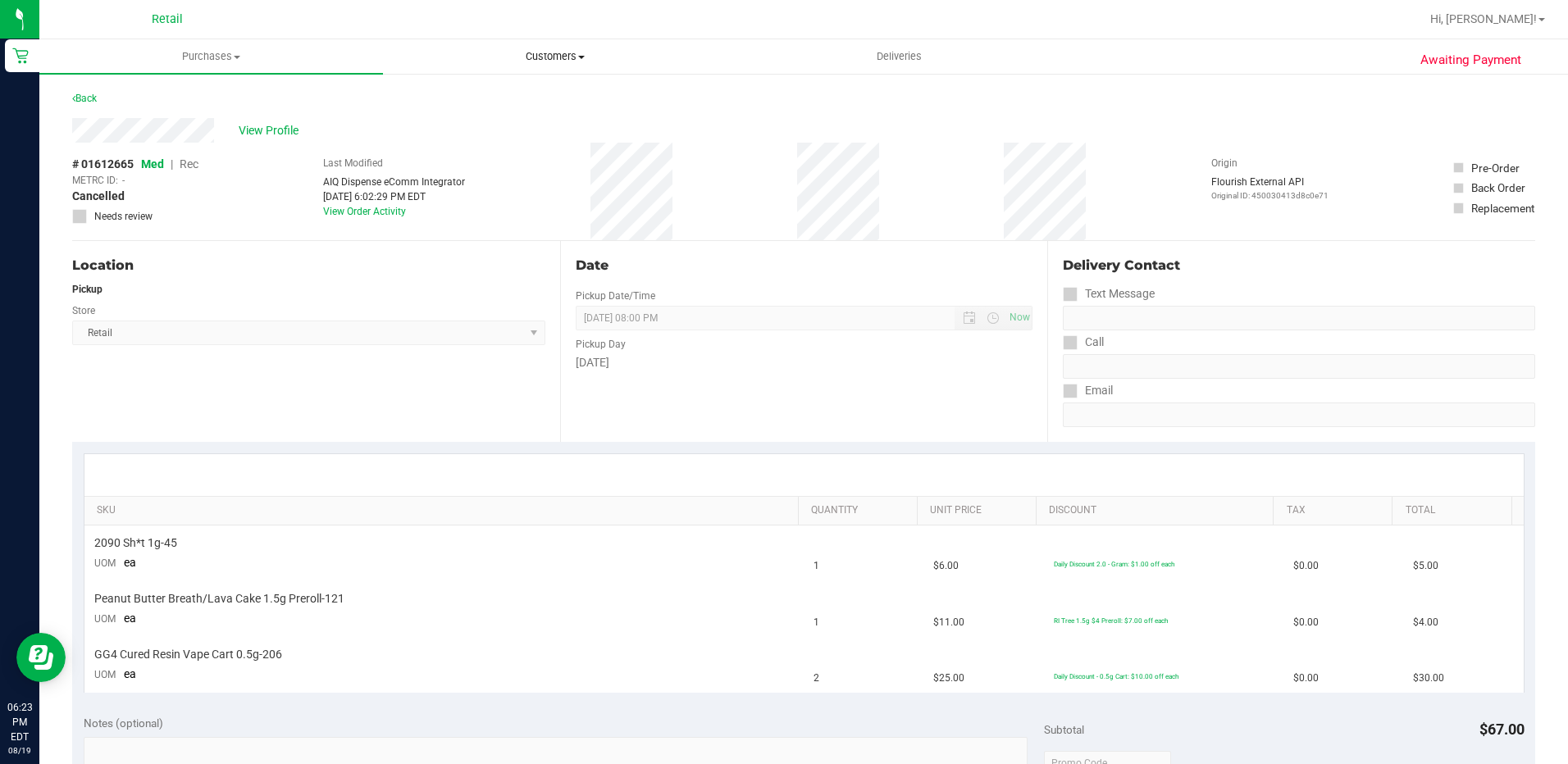
click at [548, 46] on uib-tab-heading "Customers All customers Add a new customer All physicians" at bounding box center [554, 57] width 342 height 33
click at [485, 98] on span "All customers" at bounding box center [442, 98] width 118 height 14
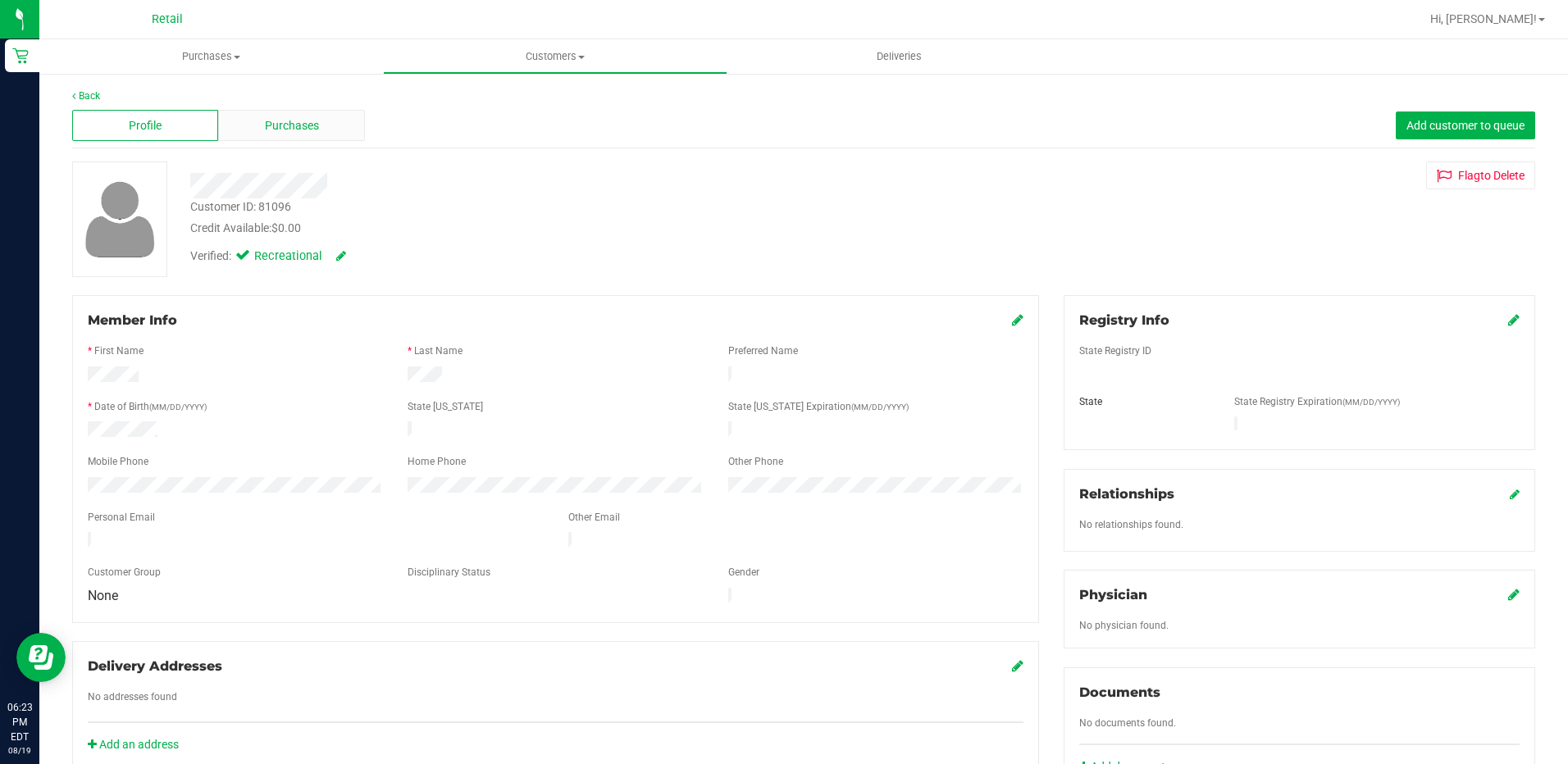
click at [296, 124] on span "Purchases" at bounding box center [292, 126] width 54 height 17
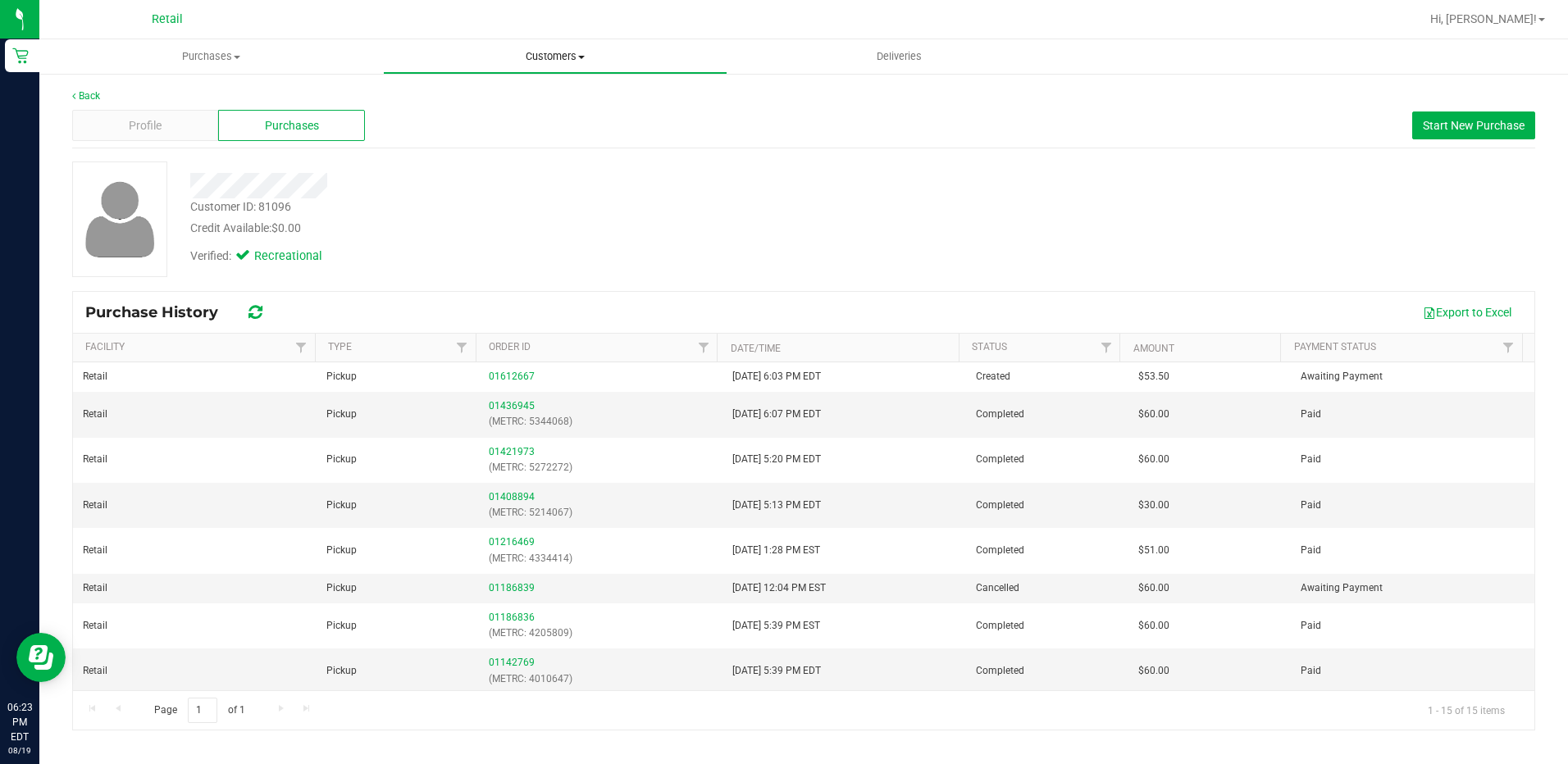
click at [572, 64] on uib-tab-heading "Customers All customers Add a new customer All physicians" at bounding box center [554, 57] width 342 height 33
click at [466, 101] on span "All customers" at bounding box center [442, 98] width 118 height 14
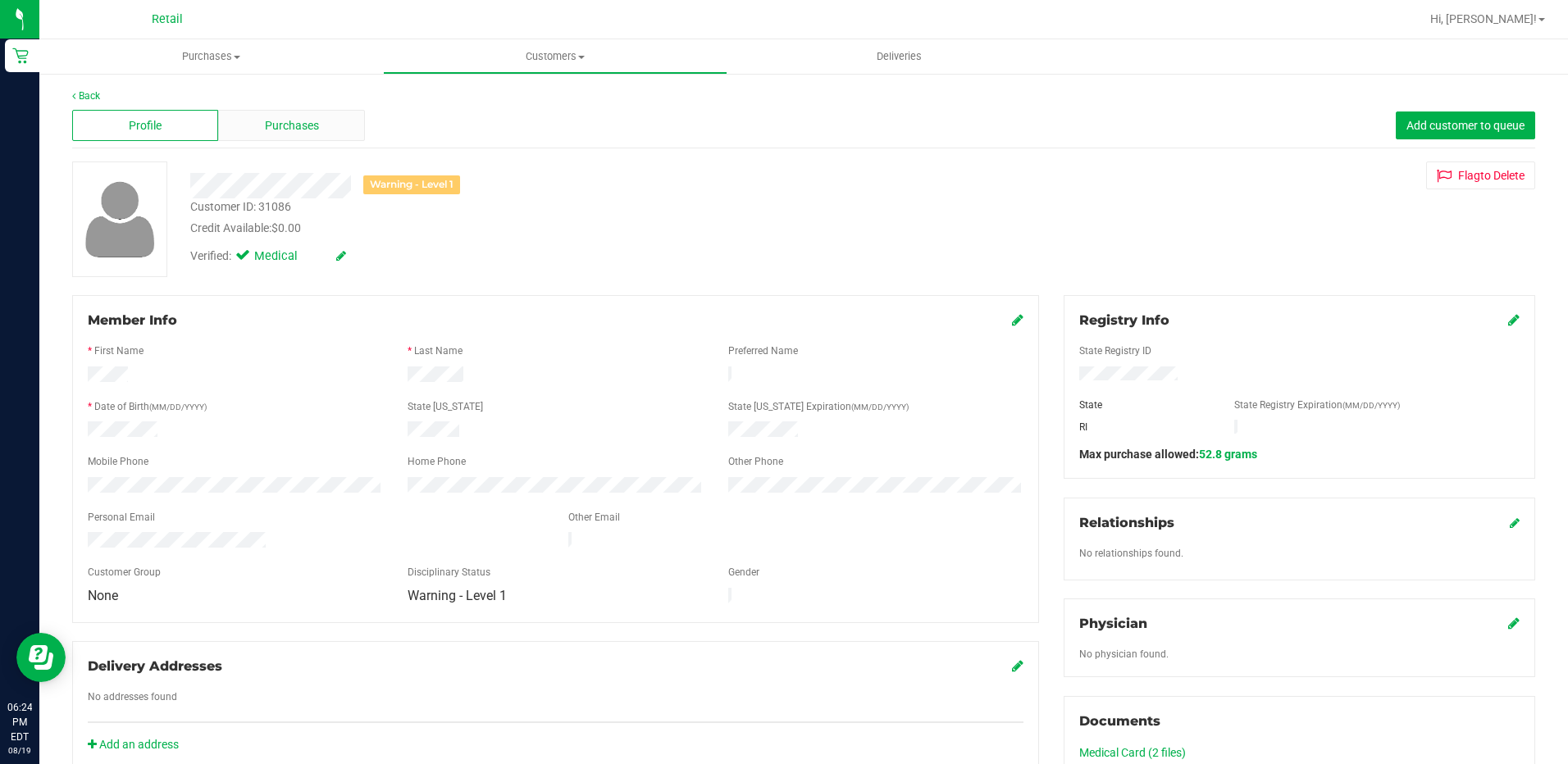
click at [293, 135] on div "Purchases" at bounding box center [291, 126] width 146 height 31
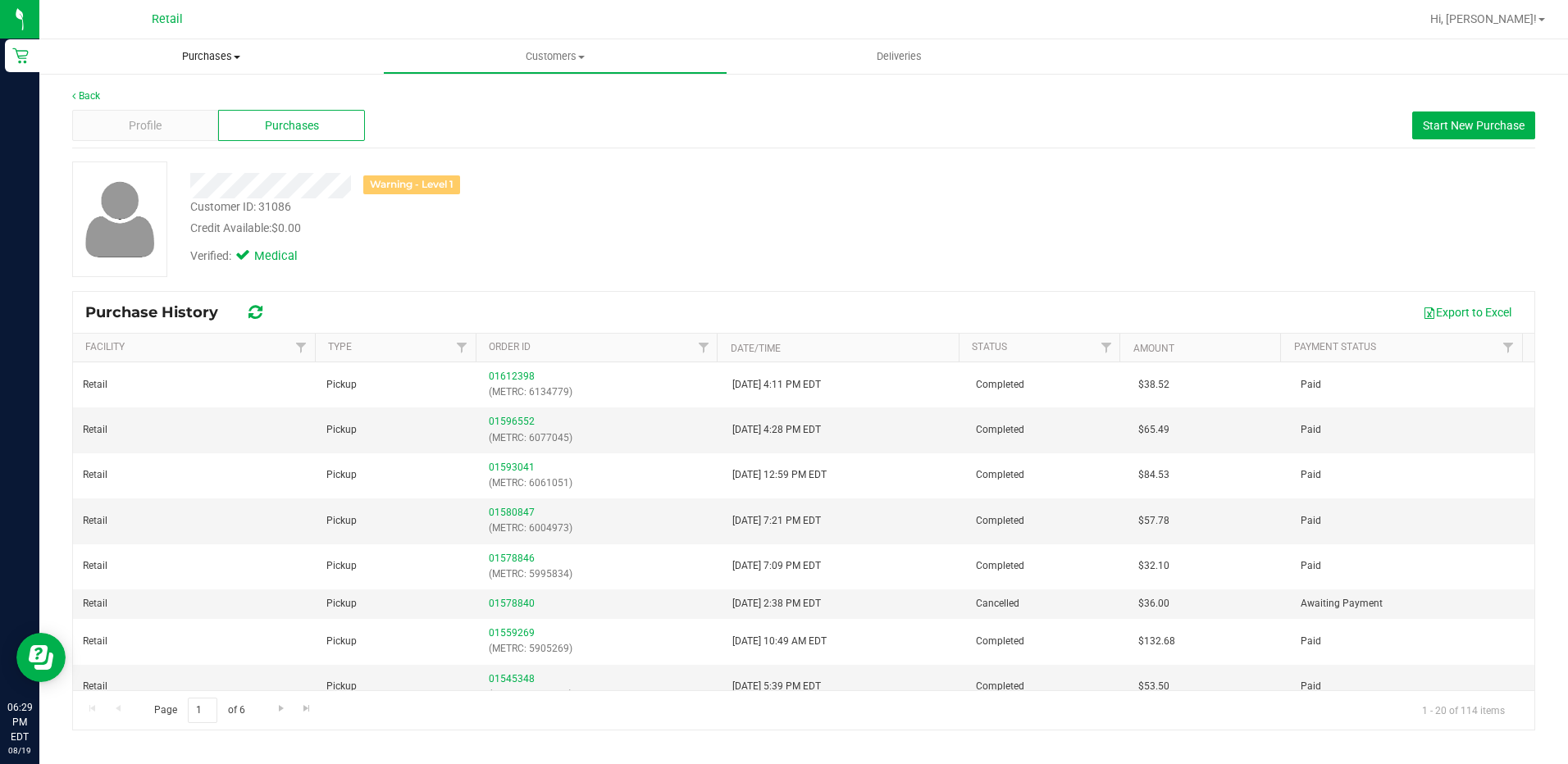
click at [206, 62] on span "Purchases" at bounding box center [211, 57] width 344 height 15
click at [121, 138] on span "All purchases" at bounding box center [98, 138] width 117 height 14
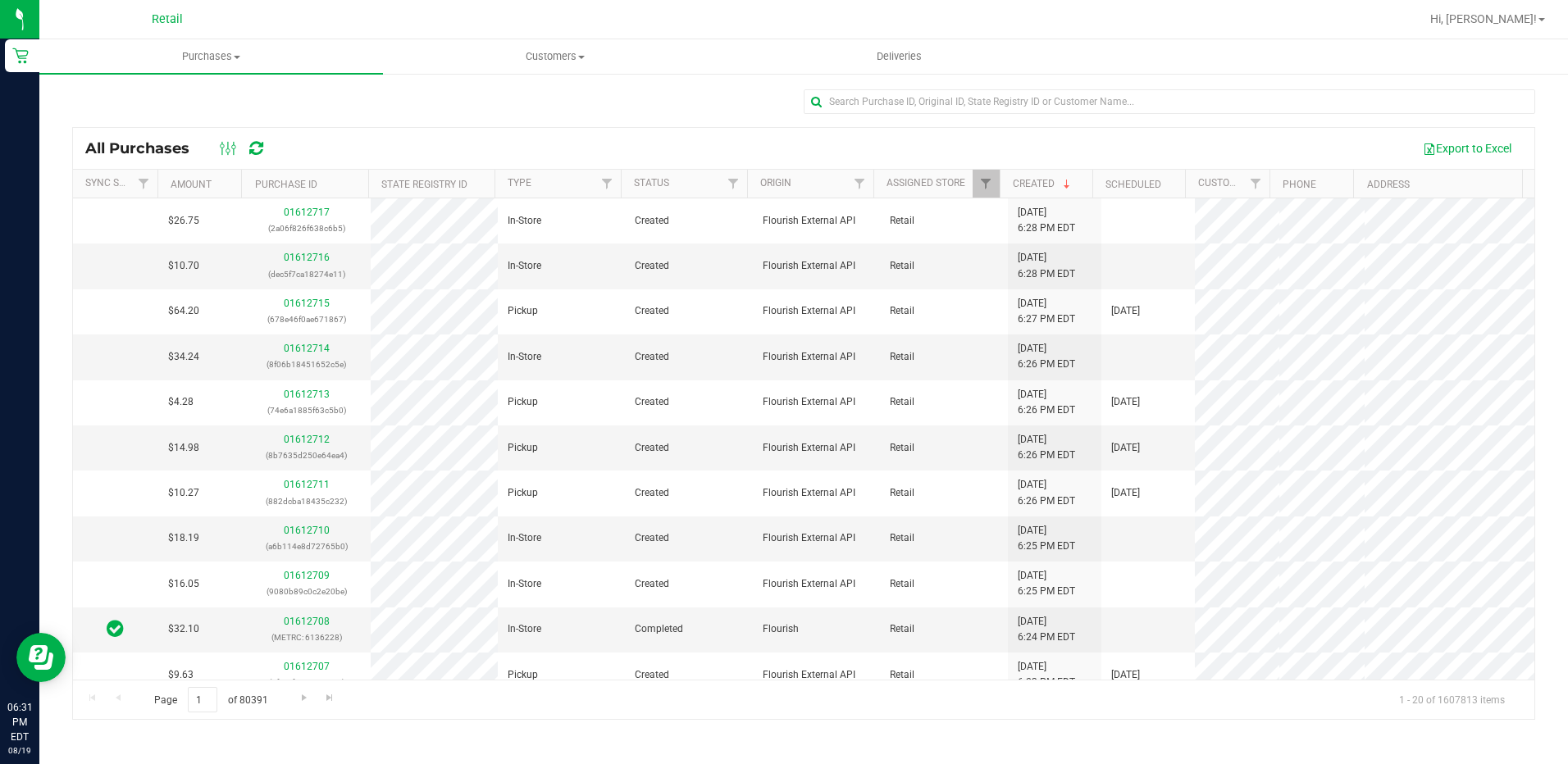
drag, startPoint x: 8, startPoint y: -85, endPoint x: 532, endPoint y: 134, distance: 567.9
click at [532, 135] on div "Export to Excel" at bounding box center [901, 149] width 1240 height 28
click at [956, 111] on input "text" at bounding box center [1169, 102] width 731 height 25
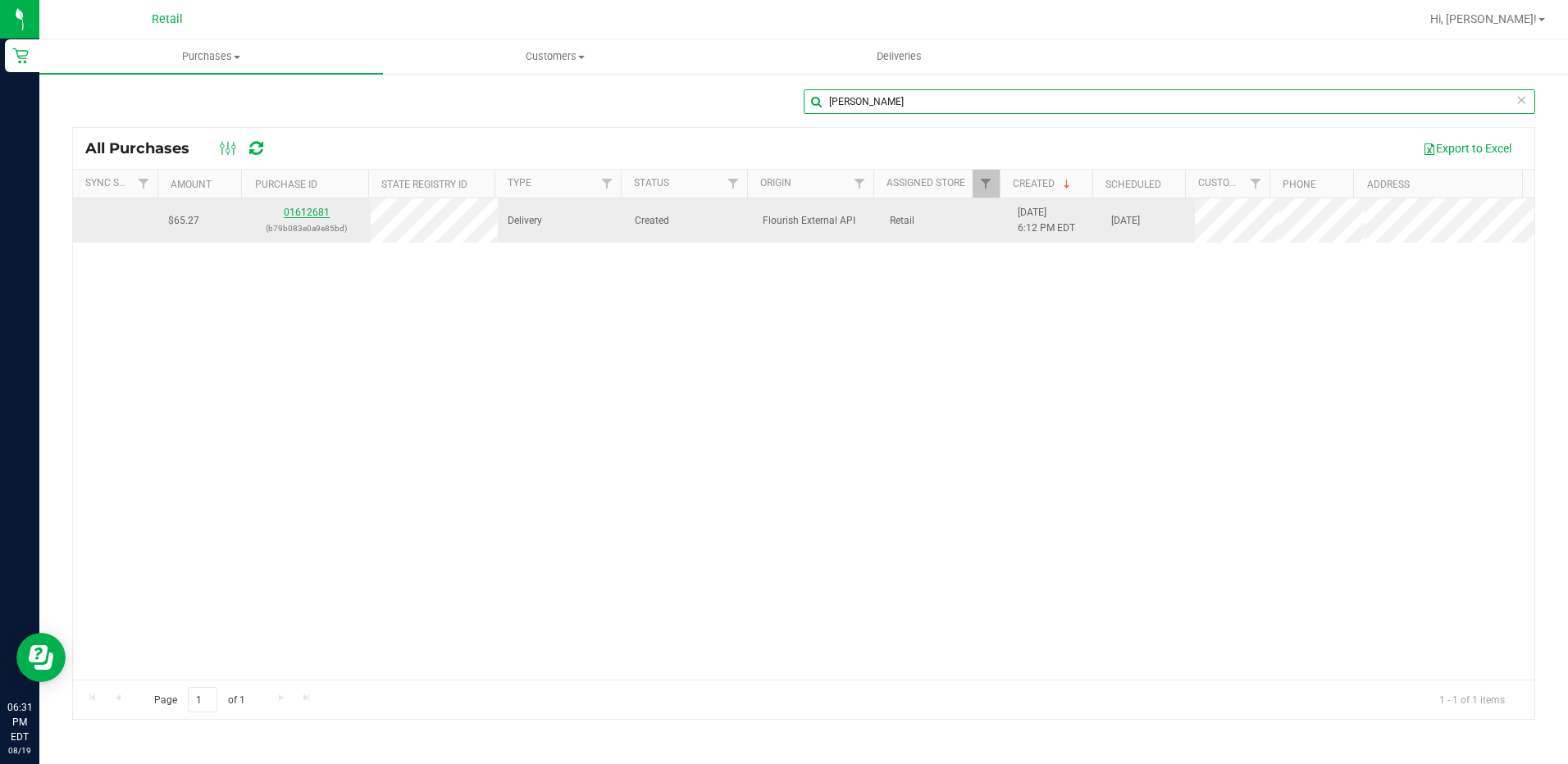
type input "[PERSON_NAME]"
click at [309, 217] on link "01612681" at bounding box center [307, 213] width 46 height 11
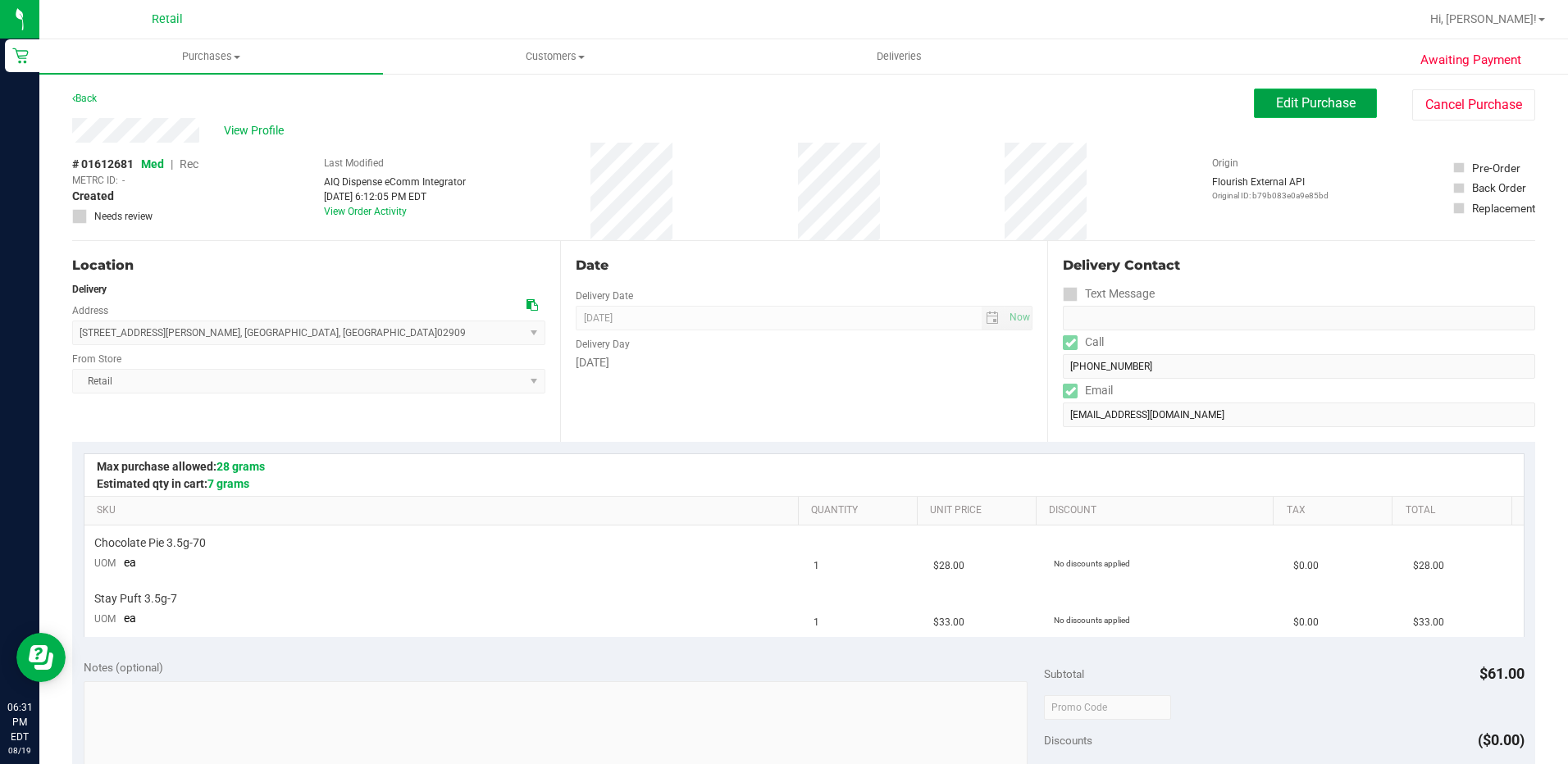
click at [1290, 99] on span "Edit Purchase" at bounding box center [1315, 103] width 80 height 16
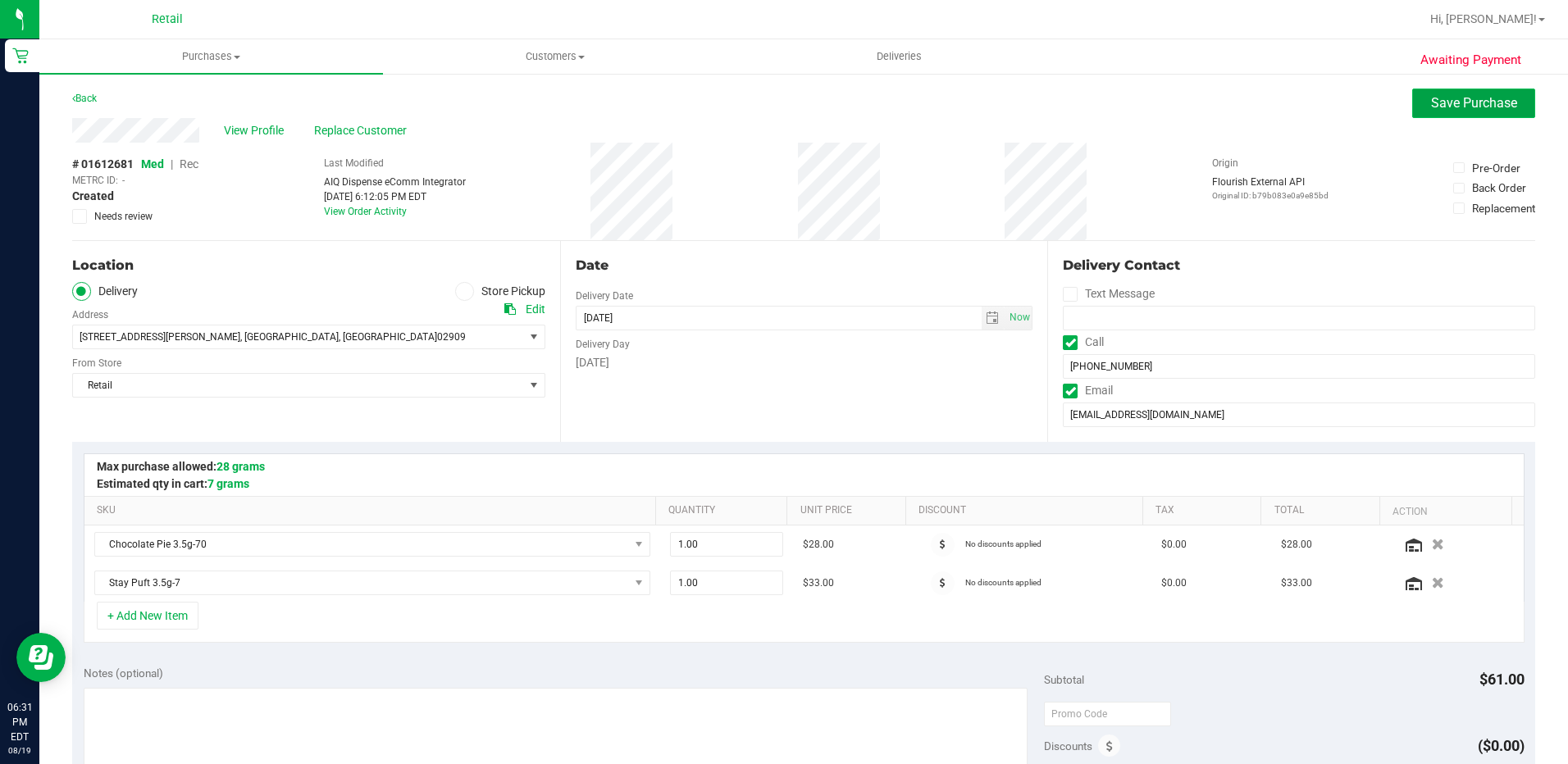
click at [1412, 117] on button "Save Purchase" at bounding box center [1474, 103] width 123 height 30
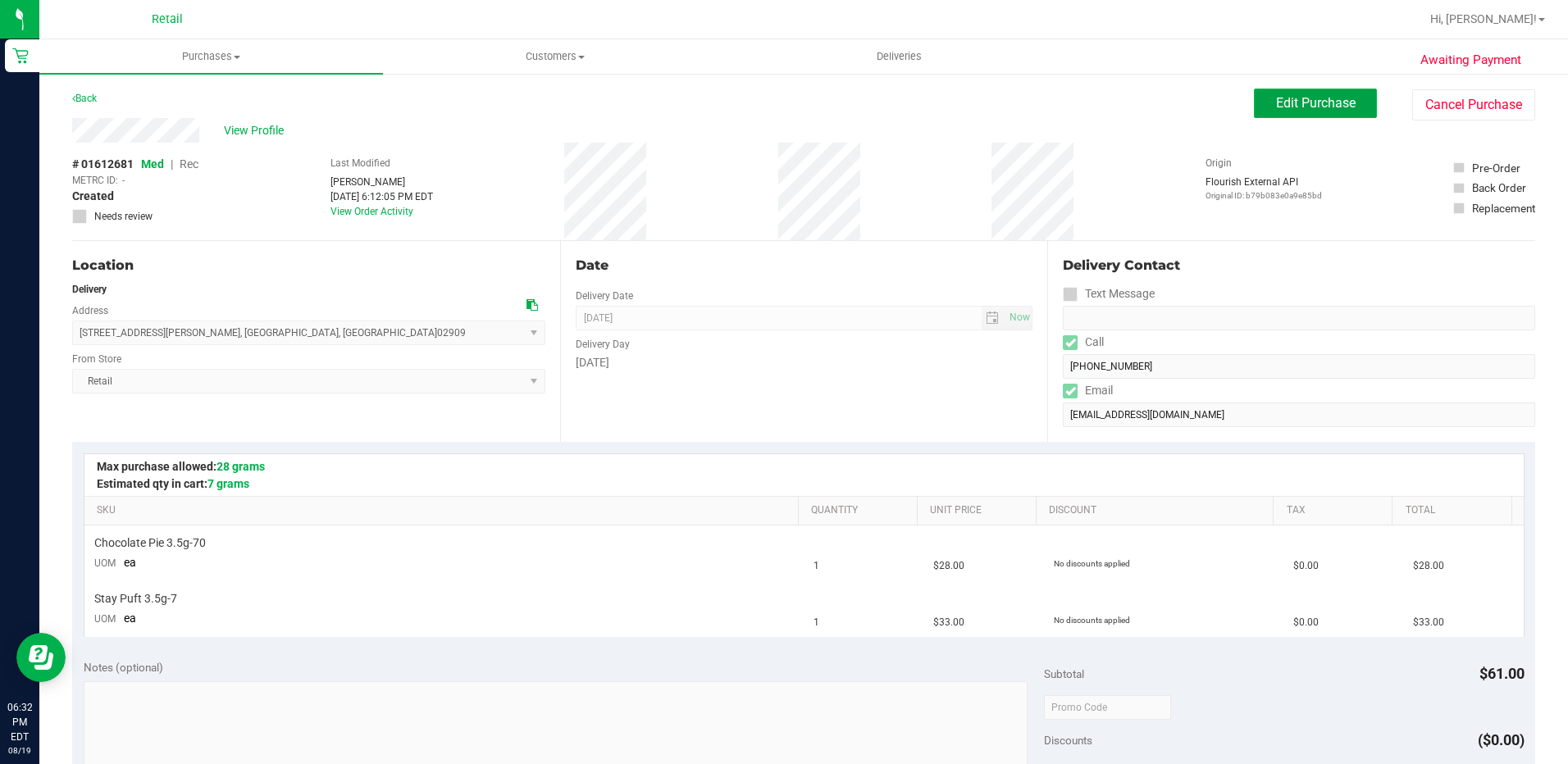
click at [1276, 108] on span "Edit Purchase" at bounding box center [1315, 103] width 80 height 16
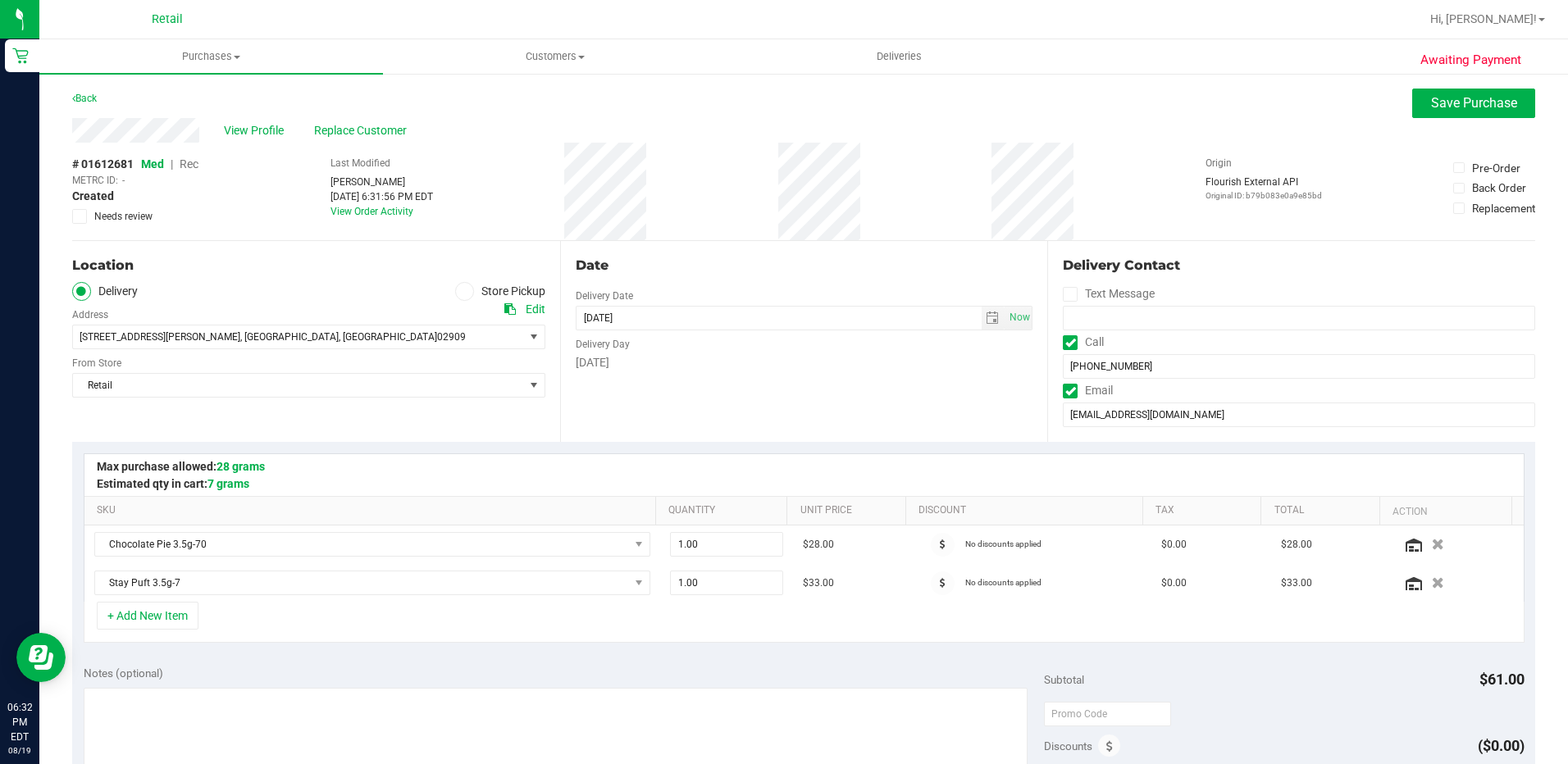
click at [186, 163] on span "Rec" at bounding box center [189, 164] width 19 height 13
click at [1453, 94] on button "Save Purchase" at bounding box center [1474, 103] width 123 height 30
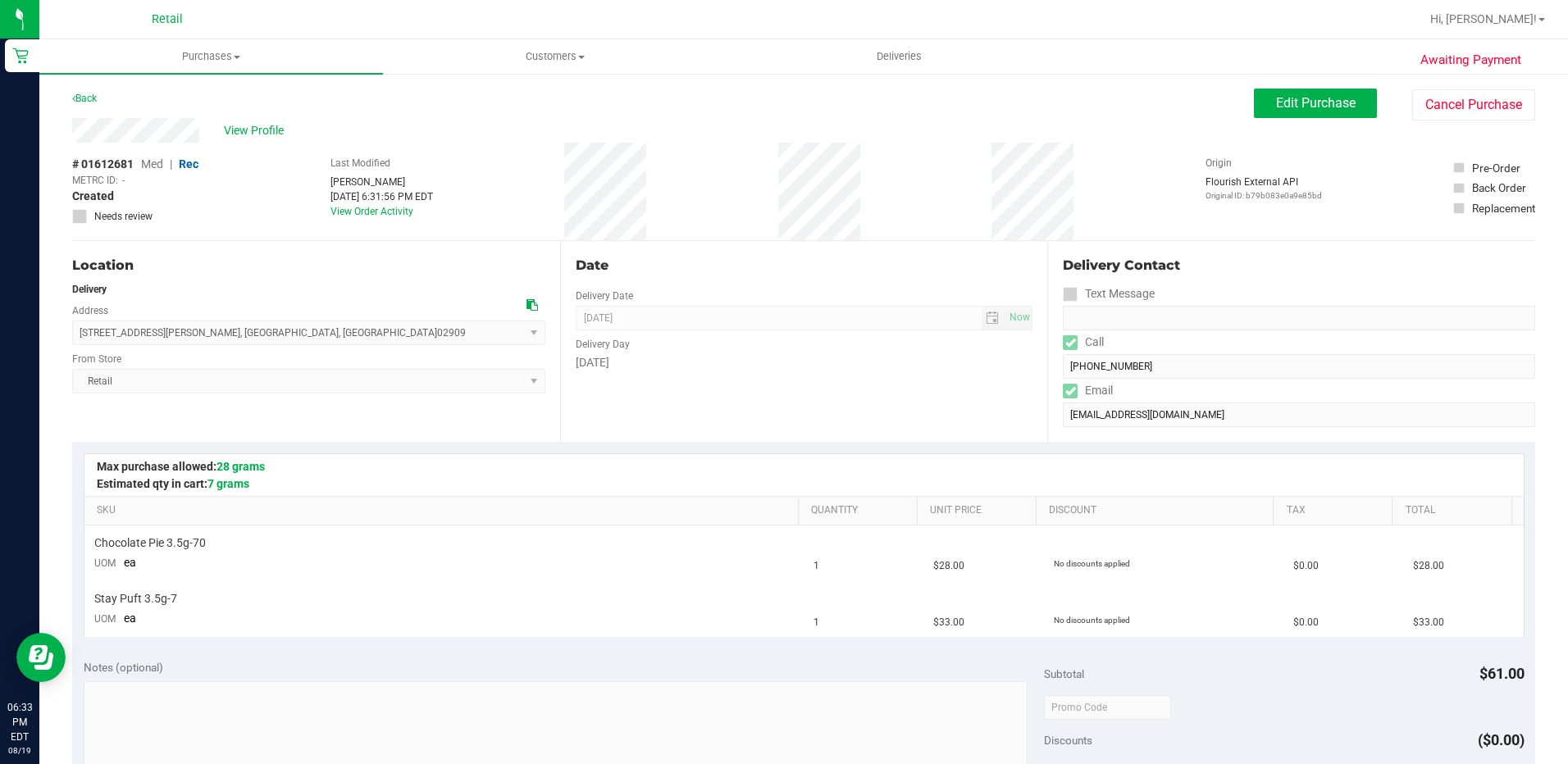
click at [556, 202] on div "# 01612681 Med | Rec METRC ID: - Created Needs review Last Modified [PERSON_NAM…" at bounding box center [804, 191] width 1463 height 98
click at [1419, 116] on button "Cancel Purchase" at bounding box center [1474, 105] width 123 height 31
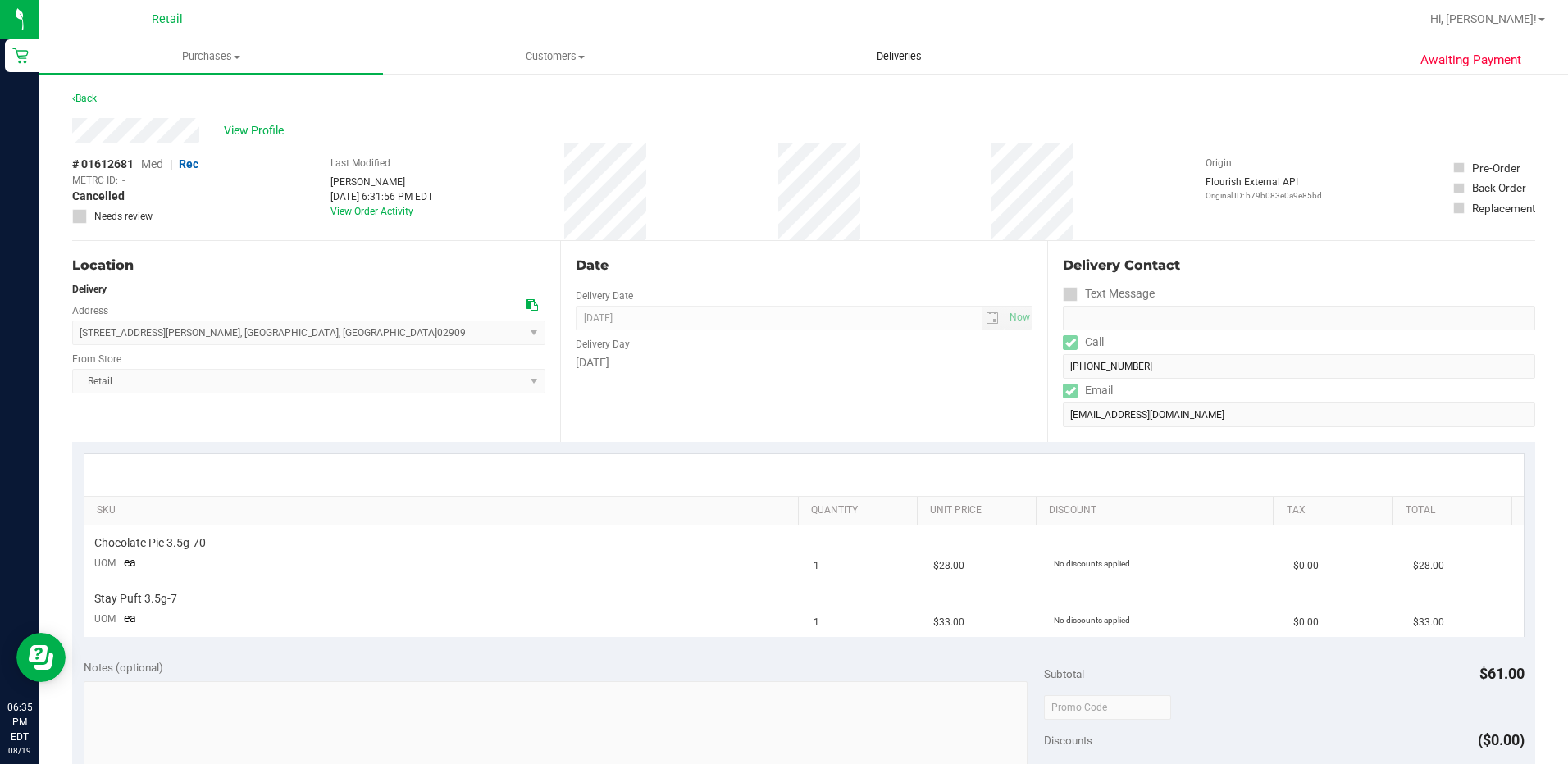
click at [896, 62] on span "Deliveries" at bounding box center [899, 57] width 89 height 15
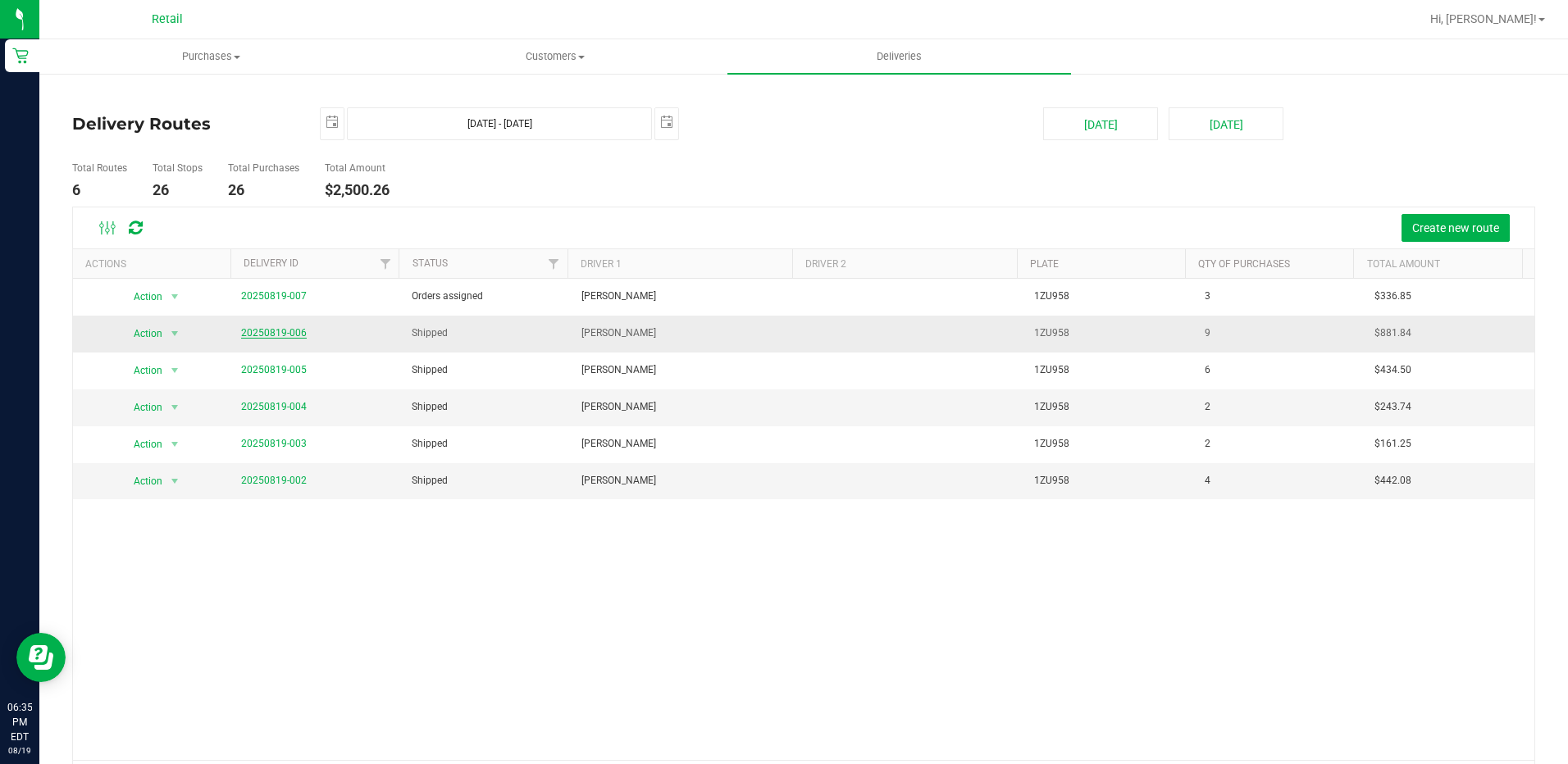
click at [265, 331] on link "20250819-006" at bounding box center [274, 333] width 66 height 11
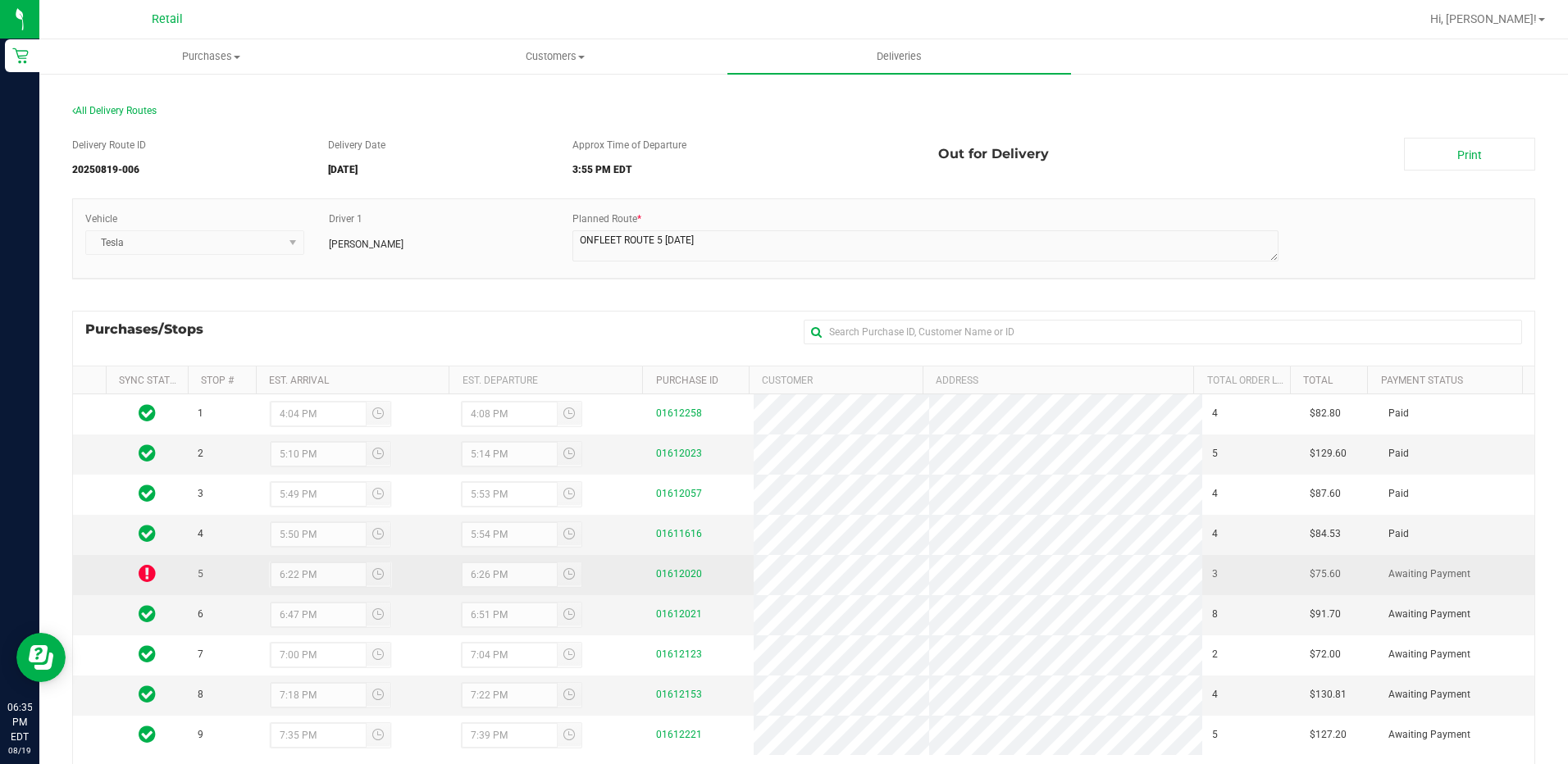
click at [145, 570] on icon at bounding box center [147, 573] width 17 height 20
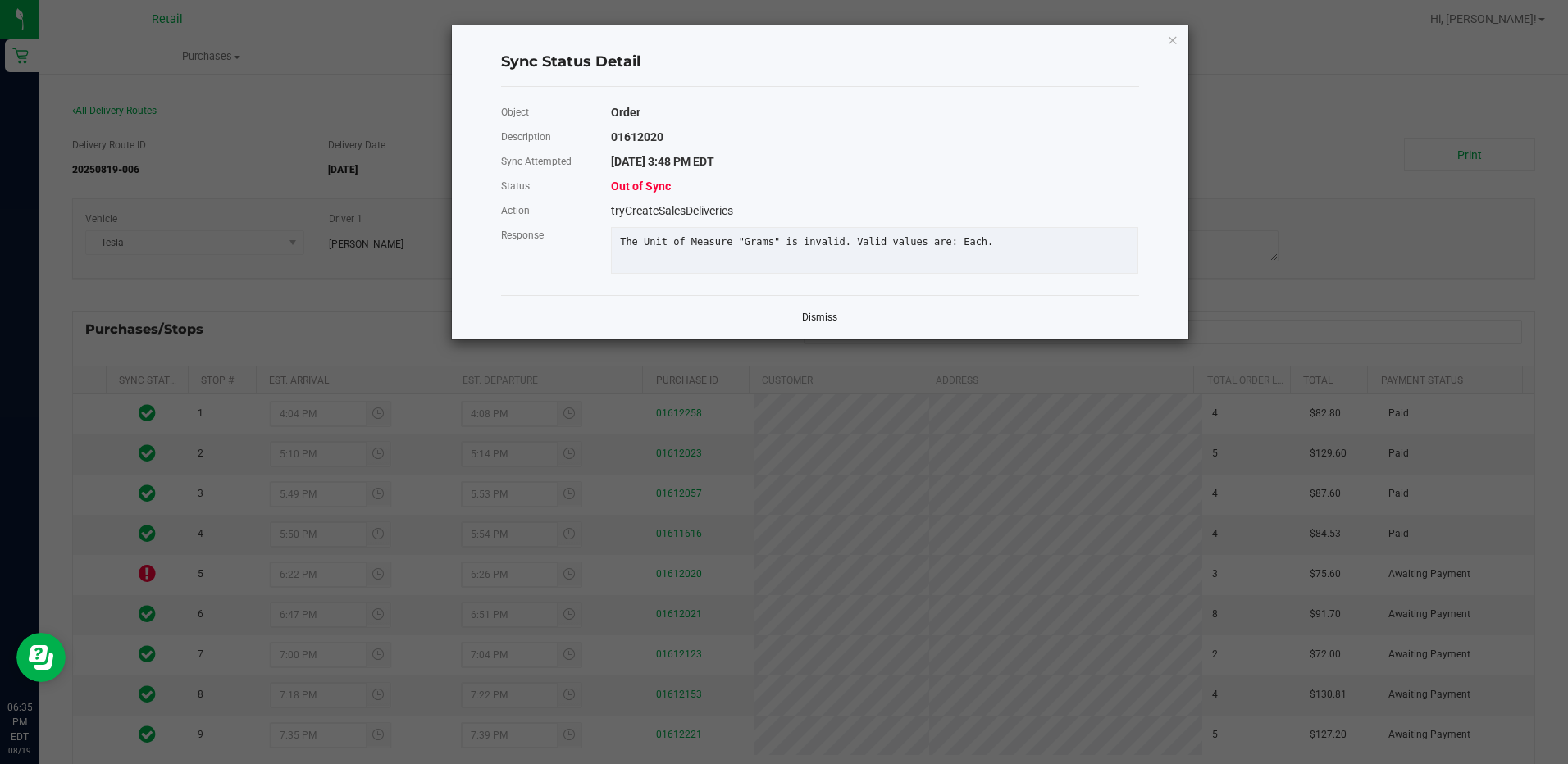
click at [807, 325] on link "Dismiss" at bounding box center [819, 318] width 35 height 14
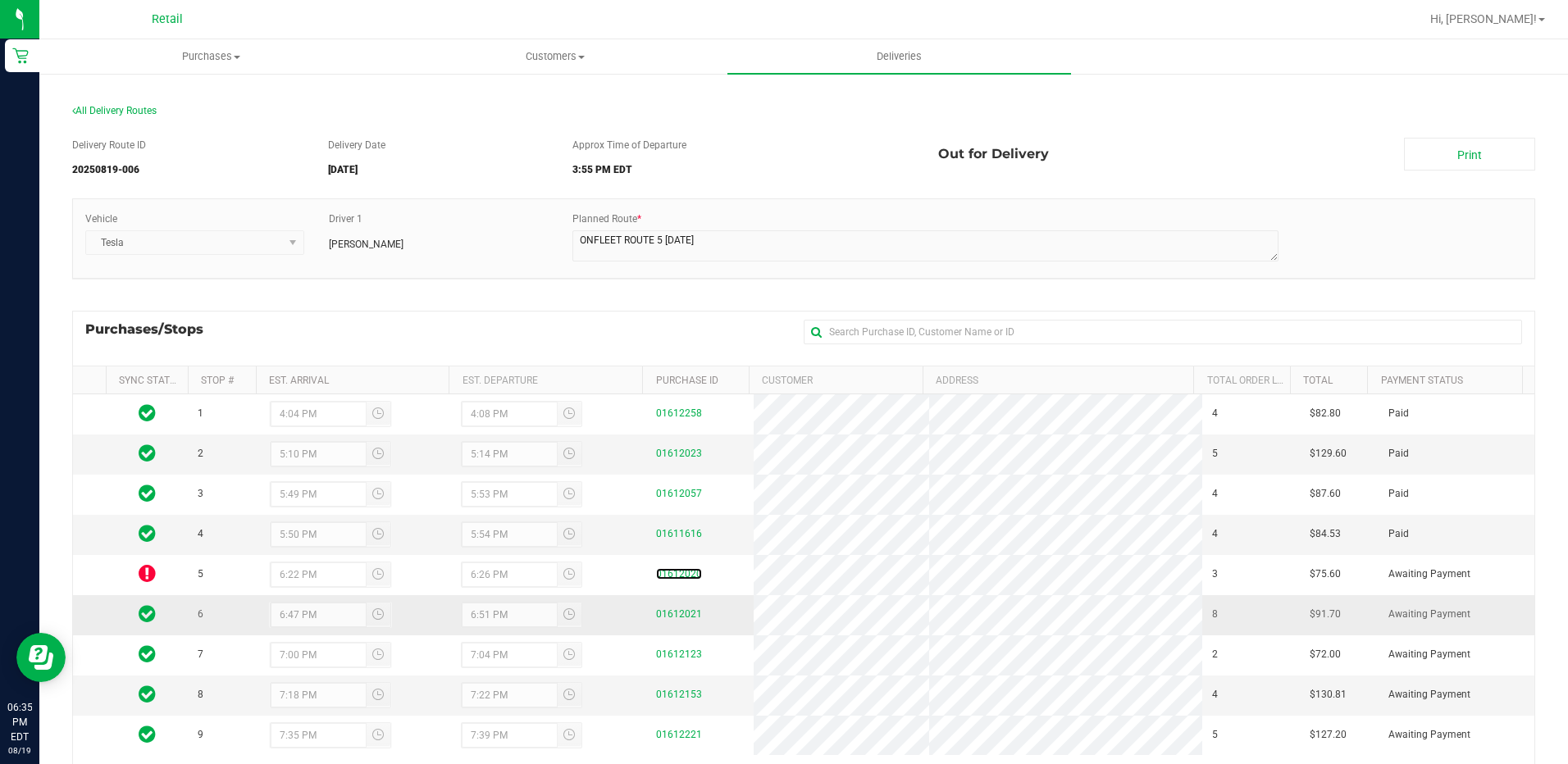
scroll to position [82, 0]
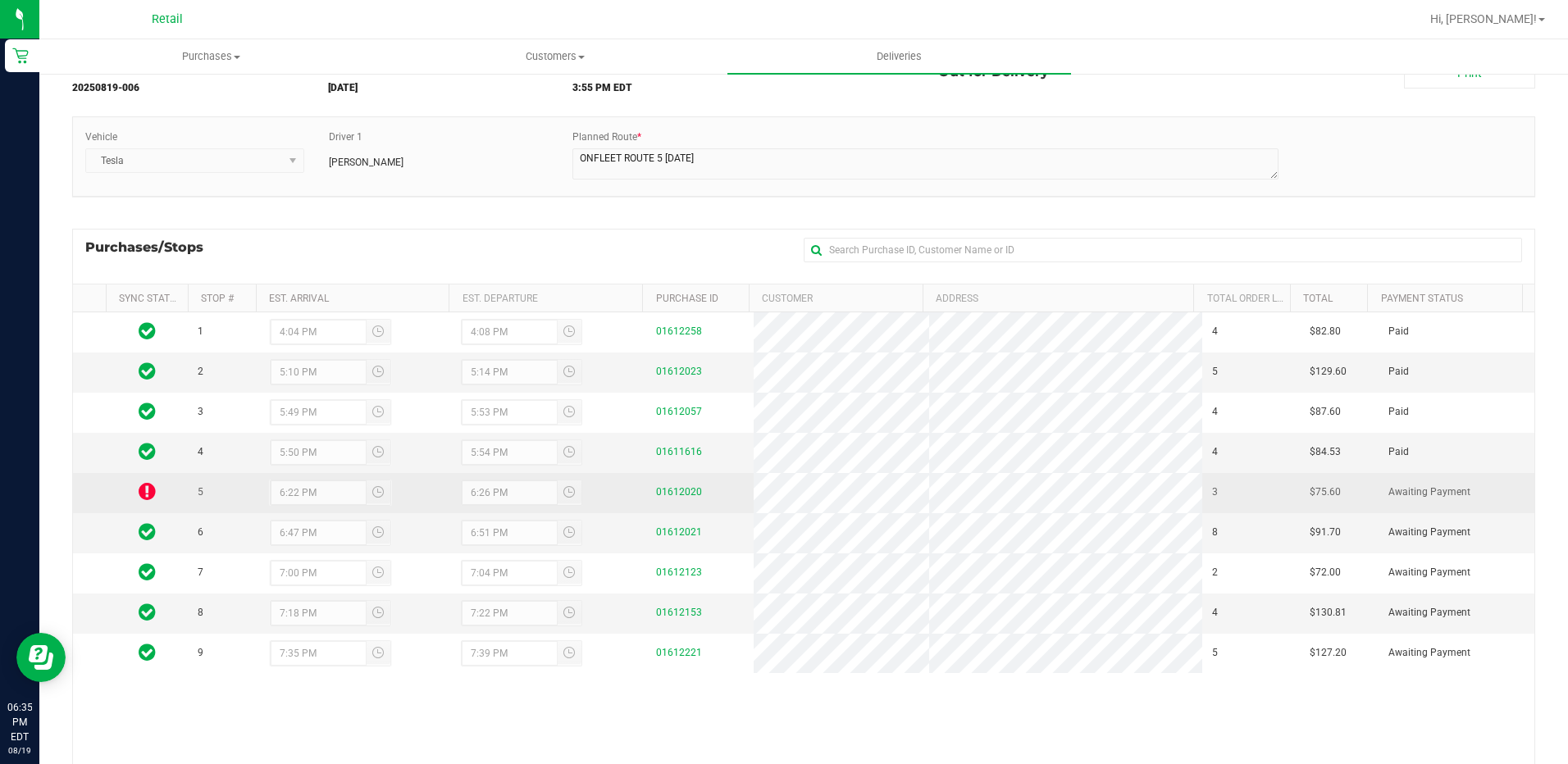
click at [148, 488] on icon at bounding box center [147, 491] width 17 height 20
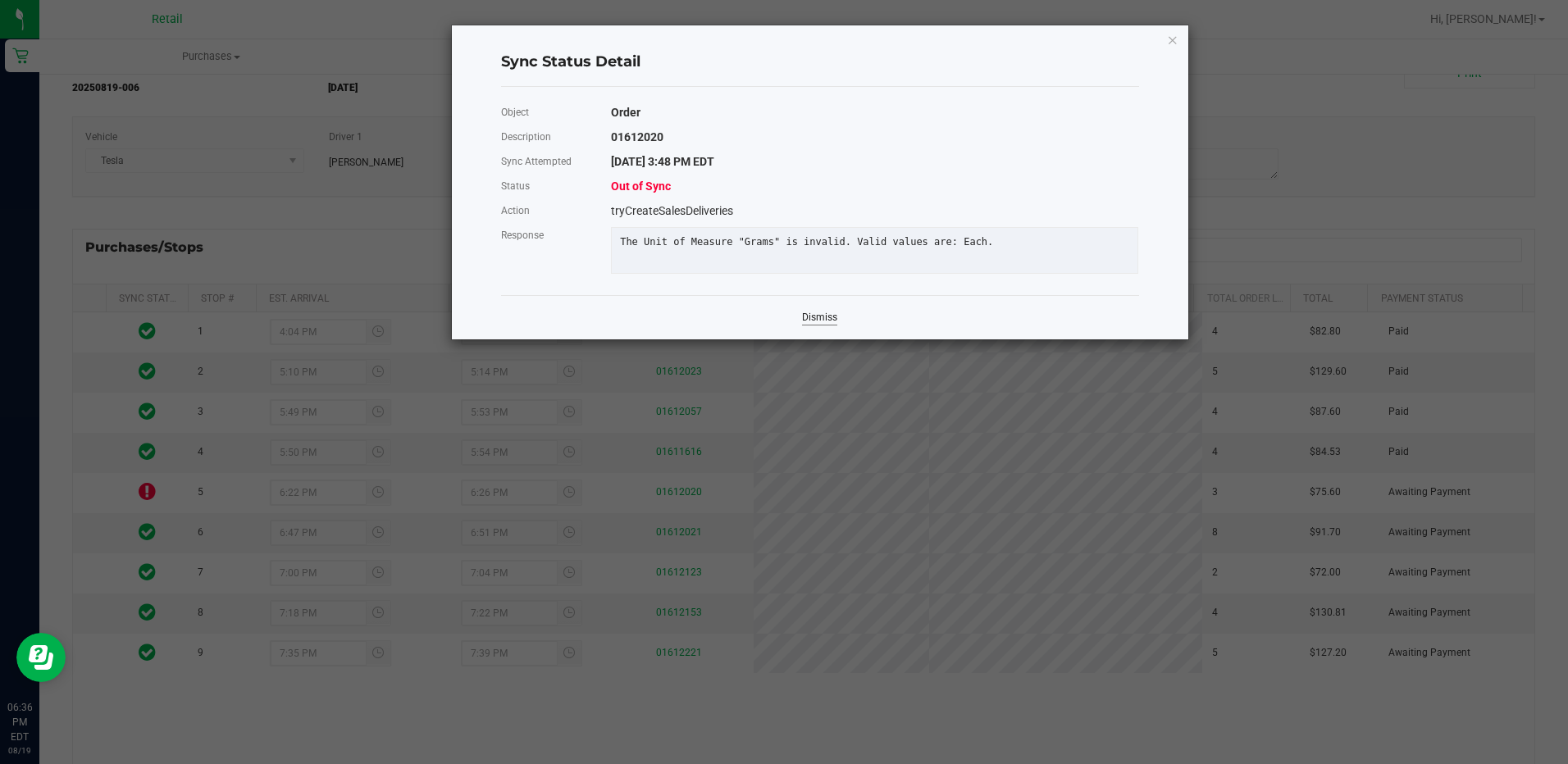
click at [812, 325] on link "Dismiss" at bounding box center [819, 318] width 35 height 14
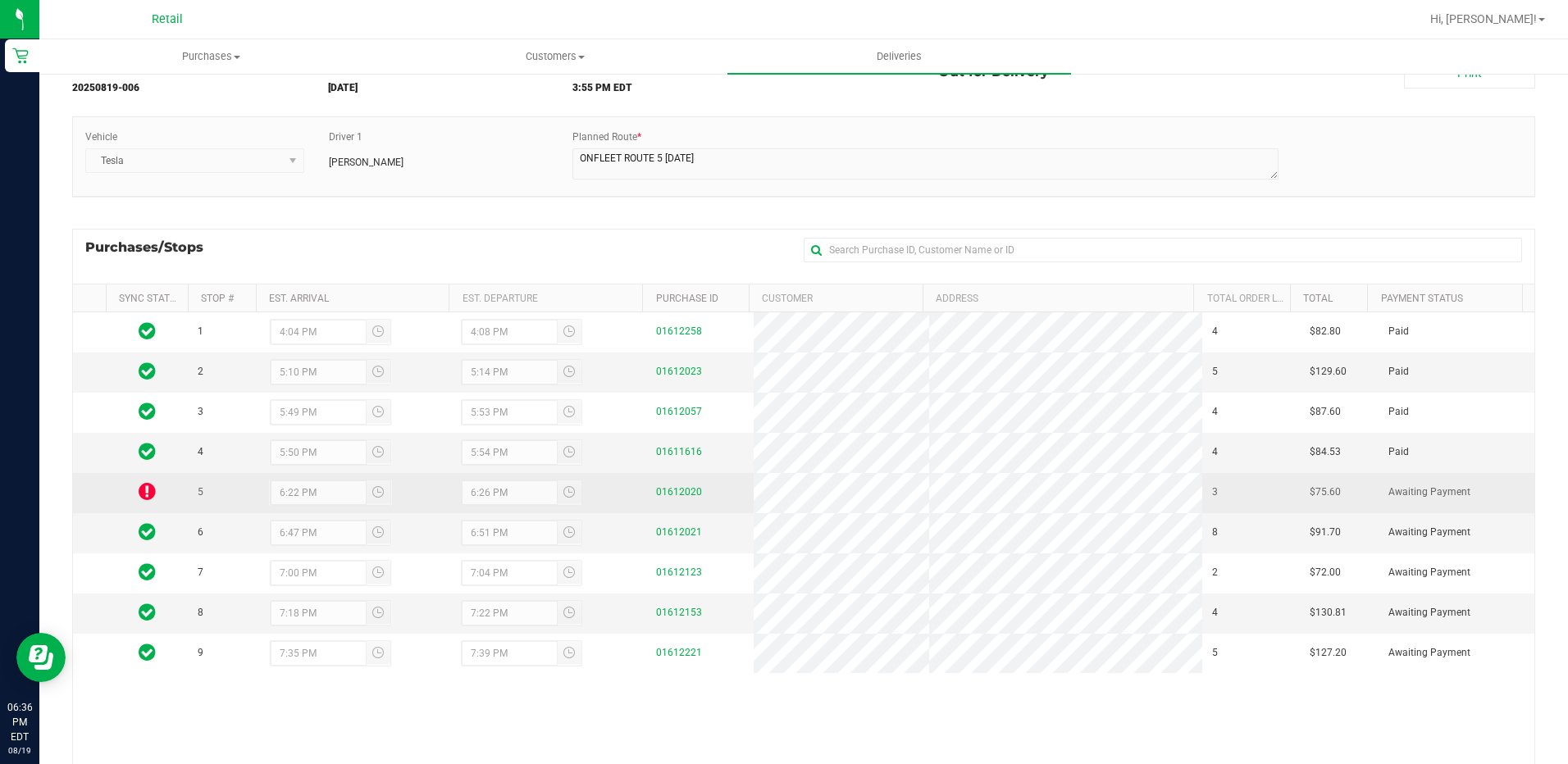
click at [141, 491] on icon at bounding box center [147, 491] width 17 height 20
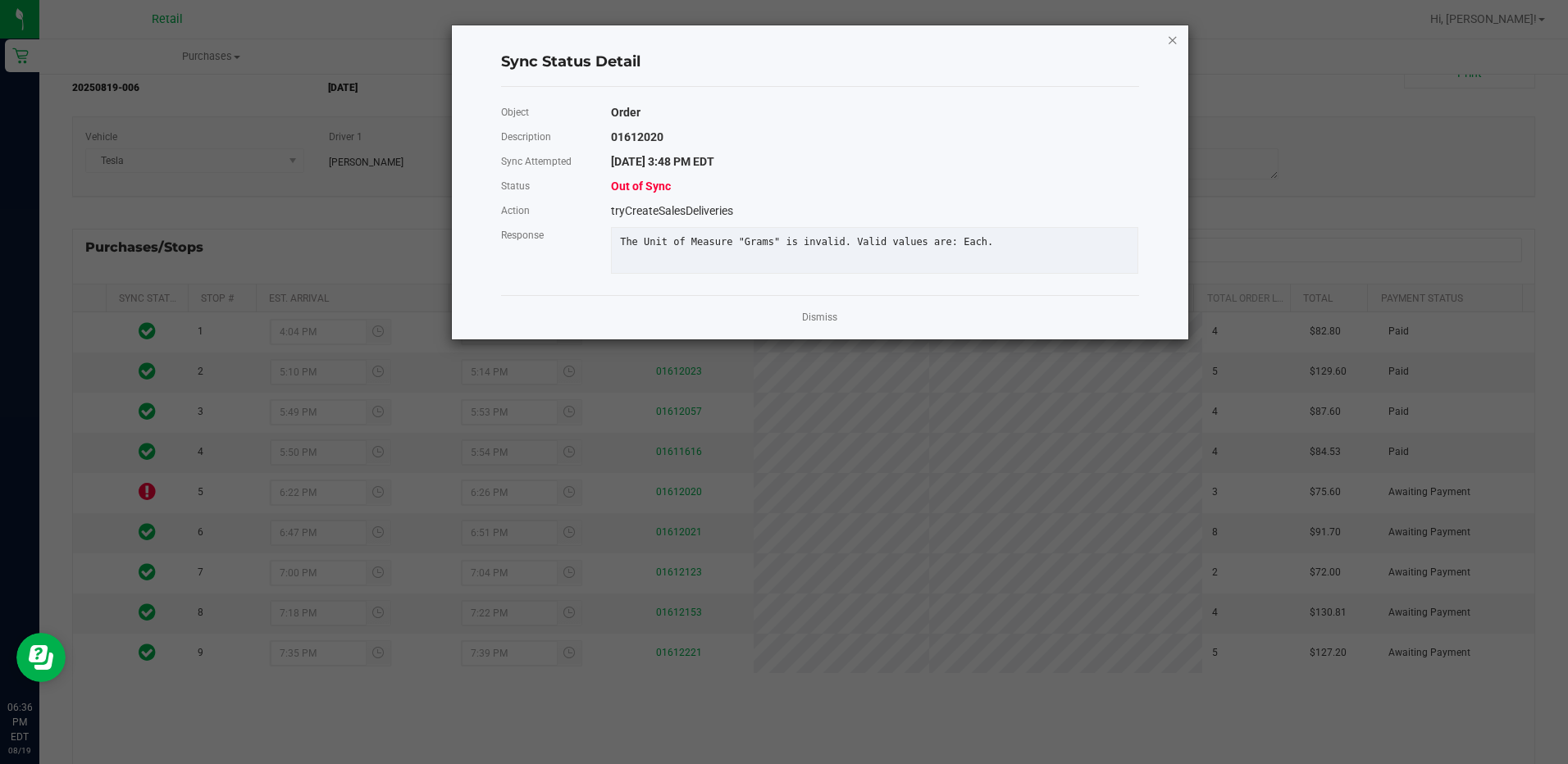
click at [1177, 31] on icon "Close" at bounding box center [1172, 39] width 11 height 20
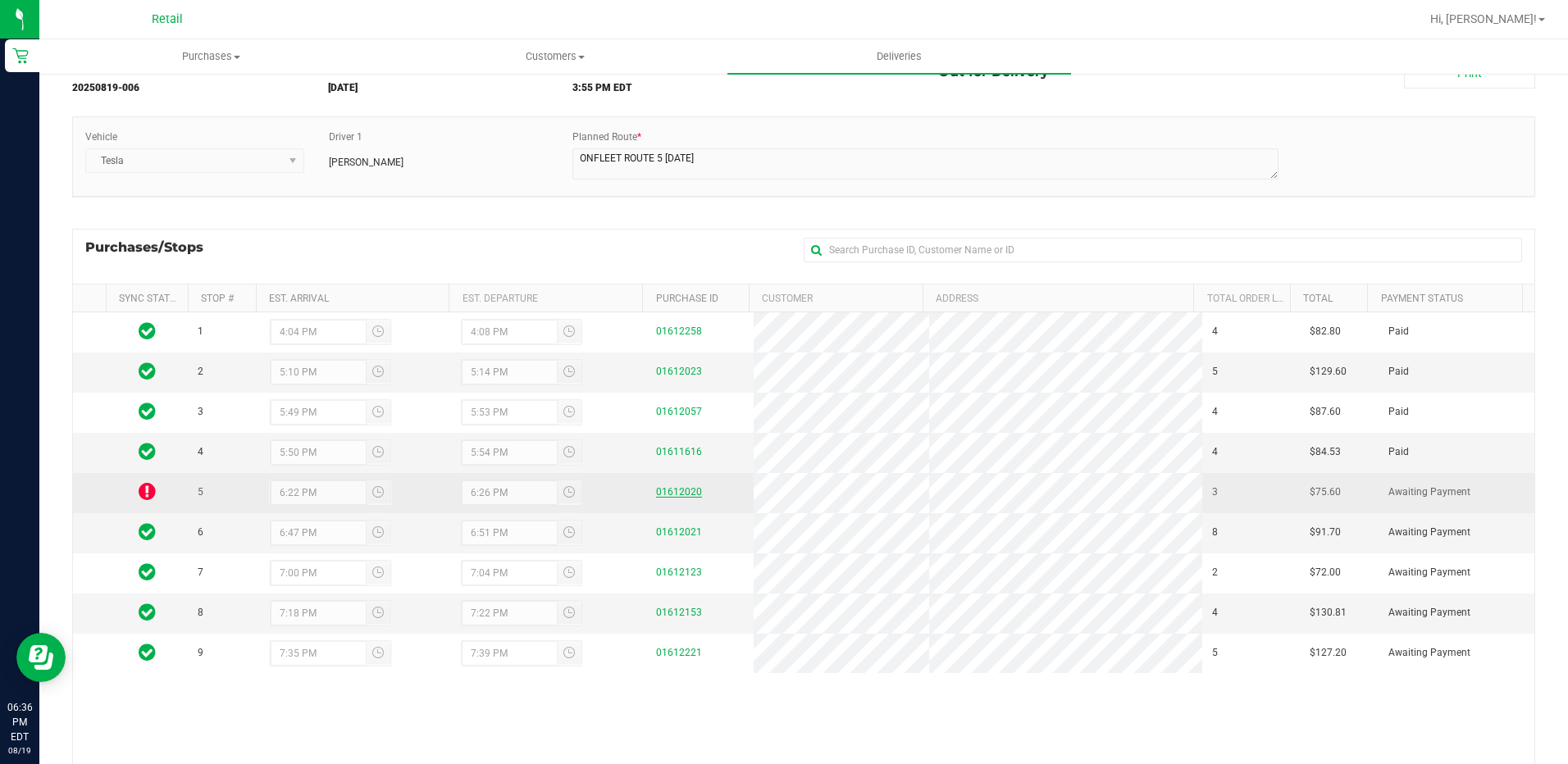
click at [658, 495] on link "01612020" at bounding box center [679, 492] width 46 height 11
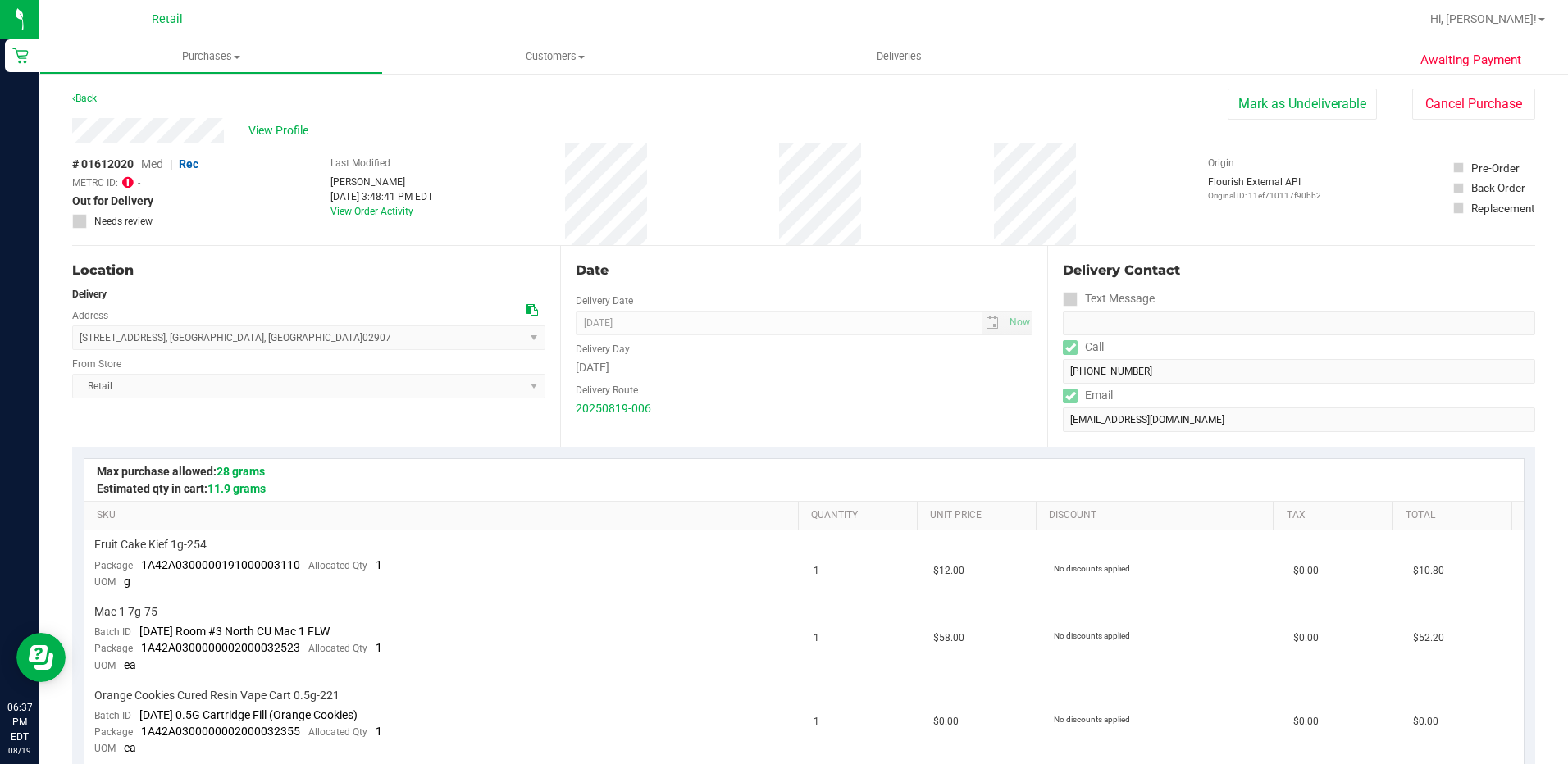
click at [132, 180] on icon at bounding box center [128, 182] width 11 height 13
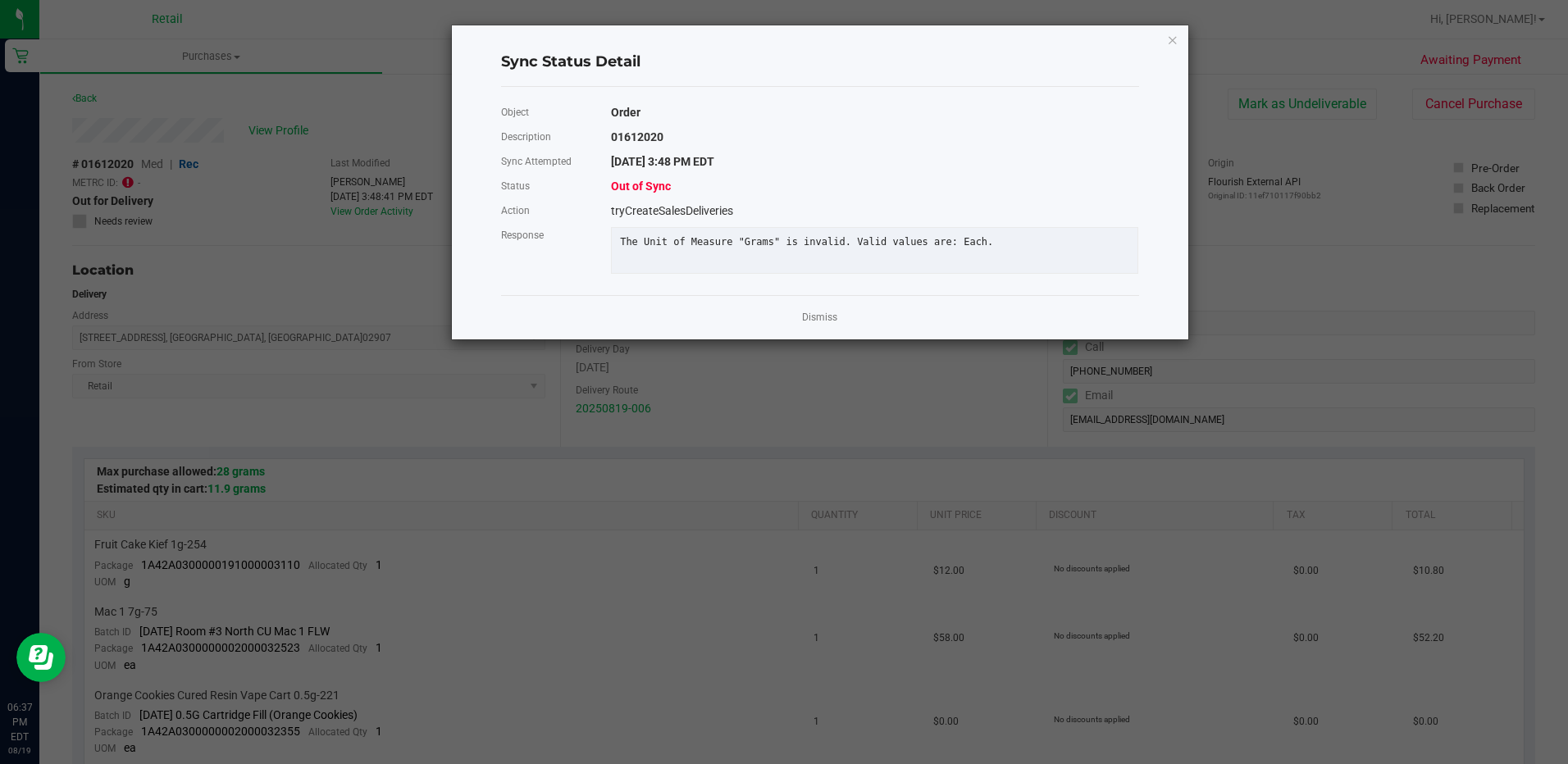
drag, startPoint x: 971, startPoint y: 240, endPoint x: 648, endPoint y: 239, distance: 323.0
click at [648, 239] on div "The Unit of Measure "Grams" is invalid. Valid values are: Each." at bounding box center [874, 242] width 534 height 12
click at [812, 325] on link "Dismiss" at bounding box center [819, 318] width 35 height 14
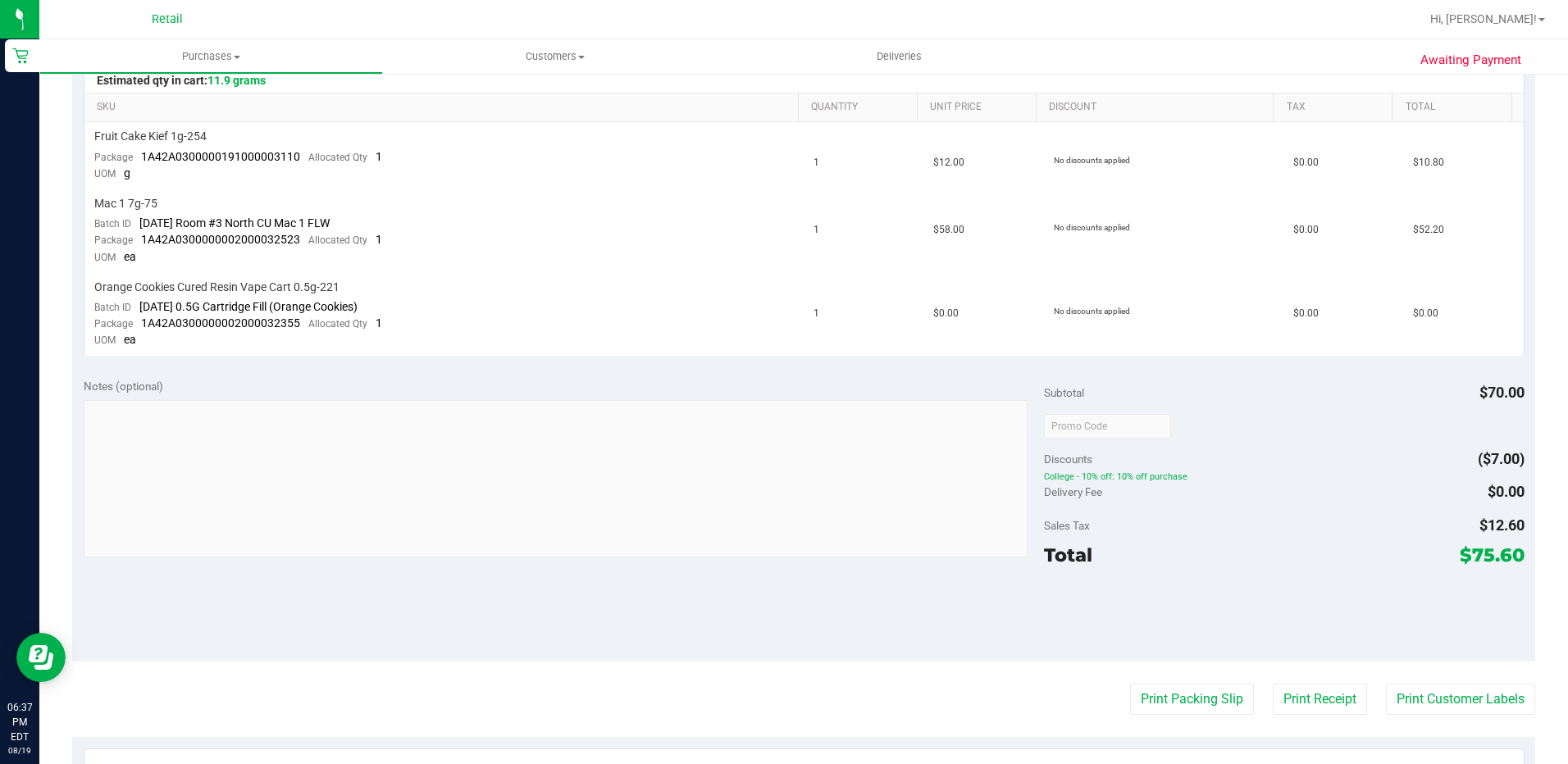
scroll to position [409, 0]
drag, startPoint x: 1318, startPoint y: 309, endPoint x: 81, endPoint y: 265, distance: 1237.8
click at [81, 265] on div "SKU Quantity Unit Price Discount Tax Total Fruit Cake Kief 1g-254 Package 1A42A…" at bounding box center [804, 201] width 1463 height 328
click at [1002, 370] on div "Notes (optional) Subtotal $70.00 Discounts ($7.00) College - 10% off: 10% off p…" at bounding box center [804, 512] width 1463 height 295
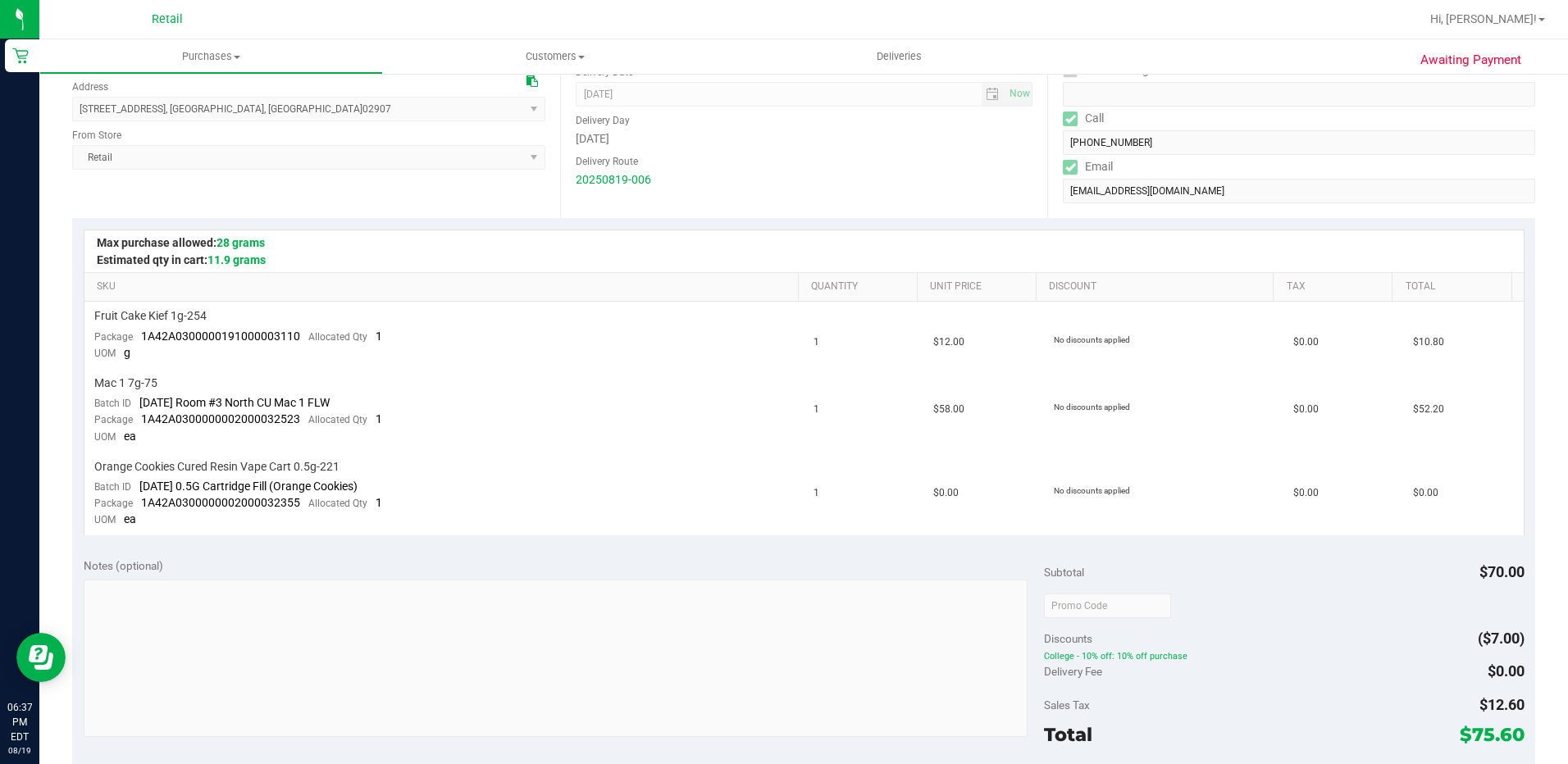
scroll to position [0, 0]
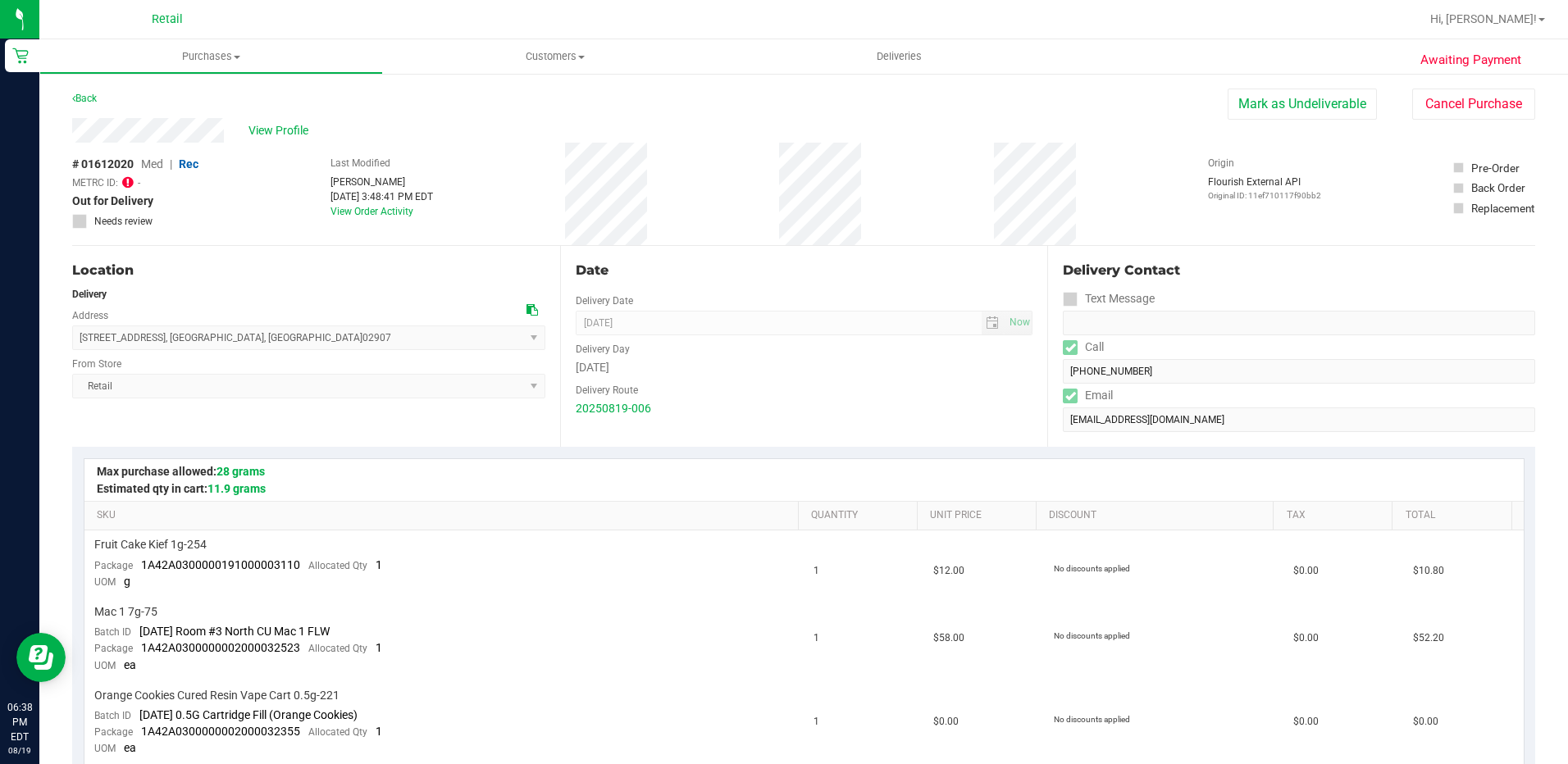
click at [133, 176] on icon at bounding box center [128, 182] width 11 height 13
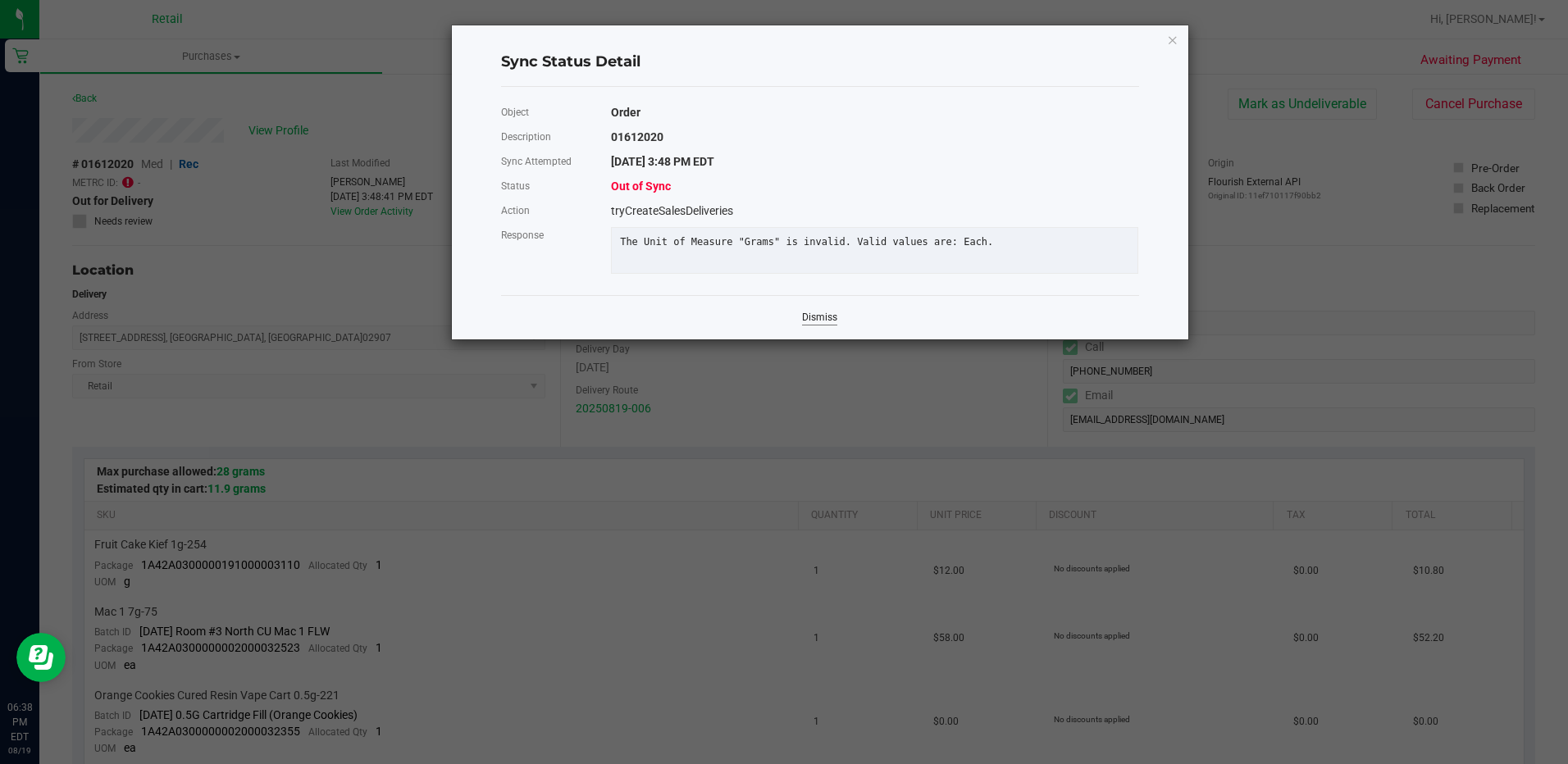
click at [821, 325] on link "Dismiss" at bounding box center [819, 318] width 35 height 14
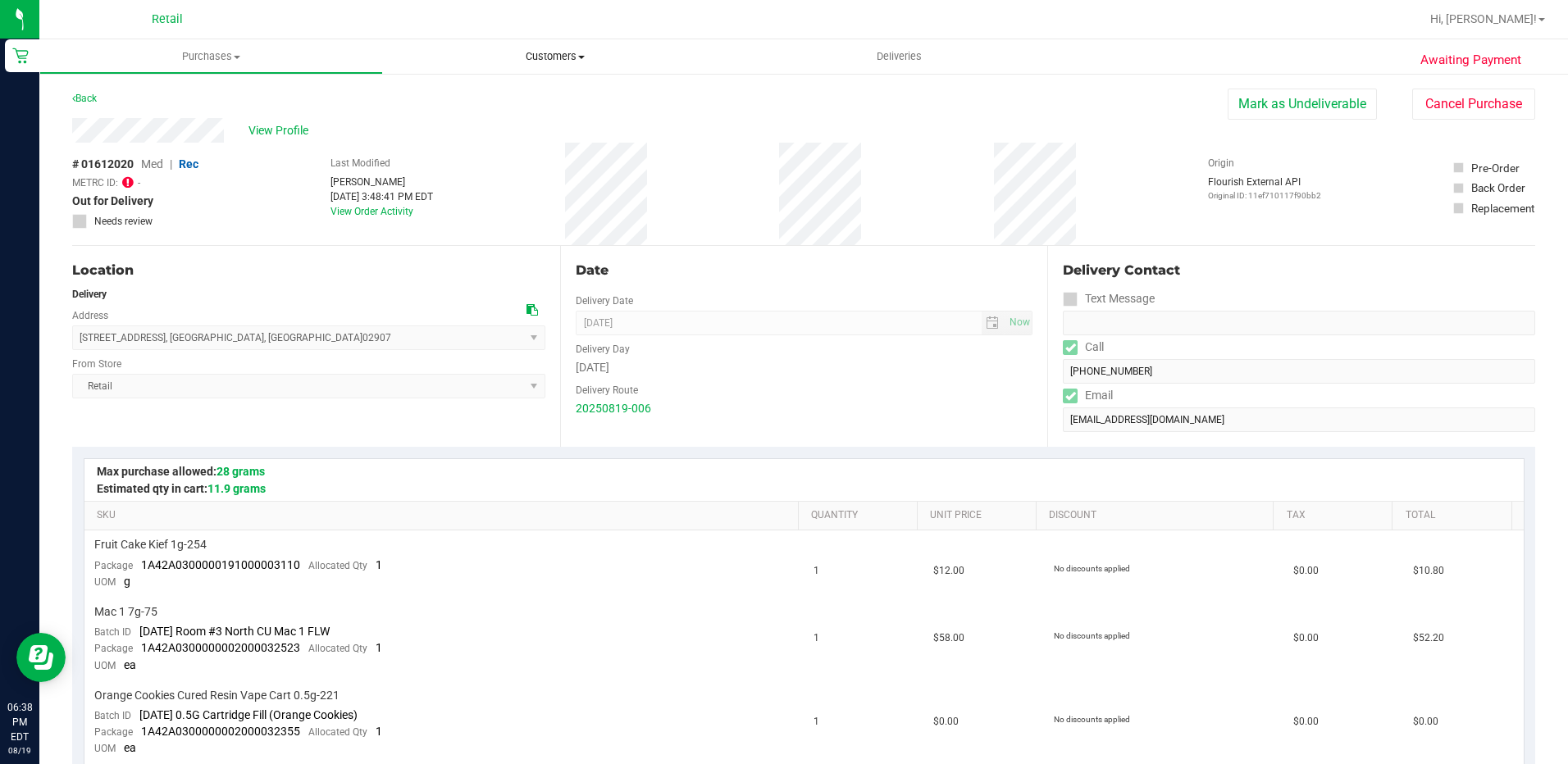
click at [593, 62] on span "Customers" at bounding box center [554, 57] width 342 height 15
click at [483, 104] on span "All customers" at bounding box center [442, 98] width 118 height 14
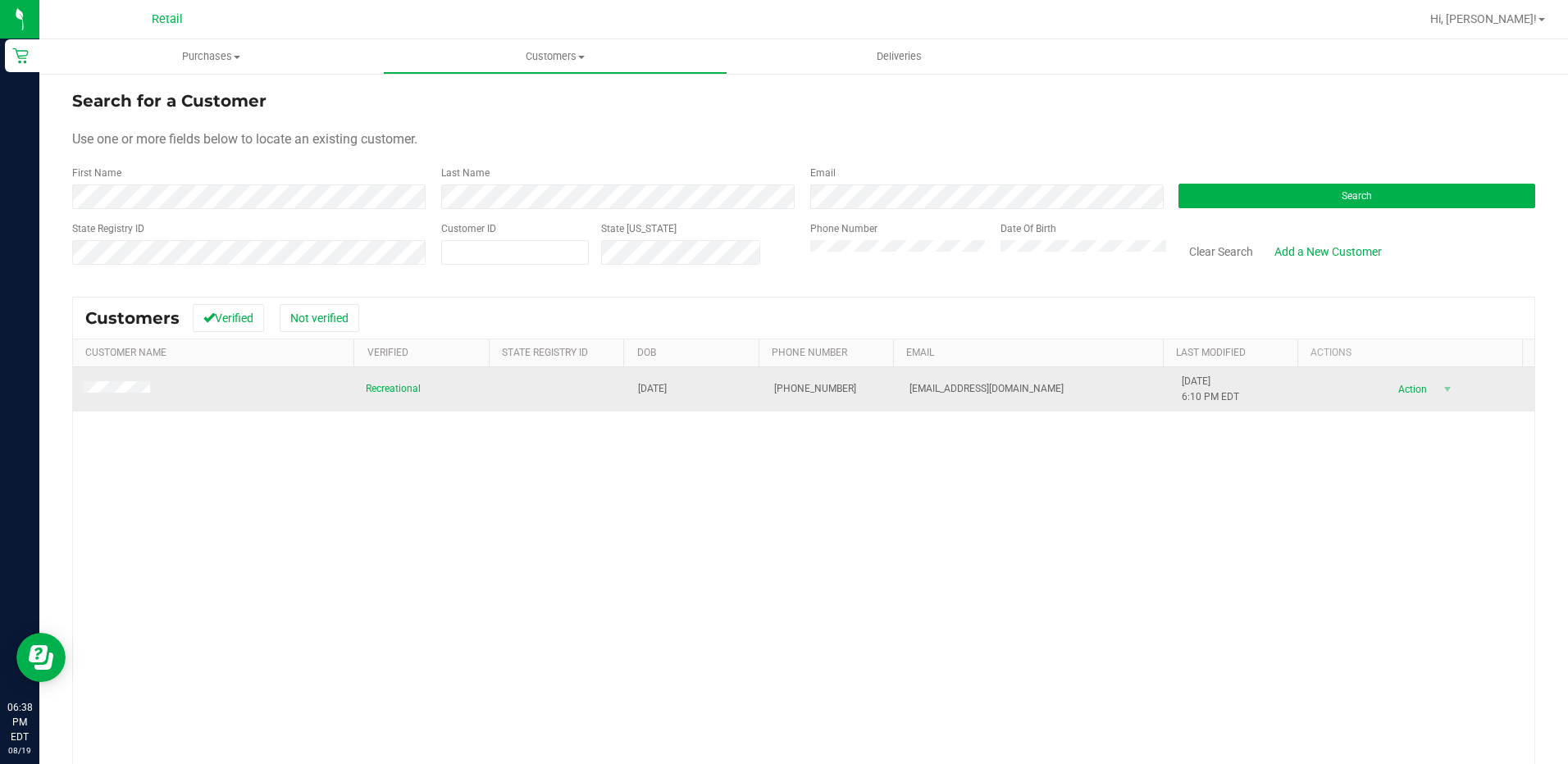
click at [110, 381] on span at bounding box center [119, 389] width 72 height 16
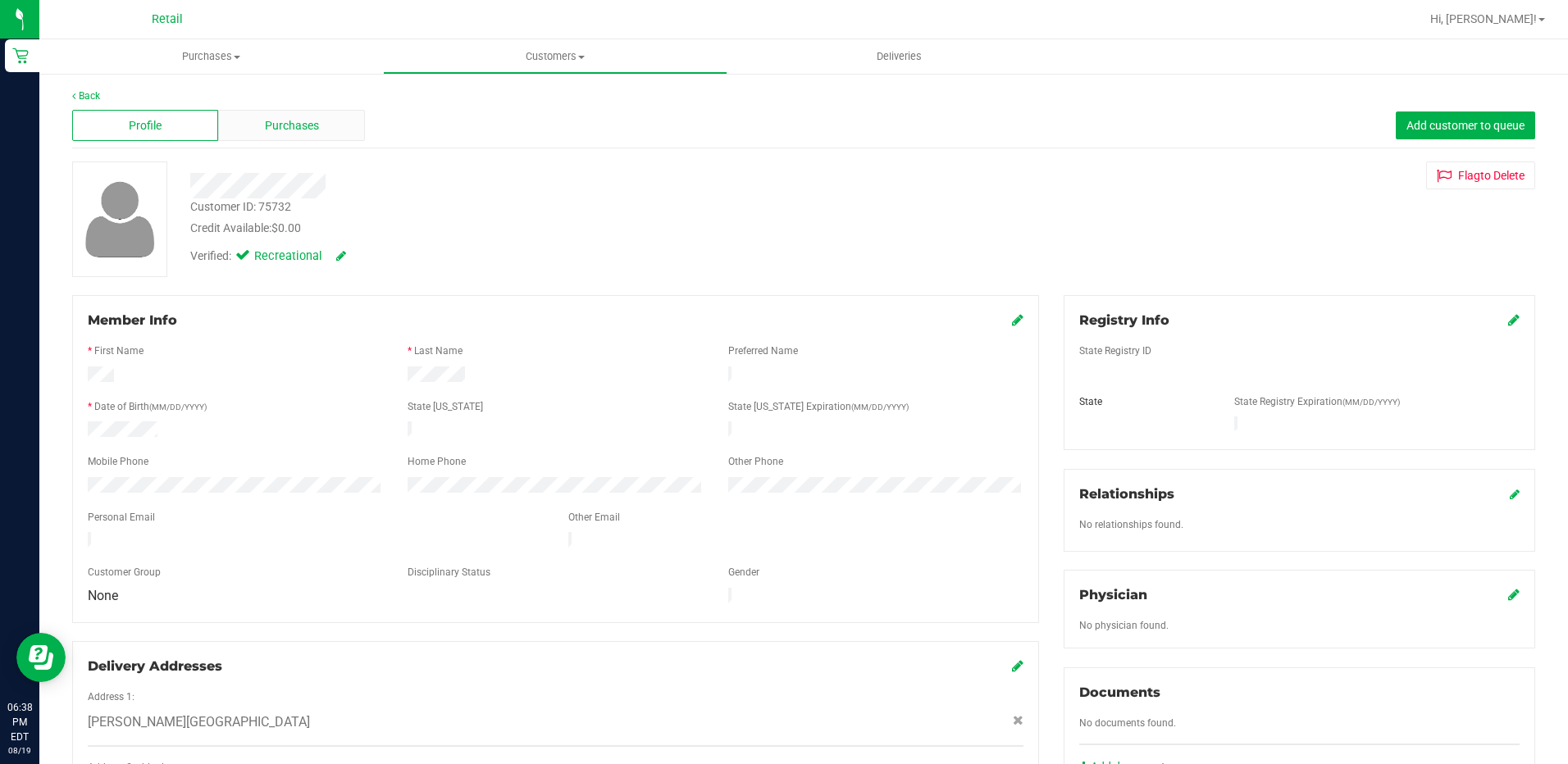
click at [300, 132] on span "Purchases" at bounding box center [292, 126] width 54 height 17
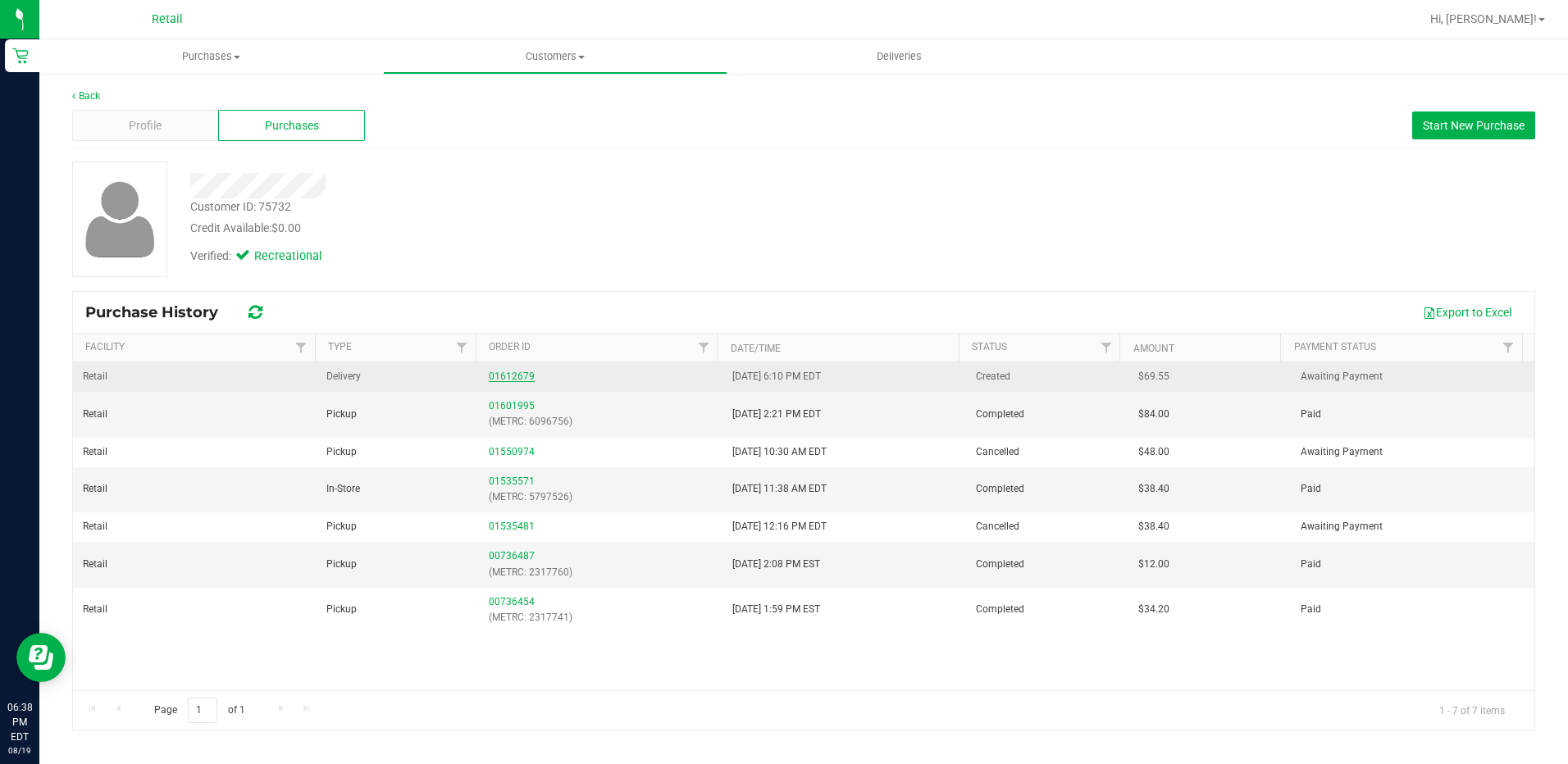
click at [511, 371] on link "01612679" at bounding box center [511, 376] width 46 height 11
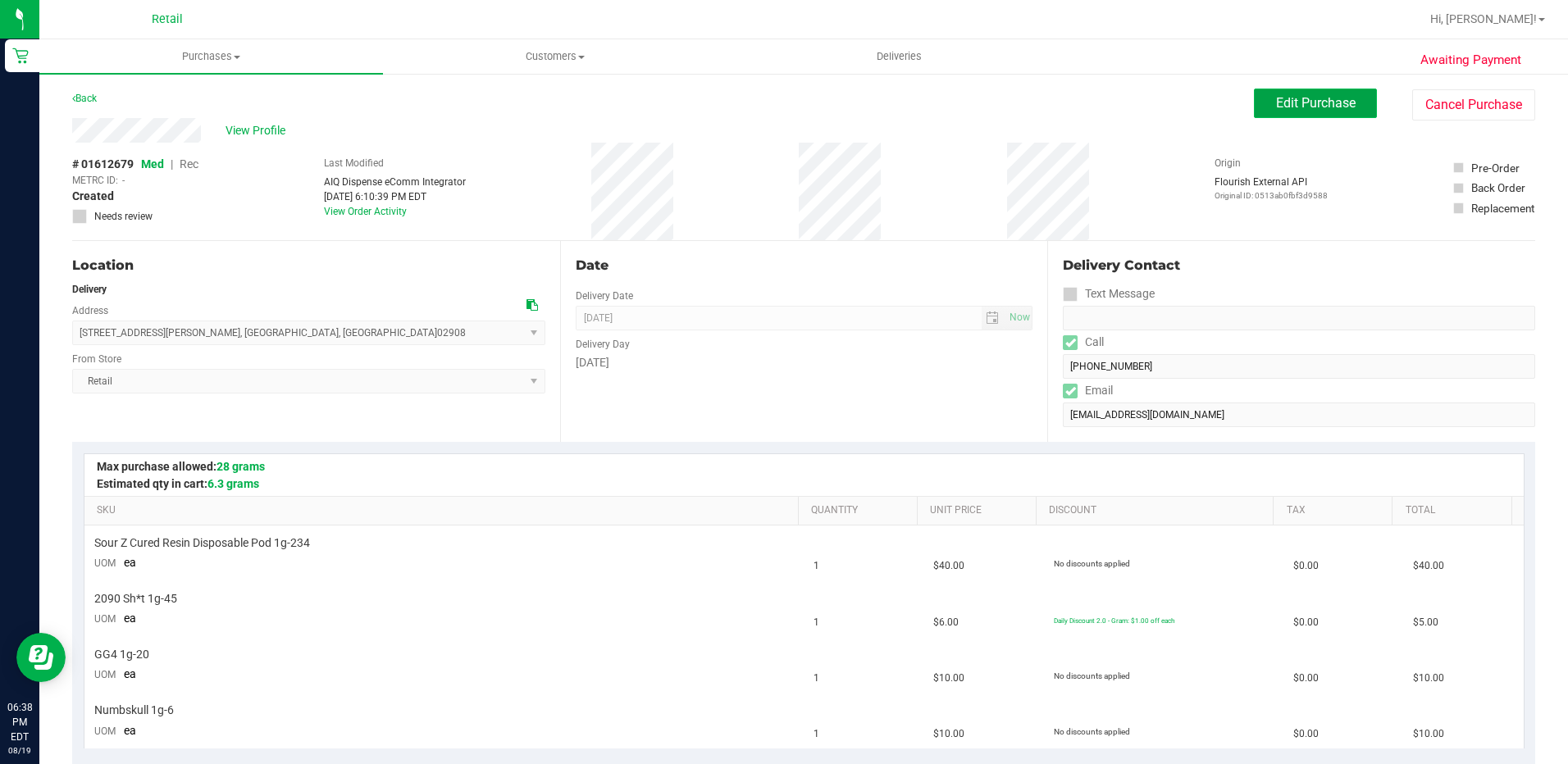
click at [1297, 100] on span "Edit Purchase" at bounding box center [1315, 103] width 80 height 16
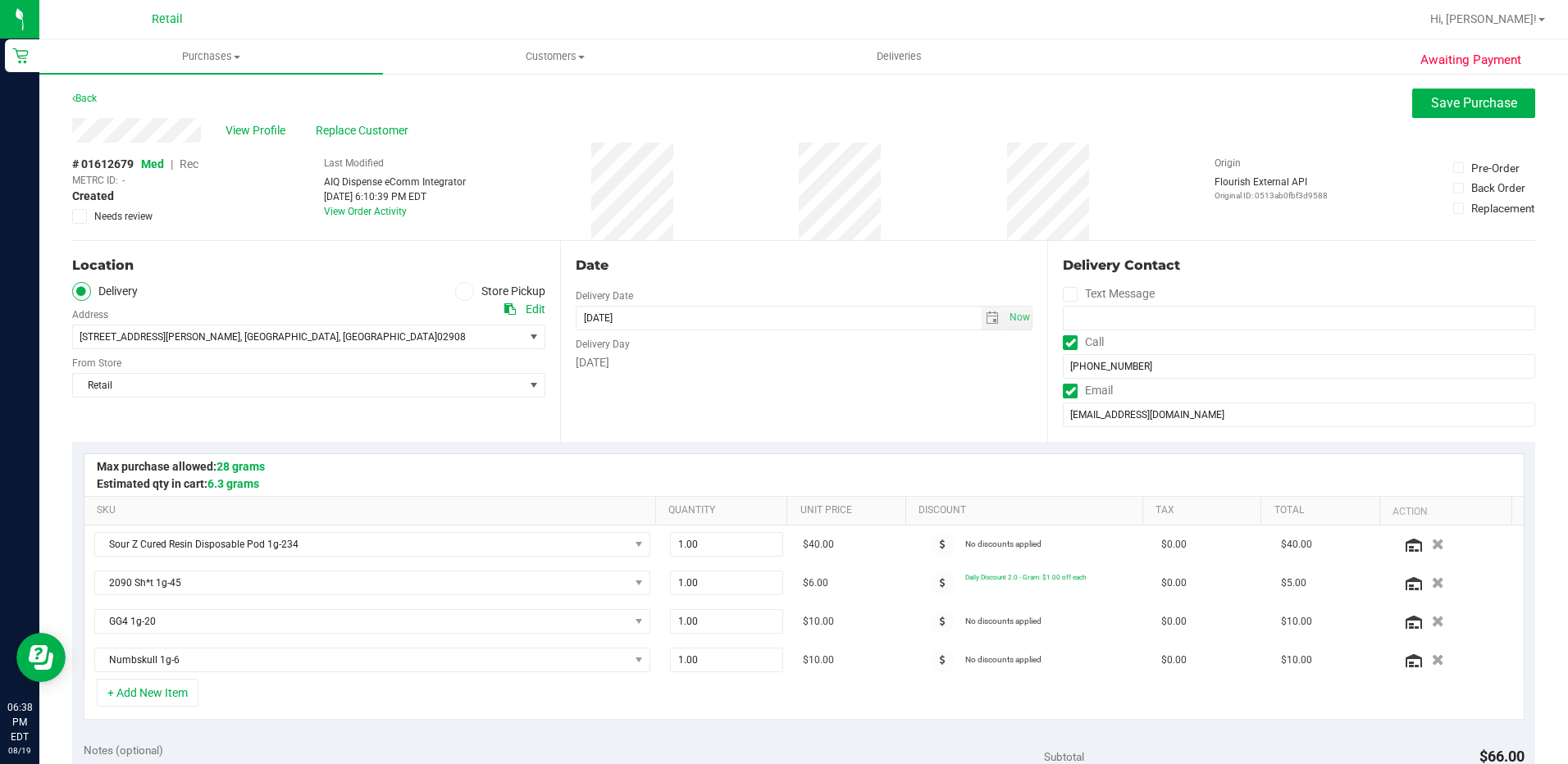
click at [192, 160] on span "Rec" at bounding box center [189, 164] width 19 height 13
click at [470, 294] on label "Store Pickup" at bounding box center [500, 291] width 90 height 19
click at [0, 0] on input "Store Pickup" at bounding box center [0, 0] width 0 height 0
click at [1453, 106] on span "Save Purchase" at bounding box center [1474, 103] width 86 height 16
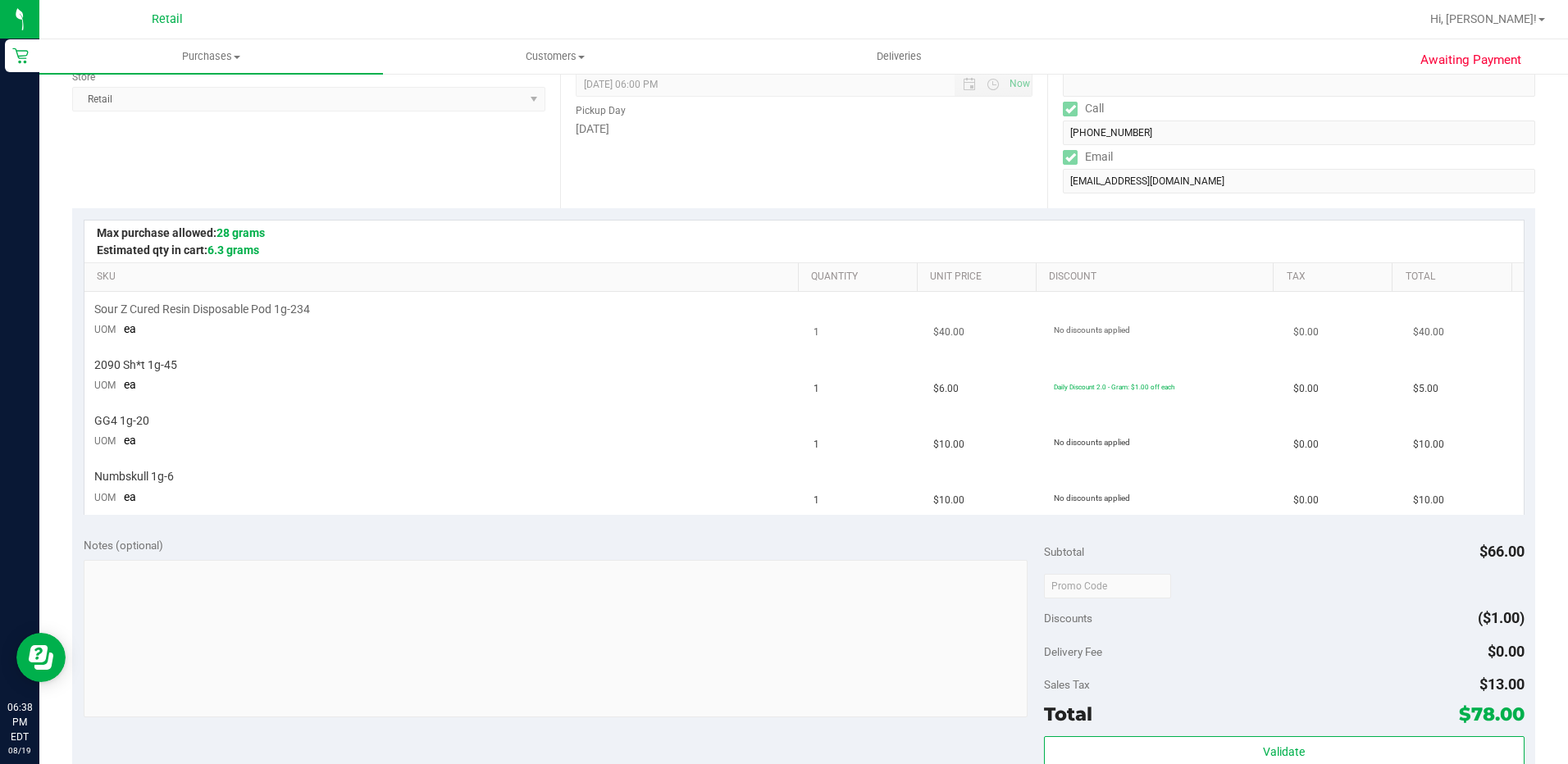
scroll to position [328, 0]
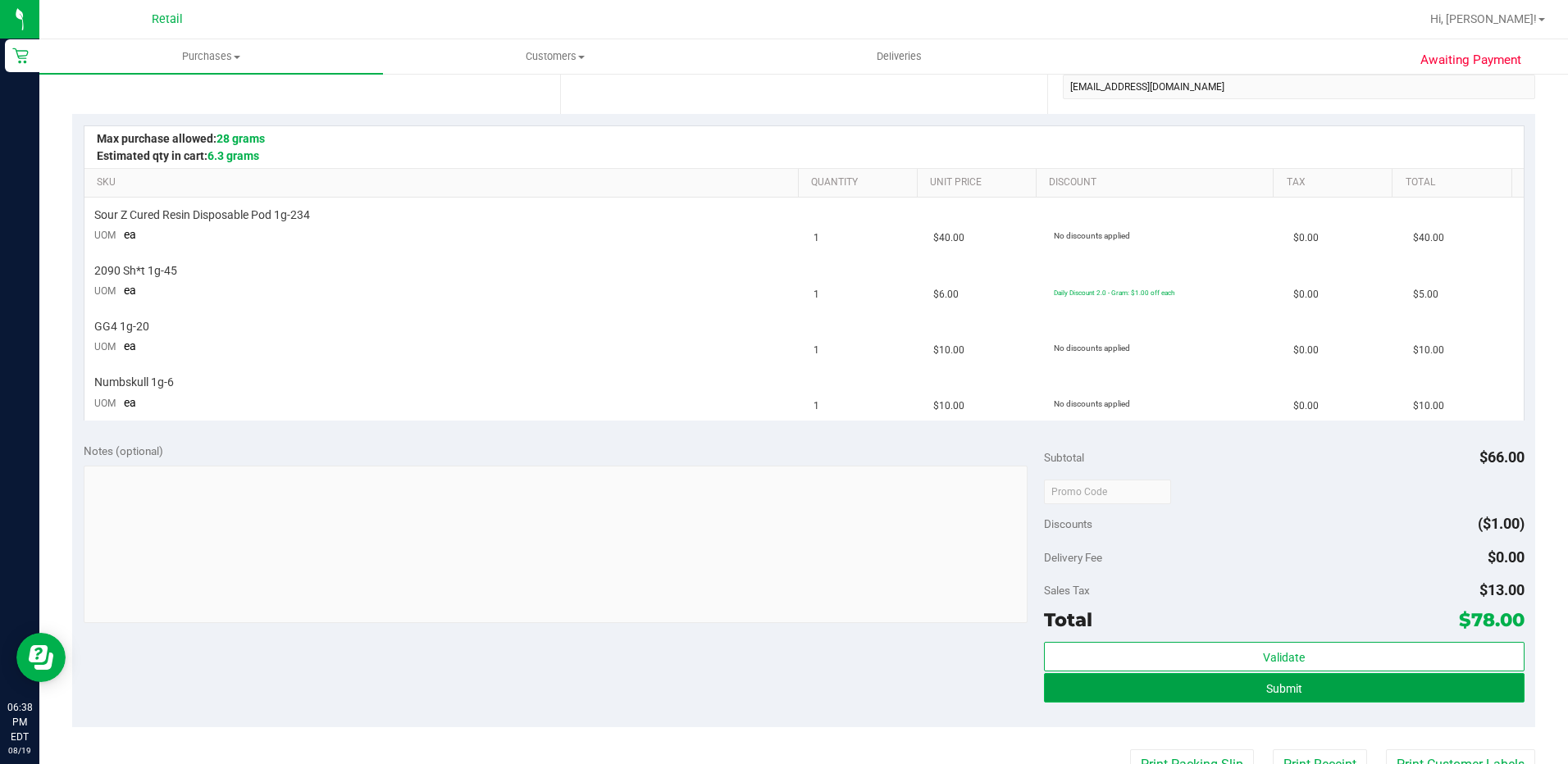
click at [1175, 679] on button "Submit" at bounding box center [1284, 688] width 480 height 30
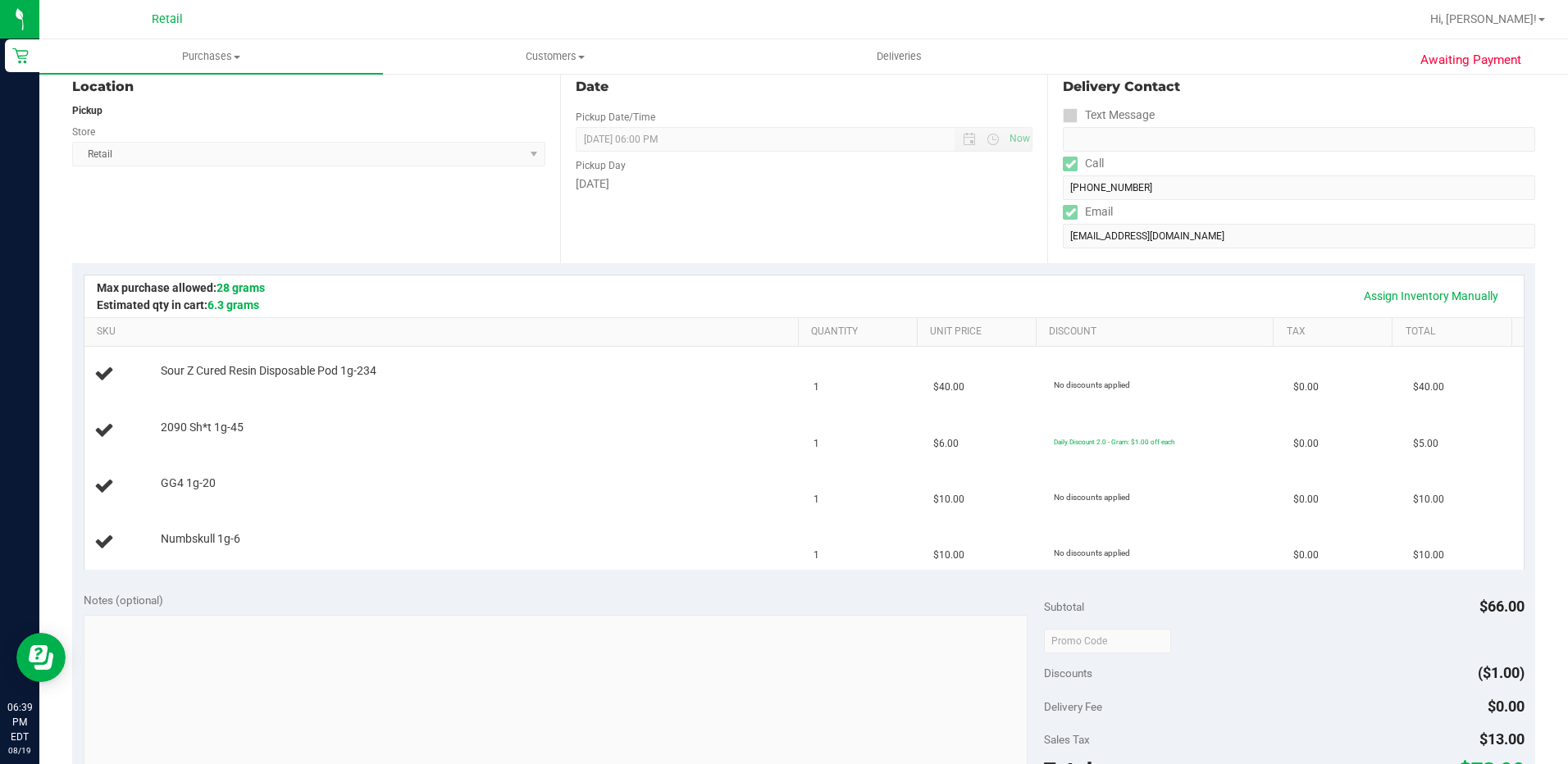
scroll to position [164, 0]
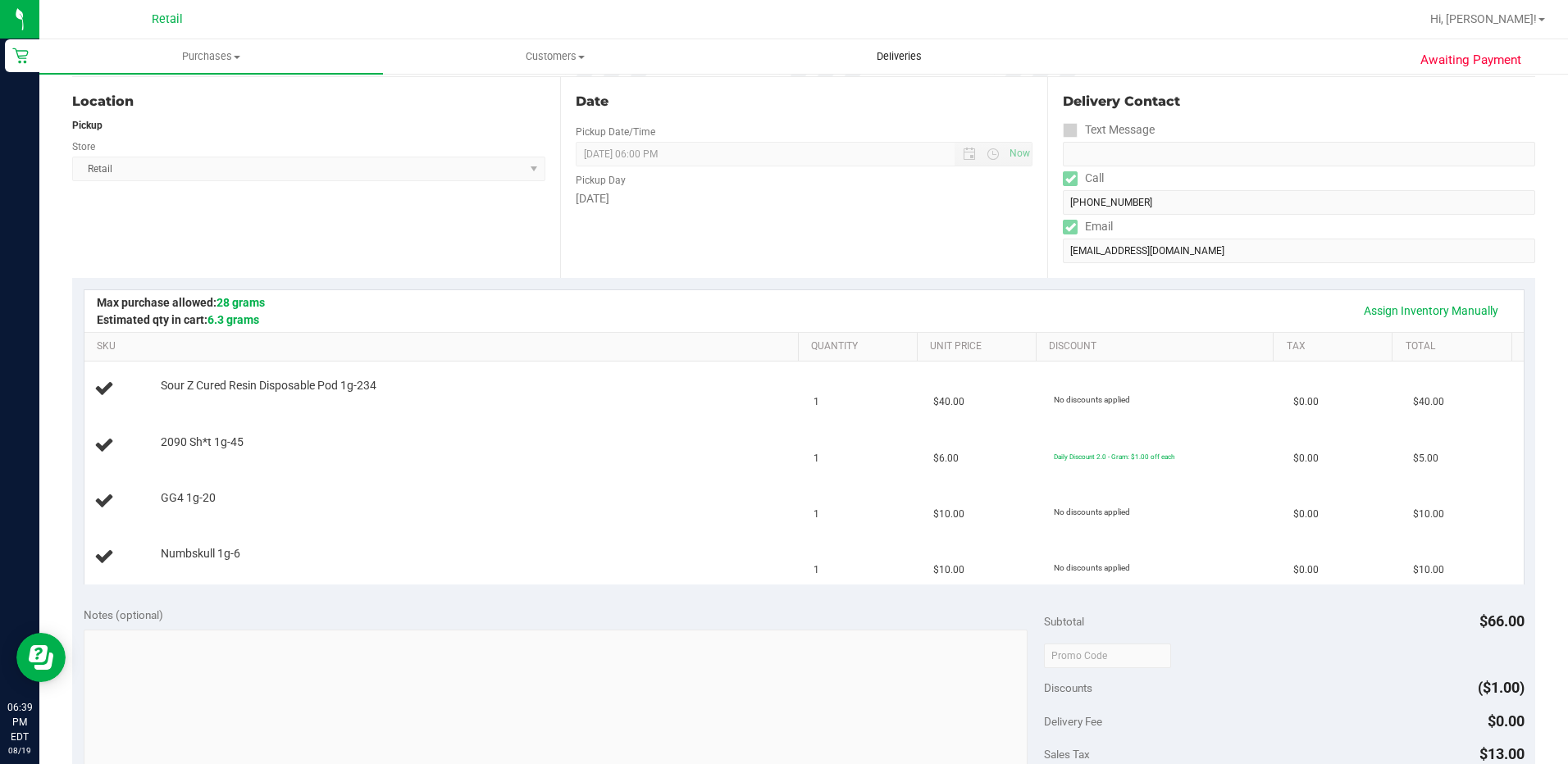
click at [929, 60] on span "Deliveries" at bounding box center [899, 57] width 89 height 15
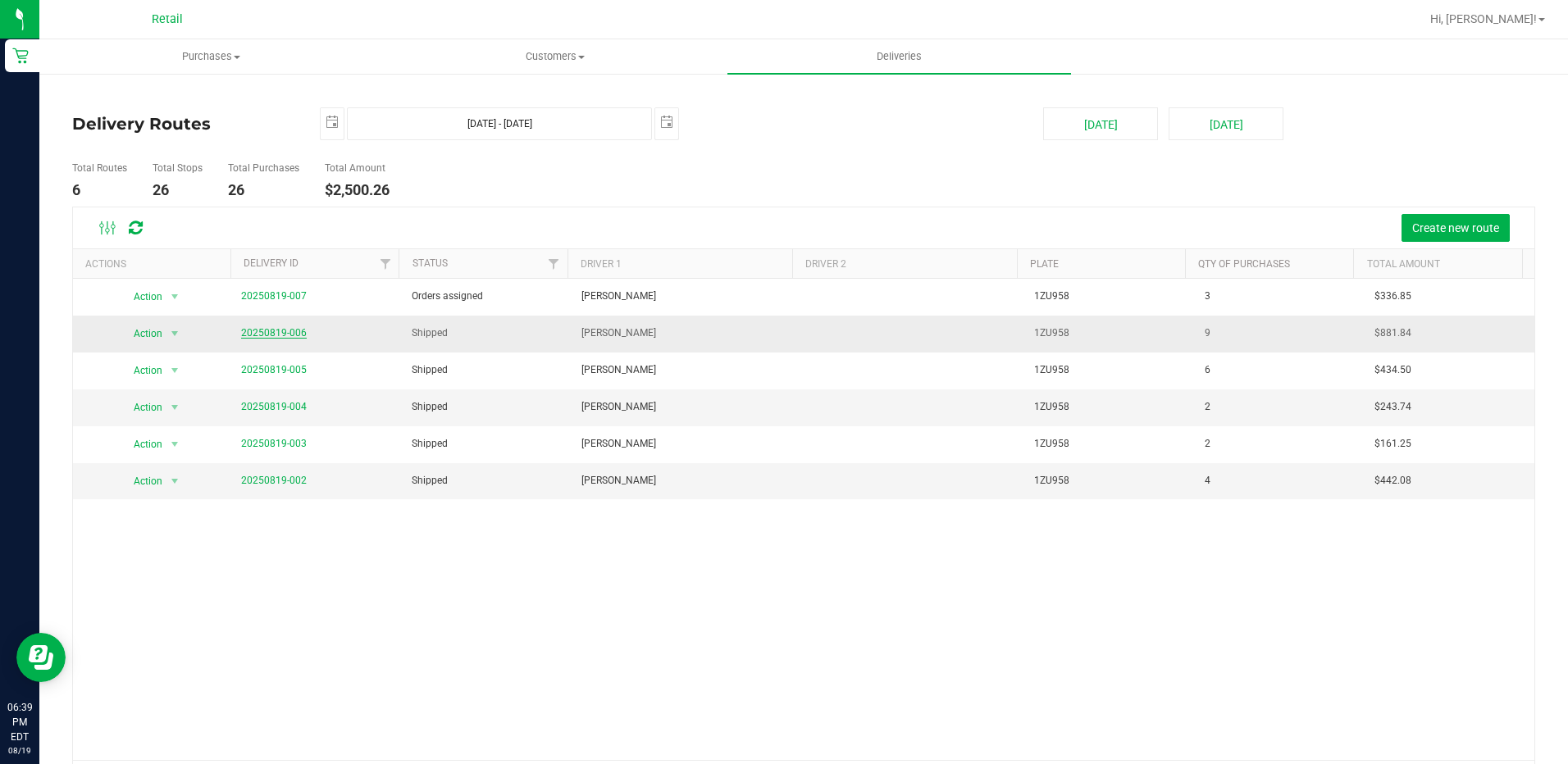
click at [287, 331] on link "20250819-006" at bounding box center [274, 333] width 66 height 11
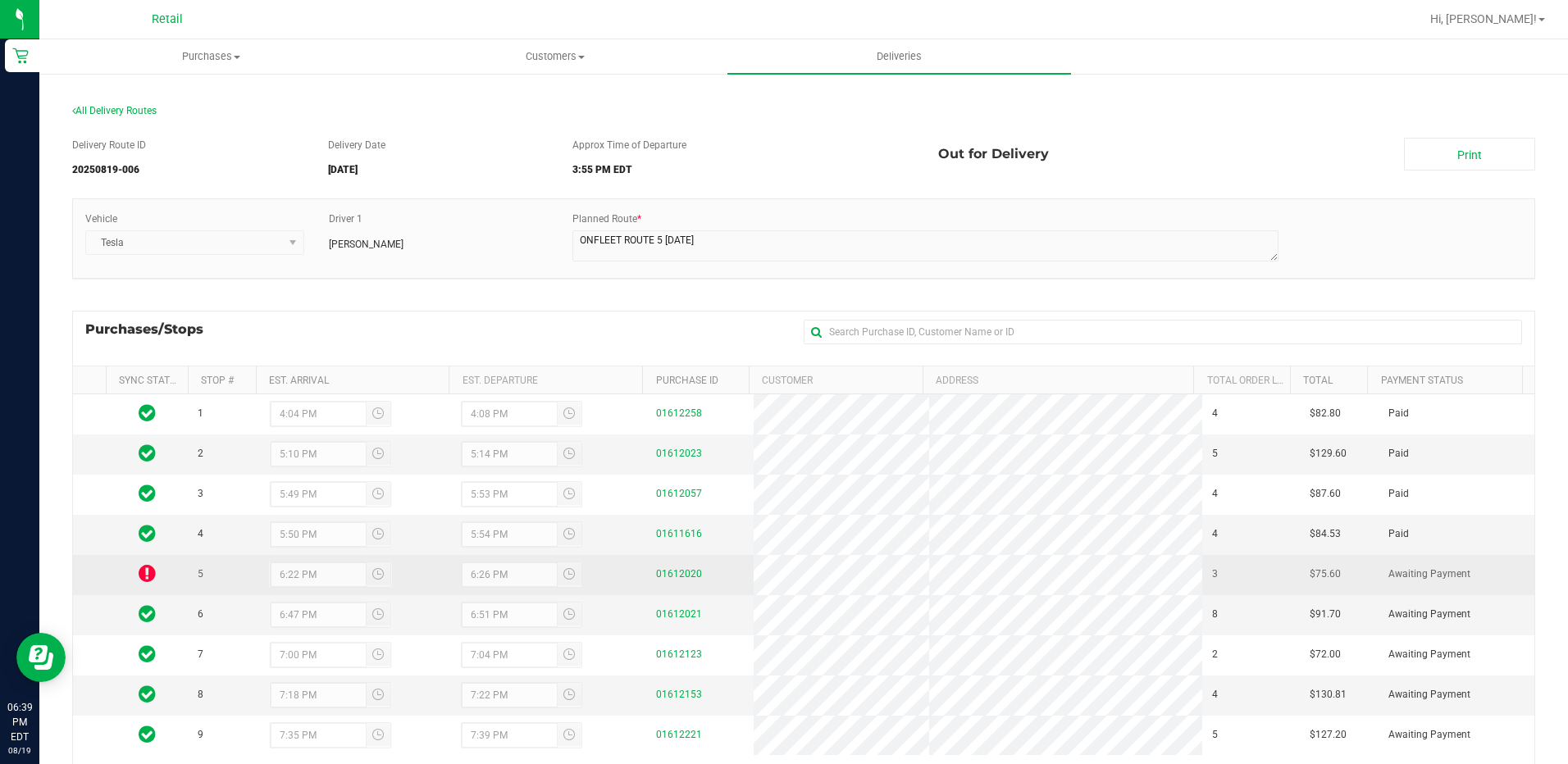
click at [142, 572] on icon at bounding box center [147, 573] width 17 height 20
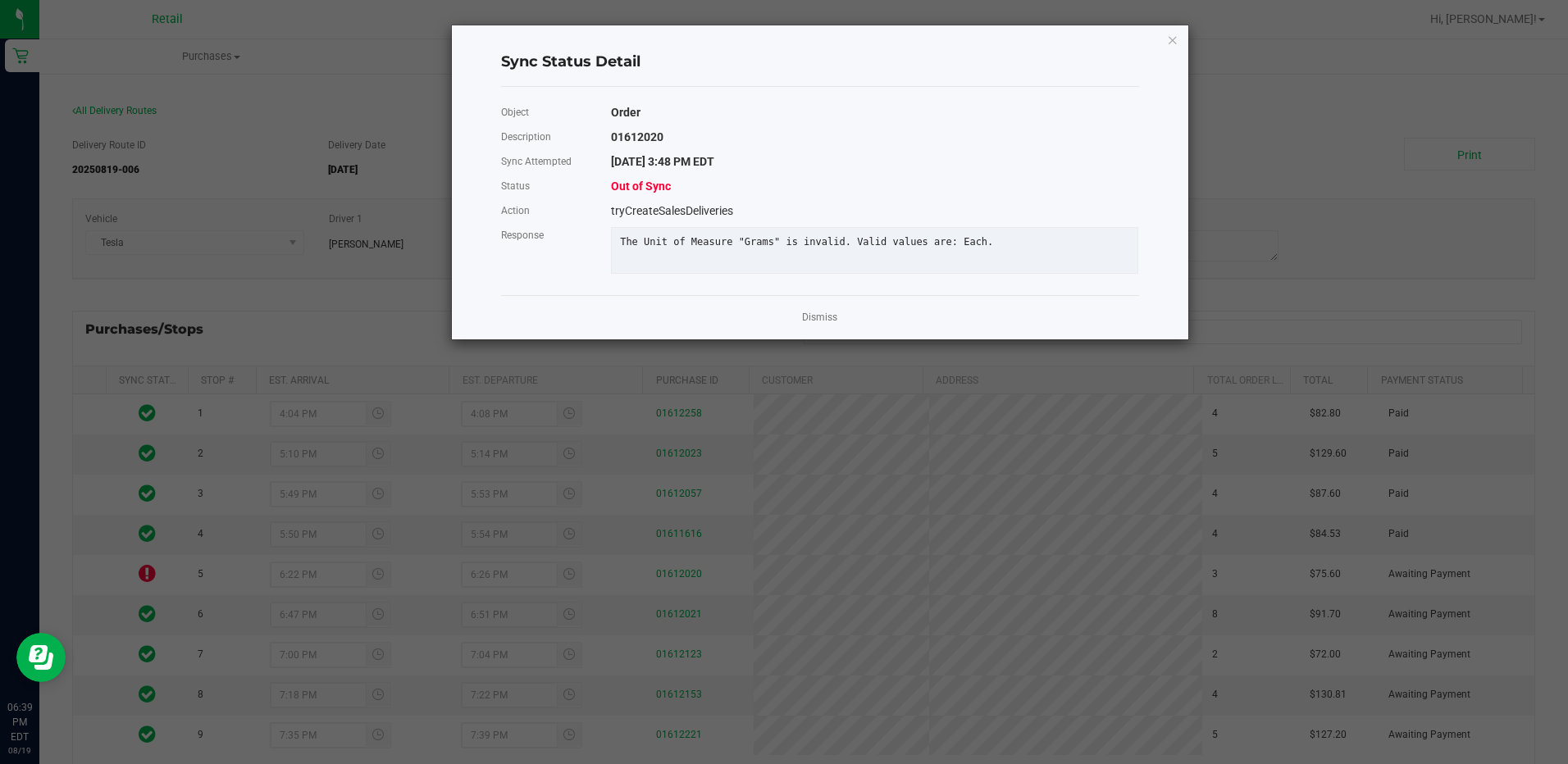
click at [806, 340] on div "Dismiss" at bounding box center [819, 318] width 638 height 44
click at [822, 325] on link "Dismiss" at bounding box center [819, 318] width 35 height 14
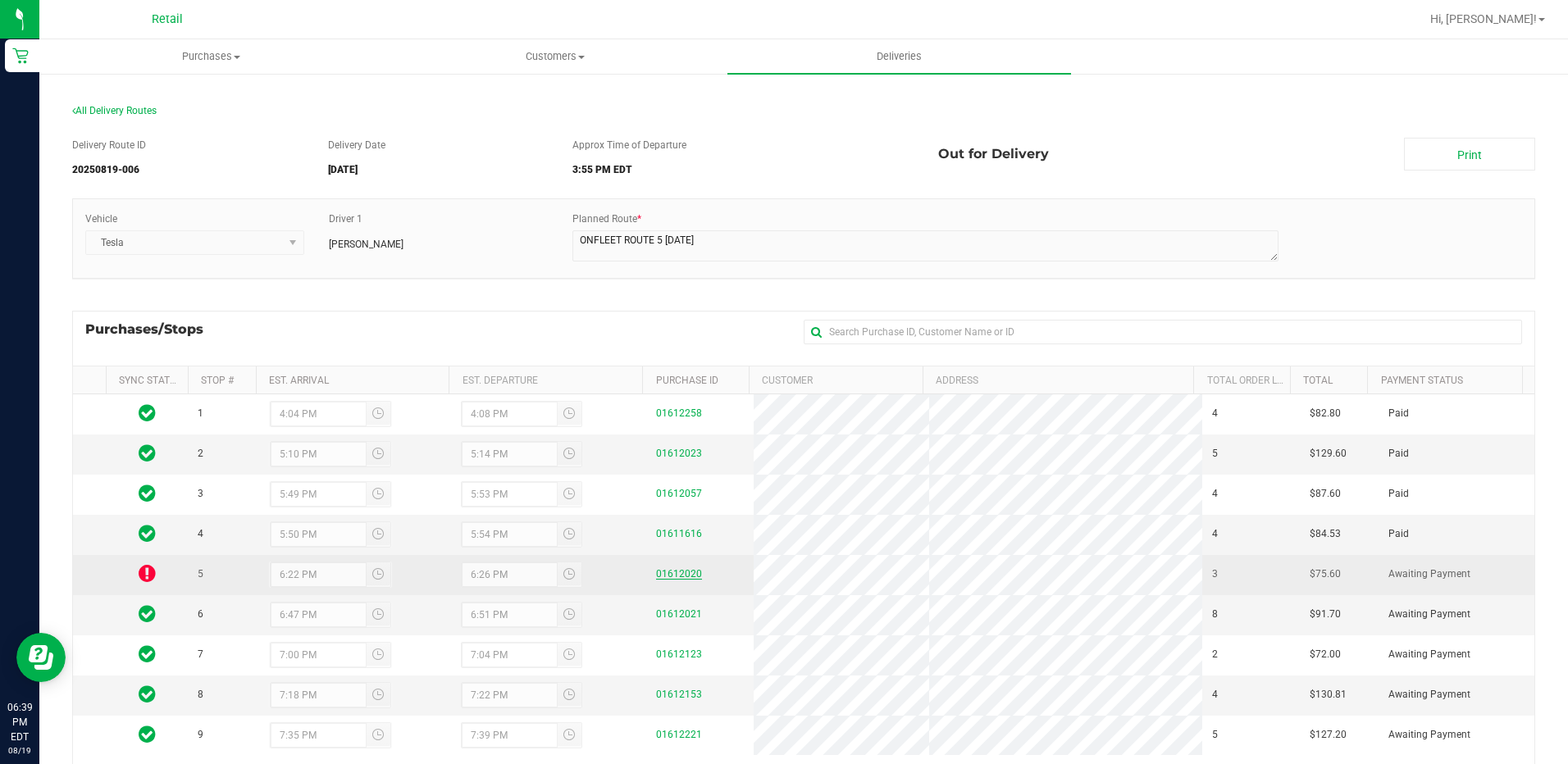
click at [672, 572] on link "01612020" at bounding box center [679, 574] width 46 height 11
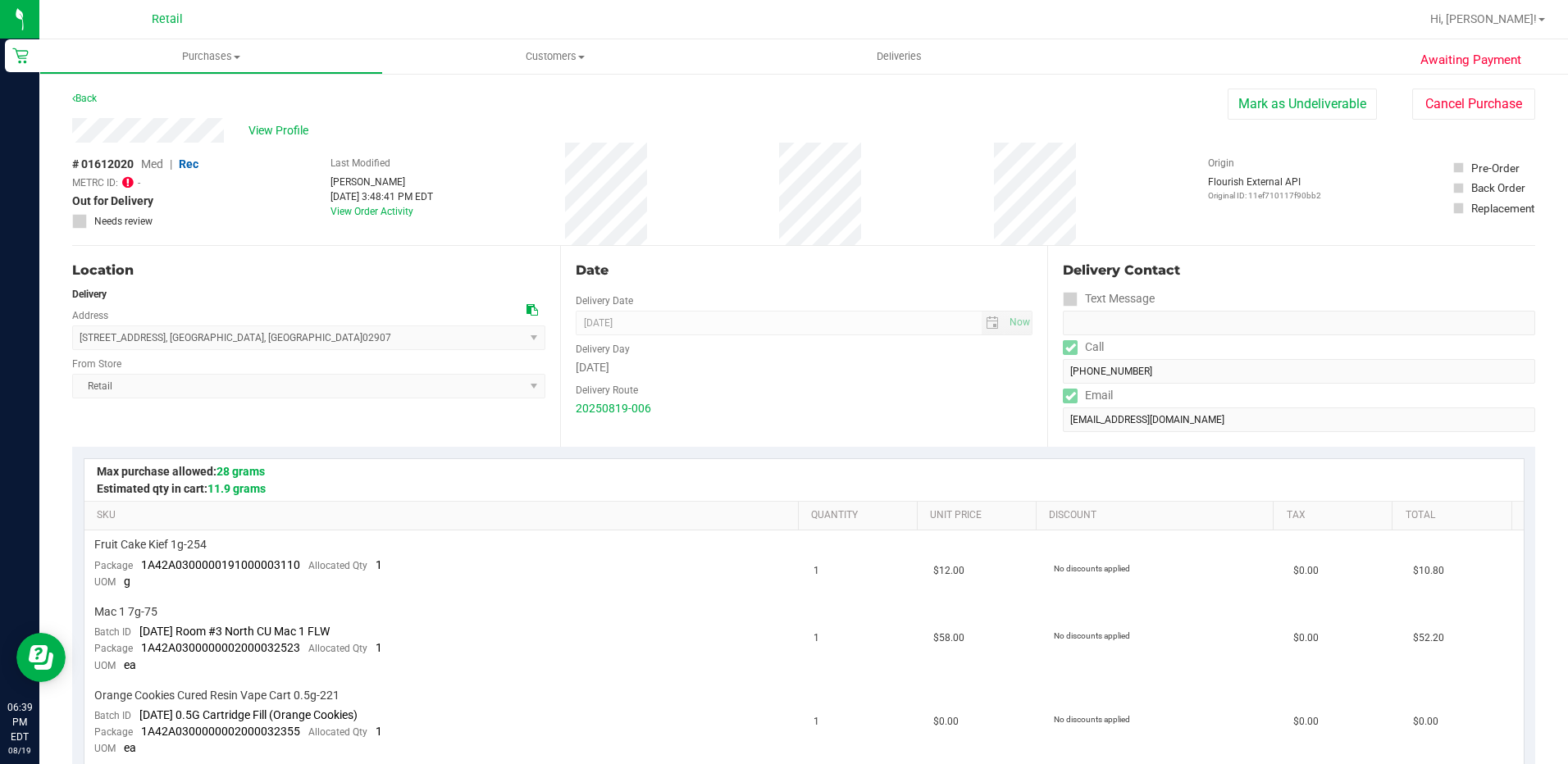
drag, startPoint x: 230, startPoint y: 128, endPoint x: 68, endPoint y: 125, distance: 162.0
click at [68, 125] on div "Awaiting Payment Back Mark as Undeliverable Cancel Purchase View Profile # 0161…" at bounding box center [804, 778] width 1529 height 1412
click at [259, 185] on div "# 01612020 Med | Rec METRC ID: - Out for Delivery Needs review Last Modified Se…" at bounding box center [804, 194] width 1463 height 103
click at [566, 59] on span "Customers" at bounding box center [554, 57] width 342 height 15
click at [475, 101] on span "All customers" at bounding box center [442, 98] width 118 height 14
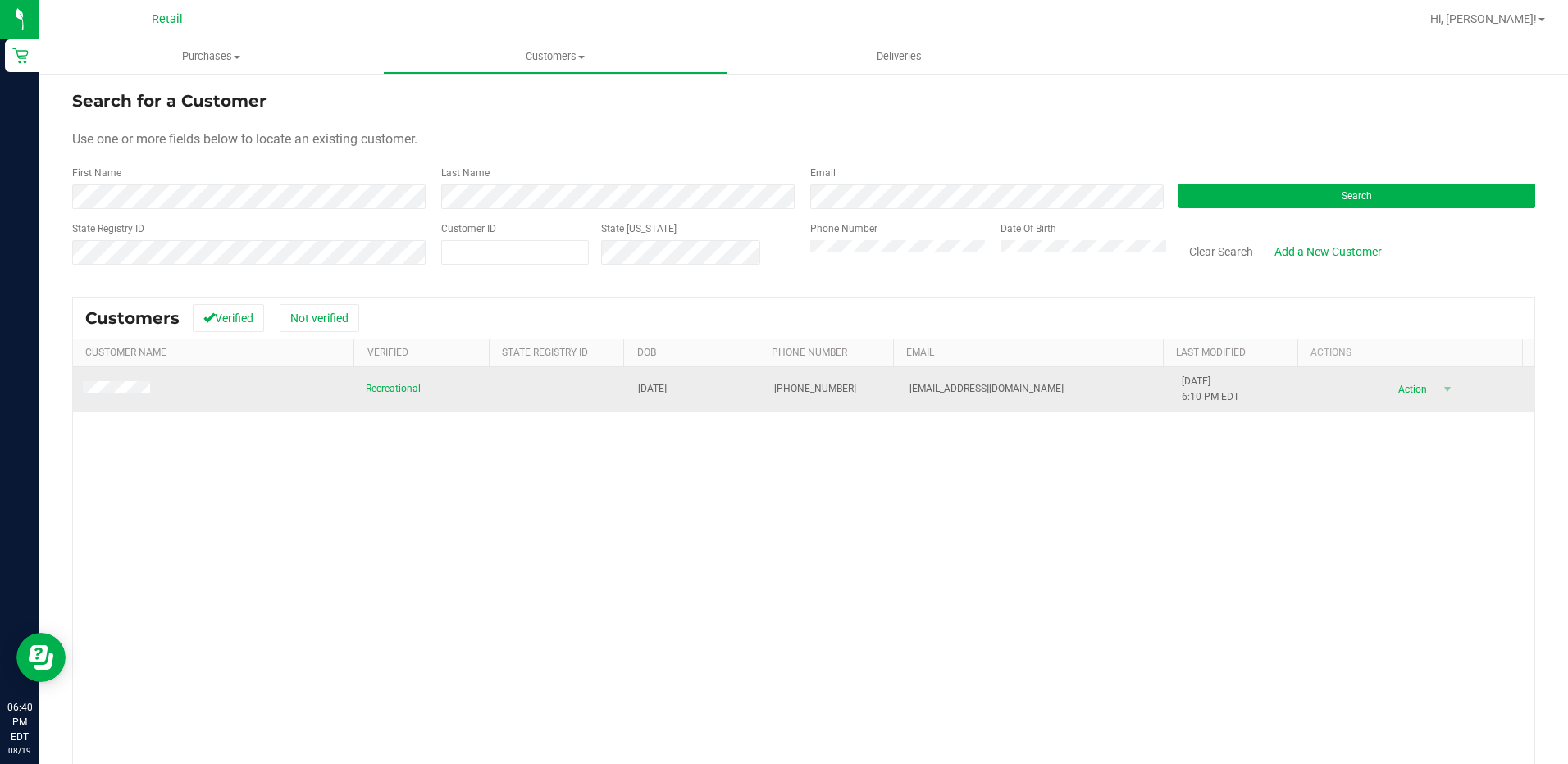
click at [136, 382] on span at bounding box center [119, 389] width 72 height 16
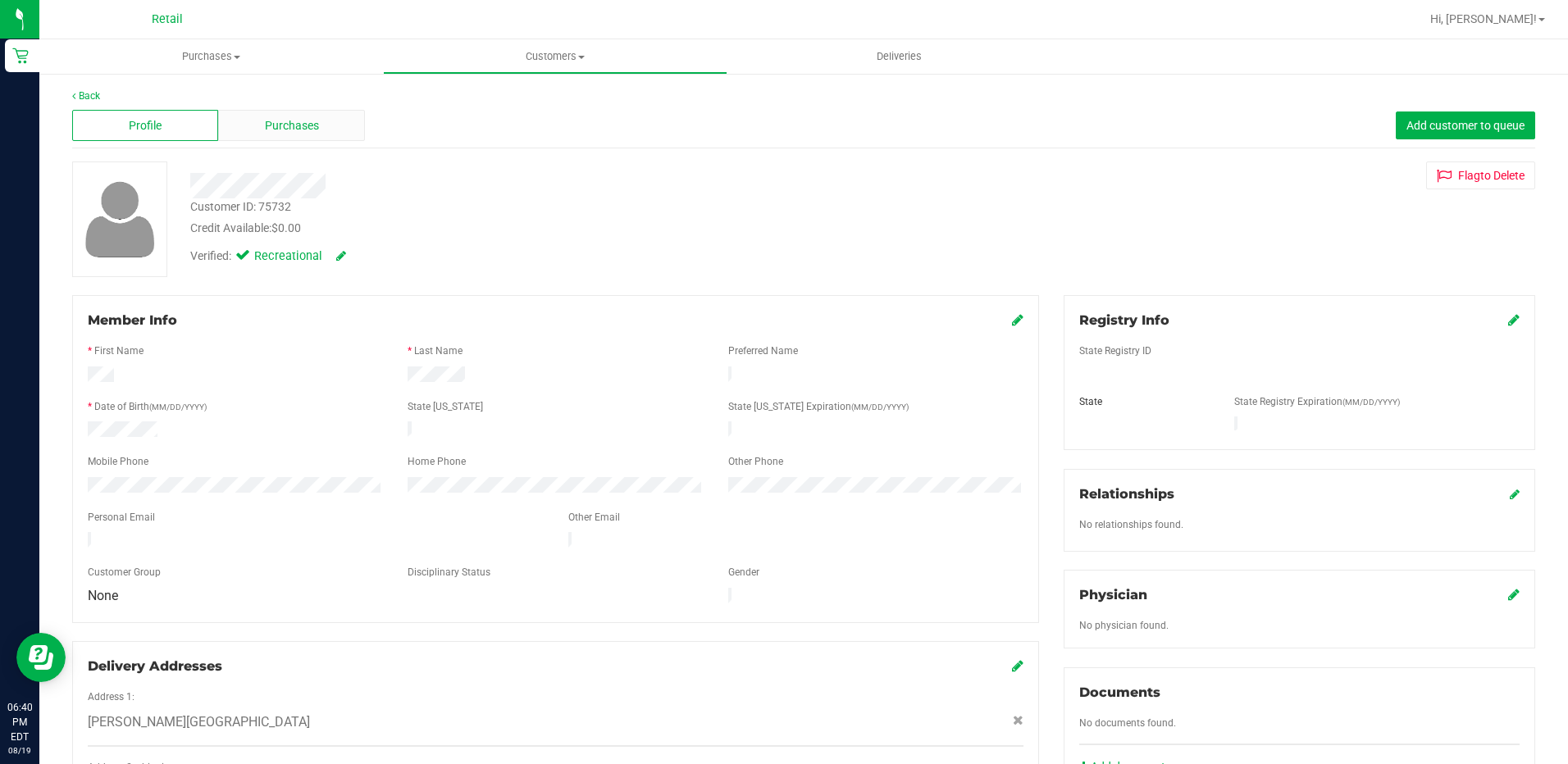
click at [309, 129] on span "Purchases" at bounding box center [292, 126] width 54 height 17
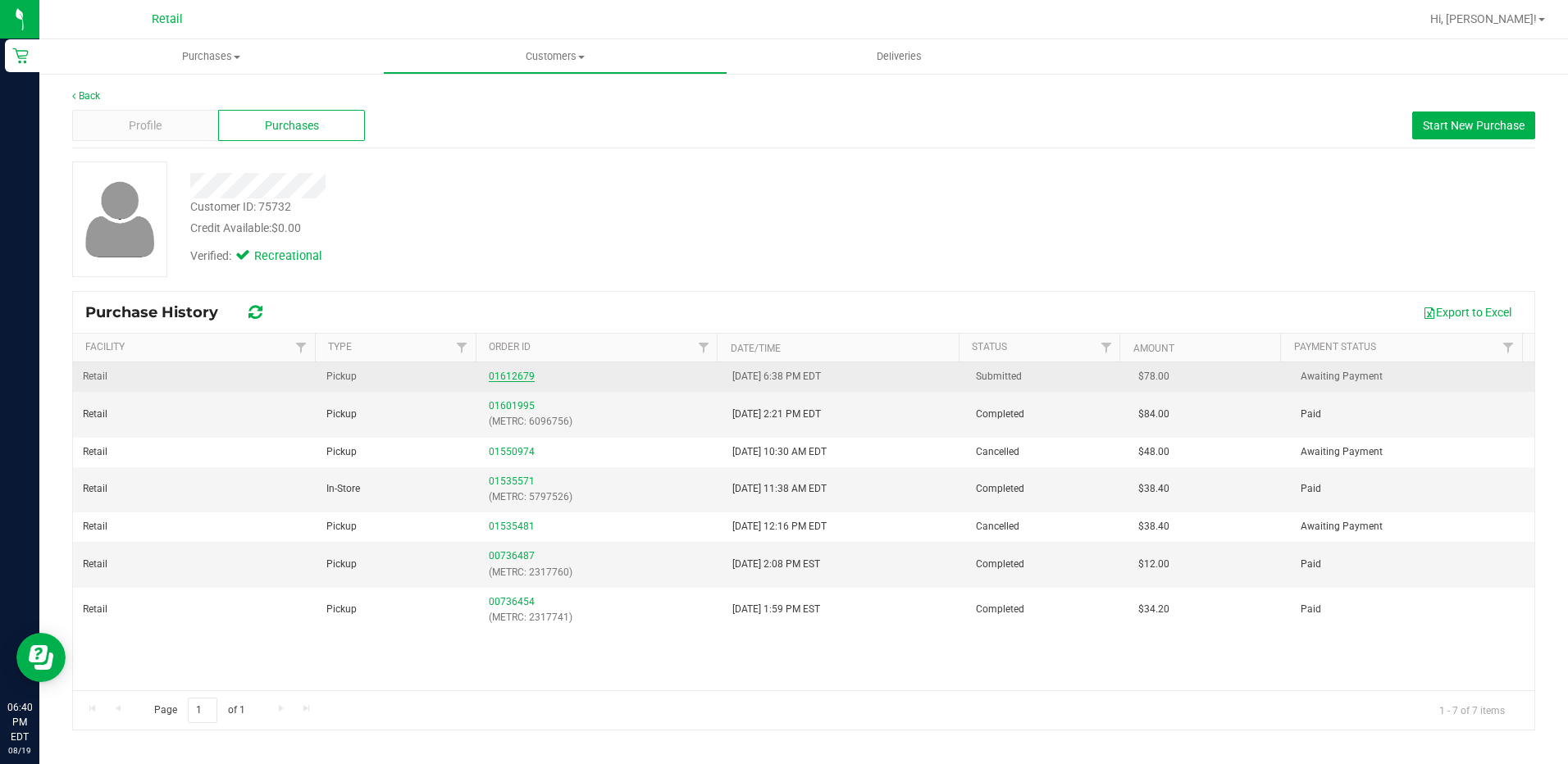
click at [515, 370] on link "01612679" at bounding box center [511, 376] width 46 height 11
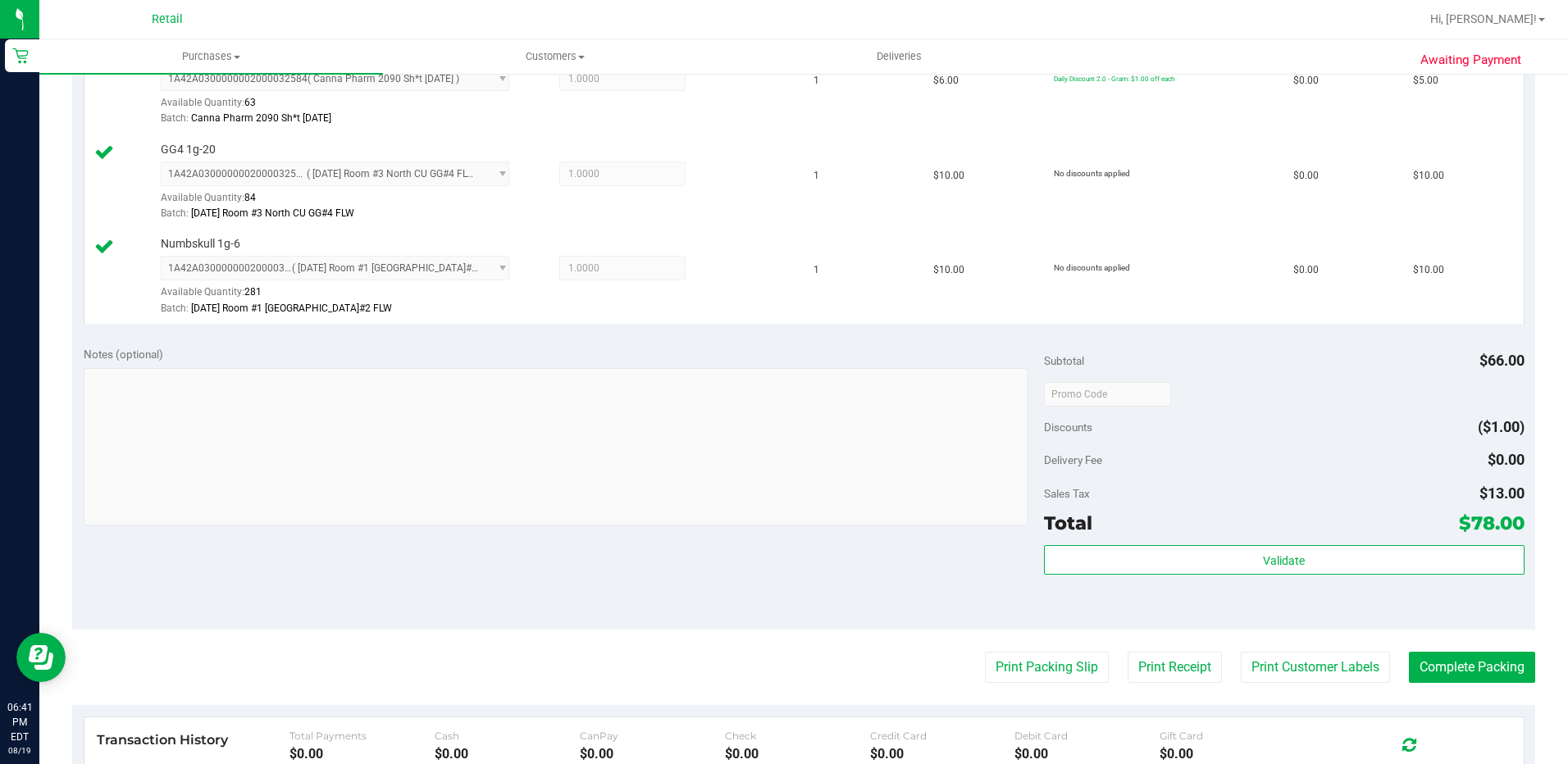
scroll to position [738, 0]
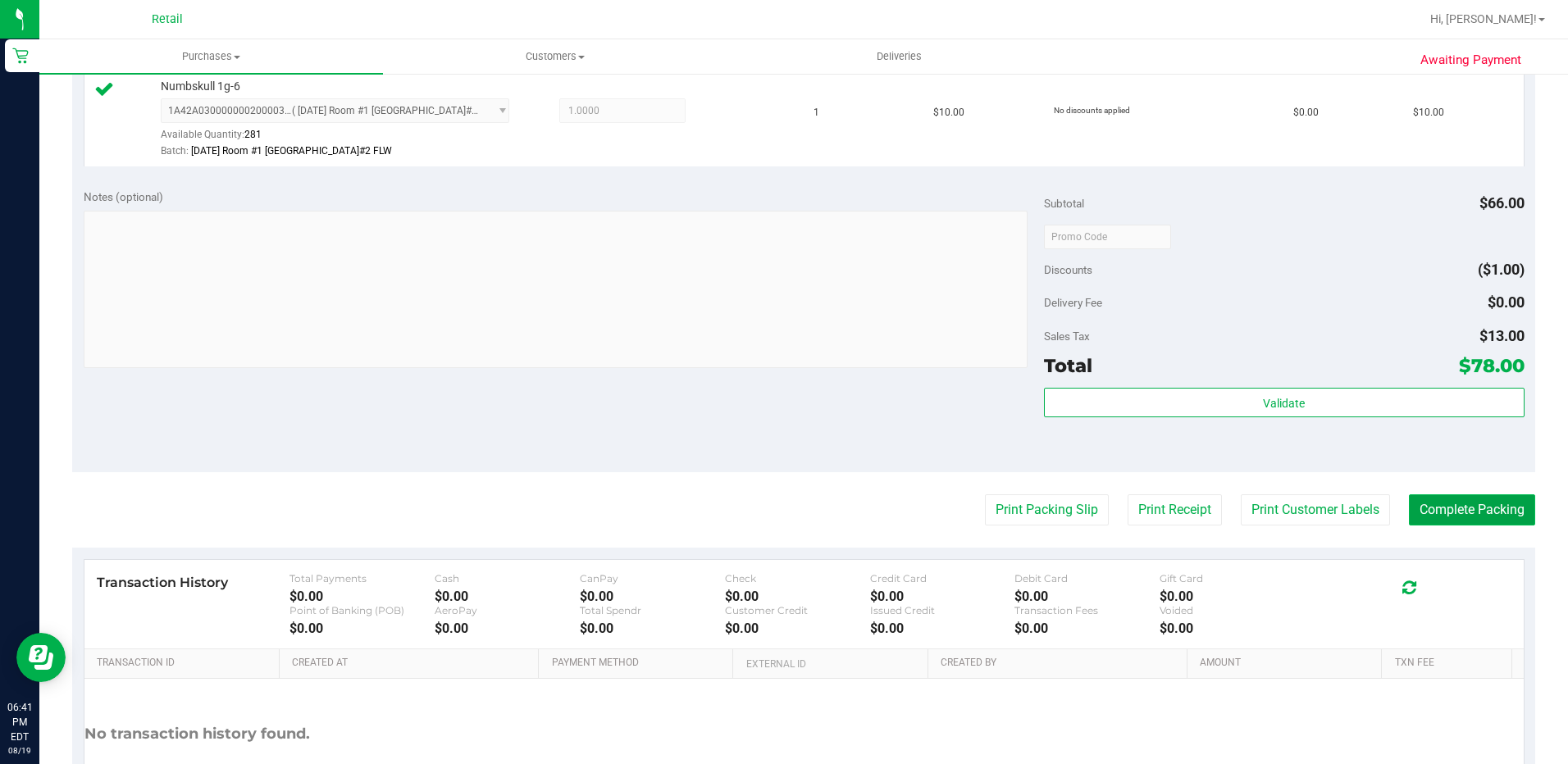
click at [1455, 511] on button "Complete Packing" at bounding box center [1472, 510] width 126 height 31
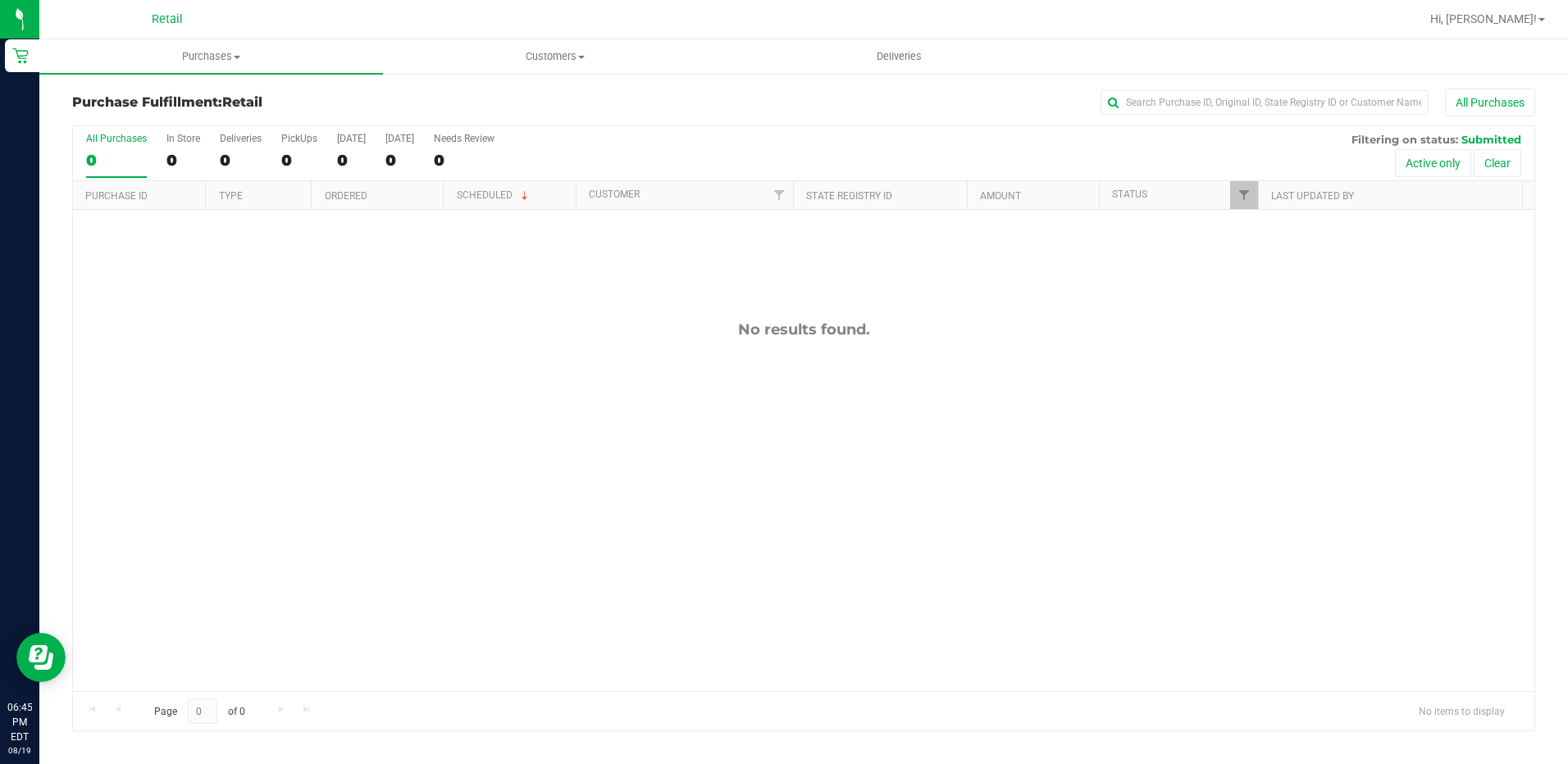
click at [140, 396] on div "No results found." at bounding box center [804, 506] width 1461 height 592
click at [876, 51] on span "Deliveries" at bounding box center [899, 57] width 89 height 15
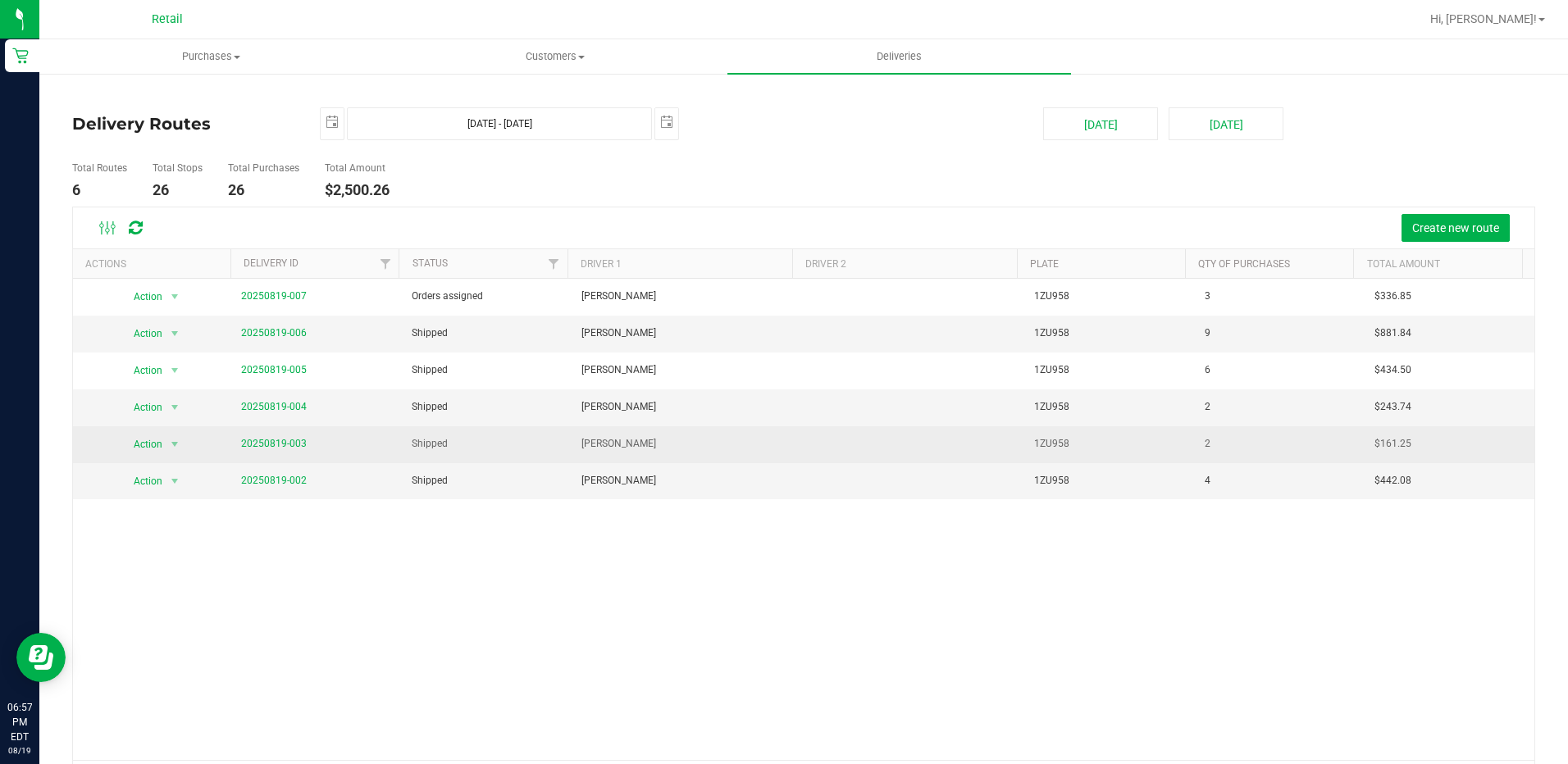
drag, startPoint x: 918, startPoint y: 541, endPoint x: 746, endPoint y: 451, distance: 194.1
click at [918, 541] on div "Action Action Cancel Delivery Edit Delivery View Delivery 20250819-007 Orders a…" at bounding box center [804, 519] width 1461 height 481
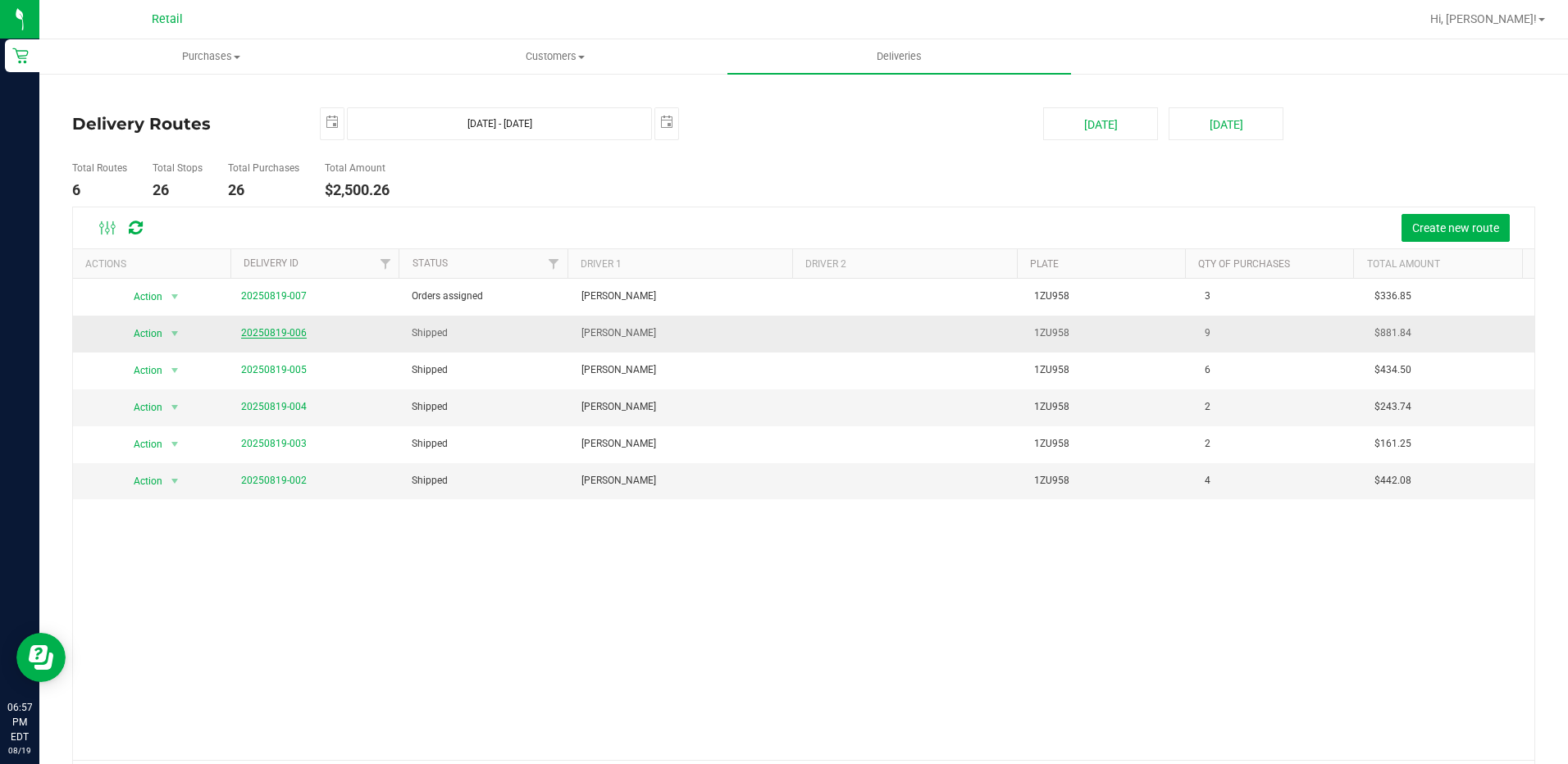
click at [290, 328] on link "20250819-006" at bounding box center [274, 333] width 66 height 11
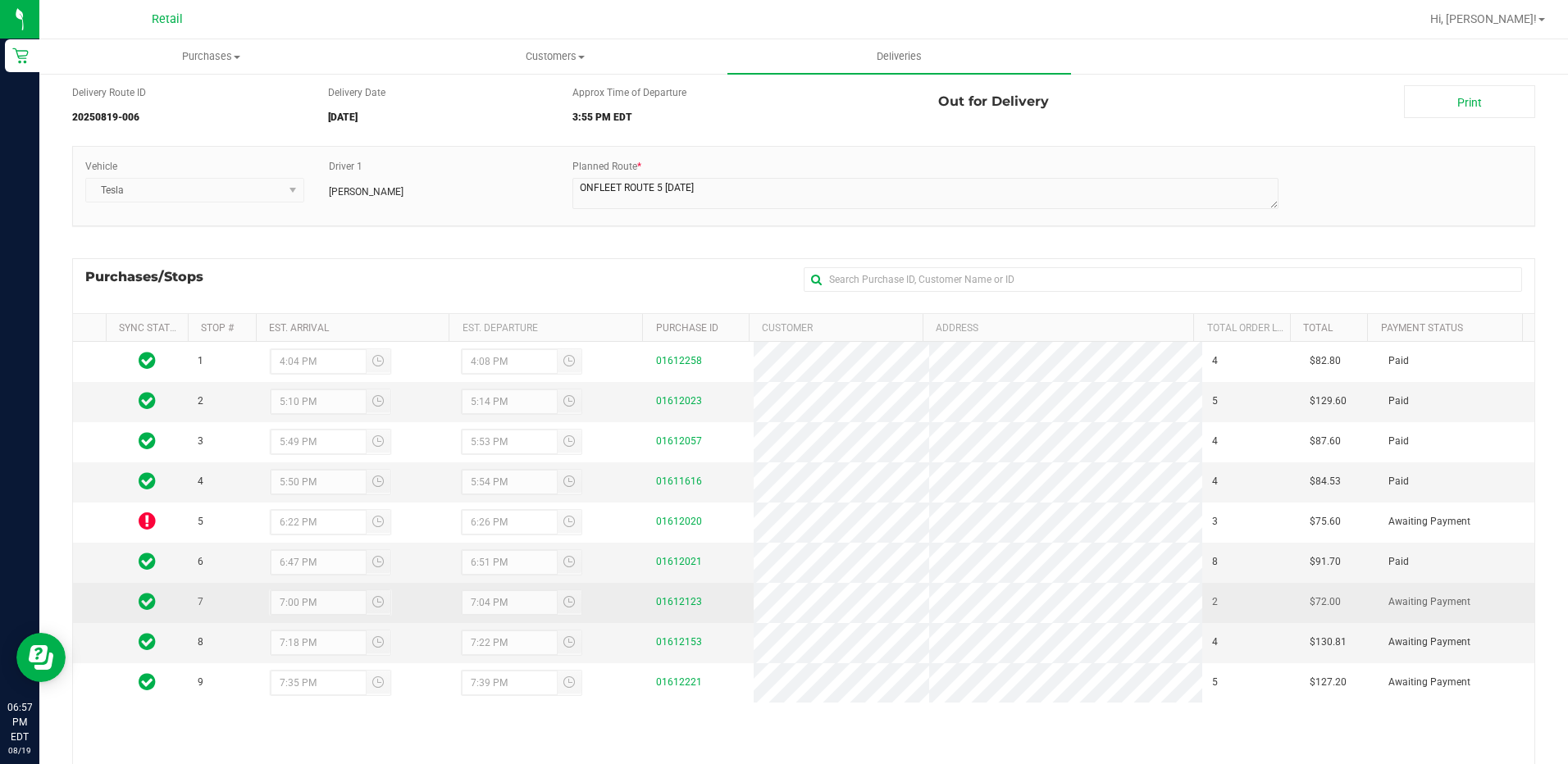
scroll to position [82, 0]
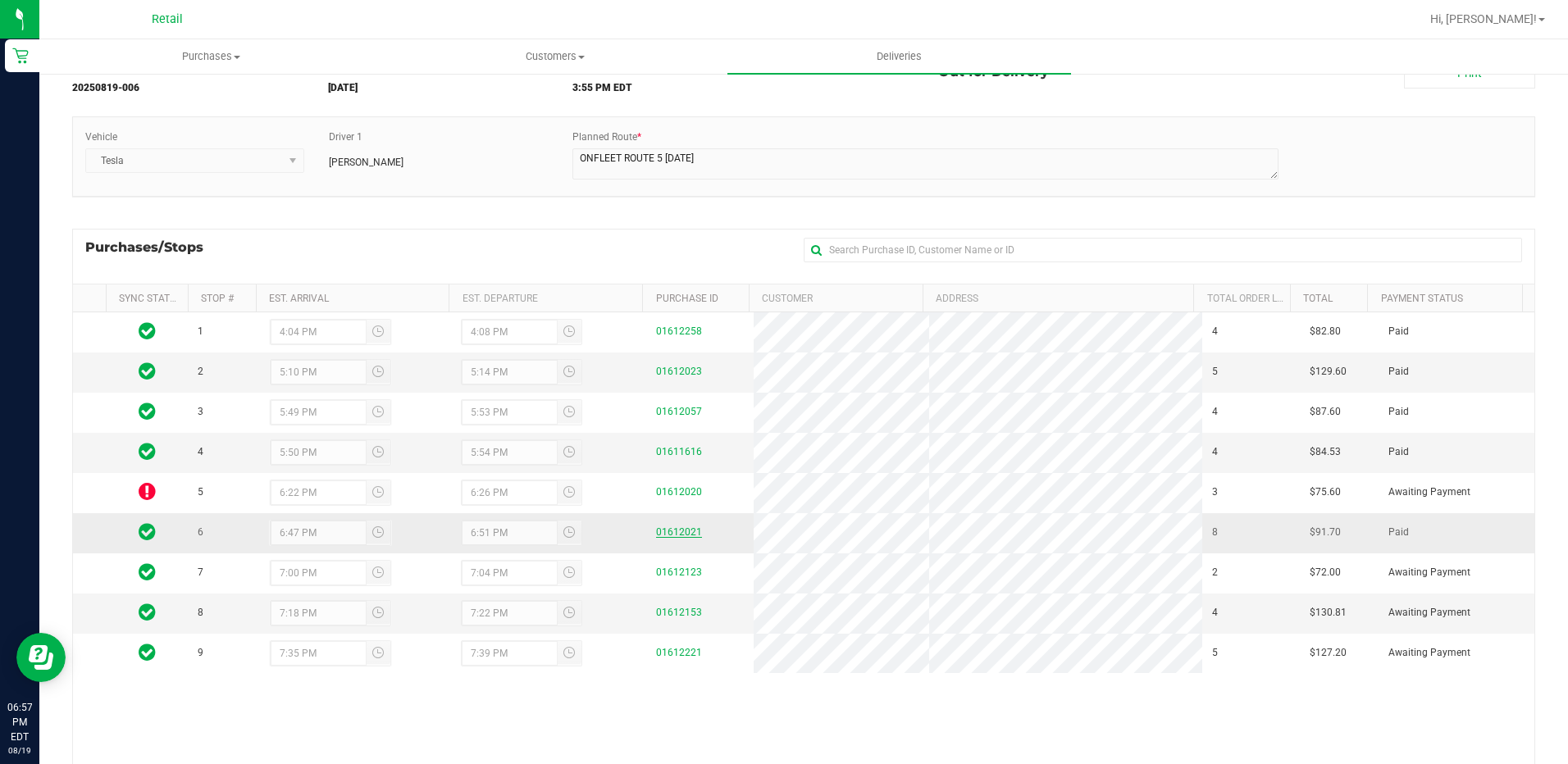
click at [676, 534] on link "01612021" at bounding box center [679, 532] width 46 height 11
